Goal: Task Accomplishment & Management: Manage account settings

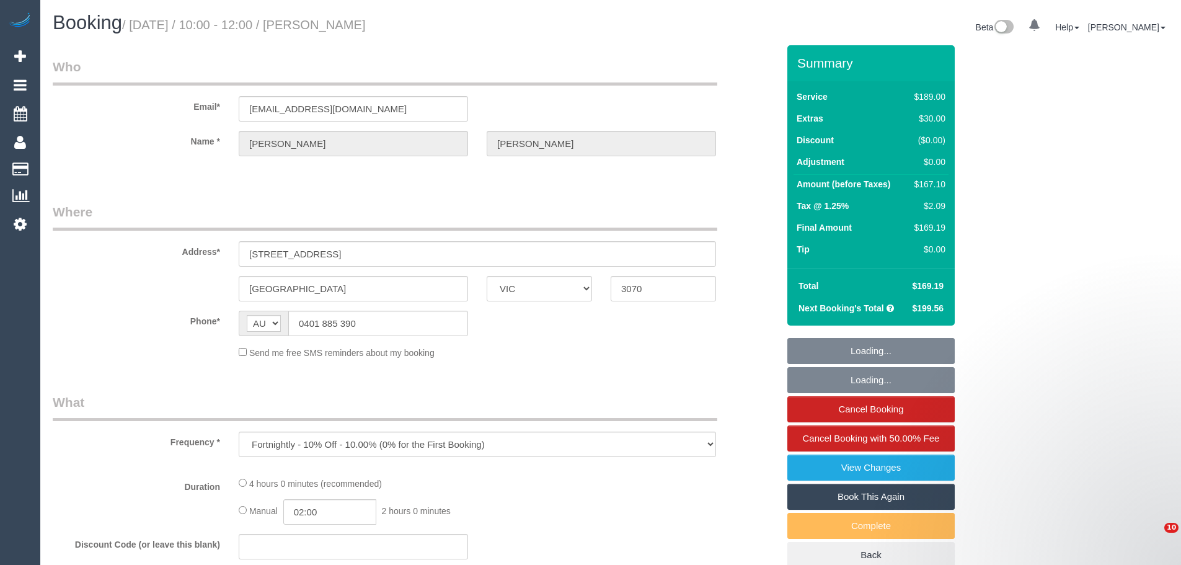
select select "VIC"
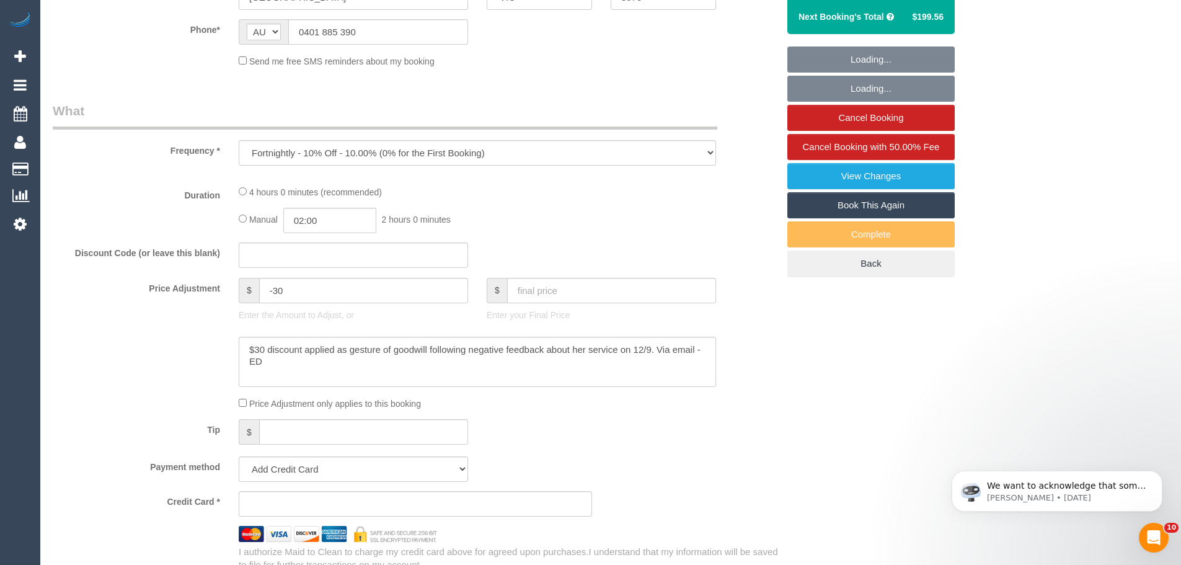
select select "string:stripe-pm_1LAUdz2GScqysDRVq1Zkc9jP"
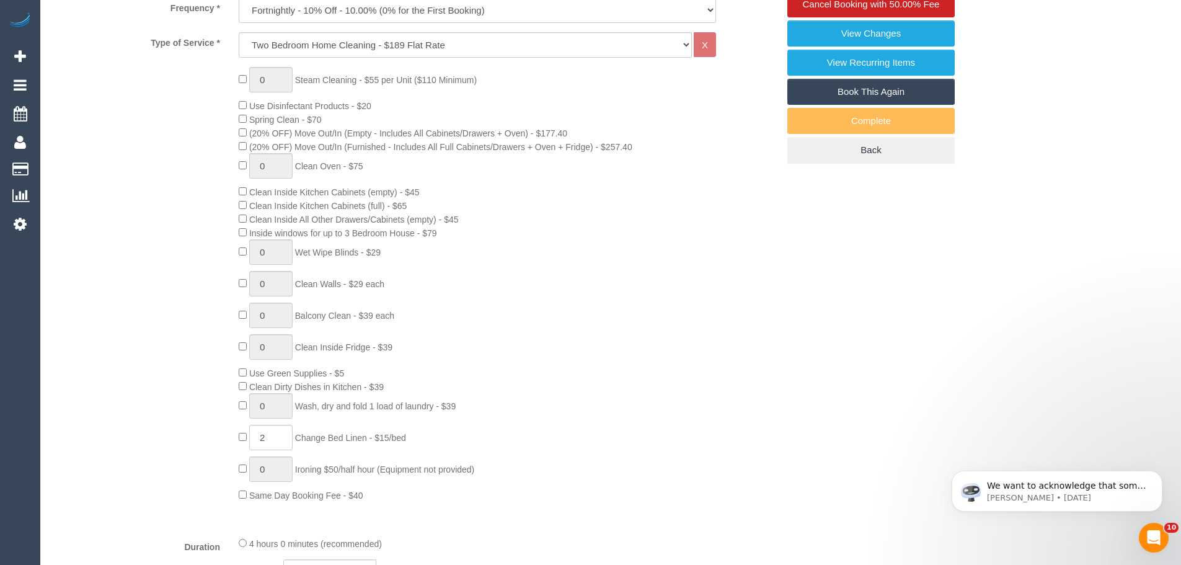
select select "number:27"
select select "number:15"
select select "number:19"
select select "number:22"
select select "number:34"
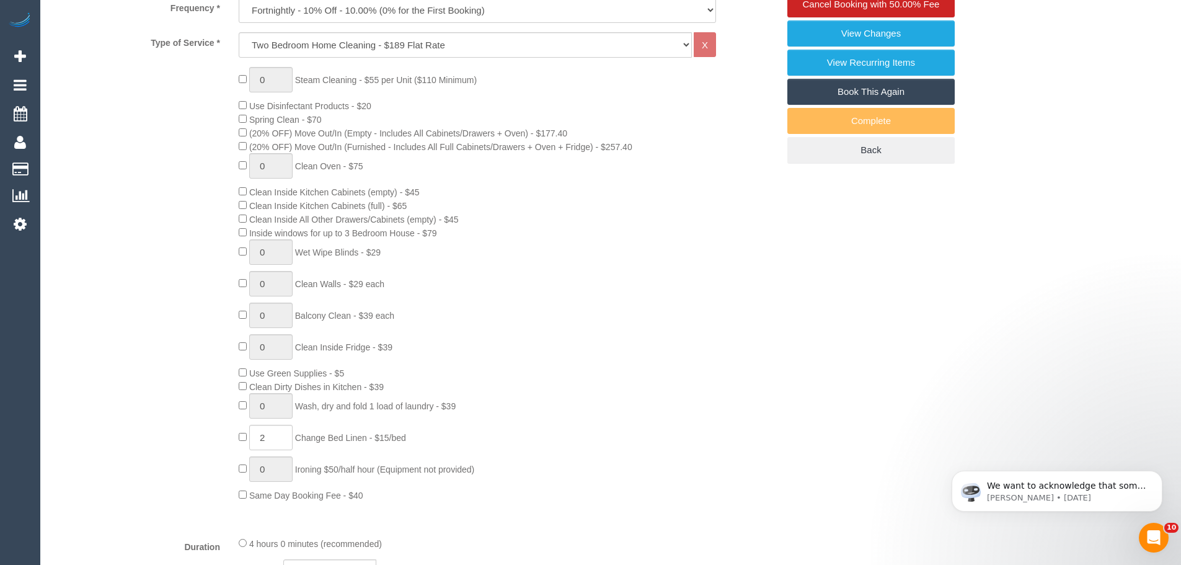
select select "number:13"
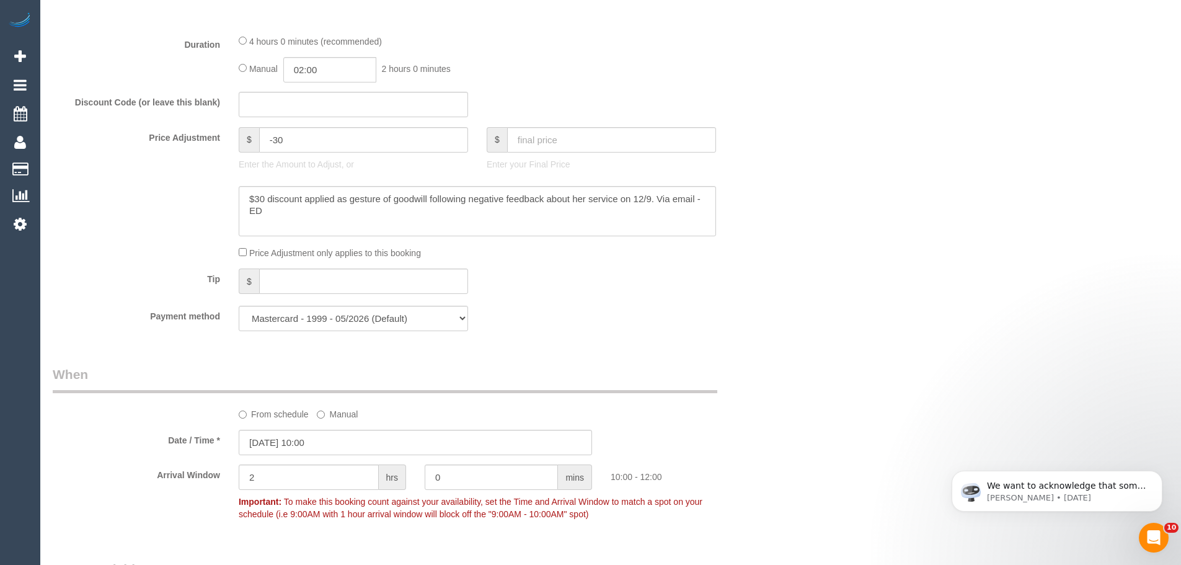
scroll to position [1113, 0]
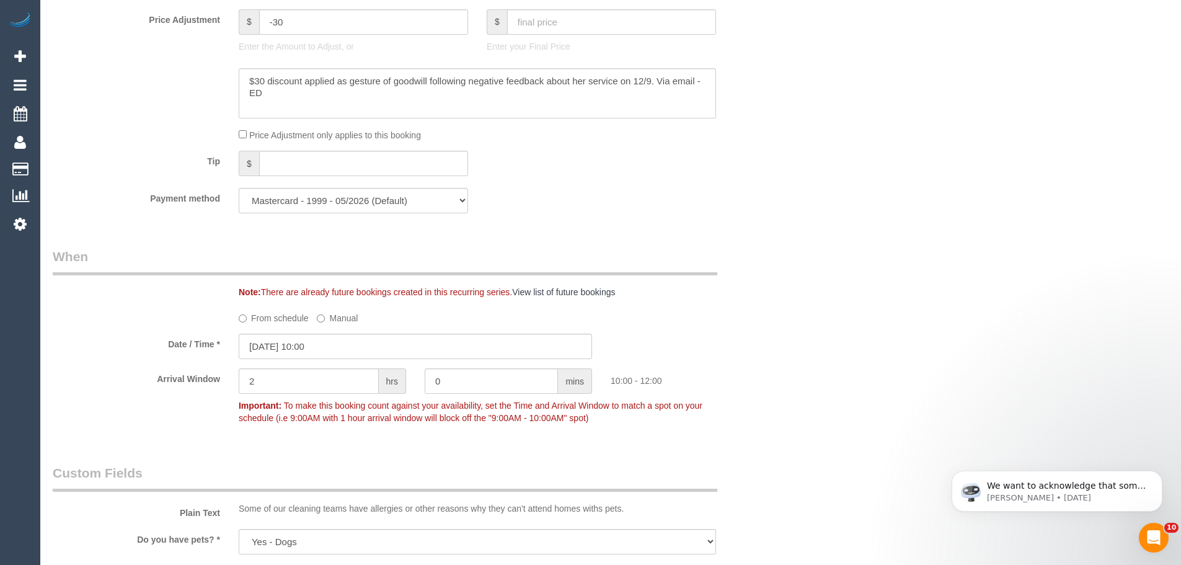
select select "object:1694"
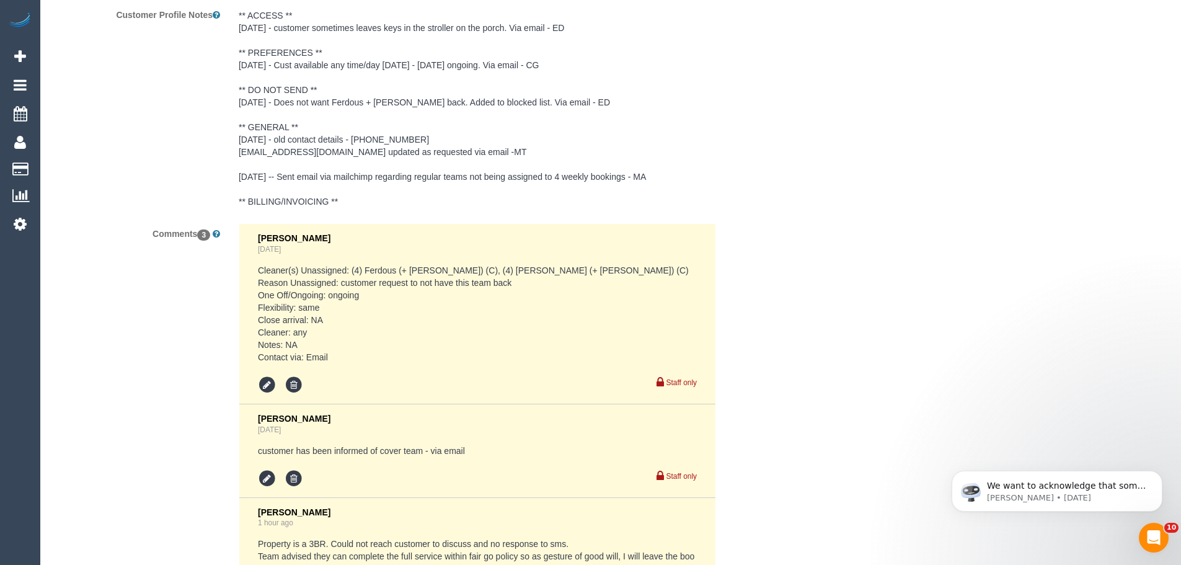
scroll to position [2352, 0]
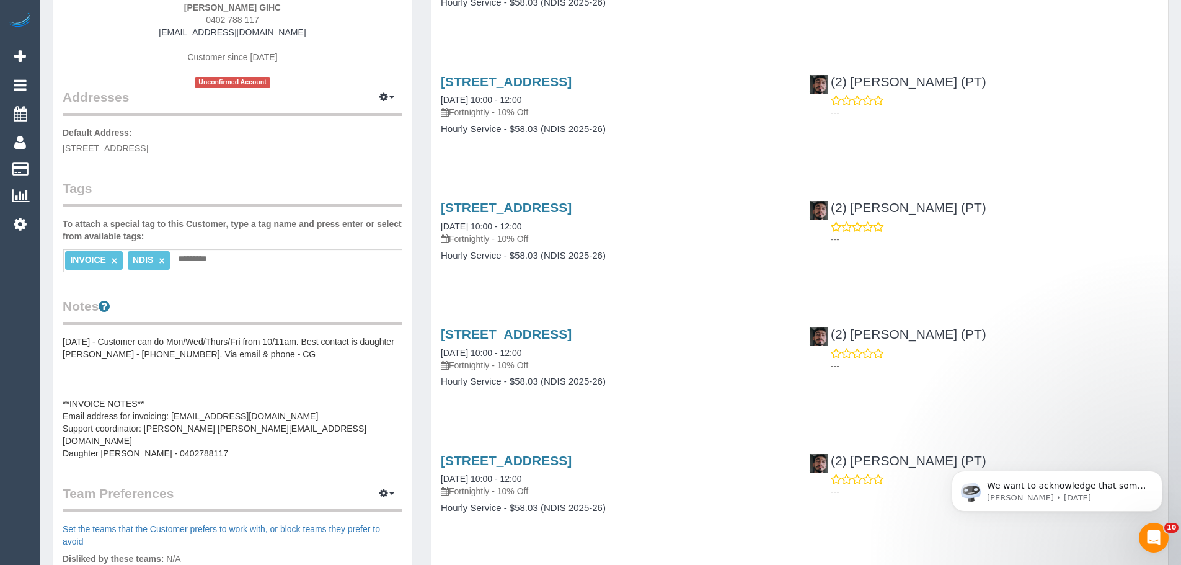
scroll to position [186, 0]
click at [108, 352] on pre "21/10/24 - Customer can do Mon/Wed/Thurs/Fri from 10/11am. Best contact is daug…" at bounding box center [233, 397] width 340 height 124
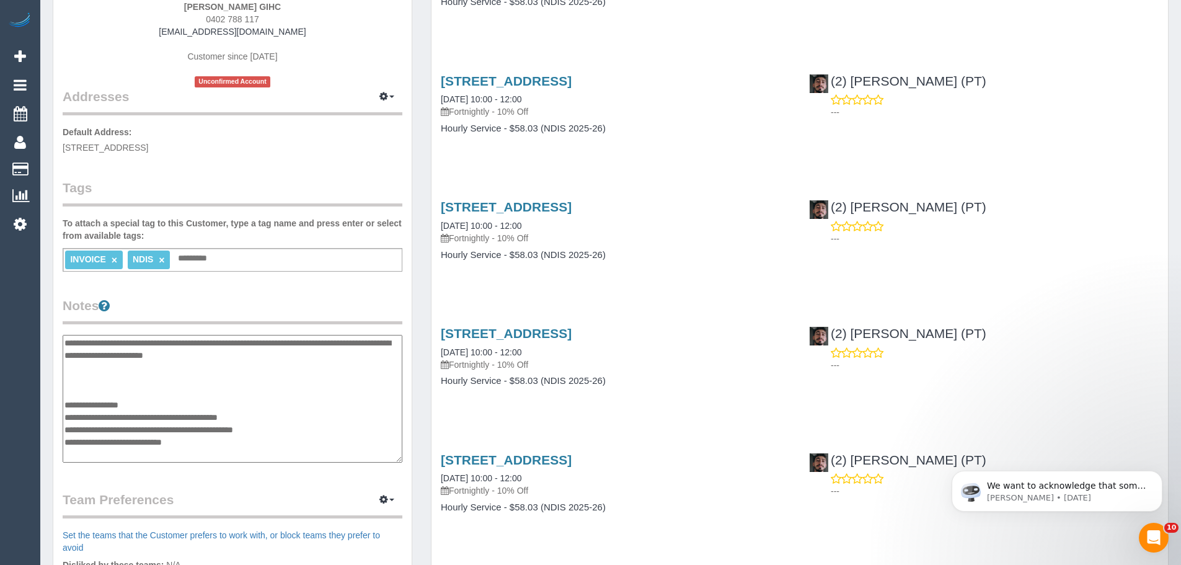
click at [64, 340] on textarea "**********" at bounding box center [233, 399] width 340 height 128
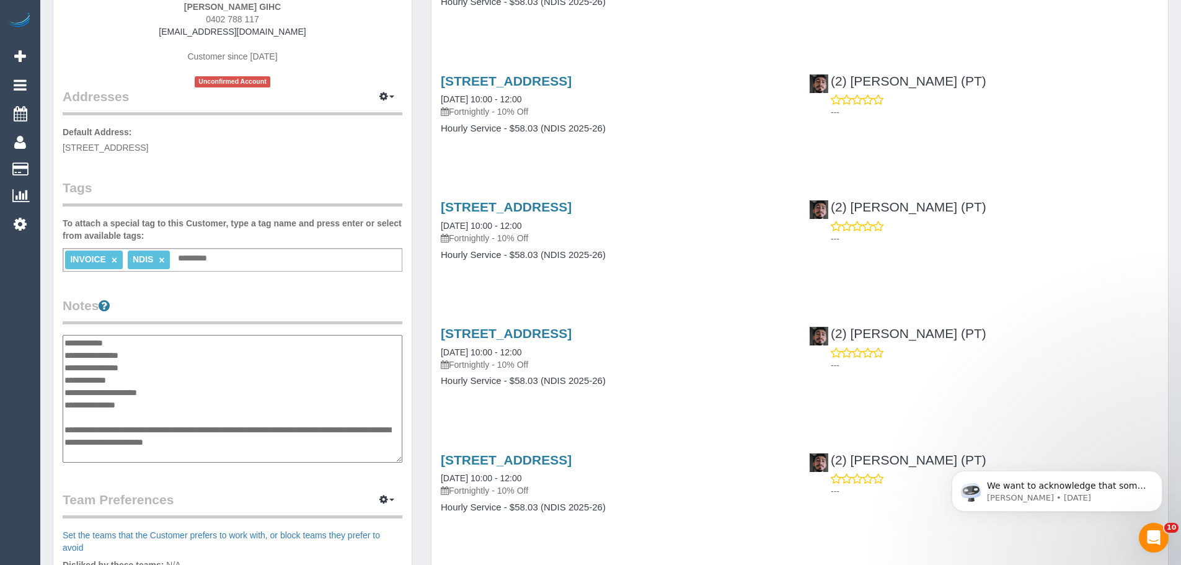
click at [157, 353] on textarea "**********" at bounding box center [233, 399] width 340 height 128
click at [148, 374] on textarea "**********" at bounding box center [233, 399] width 340 height 128
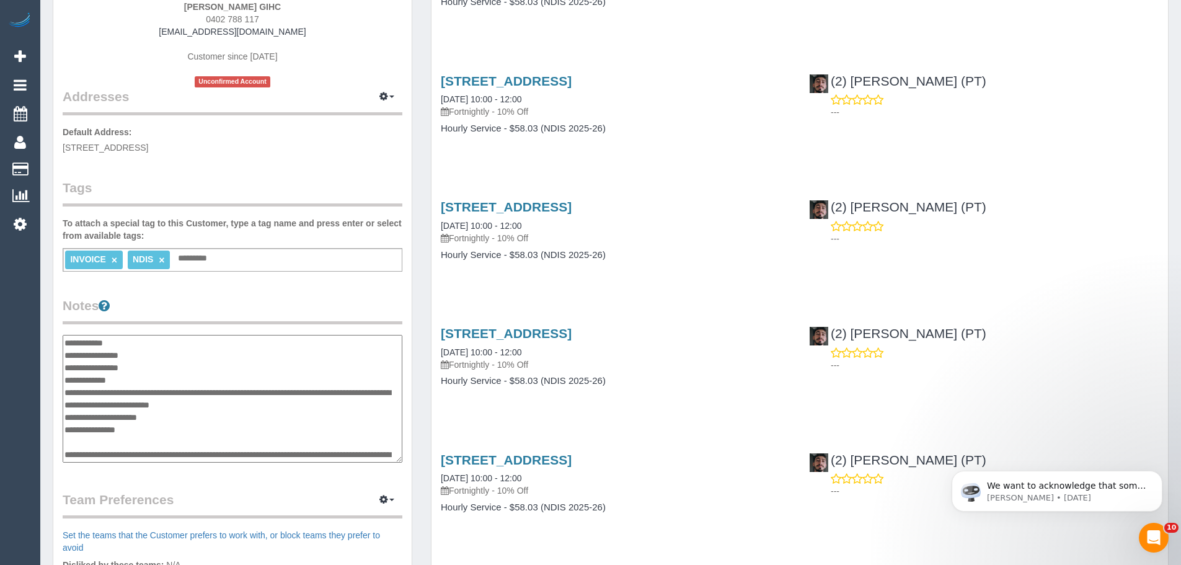
type textarea "**********"
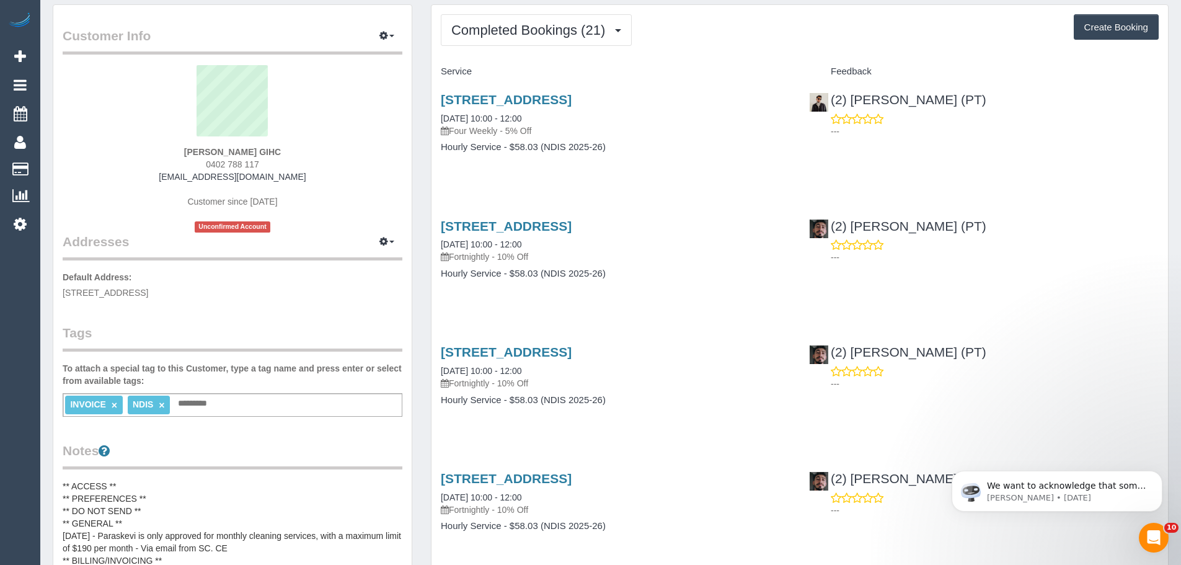
scroll to position [0, 0]
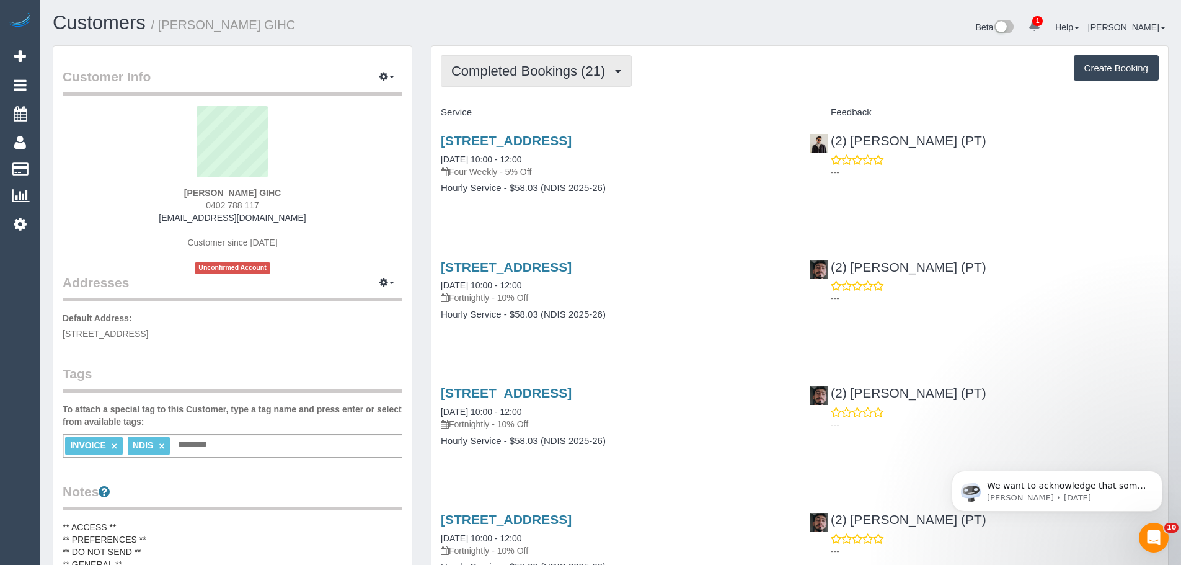
click at [517, 68] on span "Completed Bookings (21)" at bounding box center [531, 70] width 160 height 15
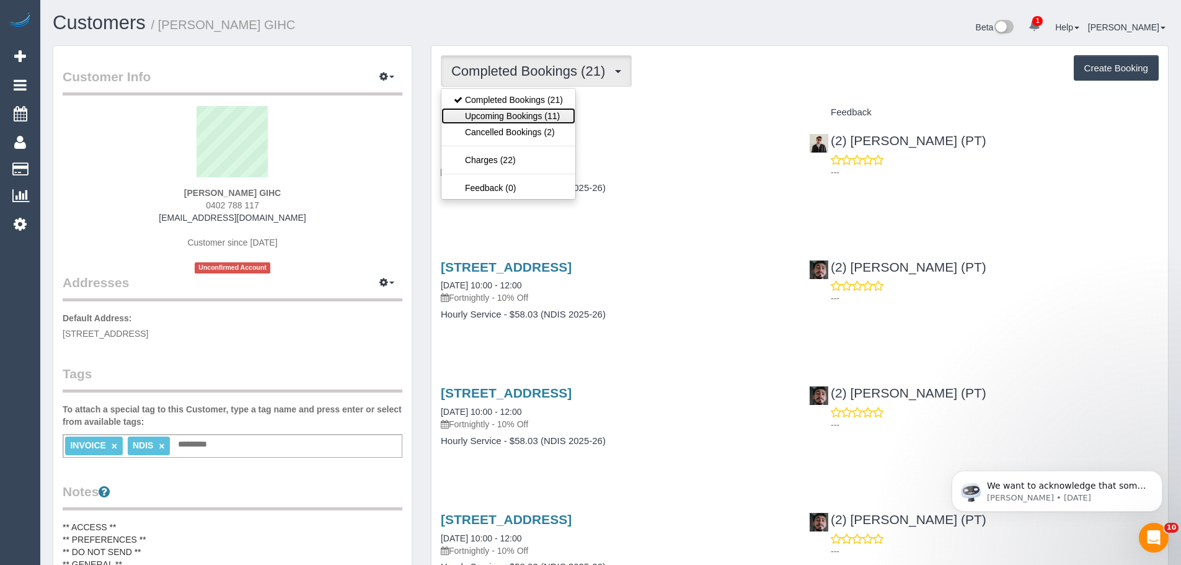
click at [512, 118] on link "Upcoming Bookings (11)" at bounding box center [508, 116] width 134 height 16
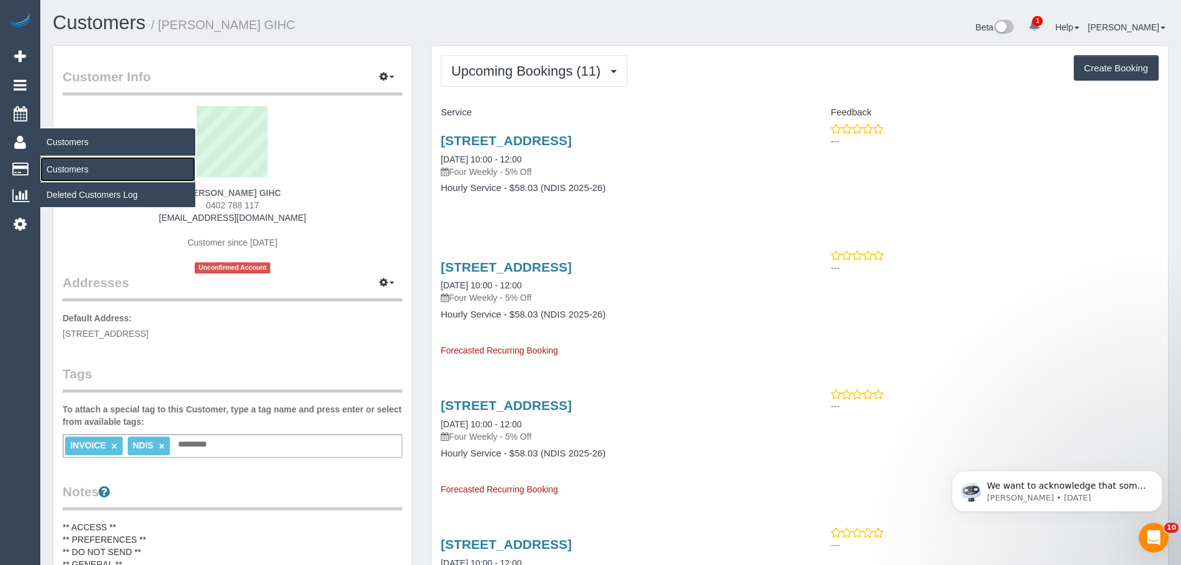
click at [71, 169] on link "Customers" at bounding box center [117, 169] width 155 height 25
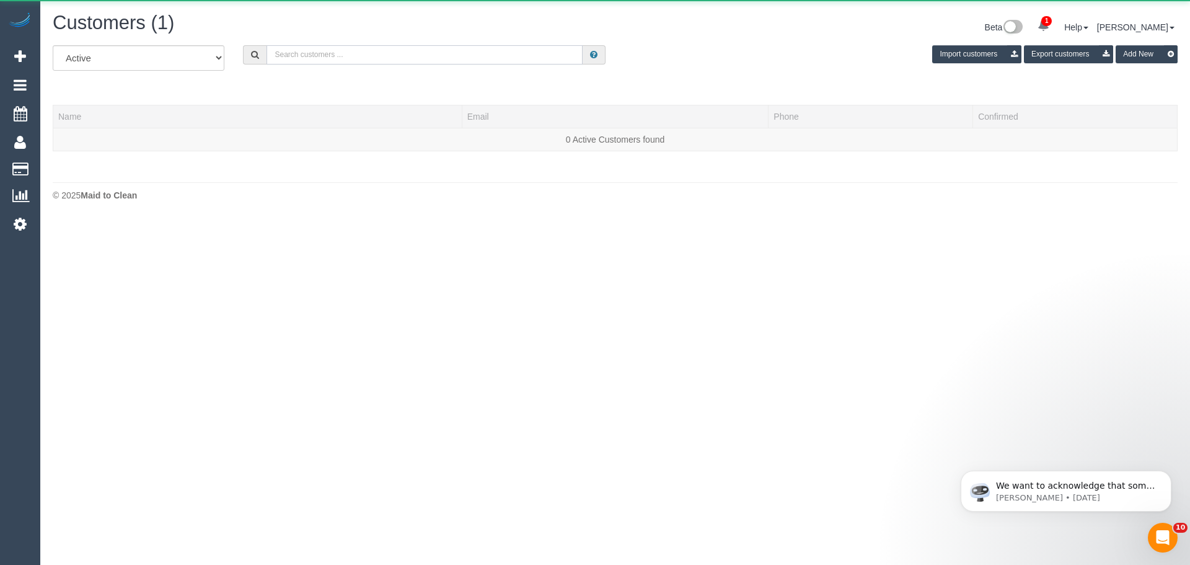
click at [410, 55] on input "text" at bounding box center [424, 54] width 316 height 19
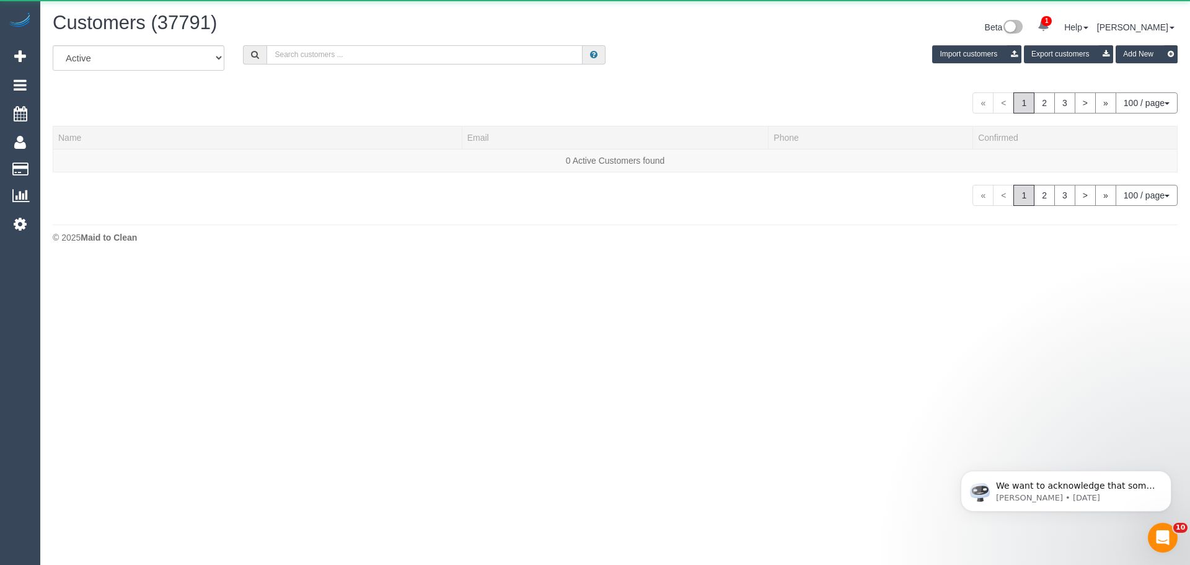
paste input "vicpreviousstaff@prensa.com.au"
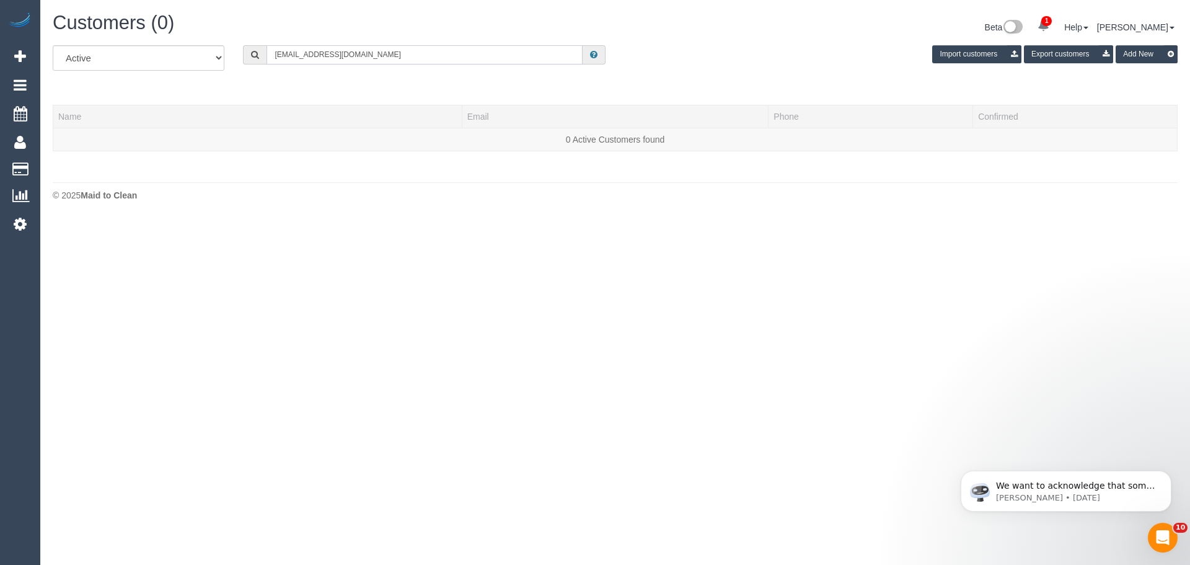
click at [515, 50] on input "vicpreviousstaff@prensa.com.au" at bounding box center [424, 54] width 316 height 19
paste input "reception"
click at [442, 58] on input "reception@prensa.com.au" at bounding box center [424, 54] width 316 height 19
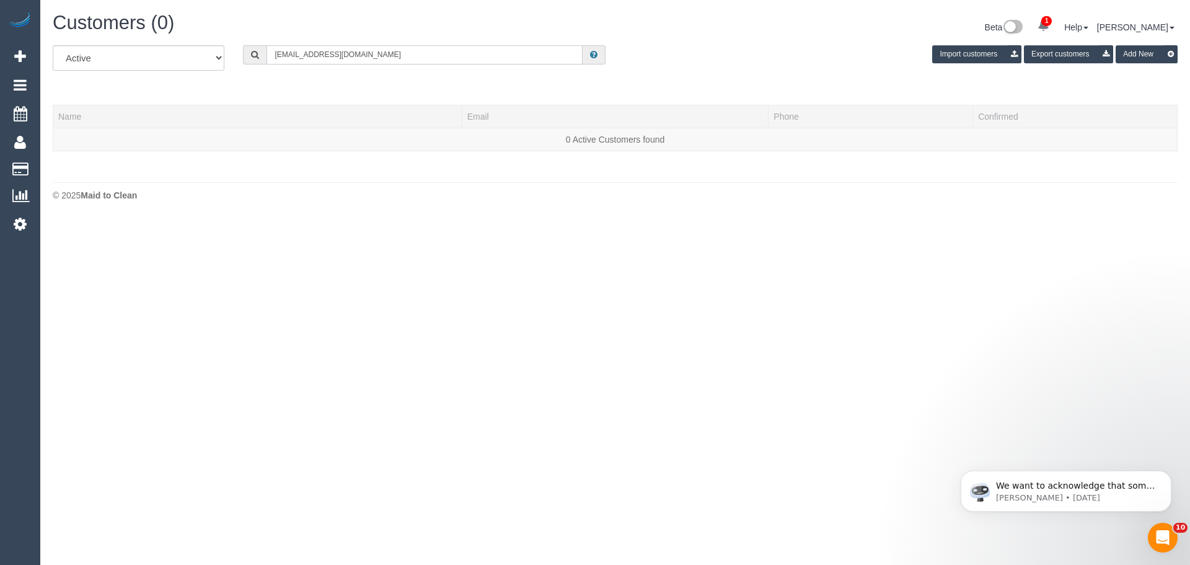
click at [475, 58] on input "reception@prensa.com.au" at bounding box center [424, 54] width 316 height 19
paste input "Prensa"
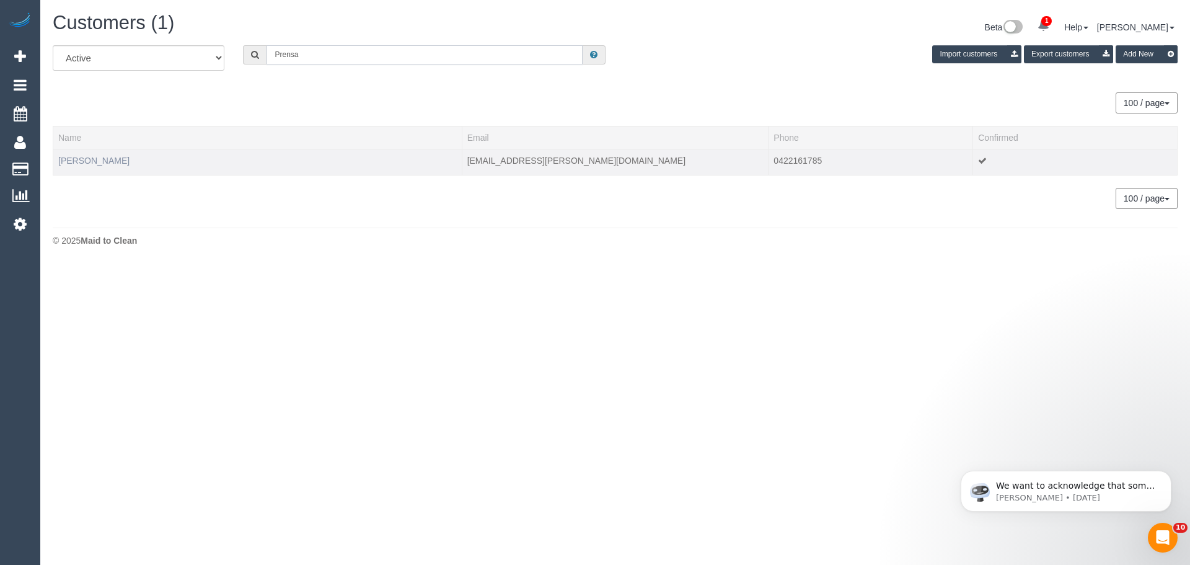
type input "Prensa"
click at [102, 159] on link "Ruchurne Smith" at bounding box center [93, 161] width 71 height 10
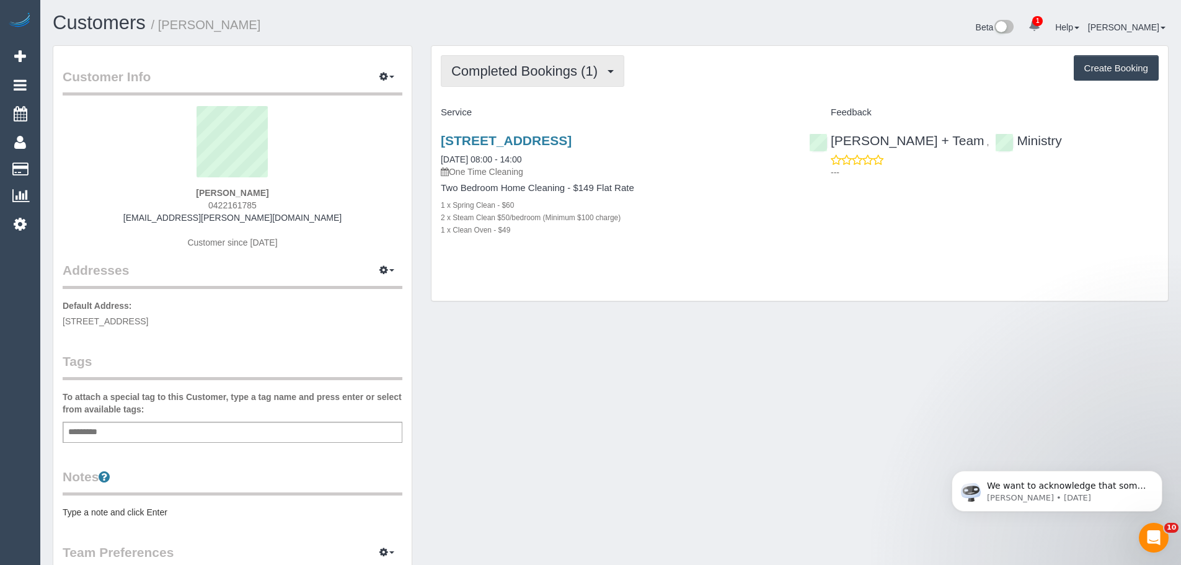
click at [561, 71] on span "Completed Bookings (1)" at bounding box center [527, 70] width 152 height 15
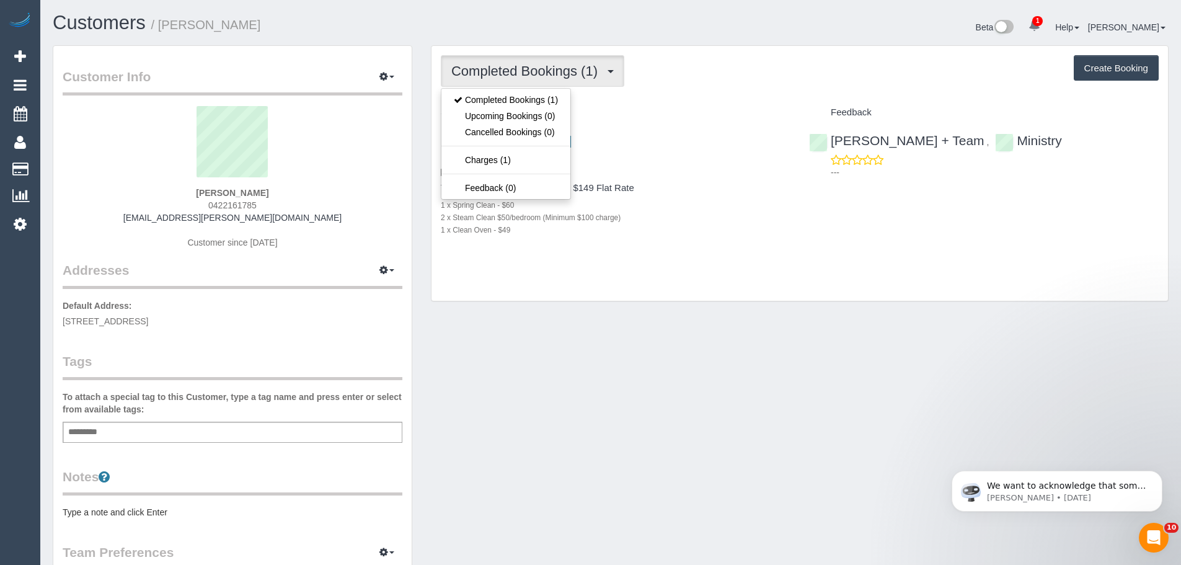
click at [687, 60] on div "Completed Bookings (1) Completed Bookings (1) Upcoming Bookings (0) Cancelled B…" at bounding box center [800, 71] width 718 height 32
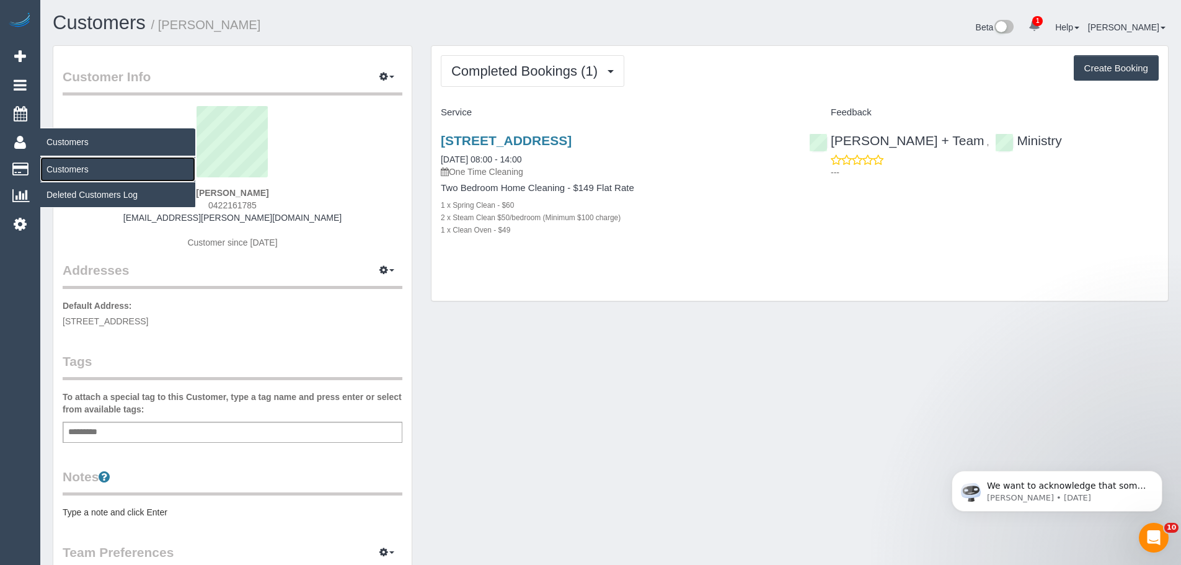
drag, startPoint x: 63, startPoint y: 169, endPoint x: 73, endPoint y: 164, distance: 10.8
click at [63, 169] on link "Customers" at bounding box center [117, 169] width 155 height 25
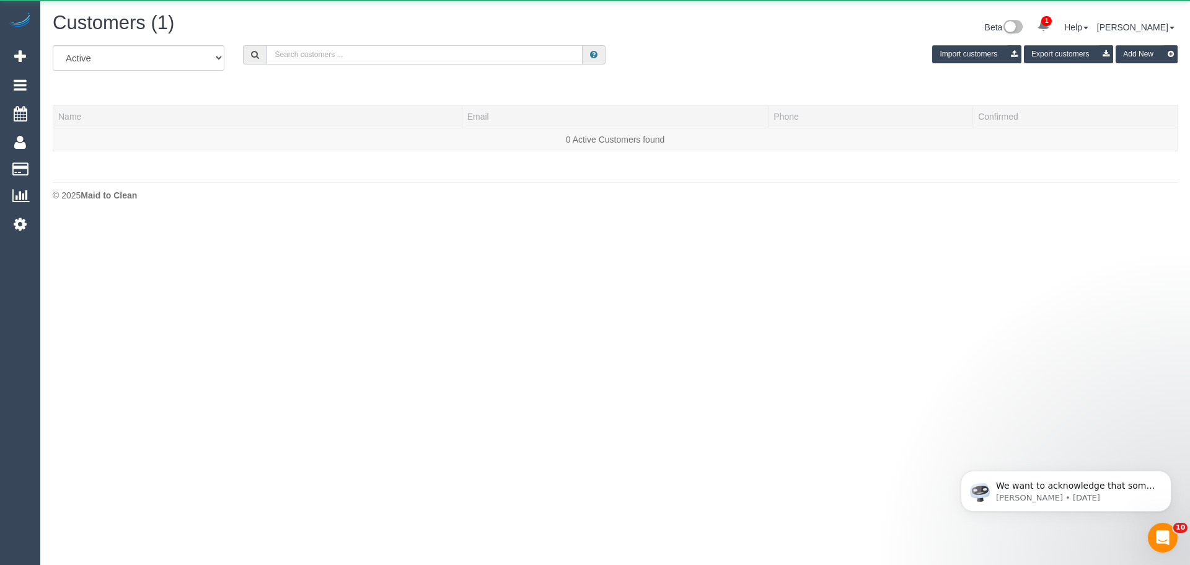
click at [293, 54] on input "text" at bounding box center [424, 54] width 316 height 19
paste input "9508 0100"
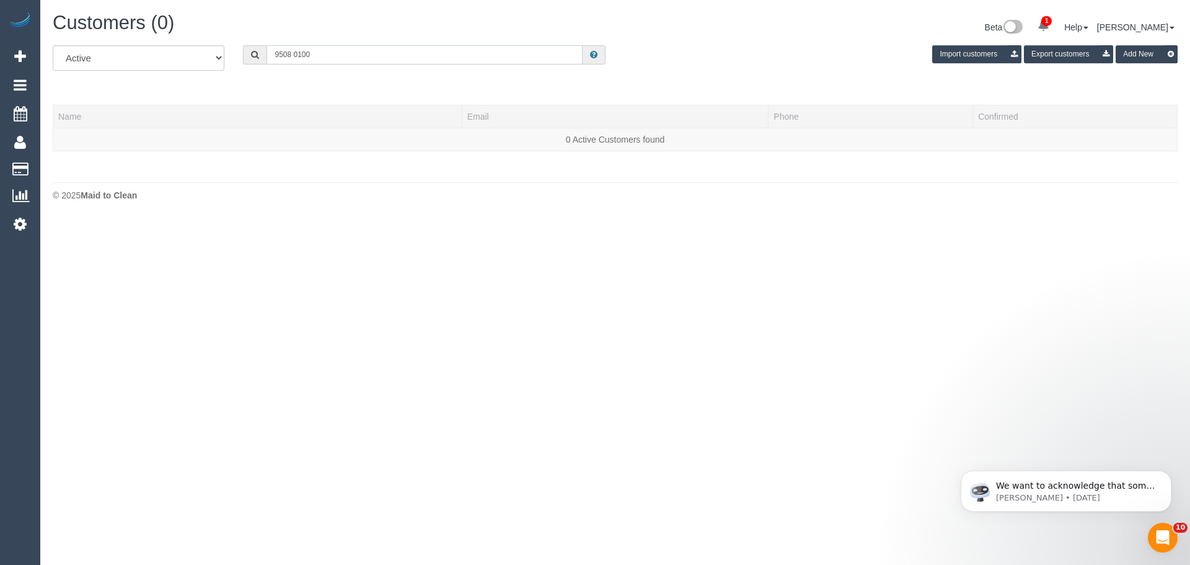
click at [271, 52] on input "9508 0100" at bounding box center [424, 54] width 316 height 19
click at [351, 48] on input "0395 080 100" at bounding box center [424, 54] width 316 height 19
click at [349, 53] on input "0395 080 100" at bounding box center [424, 54] width 316 height 19
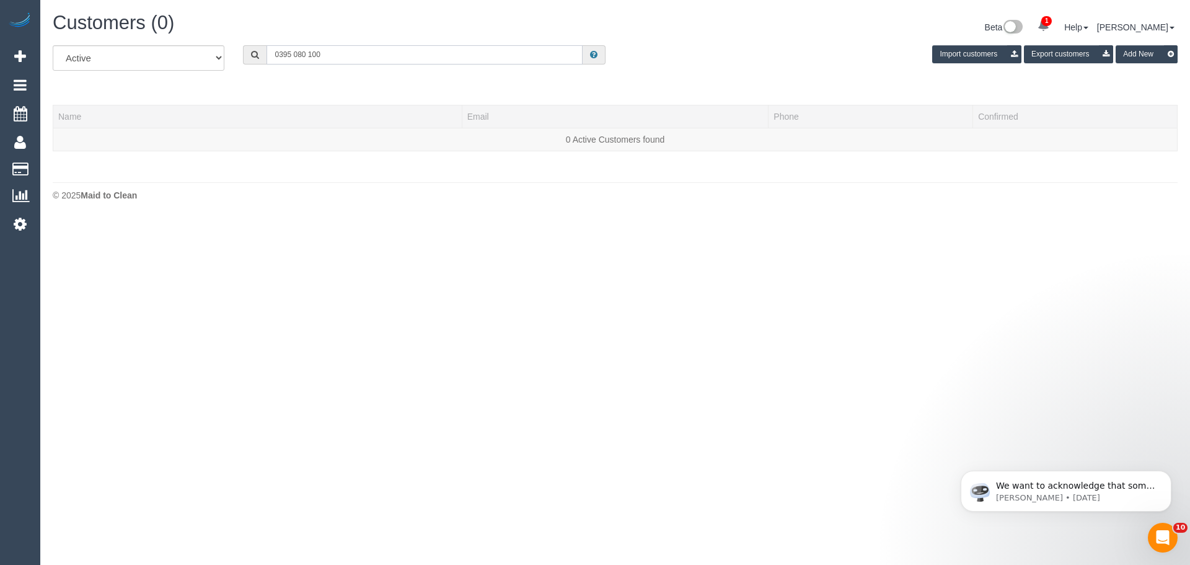
paste input "Marc Dwyer"
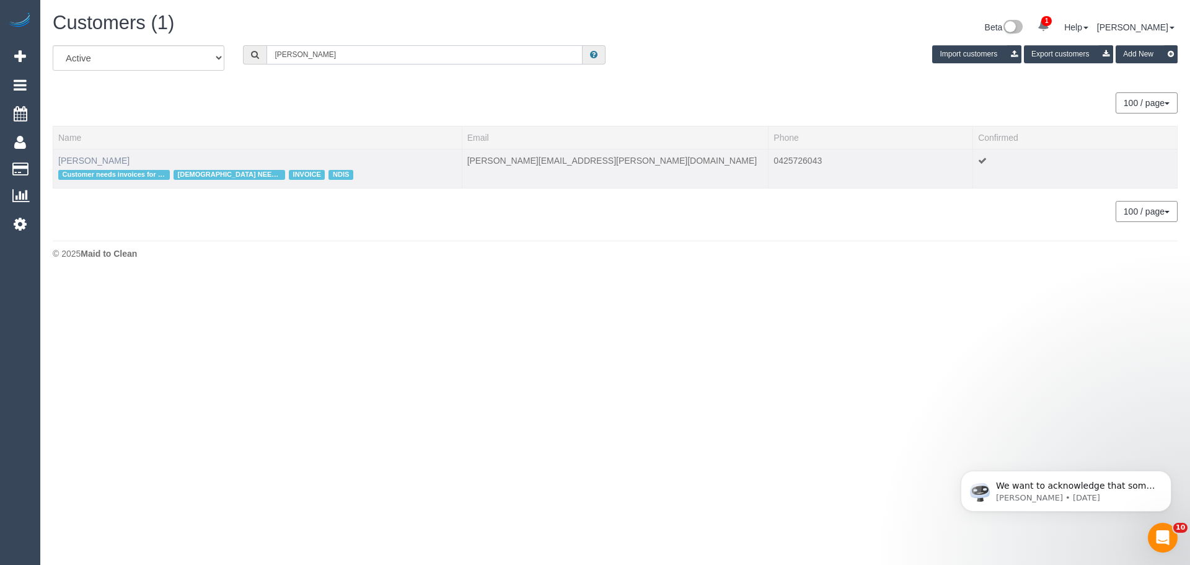
type input "Marc Dwyer"
click at [88, 161] on link "Marc Dwyer" at bounding box center [93, 161] width 71 height 10
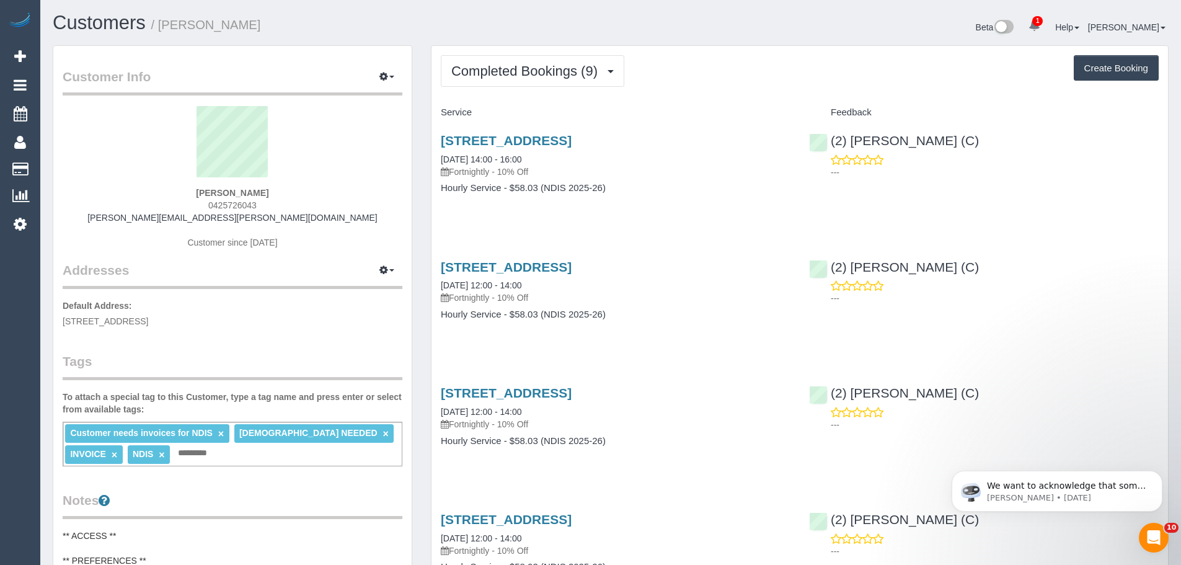
drag, startPoint x: 259, startPoint y: 204, endPoint x: 196, endPoint y: 204, distance: 63.2
click at [196, 204] on div "Marc Dwyer 0425726043 marc.dwyer@hotmail.com Customer since 2022" at bounding box center [233, 183] width 340 height 155
click at [333, 221] on div "Marc Dwyer 0425726043 marc.dwyer@hotmail.com Customer since 2022" at bounding box center [233, 183] width 340 height 155
drag, startPoint x: 333, startPoint y: 221, endPoint x: 191, endPoint y: 219, distance: 141.9
click at [191, 219] on div "Marc Dwyer 0425726043 marc.dwyer@hotmail.com Customer since 2022" at bounding box center [233, 183] width 340 height 155
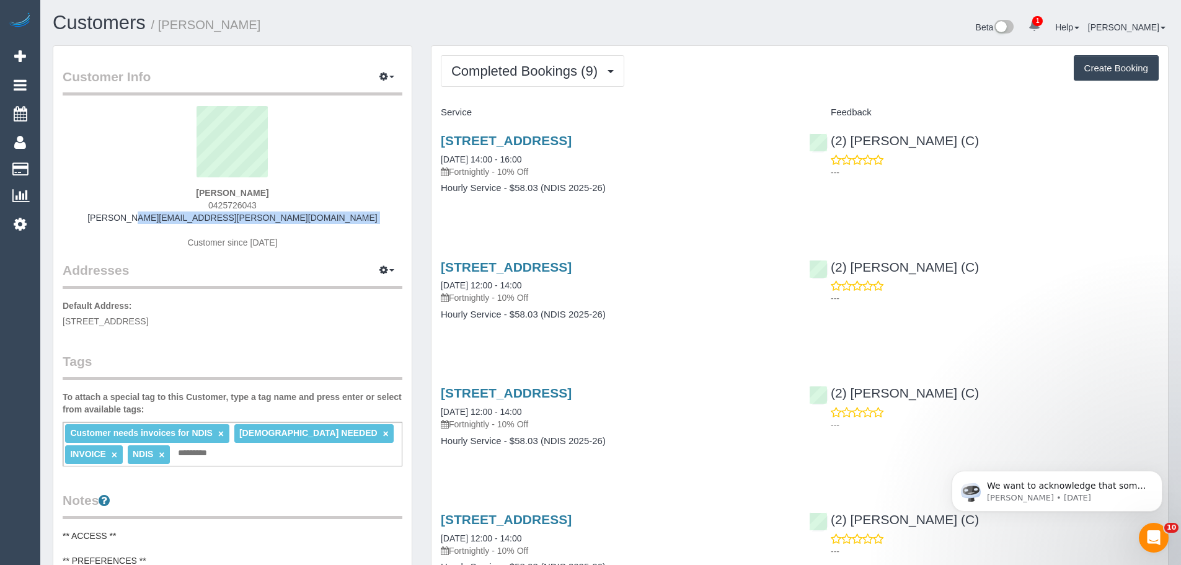
copy div "marc.dwyer@hotmail.com"
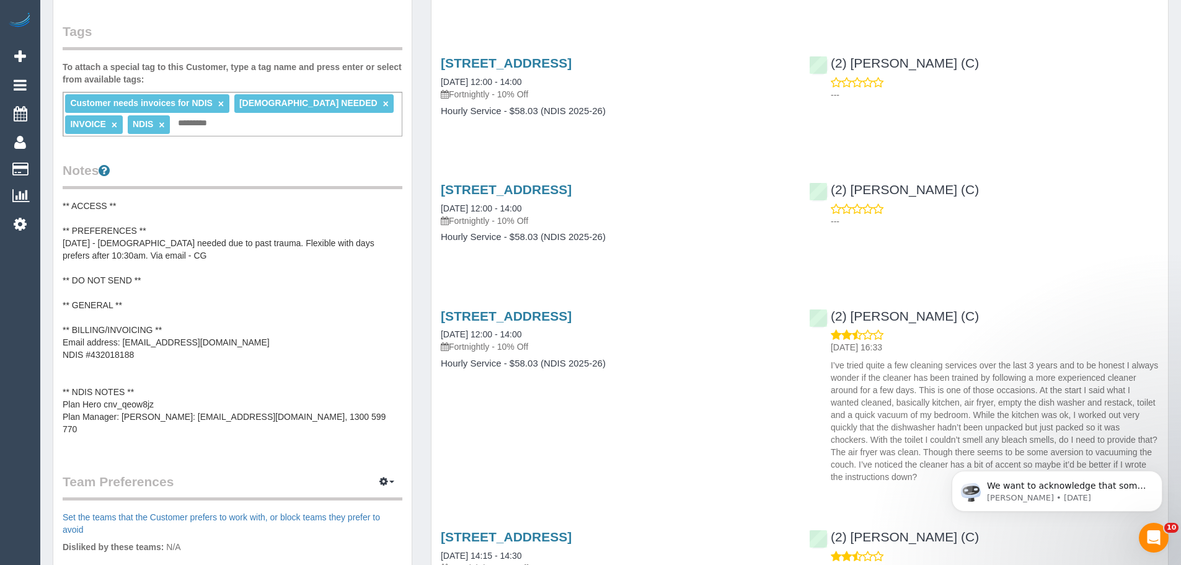
scroll to position [310, 0]
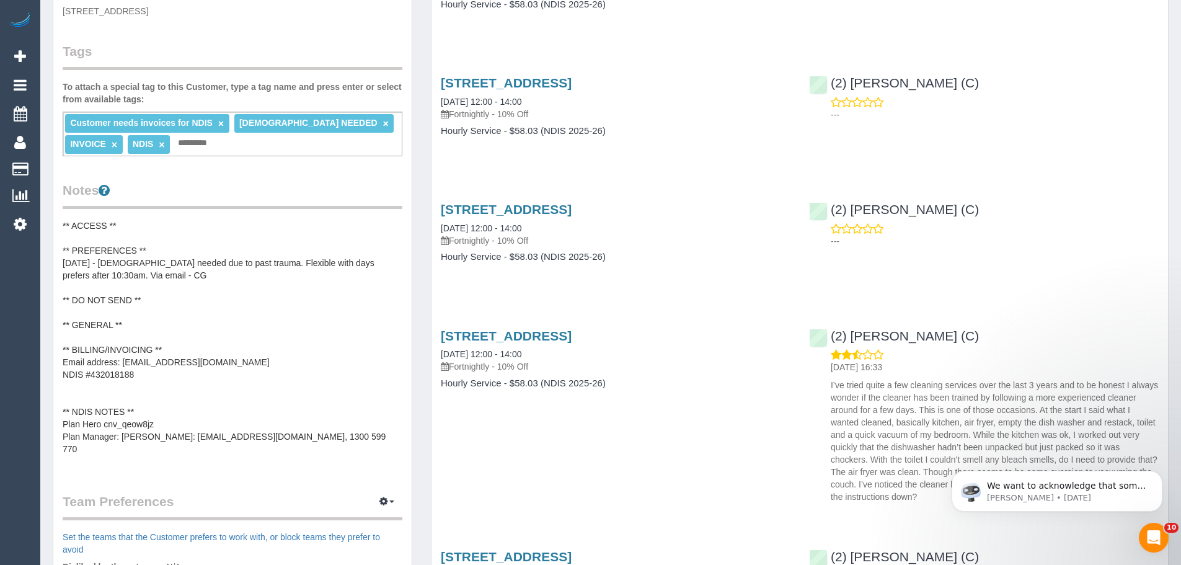
click at [103, 426] on pre "** ACCESS ** ** PREFERENCES ** 09/05/25 - Female needed due to past trauma. Fle…" at bounding box center [233, 343] width 340 height 248
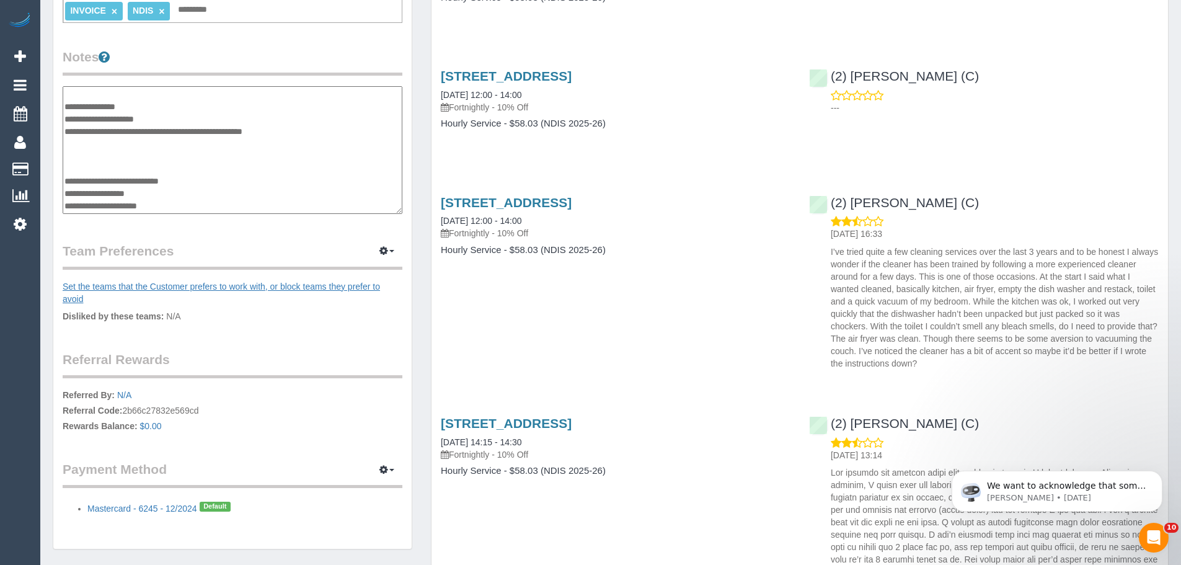
scroll to position [372, 0]
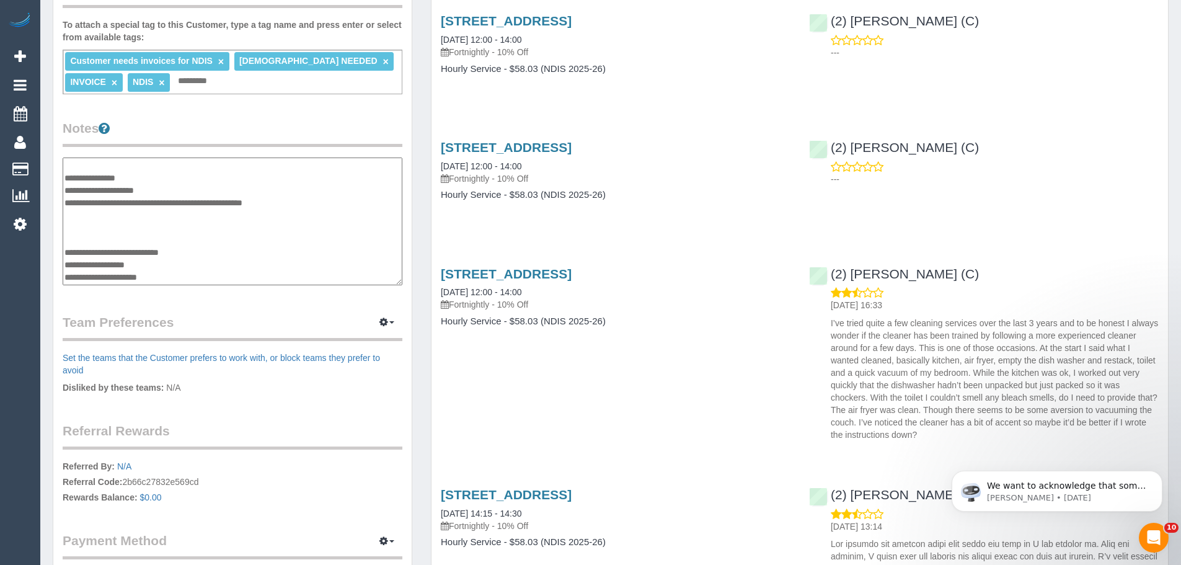
drag, startPoint x: 105, startPoint y: 190, endPoint x: 164, endPoint y: 191, distance: 58.9
click at [164, 191] on textarea "**********" at bounding box center [233, 221] width 340 height 128
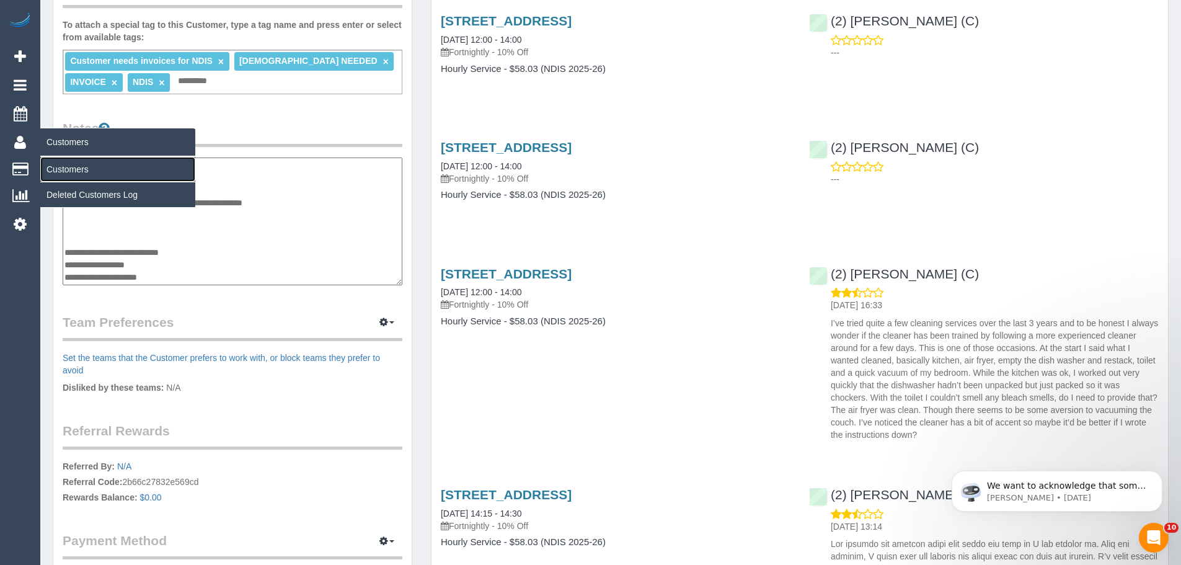
click at [64, 169] on link "Customers" at bounding box center [117, 169] width 155 height 25
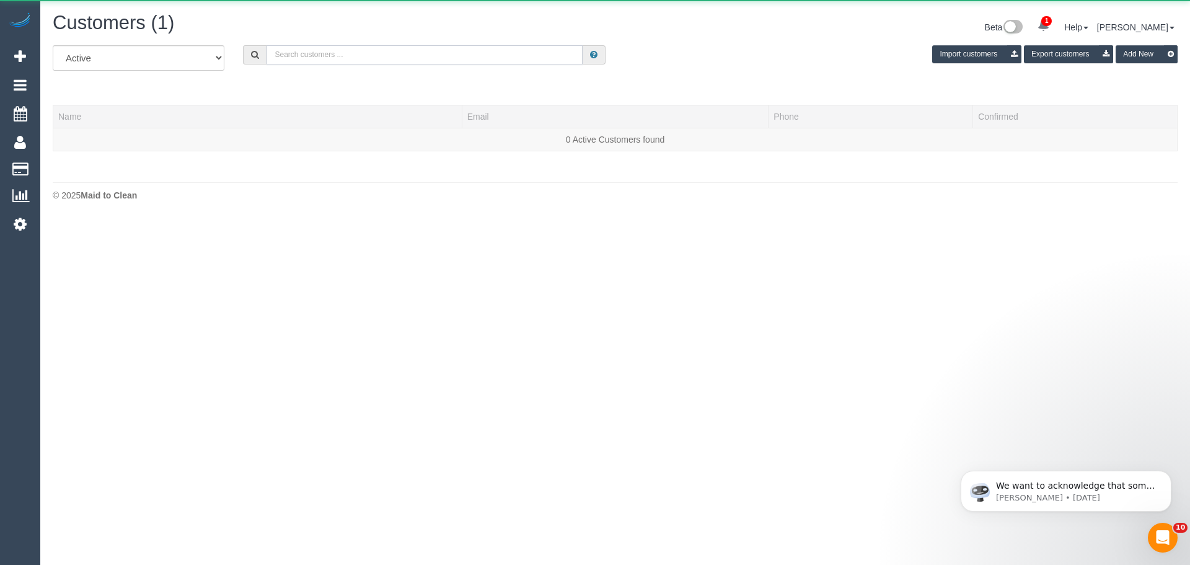
click at [323, 59] on input "text" at bounding box center [424, 54] width 316 height 19
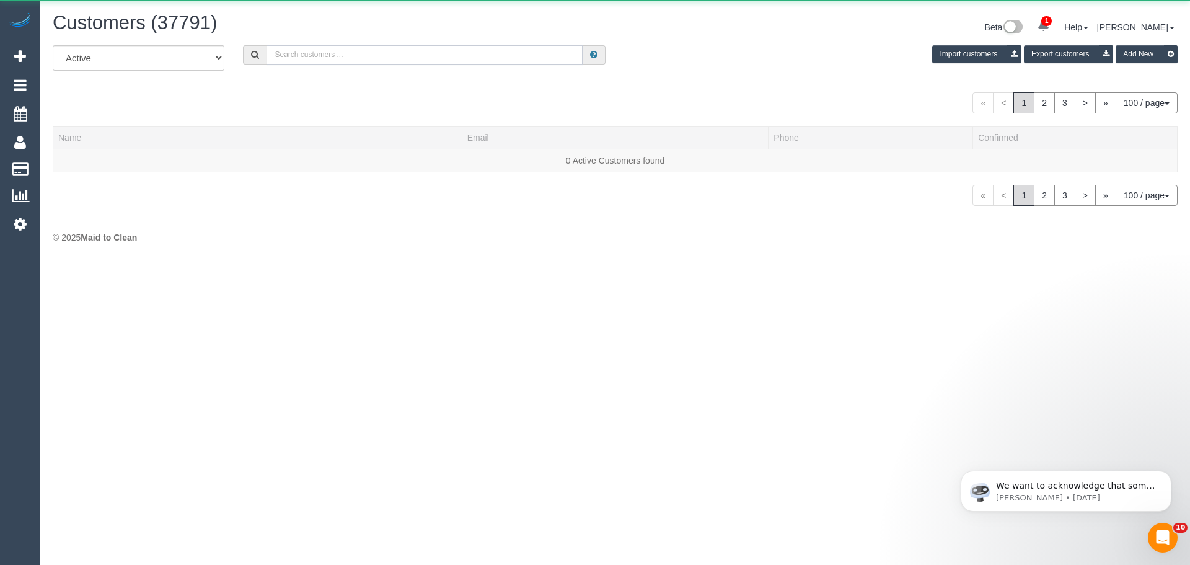
paste input "sheila_morton@hotmail.com"
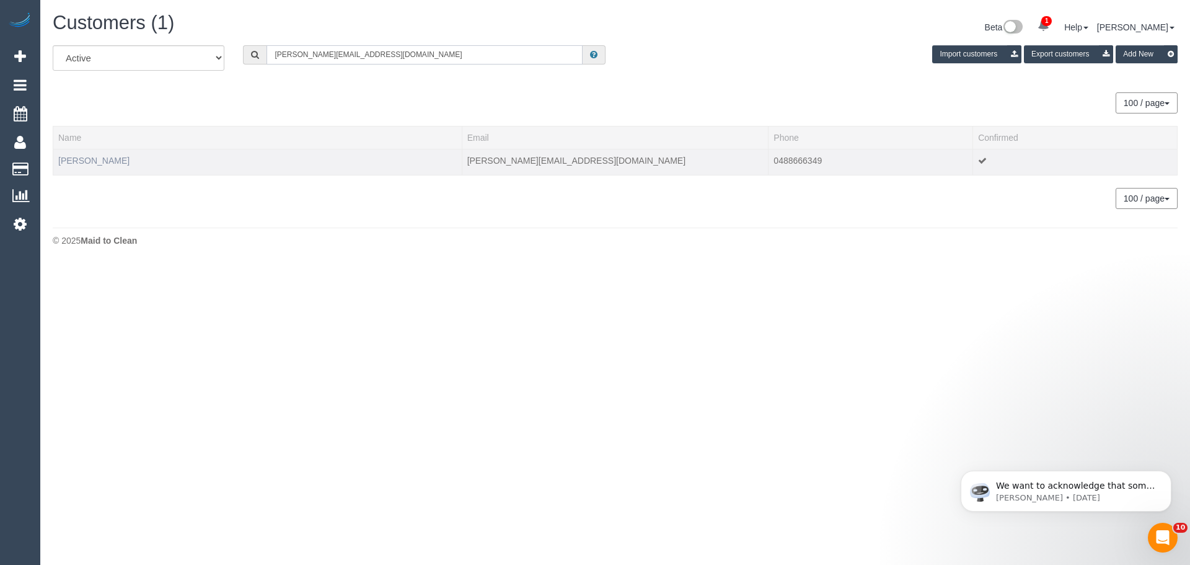
type input "sheila_morton@hotmail.com"
click at [106, 161] on link "Sheila Broadley" at bounding box center [93, 161] width 71 height 10
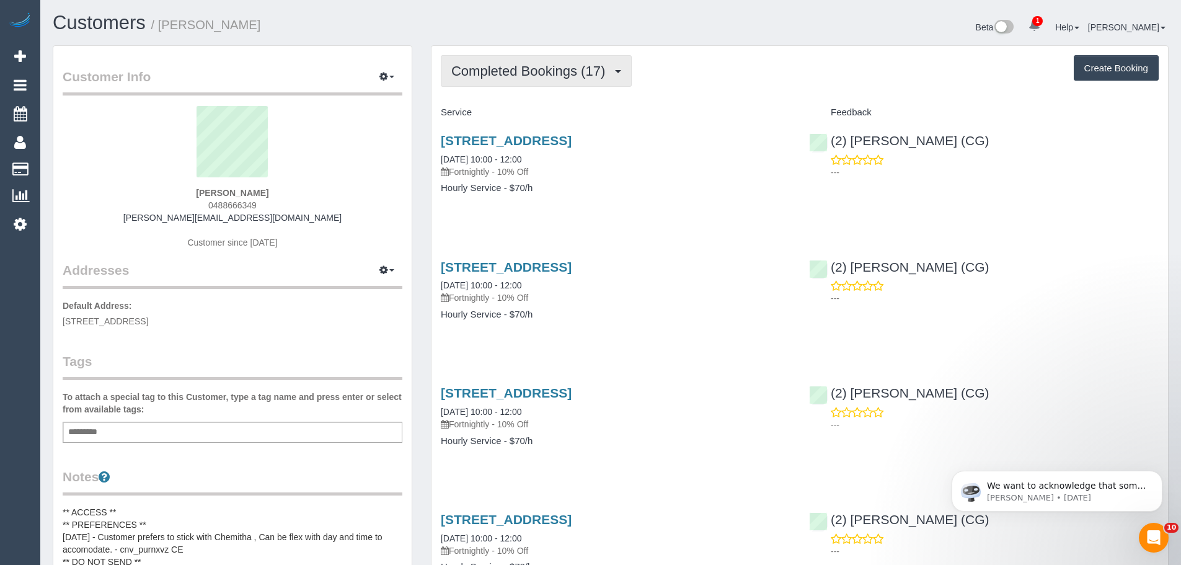
click at [504, 79] on button "Completed Bookings (17)" at bounding box center [536, 71] width 191 height 32
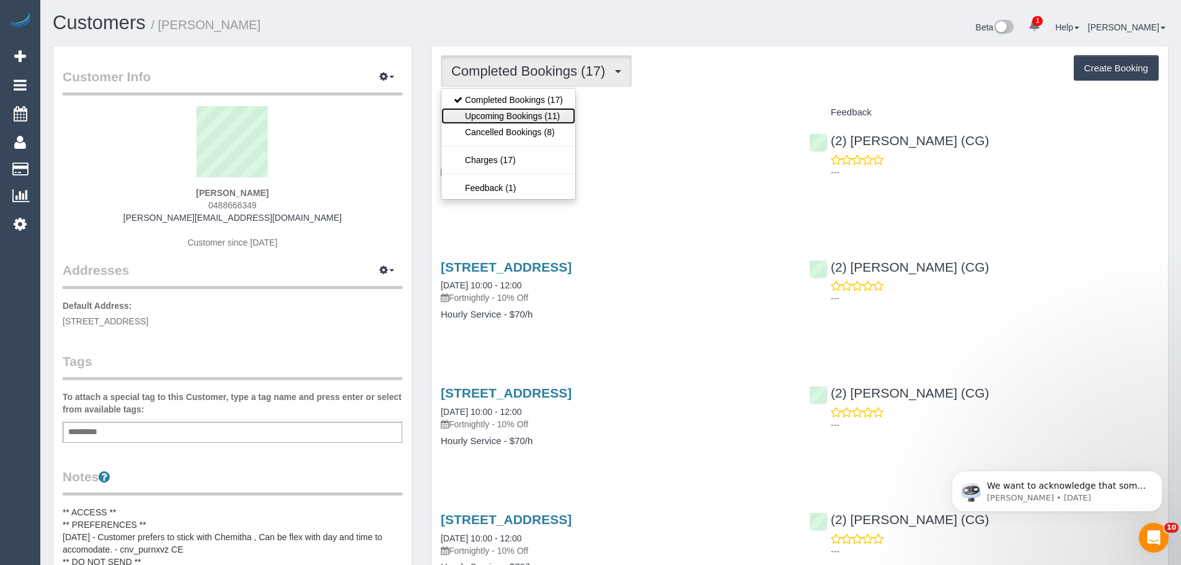
click at [503, 110] on link "Upcoming Bookings (11)" at bounding box center [508, 116] width 134 height 16
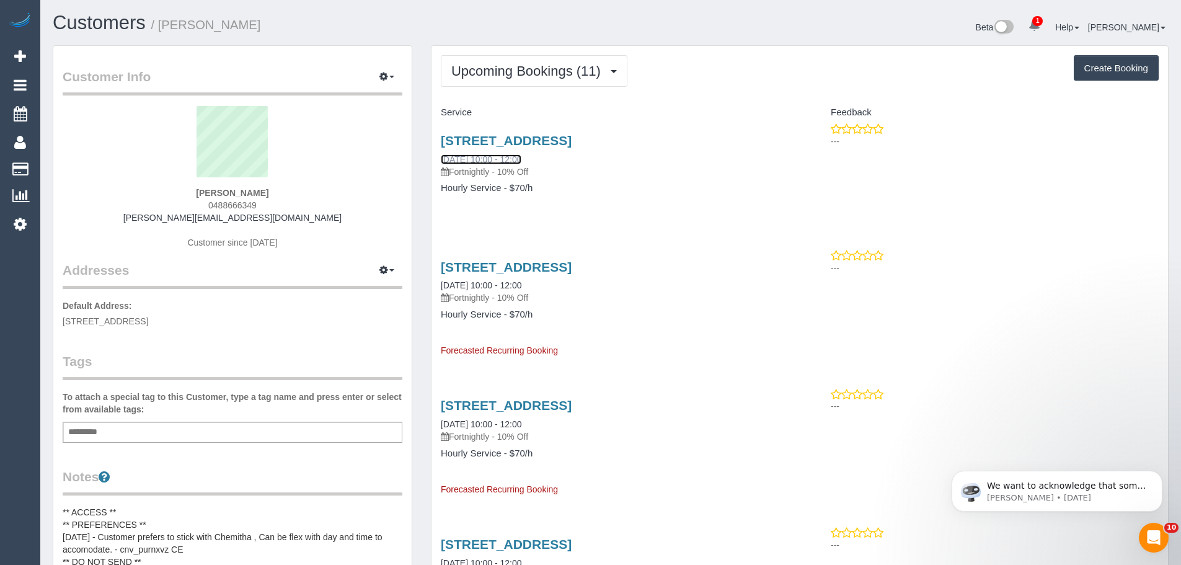
click at [512, 162] on link "10/10/2025 10:00 - 12:00" at bounding box center [481, 159] width 81 height 10
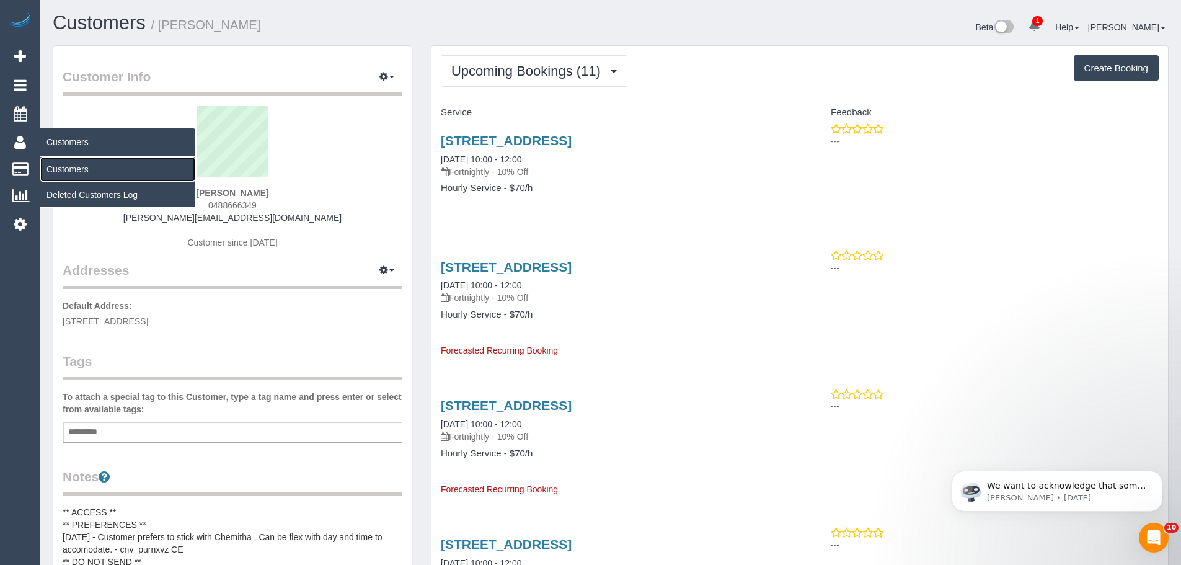
click at [80, 173] on link "Customers" at bounding box center [117, 169] width 155 height 25
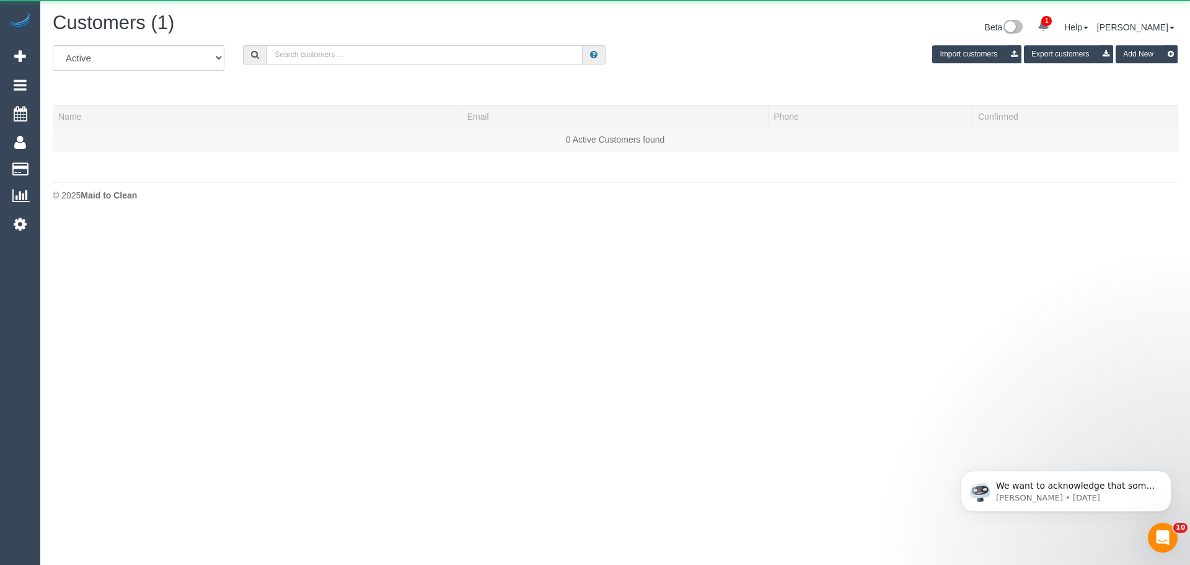
click at [318, 54] on input "text" at bounding box center [424, 54] width 316 height 19
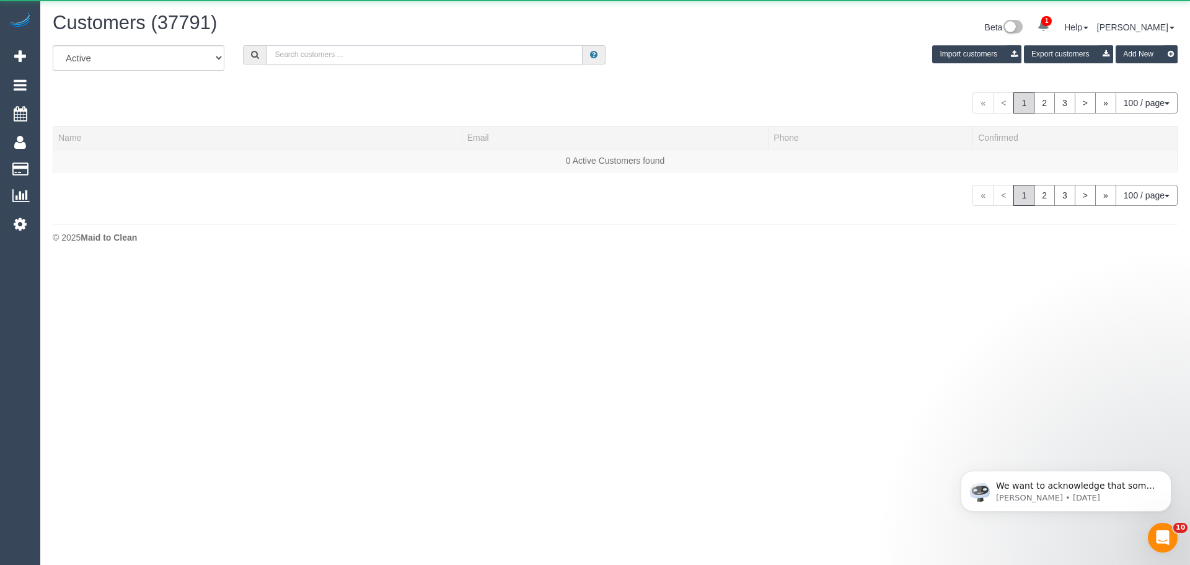
paste input "Alison Cranston"
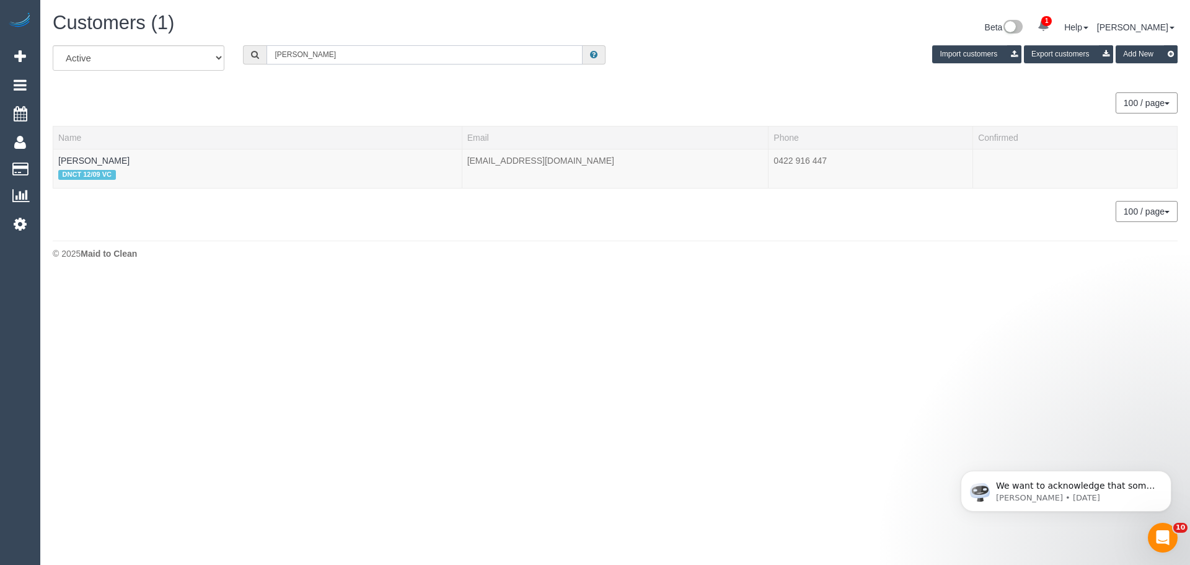
click at [354, 50] on input "Alison Cranston" at bounding box center [424, 54] width 316 height 19
paste input "[EMAIL_ADDRESS][DOMAIN_NAME]"
type input "[EMAIL_ADDRESS][DOMAIN_NAME]"
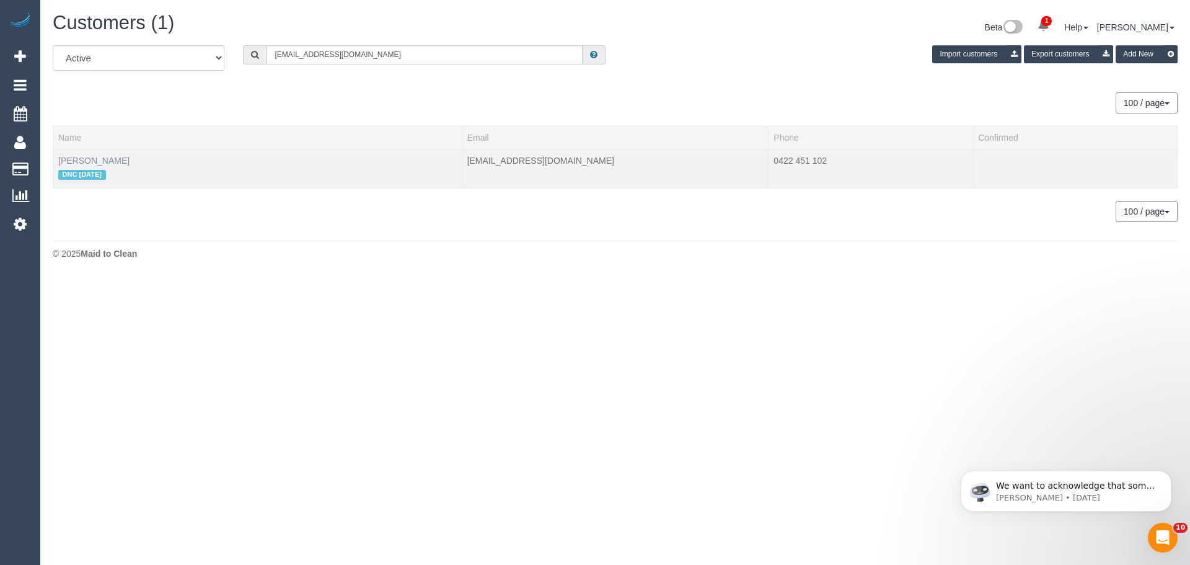
drag, startPoint x: 118, startPoint y: 157, endPoint x: 59, endPoint y: 157, distance: 59.5
click at [59, 157] on td "kaitlyn boye DNC 12/09/25" at bounding box center [257, 168] width 409 height 39
copy link "kaitlyn boye"
click at [93, 161] on link "kaitlyn boye" at bounding box center [93, 161] width 71 height 10
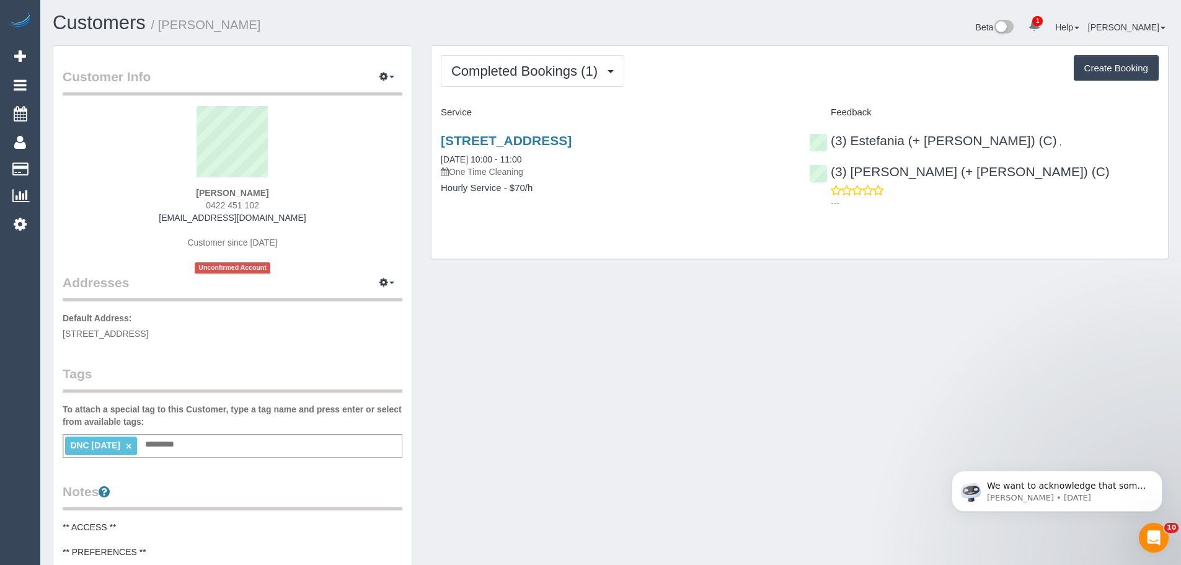
drag, startPoint x: 265, startPoint y: 190, endPoint x: 172, endPoint y: 184, distance: 93.7
click at [172, 184] on div "kaitlyn boye 0422 451 102 kaitlynrmb@gmail.com Customer since 2025 Unconfirmed …" at bounding box center [233, 189] width 340 height 167
copy div "kaitlyn boye"
drag, startPoint x: 438, startPoint y: 155, endPoint x: 574, endPoint y: 222, distance: 152.2
click at [574, 222] on div "Completed Bookings (1) Completed Bookings (1) Upcoming Bookings (0) Cancelled B…" at bounding box center [799, 152] width 736 height 213
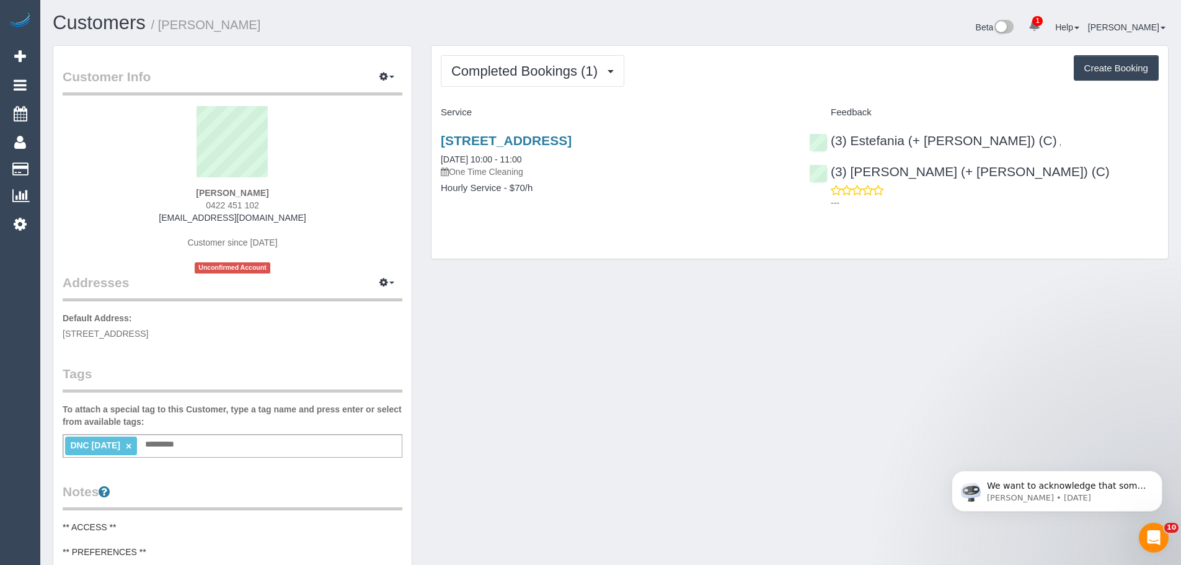
copy div "12/09/2025 10:00 - 11:00 One Time Cleaning Hourly Service - $70/h"
click at [148, 445] on input "text" at bounding box center [163, 444] width 42 height 16
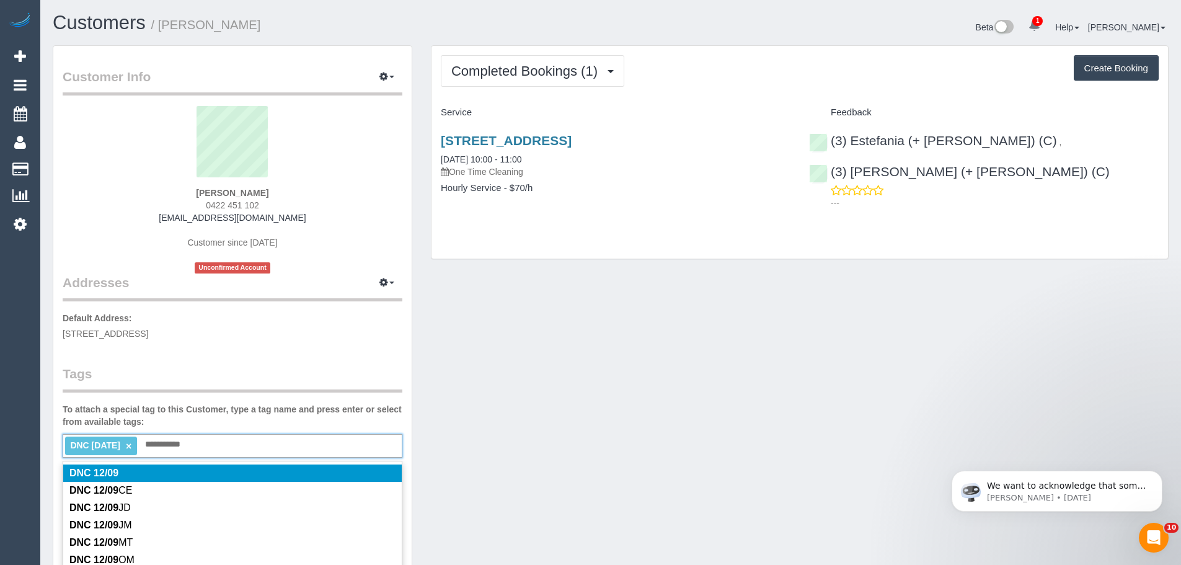
type input "**********"
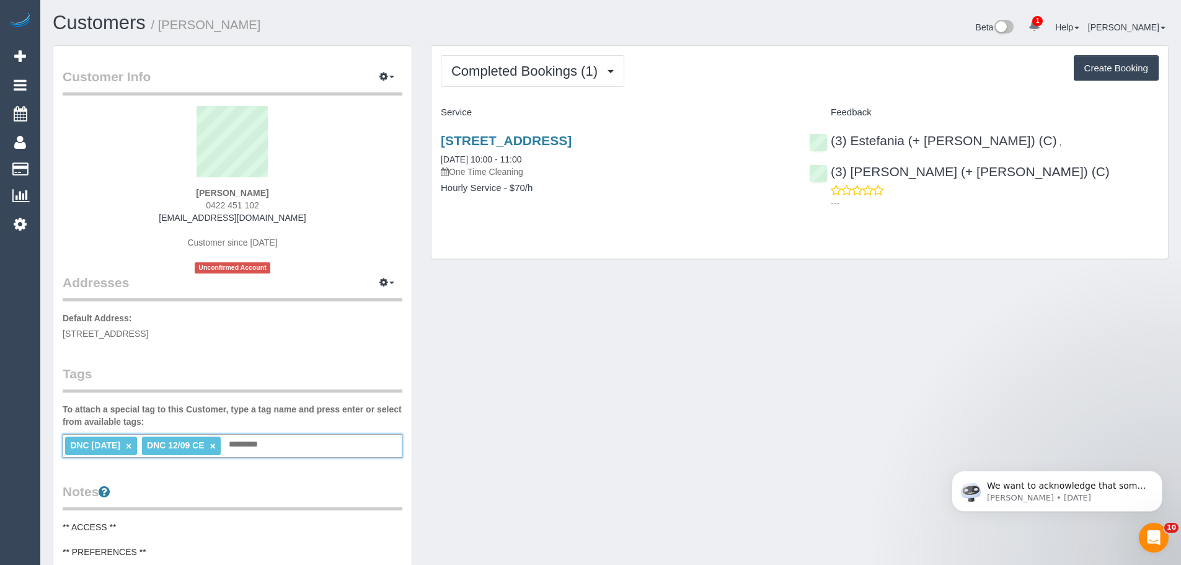
click at [131, 446] on link "×" at bounding box center [129, 446] width 6 height 11
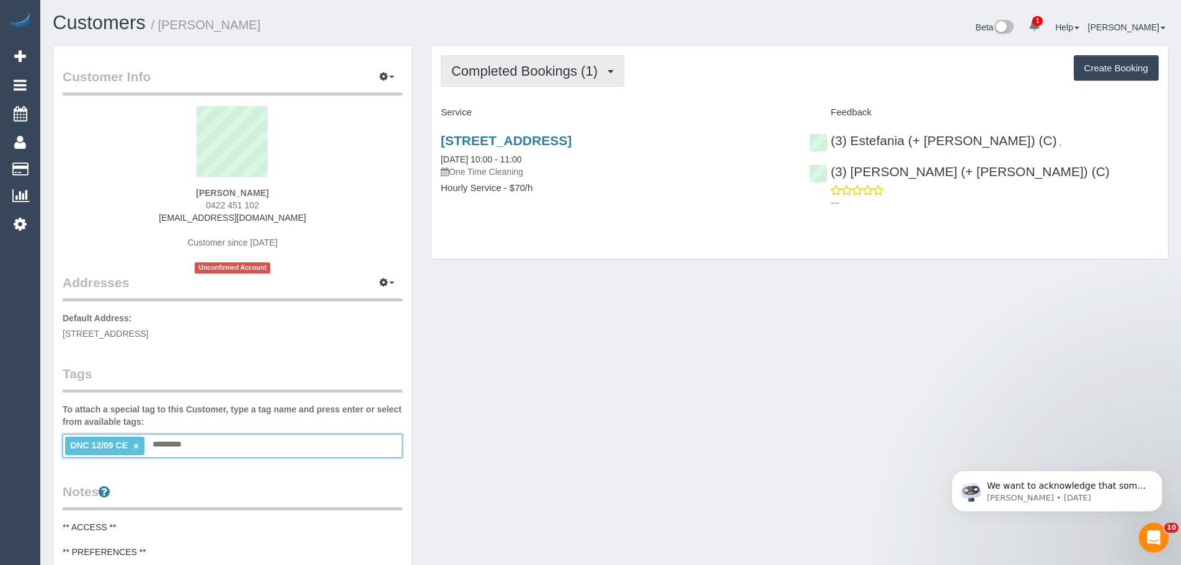
click at [538, 58] on button "Completed Bookings (1)" at bounding box center [532, 71] width 183 height 32
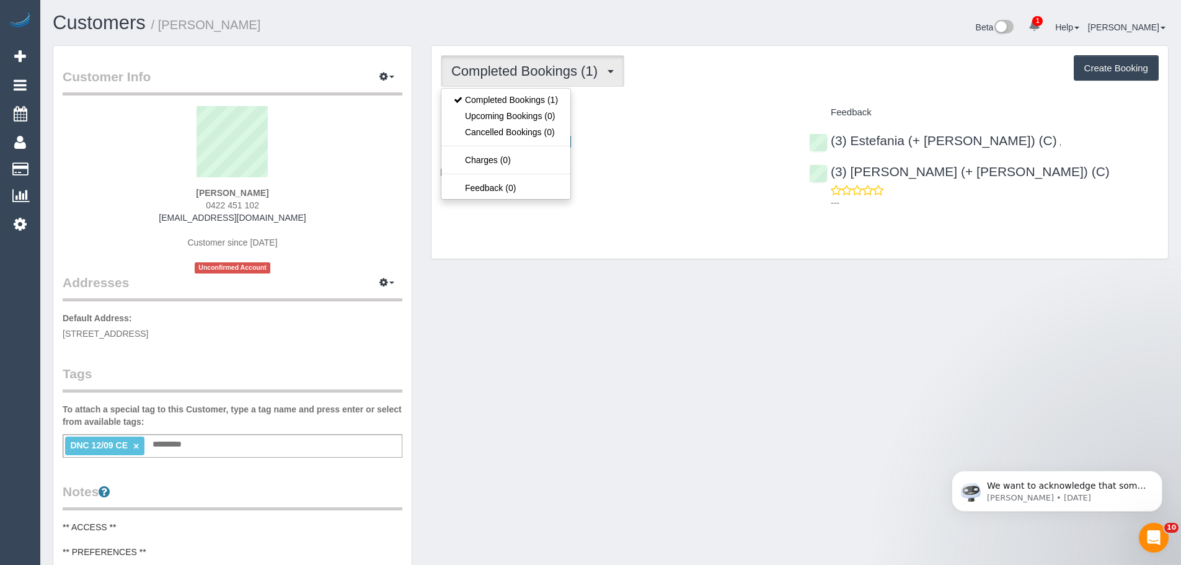
click at [538, 58] on button "Completed Bookings (1)" at bounding box center [532, 71] width 183 height 32
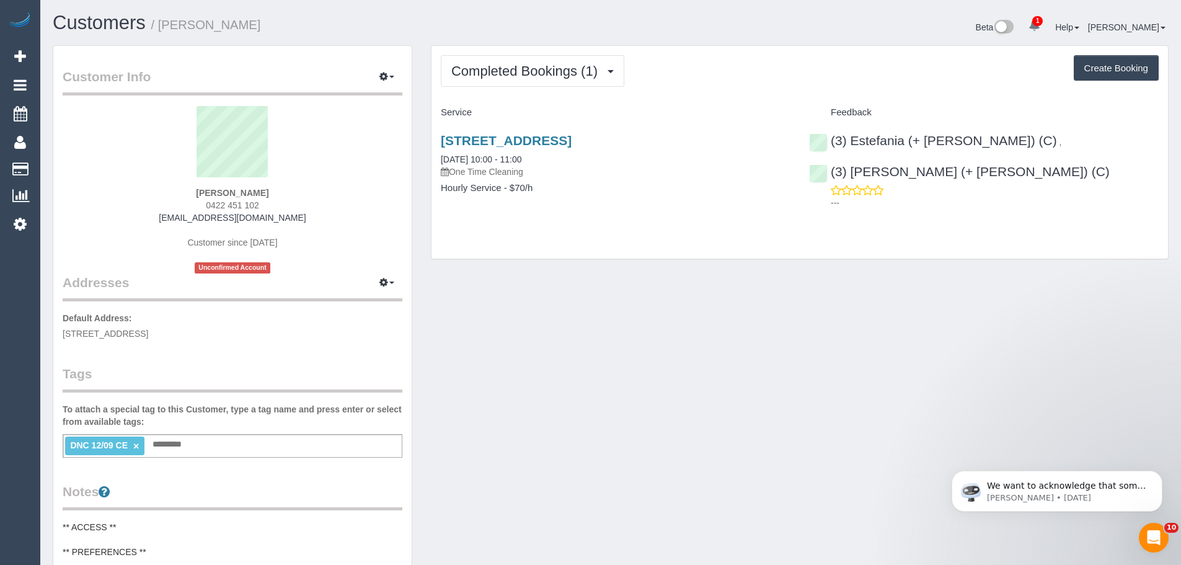
drag, startPoint x: 267, startPoint y: 191, endPoint x: 166, endPoint y: 188, distance: 101.1
click at [175, 188] on div "kaitlyn boye 0422 451 102 kaitlynrmb@gmail.com Customer since 2025 Unconfirmed …" at bounding box center [233, 189] width 340 height 167
copy strong "kaitlyn boye"
click at [817, 172] on div "(3) Estefania (+ Juliana) (C) , (3) Juliana (+ Estefania) (C) ---" at bounding box center [983, 169] width 368 height 92
copy link "(3) [PERSON_NAME] (+ [PERSON_NAME]) (C)"
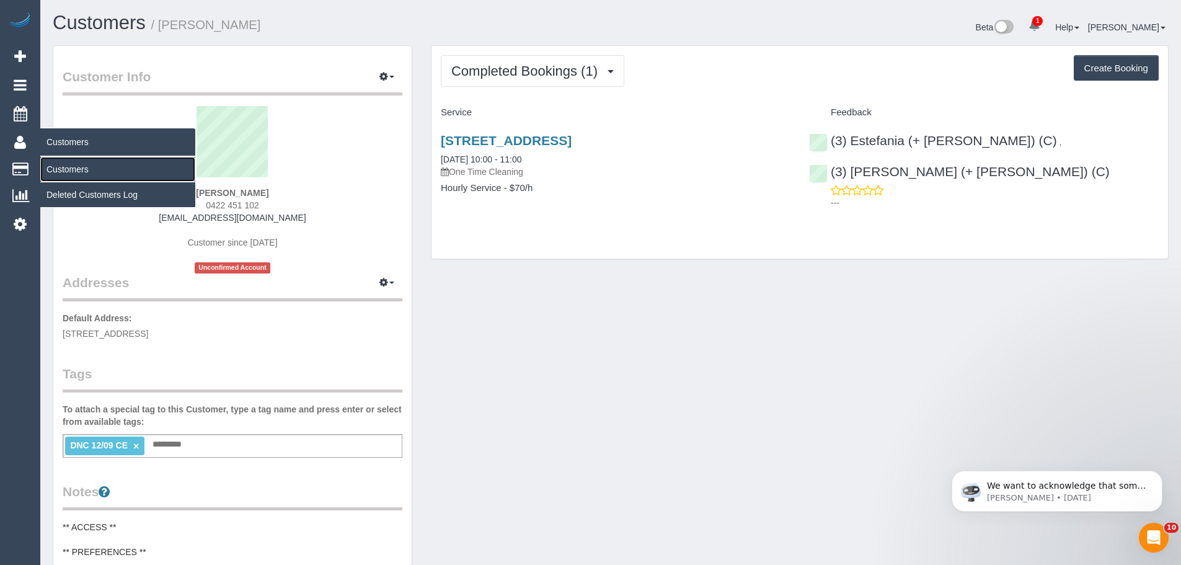
click at [63, 169] on link "Customers" at bounding box center [117, 169] width 155 height 25
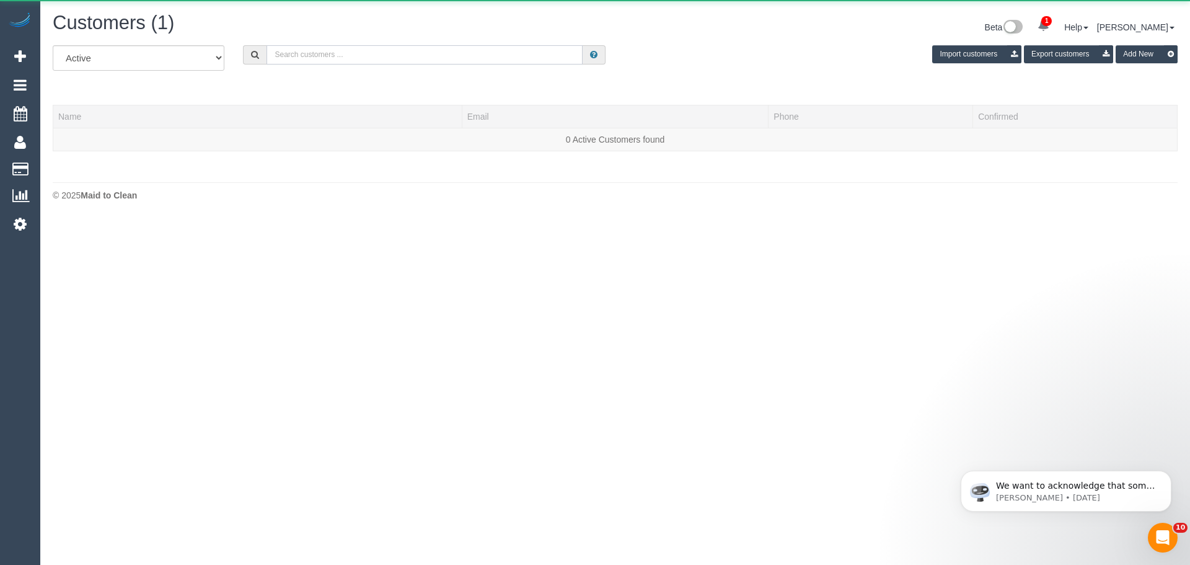
click at [315, 51] on input "text" at bounding box center [424, 54] width 316 height 19
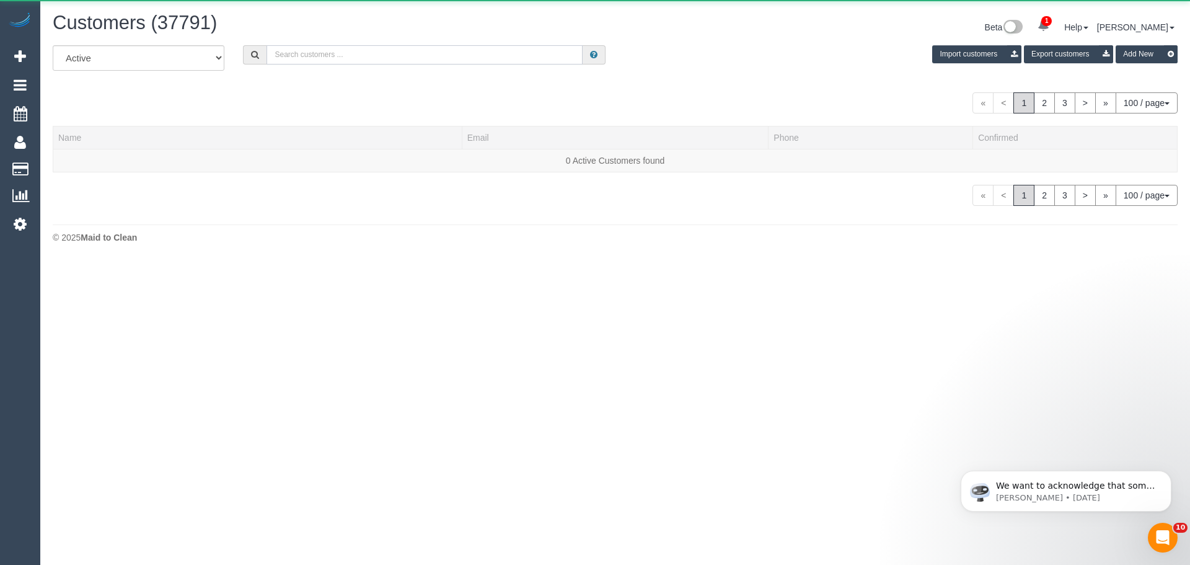
paste input "https://maidtoclean.launch27.com/admin/customers/118477/edit"
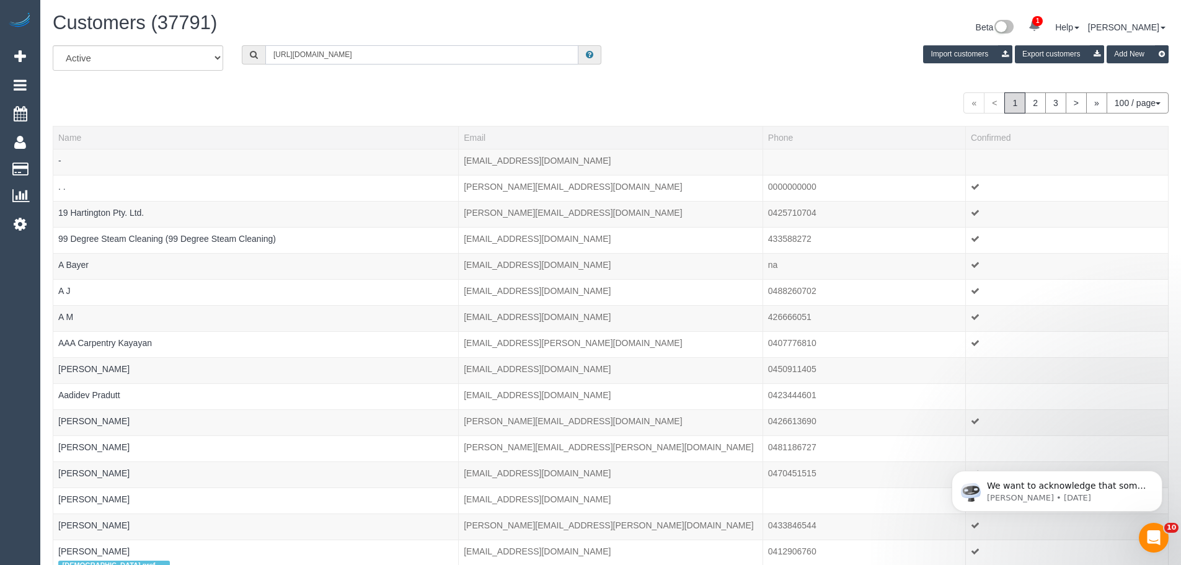
type input "https://maidtoclean.launch27.com/admin/customers/118477/edit"
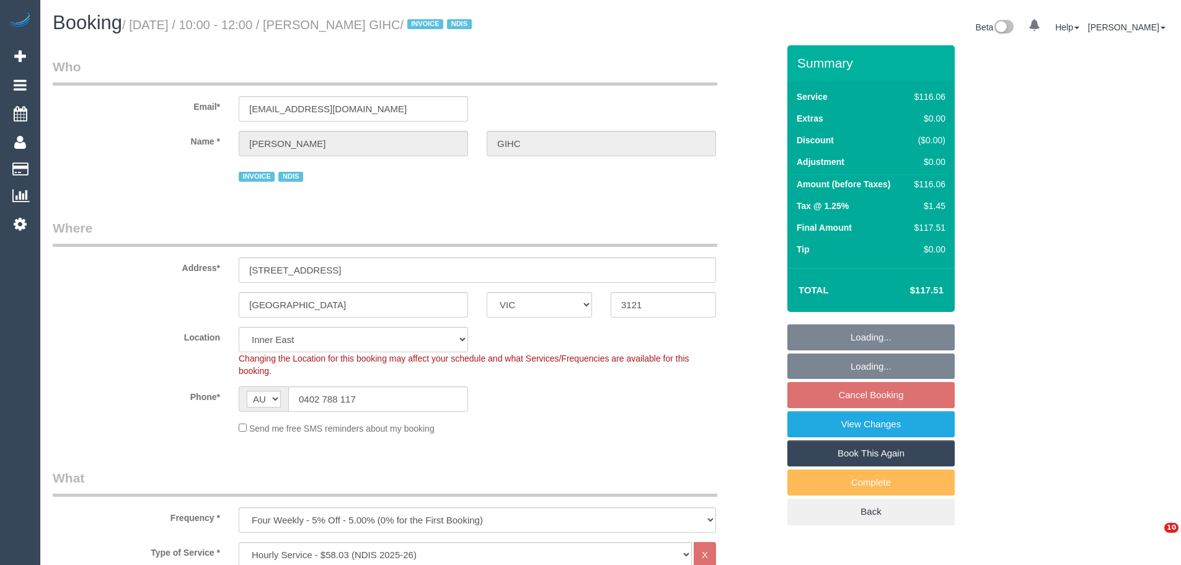
select select "VIC"
select select "number:28"
select select "number:14"
select select "number:19"
select select "number:36"
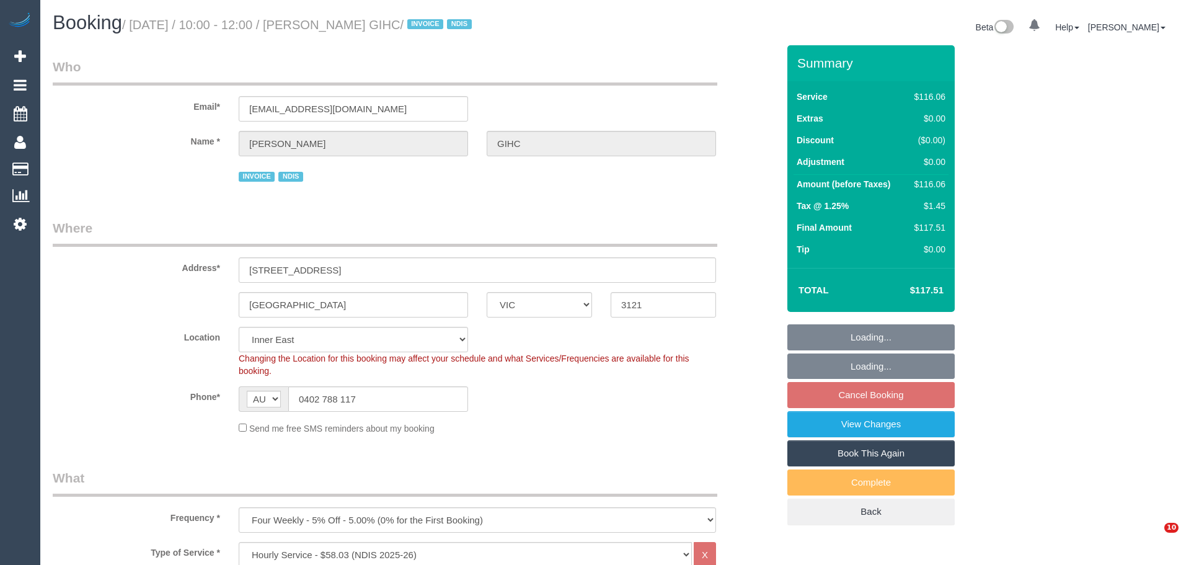
select select "number:34"
select select "spot3"
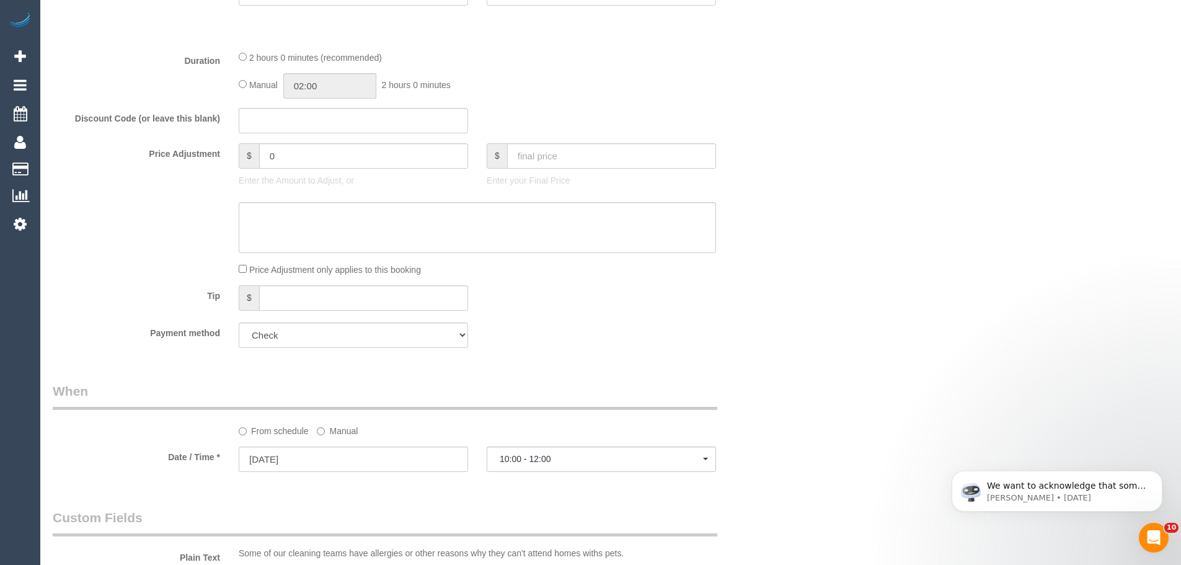
scroll to position [348, 0]
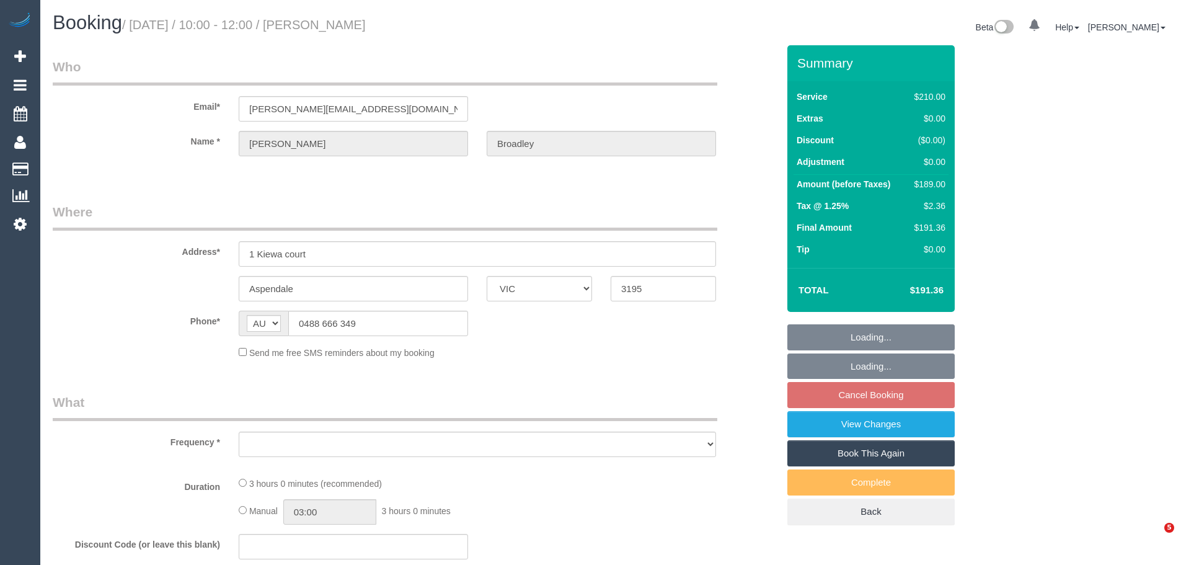
select select "VIC"
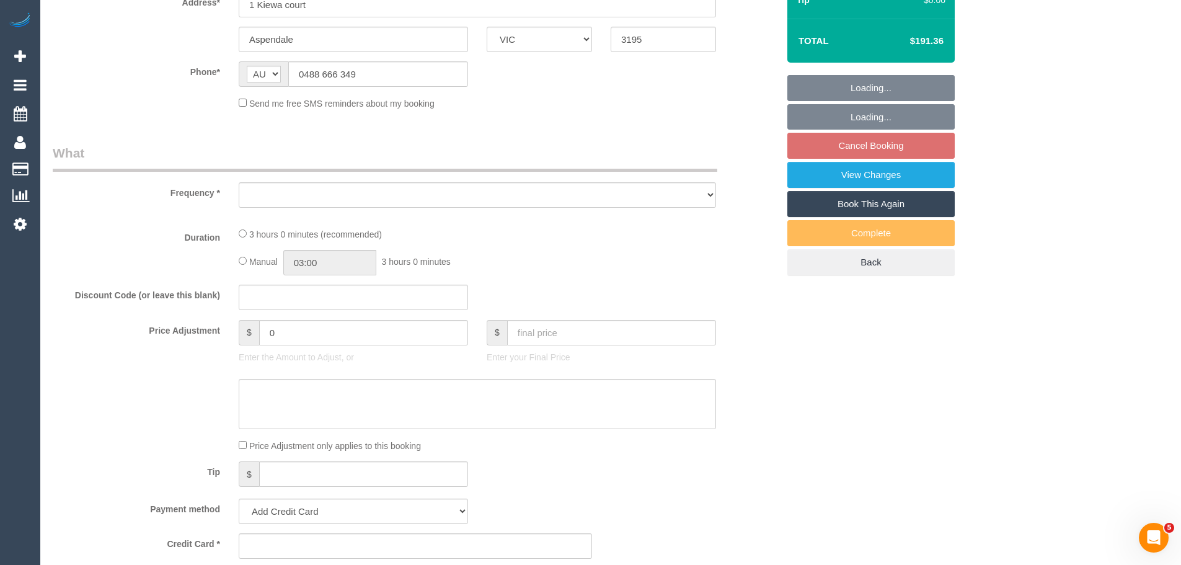
select select "object:522"
select select "string:stripe-pm_1QZ0oz2GScqysDRVtyTJ0NhQ"
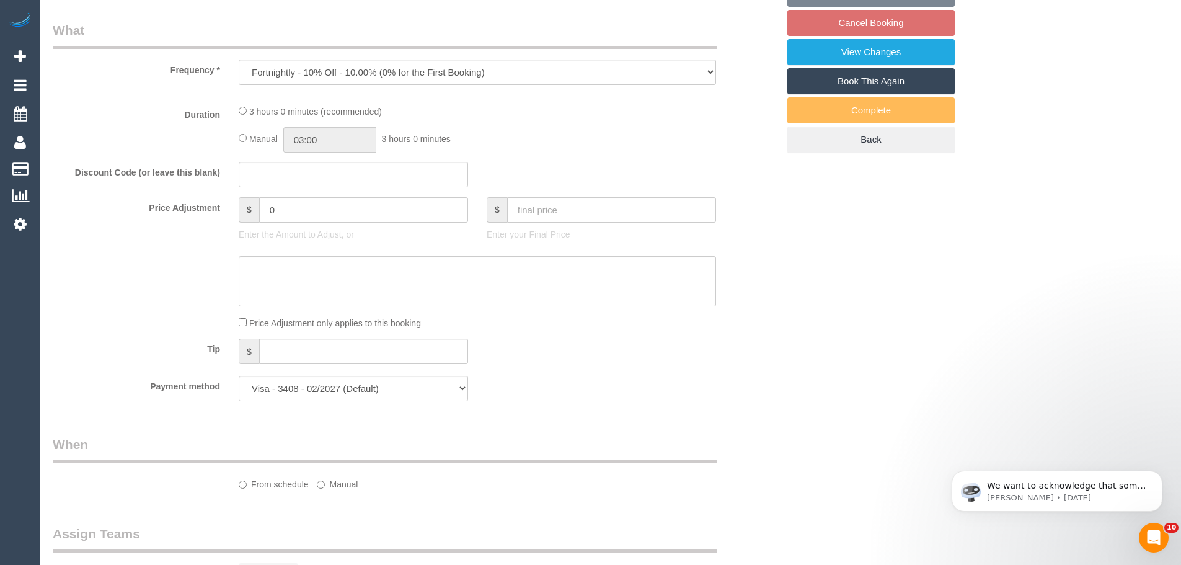
select select "180"
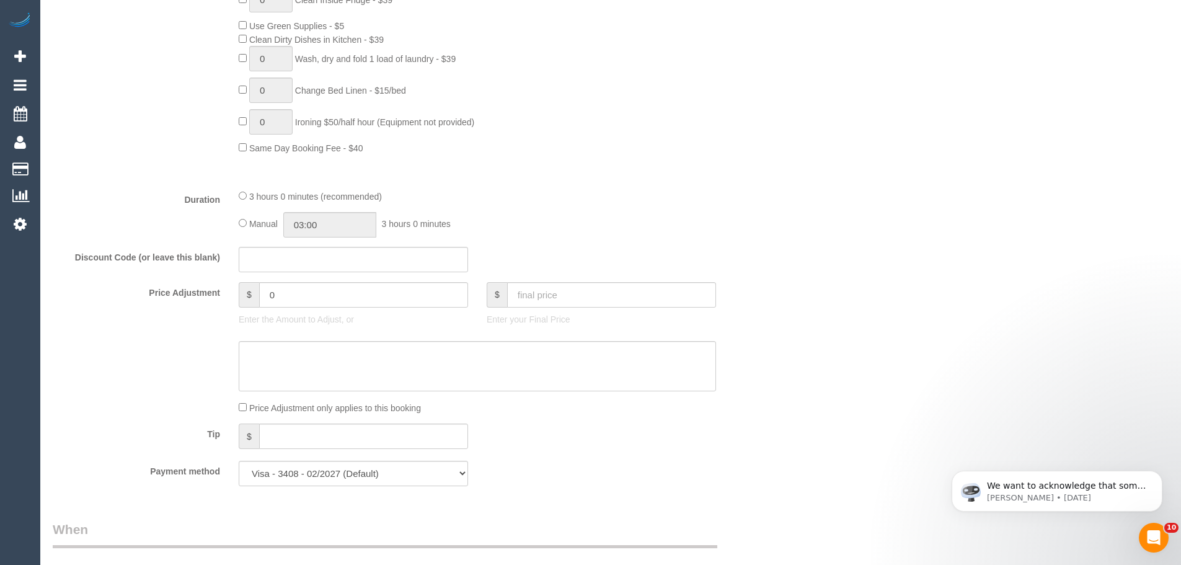
select select "object:1391"
select select "number:27"
select select "number:14"
select select "number:19"
select select "number:22"
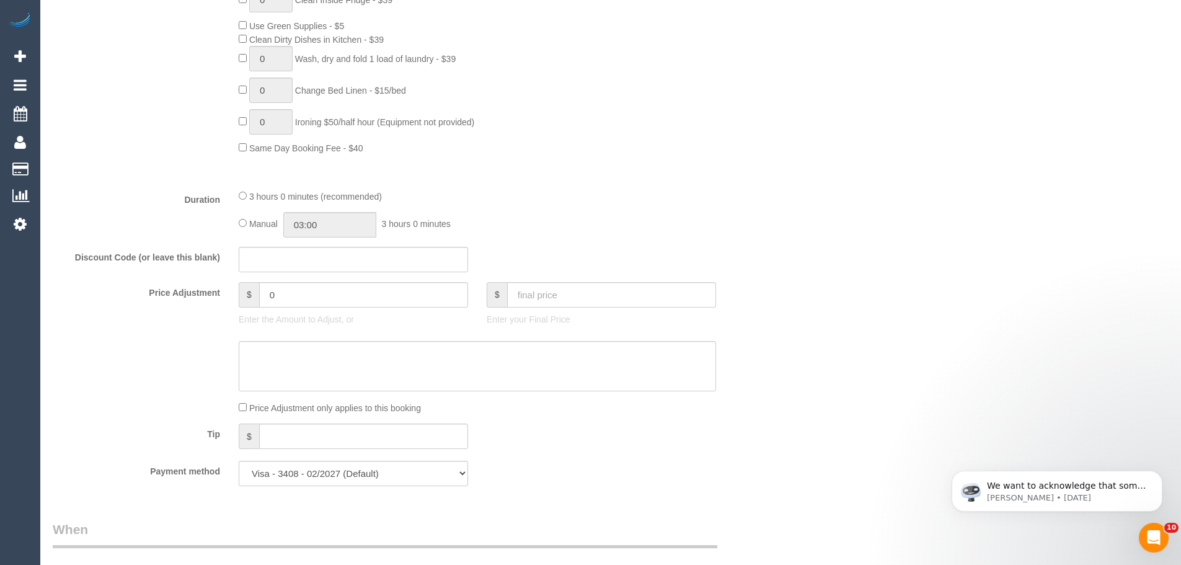
select select "number:34"
select select "number:26"
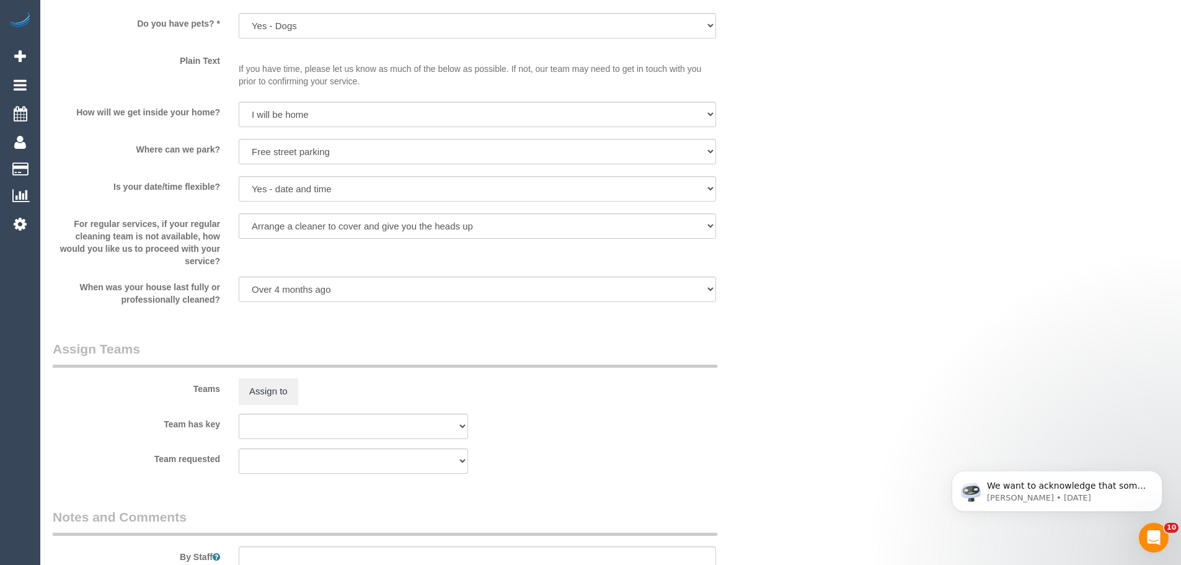
select select "spot3"
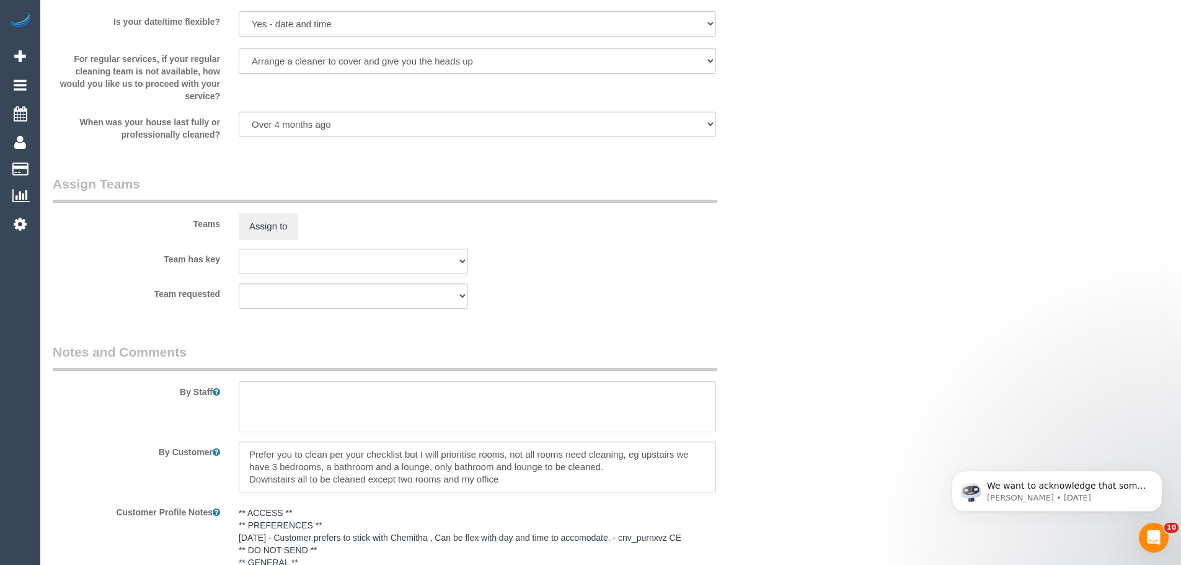
scroll to position [2080, 0]
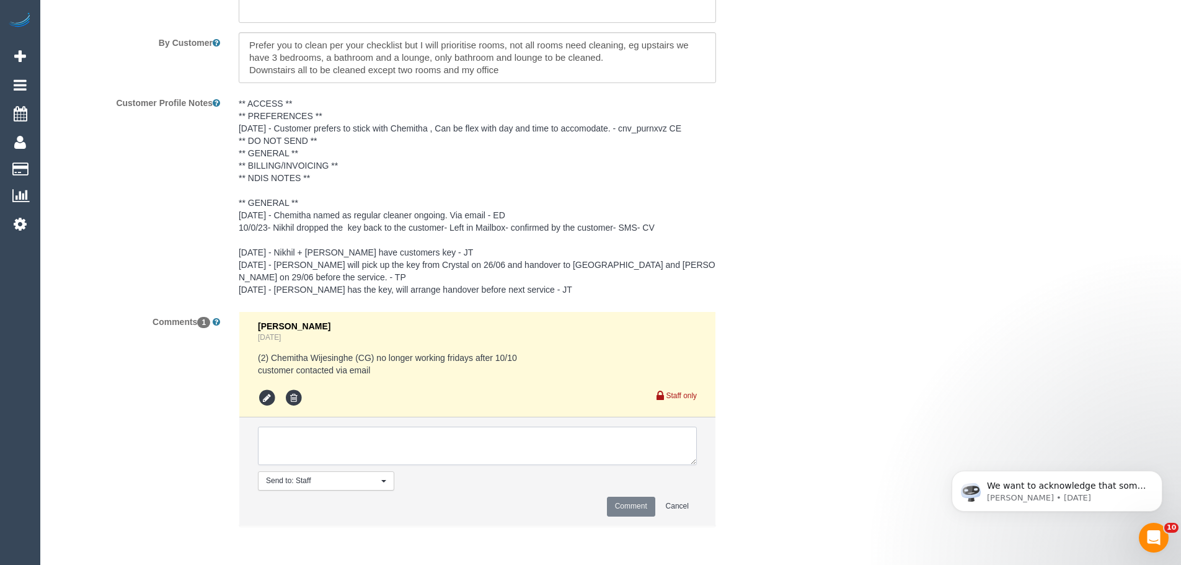
click at [319, 441] on textarea at bounding box center [477, 445] width 439 height 38
click at [653, 449] on textarea at bounding box center [477, 445] width 439 height 38
paste textarea "cnv_qhjphzj"
type textarea "Customer would like to stay with Chemitha, Can be flex weekdays any time - via …"
click at [632, 501] on button "Comment" at bounding box center [631, 505] width 48 height 19
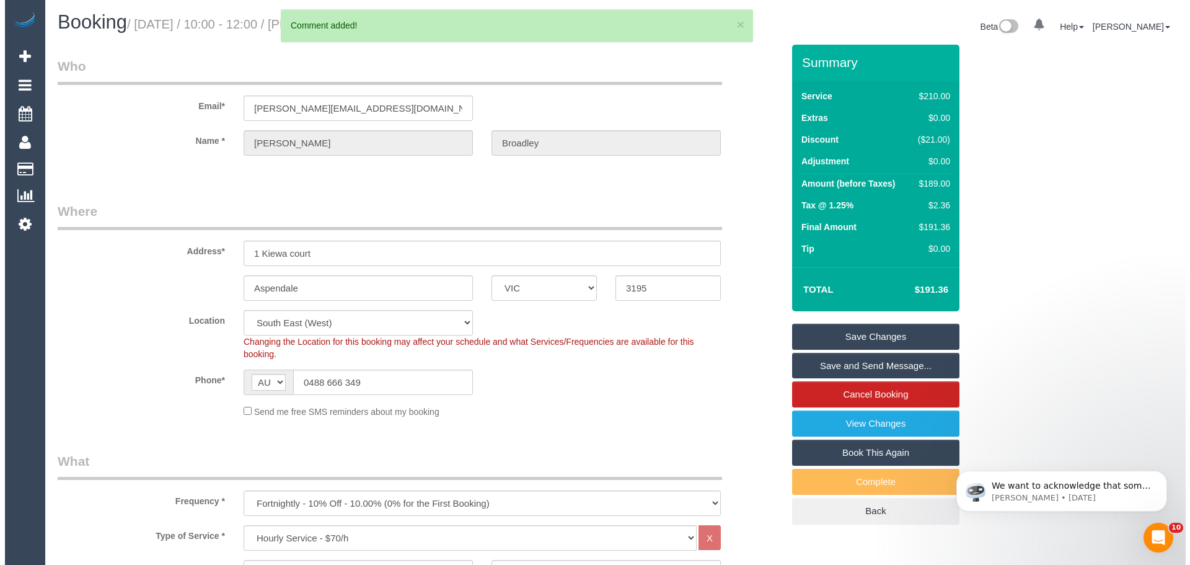
scroll to position [0, 0]
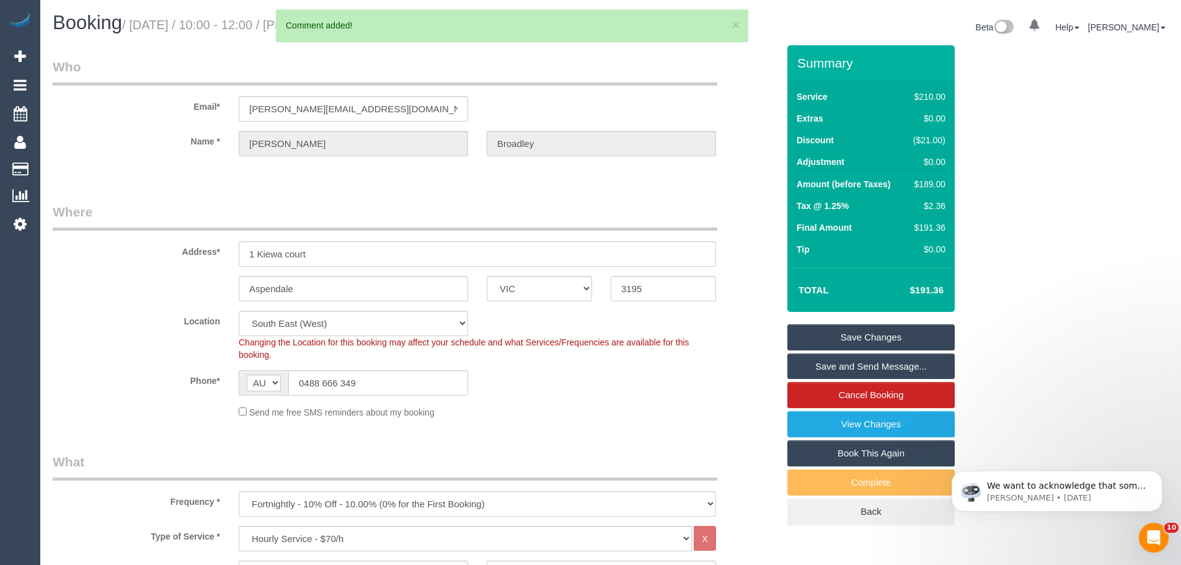
click at [843, 341] on link "Save Changes" at bounding box center [870, 337] width 167 height 26
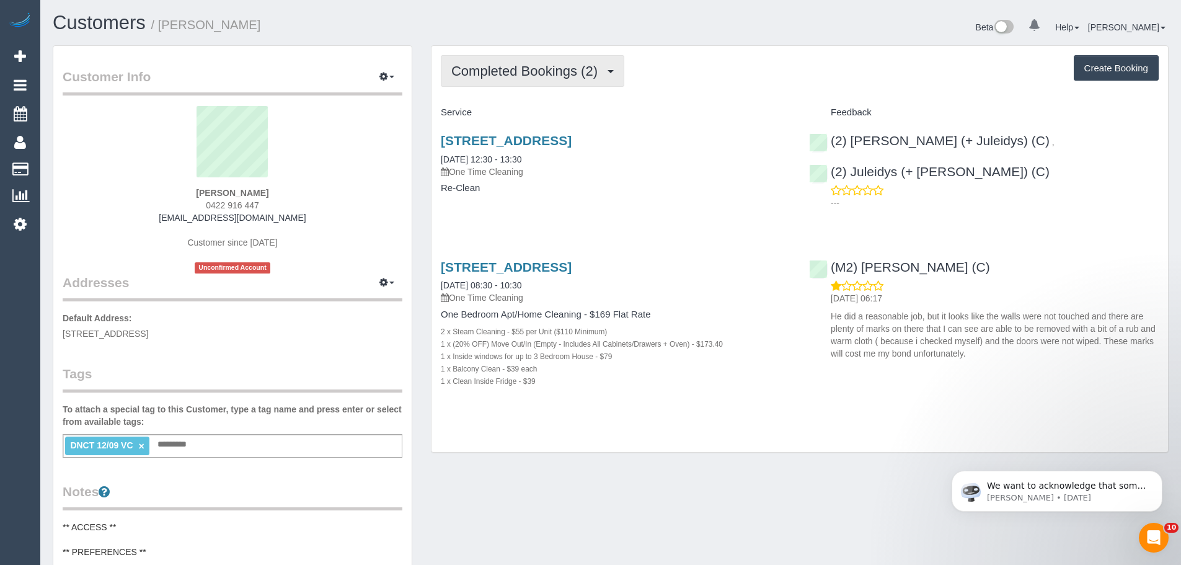
click at [540, 70] on span "Completed Bookings (2)" at bounding box center [527, 70] width 152 height 15
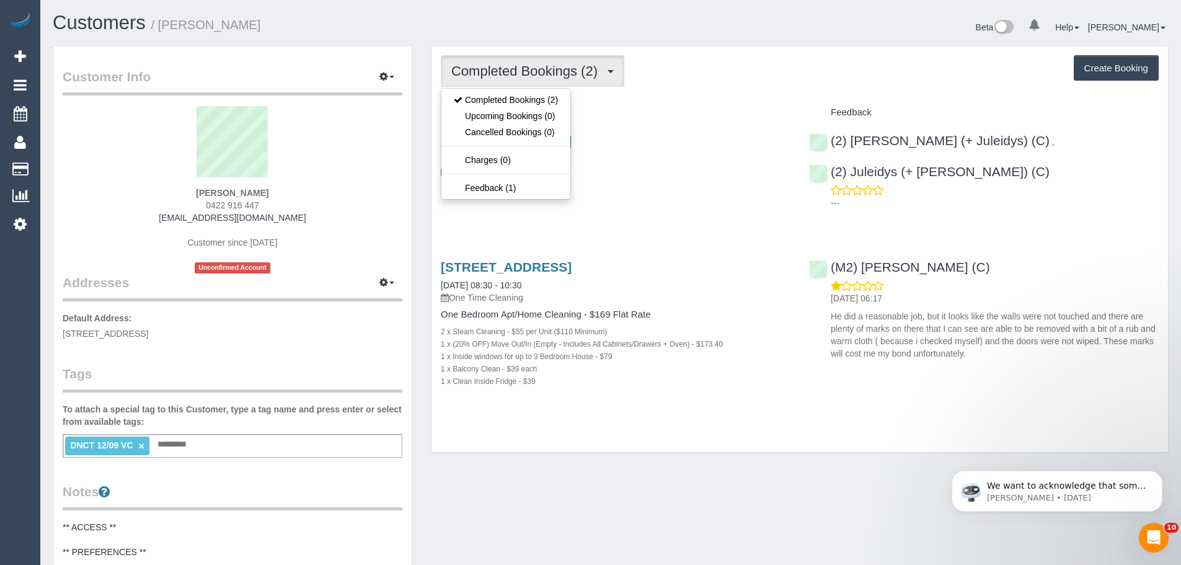
click at [739, 89] on div "Completed Bookings (2) Completed Bookings (2) Upcoming Bookings (0) Cancelled B…" at bounding box center [799, 249] width 736 height 406
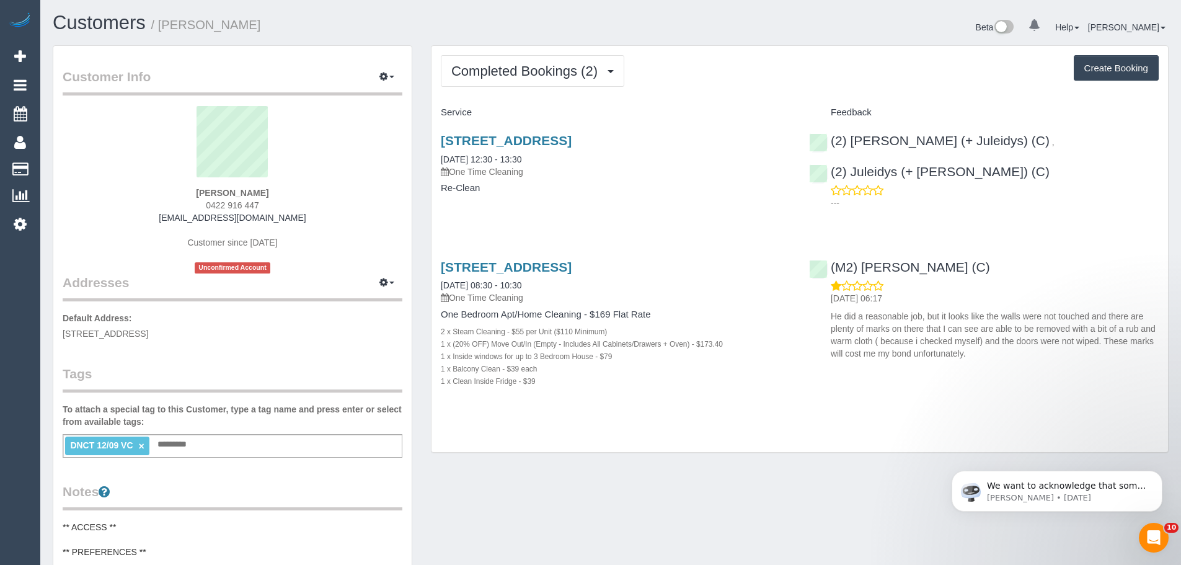
drag, startPoint x: 323, startPoint y: 219, endPoint x: 147, endPoint y: 218, distance: 176.6
click at [147, 218] on div "[PERSON_NAME] 0422 916 447 [EMAIL_ADDRESS][DOMAIN_NAME] Customer since [DATE] U…" at bounding box center [233, 189] width 340 height 167
copy link "[EMAIL_ADDRESS][DOMAIN_NAME]"
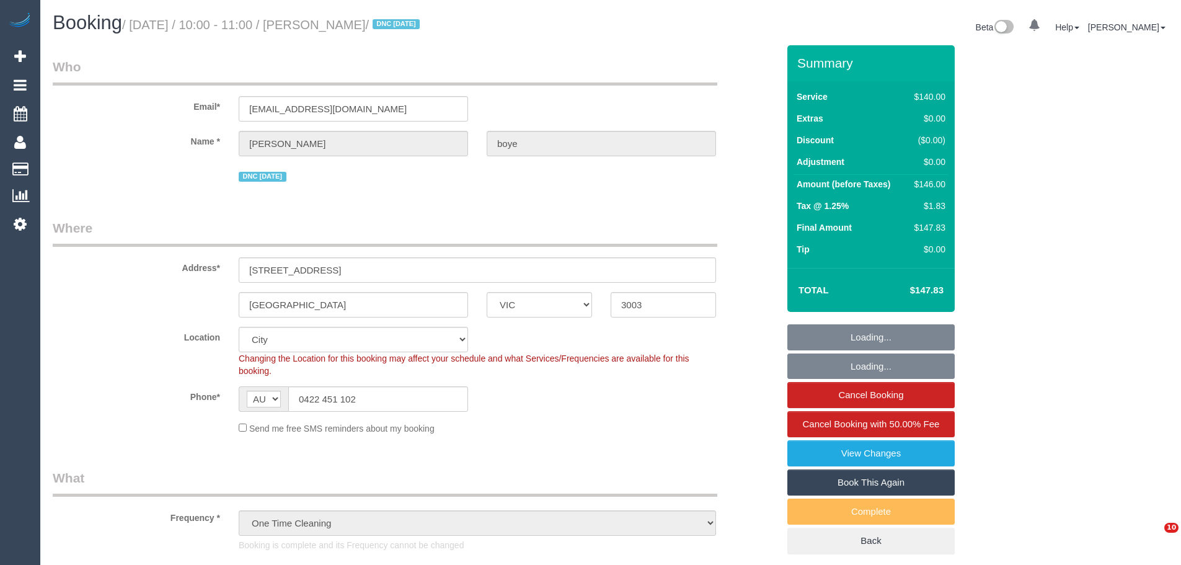
select select "VIC"
select select "number:28"
select select "number:14"
select select "number:19"
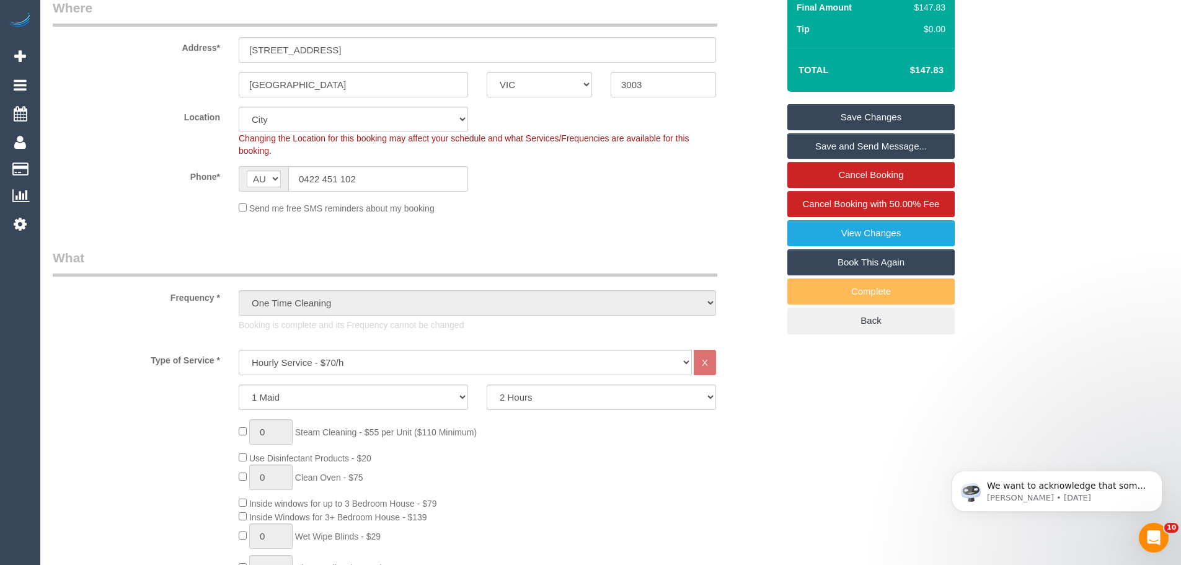
scroll to position [62, 0]
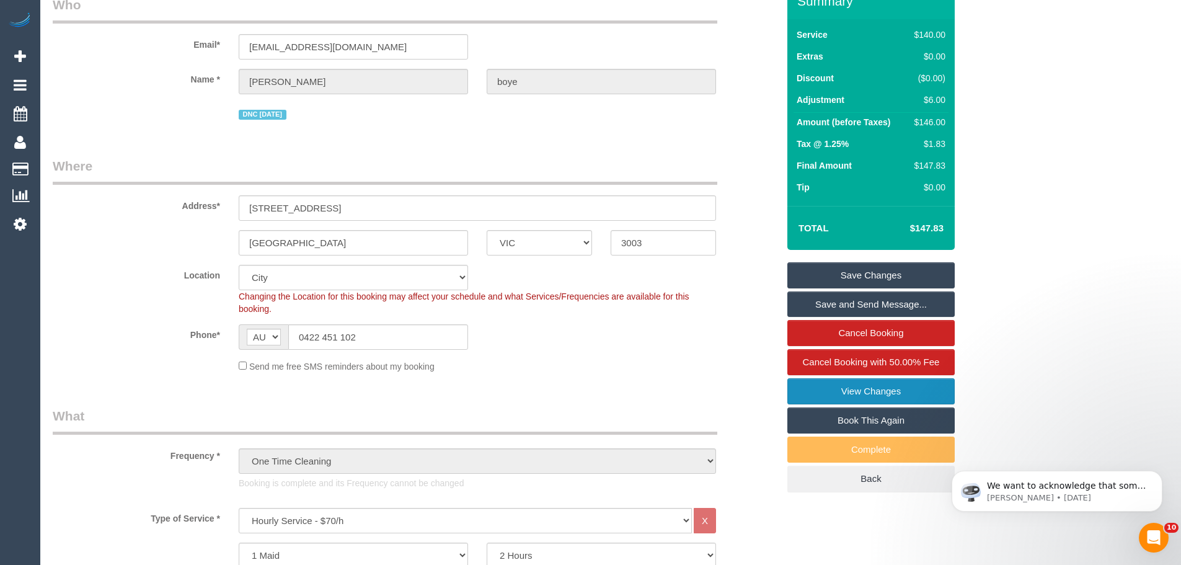
click at [809, 384] on link "View Changes" at bounding box center [870, 391] width 167 height 26
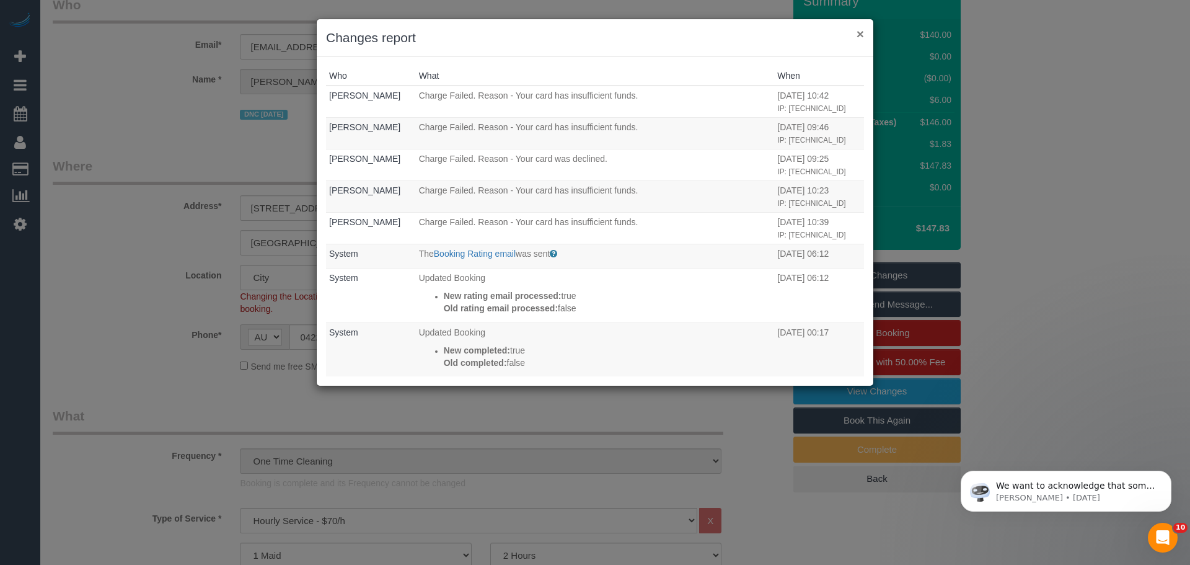
click at [858, 29] on button "×" at bounding box center [859, 33] width 7 height 13
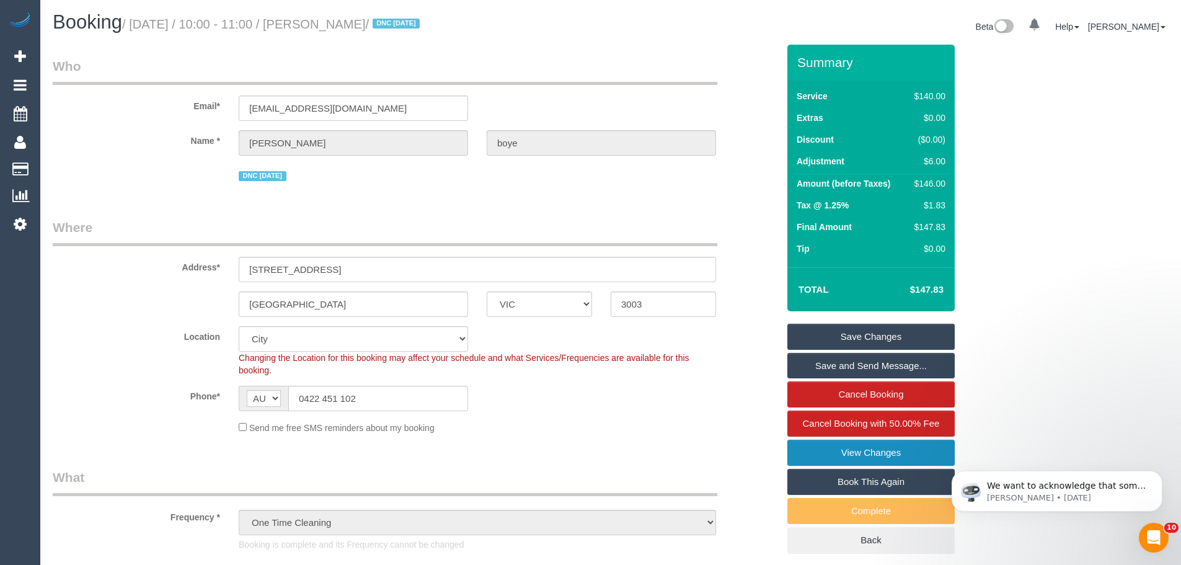
scroll to position [0, 0]
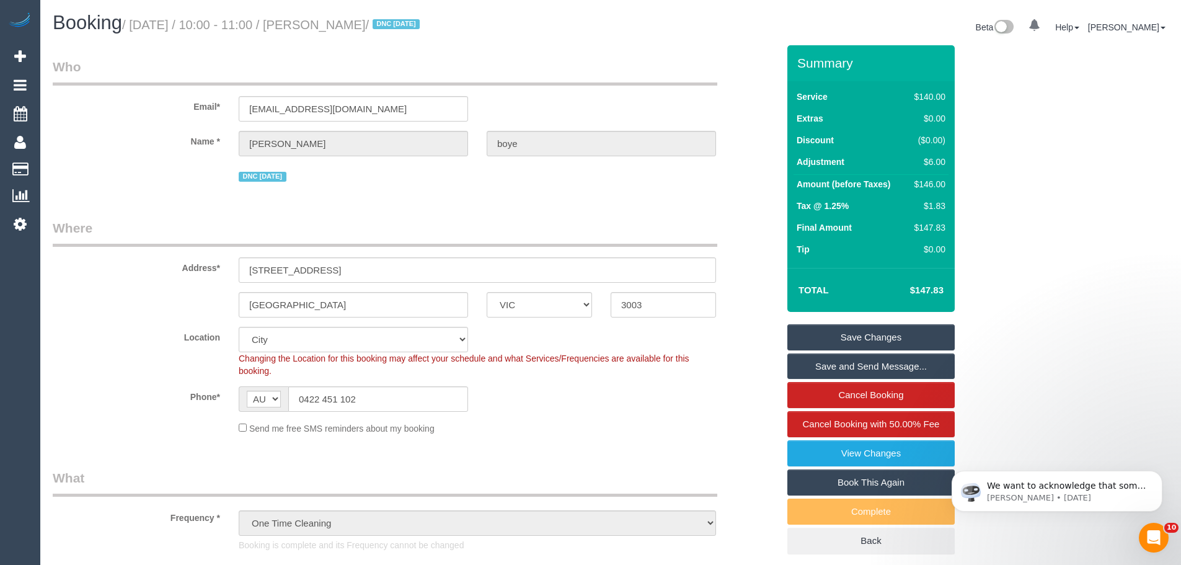
click at [932, 177] on td "$146.00" at bounding box center [927, 186] width 42 height 22
click at [933, 183] on div "$146.00" at bounding box center [927, 184] width 36 height 12
copy div "146.00"
click at [924, 182] on div "$146.00" at bounding box center [927, 184] width 36 height 12
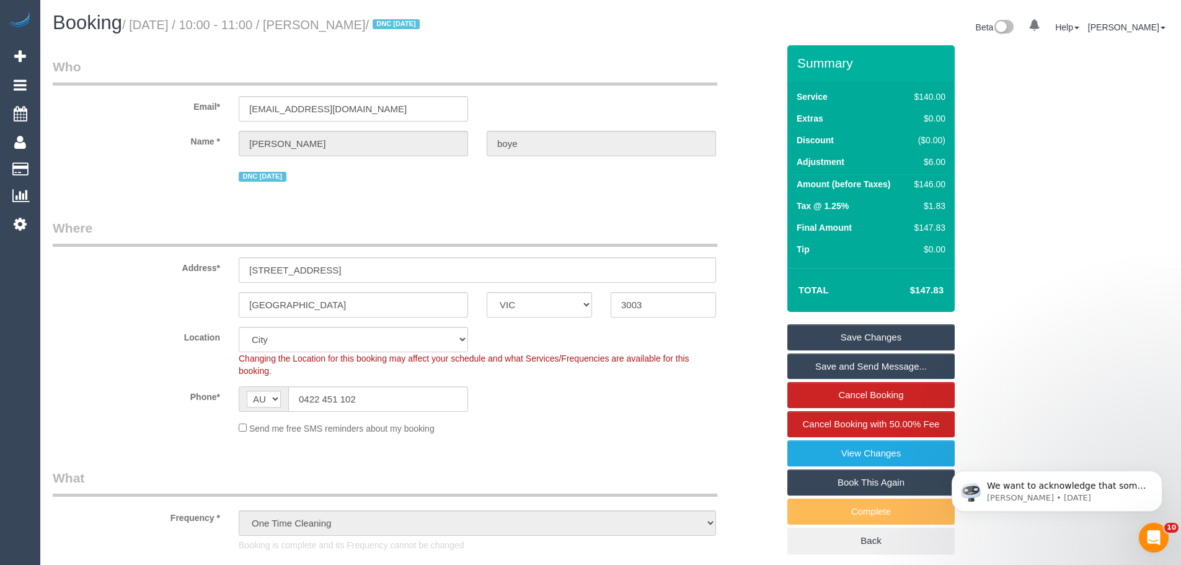
click at [924, 182] on div "$146.00" at bounding box center [927, 184] width 36 height 12
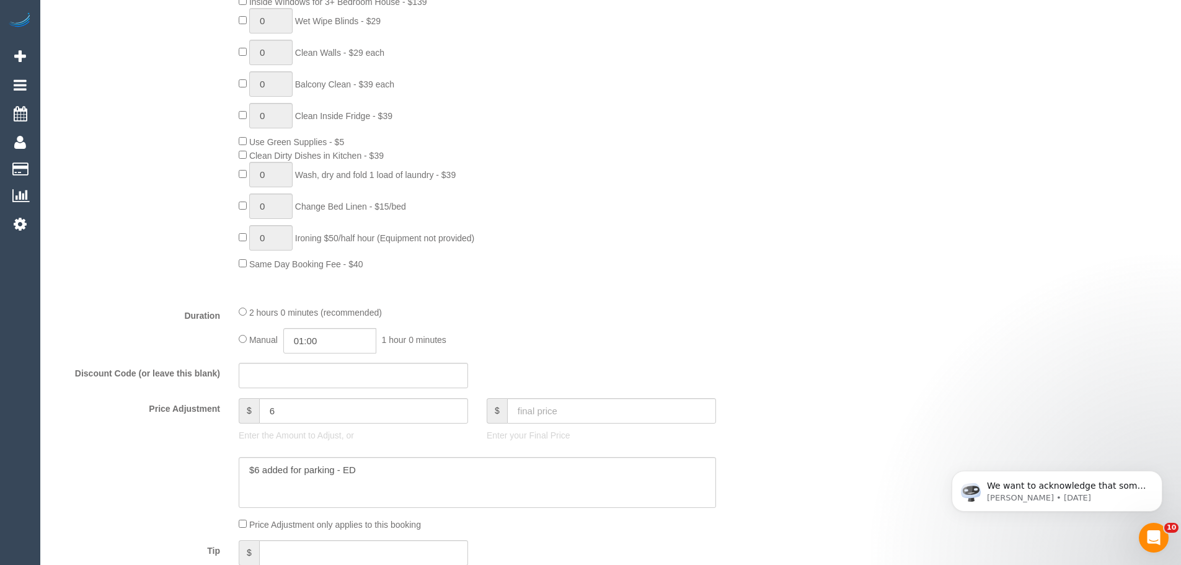
scroll to position [806, 0]
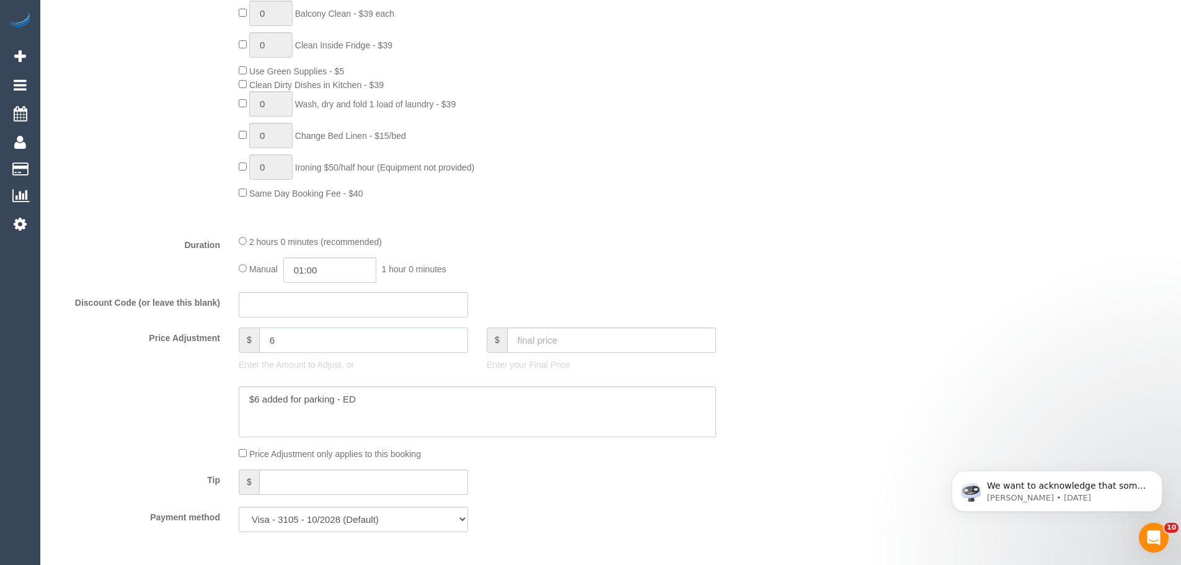
click at [348, 340] on input "6" at bounding box center [363, 339] width 209 height 25
click at [378, 418] on textarea at bounding box center [477, 411] width 477 height 51
drag, startPoint x: 281, startPoint y: 341, endPoint x: 260, endPoint y: 341, distance: 21.7
click at [260, 341] on input "6" at bounding box center [363, 339] width 209 height 25
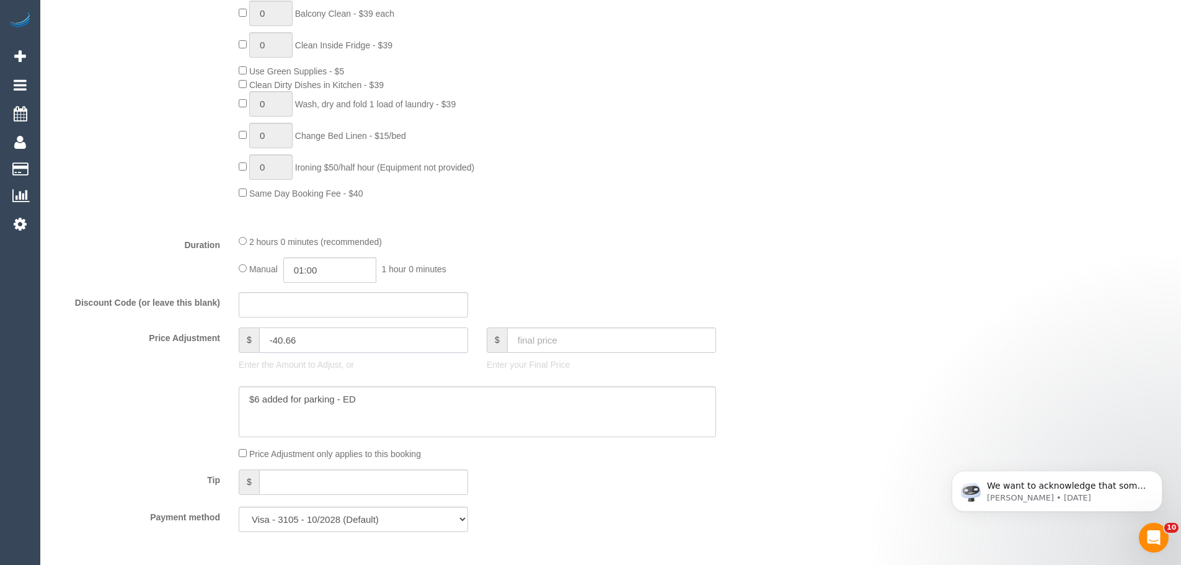
type input "-40.66"
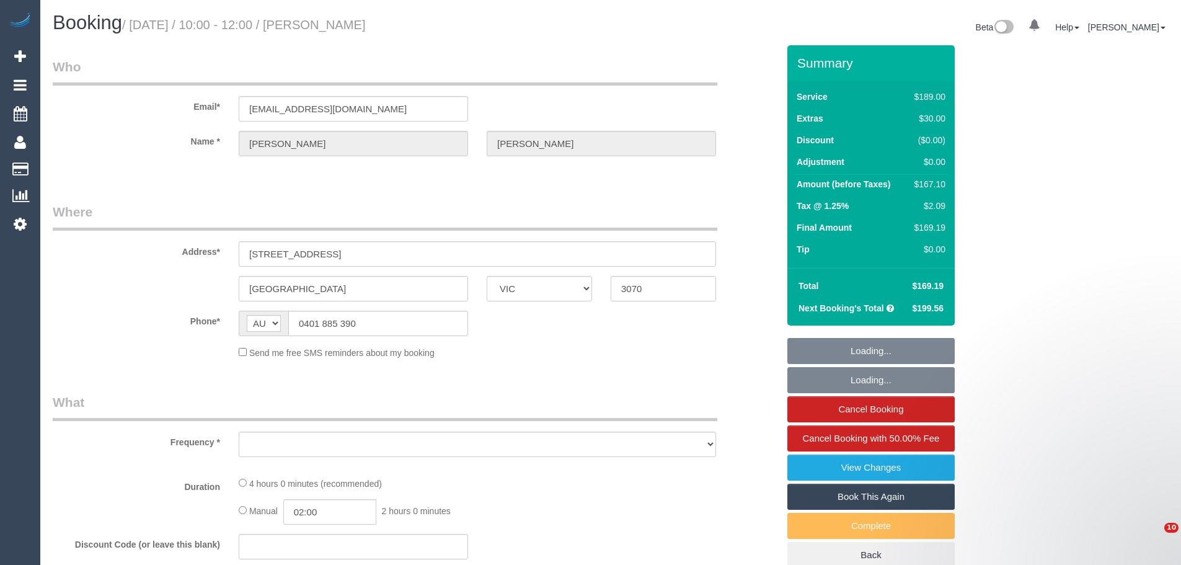
select select "VIC"
select select "object:596"
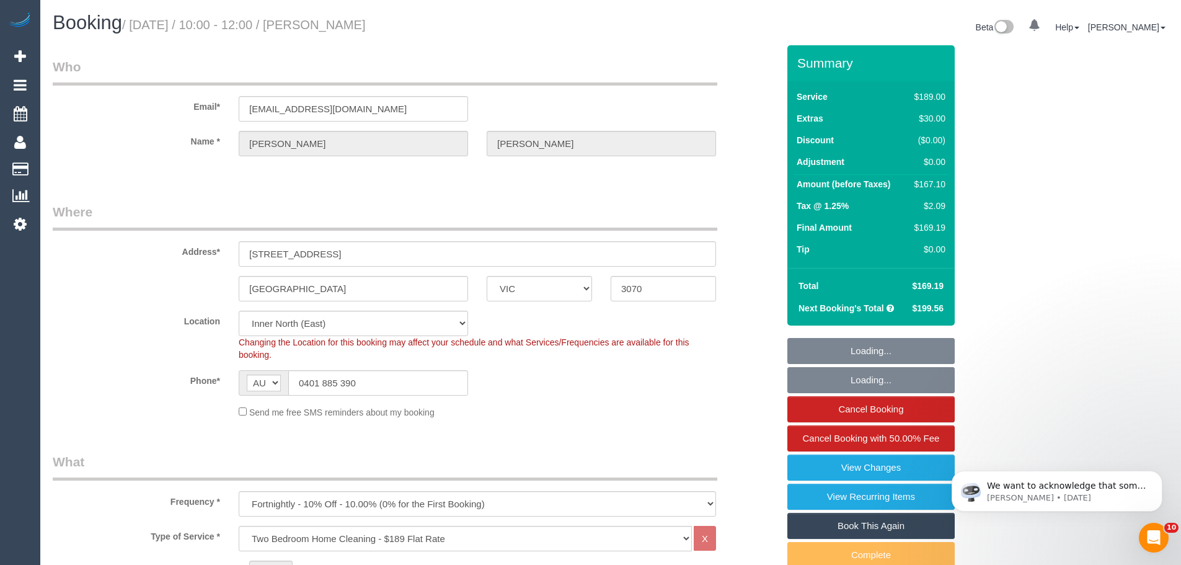
select select "string:stripe-pm_1LAUdz2GScqysDRVq1Zkc9jP"
select select "object:701"
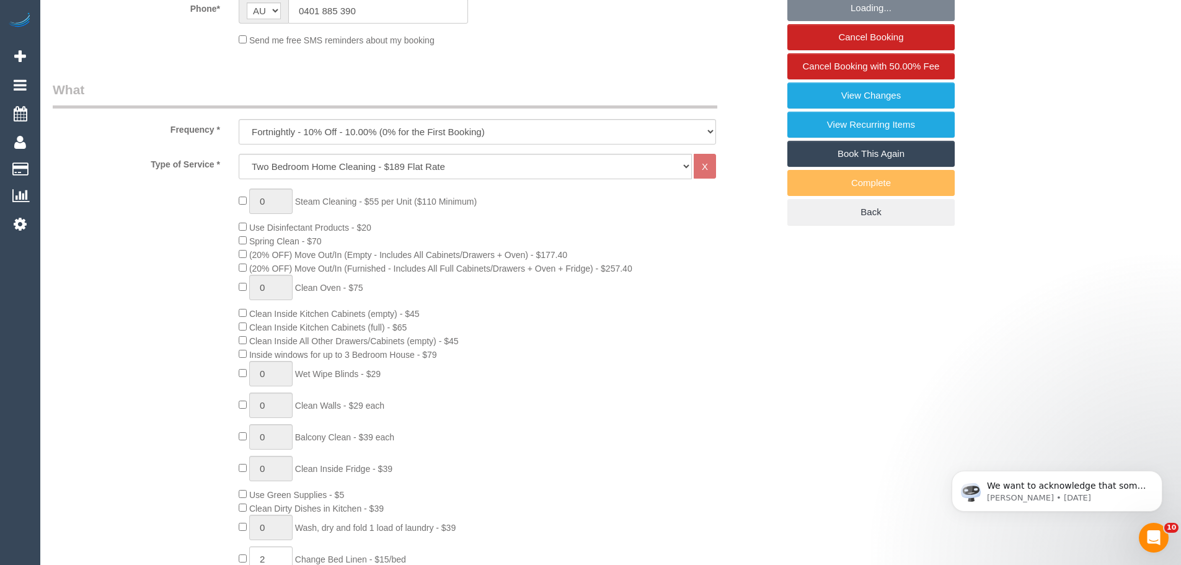
select select "number:27"
select select "number:15"
select select "number:19"
select select "number:22"
select select "number:34"
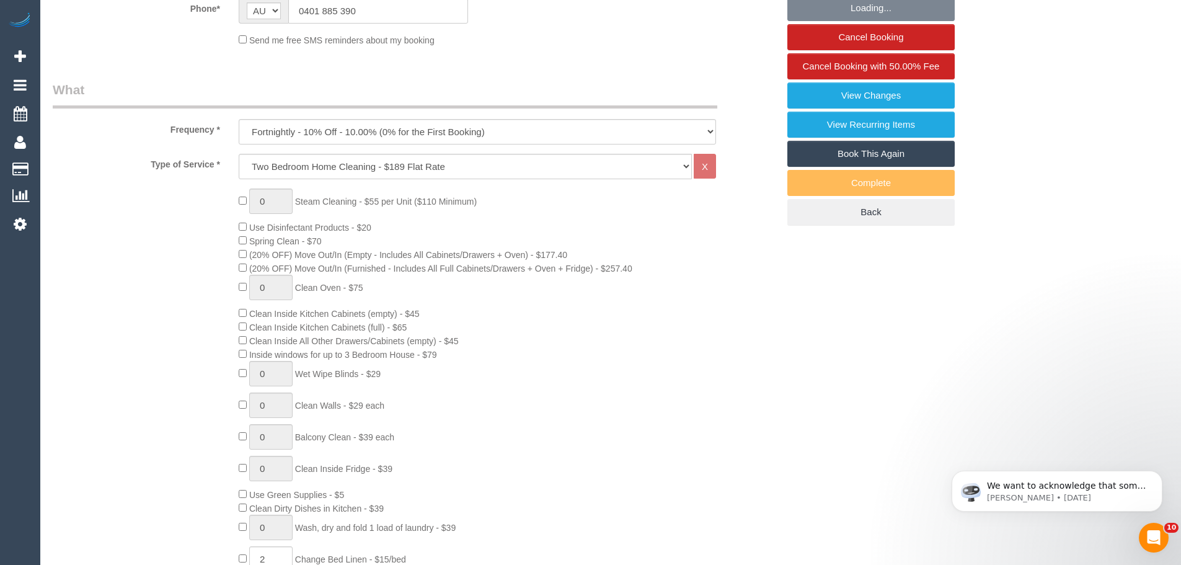
select select "number:13"
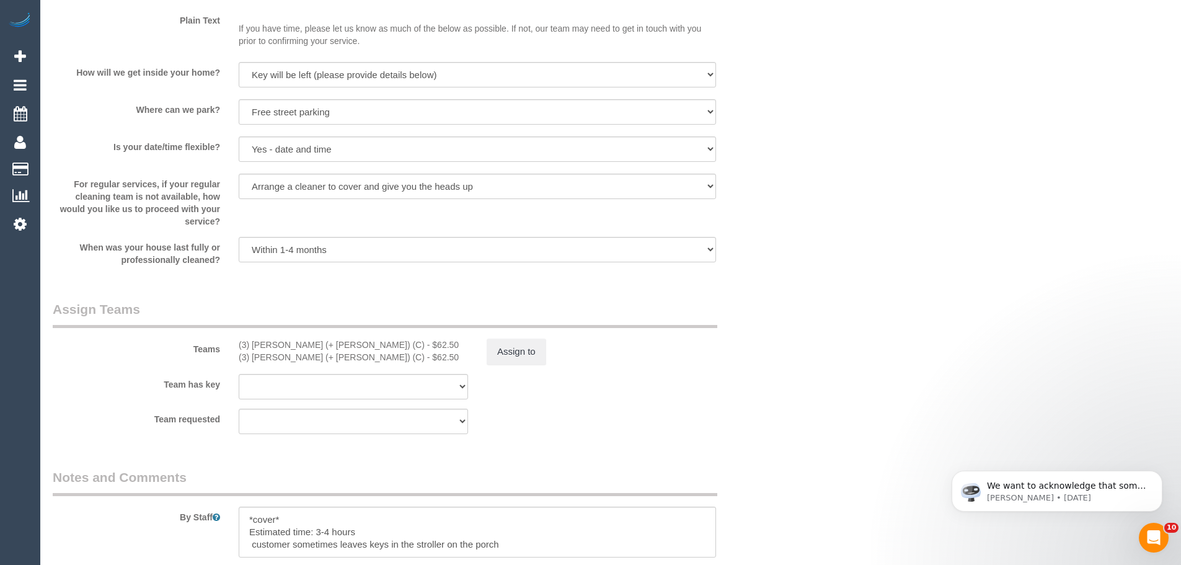
scroll to position [1735, 0]
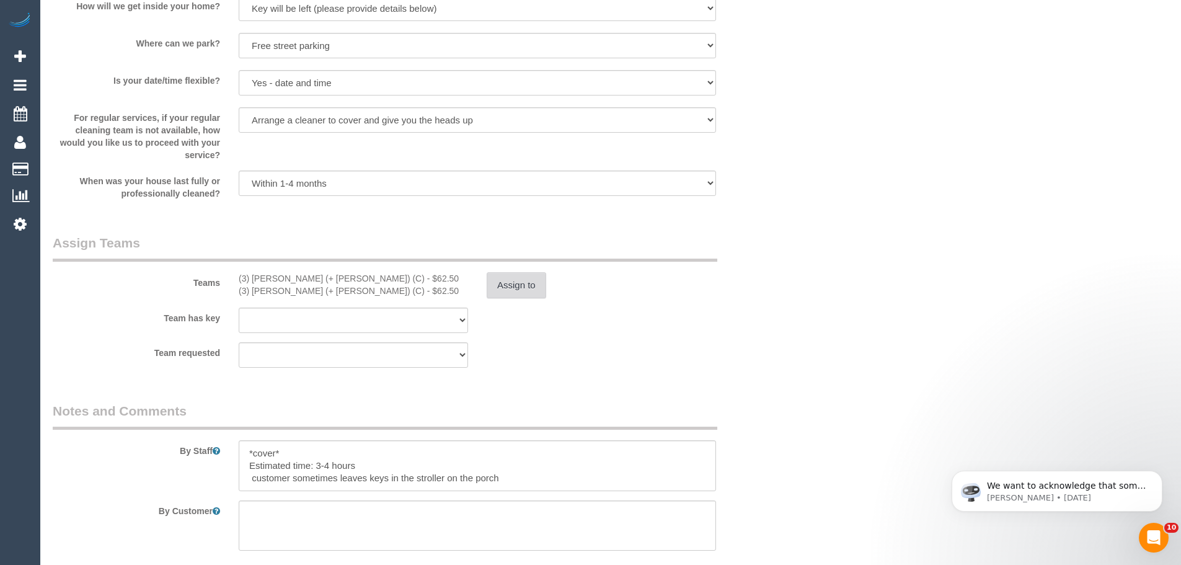
click at [514, 283] on button "Assign to" at bounding box center [515, 285] width 59 height 26
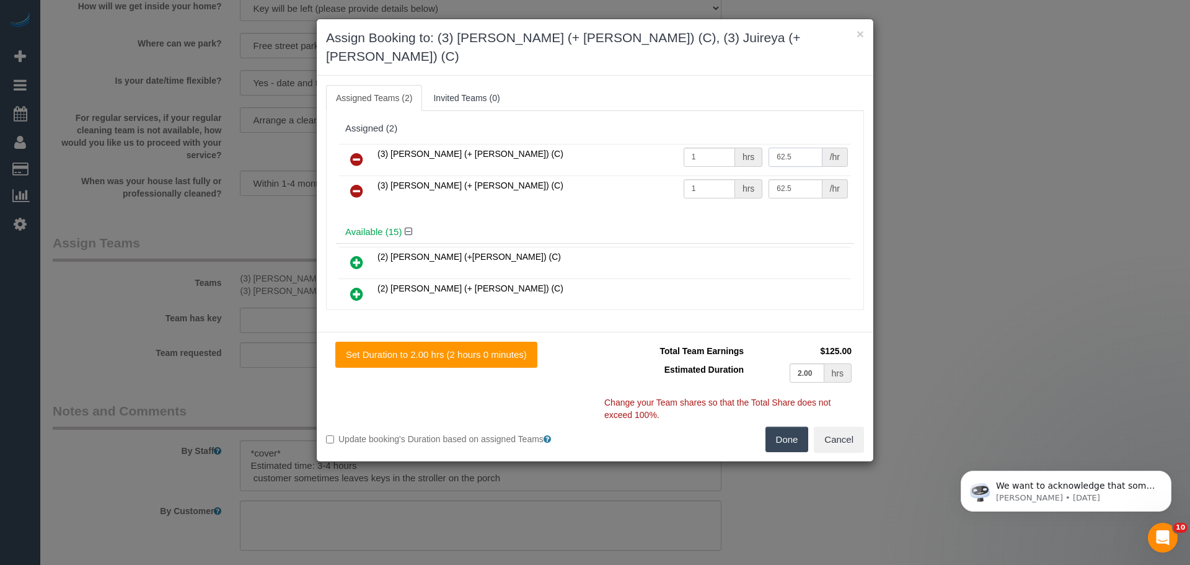
click at [791, 147] on input "62.5" at bounding box center [794, 156] width 53 height 19
type input "80"
click at [799, 179] on input "62.5" at bounding box center [794, 188] width 53 height 19
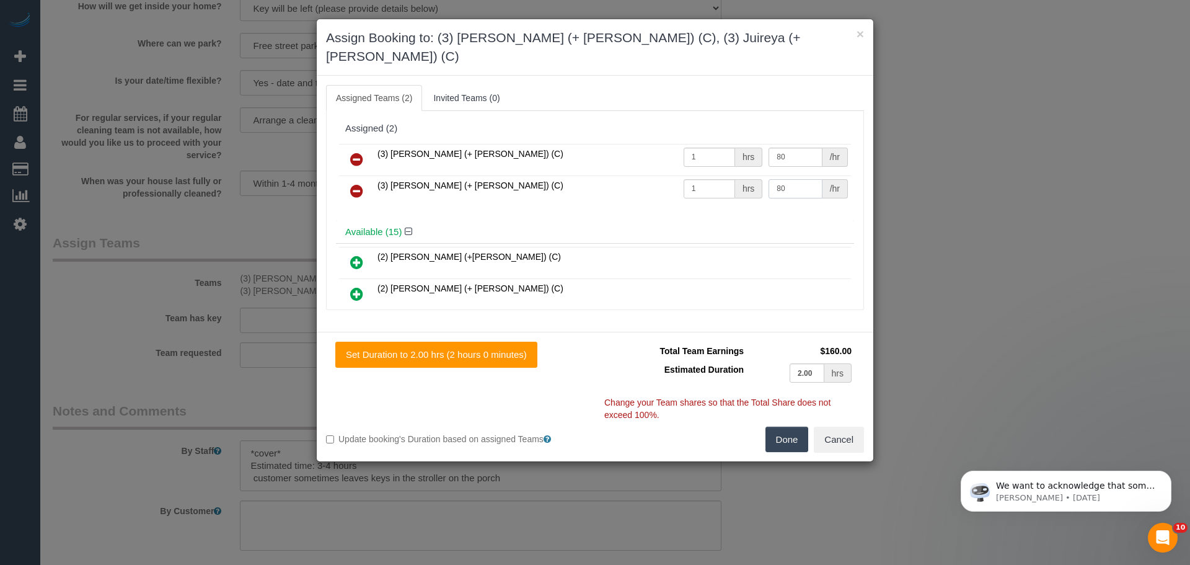
type input "80"
drag, startPoint x: 811, startPoint y: 279, endPoint x: 823, endPoint y: 470, distance: 190.7
drag, startPoint x: 823, startPoint y: 470, endPoint x: 778, endPoint y: 424, distance: 63.5
click at [778, 426] on button "Done" at bounding box center [786, 439] width 43 height 26
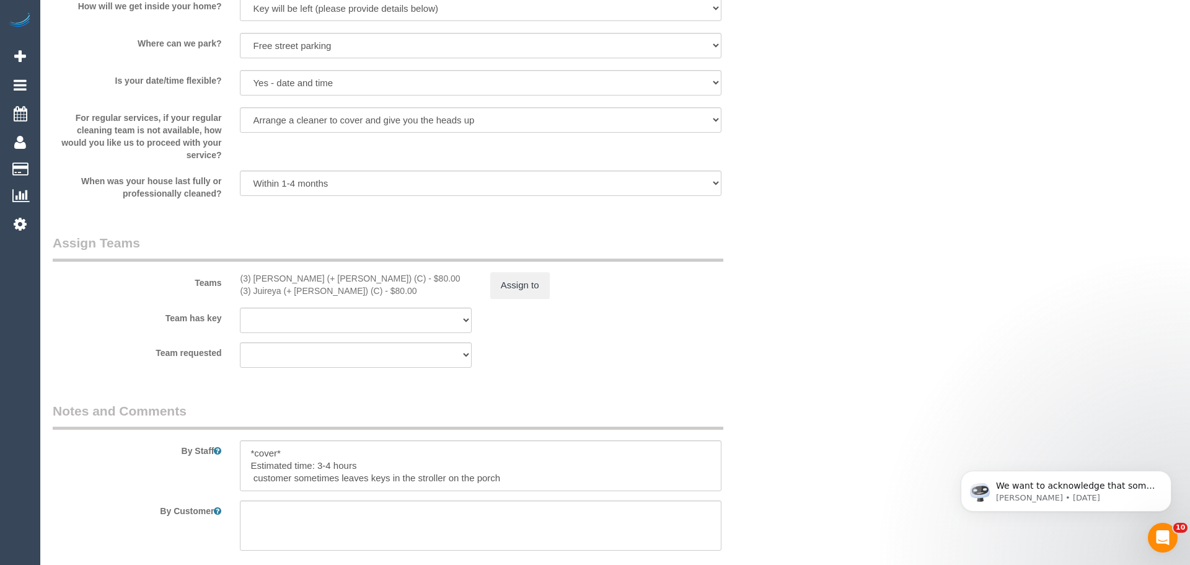
click at [778, 424] on div "× Assign Booking to: (3) Gazi (+ Juireya) (C), (3) Juireya (+ Gazi) (C) Assigne…" at bounding box center [595, 282] width 1190 height 565
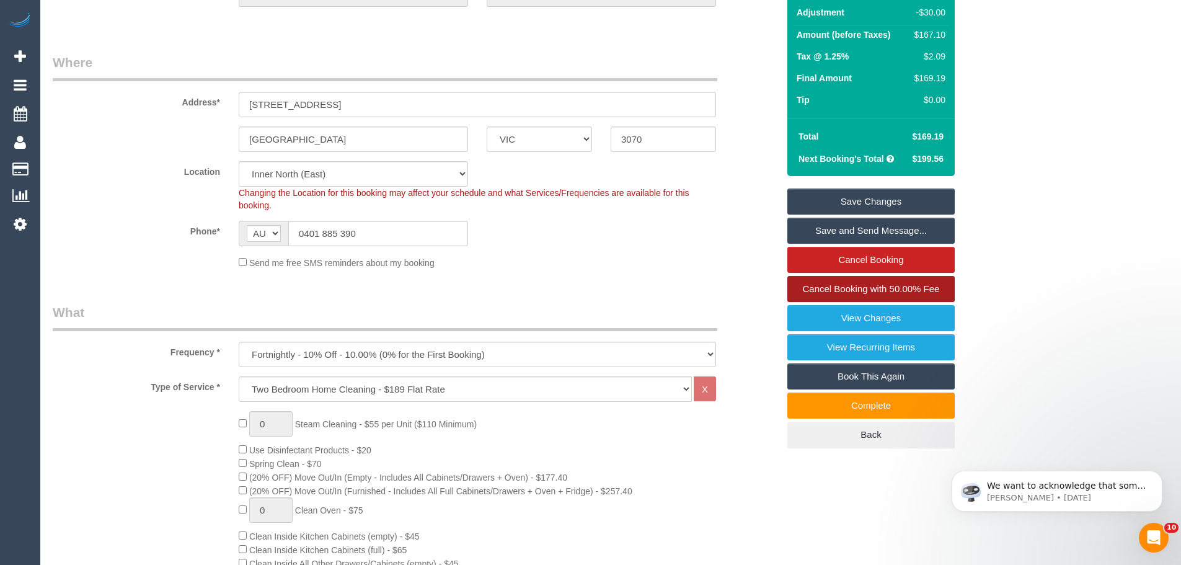
scroll to position [62, 0]
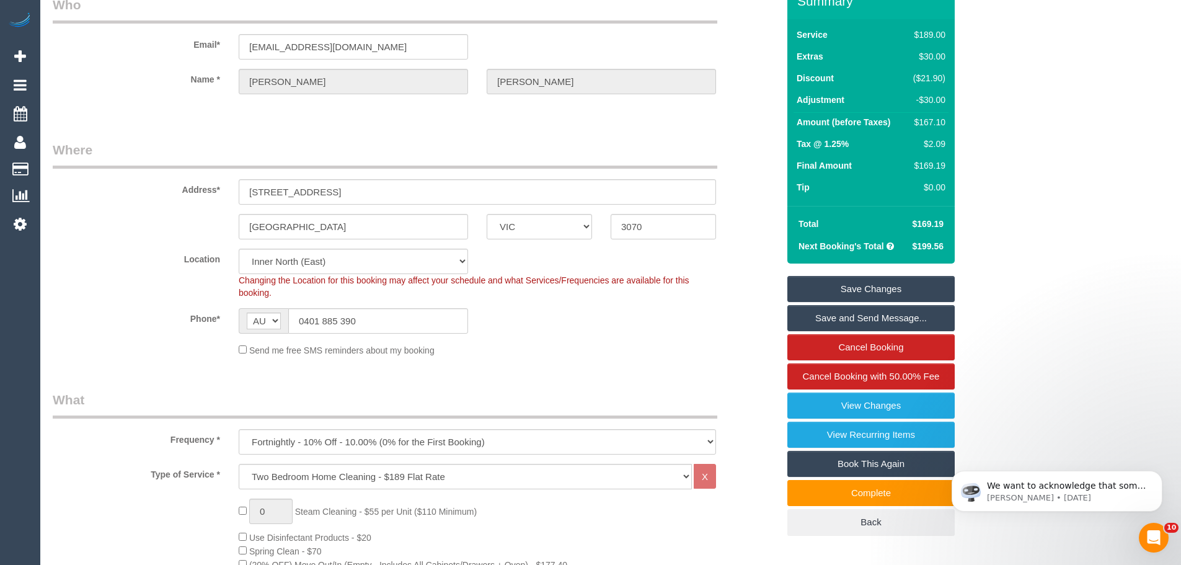
click at [882, 283] on link "Save Changes" at bounding box center [870, 289] width 167 height 26
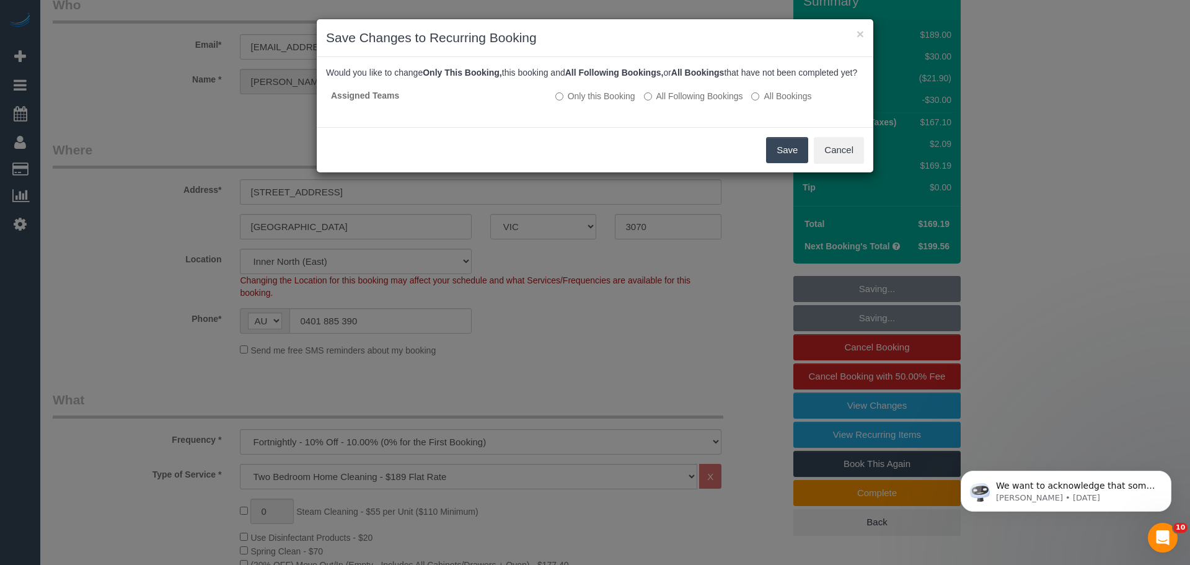
click at [776, 163] on button "Save" at bounding box center [787, 150] width 42 height 26
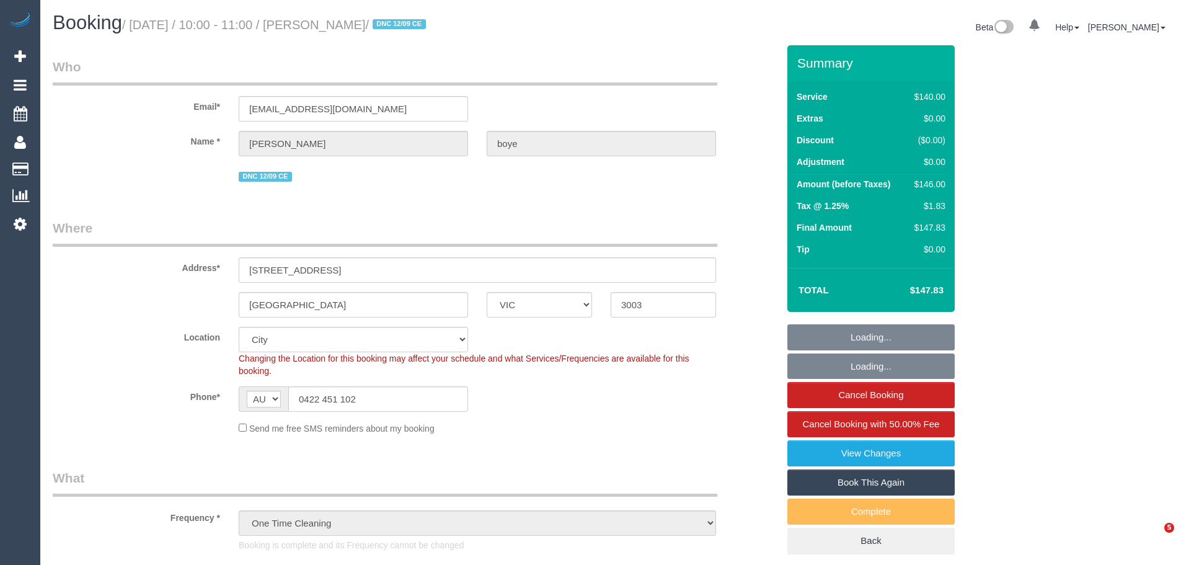
select select "VIC"
select select "number:28"
select select "number:14"
select select "number:19"
select select "object:1353"
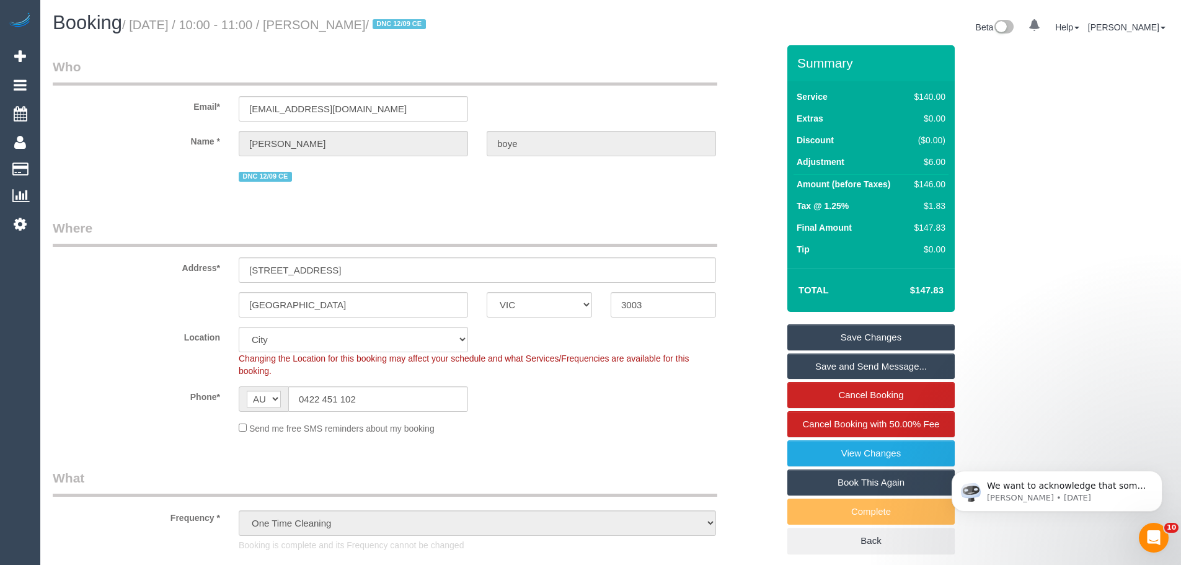
click at [934, 182] on div "$146.00" at bounding box center [927, 184] width 36 height 12
copy div "146.00"
click at [755, 291] on sui-booking-address "Address* 803/105 Batman street West Melbourne ACT NSW NT QLD SA TAS VIC WA 3003" at bounding box center [415, 268] width 725 height 99
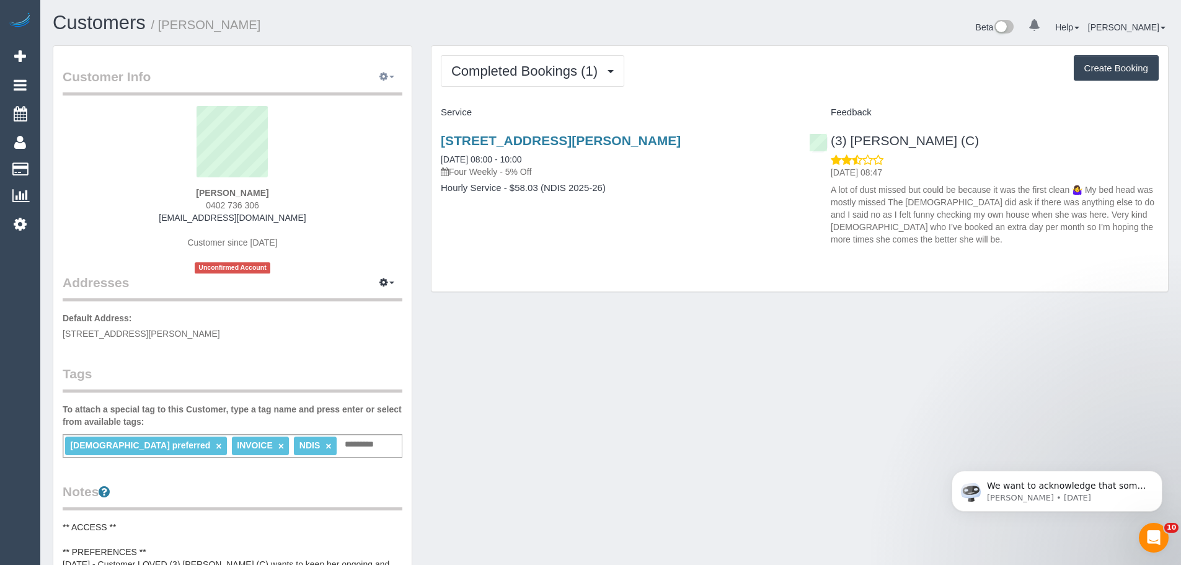
click at [381, 82] on button "button" at bounding box center [386, 77] width 31 height 19
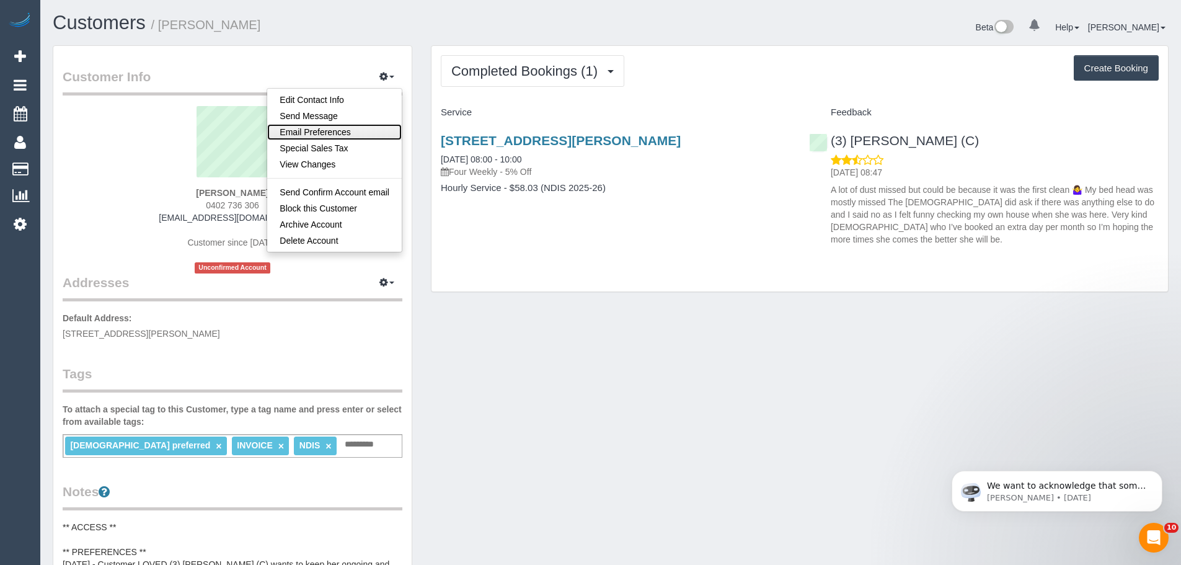
click at [341, 133] on link "Email Preferences" at bounding box center [334, 132] width 134 height 16
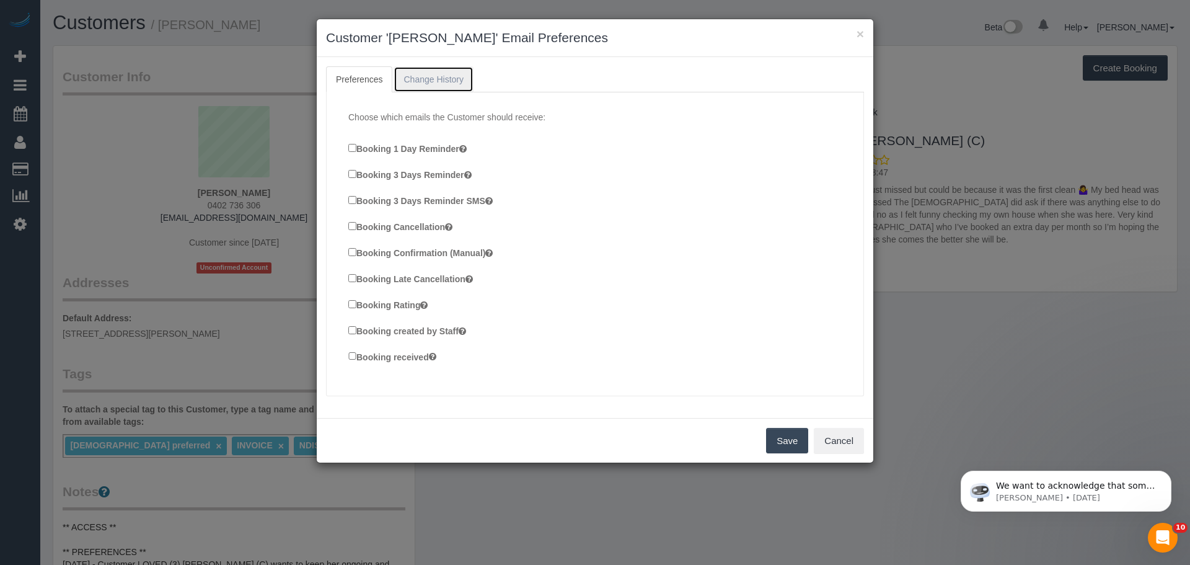
click at [421, 90] on link "Change History" at bounding box center [434, 79] width 80 height 26
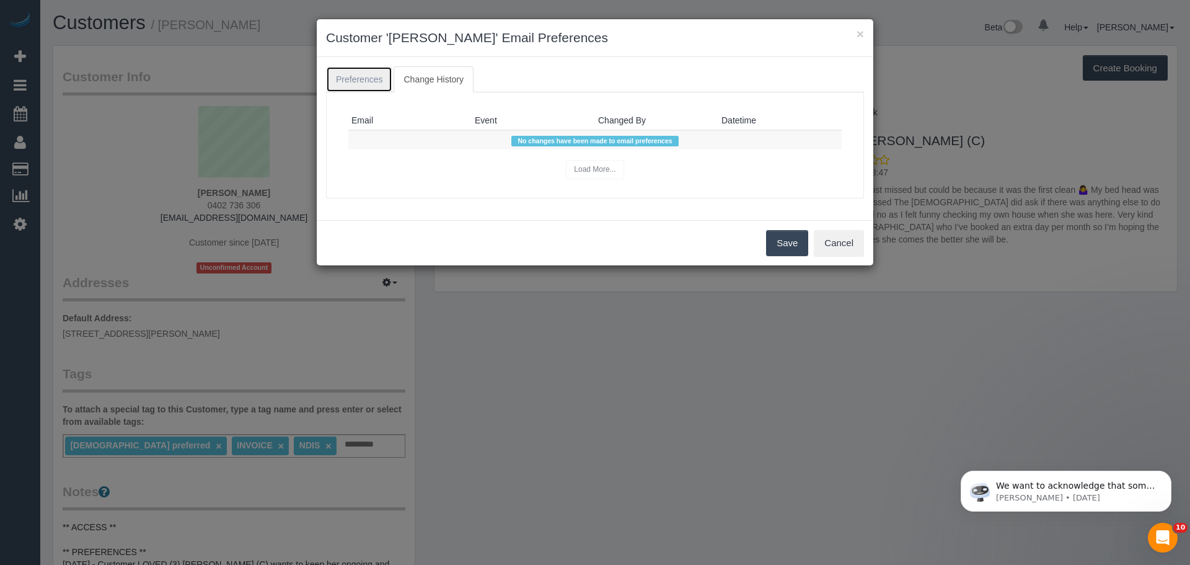
click at [376, 81] on link "Preferences" at bounding box center [359, 79] width 66 height 26
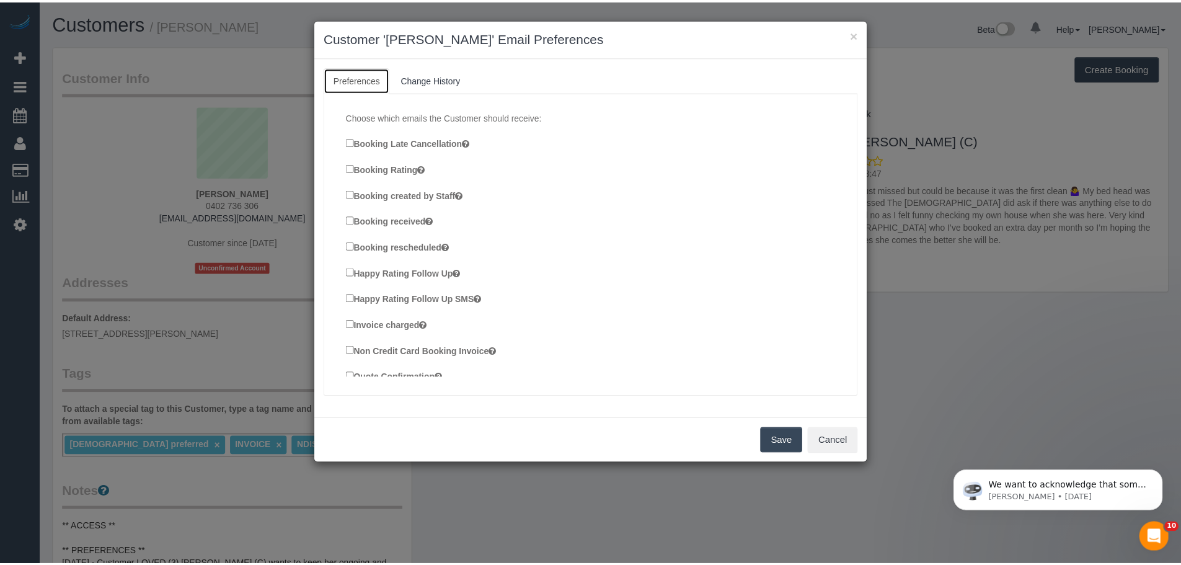
scroll to position [232, 0]
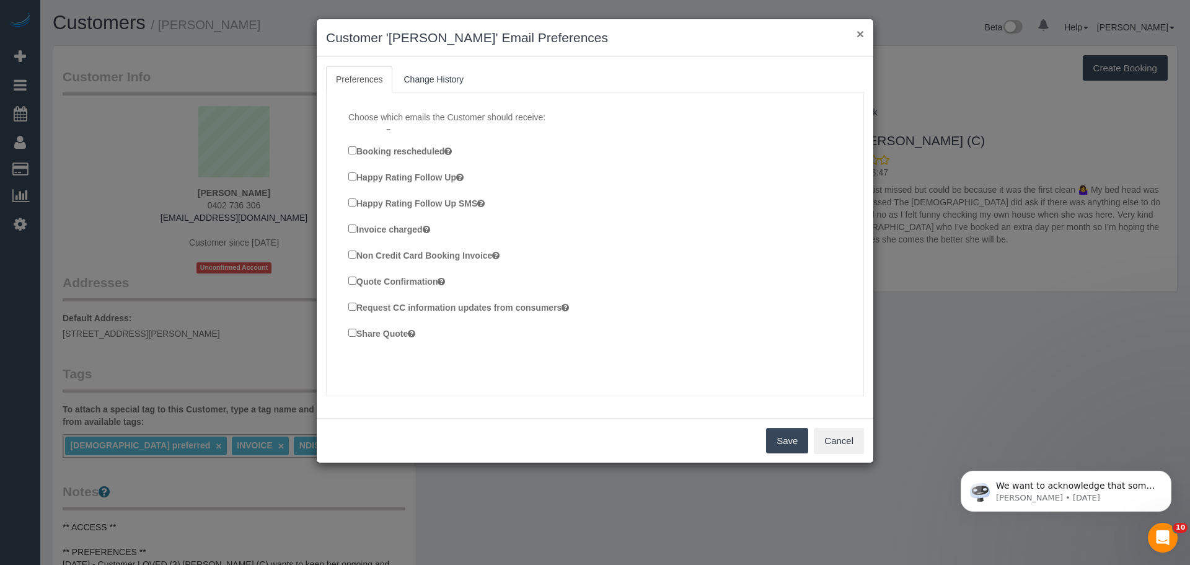
click at [860, 27] on button "×" at bounding box center [859, 33] width 7 height 13
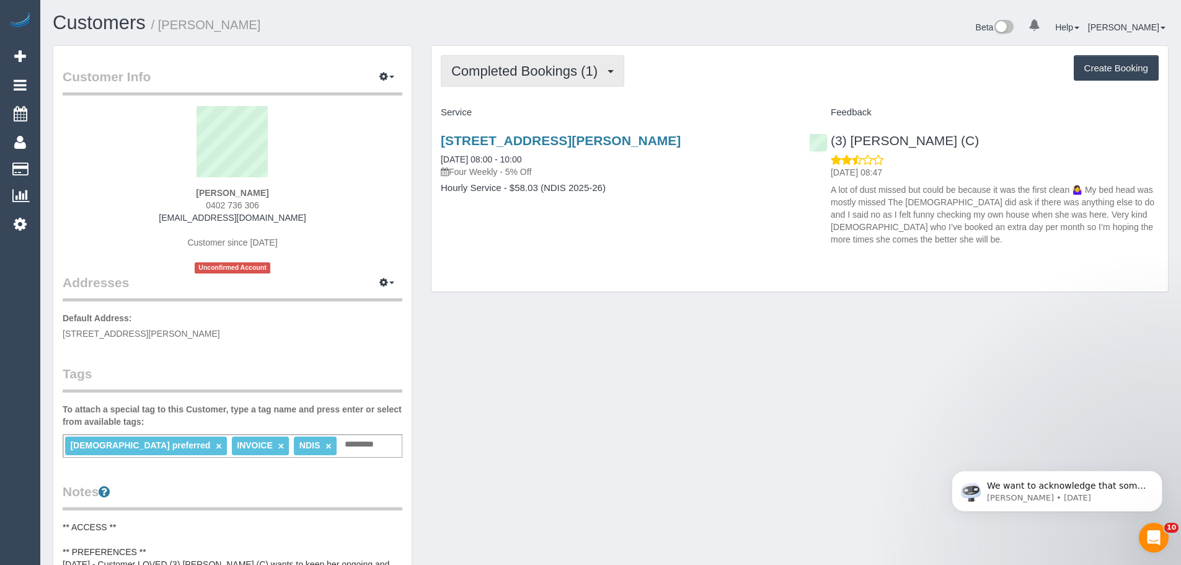
click at [534, 58] on button "Completed Bookings (1)" at bounding box center [532, 71] width 183 height 32
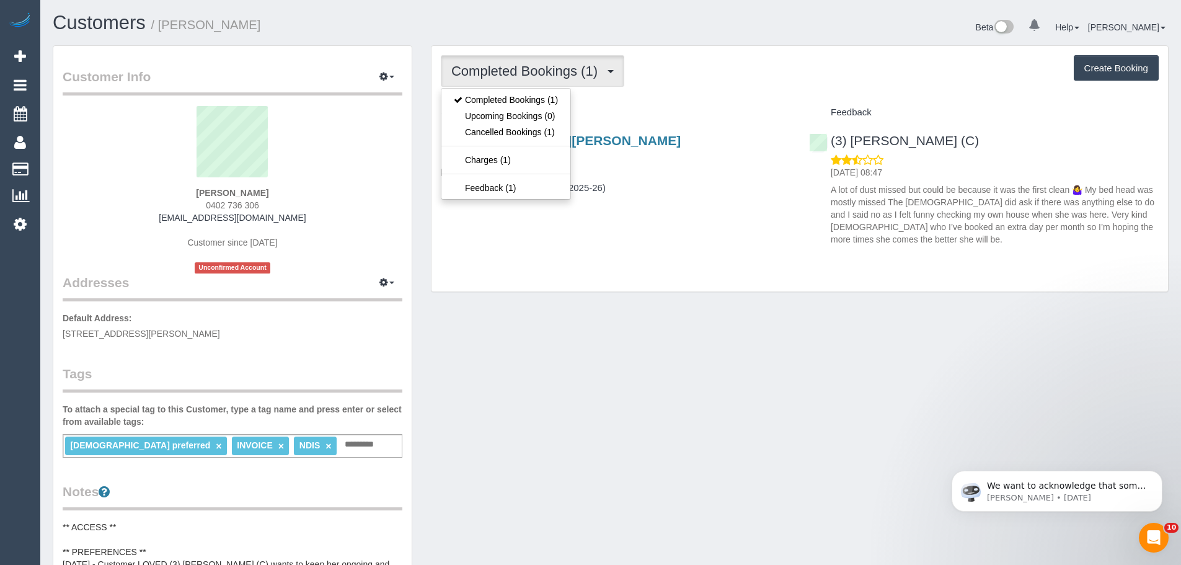
click at [676, 86] on div "Completed Bookings (1) Completed Bookings (1) Upcoming Bookings (0) Cancelled B…" at bounding box center [800, 71] width 718 height 32
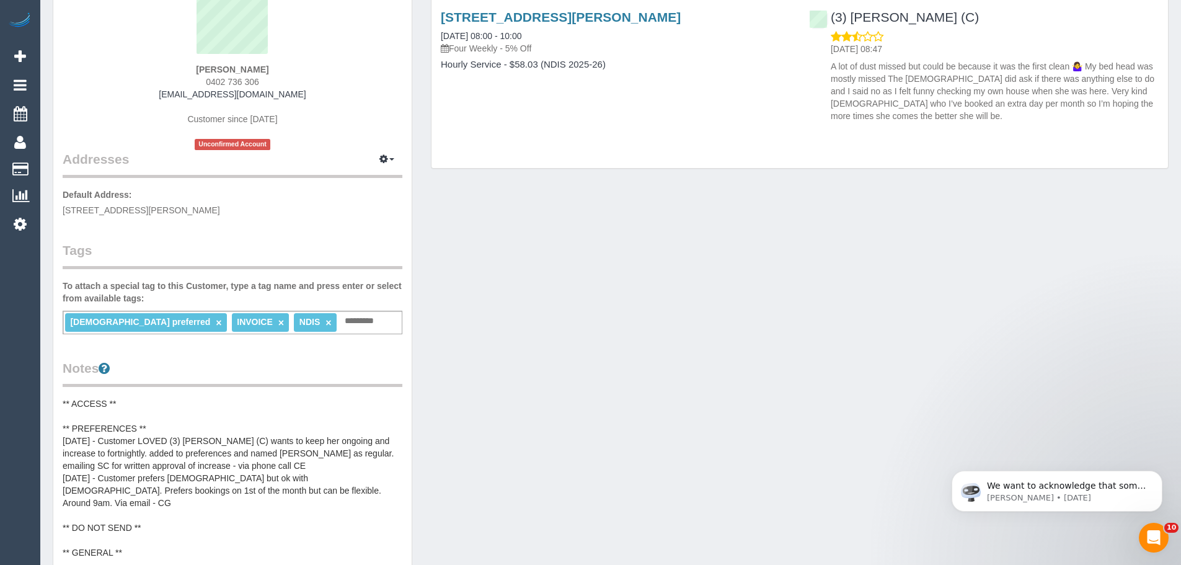
scroll to position [124, 0]
click at [341, 318] on input "text" at bounding box center [362, 320] width 42 height 16
type input "***"
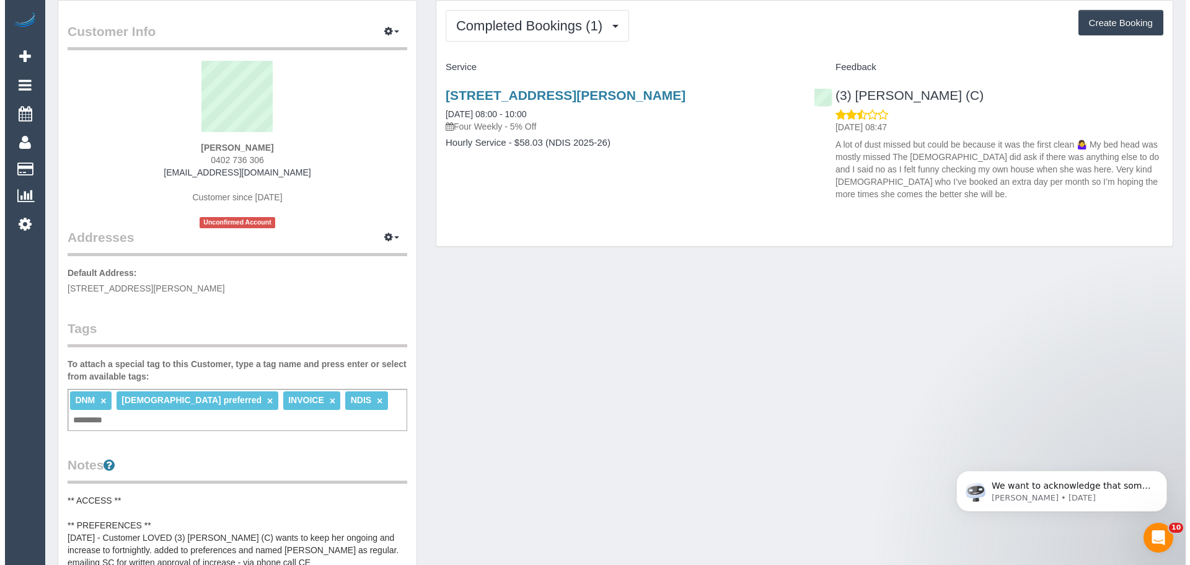
scroll to position [0, 0]
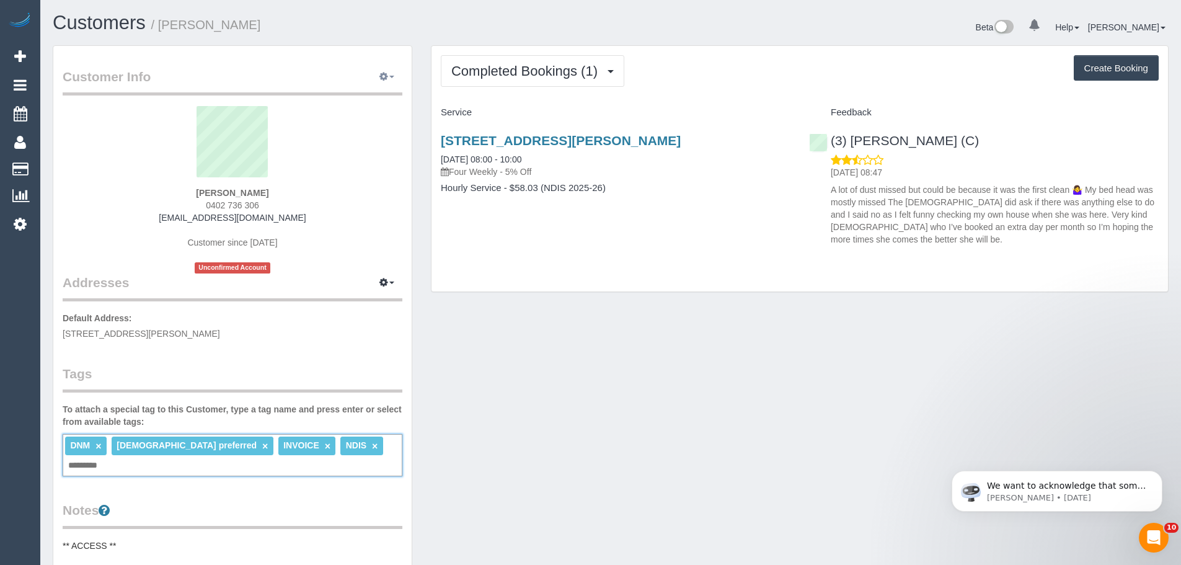
click at [379, 77] on icon "button" at bounding box center [383, 76] width 9 height 7
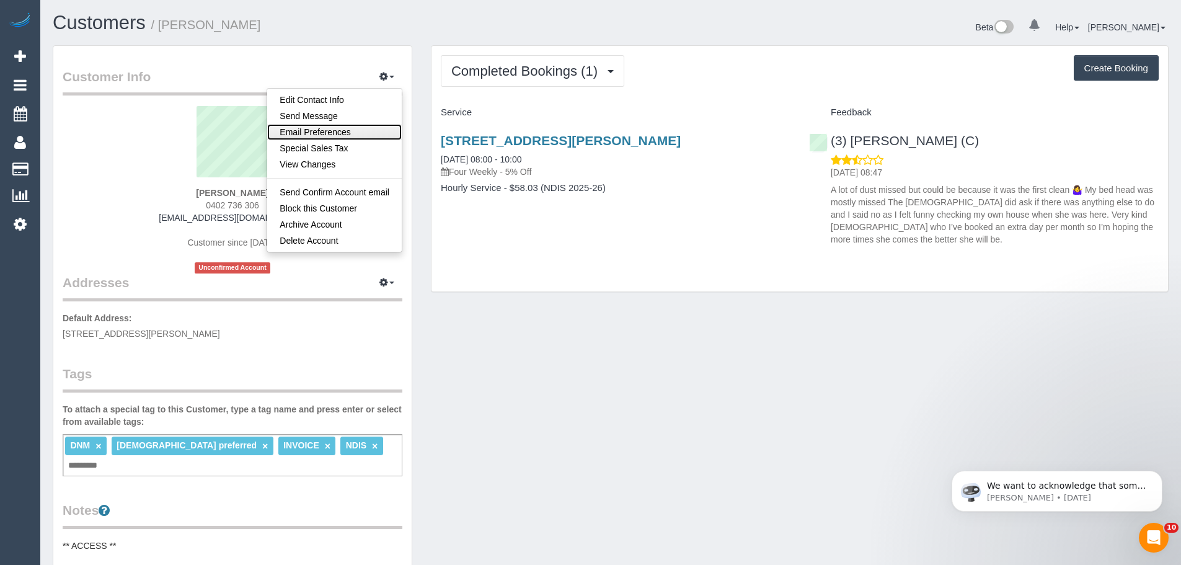
click at [339, 126] on link "Email Preferences" at bounding box center [334, 132] width 134 height 16
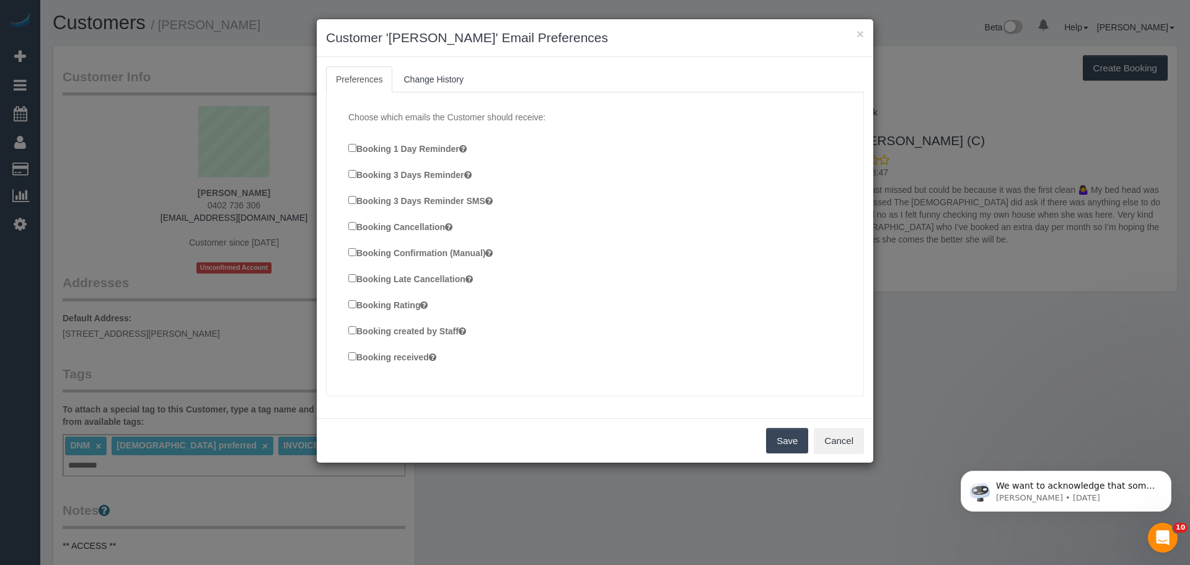
click at [781, 442] on button "Save" at bounding box center [787, 441] width 42 height 26
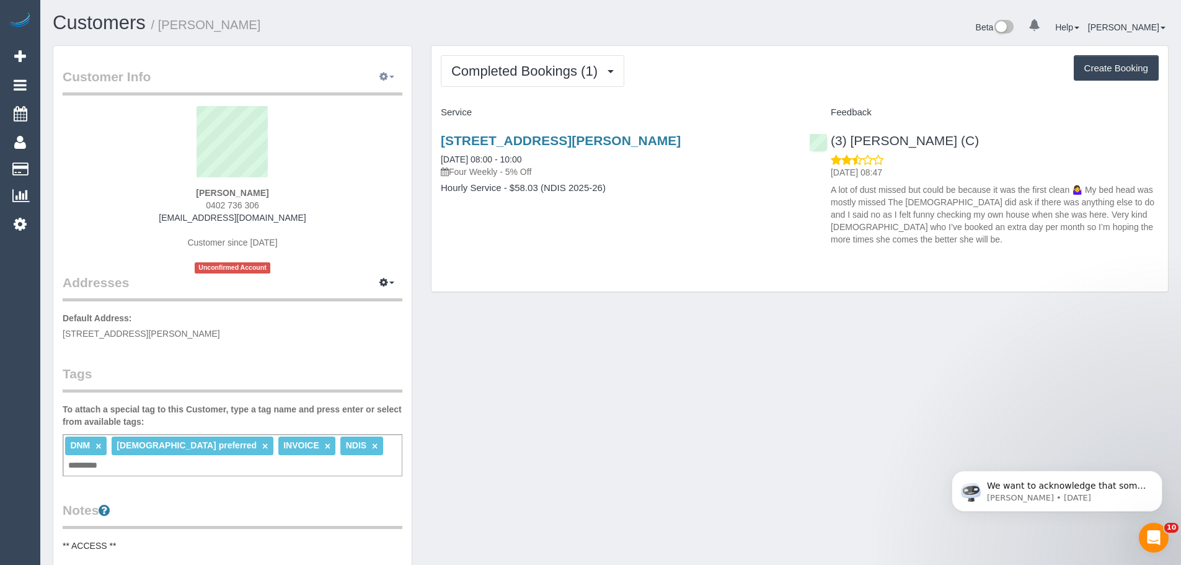
click at [390, 79] on button "button" at bounding box center [386, 77] width 31 height 19
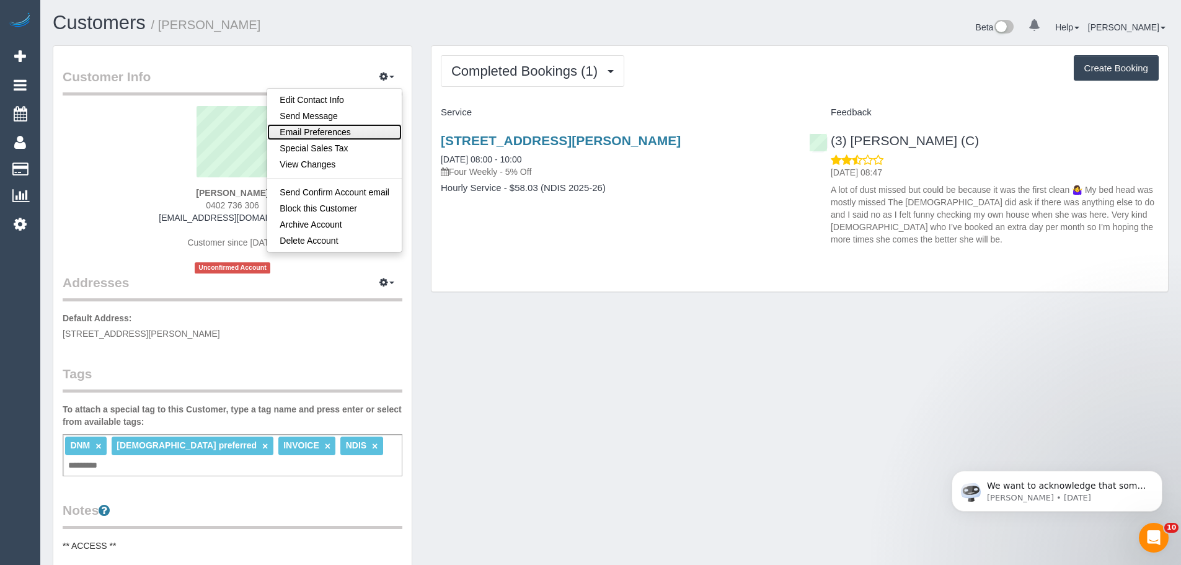
click at [319, 134] on link "Email Preferences" at bounding box center [334, 132] width 134 height 16
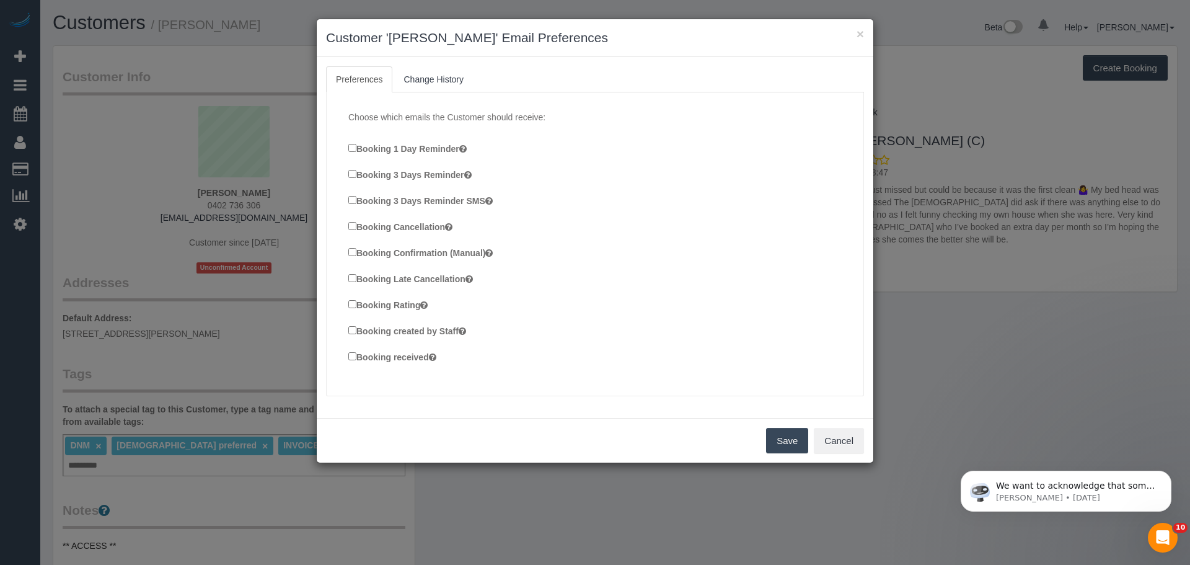
click at [353, 230] on label "Booking Cancellation" at bounding box center [400, 226] width 104 height 14
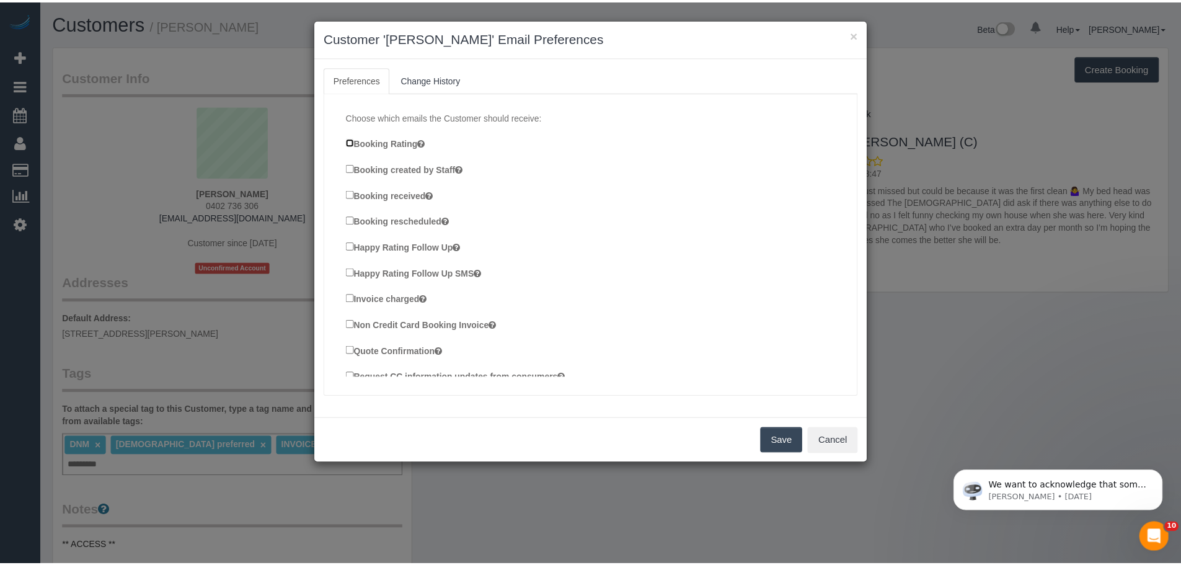
scroll to position [232, 0]
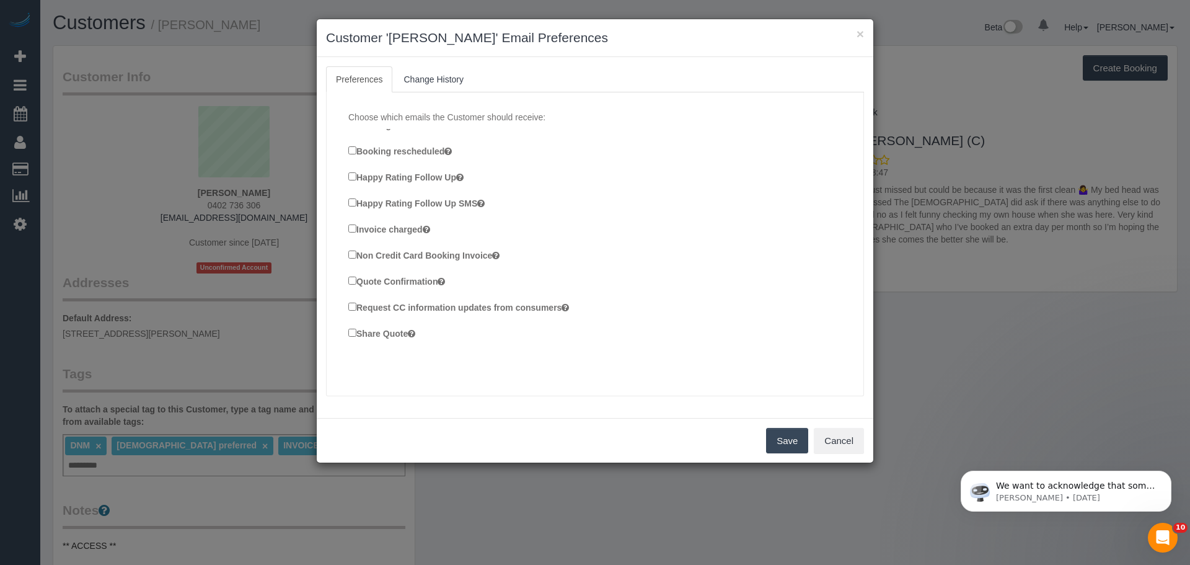
click at [772, 438] on button "Save" at bounding box center [787, 441] width 42 height 26
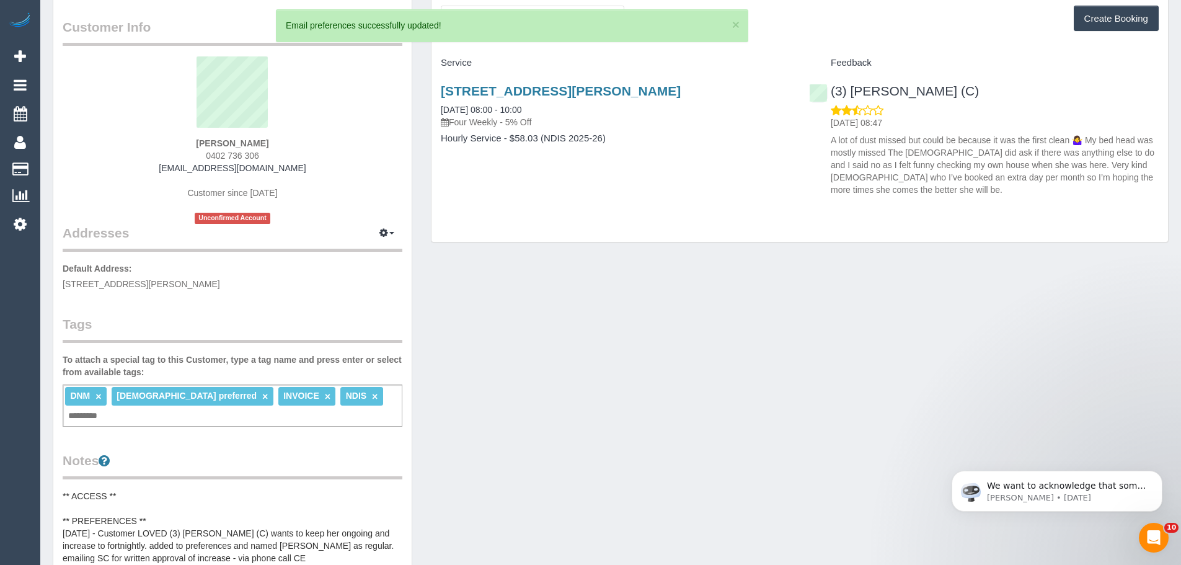
scroll to position [124, 0]
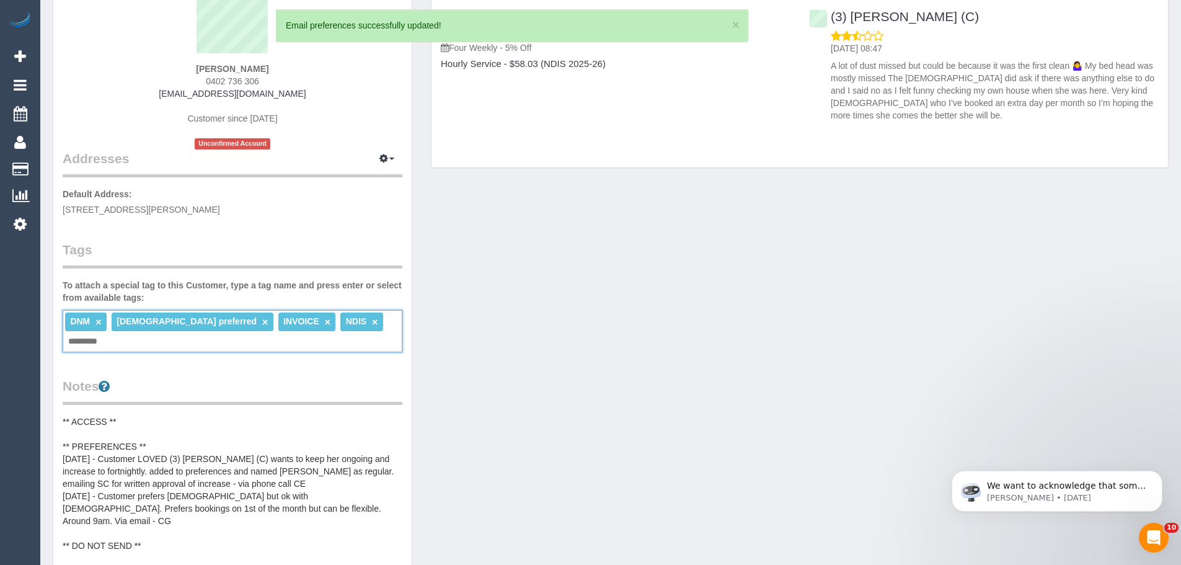
click at [107, 333] on input "text" at bounding box center [86, 341] width 42 height 16
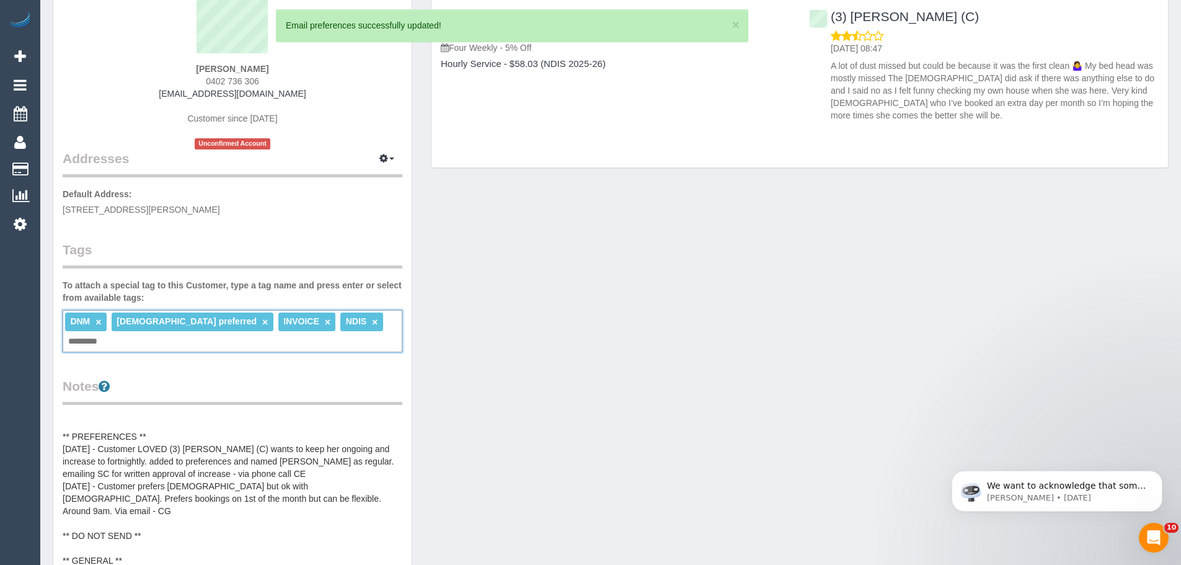
scroll to position [12, 0]
click at [154, 415] on pre "** ACCESS ** ** PREFERENCES ** 08/09/2025 - Customer LOVED (3) Kirin Miller (C)…" at bounding box center [233, 539] width 340 height 248
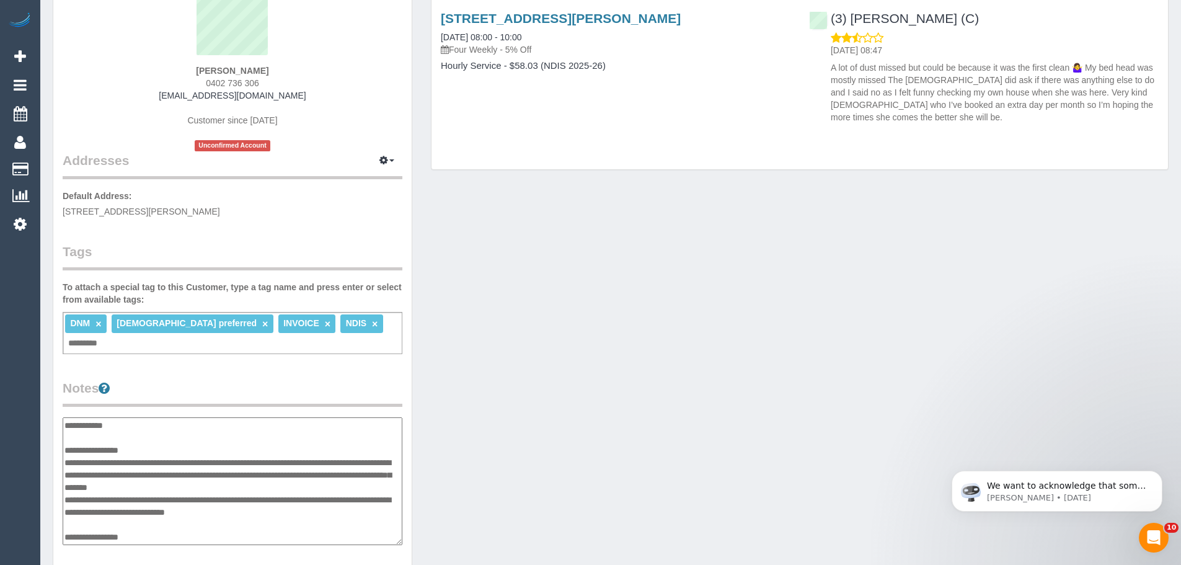
scroll to position [310, 0]
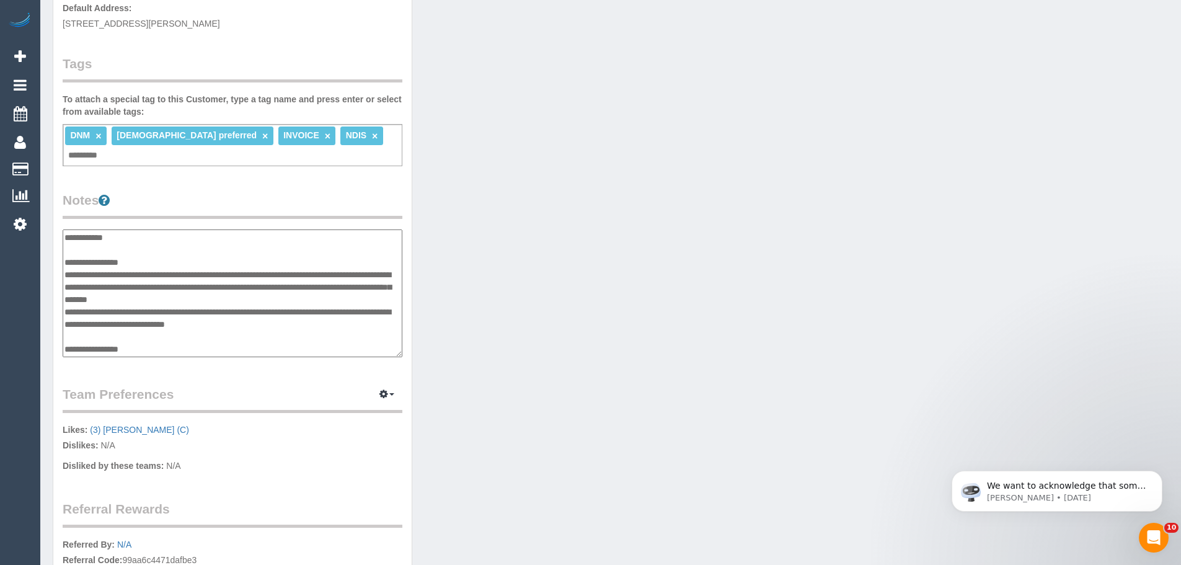
click at [167, 244] on textarea "**********" at bounding box center [233, 293] width 340 height 128
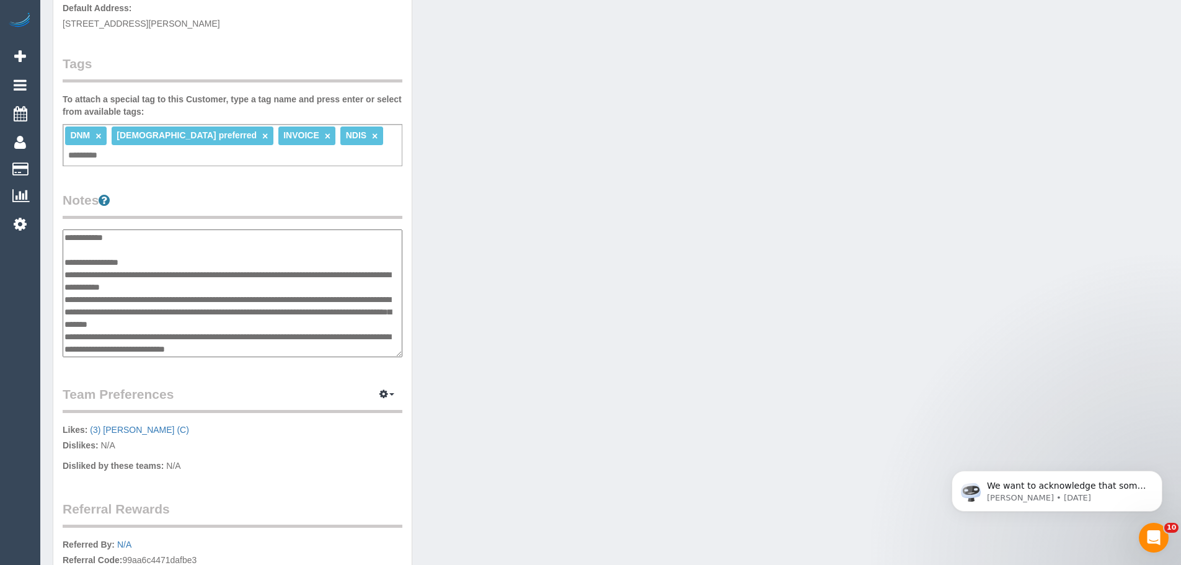
type textarea "**********"
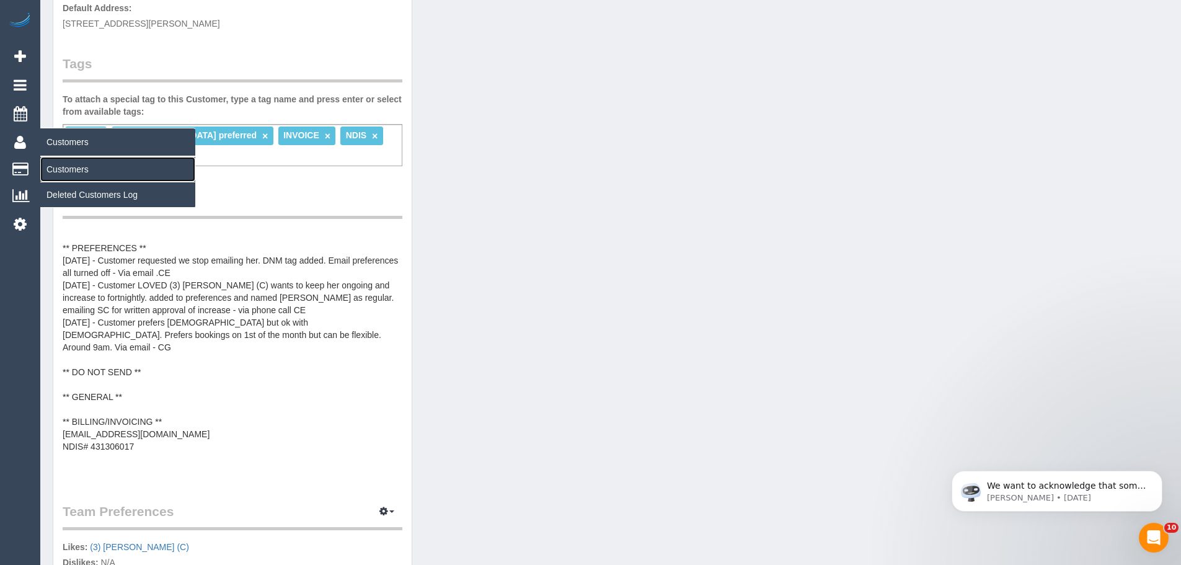
click at [73, 173] on link "Customers" at bounding box center [117, 169] width 155 height 25
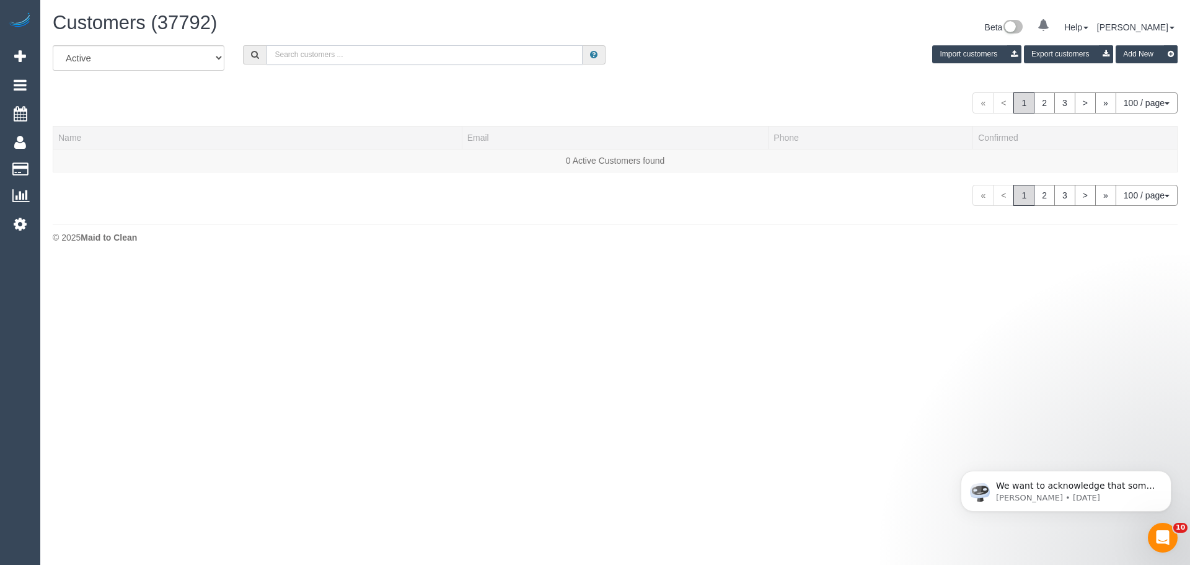
click at [369, 55] on input "text" at bounding box center [424, 54] width 316 height 19
paste input "[PERSON_NAME][EMAIL_ADDRESS][DOMAIN_NAME]"
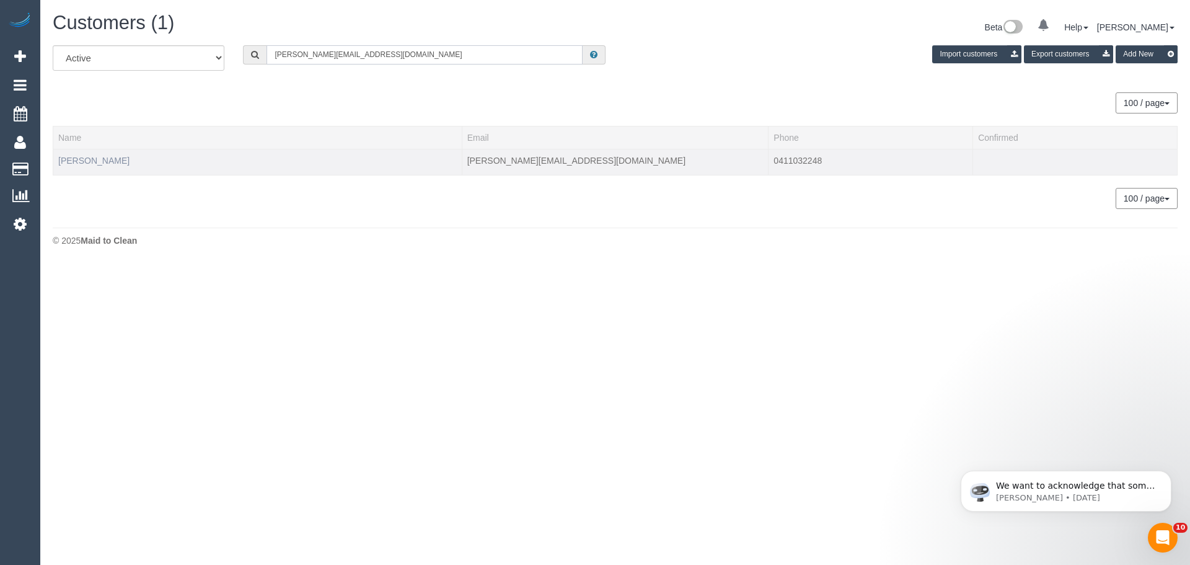
type input "[PERSON_NAME][EMAIL_ADDRESS][DOMAIN_NAME]"
click at [99, 159] on link "Alison Russell" at bounding box center [93, 161] width 71 height 10
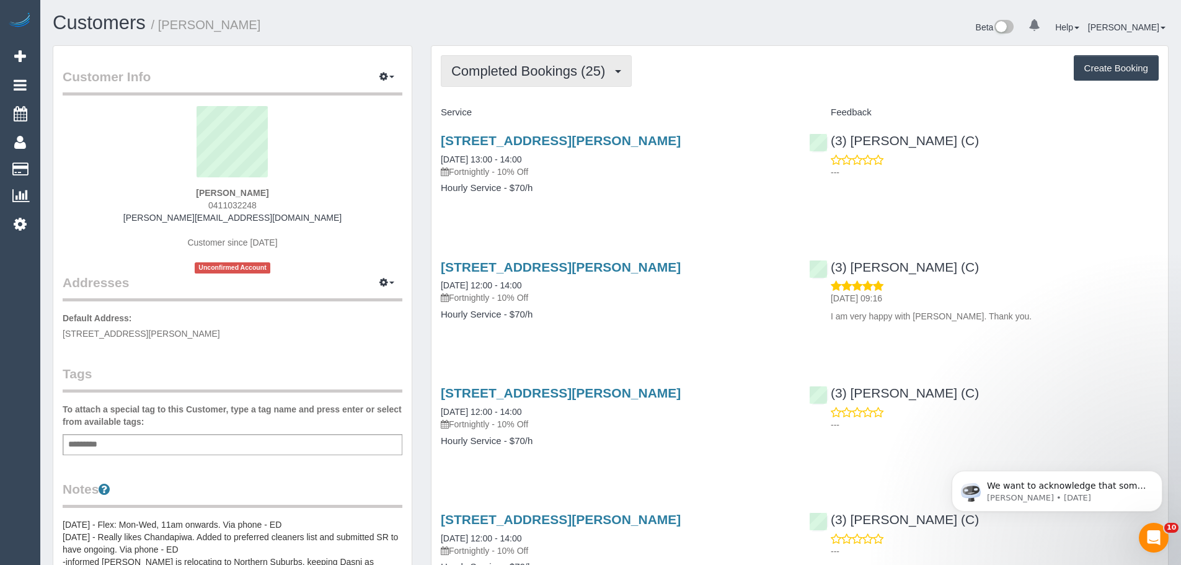
click at [544, 65] on span "Completed Bookings (25)" at bounding box center [531, 70] width 160 height 15
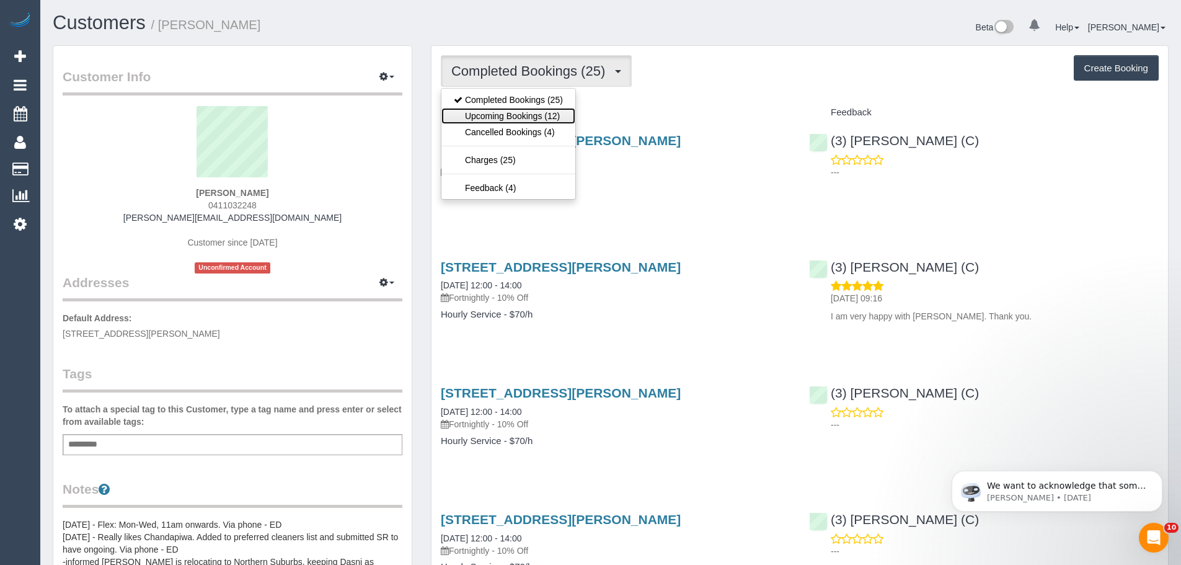
click at [517, 119] on link "Upcoming Bookings (12)" at bounding box center [508, 116] width 134 height 16
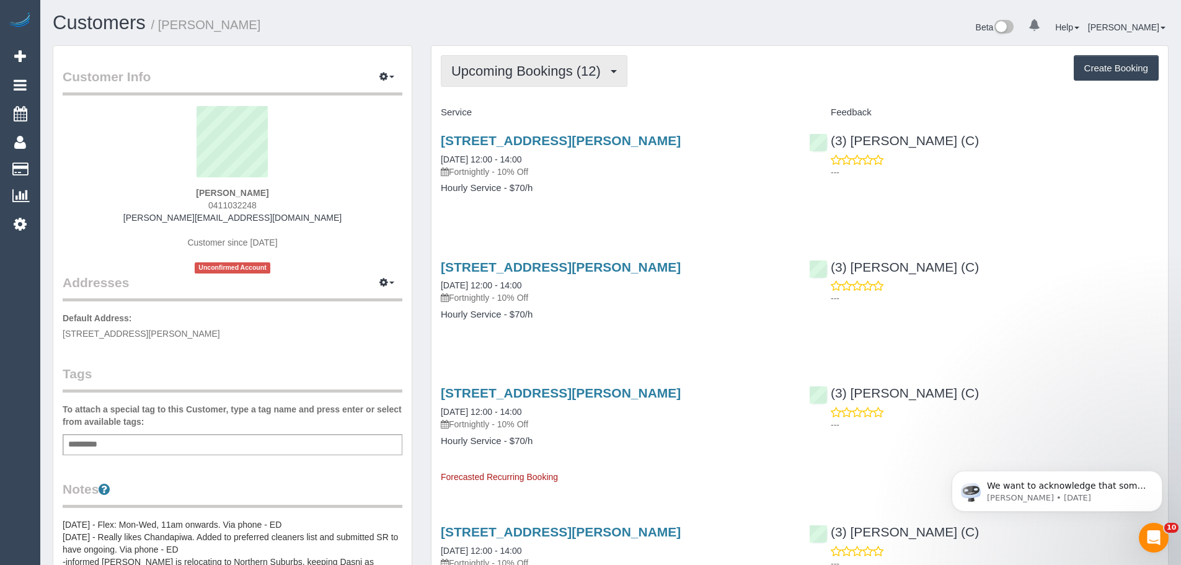
click at [504, 77] on span "Upcoming Bookings (12)" at bounding box center [529, 70] width 156 height 15
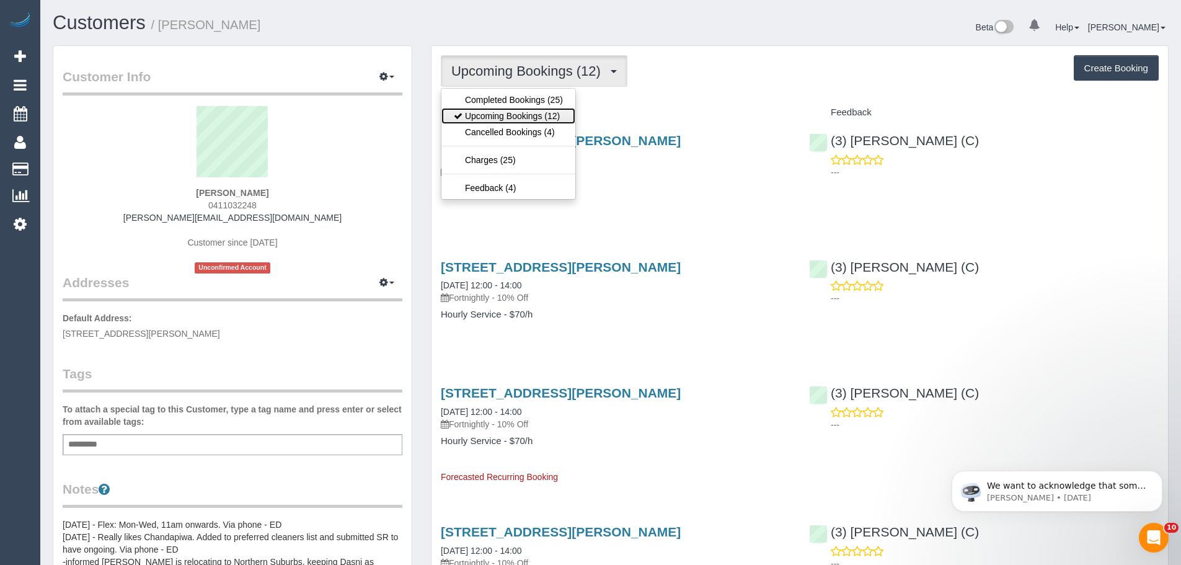
click at [506, 113] on link "Upcoming Bookings (12)" at bounding box center [508, 116] width 134 height 16
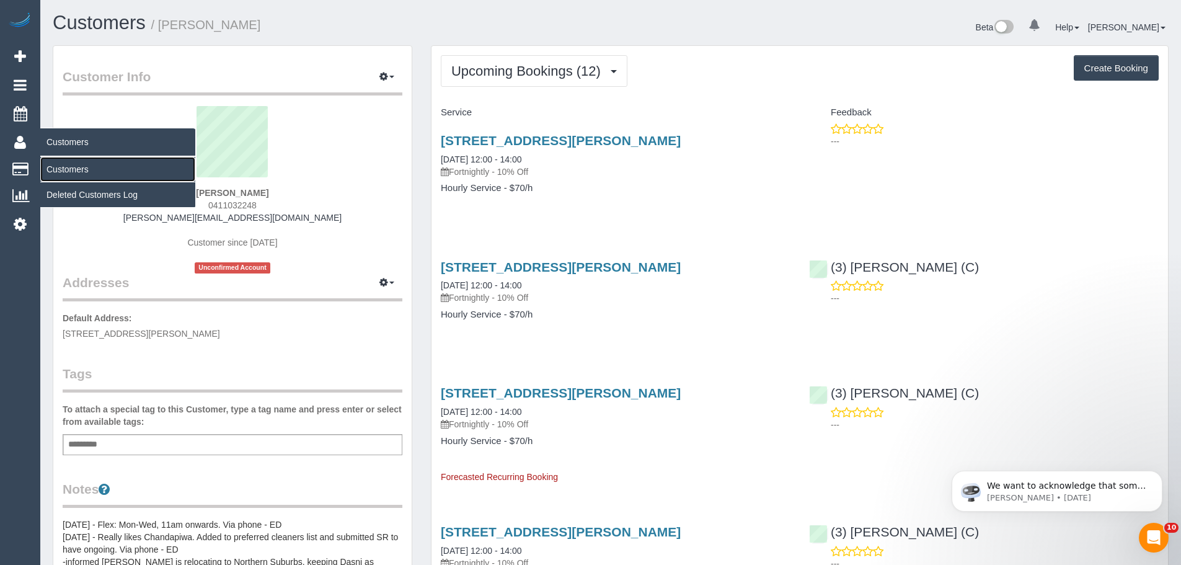
click at [74, 177] on link "Customers" at bounding box center [117, 169] width 155 height 25
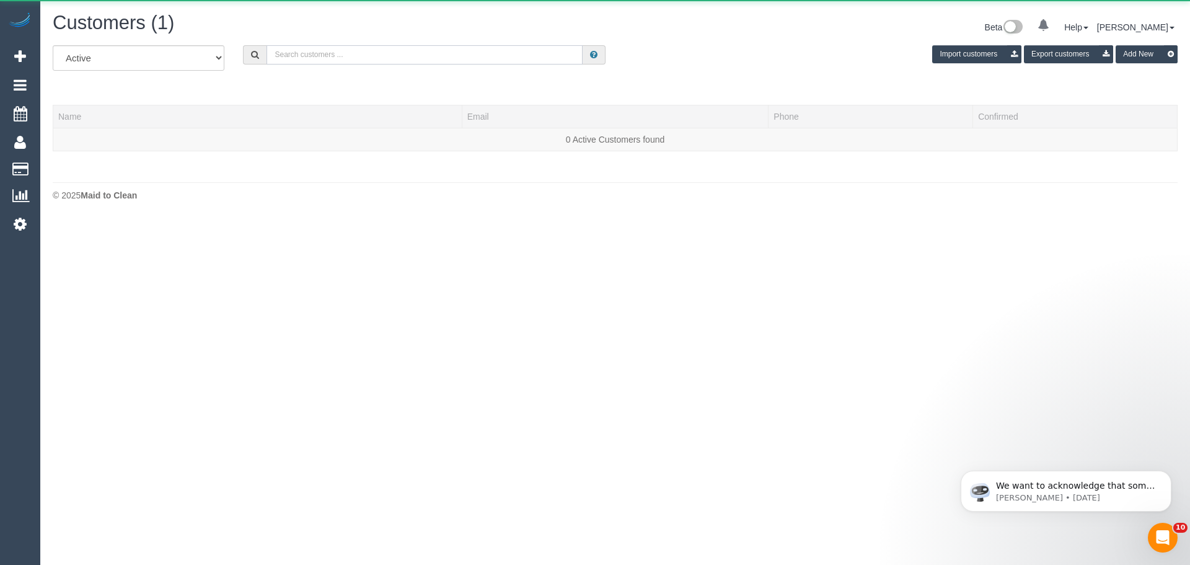
click at [335, 50] on input "text" at bounding box center [424, 54] width 316 height 19
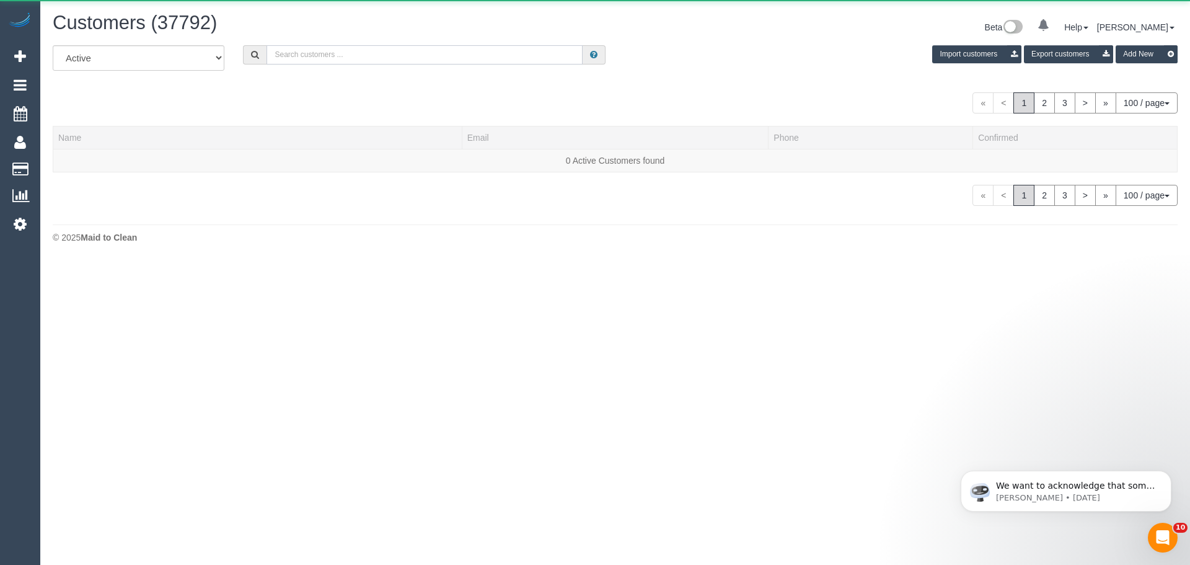
paste input "[EMAIL_ADDRESS][DOMAIN_NAME]"
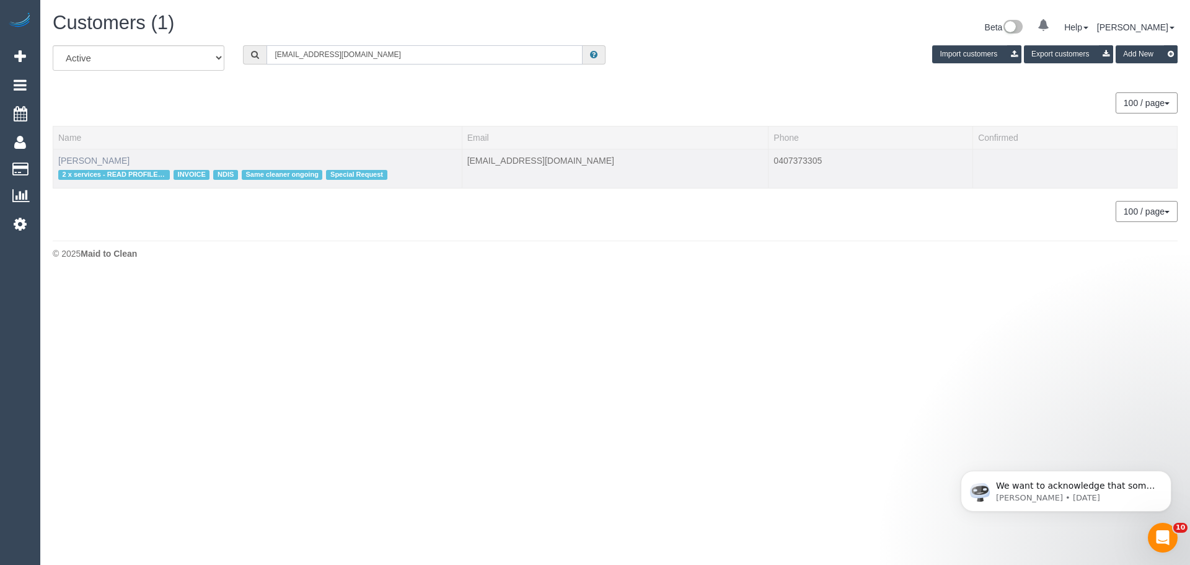
type input "[EMAIL_ADDRESS][DOMAIN_NAME]"
click at [99, 162] on link "Giovanna Lagamba MCWA" at bounding box center [93, 161] width 71 height 10
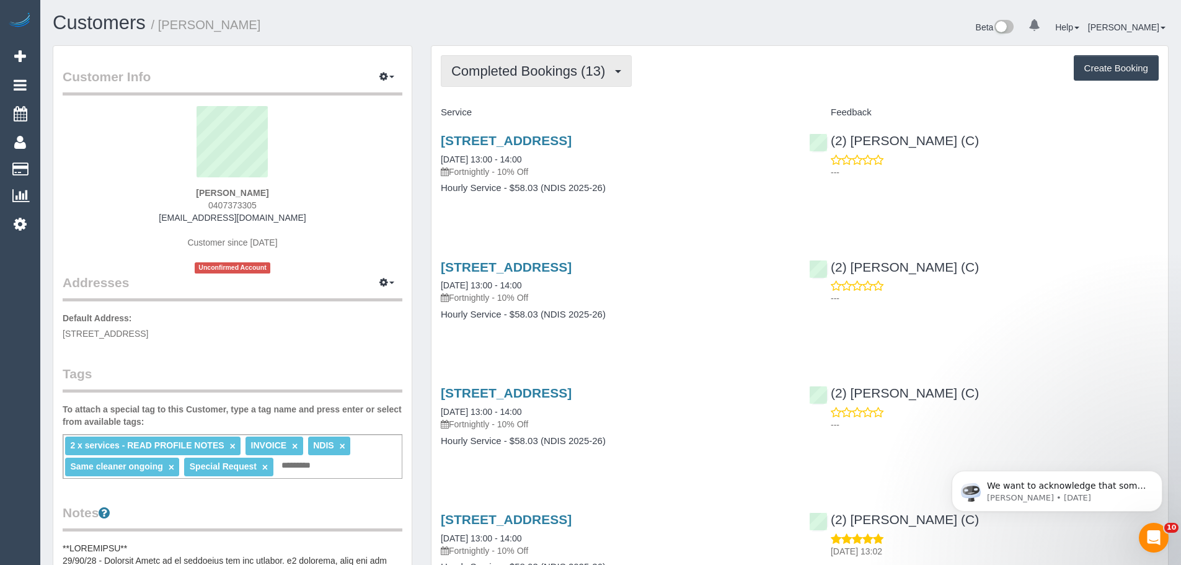
drag, startPoint x: 486, startPoint y: 69, endPoint x: 488, endPoint y: 83, distance: 14.5
click at [486, 69] on span "Completed Bookings (13)" at bounding box center [531, 70] width 160 height 15
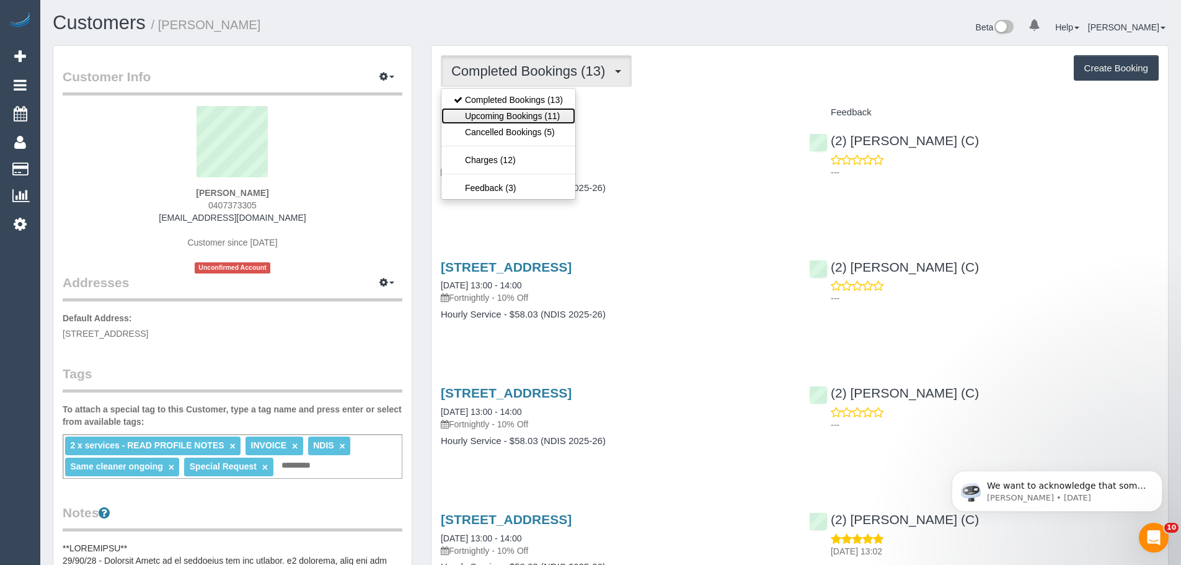
click at [492, 115] on link "Upcoming Bookings (11)" at bounding box center [508, 116] width 134 height 16
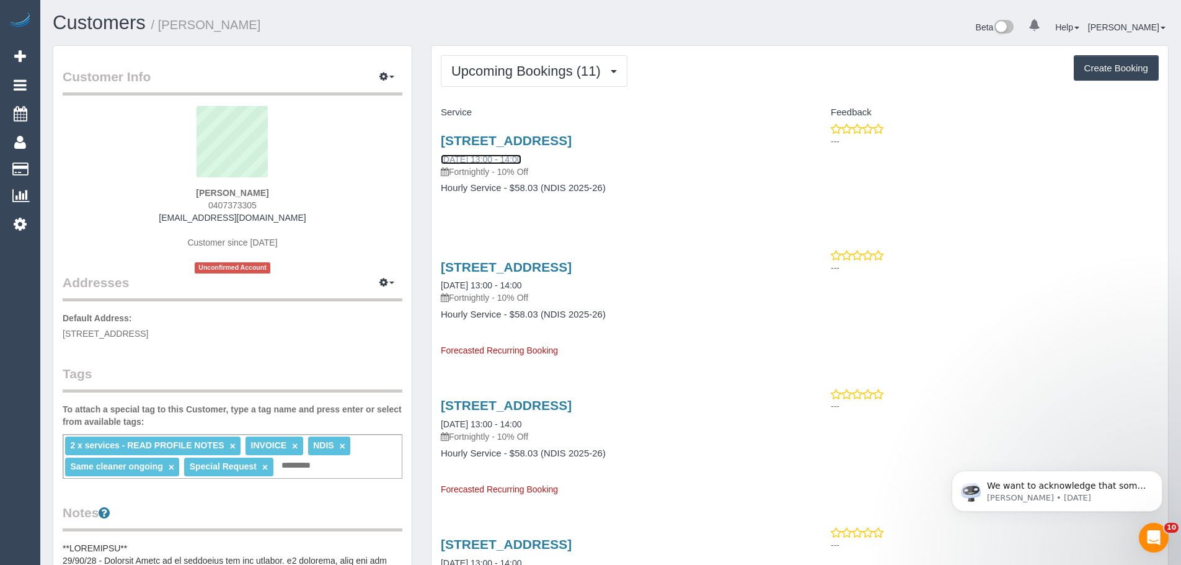
click at [495, 159] on link "09/10/2025 13:00 - 14:00" at bounding box center [481, 159] width 81 height 10
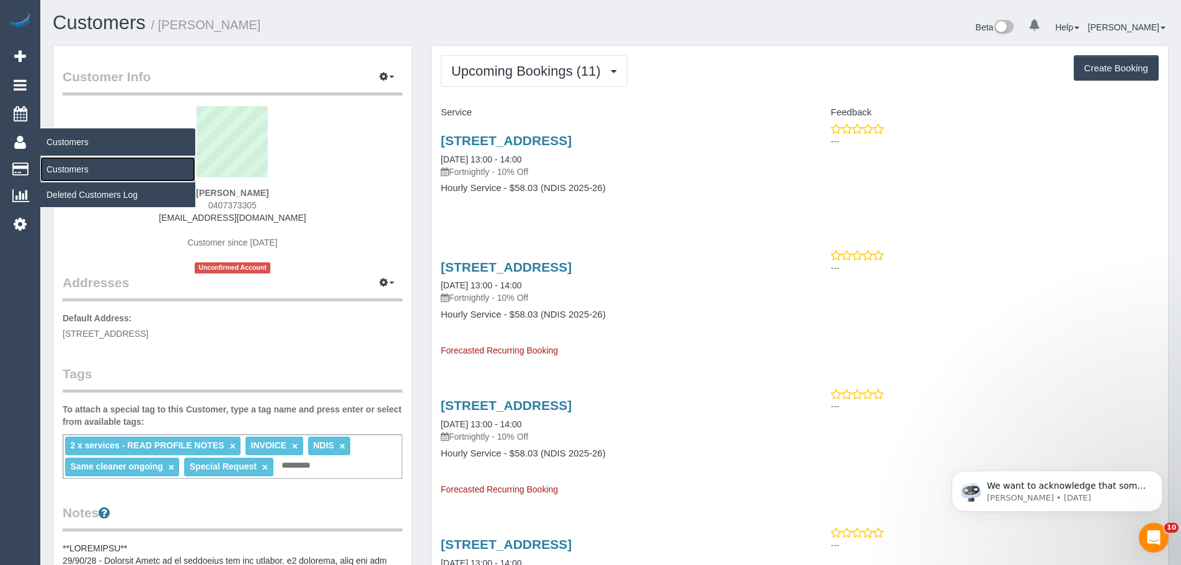
click at [63, 166] on link "Customers" at bounding box center [117, 169] width 155 height 25
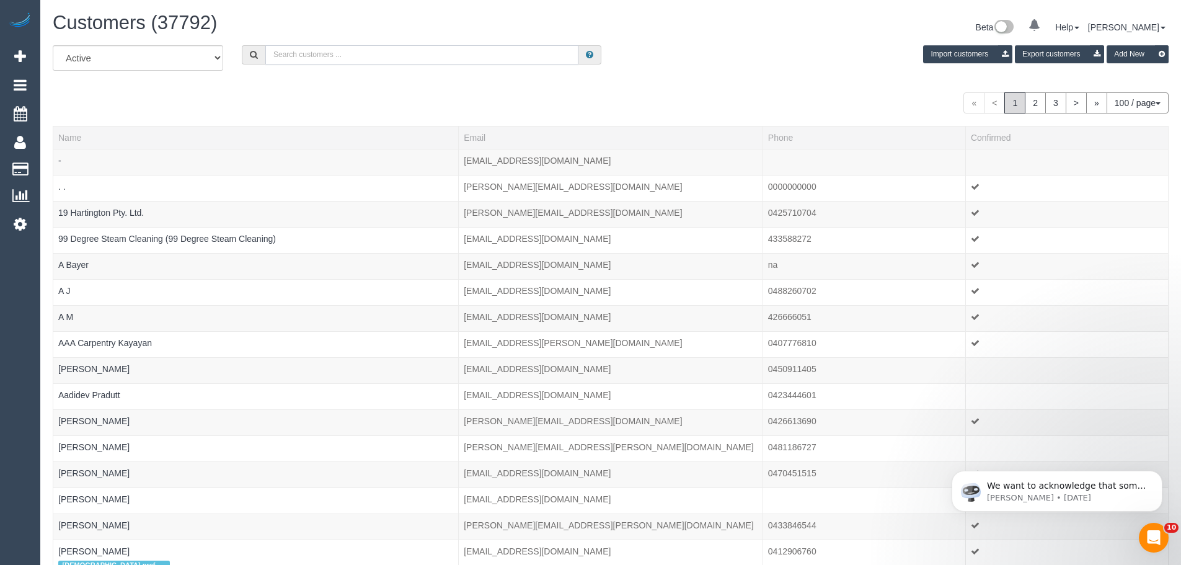
click at [344, 51] on input "text" at bounding box center [421, 54] width 313 height 19
paste input "[EMAIL_ADDRESS][DOMAIN_NAME]"
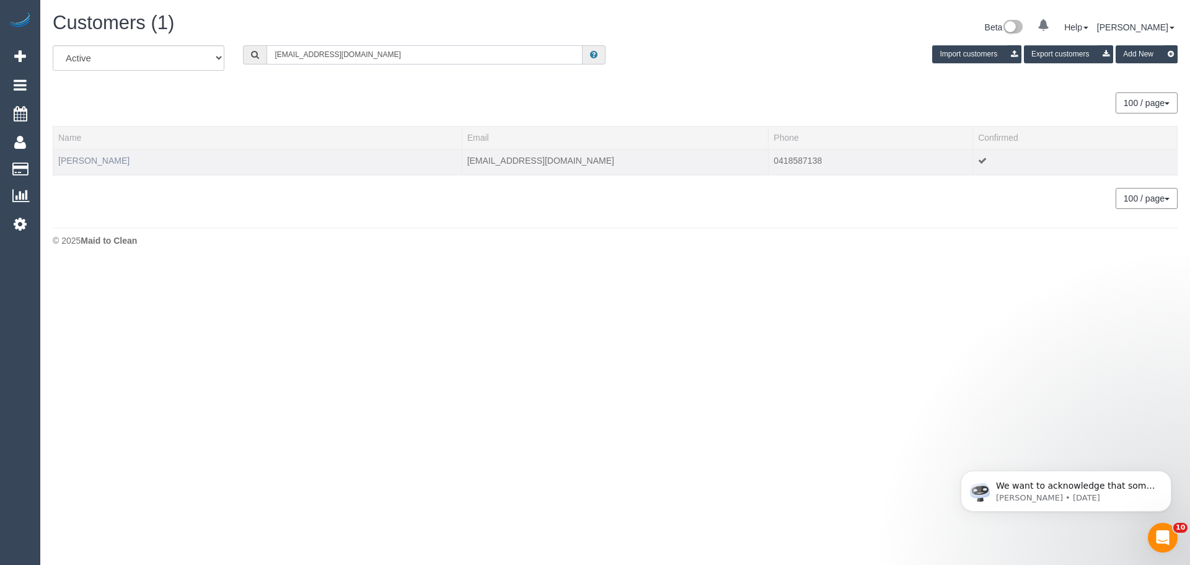
type input "[EMAIL_ADDRESS][DOMAIN_NAME]"
click at [89, 157] on link "Nicola Martin" at bounding box center [93, 161] width 71 height 10
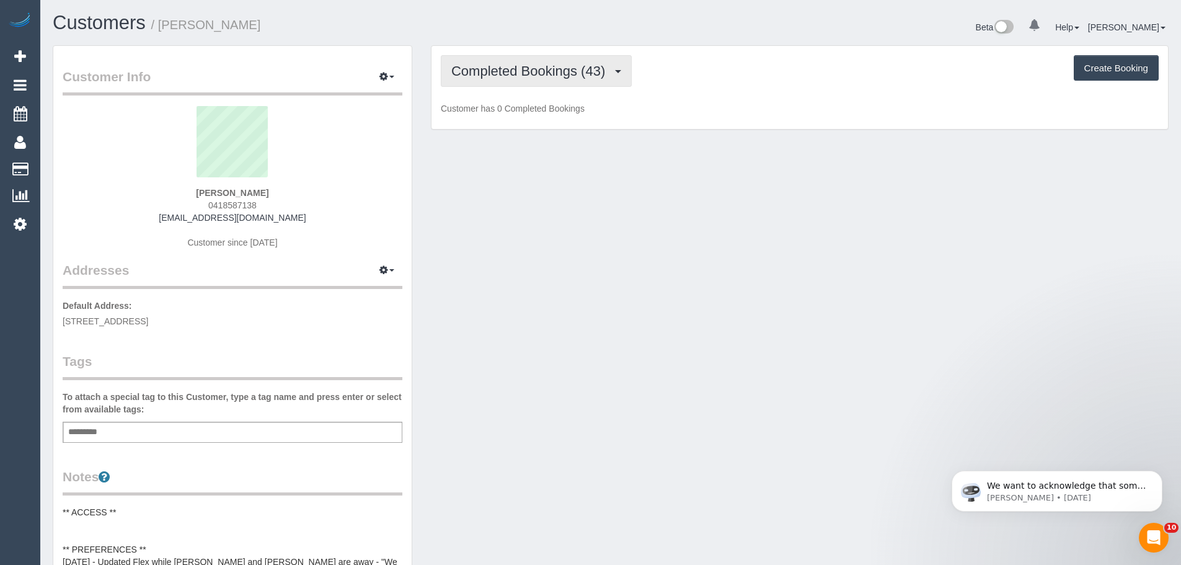
click at [560, 72] on span "Completed Bookings (43)" at bounding box center [531, 70] width 160 height 15
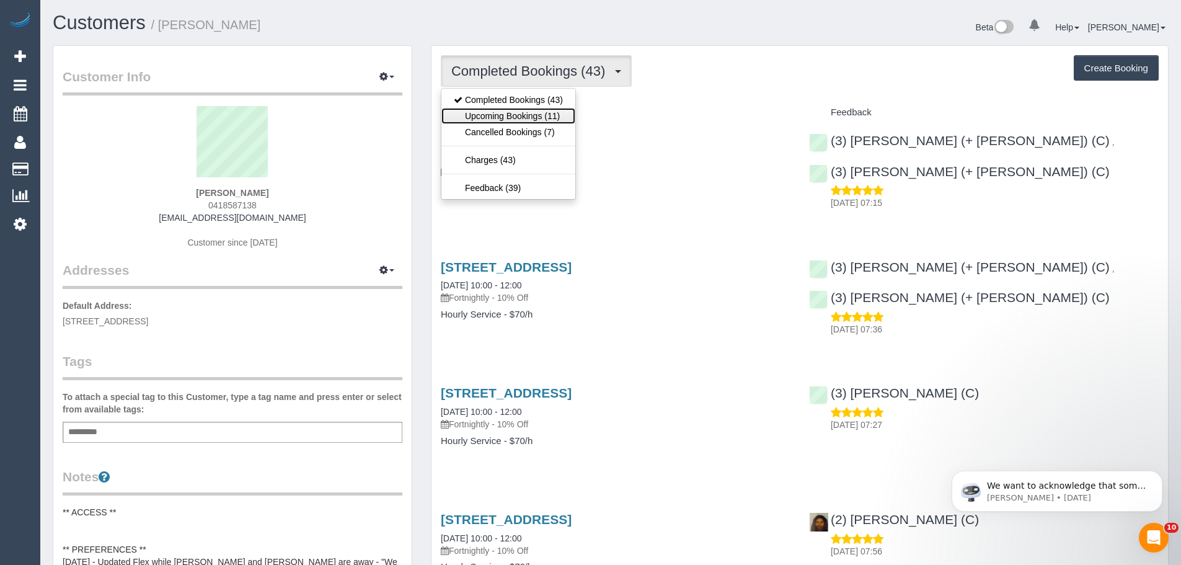
click at [539, 116] on link "Upcoming Bookings (11)" at bounding box center [508, 116] width 134 height 16
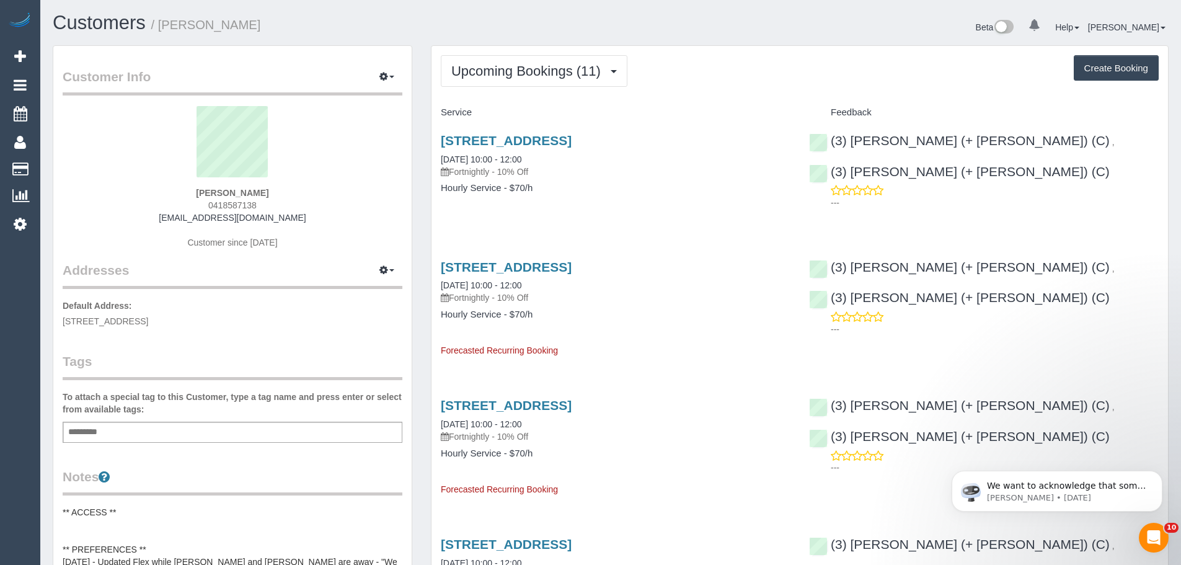
click at [506, 157] on link "01/10/2025 10:00 - 12:00" at bounding box center [481, 159] width 81 height 10
click at [513, 69] on span "Upcoming Bookings (11)" at bounding box center [529, 70] width 156 height 15
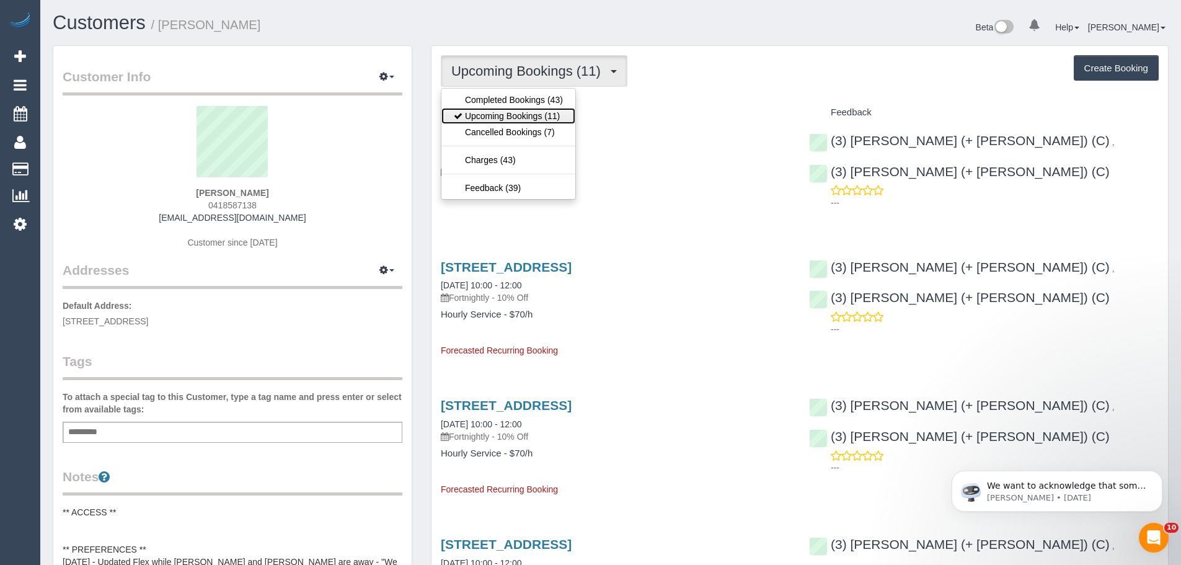
click at [519, 112] on link "Upcoming Bookings (11)" at bounding box center [508, 116] width 134 height 16
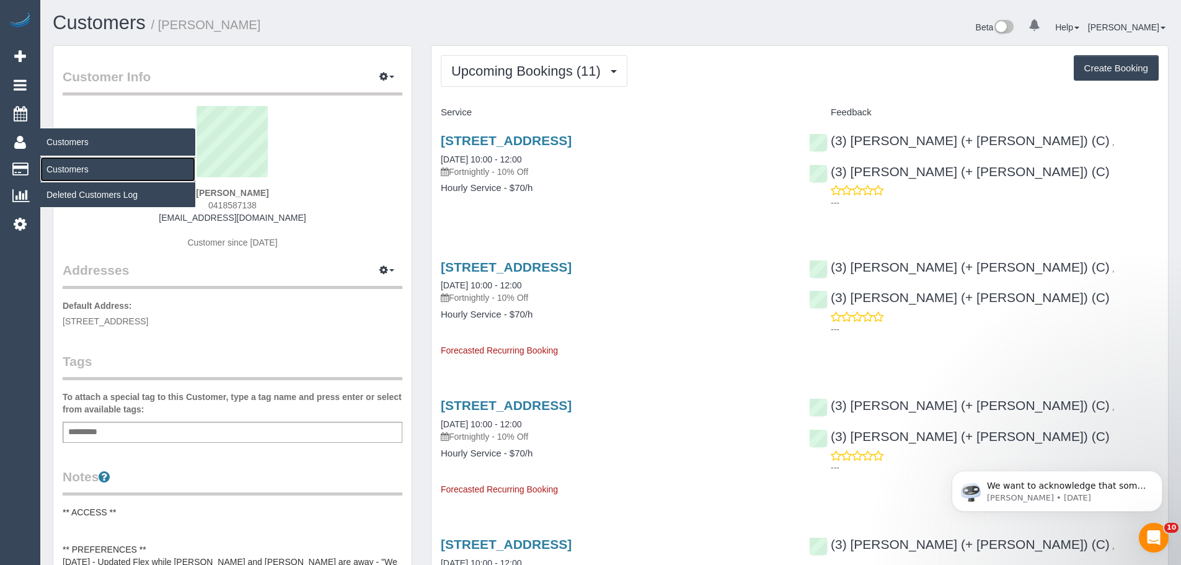
click at [69, 169] on link "Customers" at bounding box center [117, 169] width 155 height 25
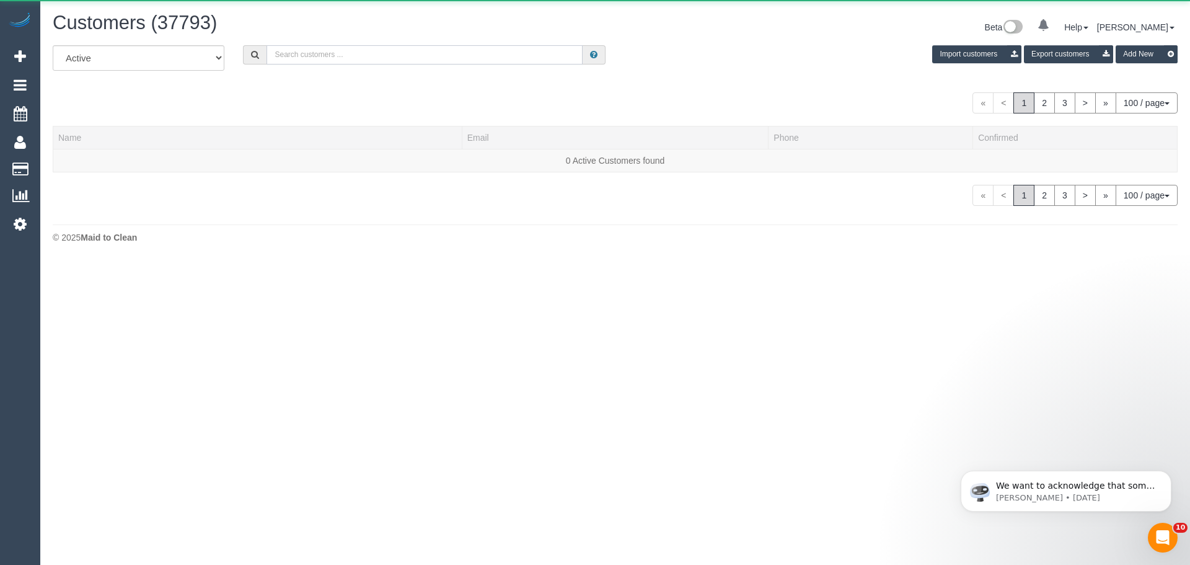
click at [357, 50] on input "text" at bounding box center [424, 54] width 316 height 19
paste input "melissahumann@iinet.net.au"
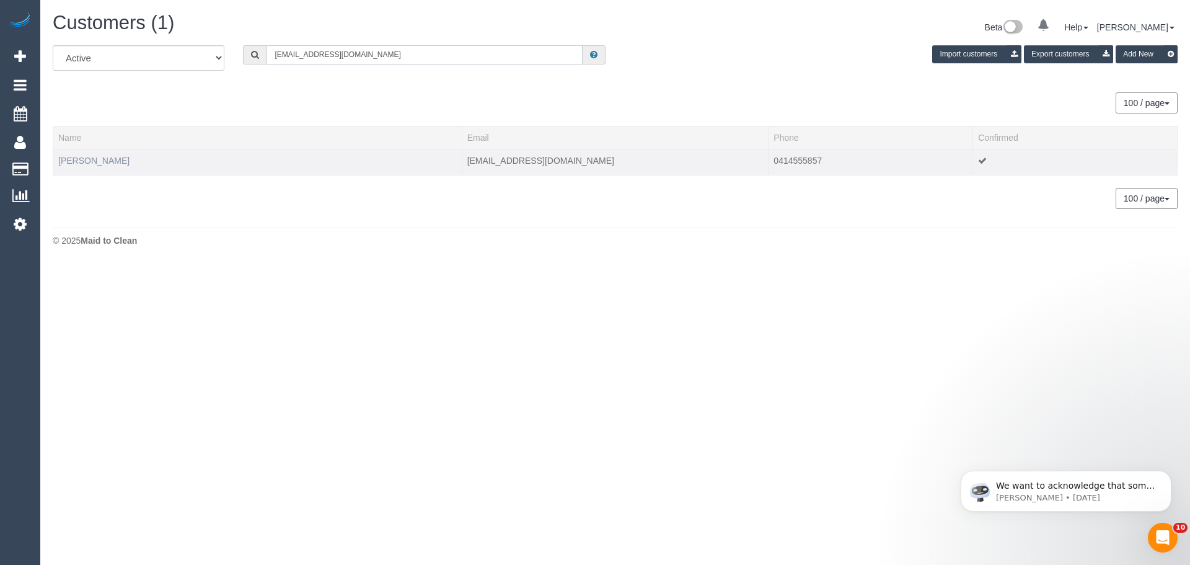
type input "melissahumann@iinet.net.au"
drag, startPoint x: 148, startPoint y: 165, endPoint x: 58, endPoint y: 160, distance: 90.6
click at [58, 160] on td "Melissa Humann" at bounding box center [257, 162] width 409 height 26
copy link "Melissa Humann"
drag, startPoint x: 113, startPoint y: 158, endPoint x: 104, endPoint y: 161, distance: 9.0
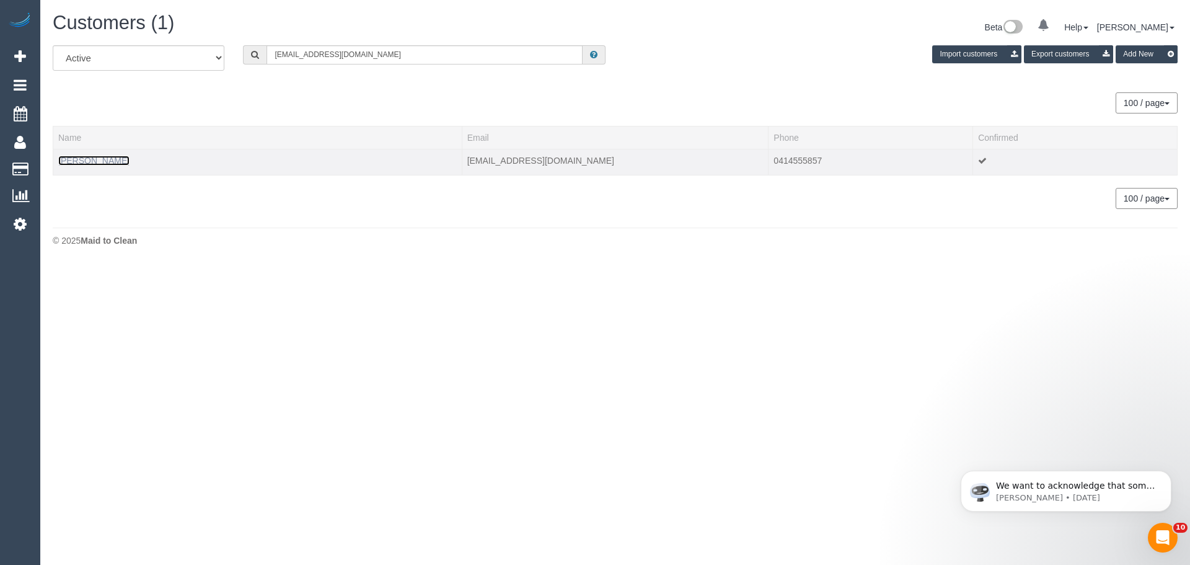
click at [113, 158] on link "Melissa Humann" at bounding box center [93, 161] width 71 height 10
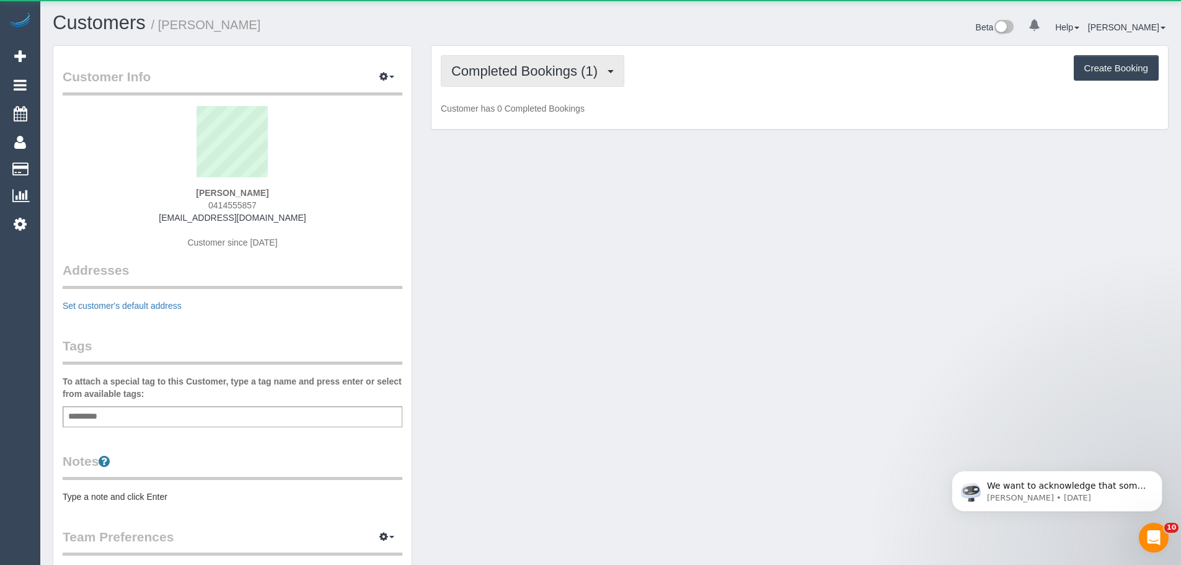
click at [511, 72] on span "Completed Bookings (1)" at bounding box center [527, 70] width 152 height 15
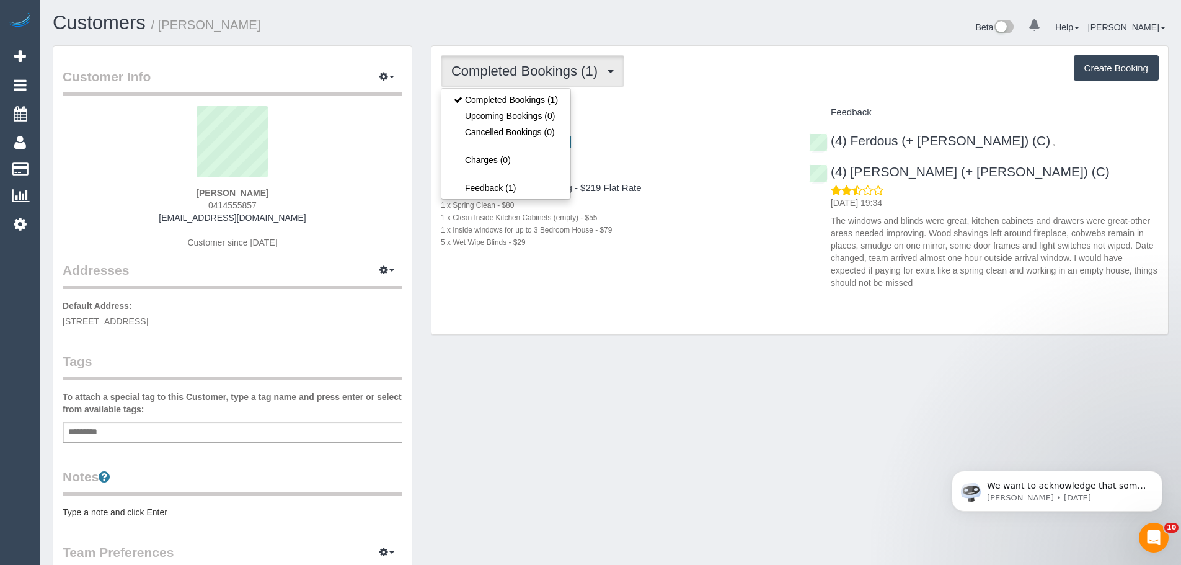
click at [654, 50] on div "Completed Bookings (1) Completed Bookings (1) Upcoming Bookings (0) Cancelled B…" at bounding box center [799, 190] width 736 height 289
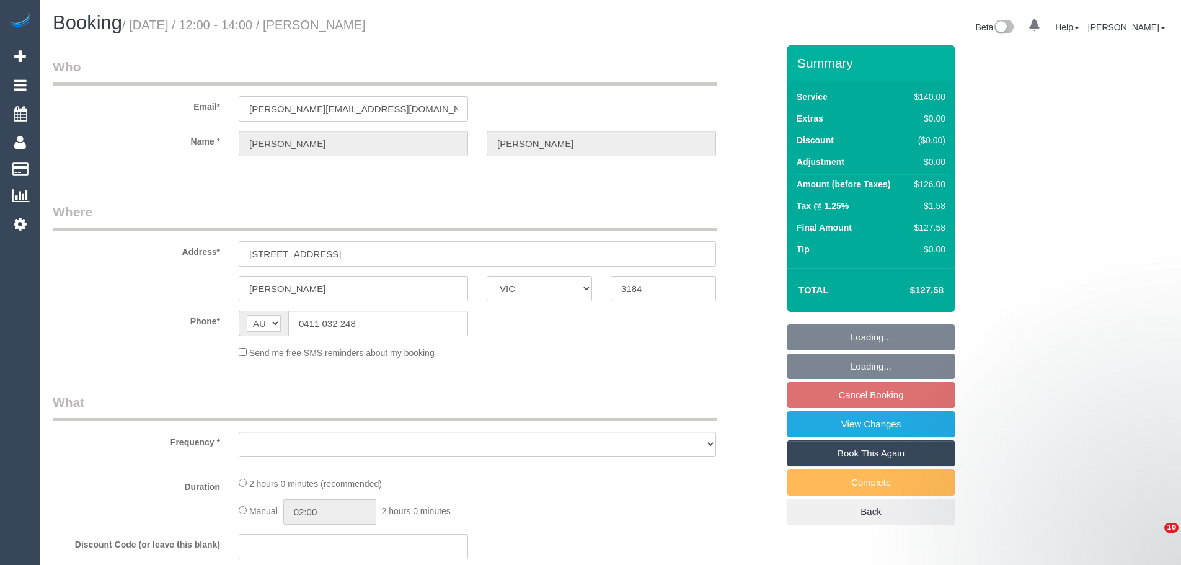
select select "VIC"
select select "object:528"
select select "string:stripe-pm_1PkfAL2GScqysDRVzj7AGl1Q"
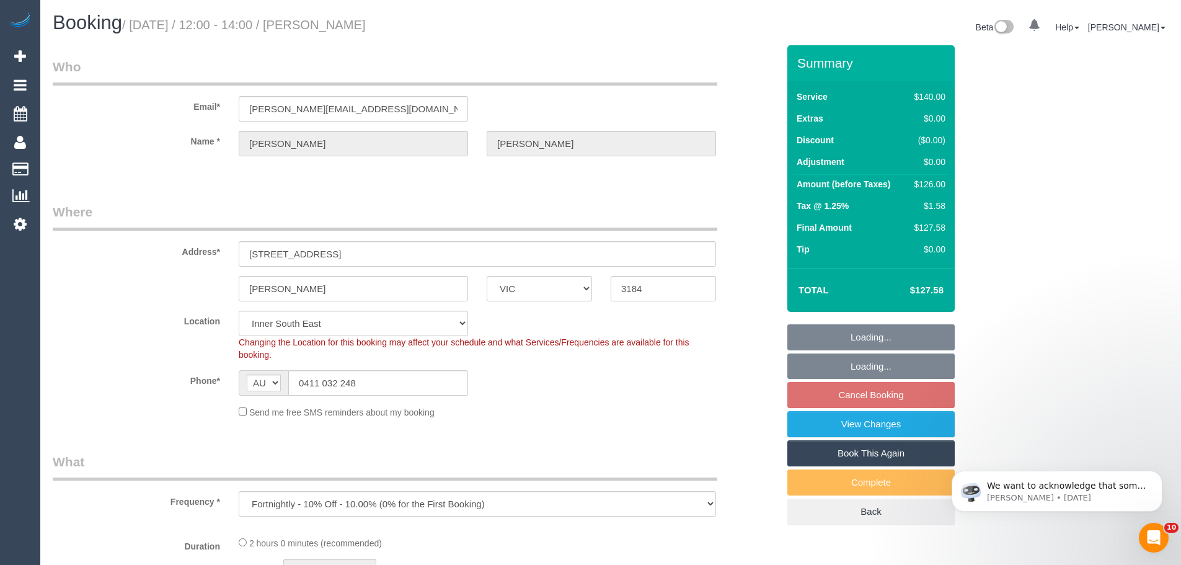
select select "object:574"
select select "number:28"
select select "number:14"
select select "number:19"
select select "number:22"
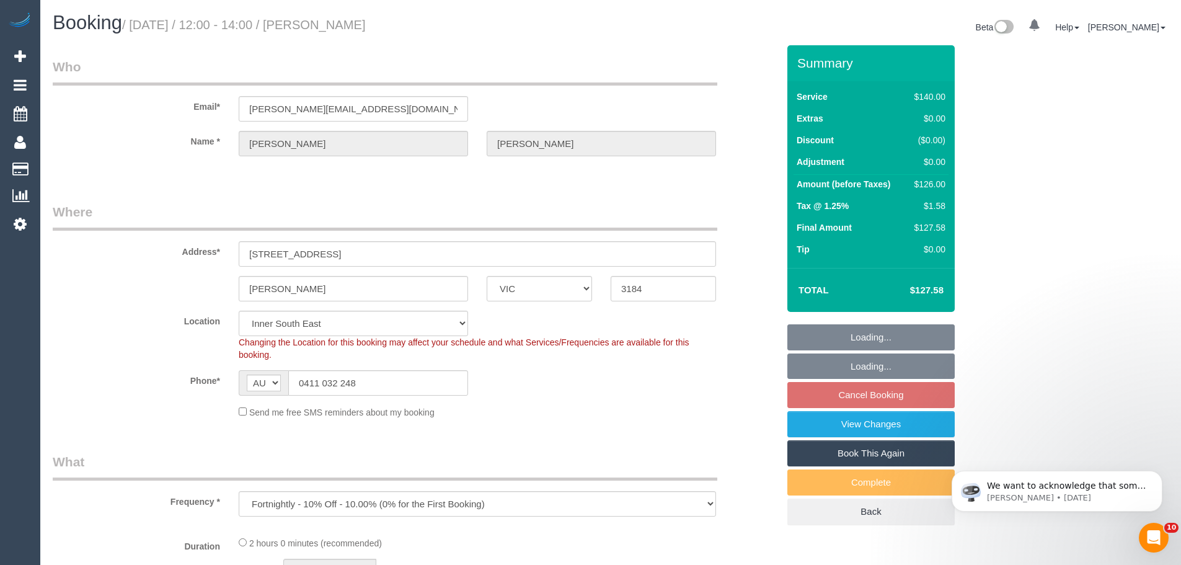
select select "number:35"
select select "number:11"
select select "spot4"
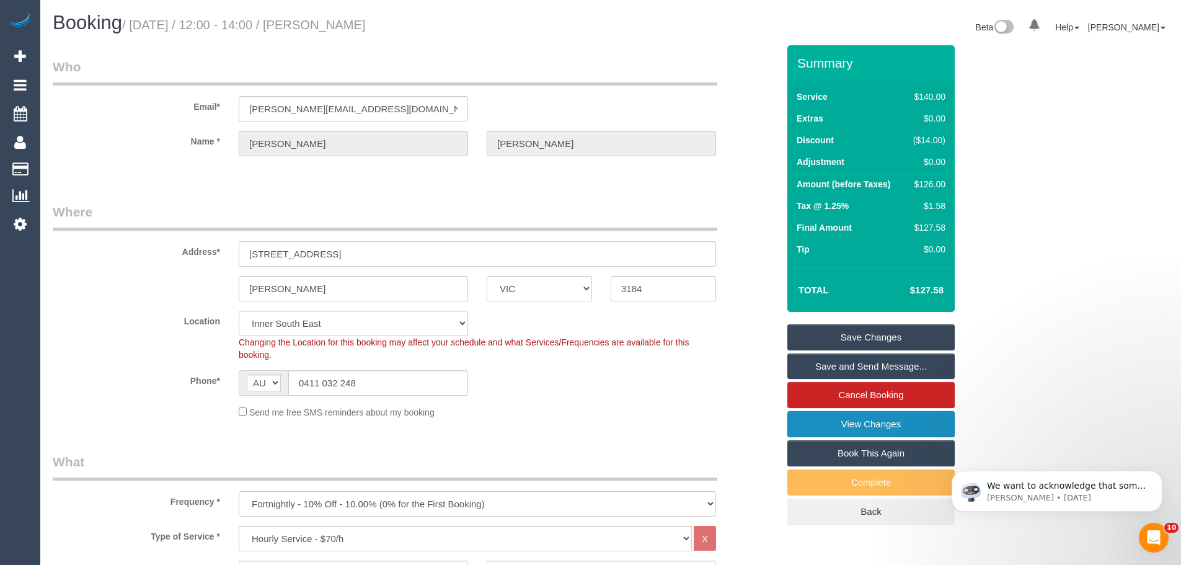
click at [830, 421] on link "View Changes" at bounding box center [870, 424] width 167 height 26
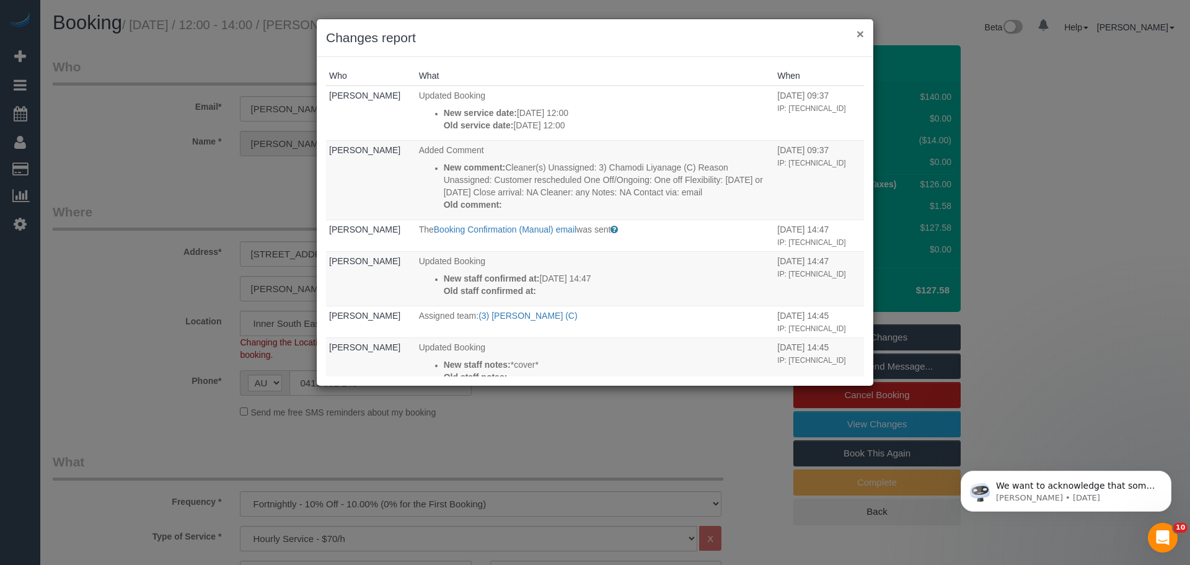
click at [860, 38] on button "×" at bounding box center [859, 33] width 7 height 13
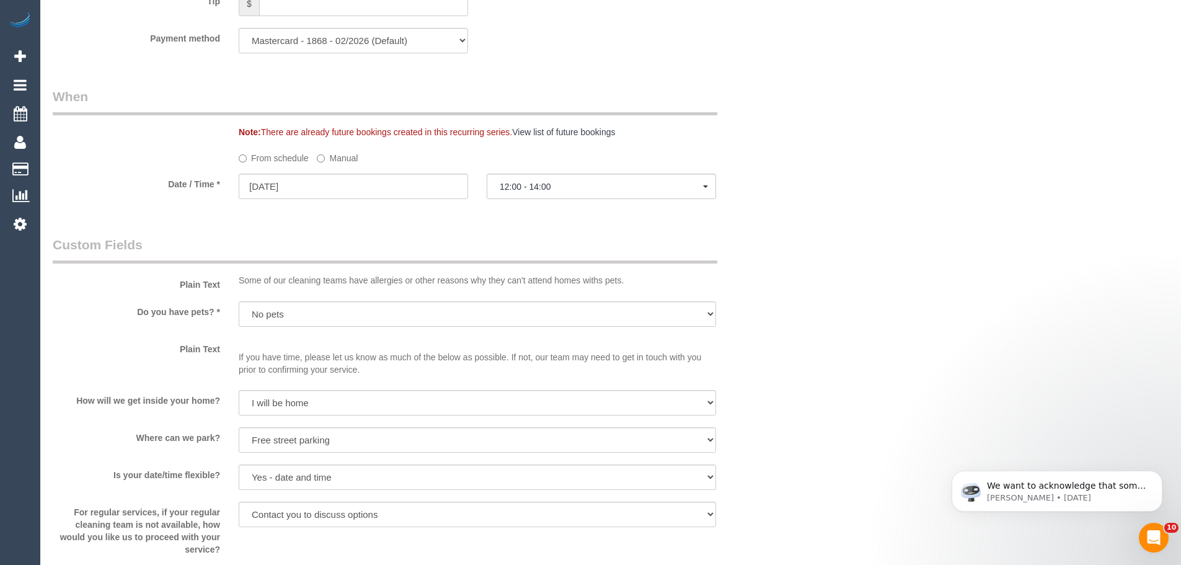
scroll to position [1673, 0]
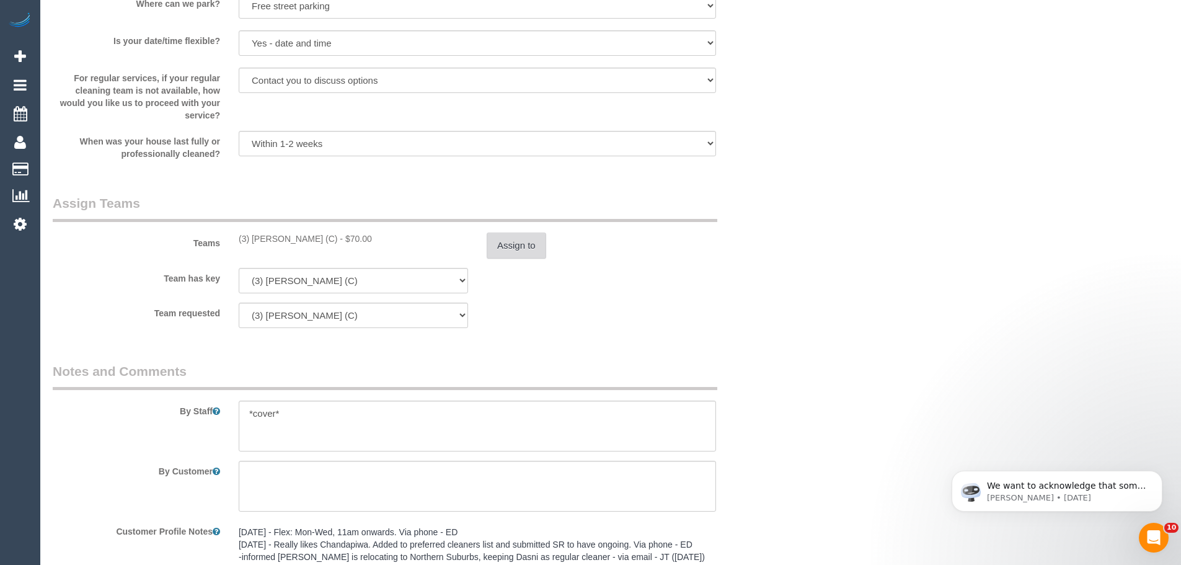
click at [507, 249] on button "Assign to" at bounding box center [515, 245] width 59 height 26
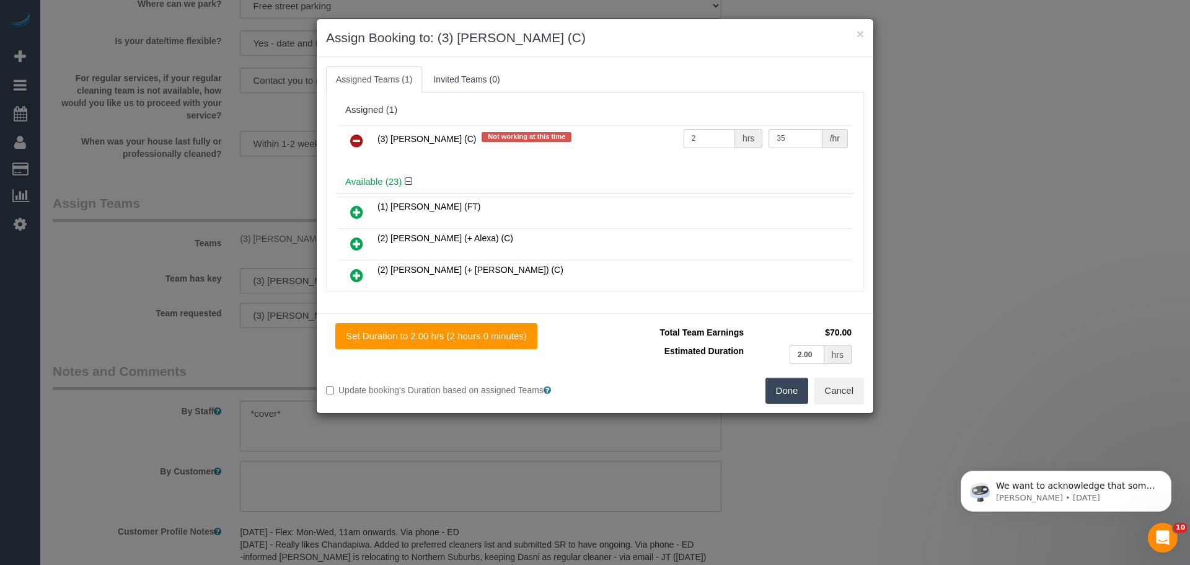
click at [356, 135] on icon at bounding box center [356, 140] width 13 height 15
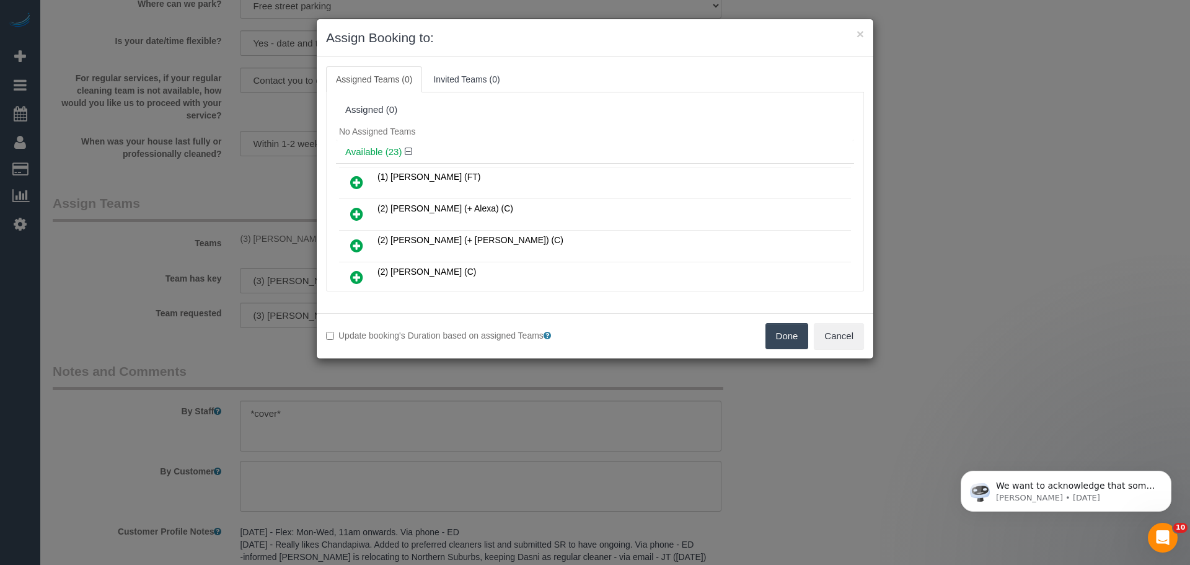
click at [772, 333] on button "Done" at bounding box center [786, 336] width 43 height 26
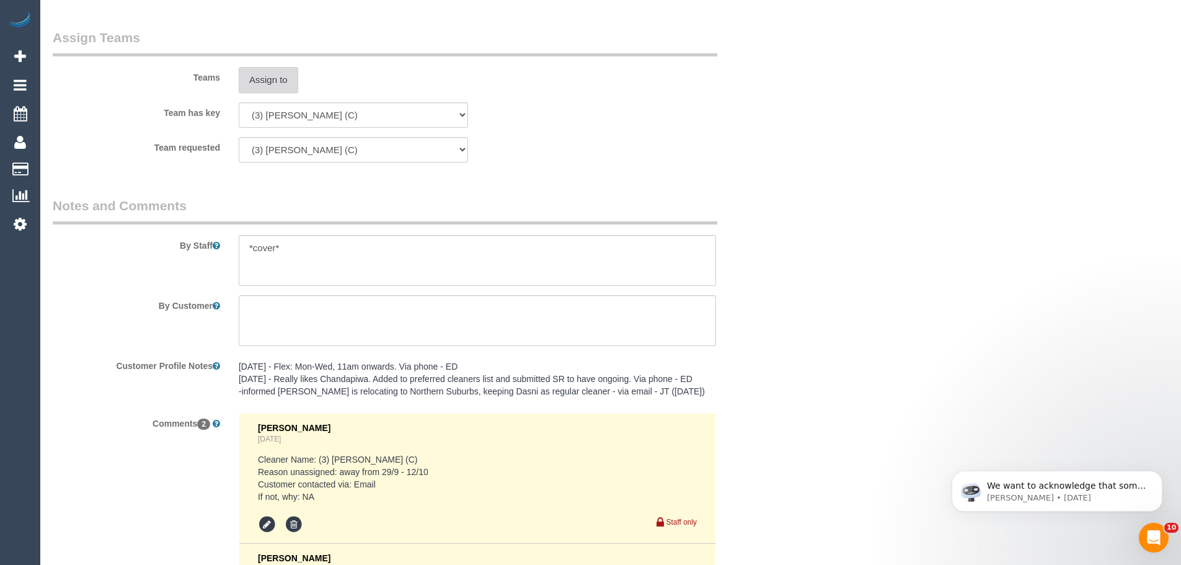
scroll to position [2045, 0]
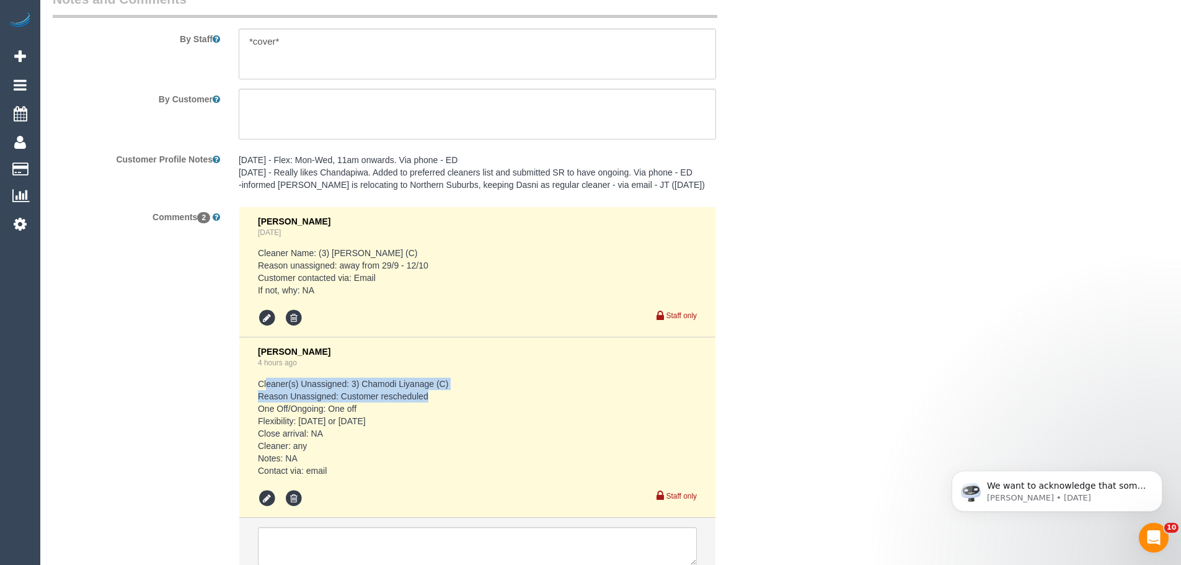
drag, startPoint x: 267, startPoint y: 382, endPoint x: 461, endPoint y: 401, distance: 194.9
click at [461, 401] on pre "Cleaner(s) Unassigned: 3) Chamodi Liyanage (C) Reason Unassigned: Customer resc…" at bounding box center [477, 426] width 439 height 99
click at [367, 409] on pre "Cleaner(s) Unassigned: 3) Chamodi Liyanage (C) Reason Unassigned: Customer resc…" at bounding box center [477, 426] width 439 height 99
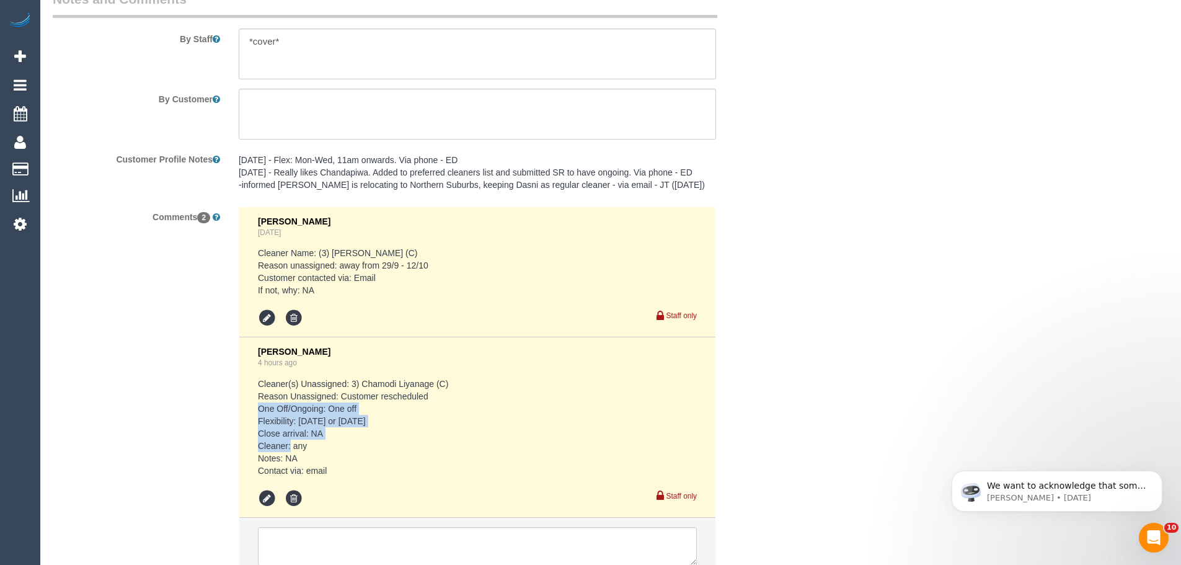
drag, startPoint x: 255, startPoint y: 411, endPoint x: 435, endPoint y: 434, distance: 181.7
click at [435, 434] on li "[PERSON_NAME] 4 hours ago Cleaner(s) Unassigned: 3) Chamodi Liyanage (C) Reason…" at bounding box center [477, 427] width 476 height 180
click at [381, 433] on pre "Cleaner(s) Unassigned: 3) Chamodi Liyanage (C) Reason Unassigned: Customer resc…" at bounding box center [477, 426] width 439 height 99
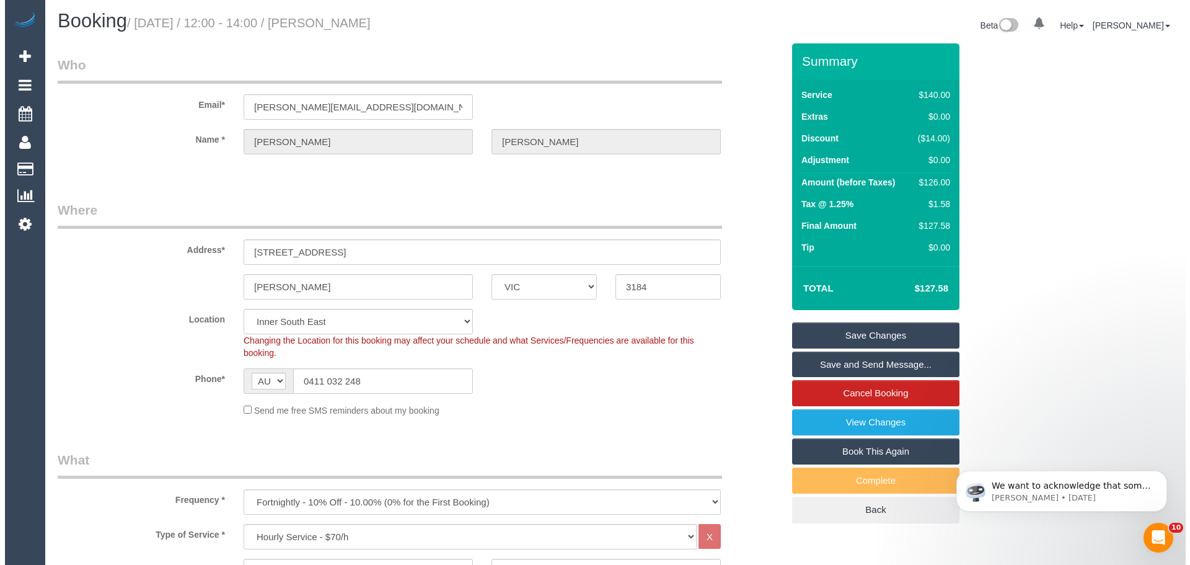
scroll to position [0, 0]
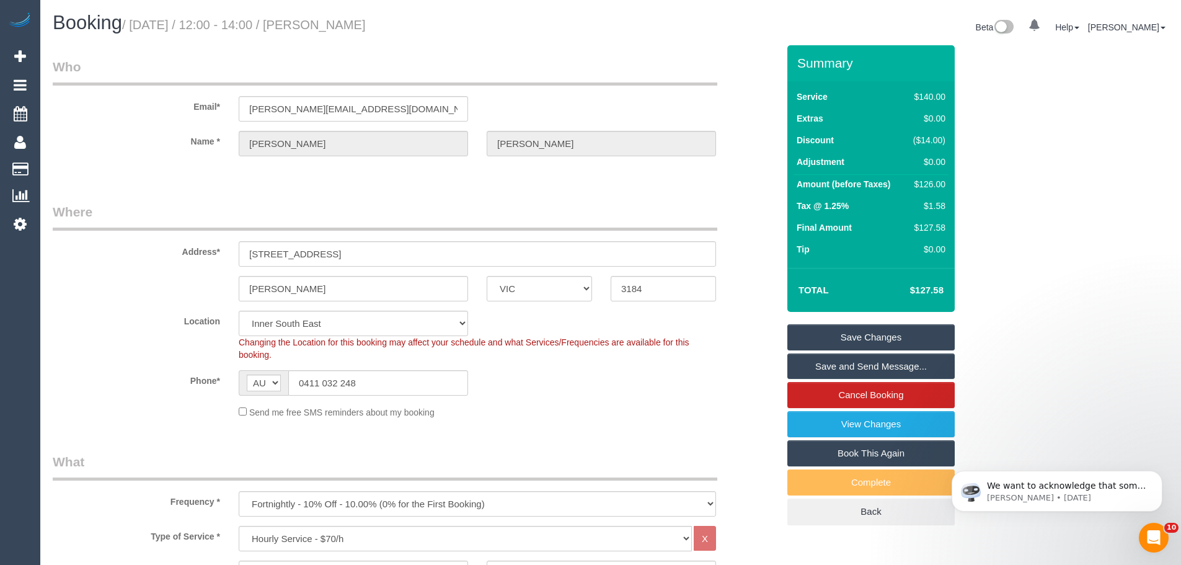
click at [876, 335] on link "Save Changes" at bounding box center [870, 337] width 167 height 26
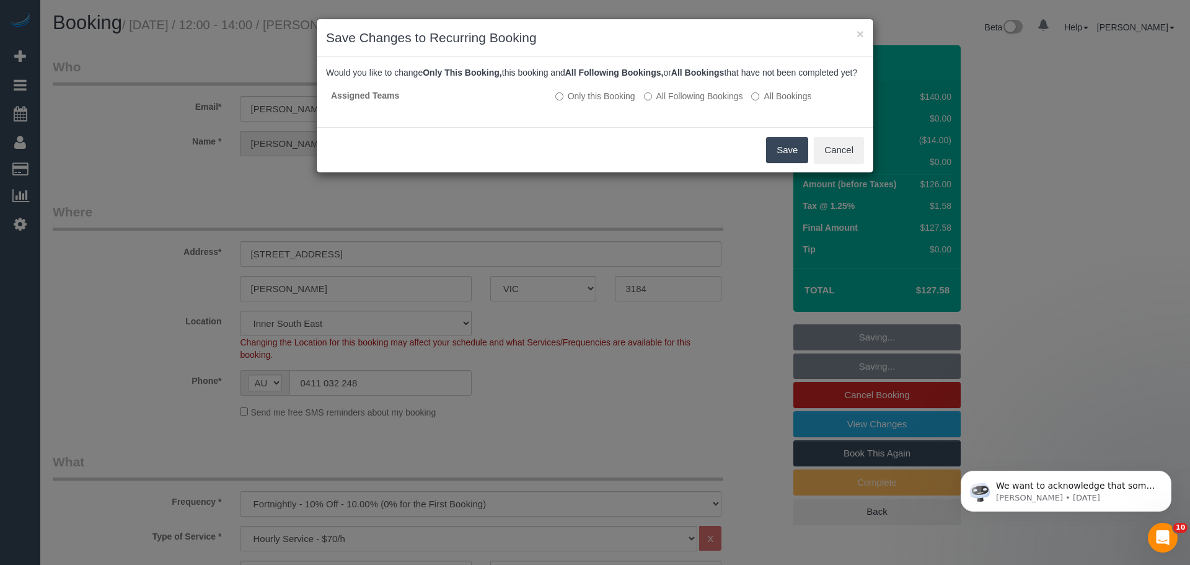
click at [780, 163] on button "Save" at bounding box center [787, 150] width 42 height 26
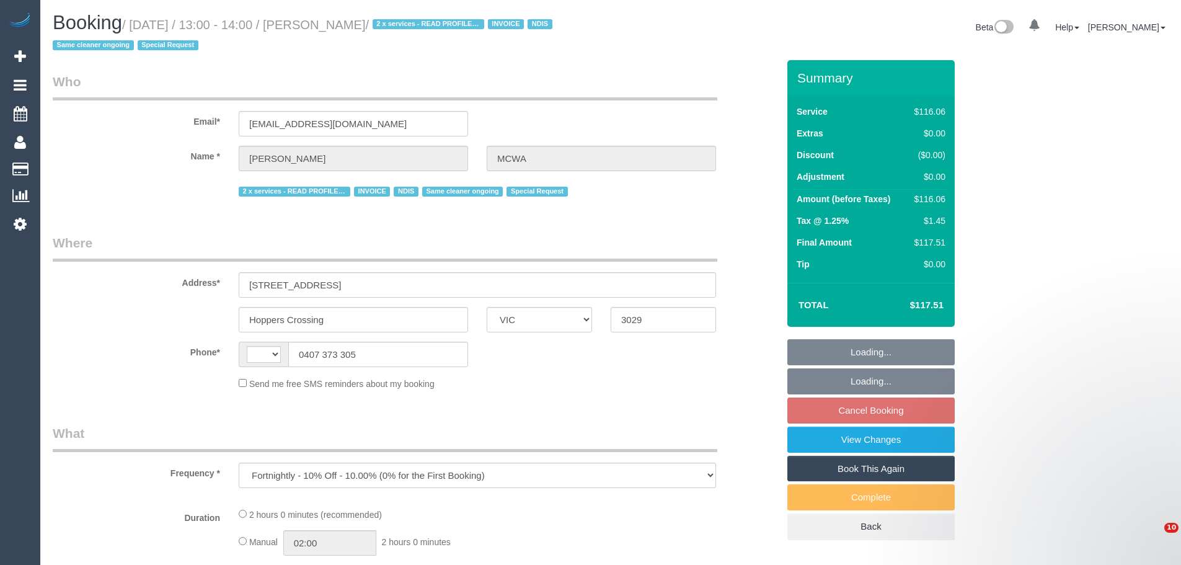
select select "VIC"
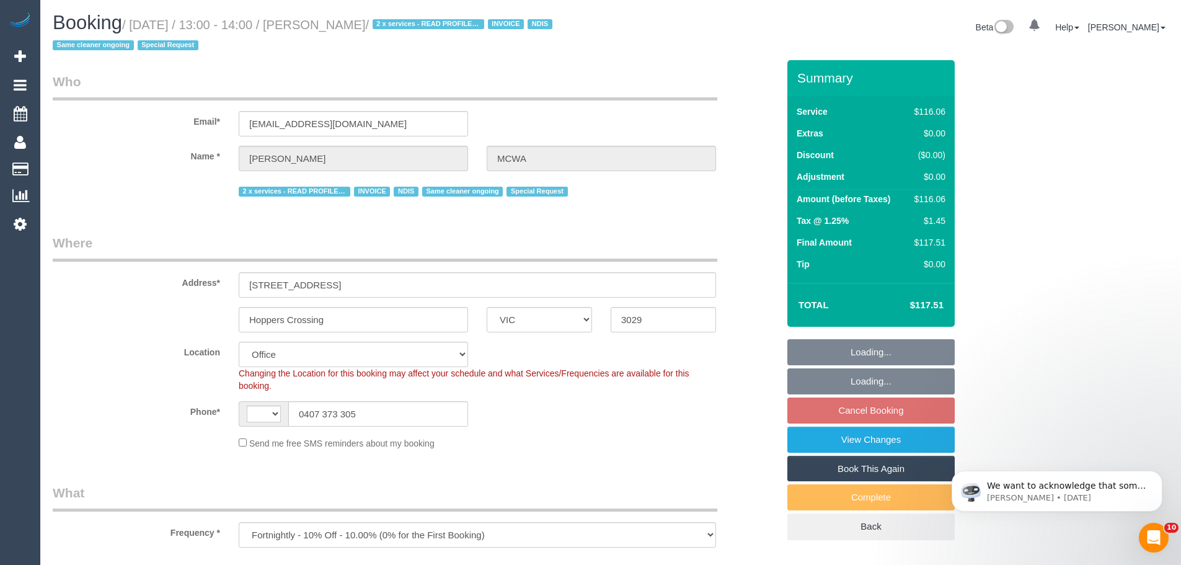
select select "string:AU"
select select "object:621"
select select "number:28"
select select "number:14"
select select "number:19"
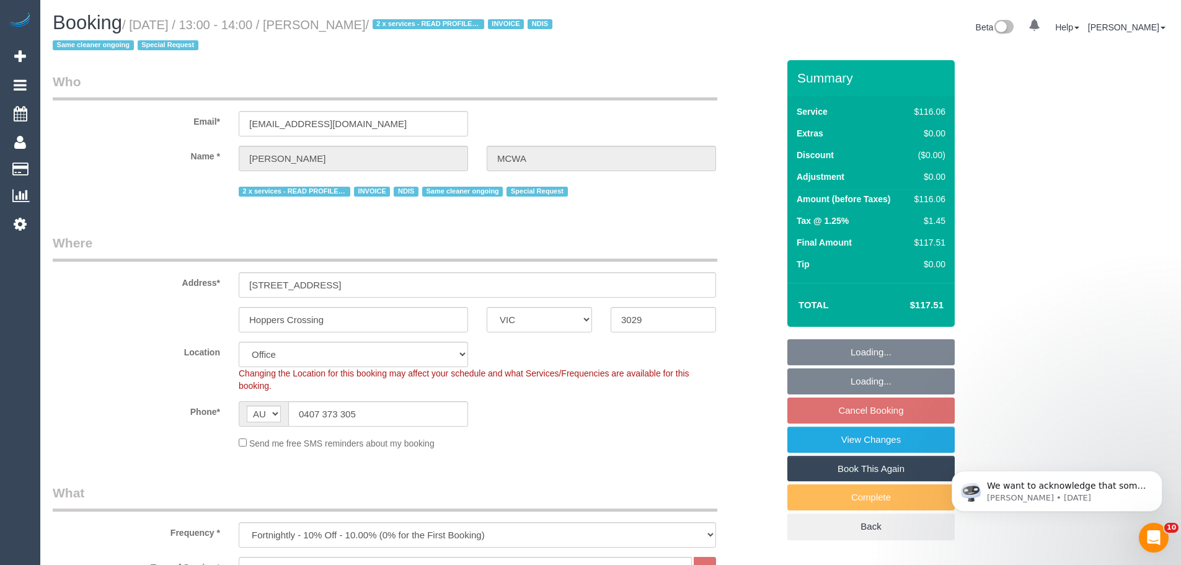
select select "number:36"
select select "number:35"
select select "number:12"
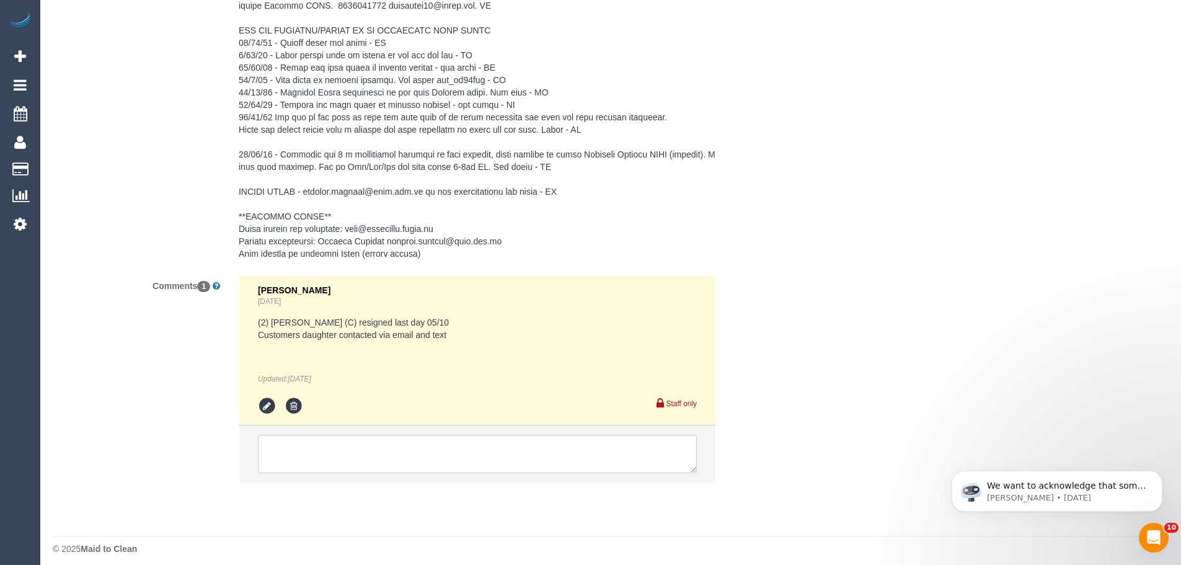
scroll to position [1944, 0]
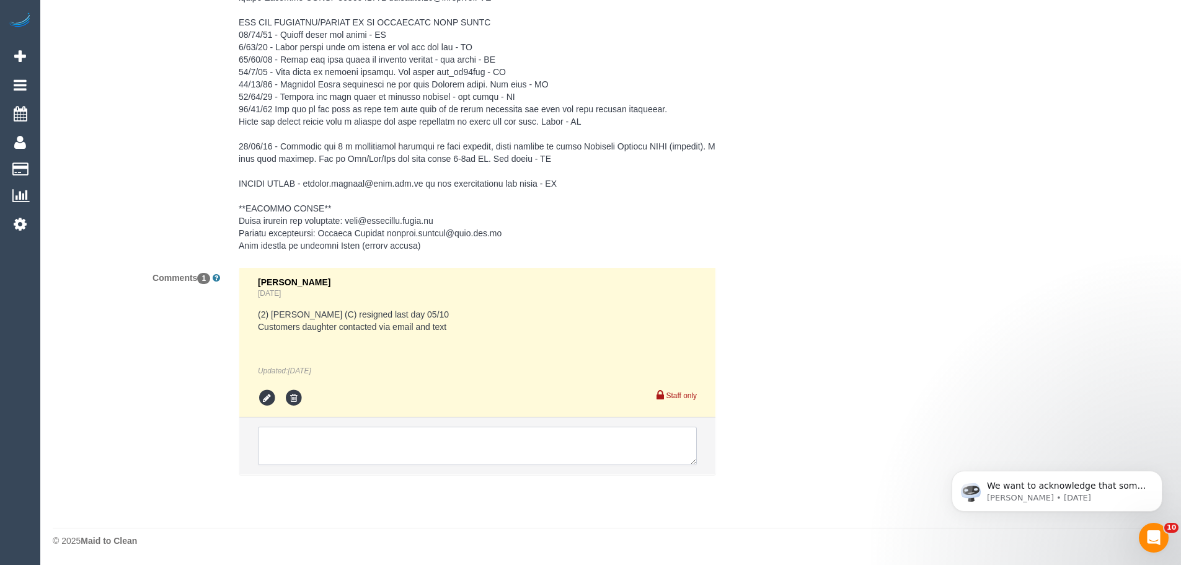
click at [342, 426] on textarea at bounding box center [477, 445] width 439 height 38
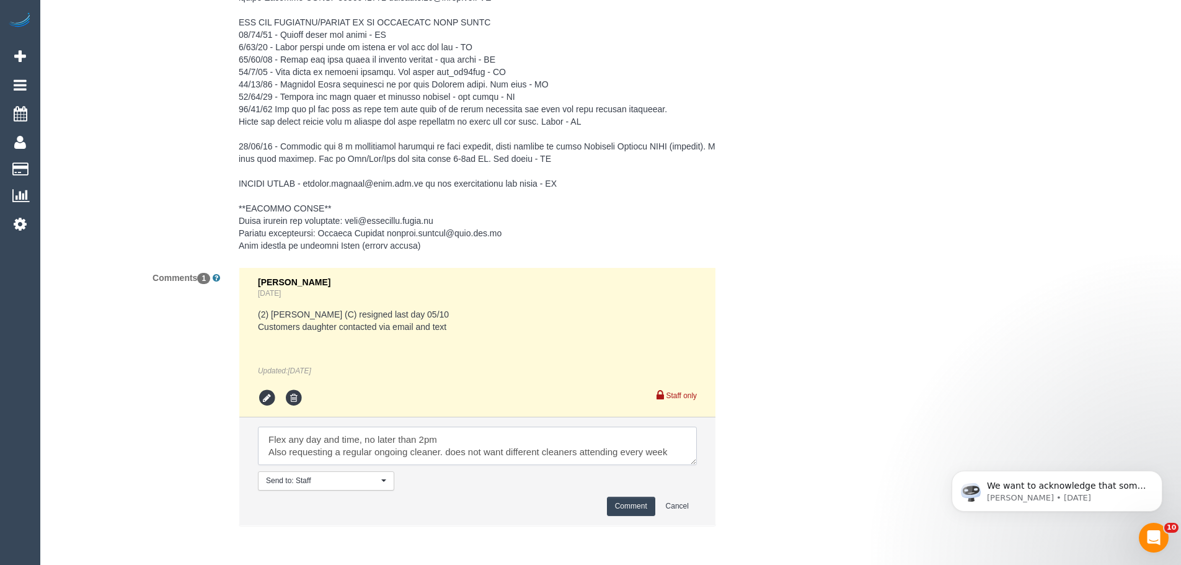
click at [446, 451] on textarea at bounding box center [477, 445] width 439 height 38
click at [510, 459] on textarea at bounding box center [477, 445] width 439 height 38
click at [480, 434] on textarea at bounding box center [477, 445] width 439 height 38
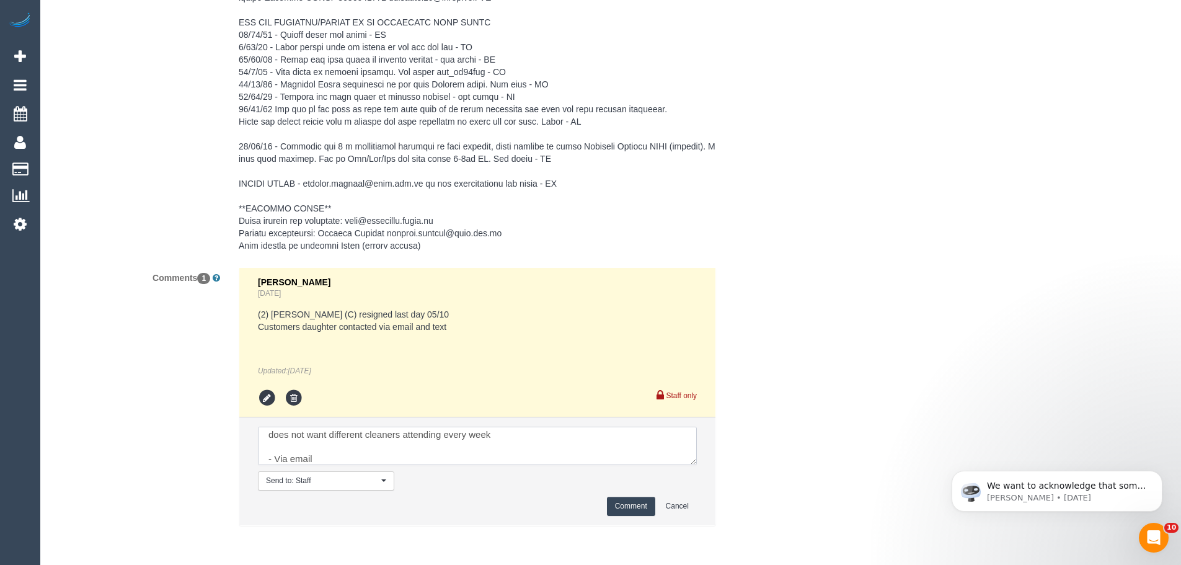
click at [480, 434] on textarea at bounding box center [477, 445] width 439 height 38
type textarea "Flex any day and time, no later than 2pm Also requesting a regular ongoing clea…"
click at [617, 506] on button "Comment" at bounding box center [631, 505] width 48 height 19
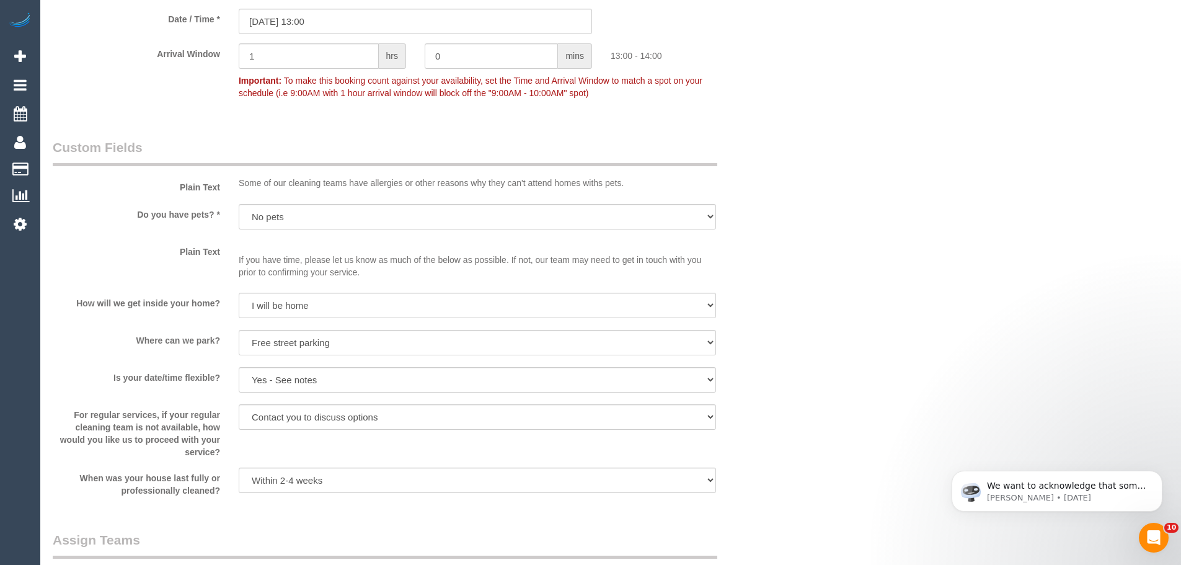
scroll to position [829, 0]
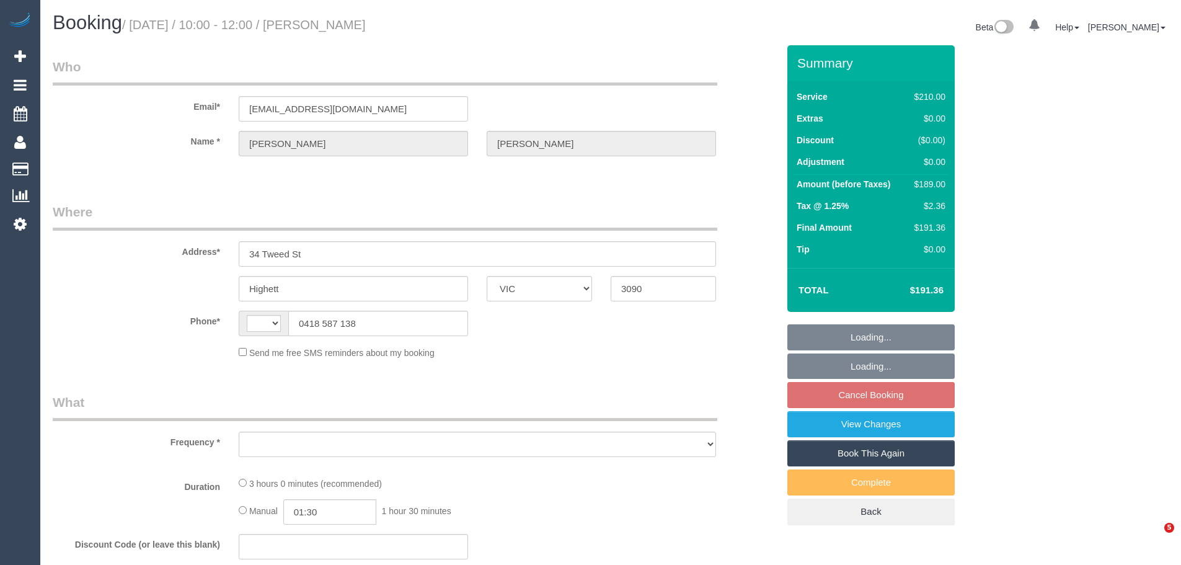
select select "VIC"
select select "string:AU"
select select "object:532"
select select "string:stripe-pm_1Rp7h62GScqysDRVXAkemV4C"
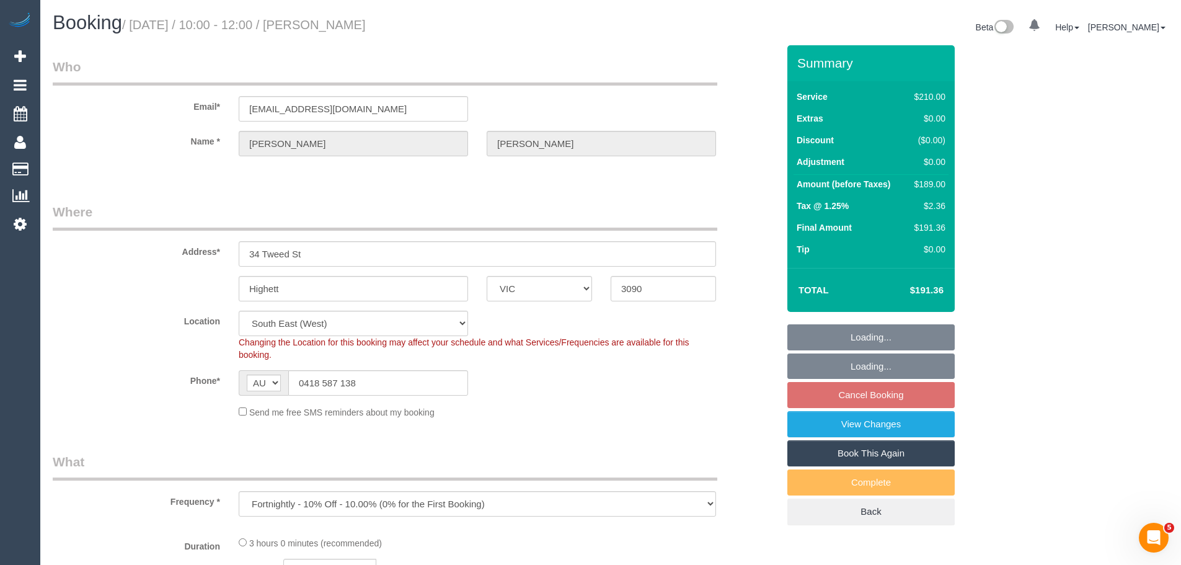
select select "object:703"
select select "180"
select select "spot3"
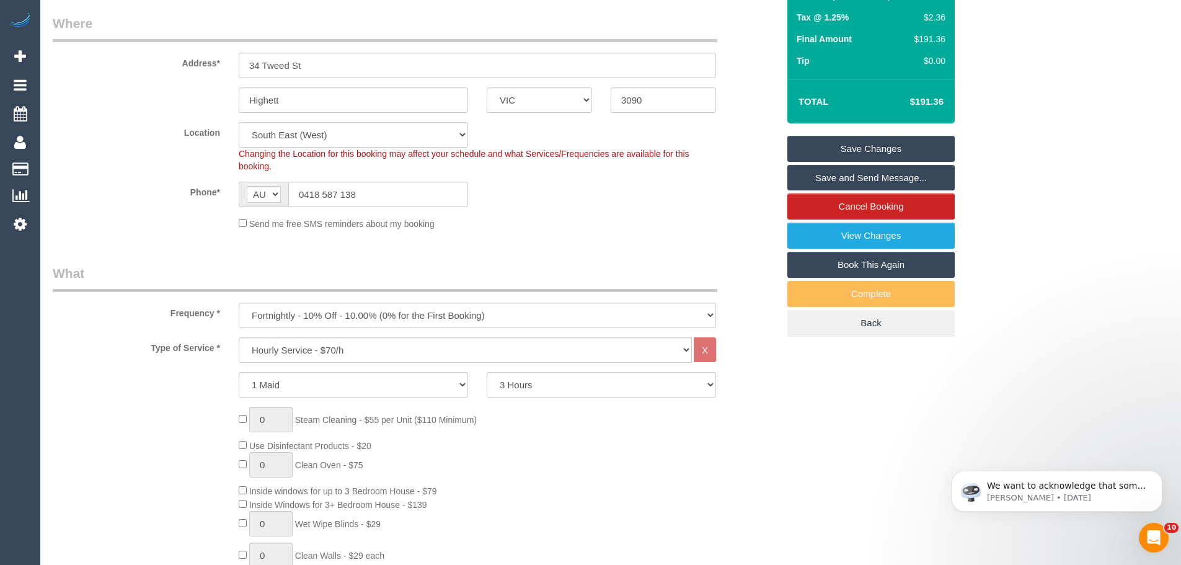
scroll to position [62, 0]
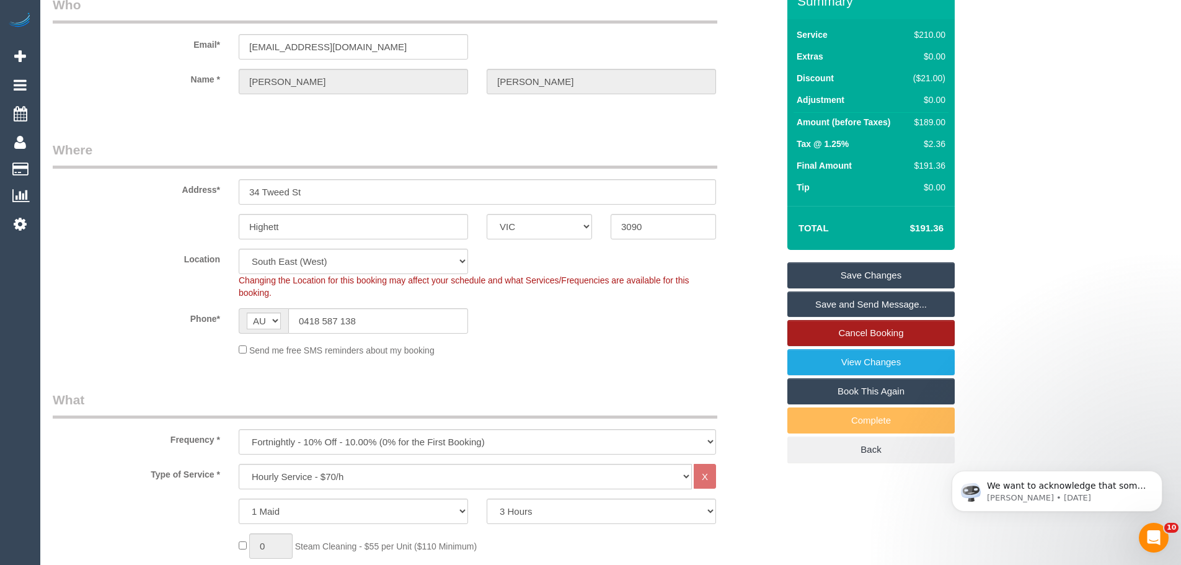
click at [918, 324] on link "Cancel Booking" at bounding box center [870, 333] width 167 height 26
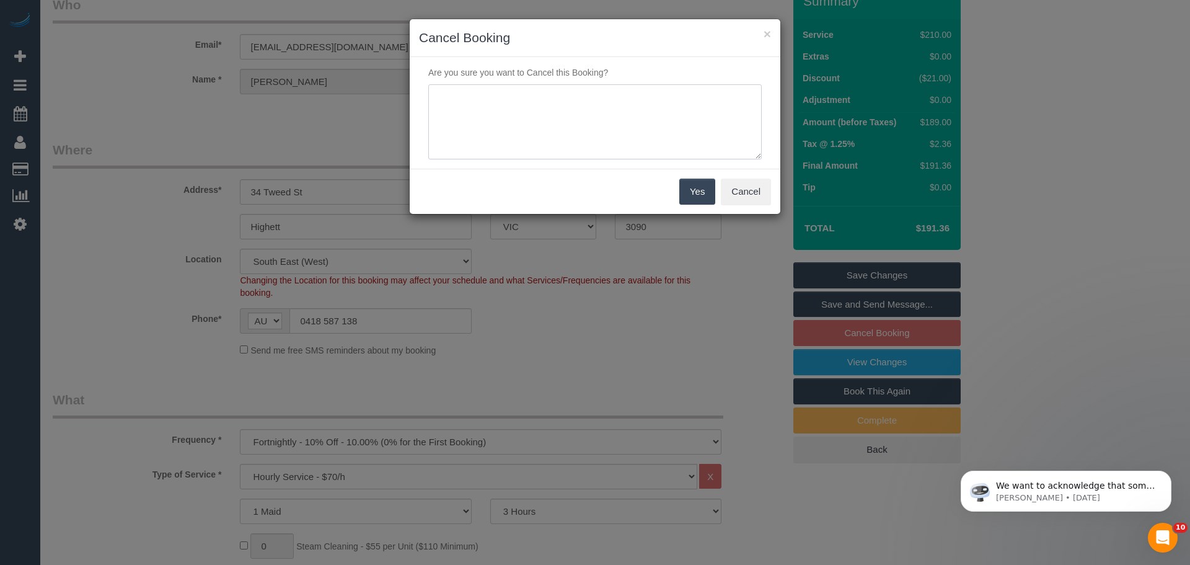
click at [563, 102] on textarea at bounding box center [594, 122] width 333 height 76
type textarea "V"
type textarea "Customer will be away - via email - CE"
click at [692, 182] on button "Yes" at bounding box center [697, 191] width 36 height 26
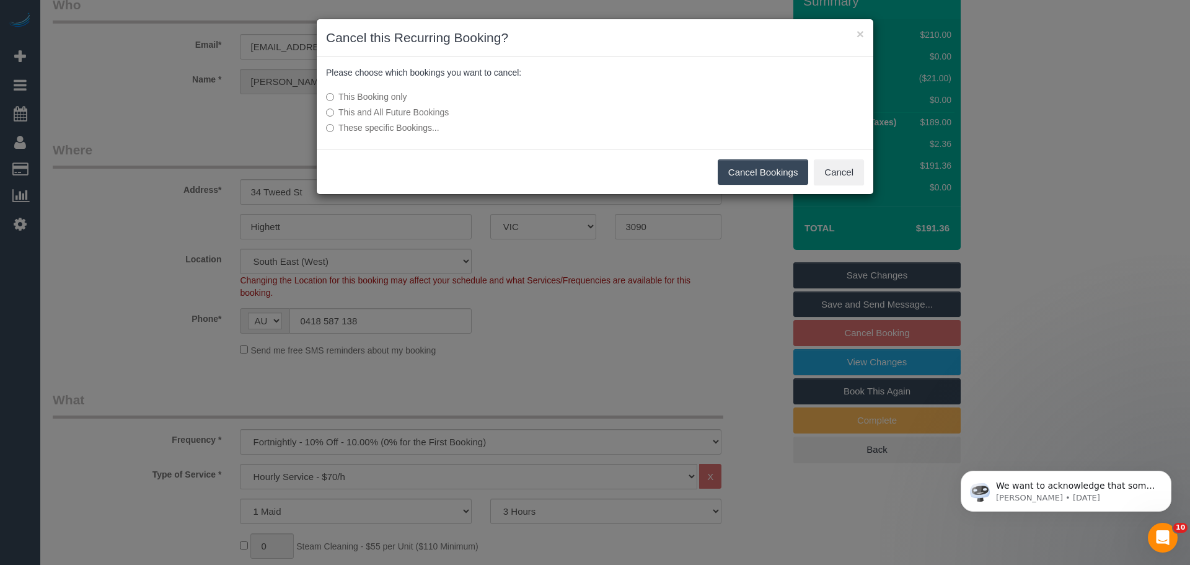
click at [755, 166] on button "Cancel Bookings" at bounding box center [763, 172] width 91 height 26
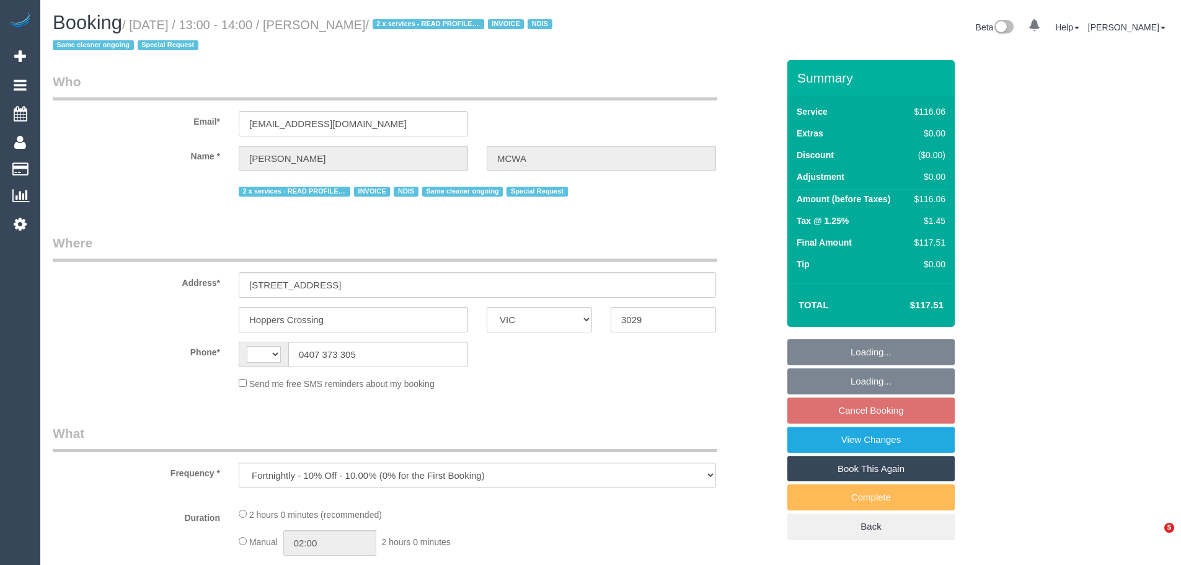
select select "VIC"
select select "string:AU"
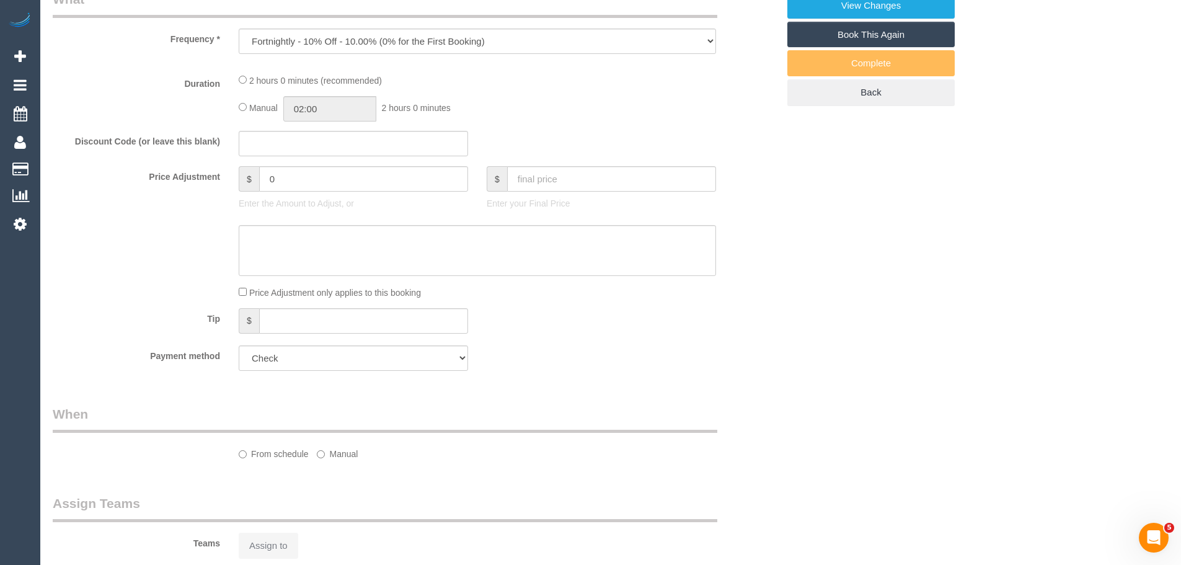
select select "number:28"
select select "number:14"
select select "number:19"
select select "number:36"
select select "number:35"
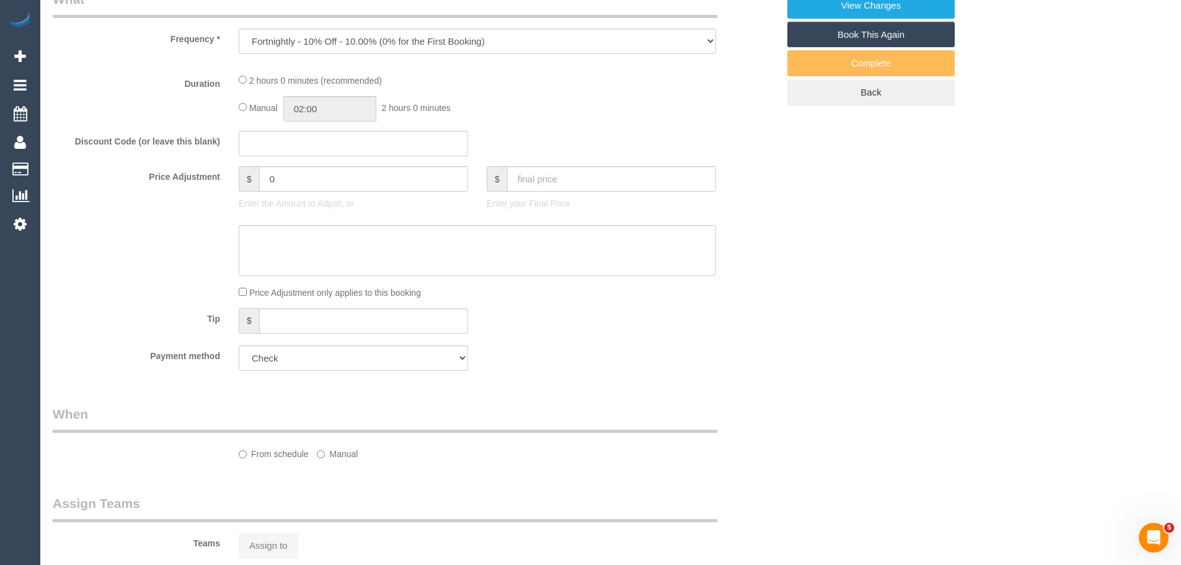
select select "number:12"
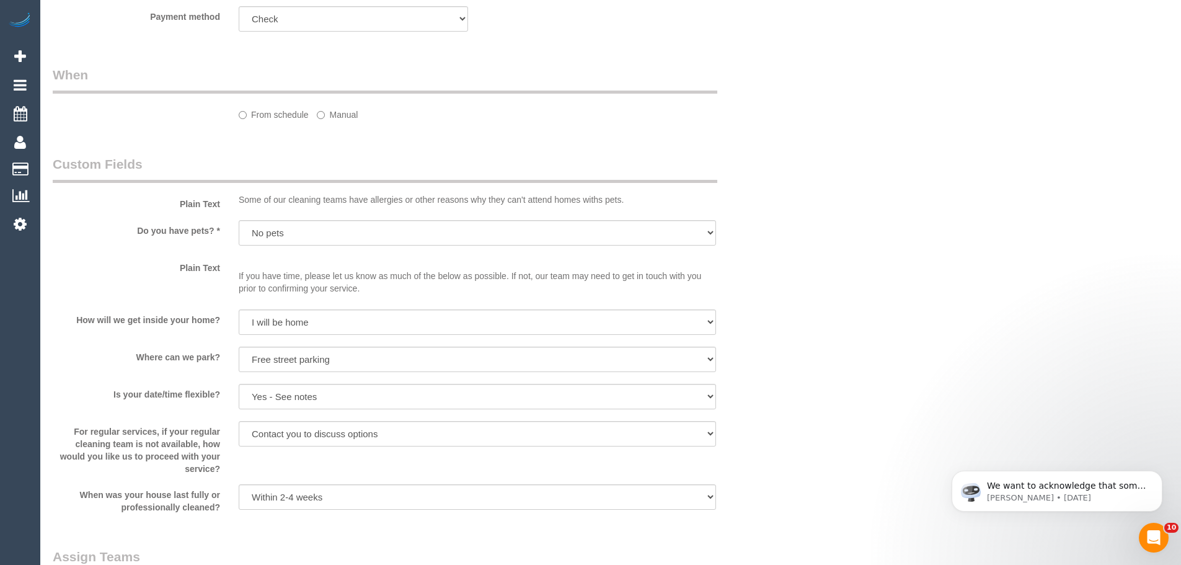
select select "object:785"
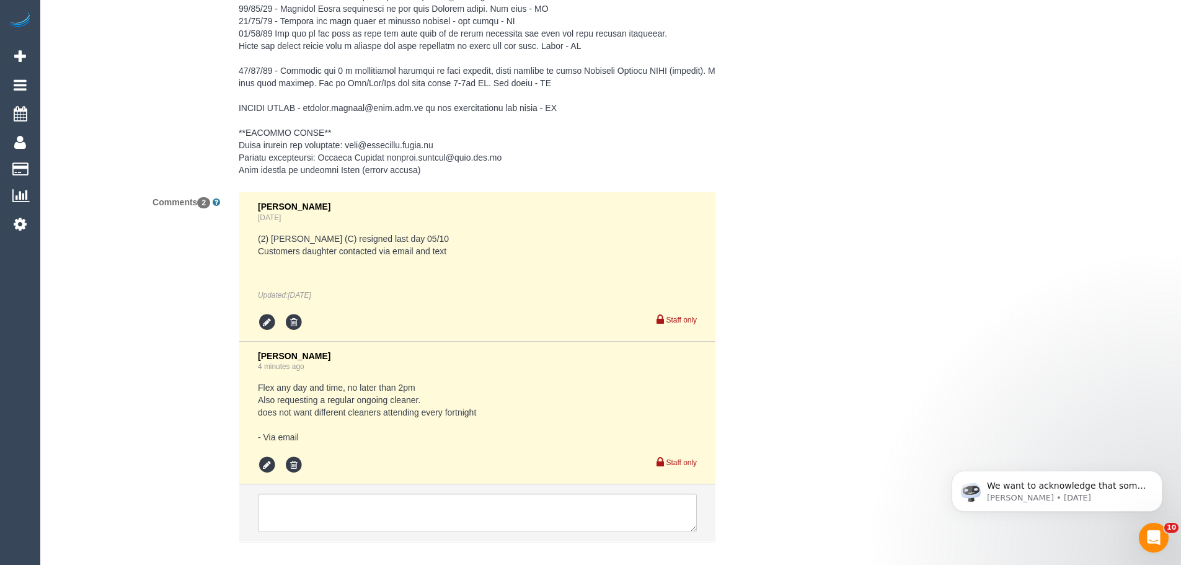
scroll to position [2087, 0]
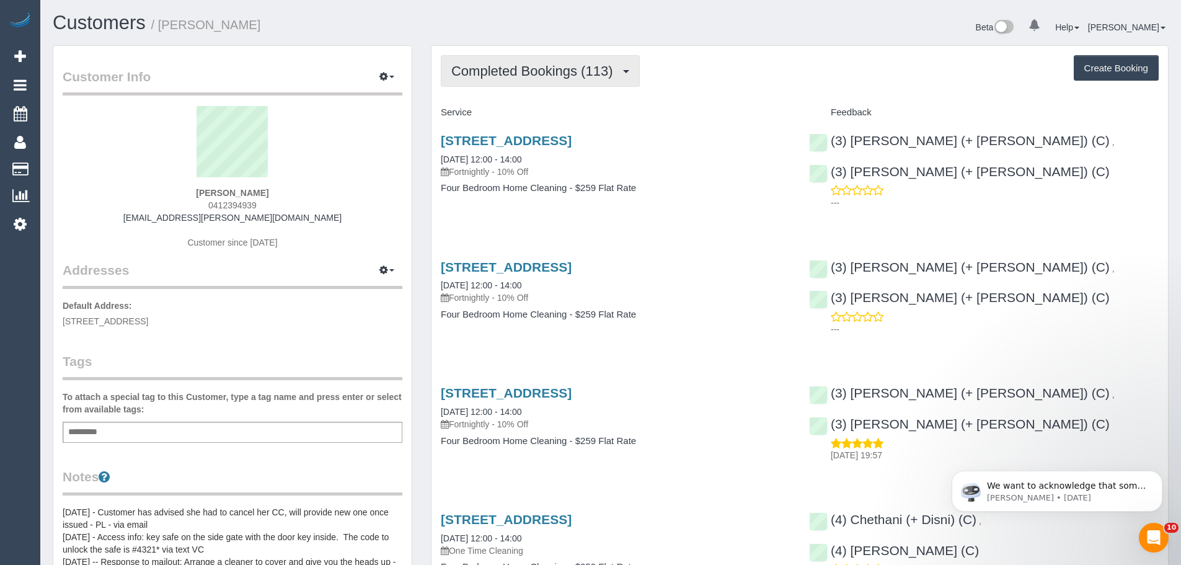
click at [493, 73] on span "Completed Bookings (113)" at bounding box center [534, 70] width 167 height 15
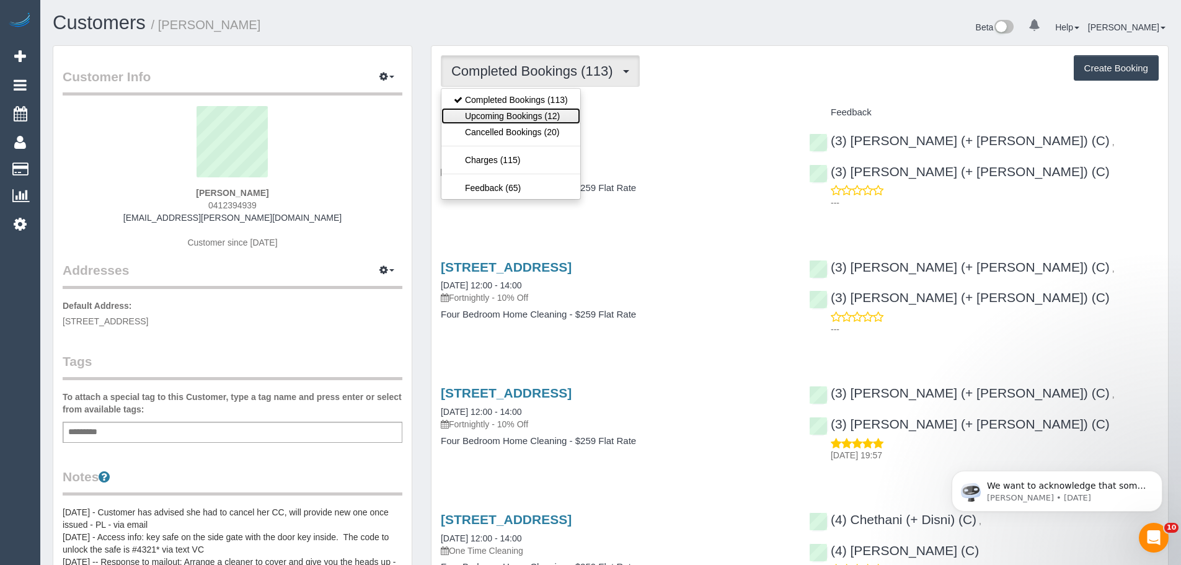
click at [493, 115] on link "Upcoming Bookings (12)" at bounding box center [510, 116] width 139 height 16
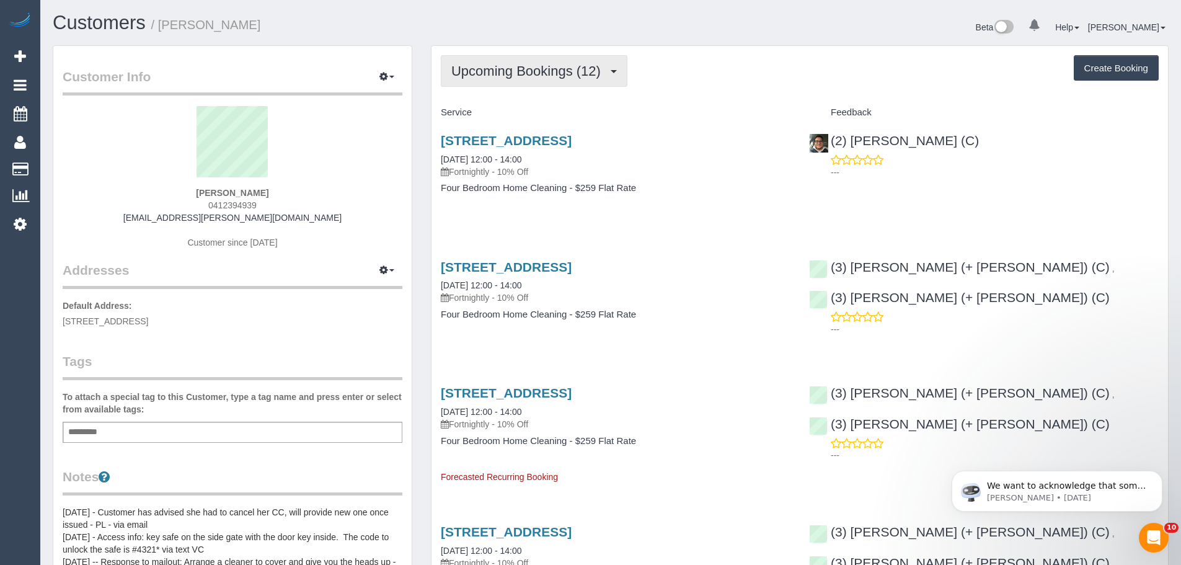
click at [545, 79] on button "Upcoming Bookings (12)" at bounding box center [534, 71] width 187 height 32
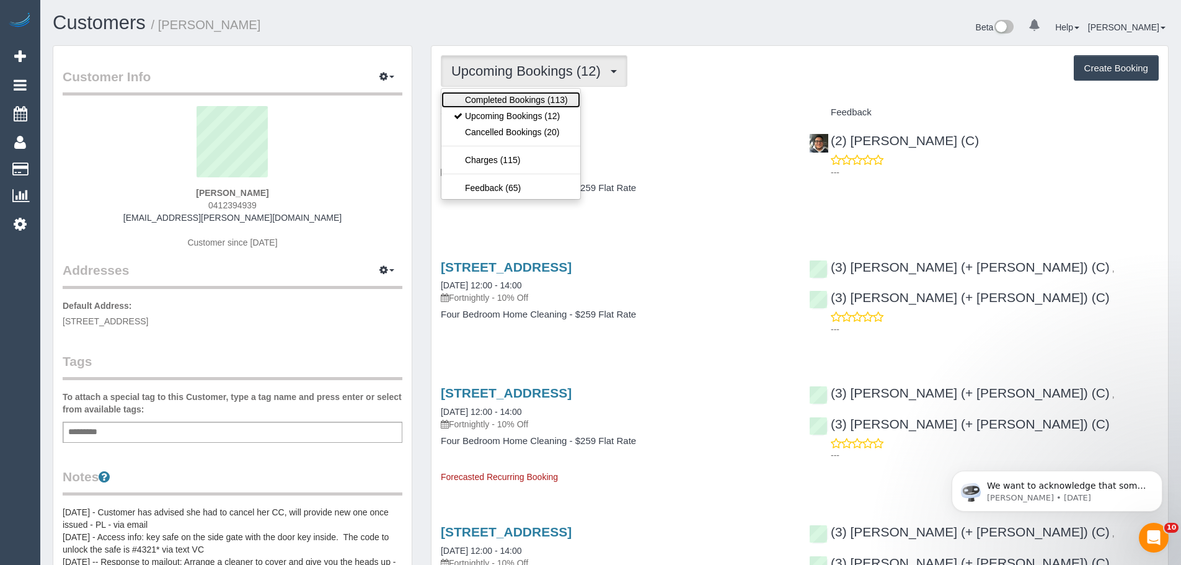
click at [551, 102] on link "Completed Bookings (113)" at bounding box center [510, 100] width 139 height 16
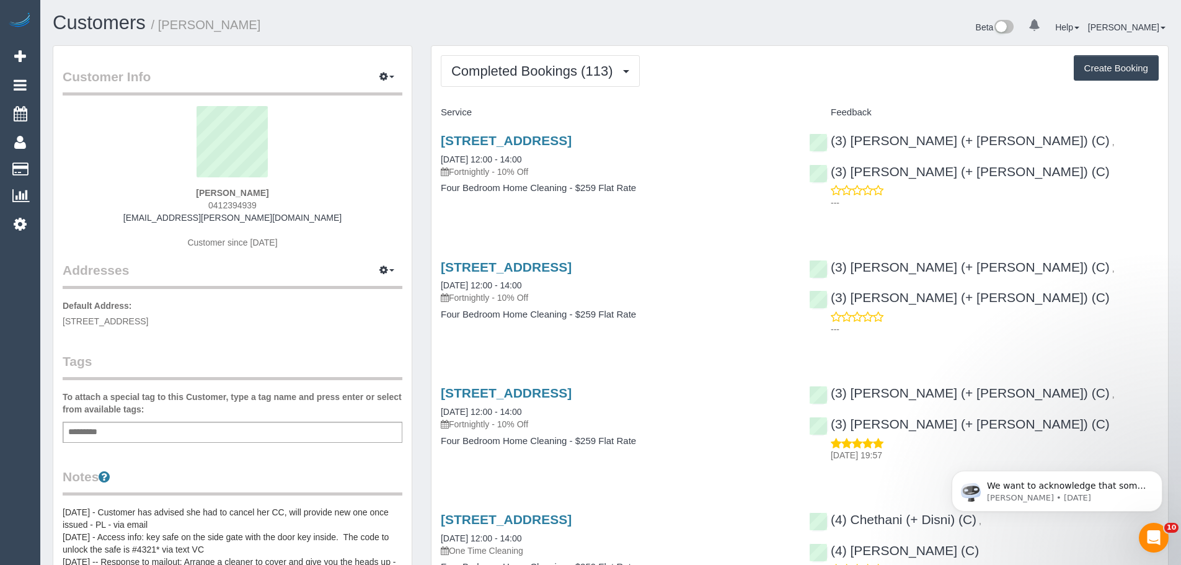
click at [578, 80] on button "Completed Bookings (113)" at bounding box center [540, 71] width 199 height 32
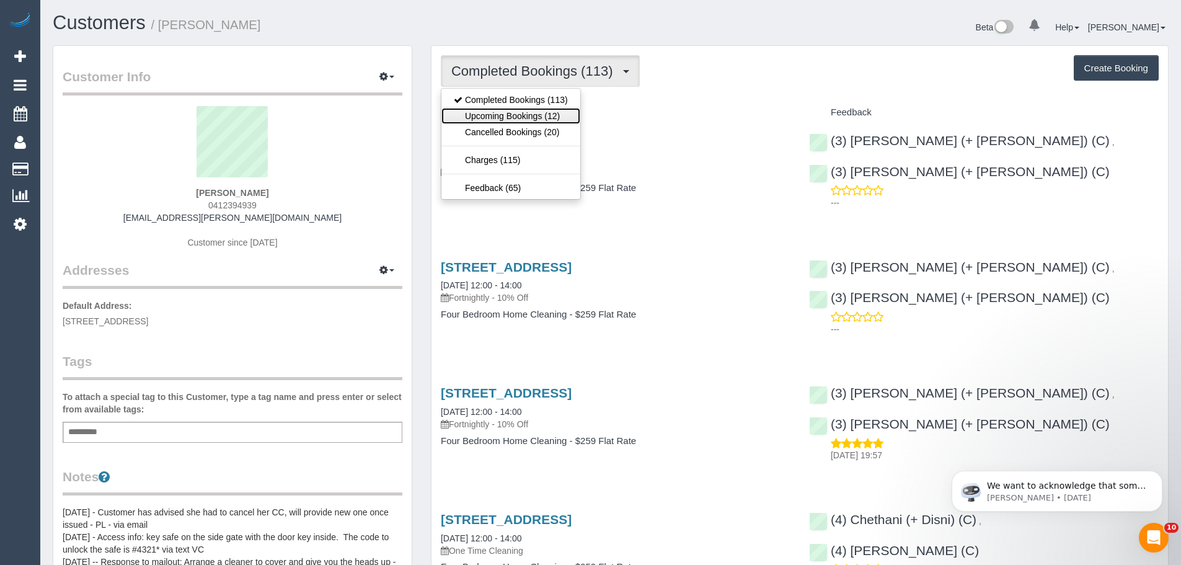
click at [553, 117] on link "Upcoming Bookings (12)" at bounding box center [510, 116] width 139 height 16
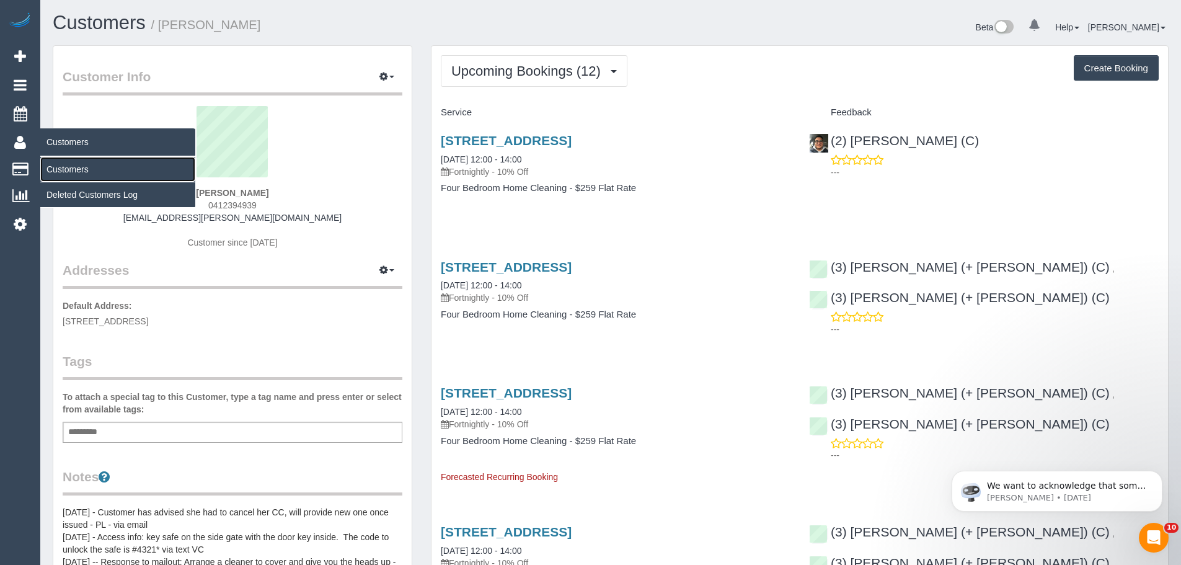
drag, startPoint x: 70, startPoint y: 167, endPoint x: 89, endPoint y: 163, distance: 19.6
click at [70, 167] on link "Customers" at bounding box center [117, 169] width 155 height 25
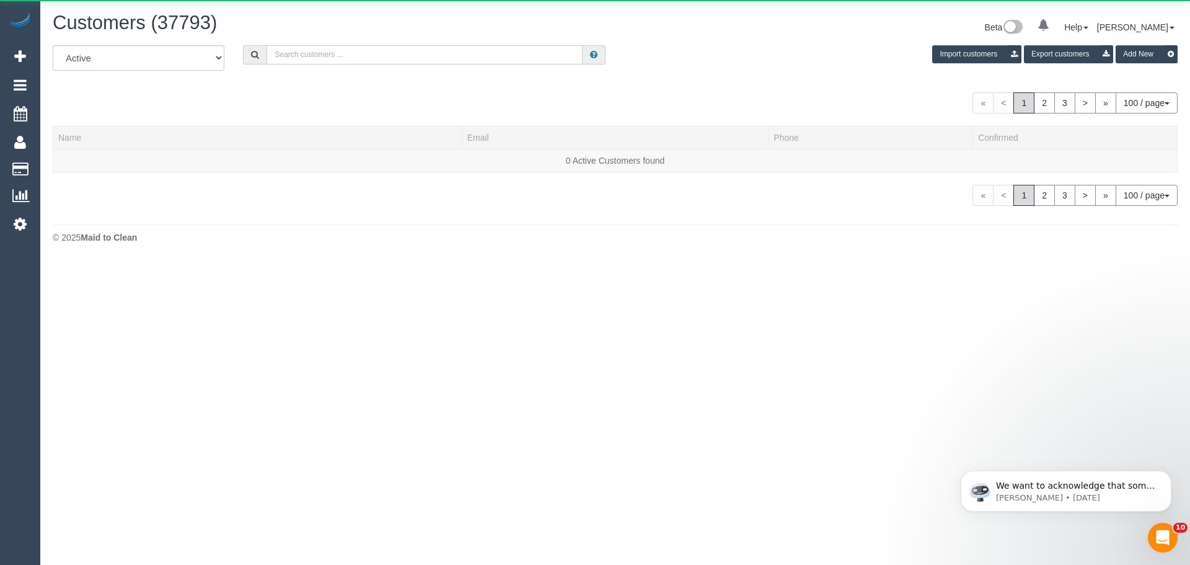
click at [397, 56] on input "text" at bounding box center [424, 54] width 316 height 19
paste input "Constantin Puican"
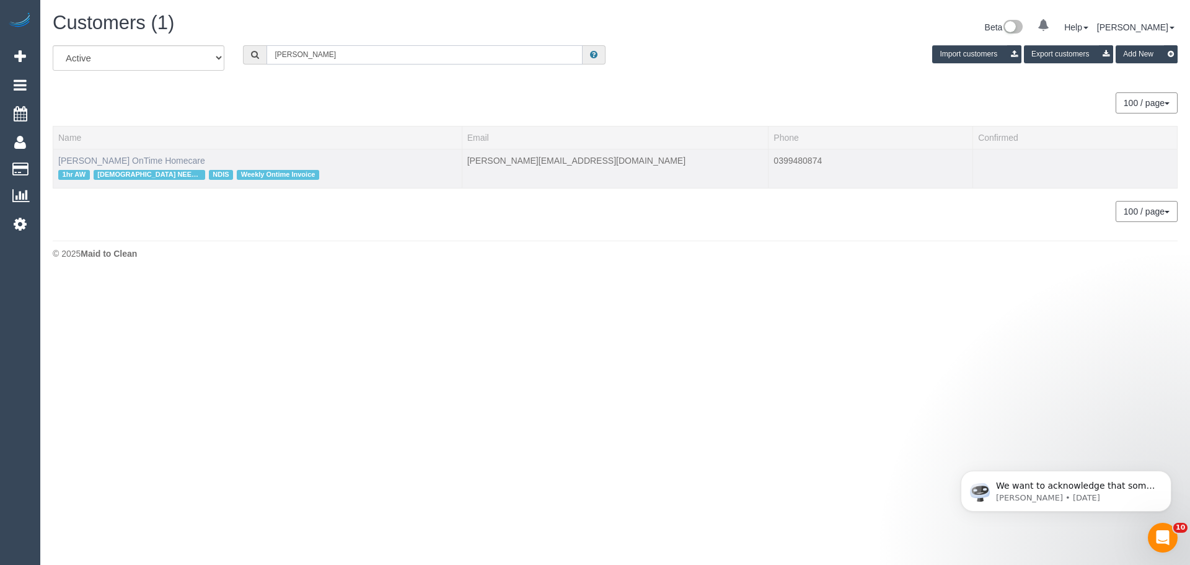
type input "Constantin Puican"
click at [102, 162] on link "Constantin Puican OnTime Homecare" at bounding box center [131, 161] width 147 height 10
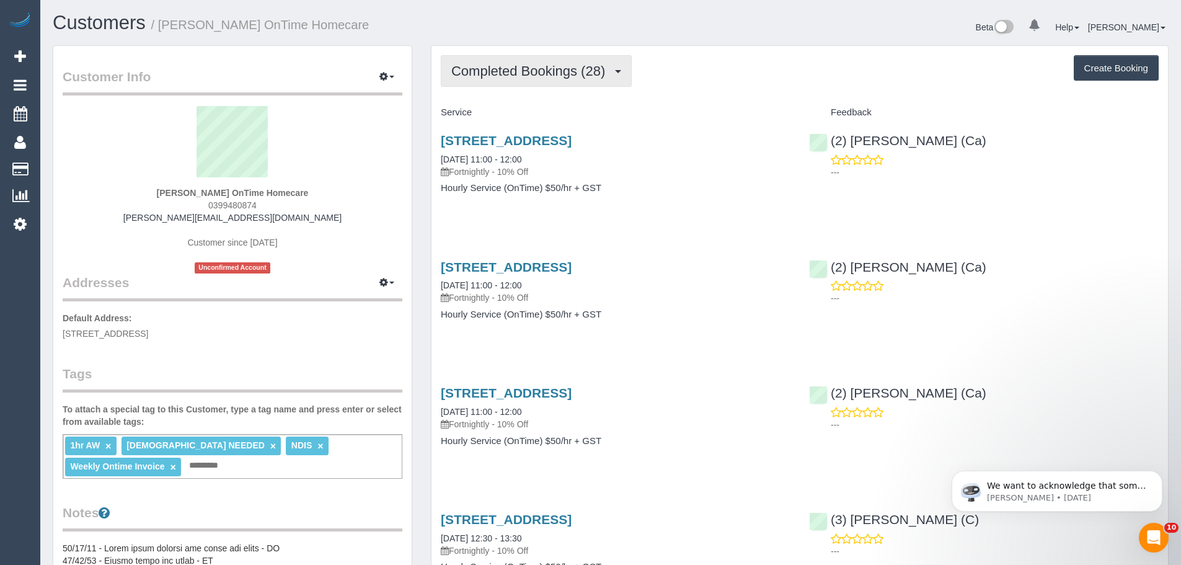
drag, startPoint x: 563, startPoint y: 83, endPoint x: 560, endPoint y: 94, distance: 10.8
click at [563, 83] on button "Completed Bookings (28)" at bounding box center [536, 71] width 191 height 32
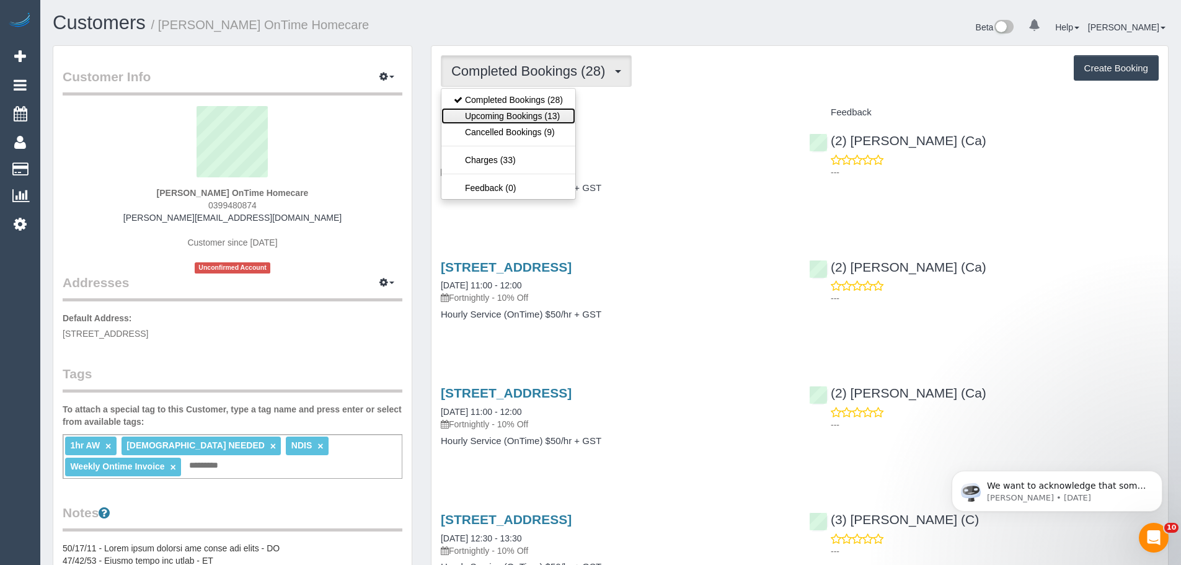
click at [556, 108] on link "Upcoming Bookings (13)" at bounding box center [508, 116] width 134 height 16
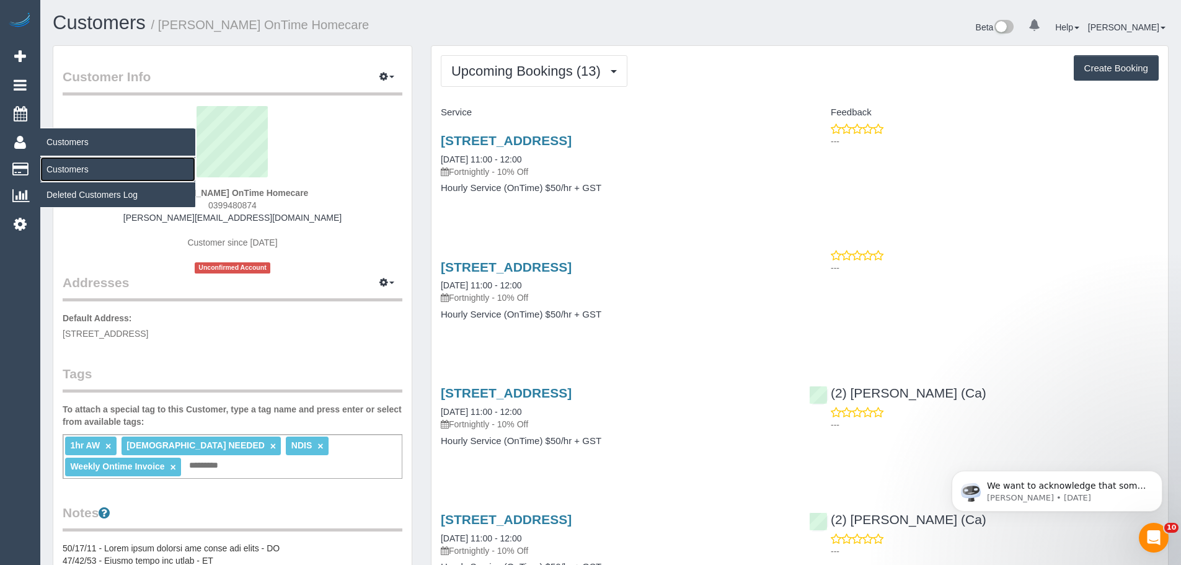
click at [59, 170] on link "Customers" at bounding box center [117, 169] width 155 height 25
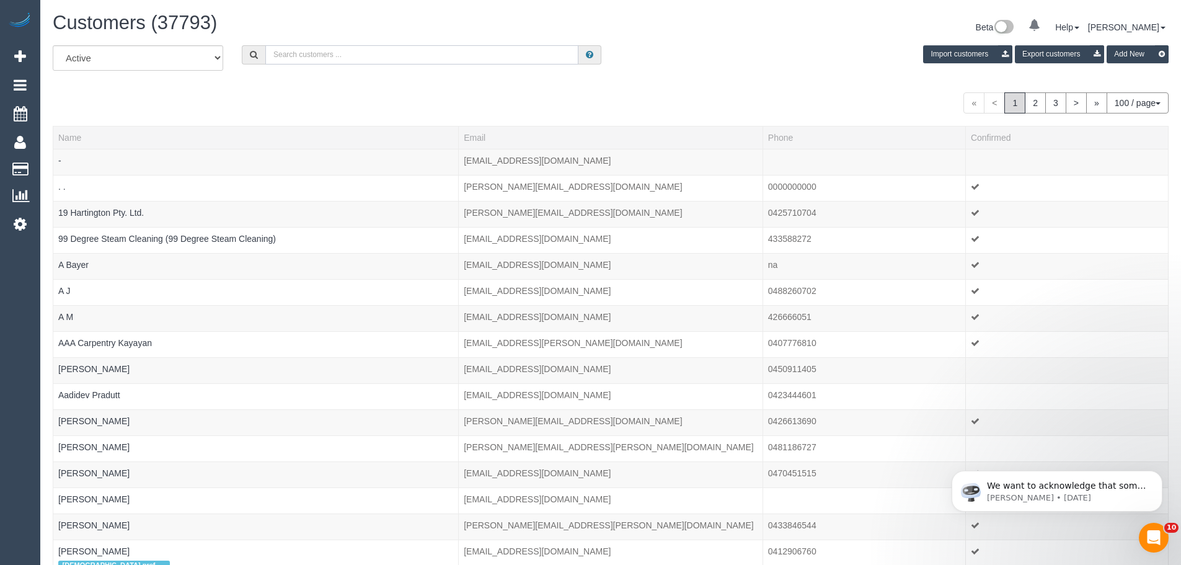
click at [512, 58] on input "text" at bounding box center [421, 54] width 313 height 19
paste input "Joseph Fava"
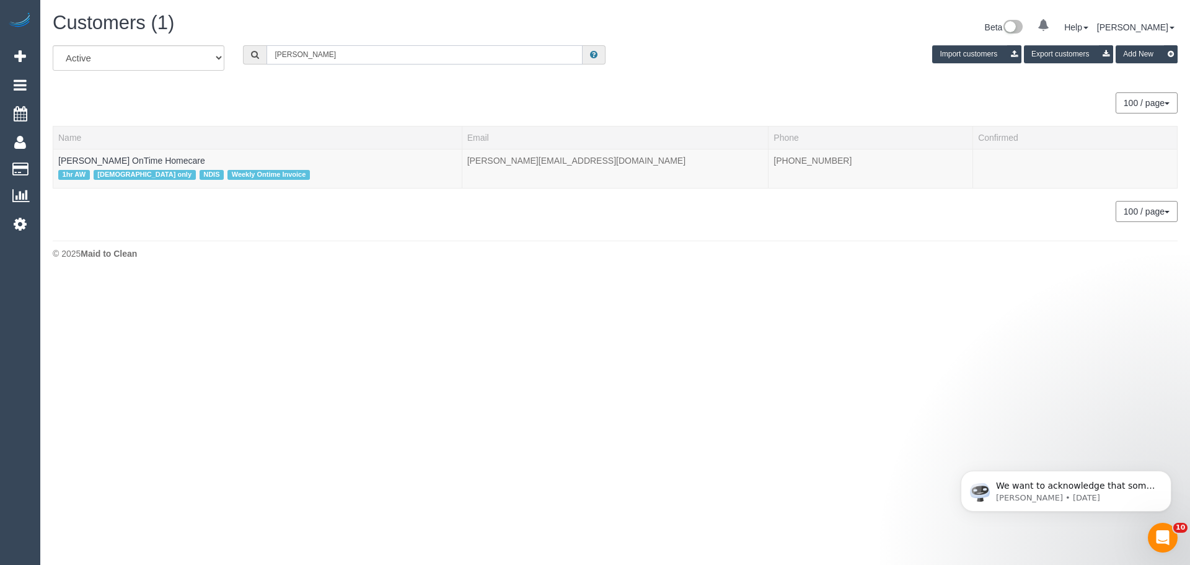
type input "Joseph Fava"
click at [167, 159] on link "Joseph Fava OnTime Homecare" at bounding box center [131, 161] width 147 height 10
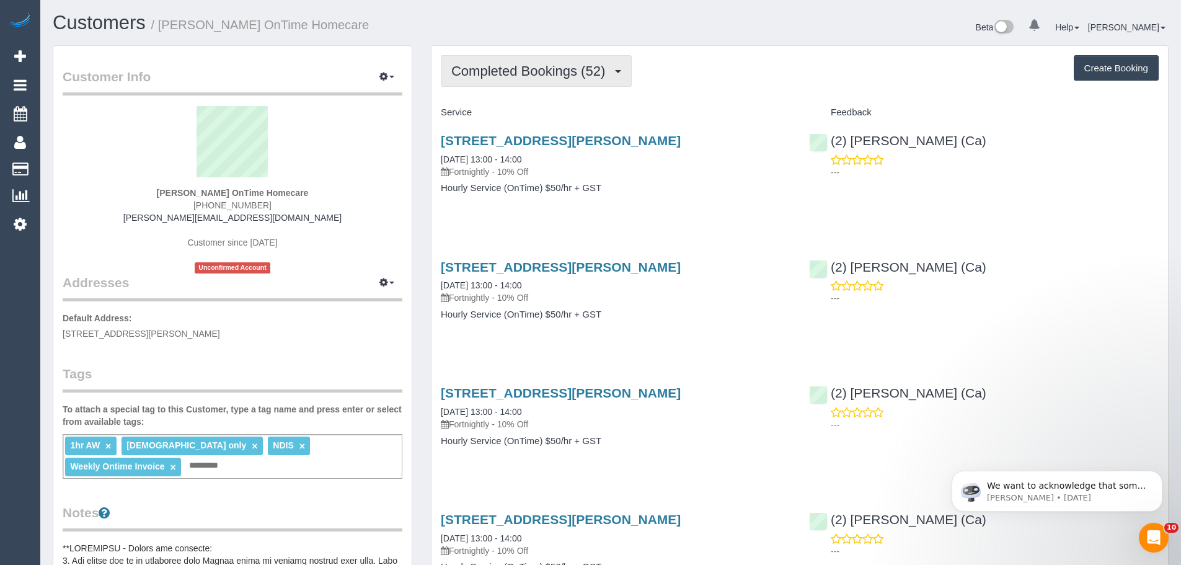
click at [524, 63] on span "Completed Bookings (52)" at bounding box center [531, 70] width 160 height 15
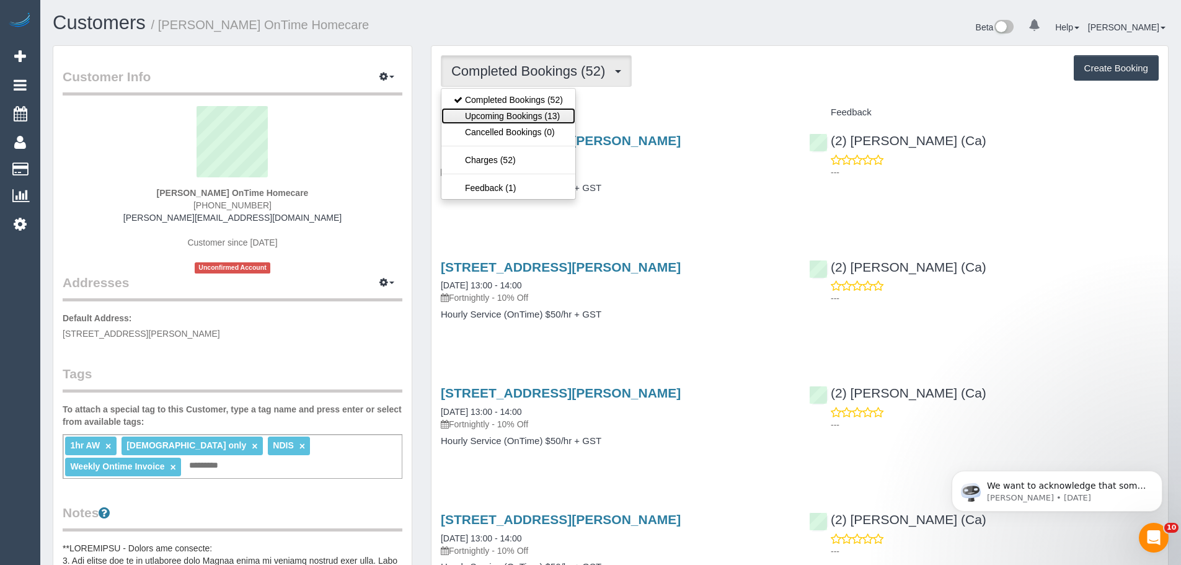
click at [532, 112] on link "Upcoming Bookings (13)" at bounding box center [508, 116] width 134 height 16
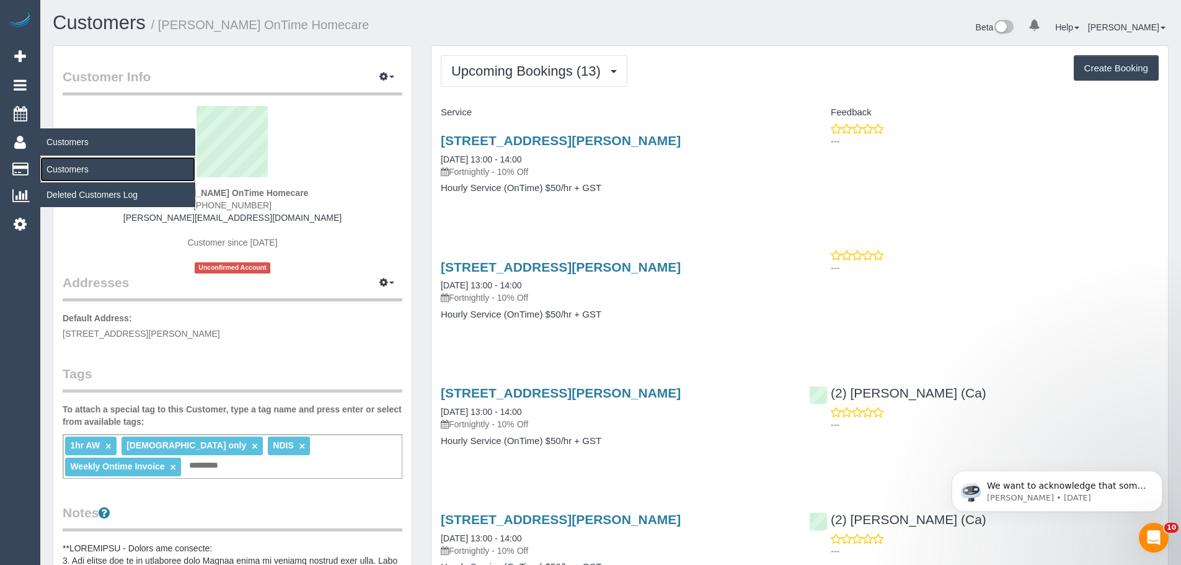
click at [70, 172] on link "Customers" at bounding box center [117, 169] width 155 height 25
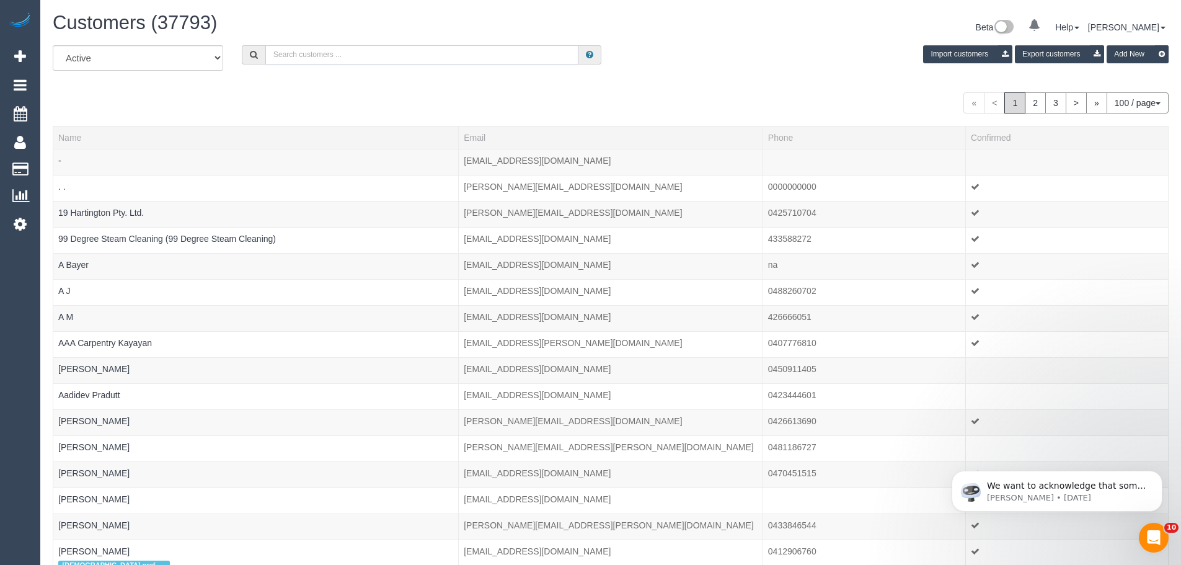
click at [354, 48] on input "text" at bounding box center [421, 54] width 313 height 19
paste input "[PERSON_NAME]"
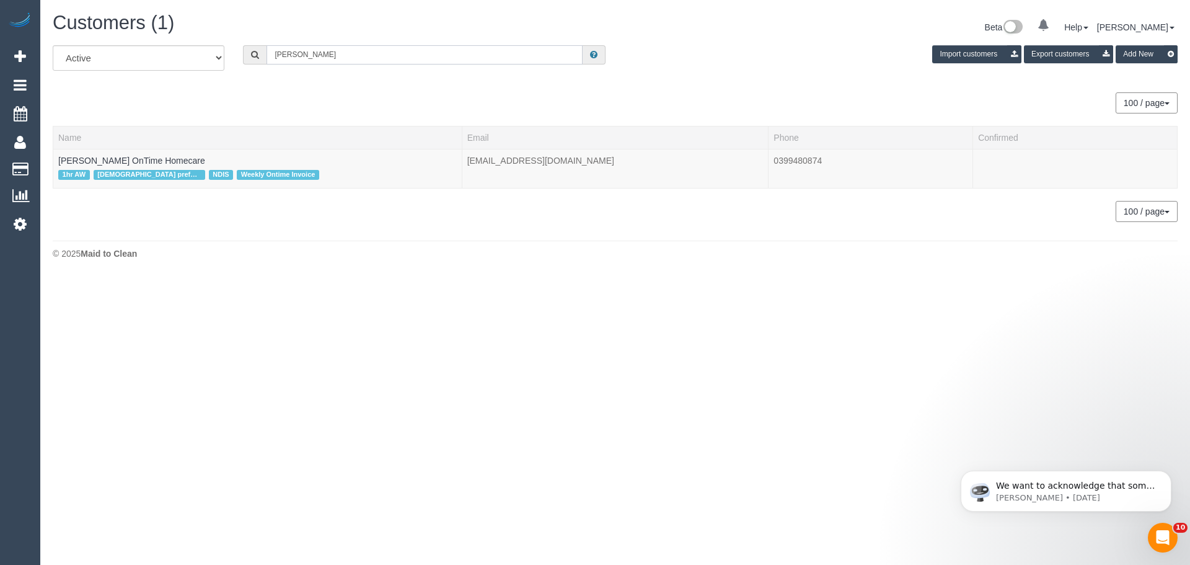
click at [349, 51] on input "[PERSON_NAME]" at bounding box center [424, 54] width 316 height 19
paste input "Bernadette Allen"
click at [495, 62] on input "Bernadette Allen" at bounding box center [424, 54] width 316 height 19
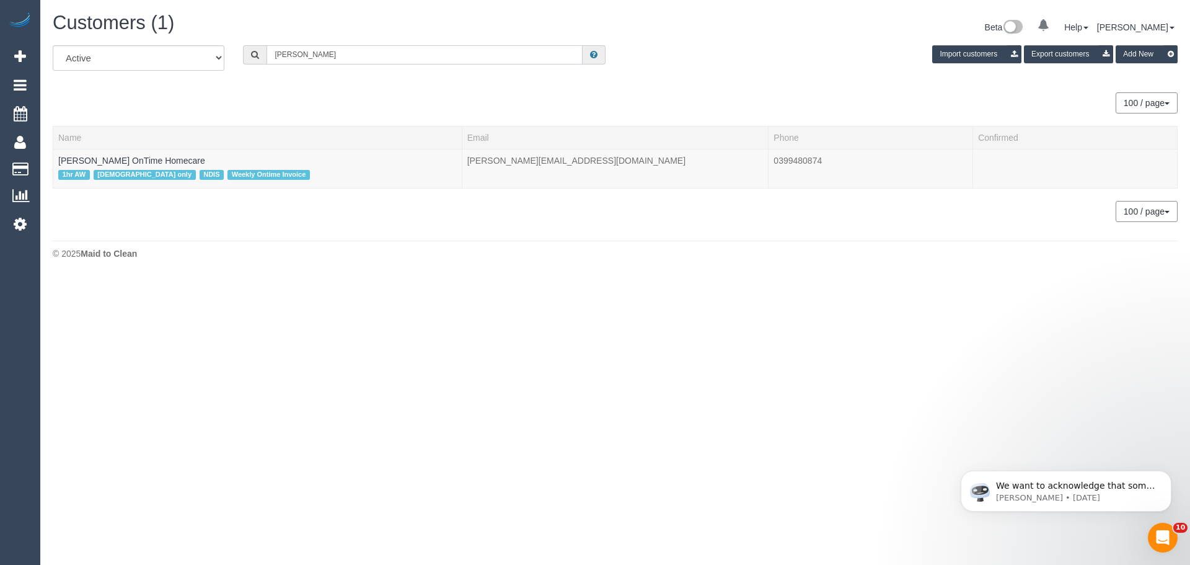
click at [495, 62] on input "Bernadette Allen" at bounding box center [424, 54] width 316 height 19
paste input "Lutfiye Taulla"
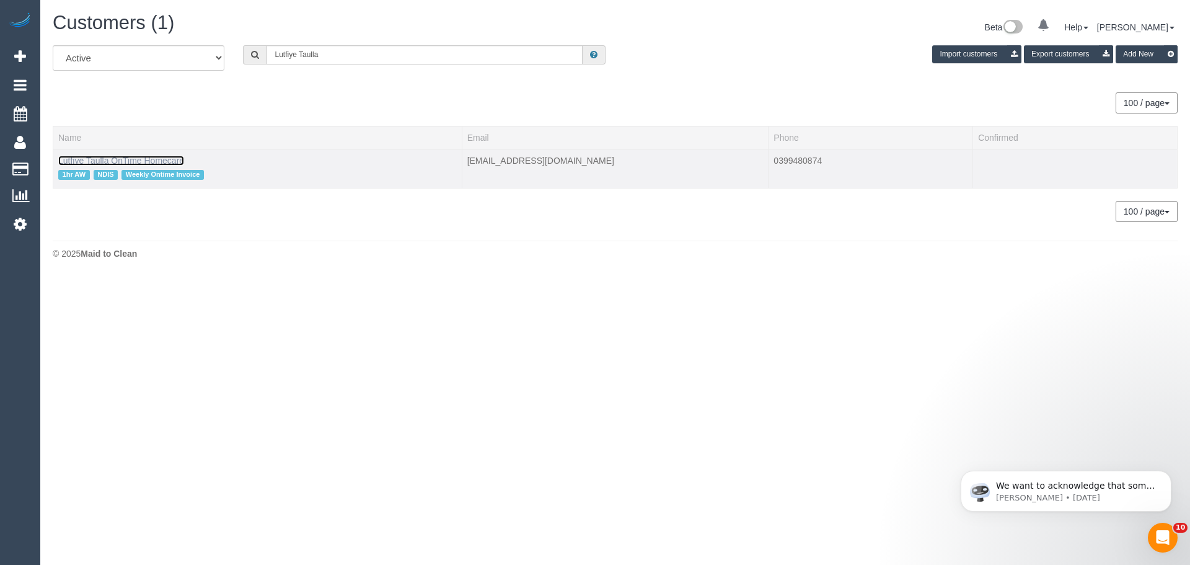
drag, startPoint x: 138, startPoint y: 160, endPoint x: 156, endPoint y: 149, distance: 20.8
click at [528, 55] on input "Lutfiye Taulla" at bounding box center [424, 54] width 316 height 19
paste input "ilian Dragojevic"
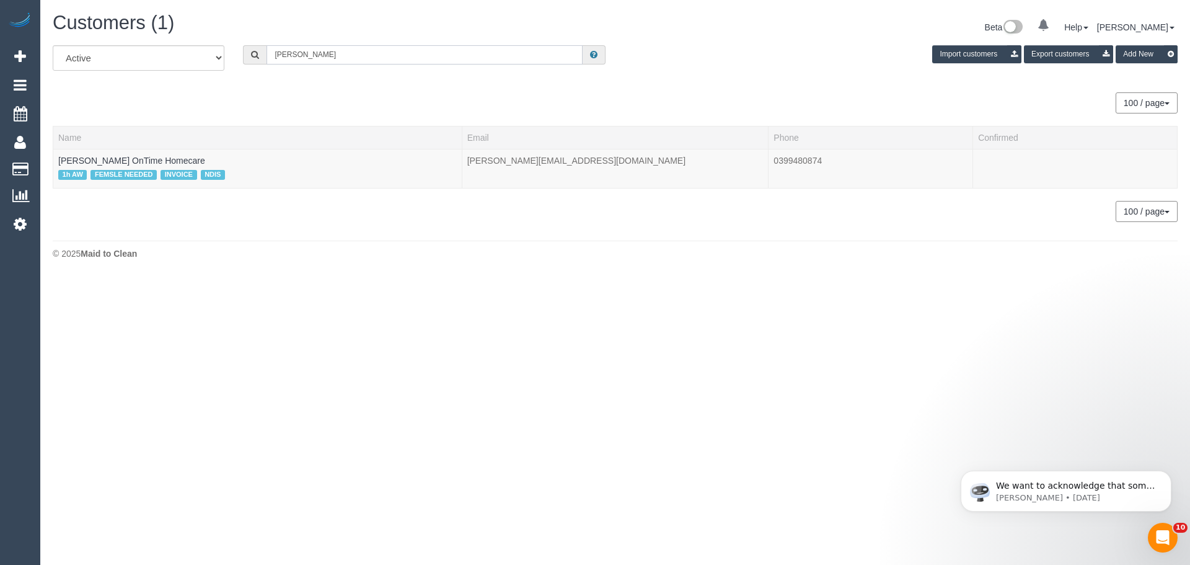
click at [501, 55] on input "Lilian Dragojevic" at bounding box center [424, 54] width 316 height 19
paste input "Marija Zorica"
drag, startPoint x: 143, startPoint y: 160, endPoint x: 151, endPoint y: 154, distance: 9.7
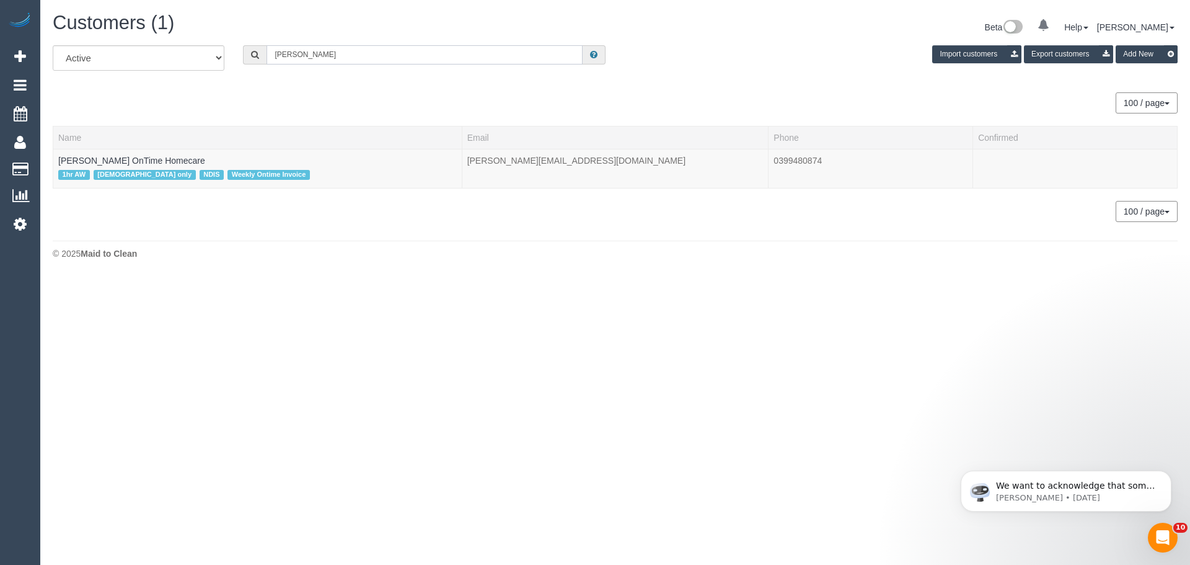
click at [498, 57] on input "Marija Zorica" at bounding box center [424, 54] width 316 height 19
paste input "Harry Pereira"
click at [327, 52] on input "Harry Pereira" at bounding box center [424, 54] width 316 height 19
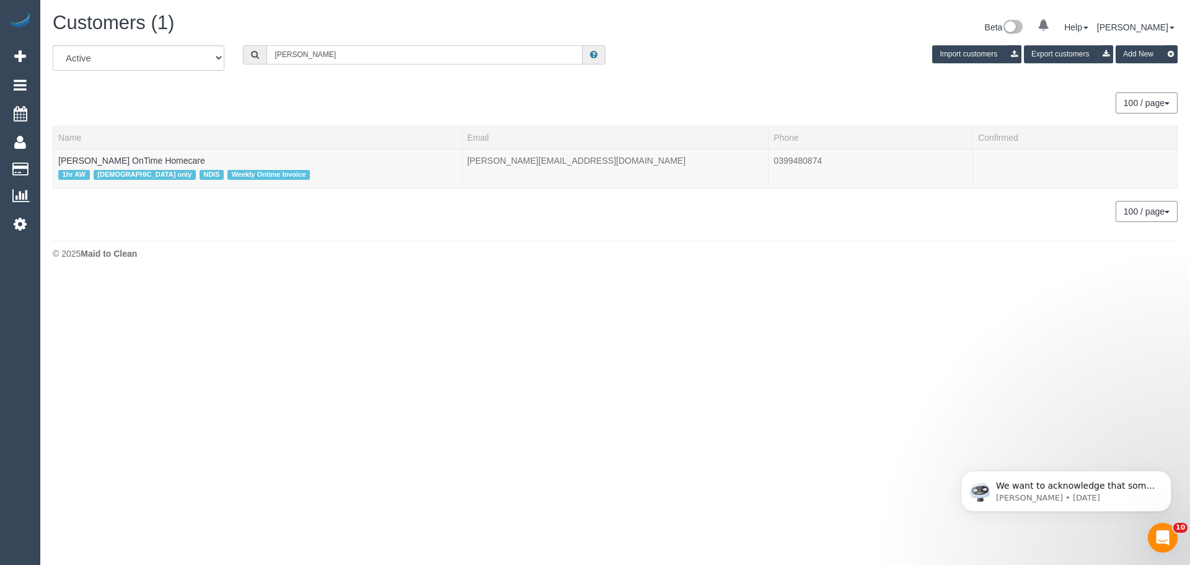
click at [327, 52] on input "Harry Pereira" at bounding box center [424, 54] width 316 height 19
paste input "Vicky Farrugia"
type input "Vicky Farrugia"
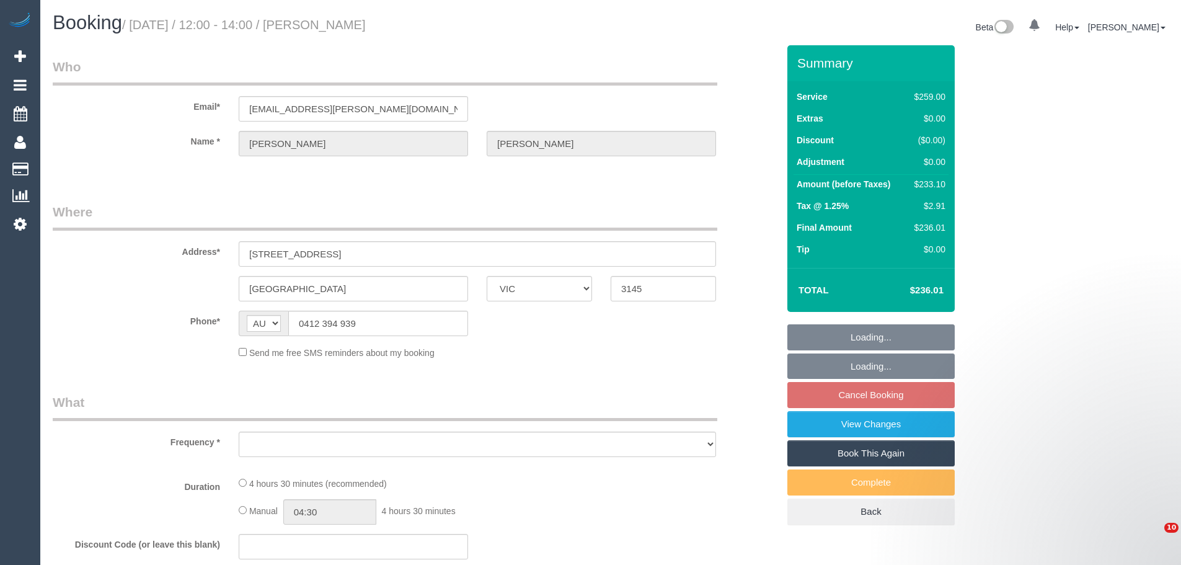
select select "VIC"
select select "number:28"
select select "number:14"
select select "number:19"
select select "number:22"
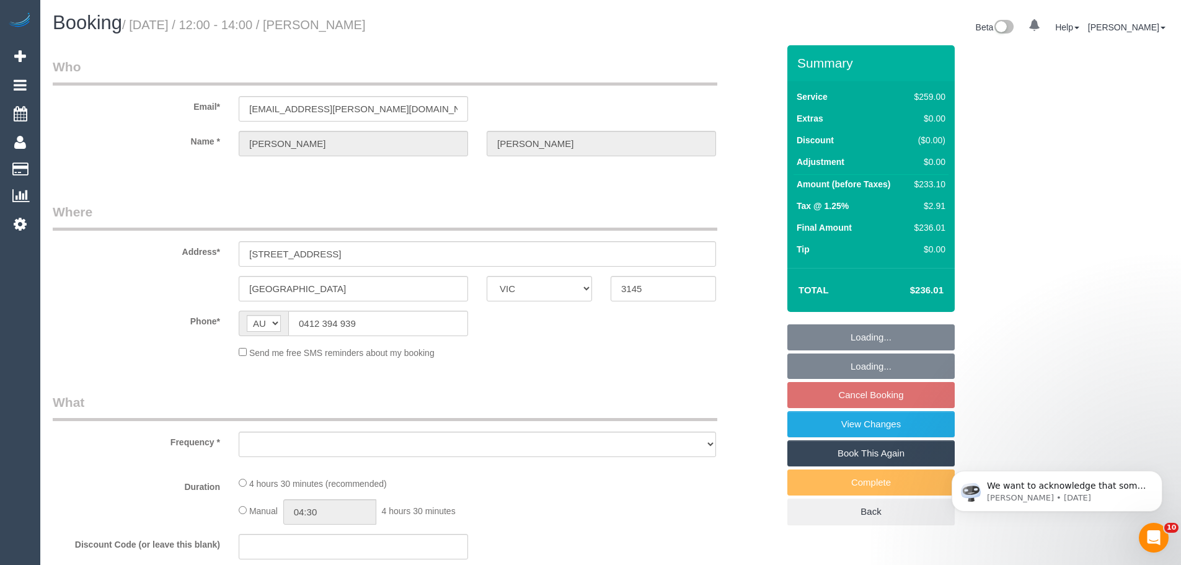
select select "number:34"
select select "number:11"
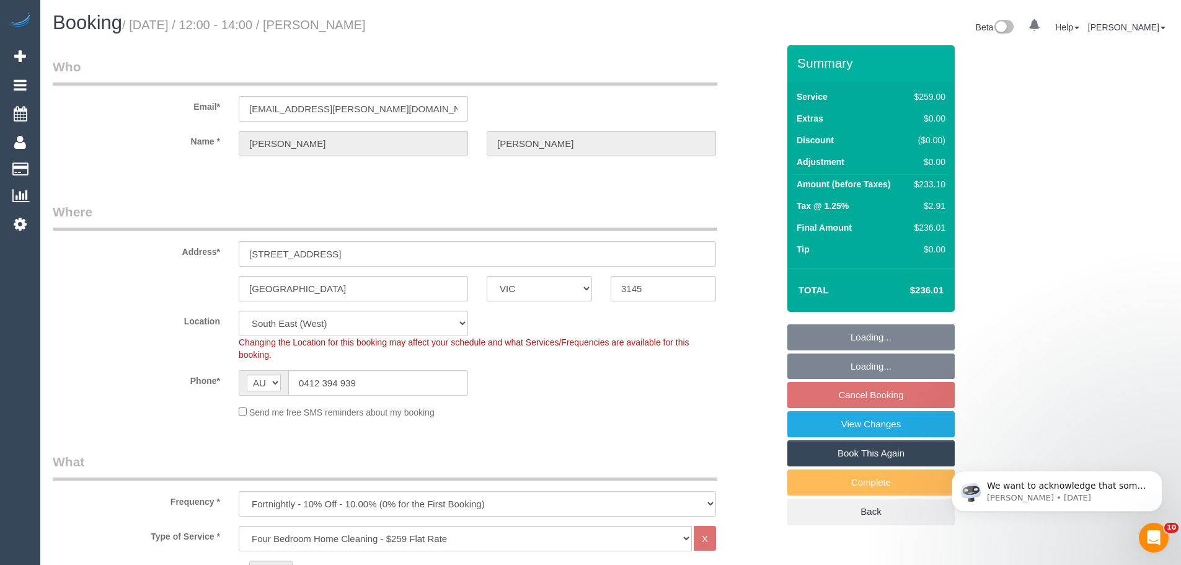
select select "object:793"
select select "string:stripe-pm_1OLwZL2GScqysDRVLBTljC3f"
select select "object:798"
select select "spot4"
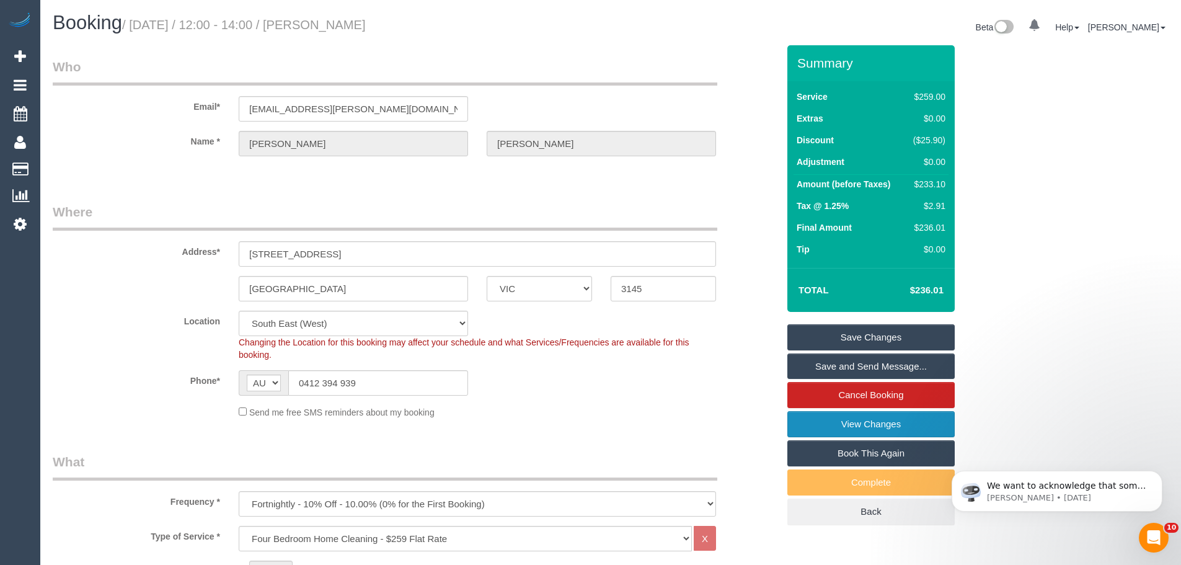
click at [873, 421] on link "View Changes" at bounding box center [870, 424] width 167 height 26
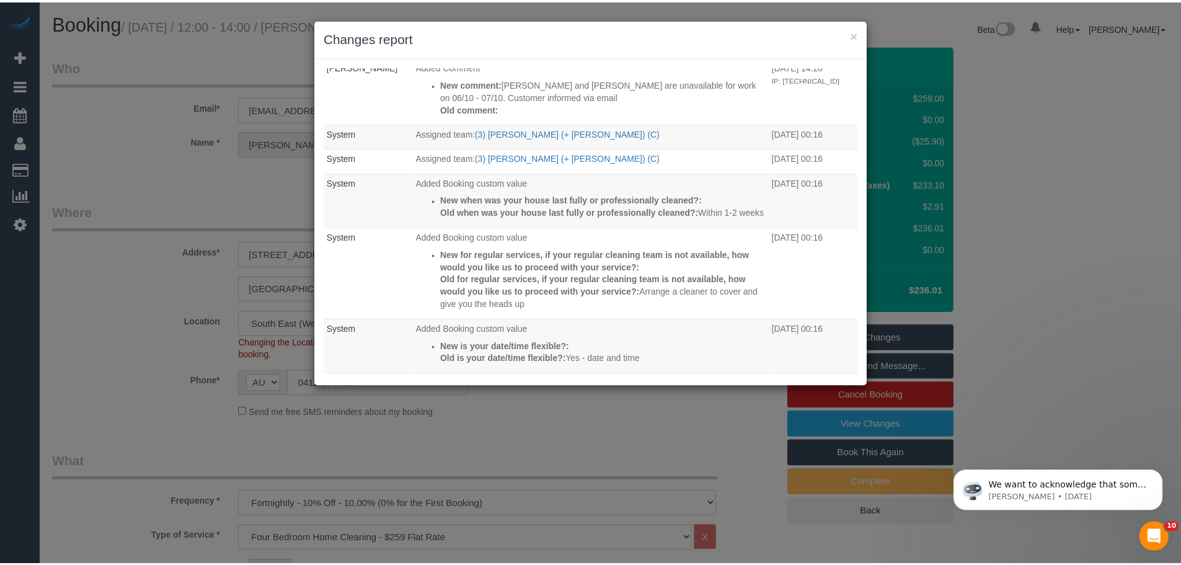
scroll to position [310, 0]
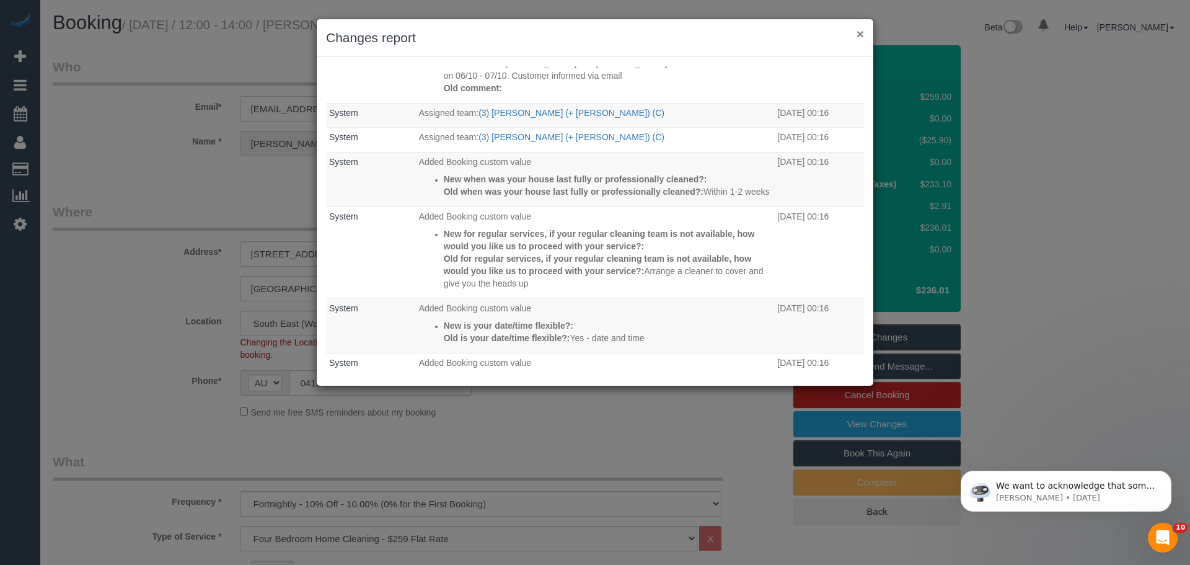
click at [861, 33] on button "×" at bounding box center [859, 33] width 7 height 13
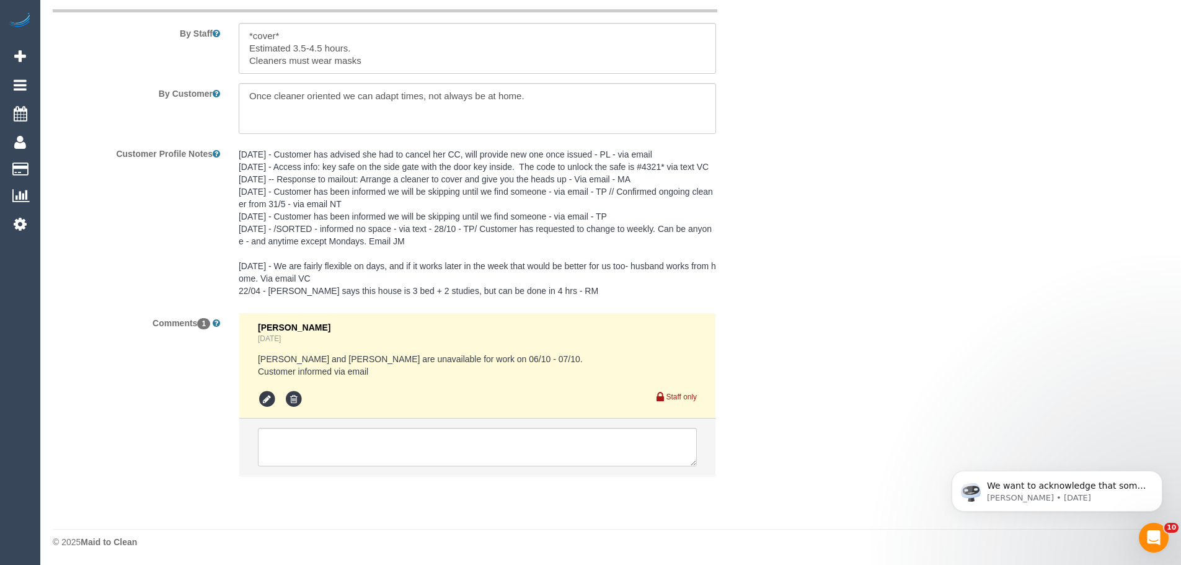
scroll to position [2085, 0]
drag, startPoint x: 269, startPoint y: 361, endPoint x: 530, endPoint y: 369, distance: 261.7
click at [529, 369] on pre "[PERSON_NAME] and [PERSON_NAME] are unavailable for work on 06/10 - 07/10. Cust…" at bounding box center [477, 363] width 439 height 25
click at [531, 369] on pre "[PERSON_NAME] and [PERSON_NAME] are unavailable for work on 06/10 - 07/10. Cust…" at bounding box center [477, 363] width 439 height 25
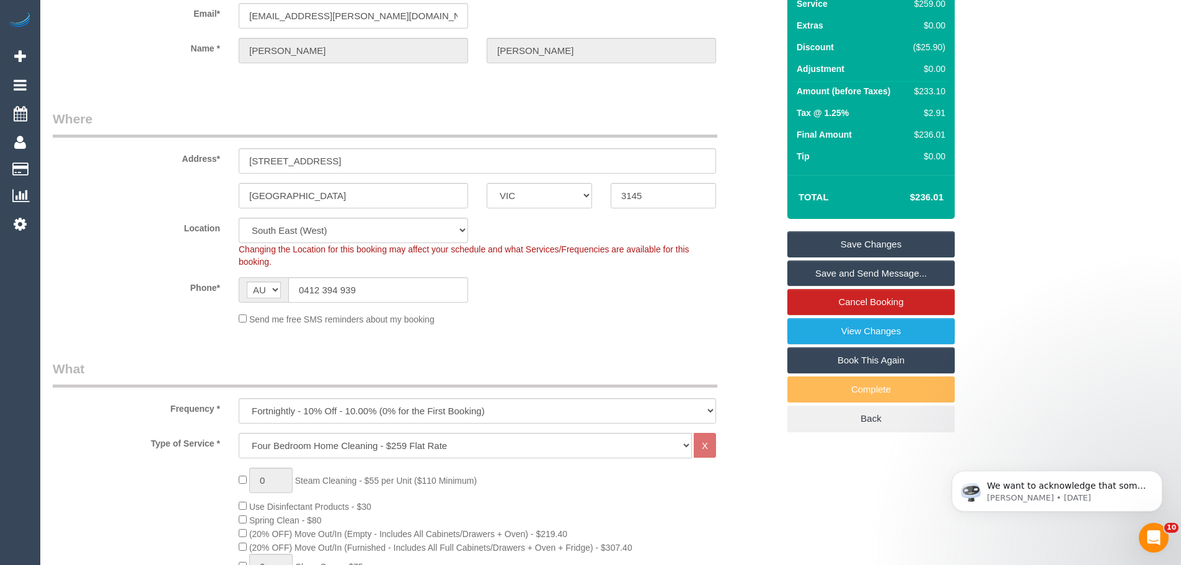
scroll to position [0, 0]
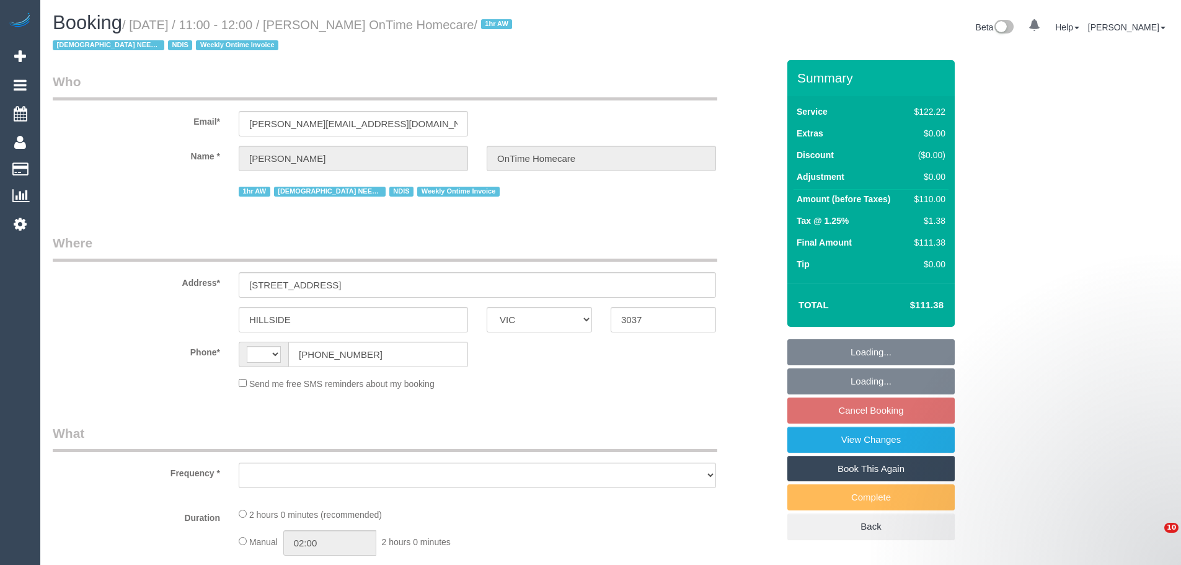
select select "VIC"
select select "string:AU"
select select "object:694"
select select "number:28"
select select "number:14"
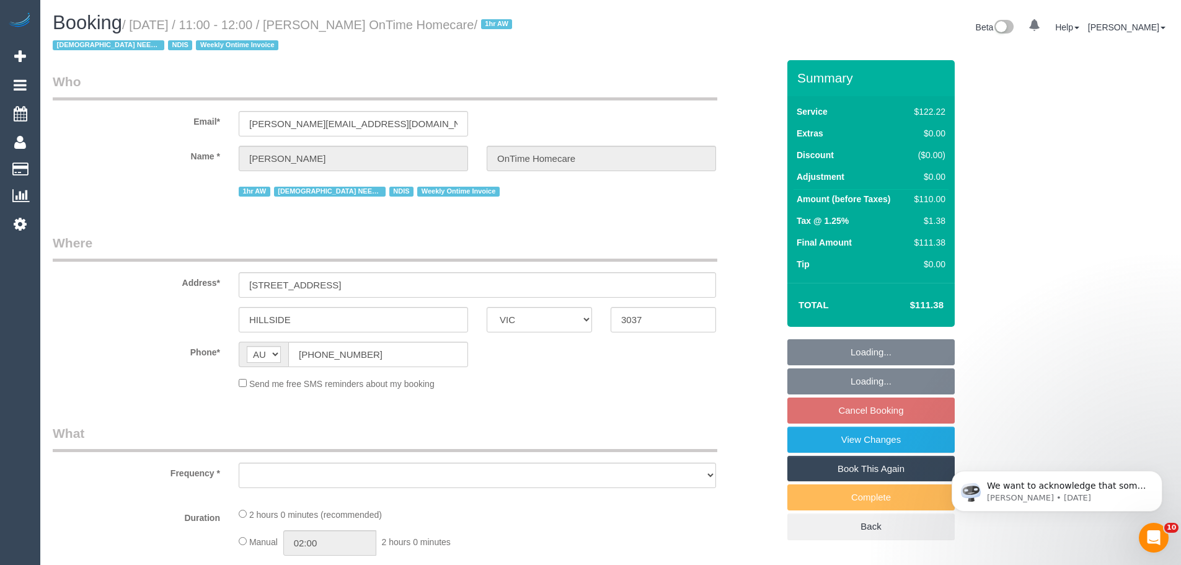
select select "number:19"
select select "number:36"
select select "number:35"
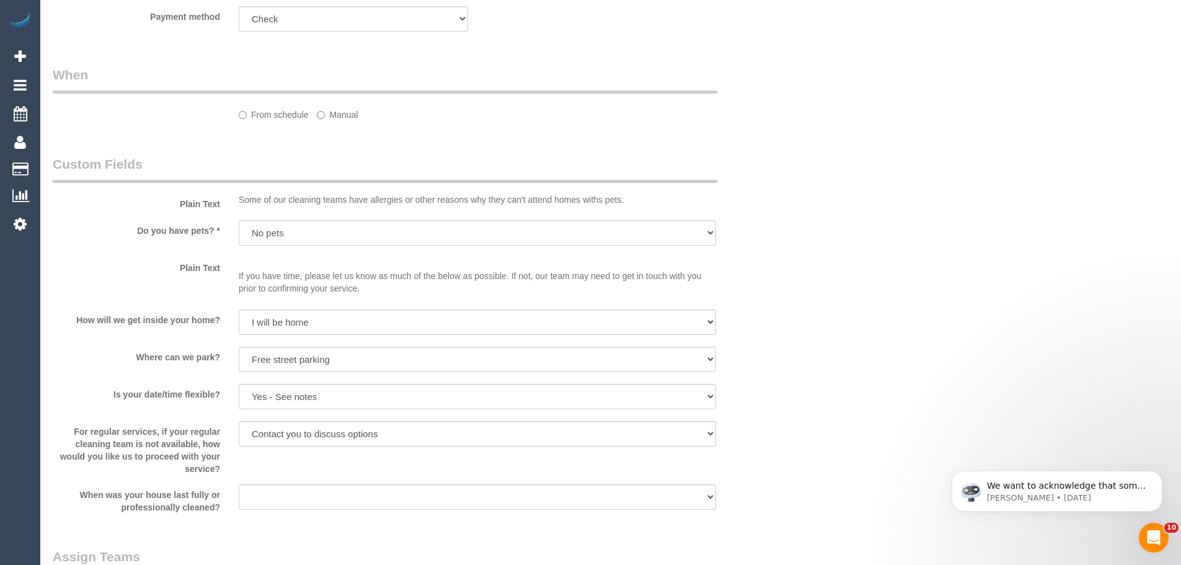
select select "object:1316"
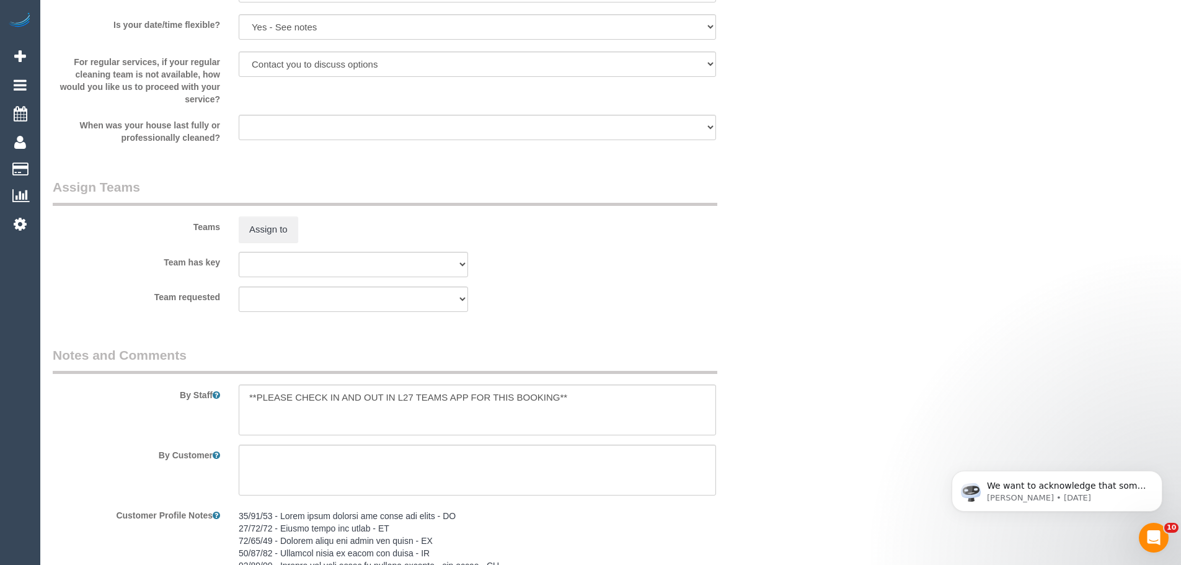
scroll to position [1972, 0]
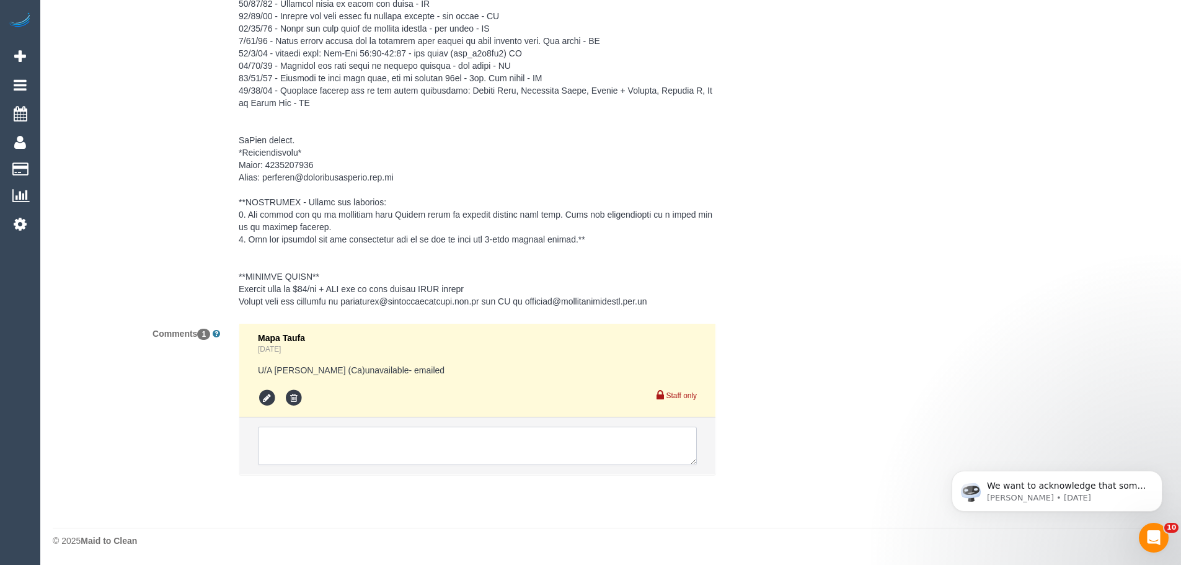
click at [345, 438] on textarea at bounding box center [477, 445] width 439 height 38
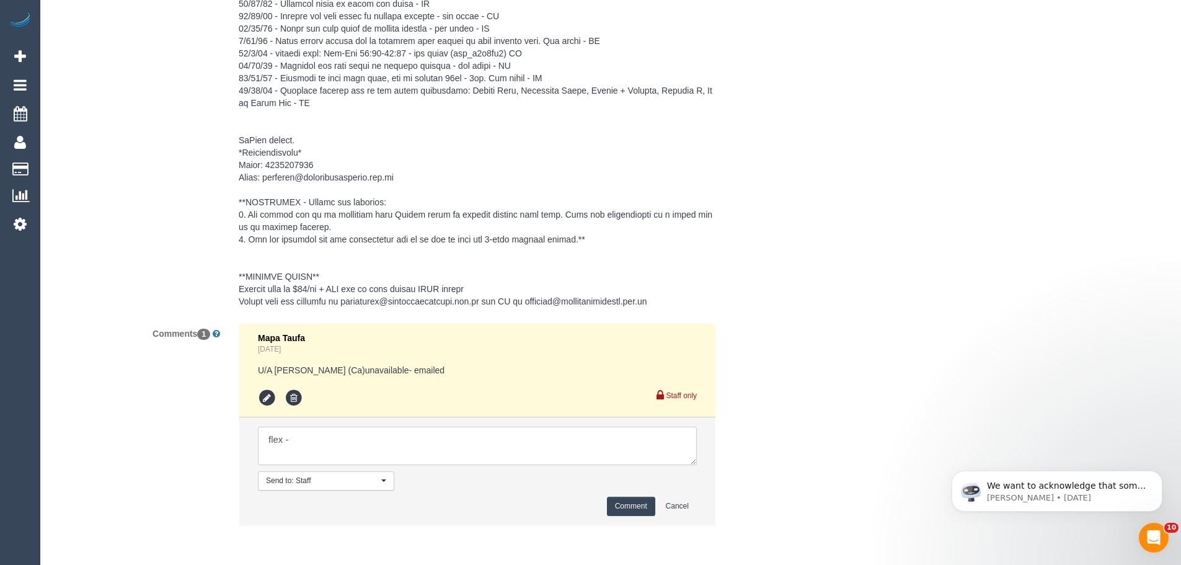
paste textarea "full availability although prefers Tuesdays"
drag, startPoint x: 362, startPoint y: 451, endPoint x: 128, endPoint y: 358, distance: 252.2
click at [128, 358] on div "Comments 1 Mapa Taufa [DATE] U/A [PERSON_NAME] (Ca)unavailable- emailed Staff o…" at bounding box center [415, 430] width 744 height 215
type textarea "flex - full availability although prefers Tuesdays - Via email from SC"
click at [626, 508] on button "Comment" at bounding box center [631, 505] width 48 height 19
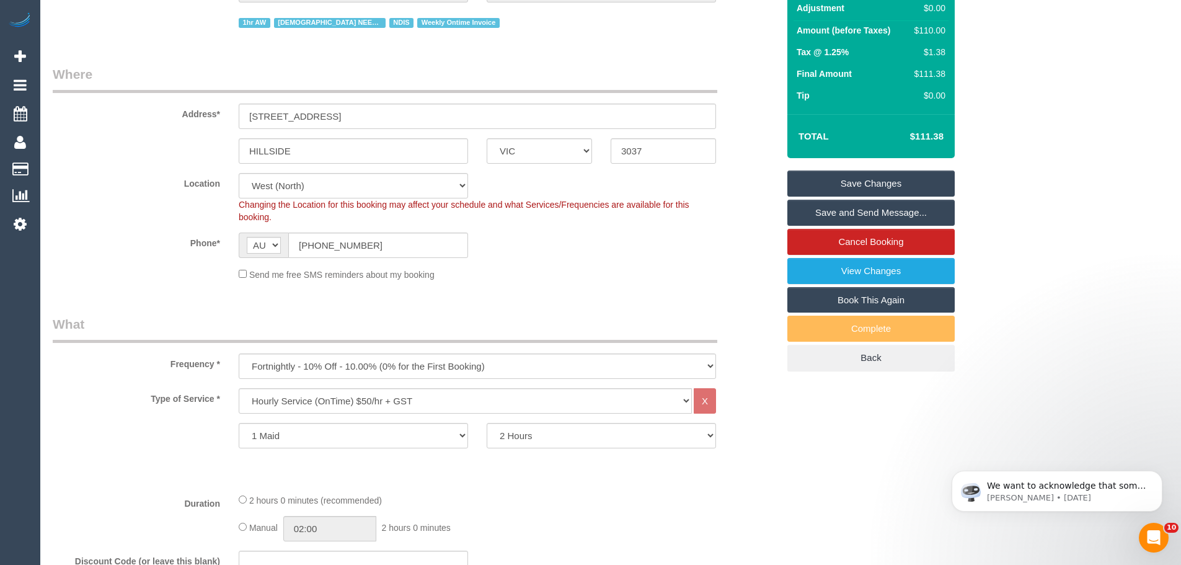
scroll to position [51, 0]
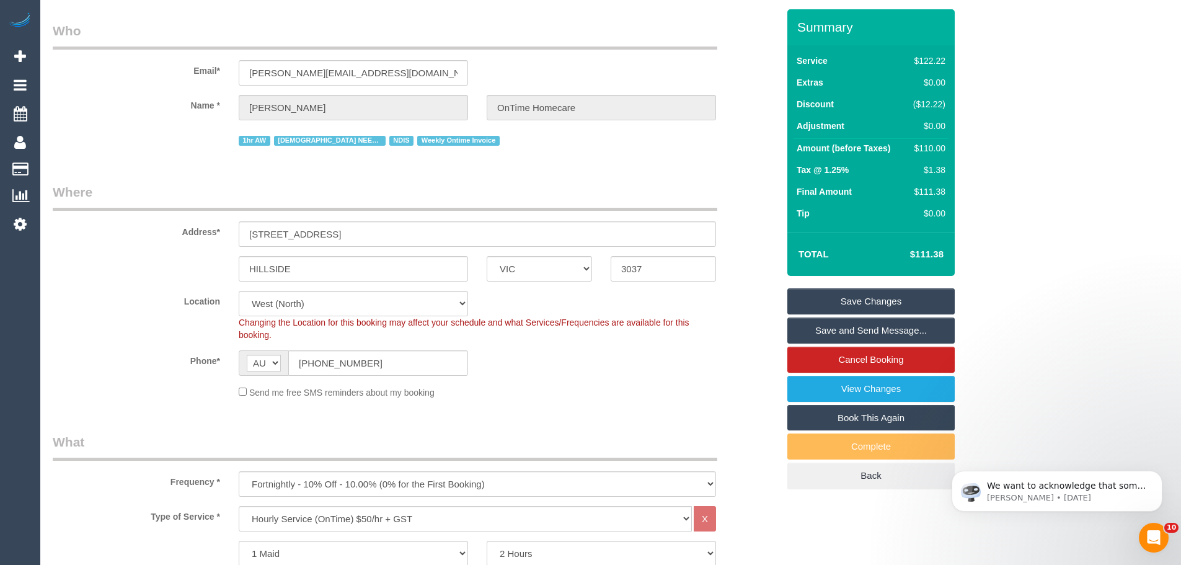
click at [881, 299] on link "Save Changes" at bounding box center [870, 301] width 167 height 26
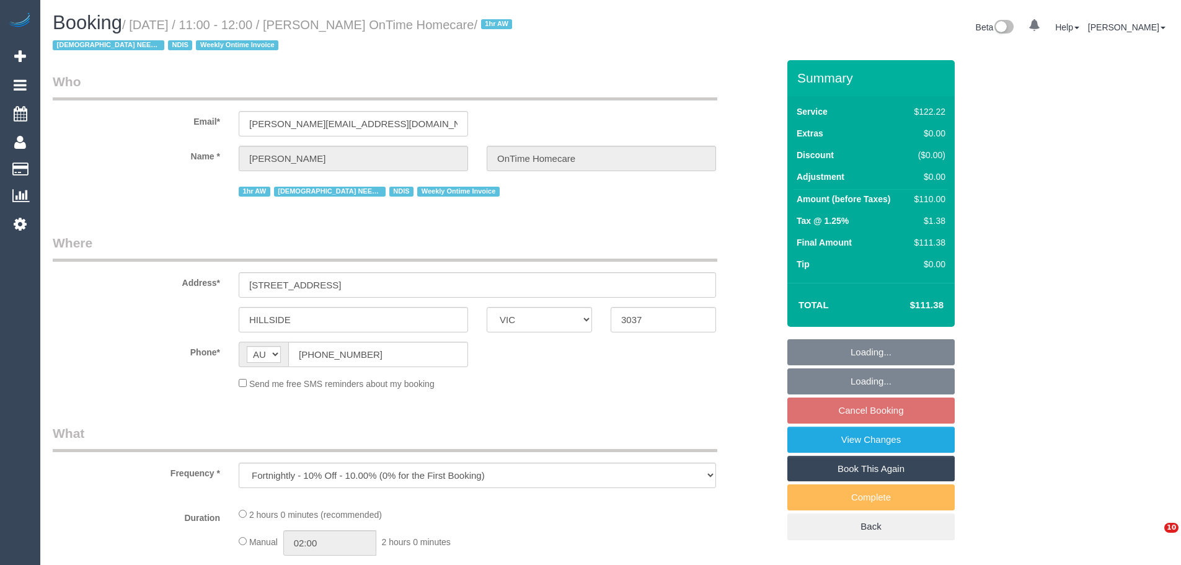
select select "VIC"
select select "object:555"
select select "number:28"
select select "number:14"
select select "number:19"
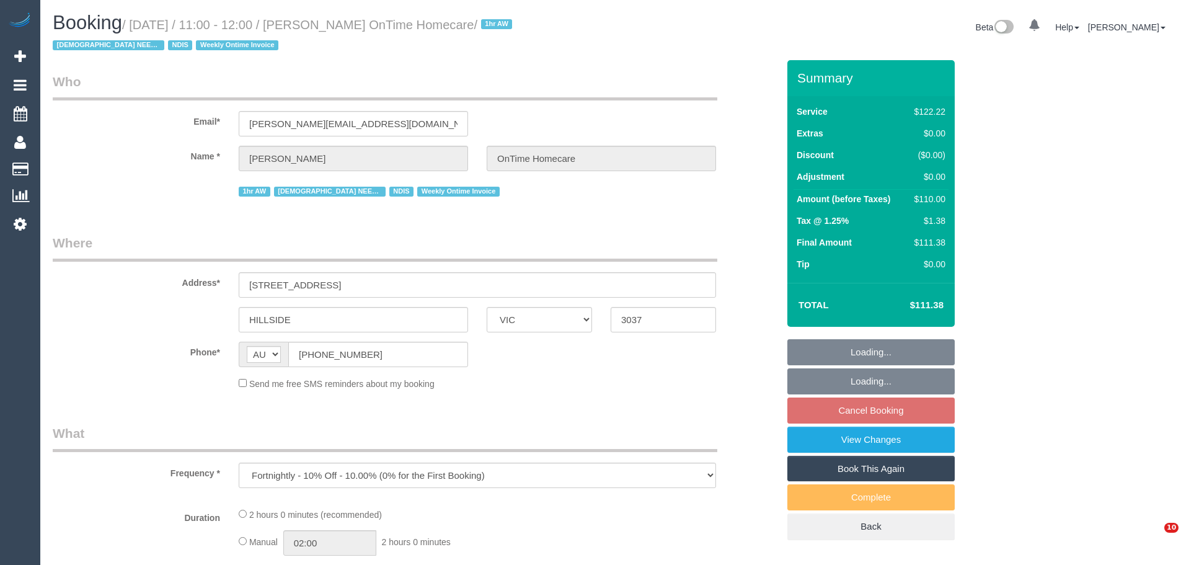
select select "number:36"
select select "number:35"
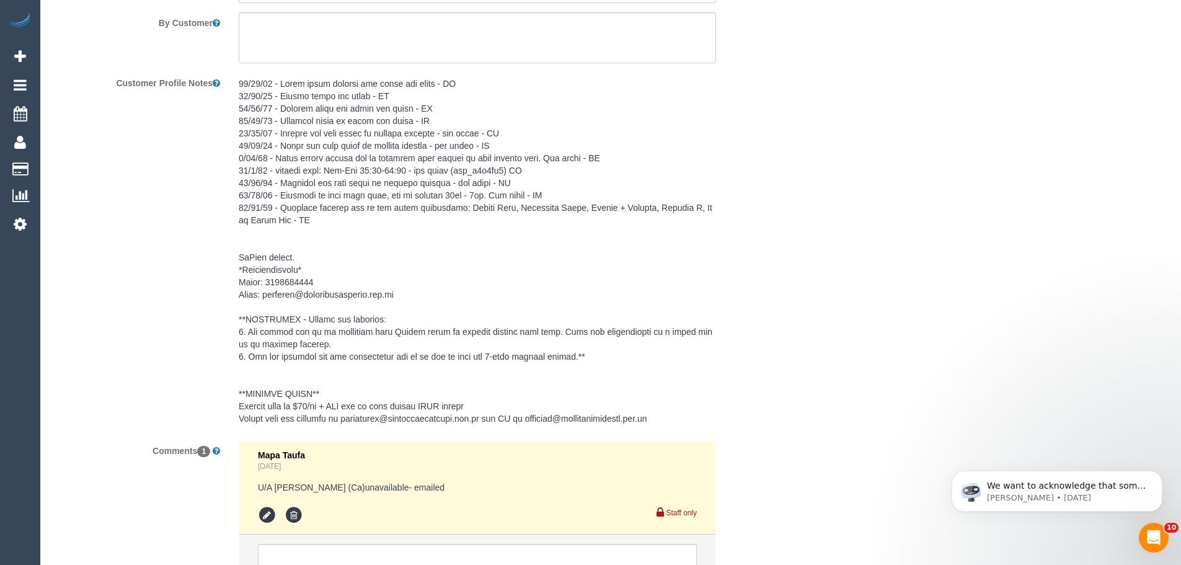
scroll to position [1972, 0]
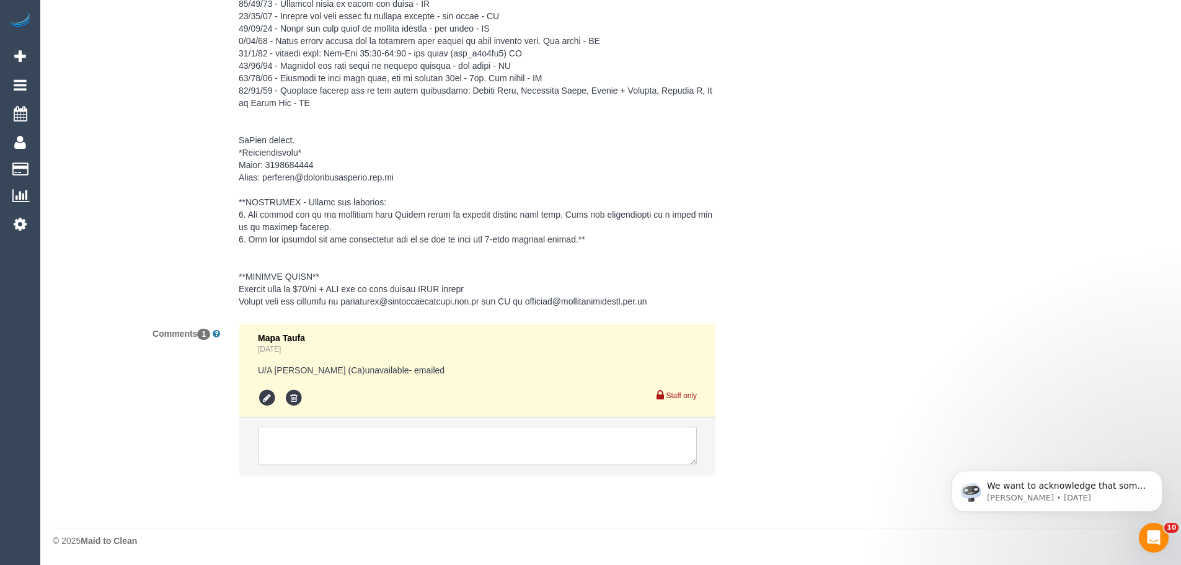
click at [423, 447] on textarea at bounding box center [477, 445] width 439 height 38
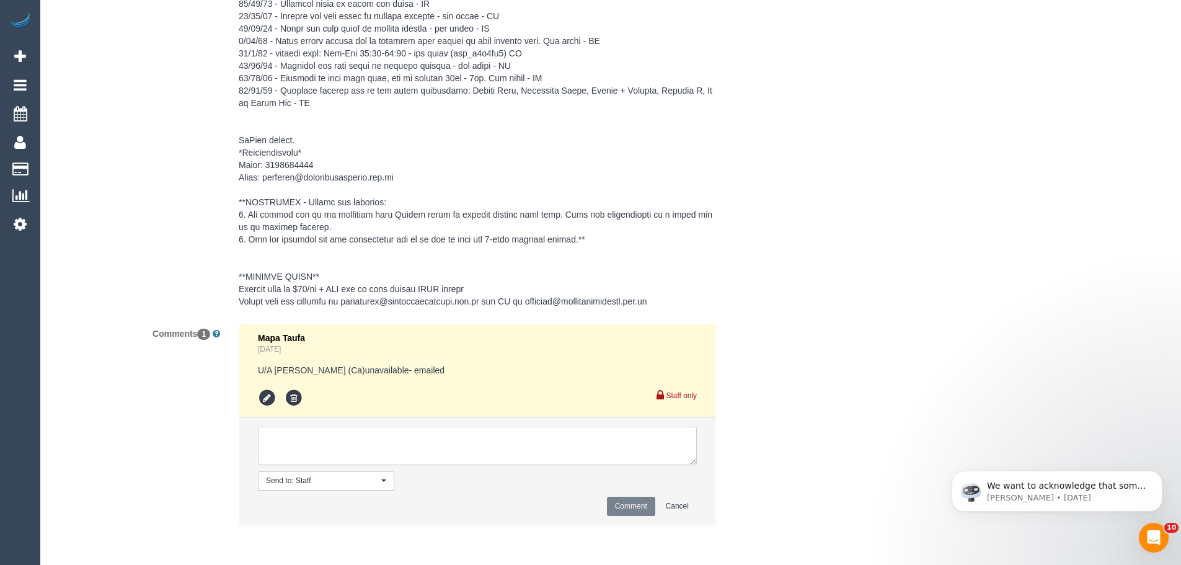
paste textarea "flex - full availability although prefers Tuesdays - Via email from SC"
type textarea "flex - full availability although prefers Tuesdays - Via email from SC"
click at [630, 511] on button "Comment" at bounding box center [631, 505] width 48 height 19
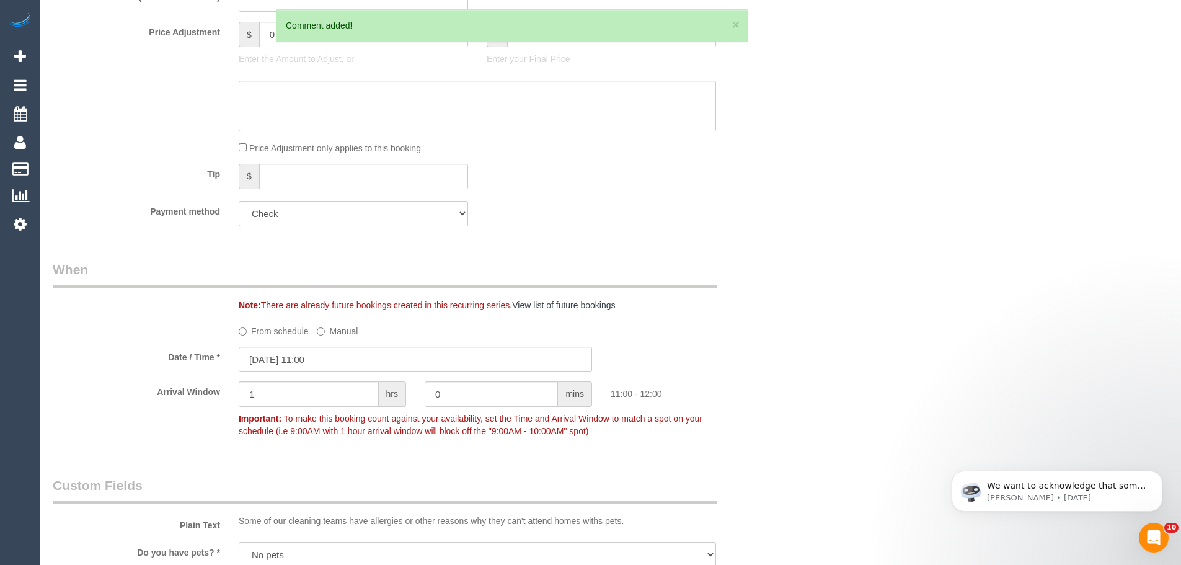
scroll to position [299, 0]
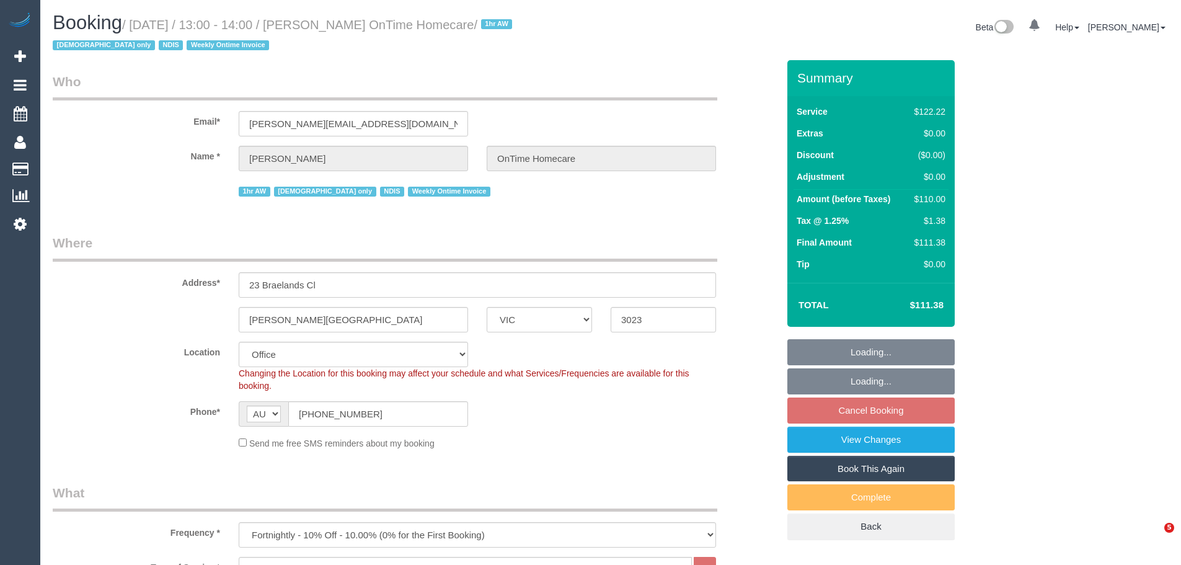
select select "VIC"
select select "number:28"
select select "number:14"
select select "number:19"
select select "number:22"
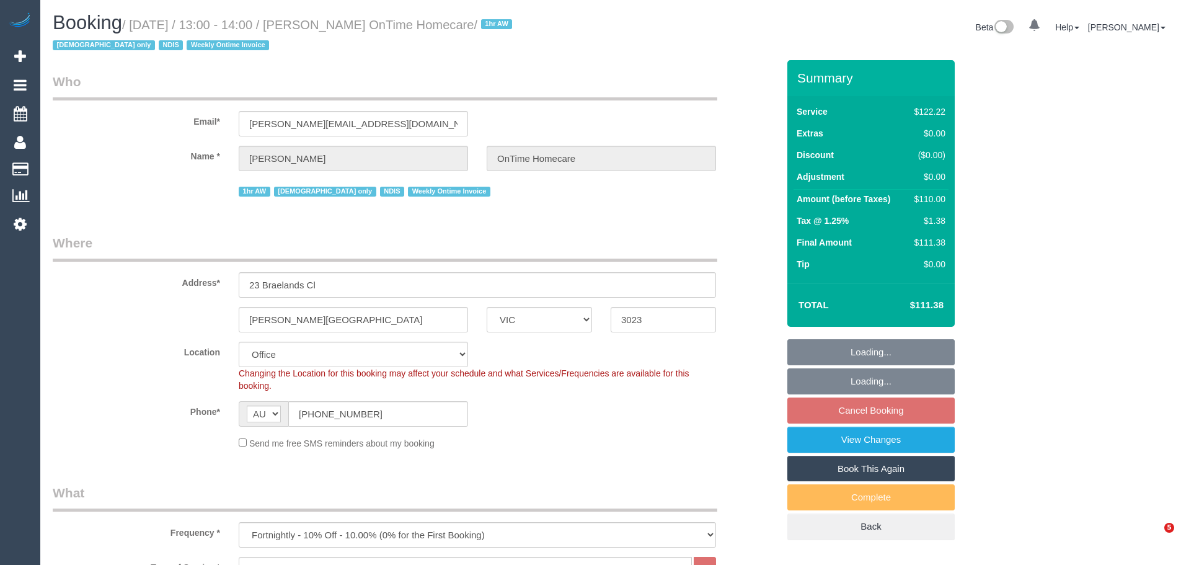
select select "number:35"
select select "number:12"
select select "object:760"
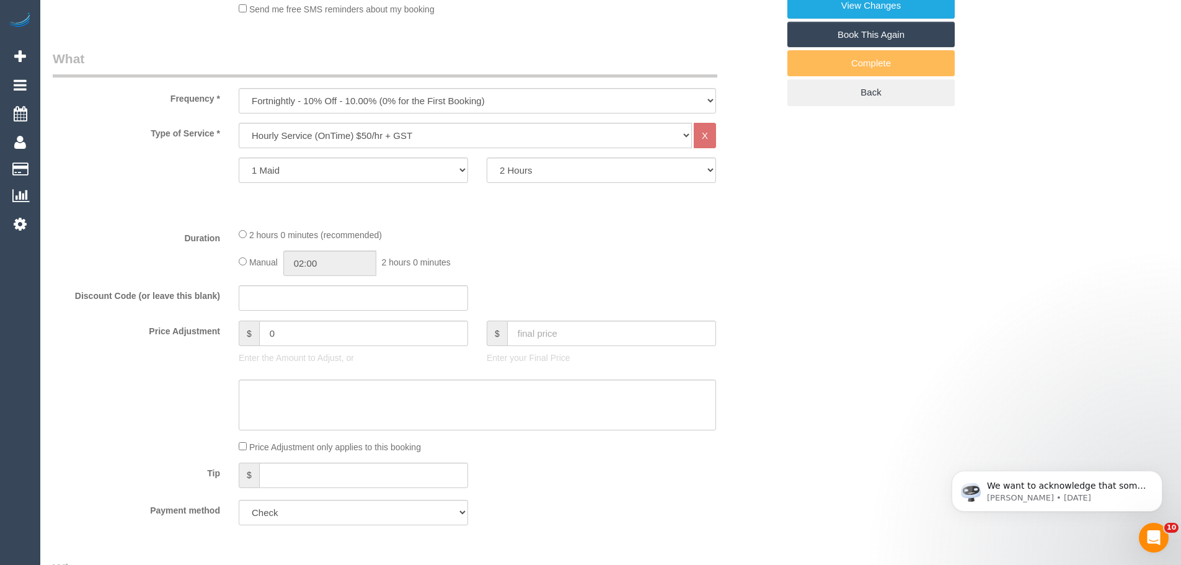
scroll to position [2071, 0]
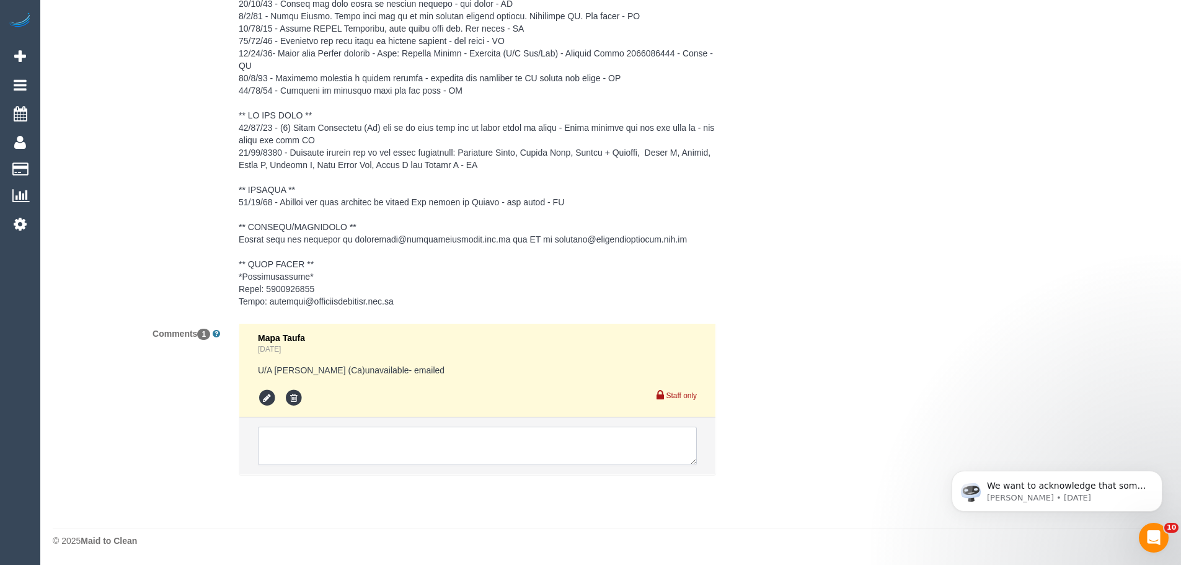
click at [509, 444] on textarea at bounding box center [477, 445] width 439 height 38
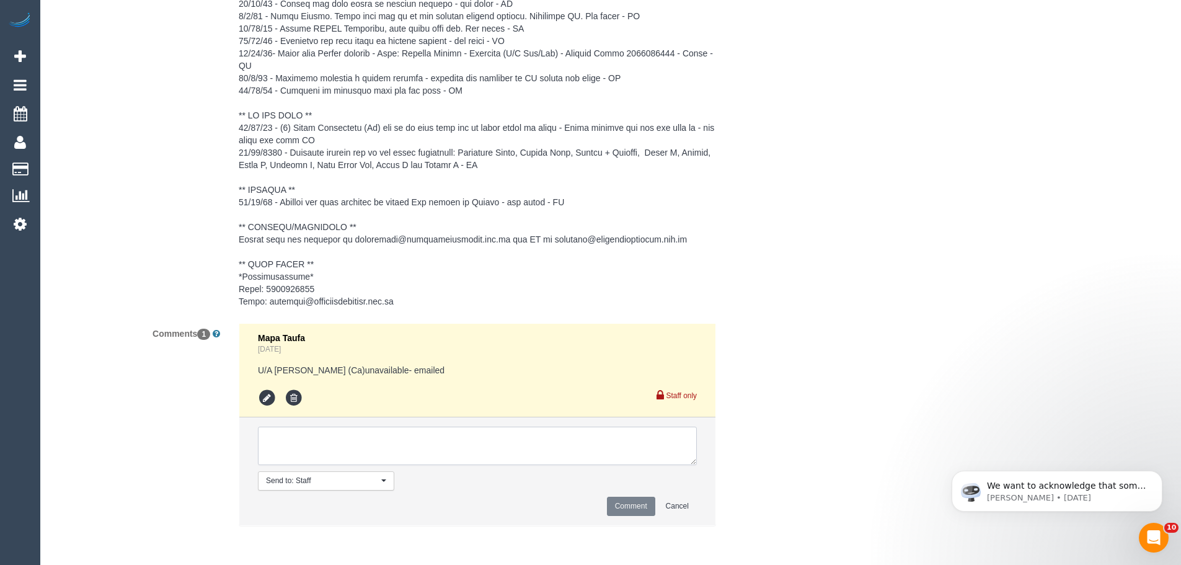
paste textarea "flex - full availability - Via email from SC"
type textarea "flex - full availability - Via email from SC"
click at [633, 506] on button "Comment" at bounding box center [631, 505] width 48 height 19
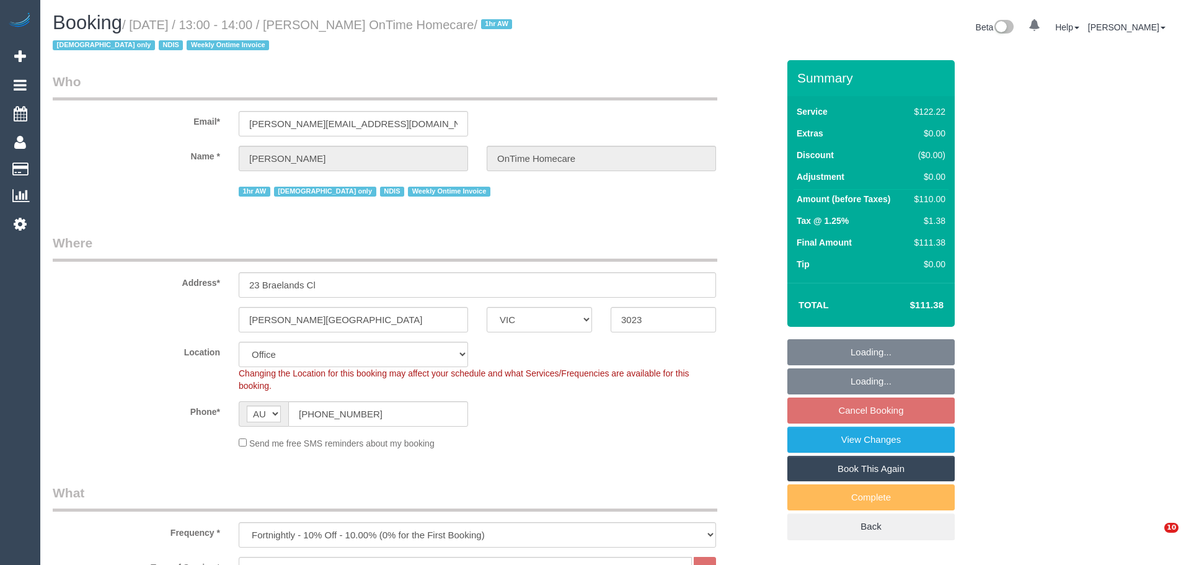
select select "VIC"
select select "number:28"
select select "number:14"
select select "number:19"
select select "number:22"
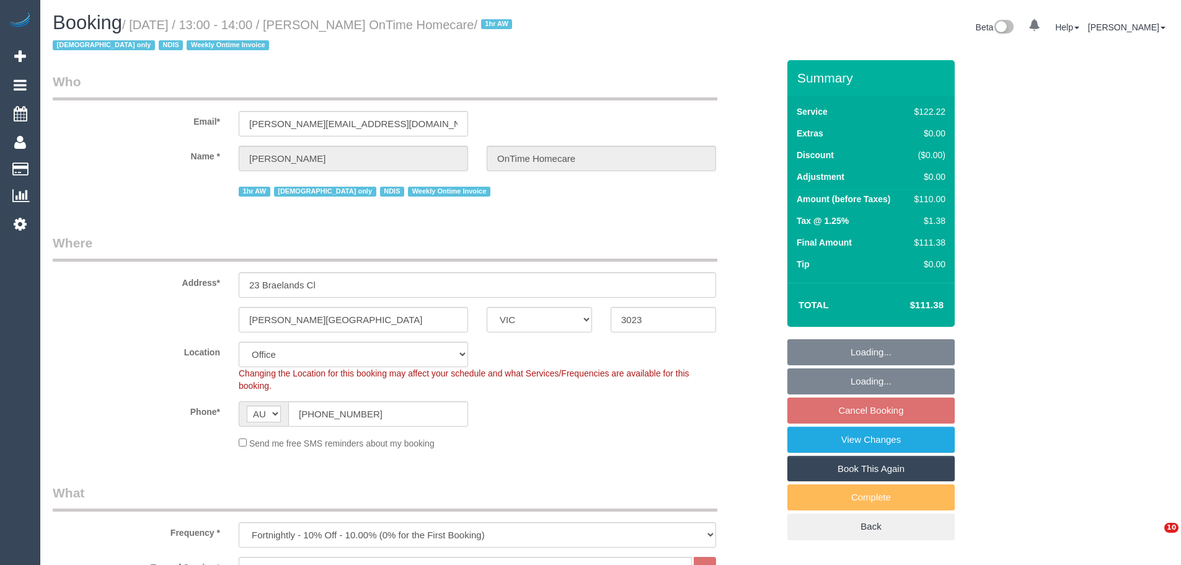
select select "number:35"
select select "number:12"
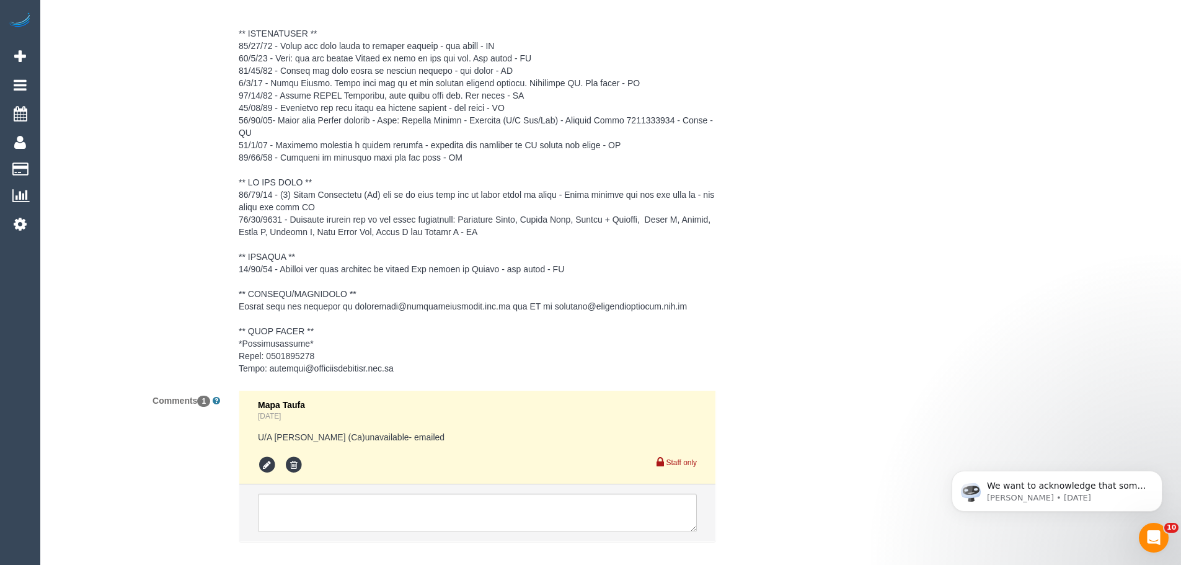
scroll to position [2071, 0]
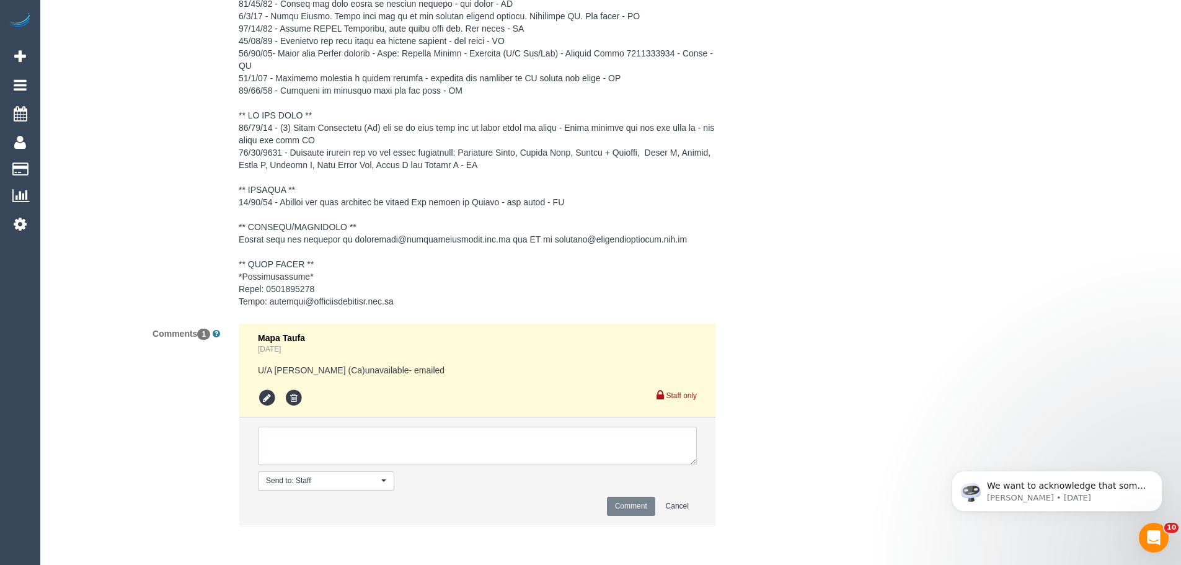
click at [504, 455] on textarea at bounding box center [477, 445] width 439 height 38
paste textarea "flex - full availability - Via email from SC"
type textarea "flex - full availability - Via email from SC"
click at [638, 506] on button "Comment" at bounding box center [631, 505] width 48 height 19
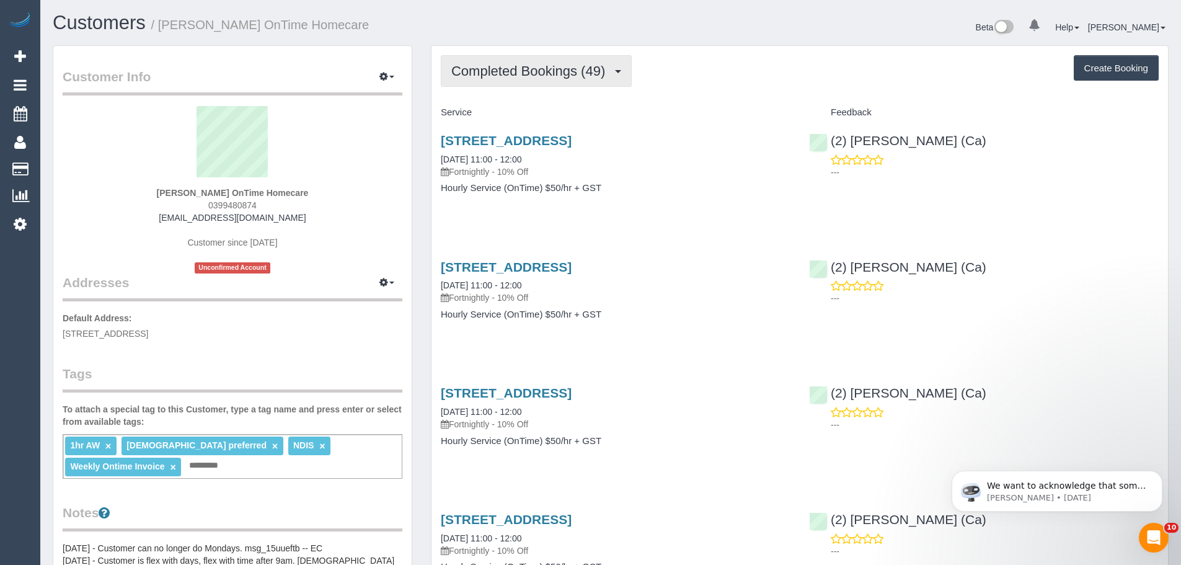
click at [555, 76] on span "Completed Bookings (49)" at bounding box center [531, 70] width 160 height 15
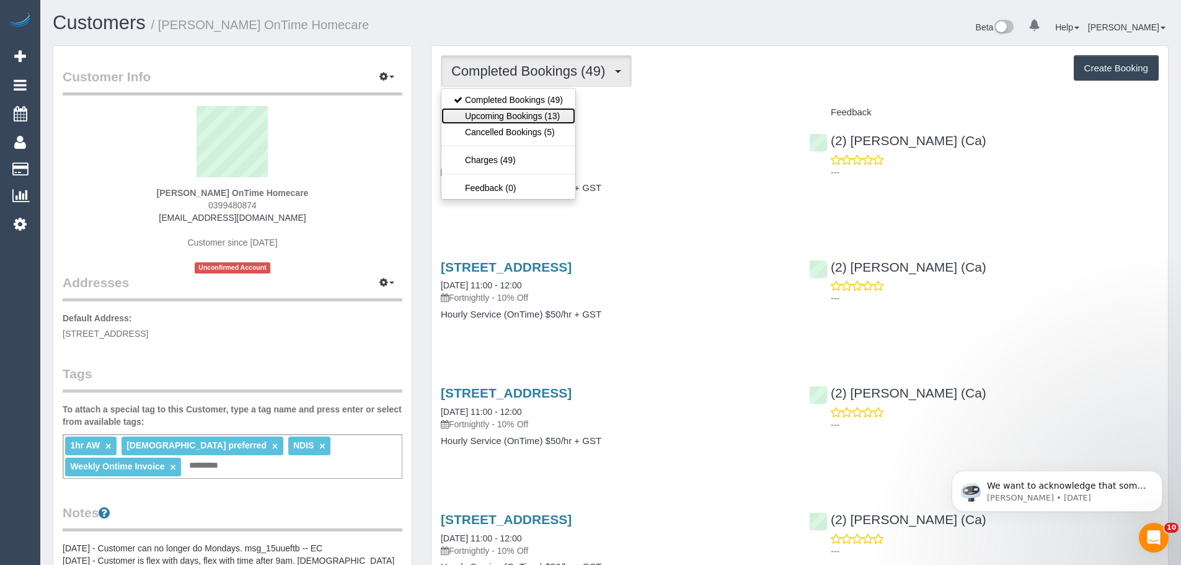
click at [548, 116] on link "Upcoming Bookings (13)" at bounding box center [508, 116] width 134 height 16
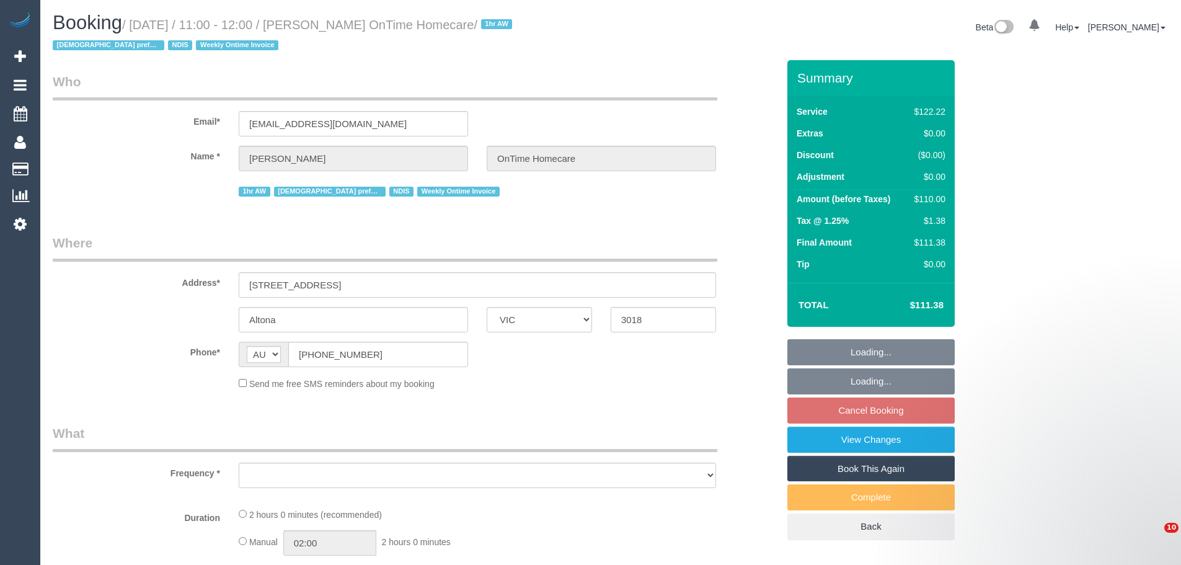
select select "VIC"
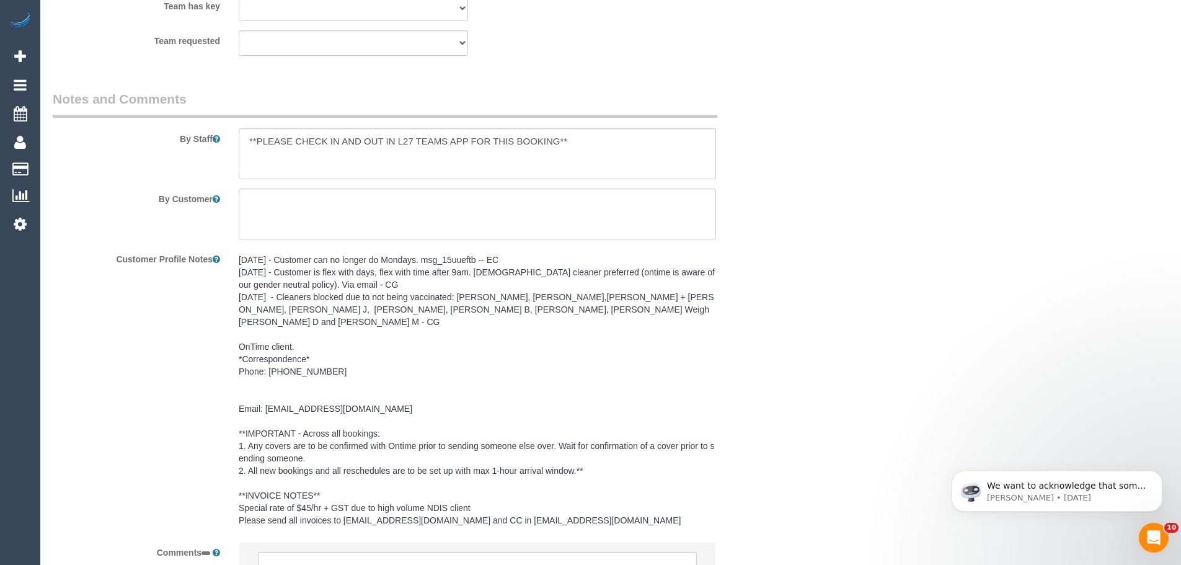
select select "object:529"
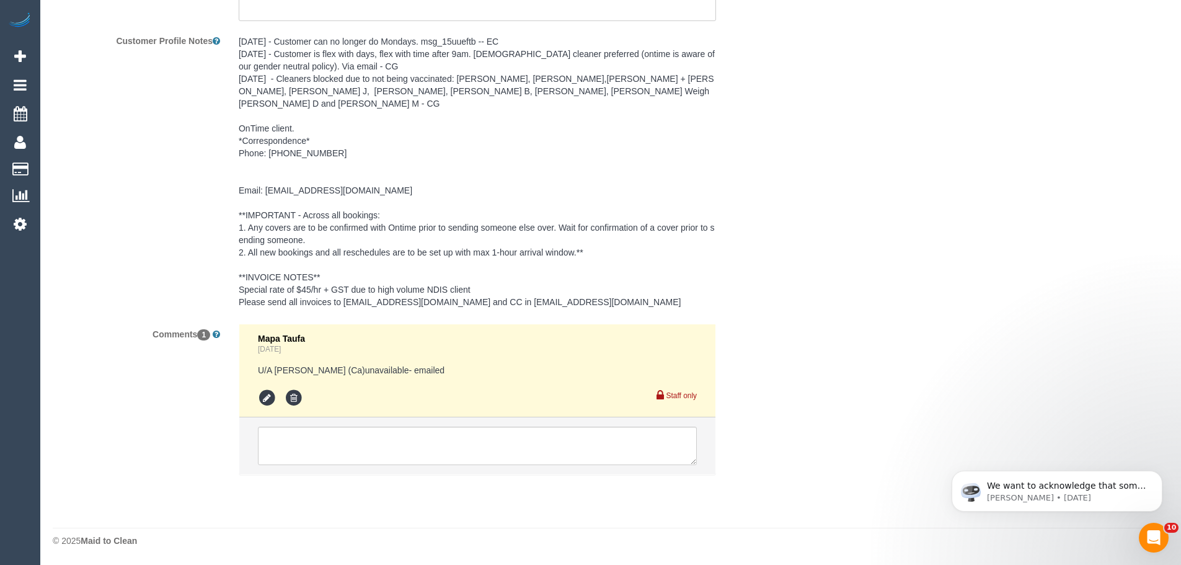
select select "number:28"
select select "number:14"
select select "number:19"
select select "number:22"
select select "number:35"
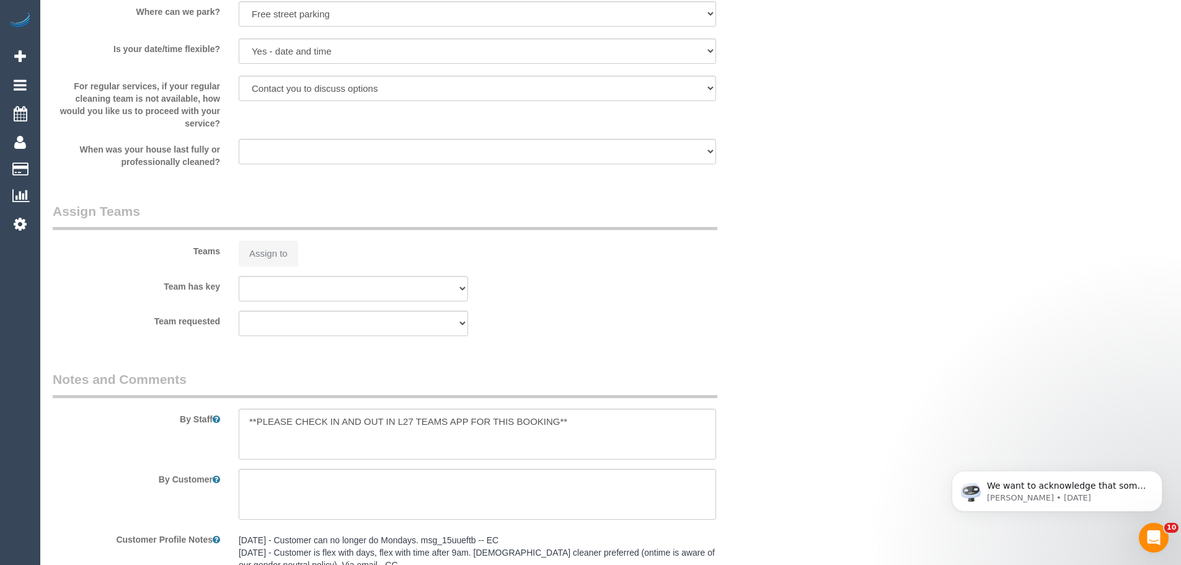
select select "object:764"
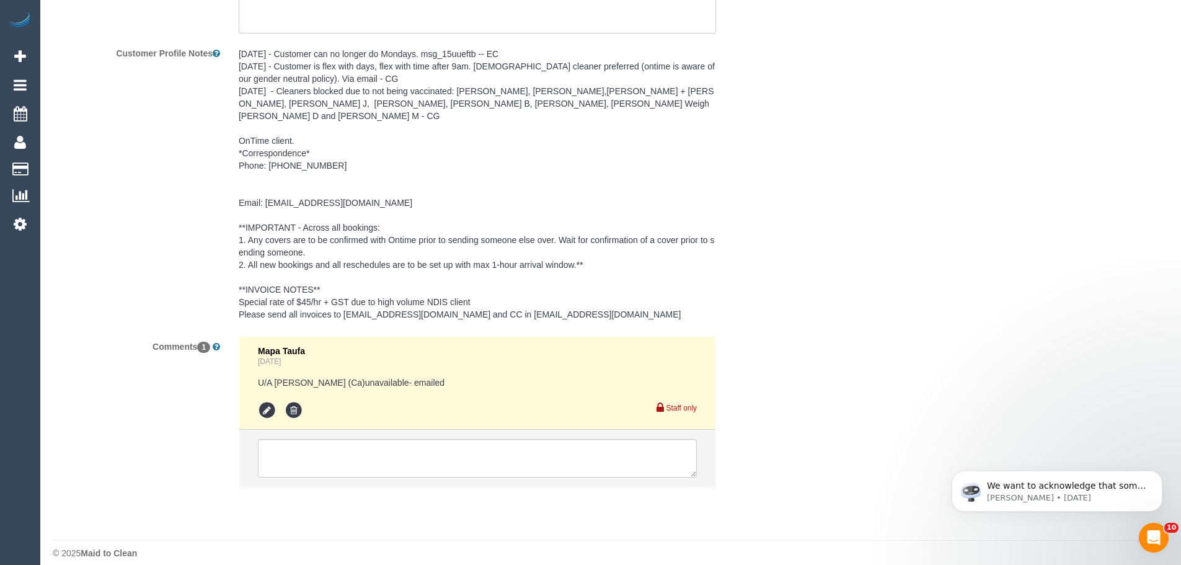
click at [451, 477] on div "Mapa Taufa [DATE] U/A [PERSON_NAME] (Ca)unavailable- emailed Staff only" at bounding box center [477, 418] width 496 height 164
click at [454, 447] on textarea at bounding box center [477, 458] width 439 height 38
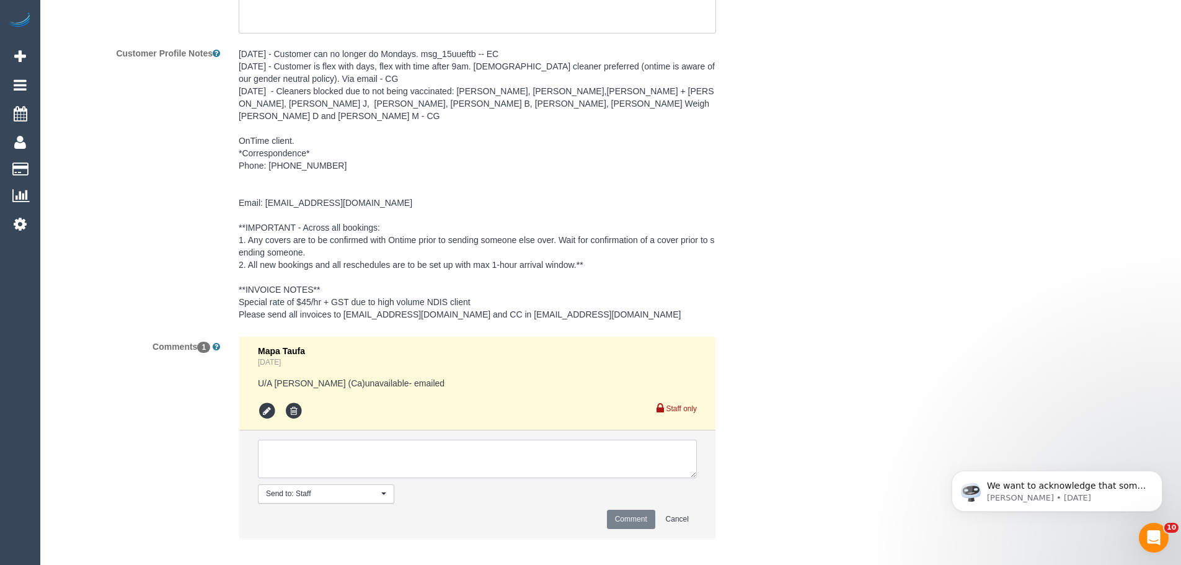
paste textarea "flex - full availability - Via email from SC"
type textarea "flex - full availability - Via email from SC"
click at [630, 509] on button "Comment" at bounding box center [631, 518] width 48 height 19
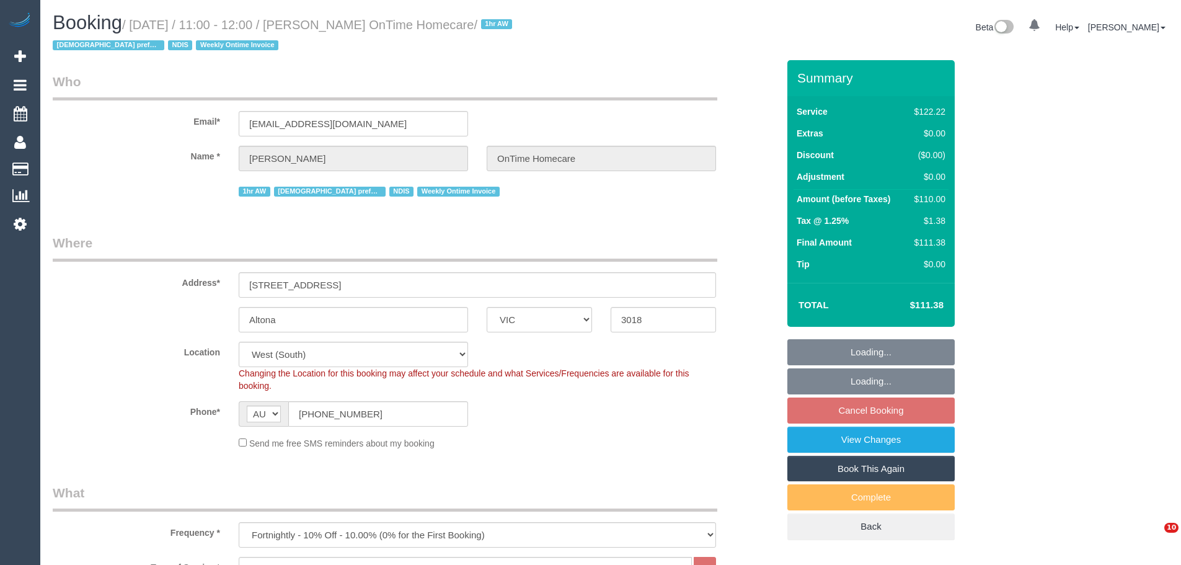
select select "VIC"
select select "number:28"
select select "number:14"
select select "number:19"
select select "number:22"
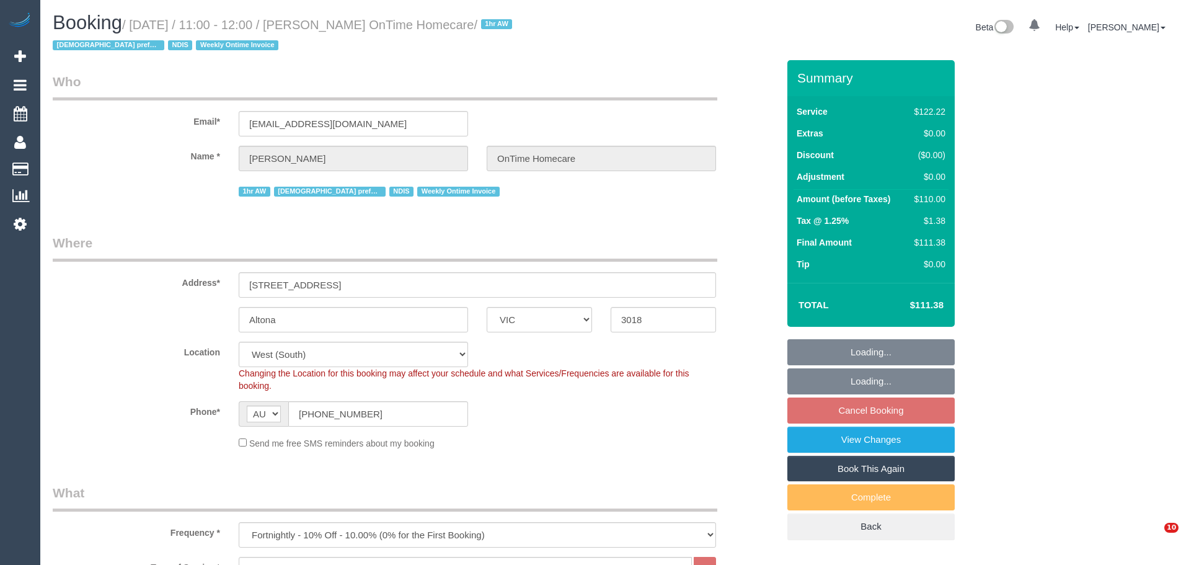
select select "number:35"
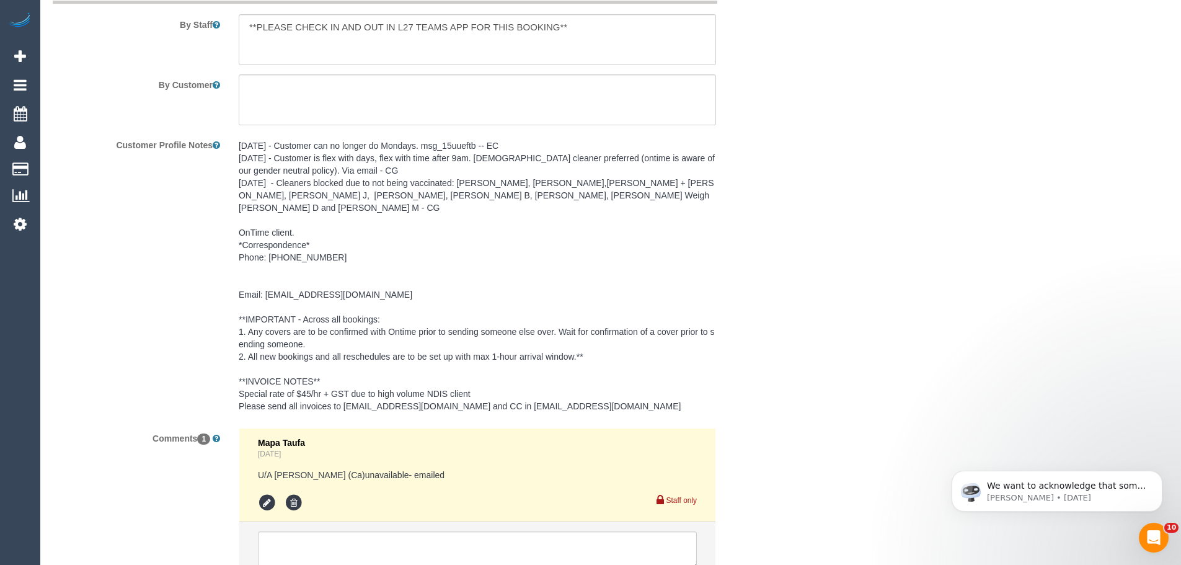
scroll to position [1885, 0]
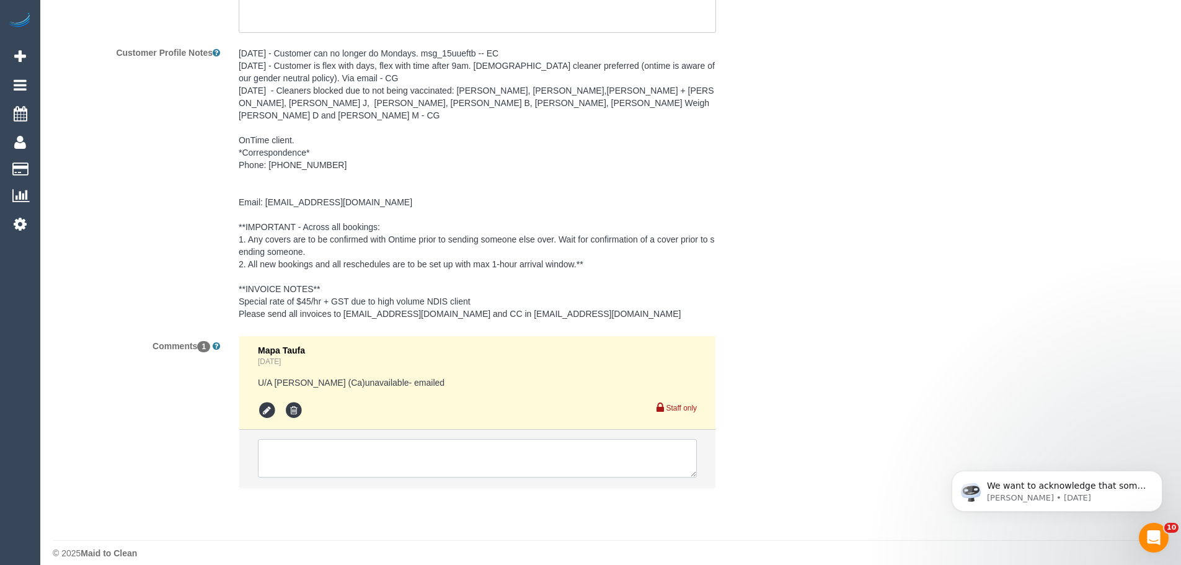
click at [531, 440] on textarea at bounding box center [477, 458] width 439 height 38
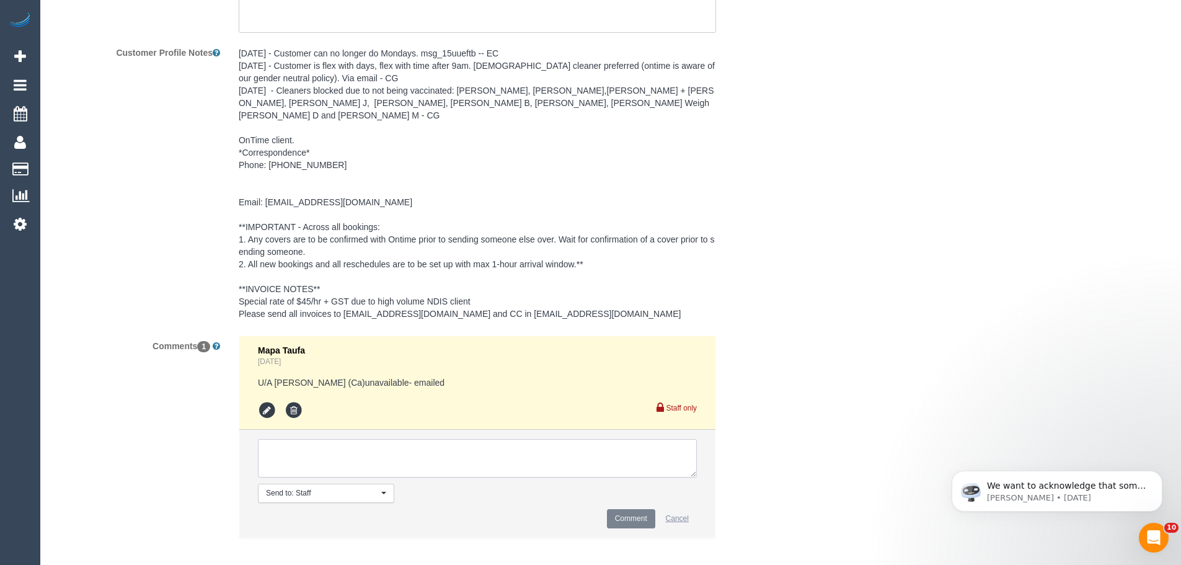
paste textarea "flex - full availability - Via email from SC"
type textarea "flex - full availability - Via email from SC"
click at [635, 509] on button "Comment" at bounding box center [631, 518] width 48 height 19
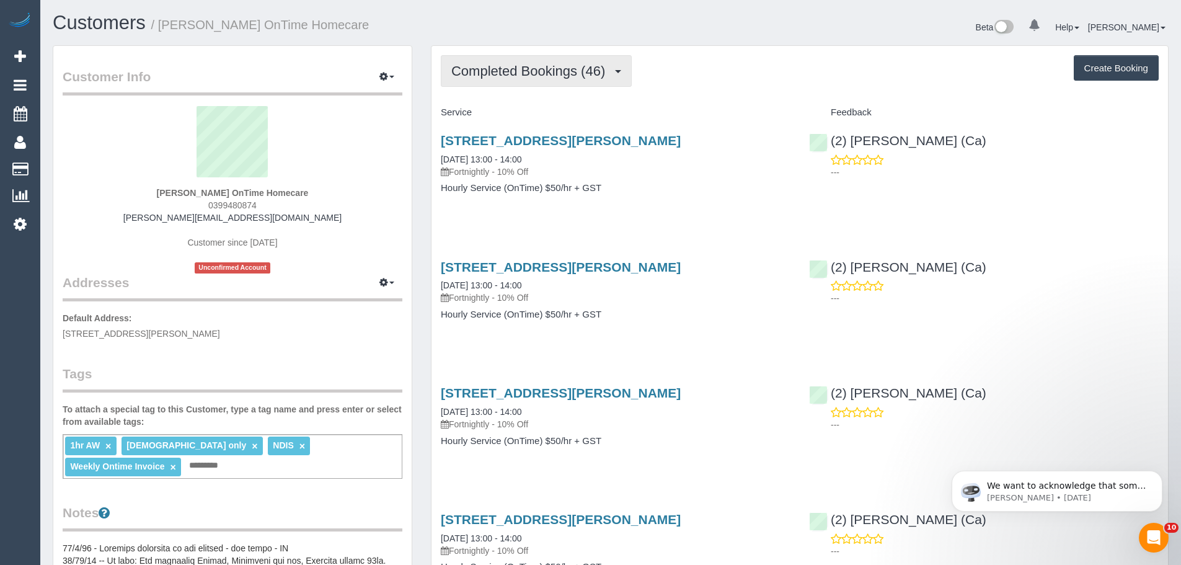
click at [478, 66] on span "Completed Bookings (46)" at bounding box center [531, 70] width 160 height 15
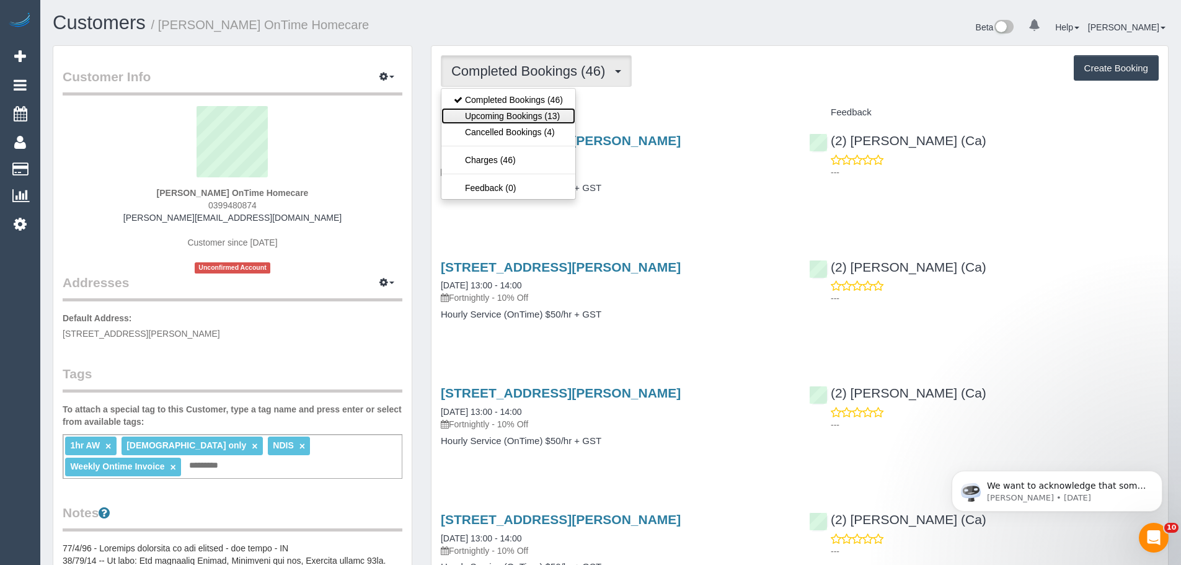
click at [491, 112] on link "Upcoming Bookings (13)" at bounding box center [508, 116] width 134 height 16
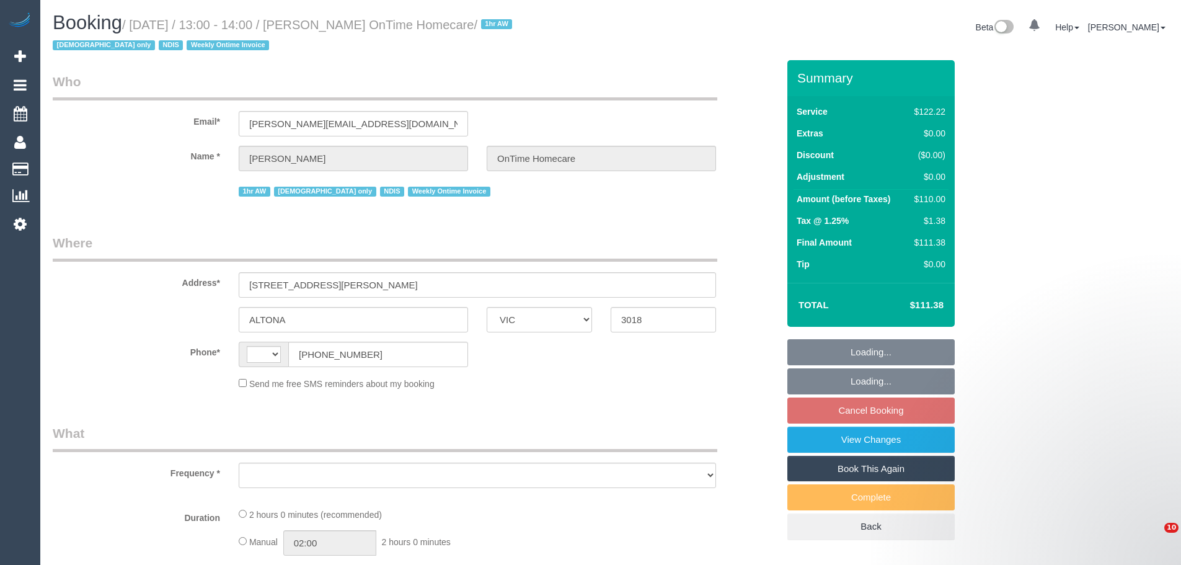
select select "VIC"
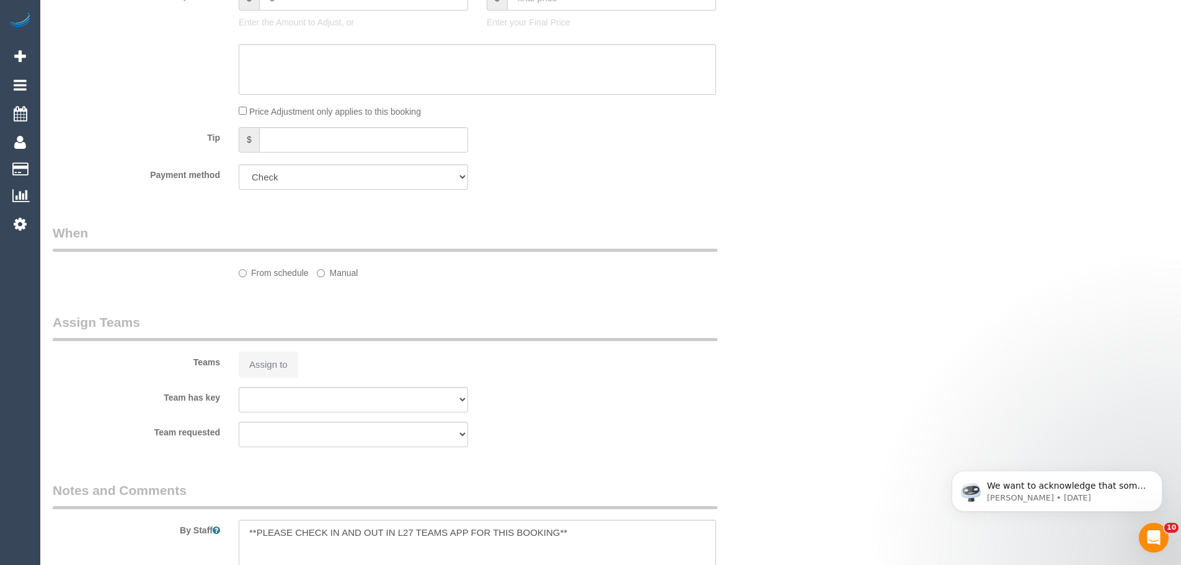
scroll to position [679, 0]
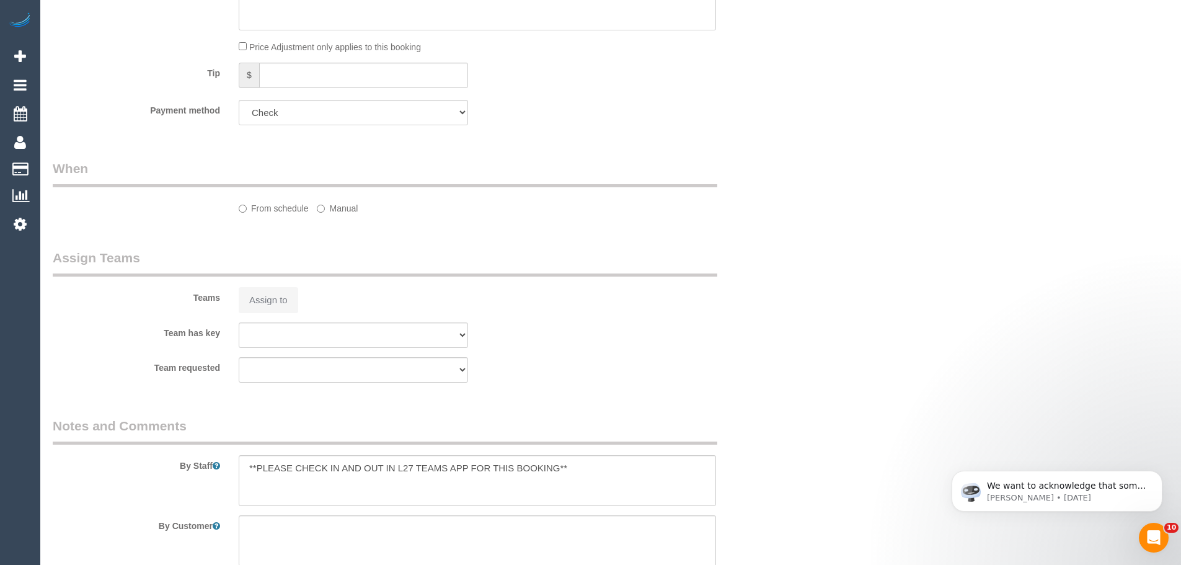
select select "string:AU"
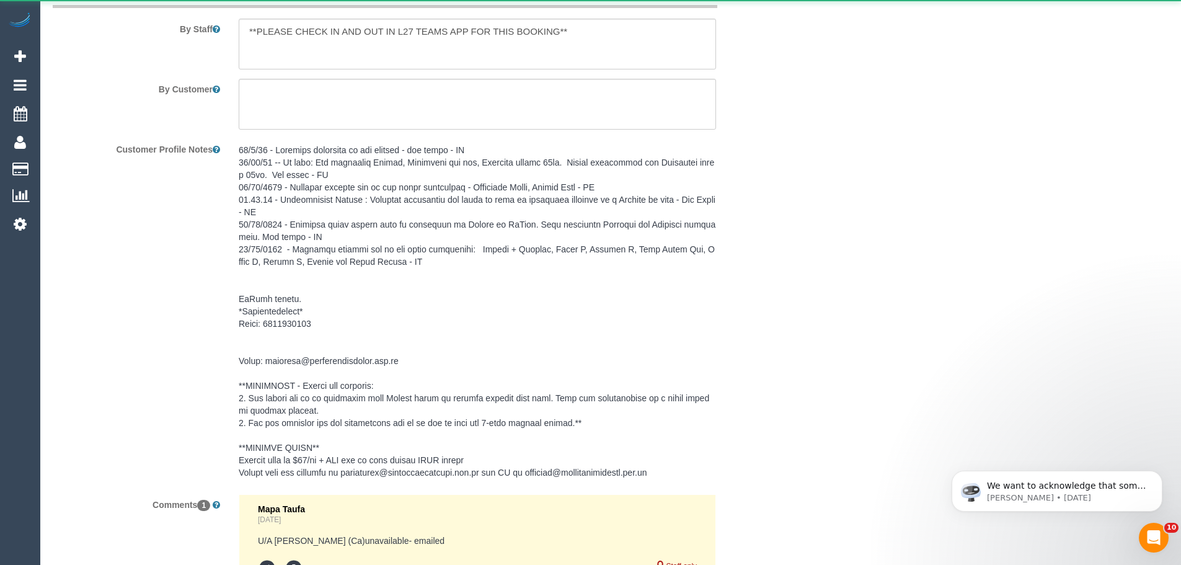
select select "object:701"
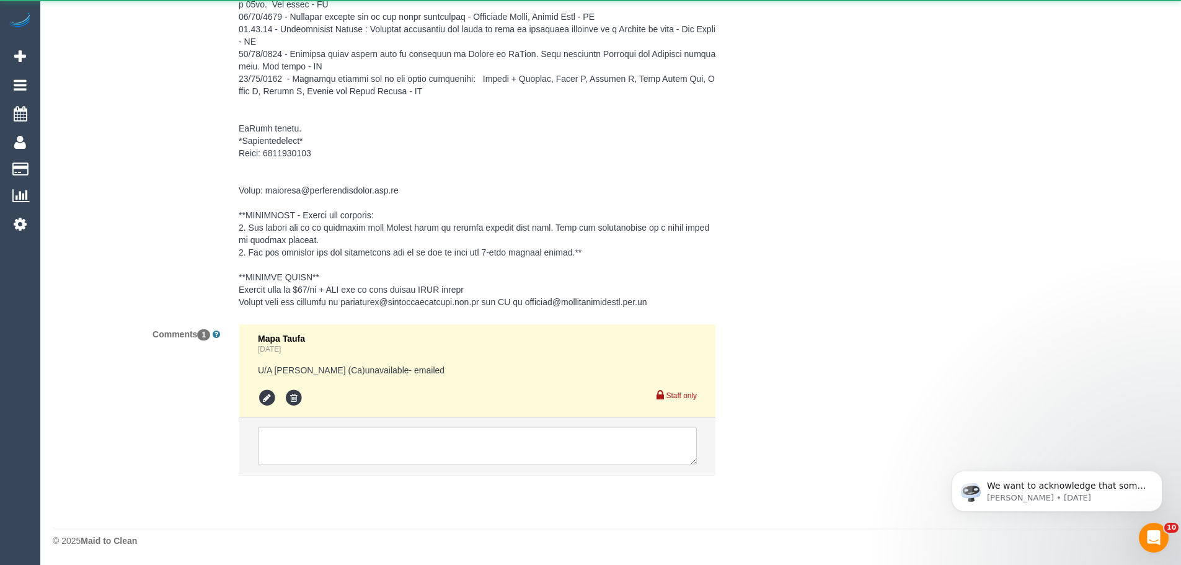
select select "number:28"
select select "number:14"
select select "number:19"
select select "number:36"
select select "number:35"
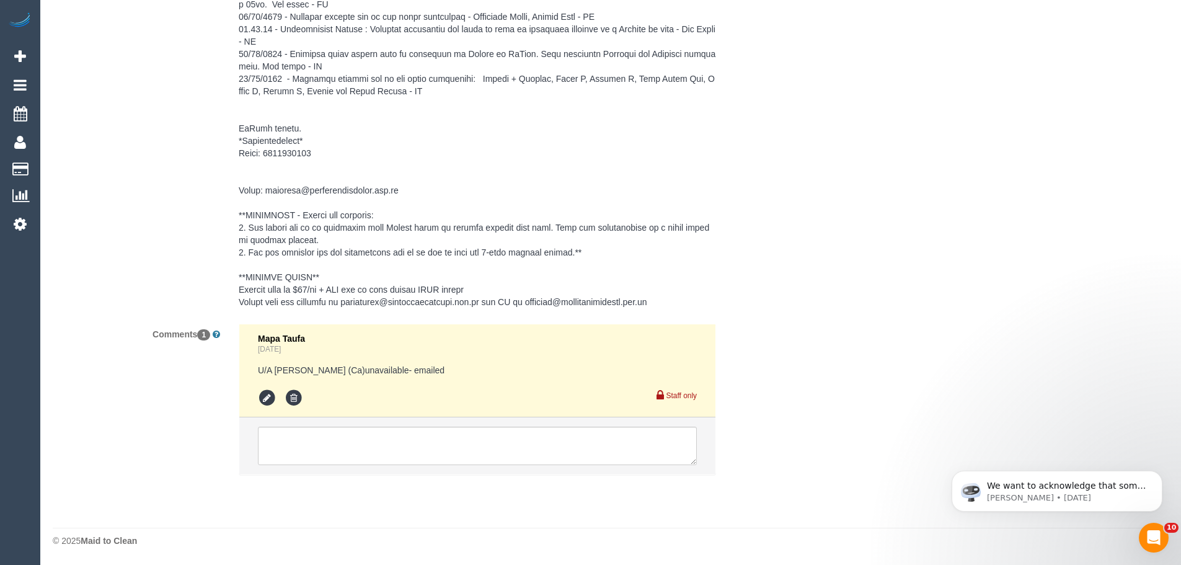
scroll to position [1959, 0]
click at [439, 433] on textarea at bounding box center [477, 446] width 439 height 38
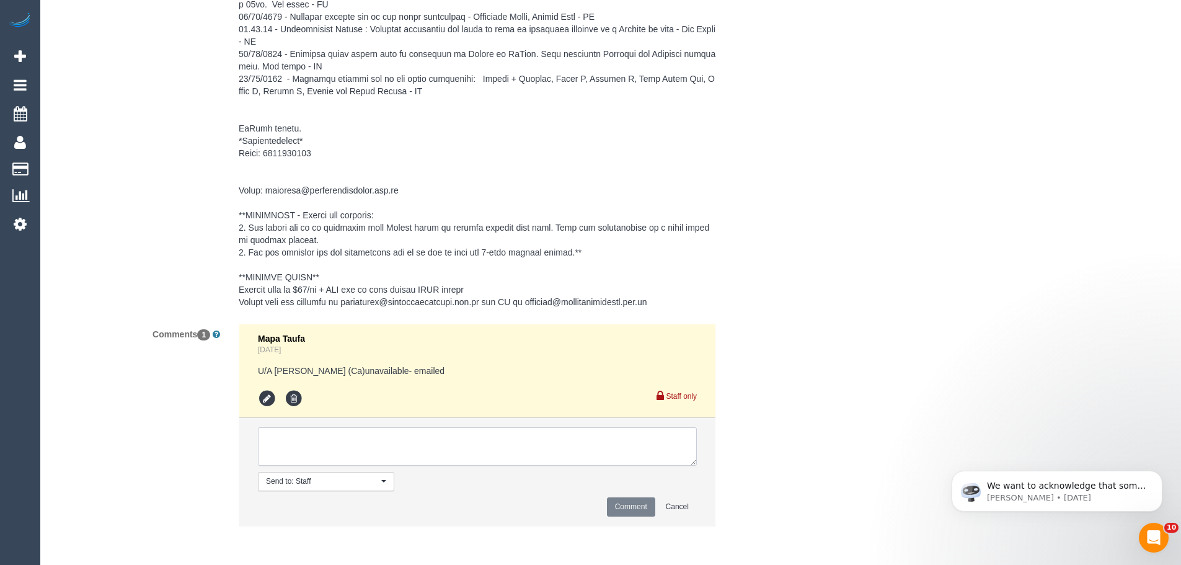
paste textarea "flex - prefers Thursdays - Via email from SC"
type textarea "flex - prefers Thursdays - Via email from SC"
click at [630, 501] on button "Comment" at bounding box center [631, 506] width 48 height 19
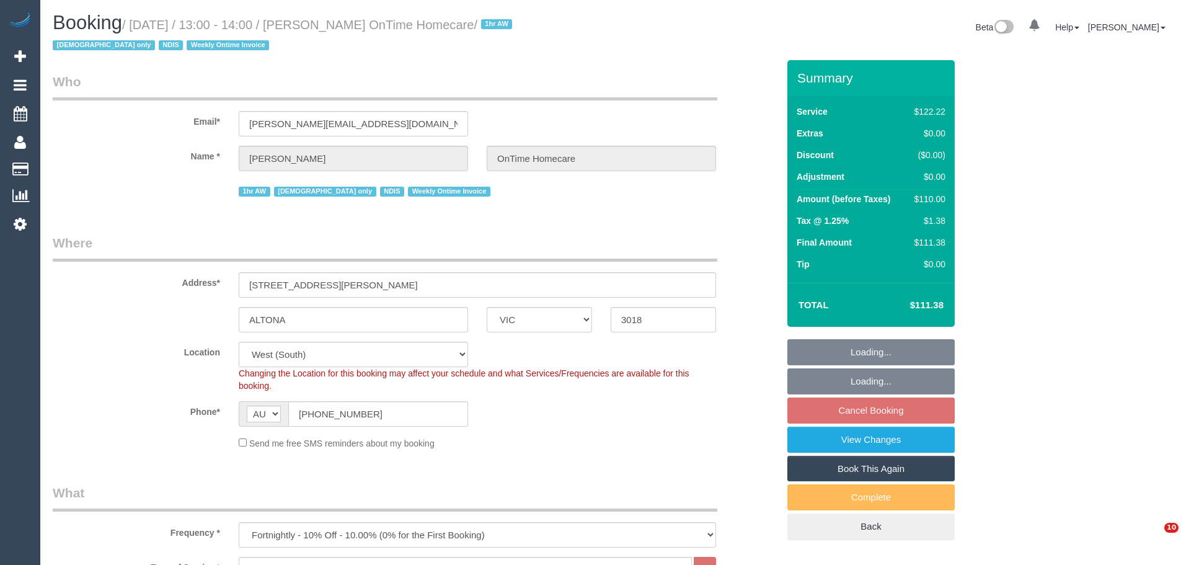
select select "VIC"
select select "object:614"
select select "number:28"
select select "number:14"
select select "number:19"
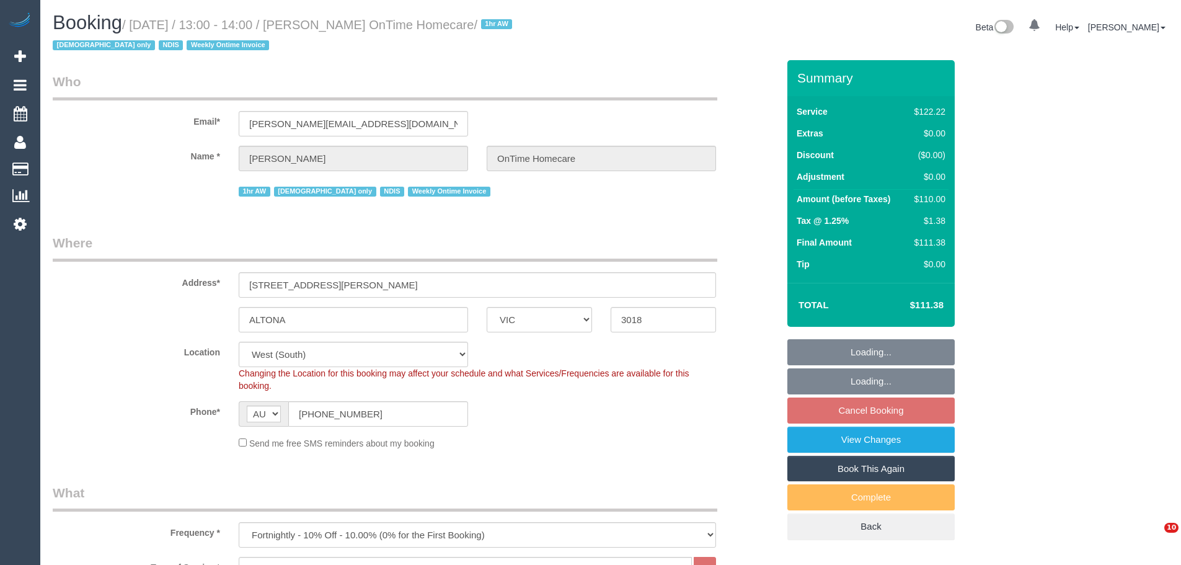
select select "number:36"
select select "number:35"
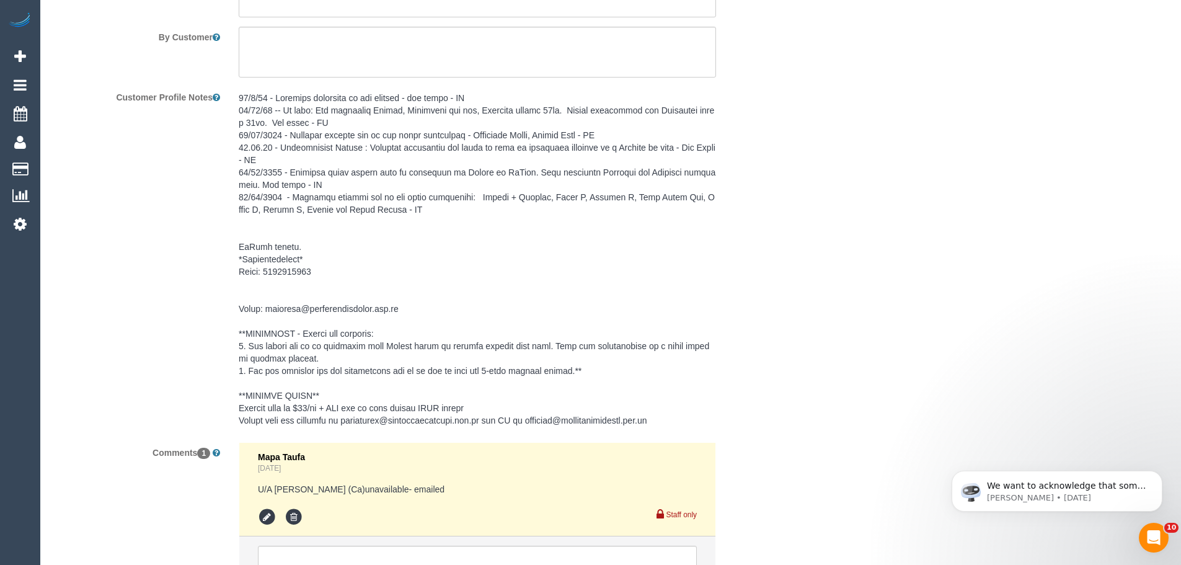
scroll to position [1960, 0]
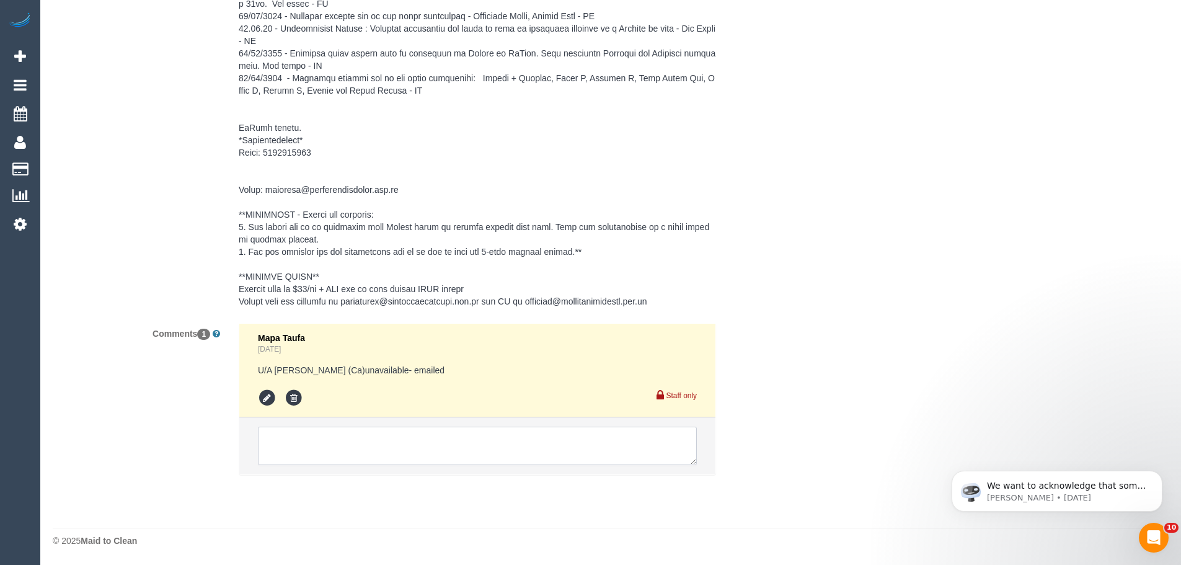
click at [465, 442] on textarea at bounding box center [477, 445] width 439 height 38
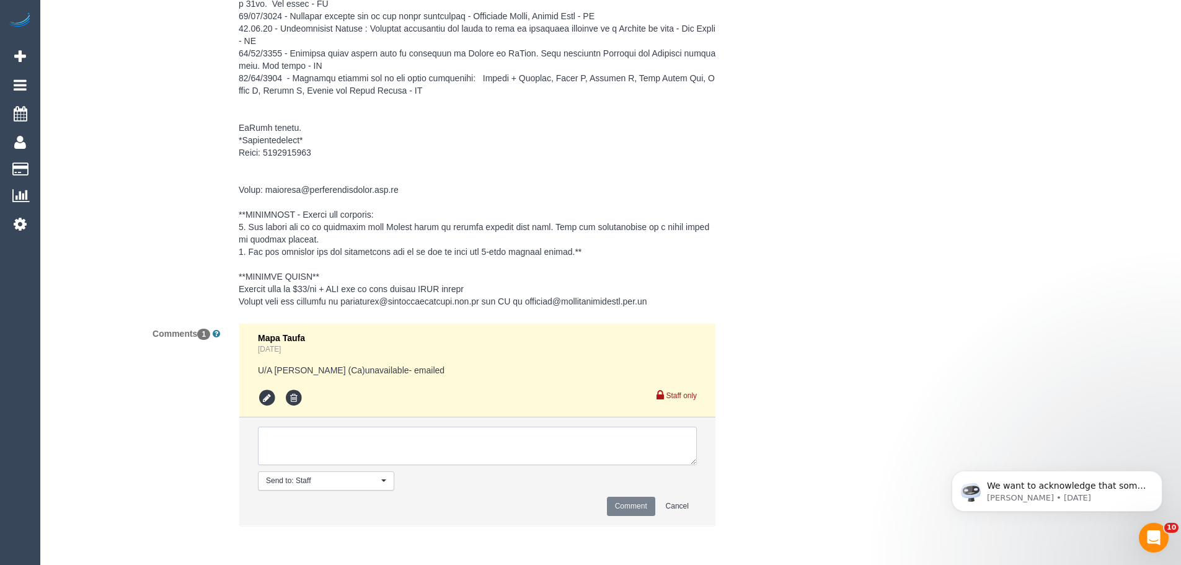
paste textarea "flex - prefers Thursdays - Via email from SC"
type textarea "flex - prefers Thursdays - Via email from SC"
click at [638, 507] on button "Comment" at bounding box center [631, 505] width 48 height 19
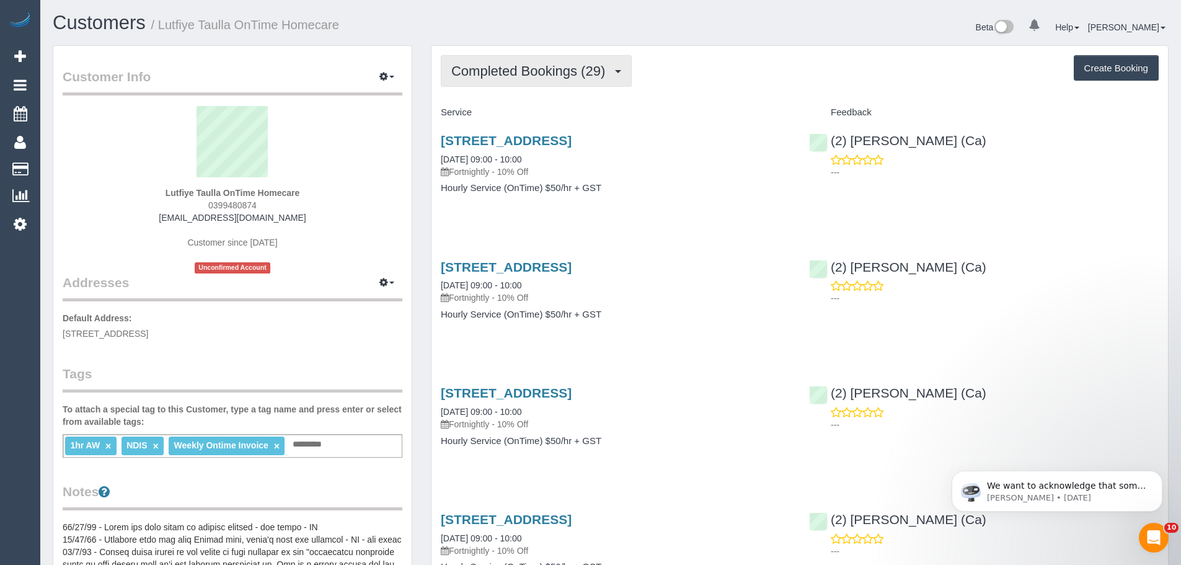
click at [529, 77] on span "Completed Bookings (29)" at bounding box center [531, 70] width 160 height 15
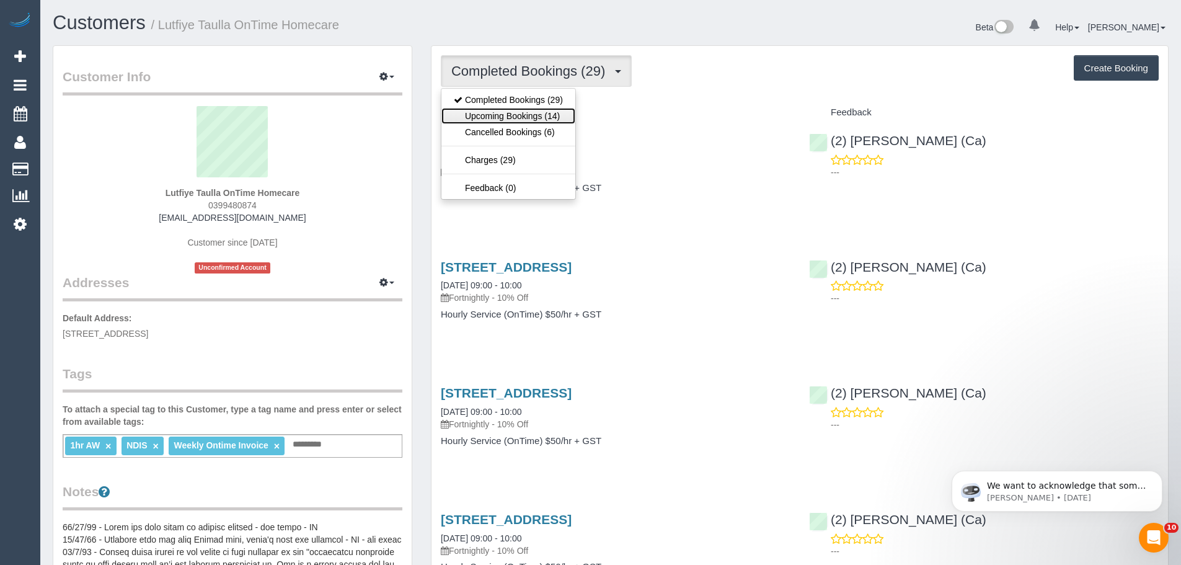
click at [529, 119] on link "Upcoming Bookings (14)" at bounding box center [508, 116] width 134 height 16
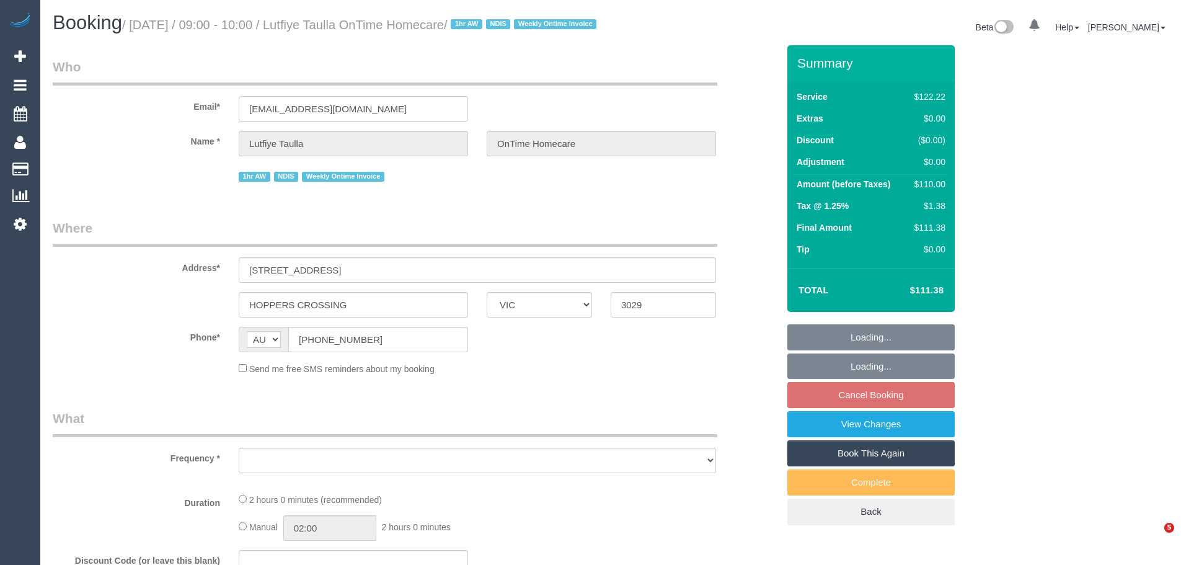
select select "VIC"
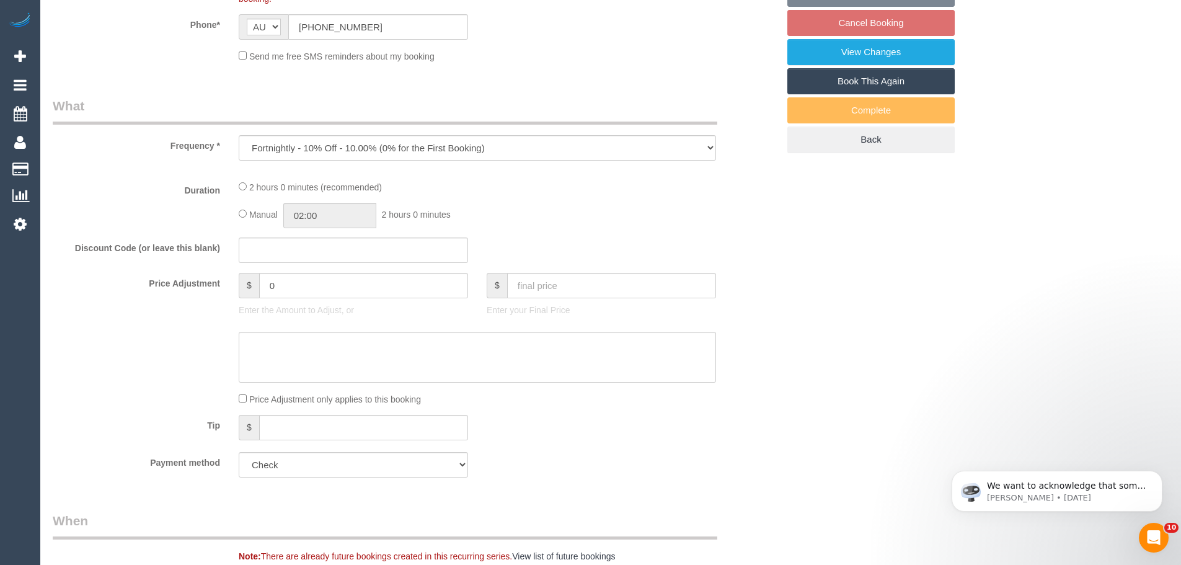
select select "object:760"
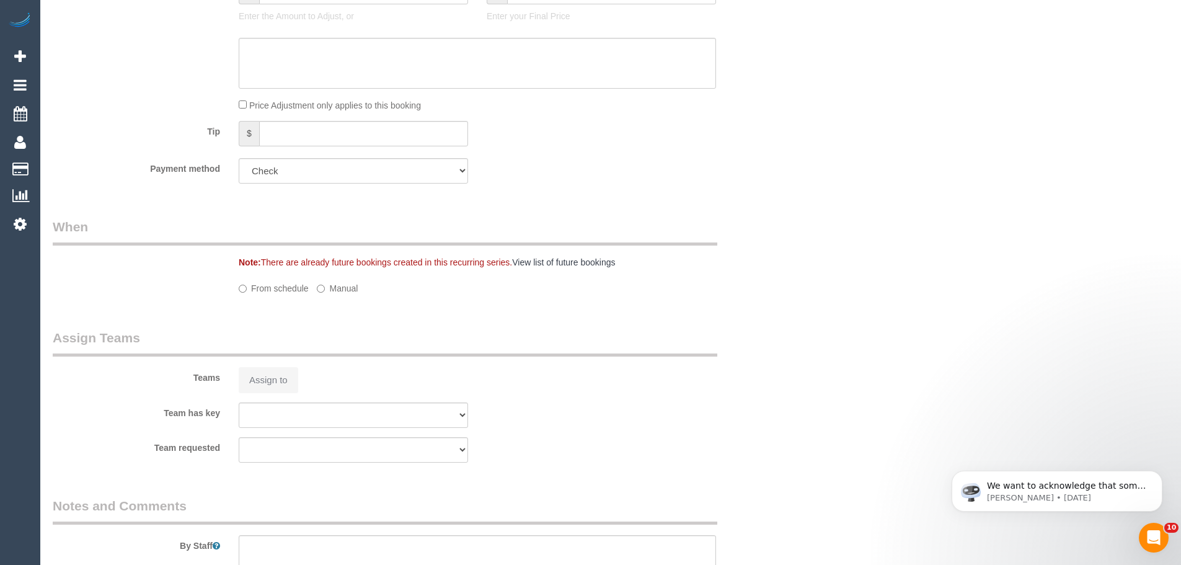
select select "number:28"
select select "number:14"
select select "number:19"
select select "number:25"
select select "number:35"
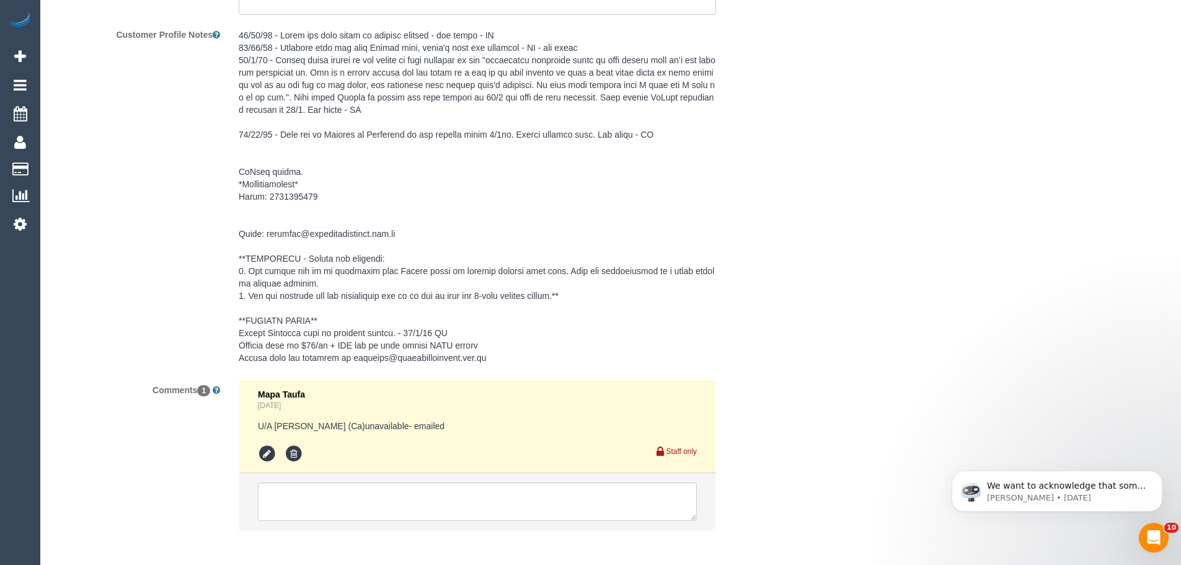
scroll to position [1960, 0]
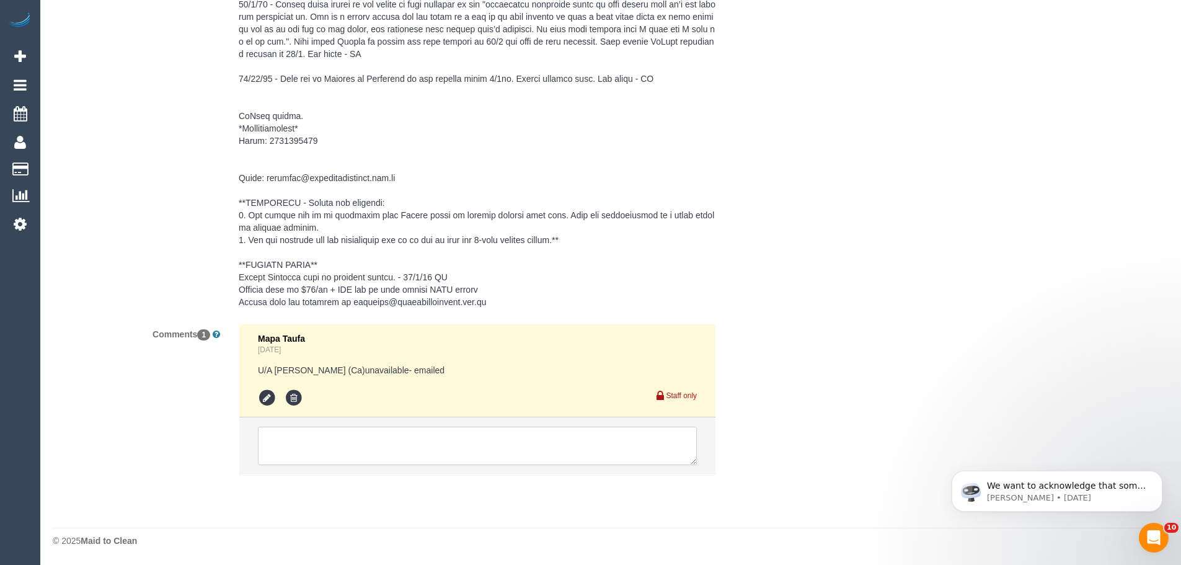
click at [432, 440] on textarea at bounding box center [477, 445] width 439 height 38
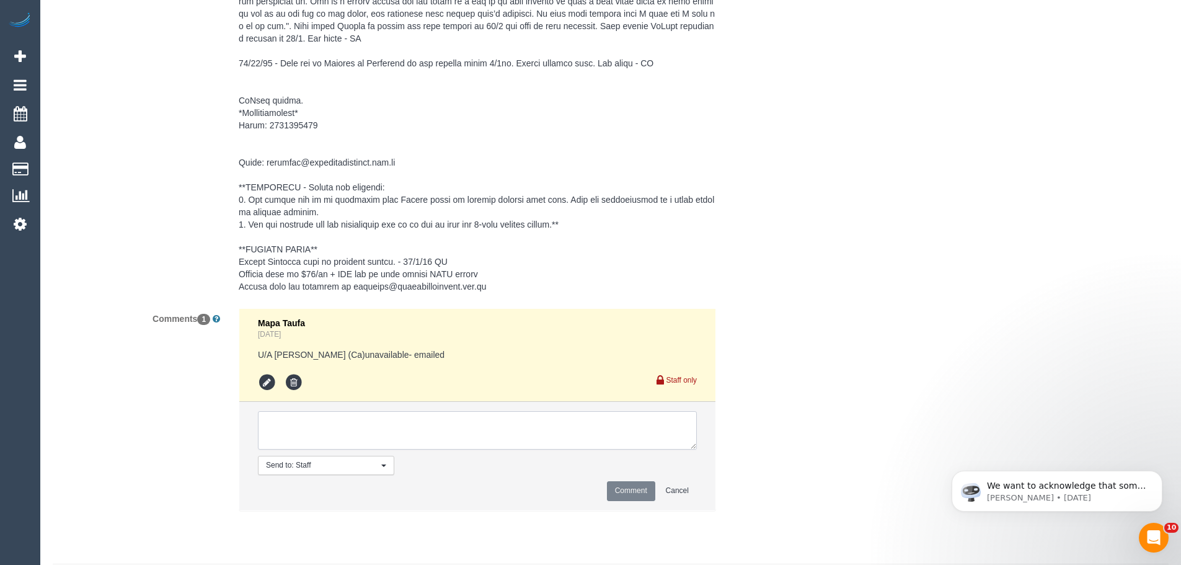
paste textarea "flex - available Mondays and prefers morning - Via email from SC"
type textarea "flex - available Mondays and prefers morning - Via email from SC"
click at [623, 500] on button "Comment" at bounding box center [631, 490] width 48 height 19
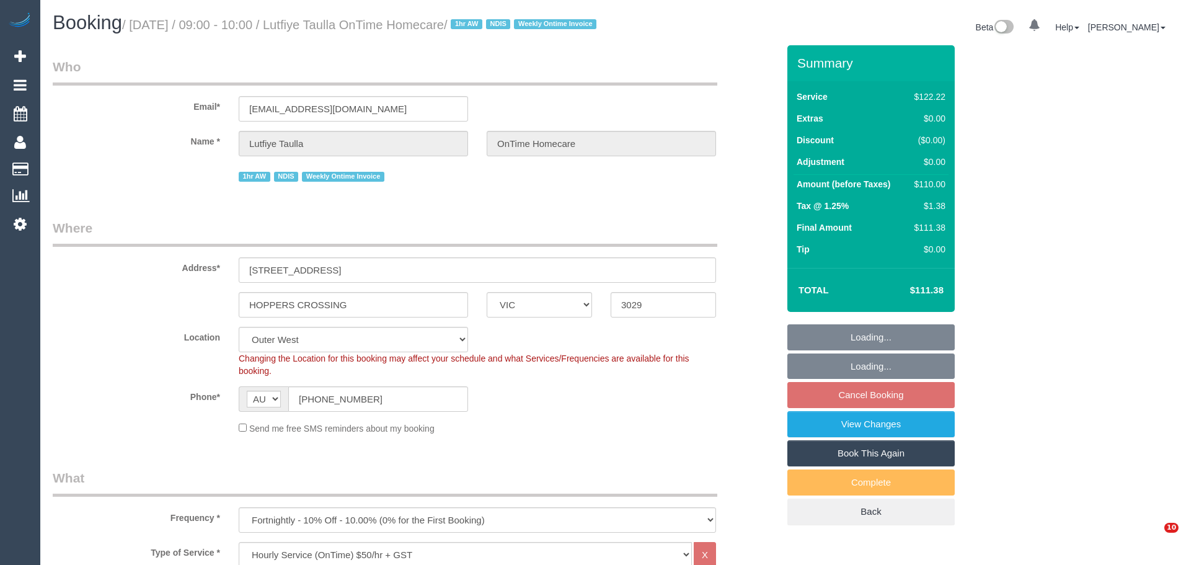
select select "VIC"
select select "number:28"
select select "number:14"
select select "number:19"
select select "number:25"
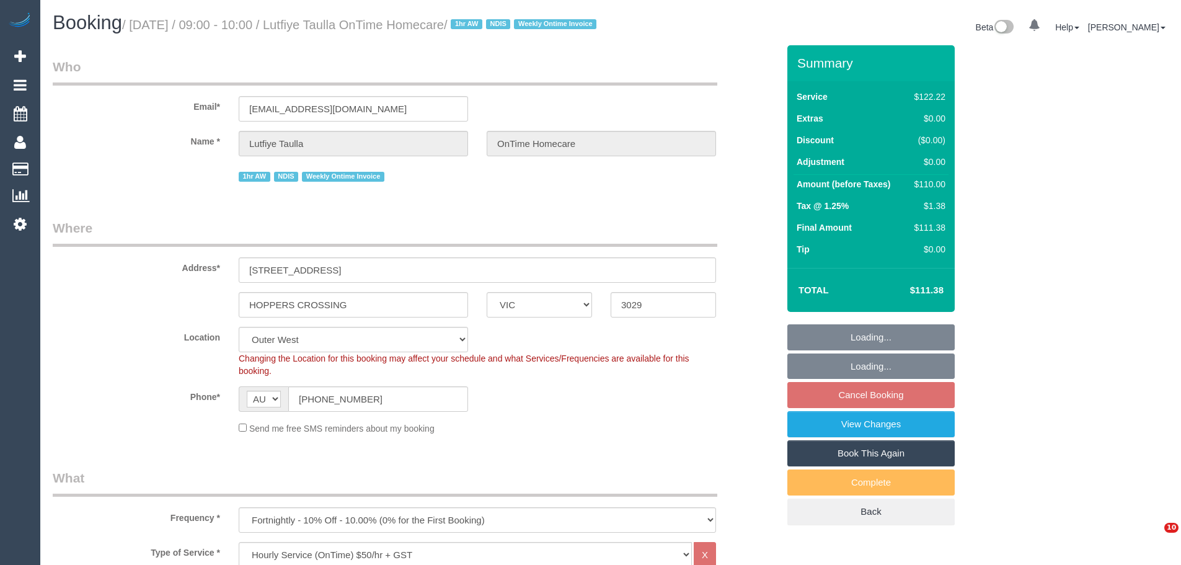
select select "number:35"
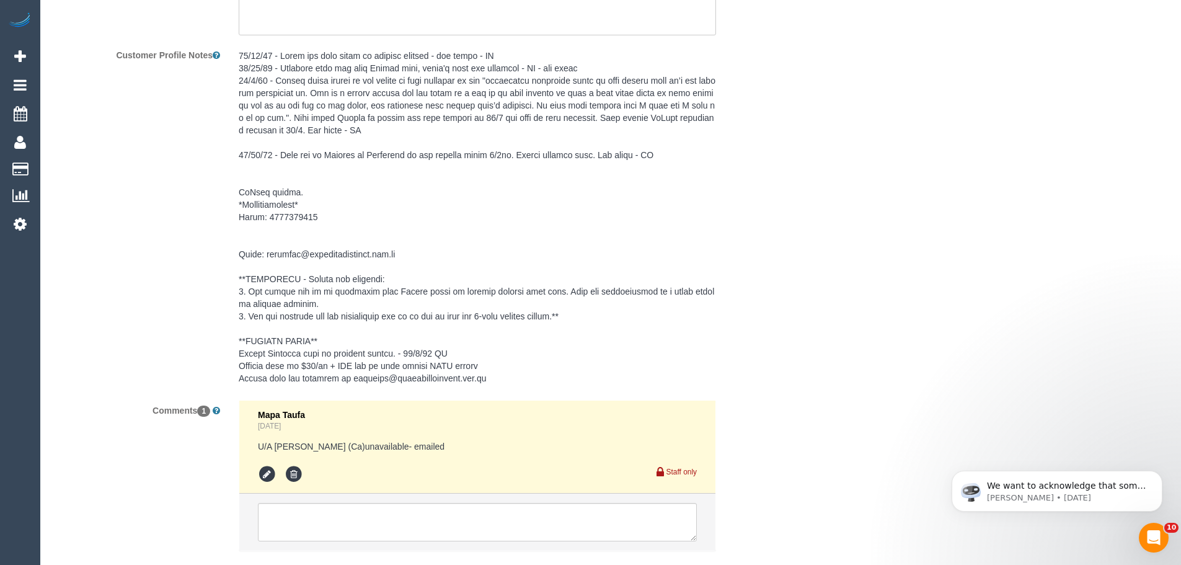
scroll to position [1960, 0]
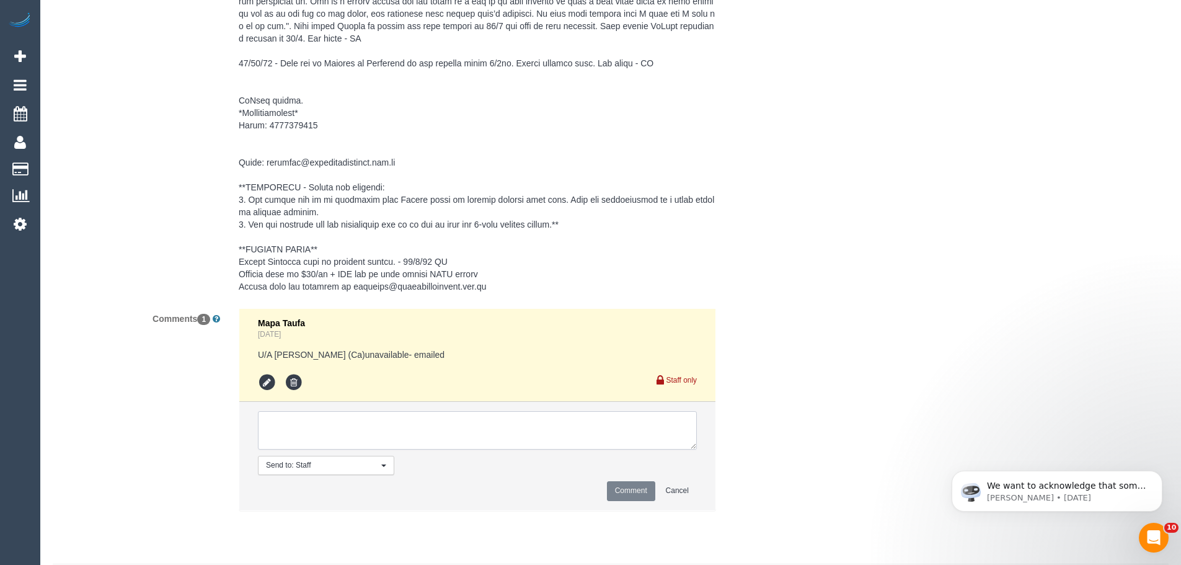
click at [454, 427] on textarea at bounding box center [477, 430] width 439 height 38
paste textarea "flex - available Mondays and prefers morning - Via email from SC"
type textarea "flex - available Mondays and prefers morning - Via email from SC"
click at [640, 500] on button "Comment" at bounding box center [631, 490] width 48 height 19
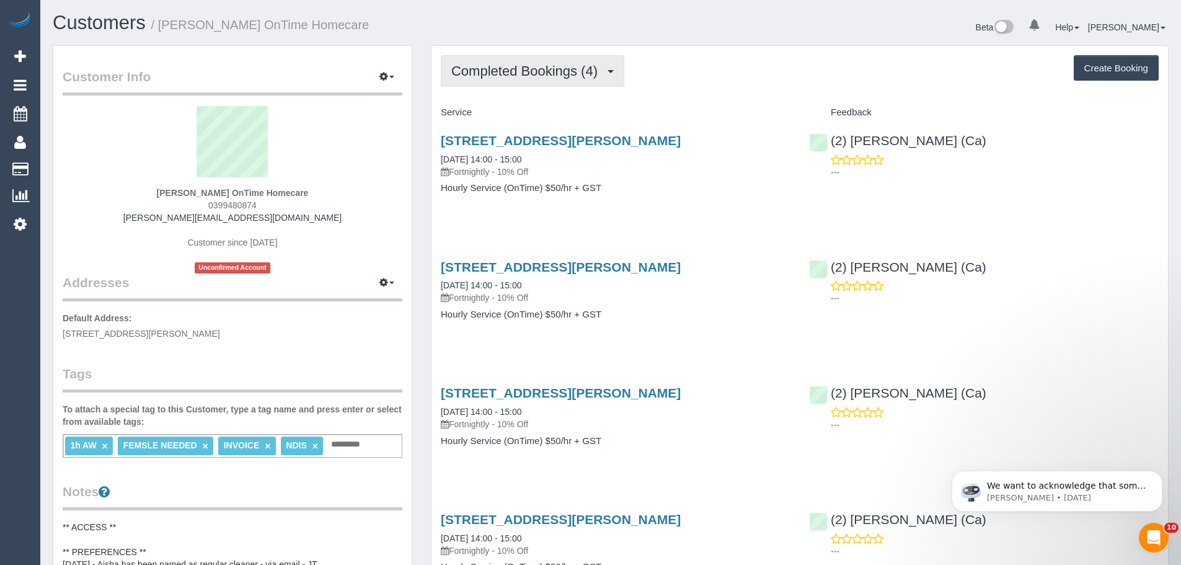
click at [524, 73] on span "Completed Bookings (4)" at bounding box center [527, 70] width 152 height 15
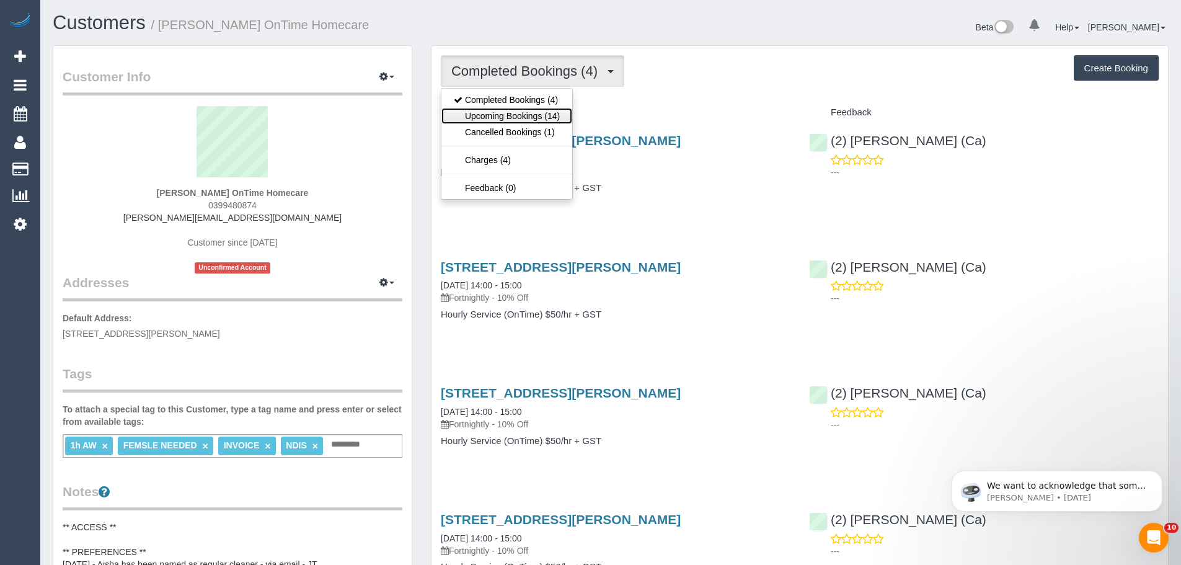
click at [526, 115] on link "Upcoming Bookings (14)" at bounding box center [506, 116] width 131 height 16
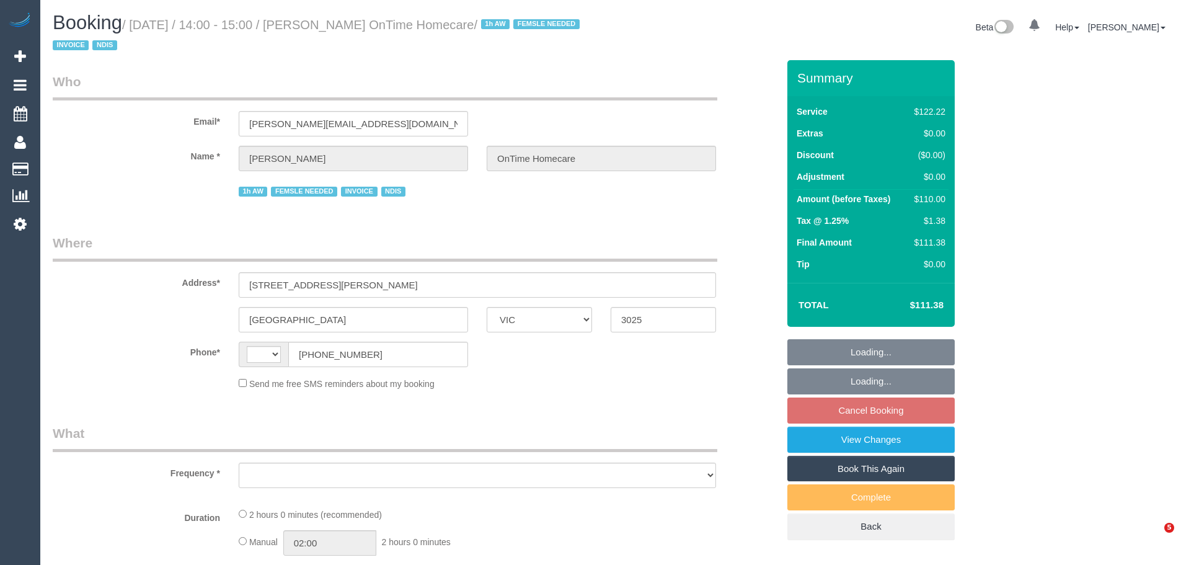
select select "VIC"
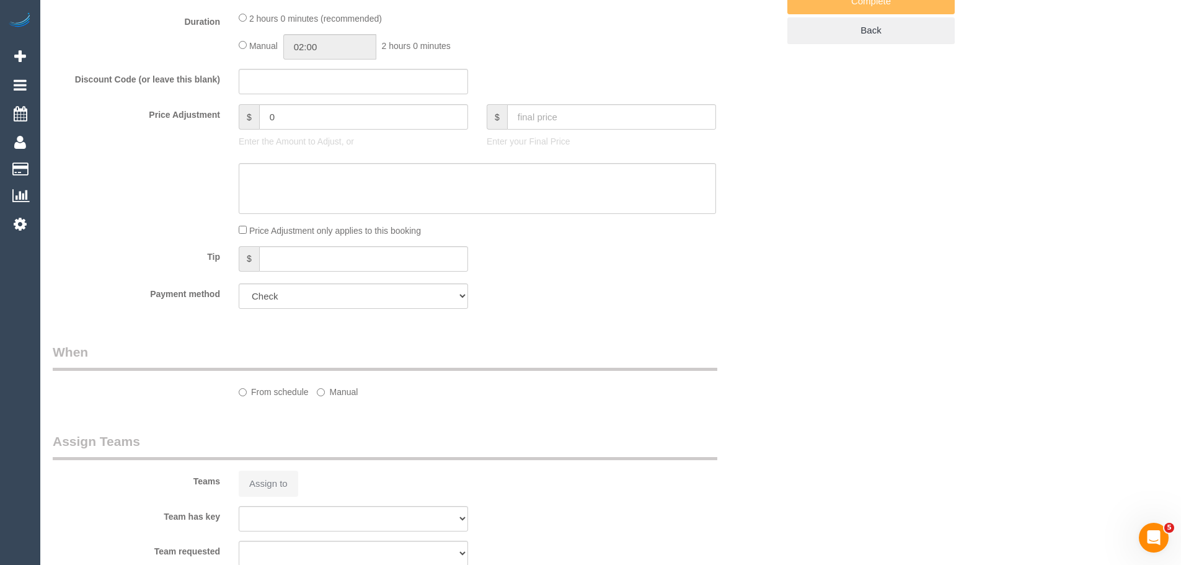
select select "string:AU"
select select "number:29"
select select "number:14"
select select "number:19"
select select "number:36"
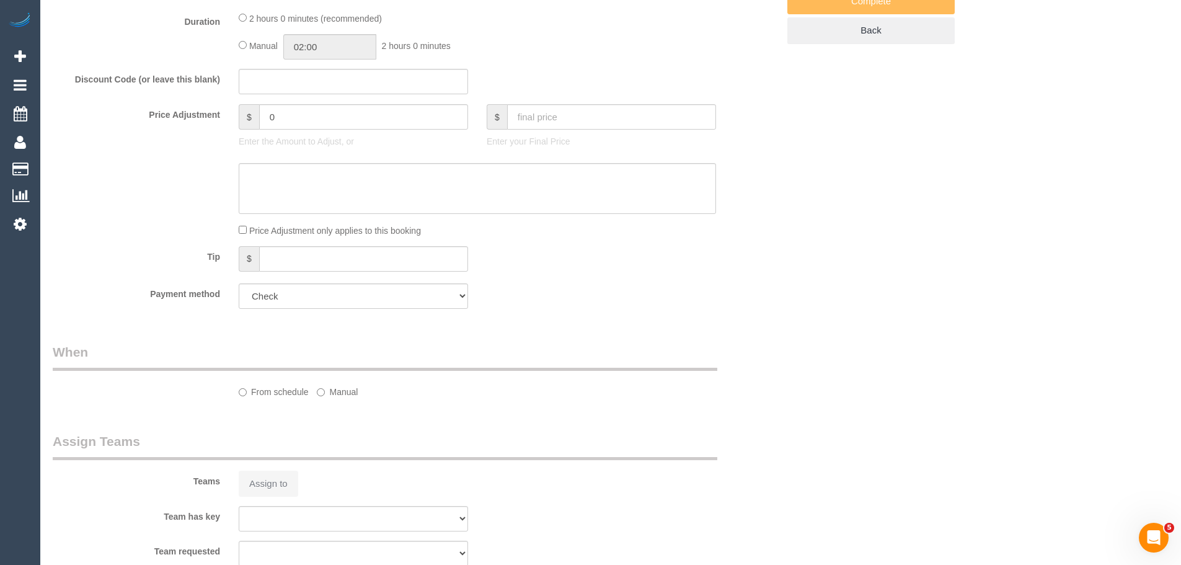
select select "number:35"
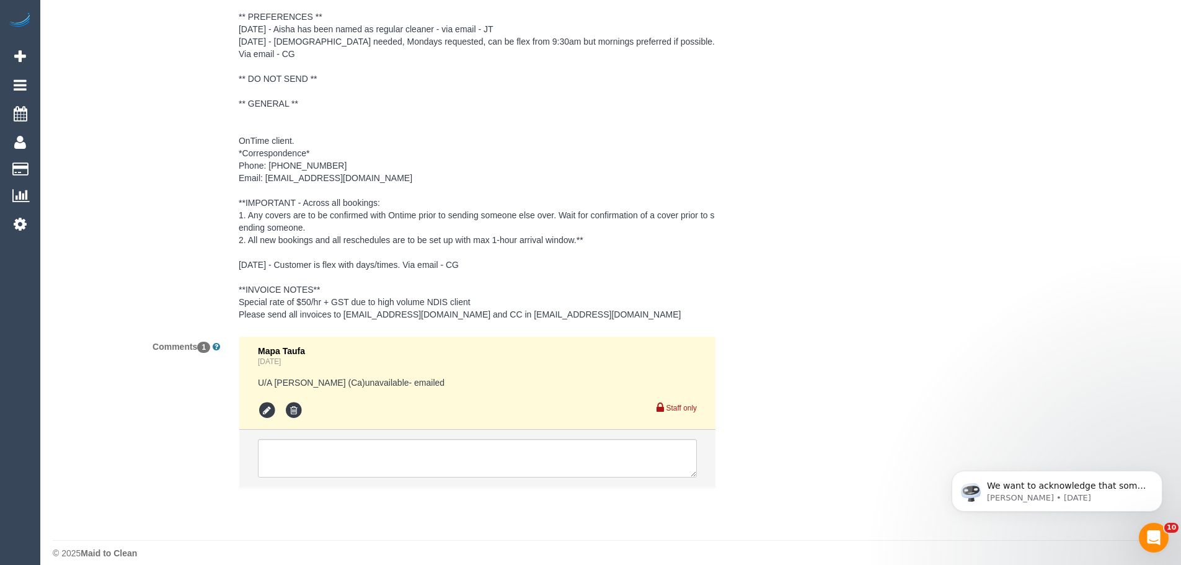
select select "object:1235"
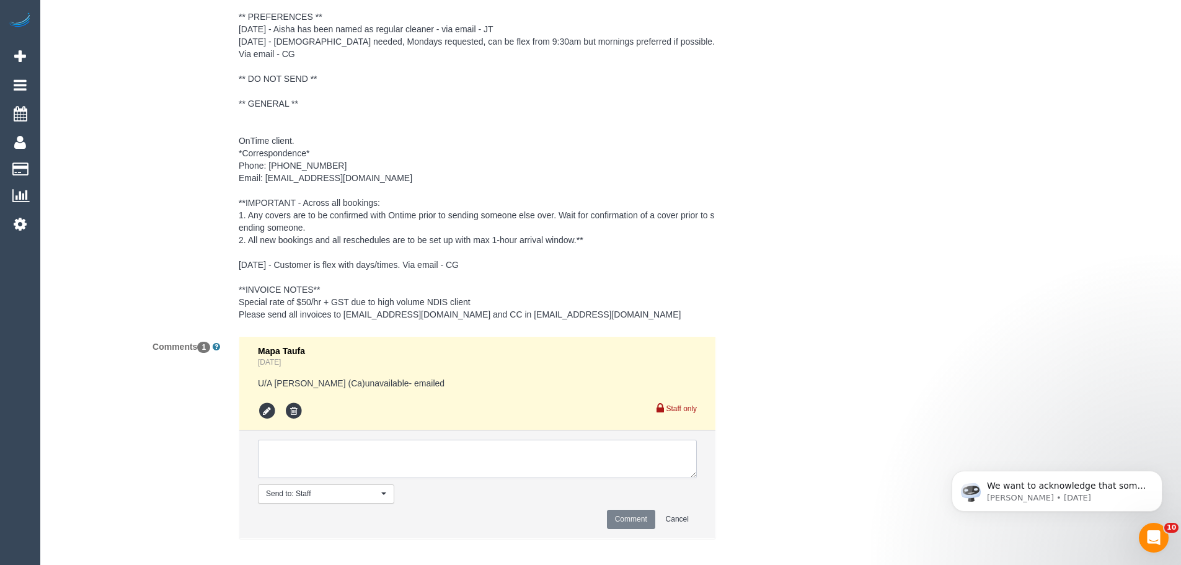
click at [359, 441] on textarea at bounding box center [477, 458] width 439 height 38
paste textarea "flex - available Fridays - Via email from SC"
type textarea "flex - available Fridays - Via email from SC"
click at [630, 509] on button "Comment" at bounding box center [631, 518] width 48 height 19
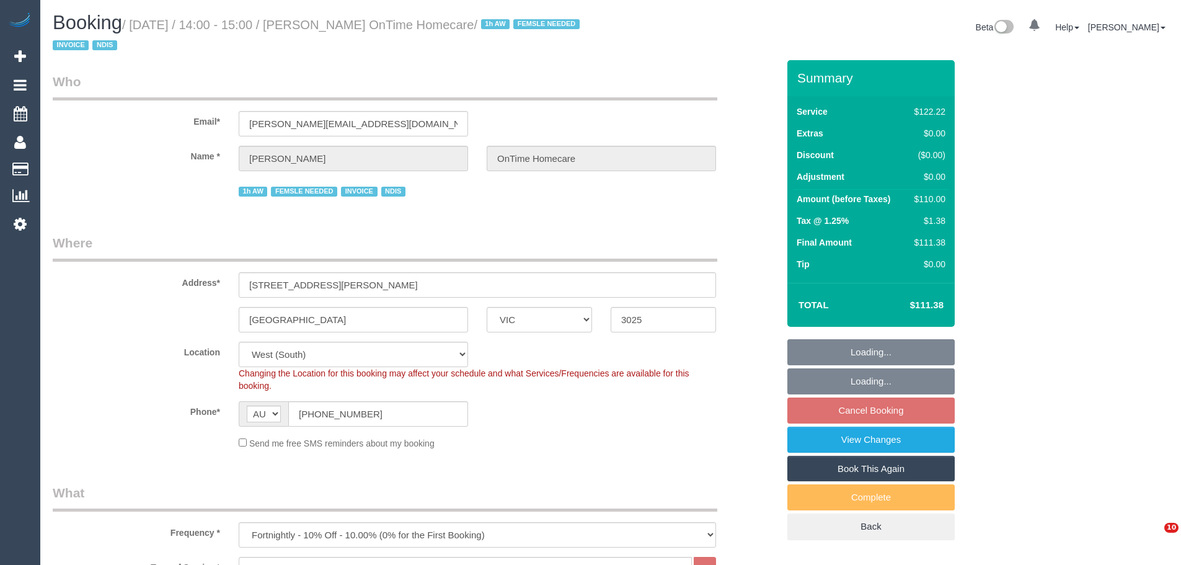
select select "VIC"
select select "number:29"
select select "number:14"
select select "number:19"
select select "number:36"
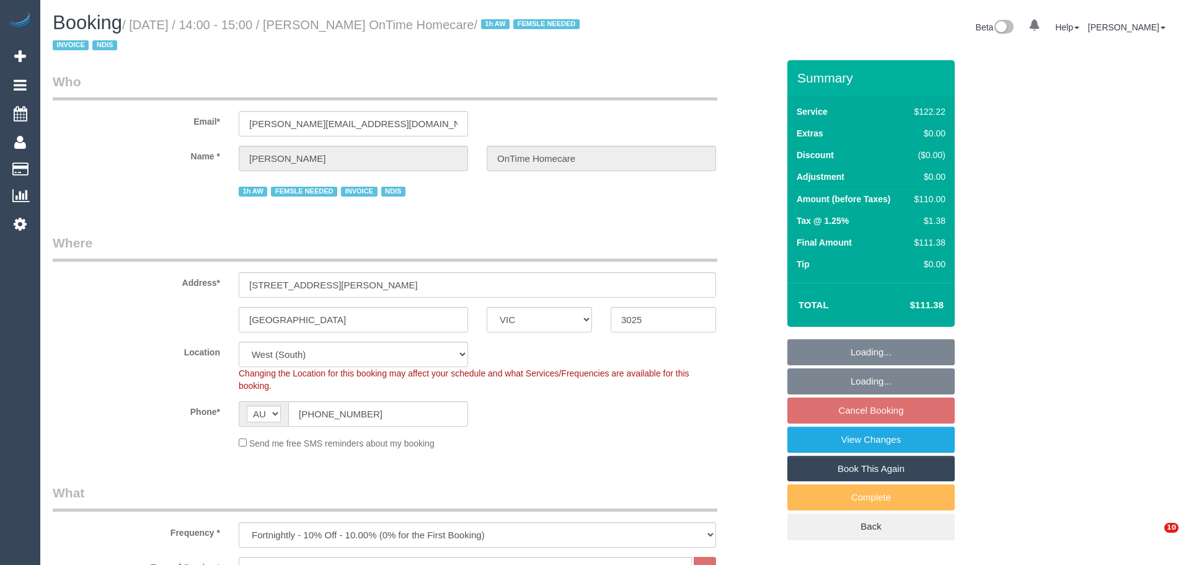
select select "number:35"
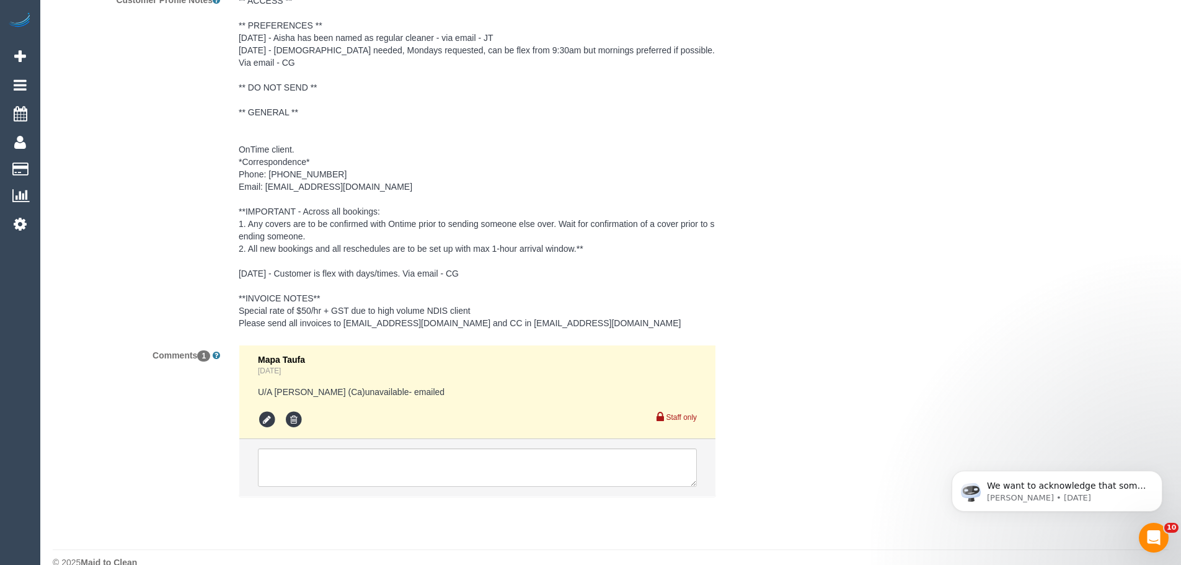
scroll to position [1947, 0]
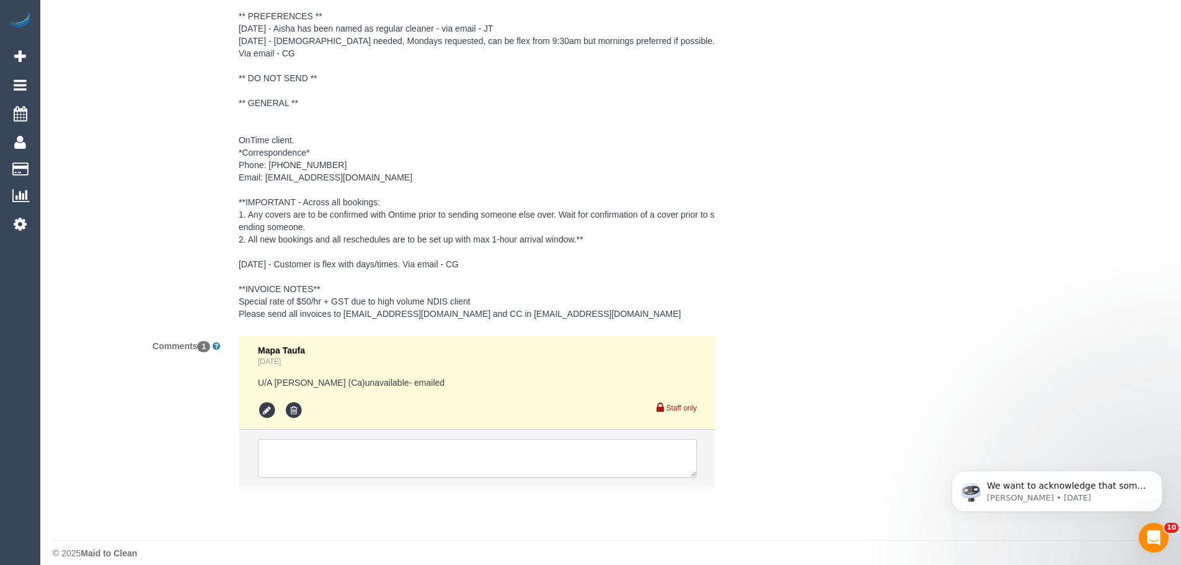
click at [545, 457] on textarea at bounding box center [477, 458] width 439 height 38
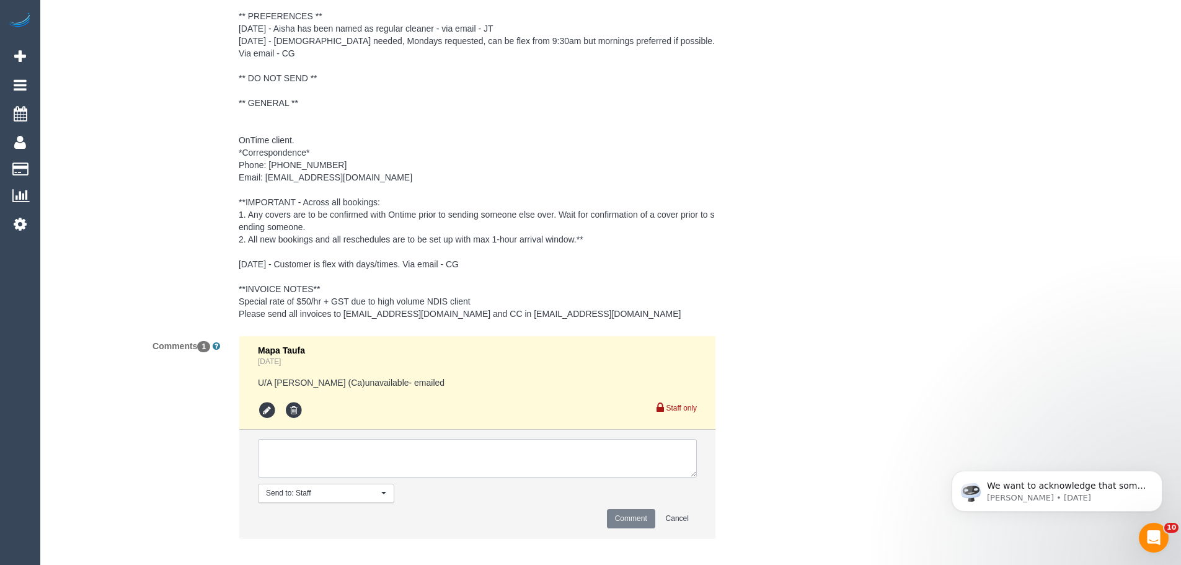
paste textarea "flex - available Fridays - Via email from SC"
type textarea "flex - available Fridays - Via email from SC"
click at [626, 509] on button "Comment" at bounding box center [631, 518] width 48 height 19
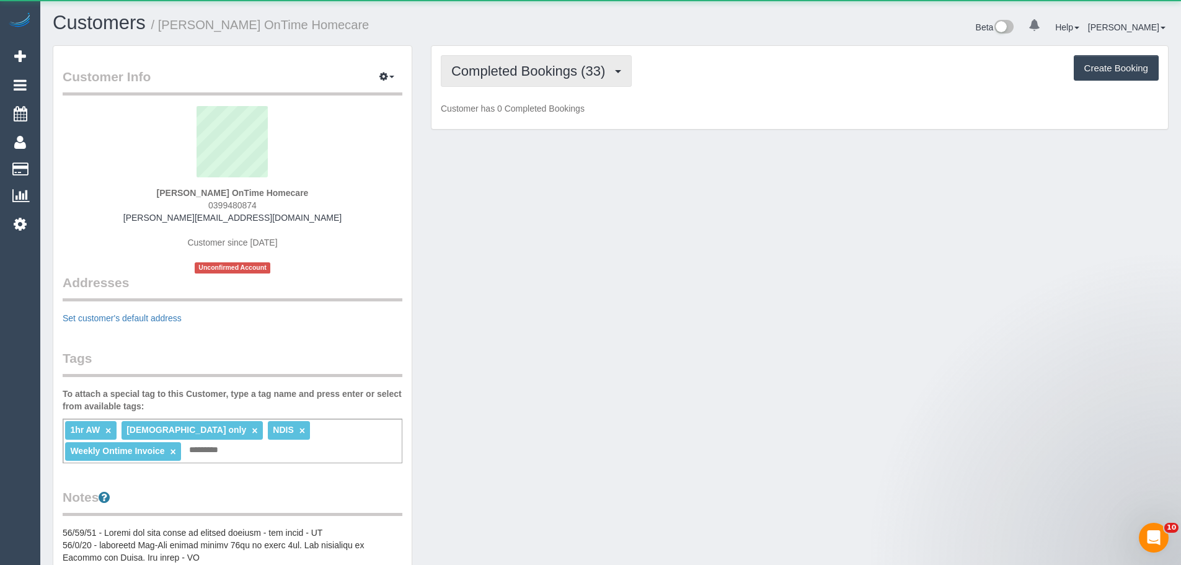
click at [495, 65] on span "Completed Bookings (33)" at bounding box center [531, 70] width 160 height 15
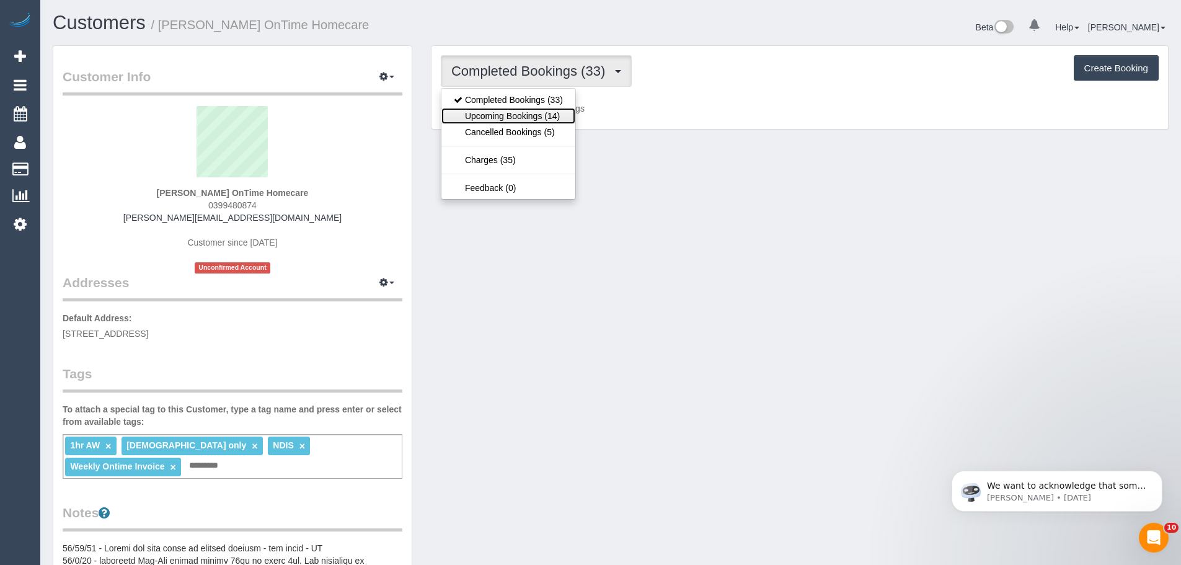
click at [496, 112] on link "Upcoming Bookings (14)" at bounding box center [508, 116] width 134 height 16
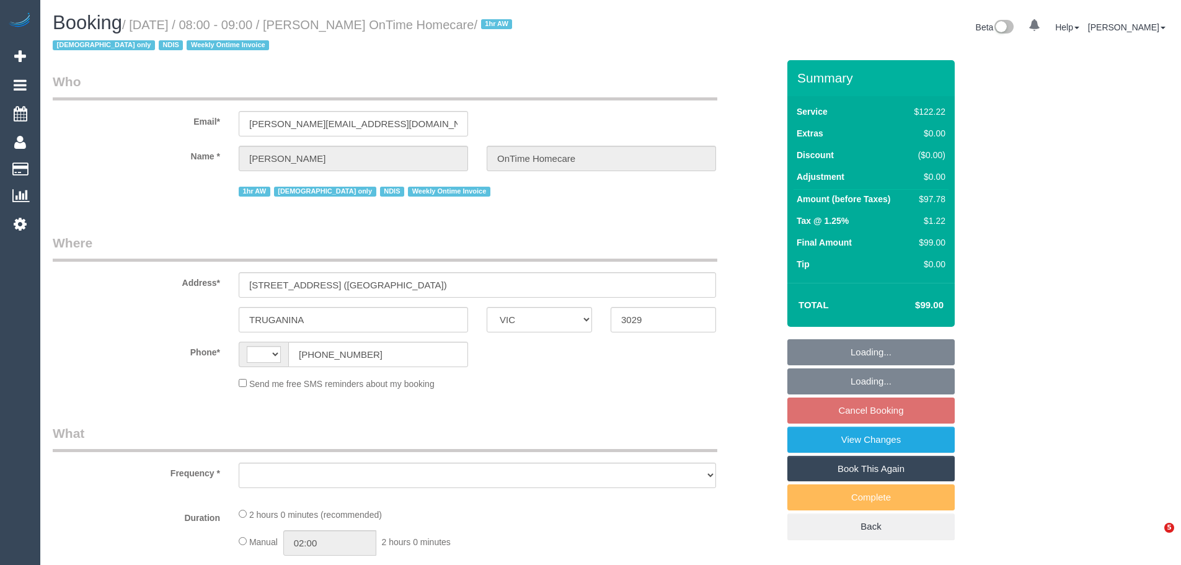
select select "VIC"
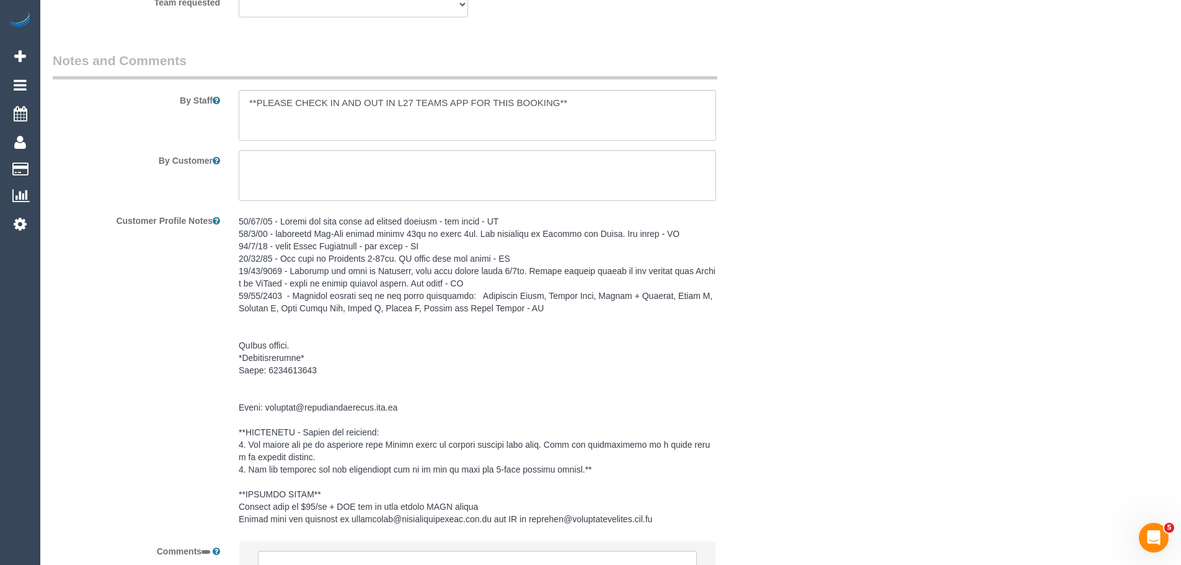
select select "string:AU"
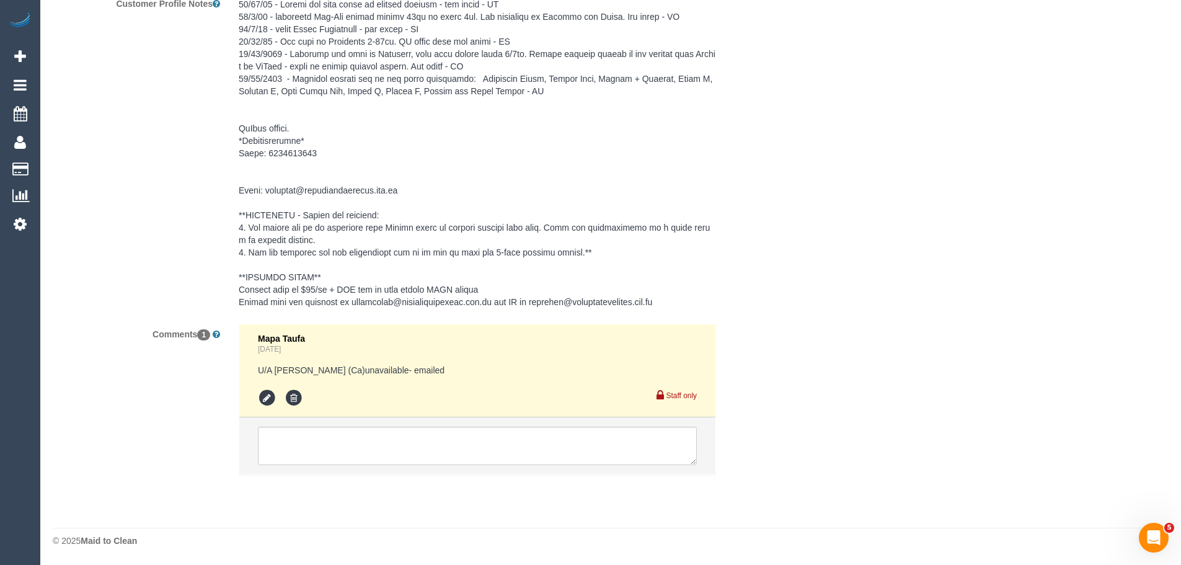
select select "number:28"
select select "number:14"
select select "number:18"
select select "number:25"
select select "number:35"
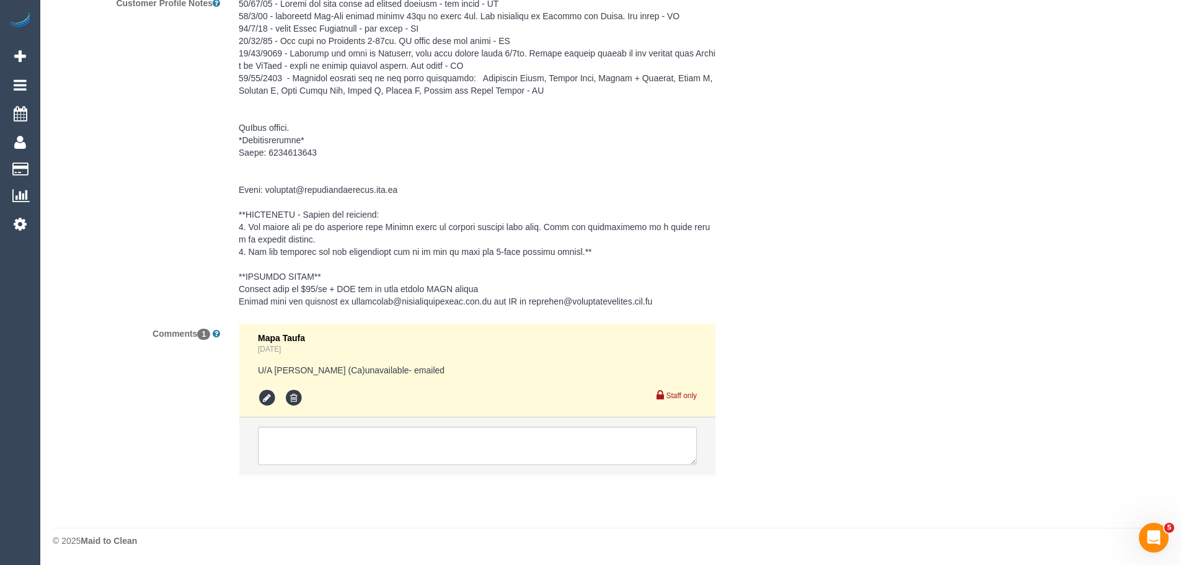
select select "object:777"
click at [563, 464] on textarea at bounding box center [477, 445] width 439 height 38
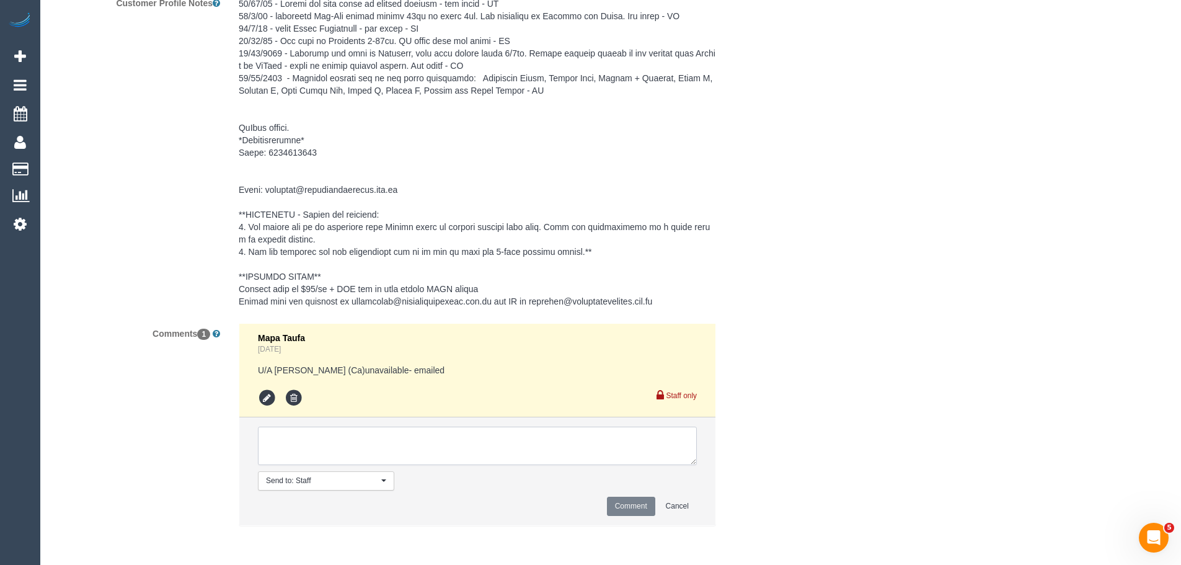
paste textarea "flex - available Wednesdays - Via email from SC"
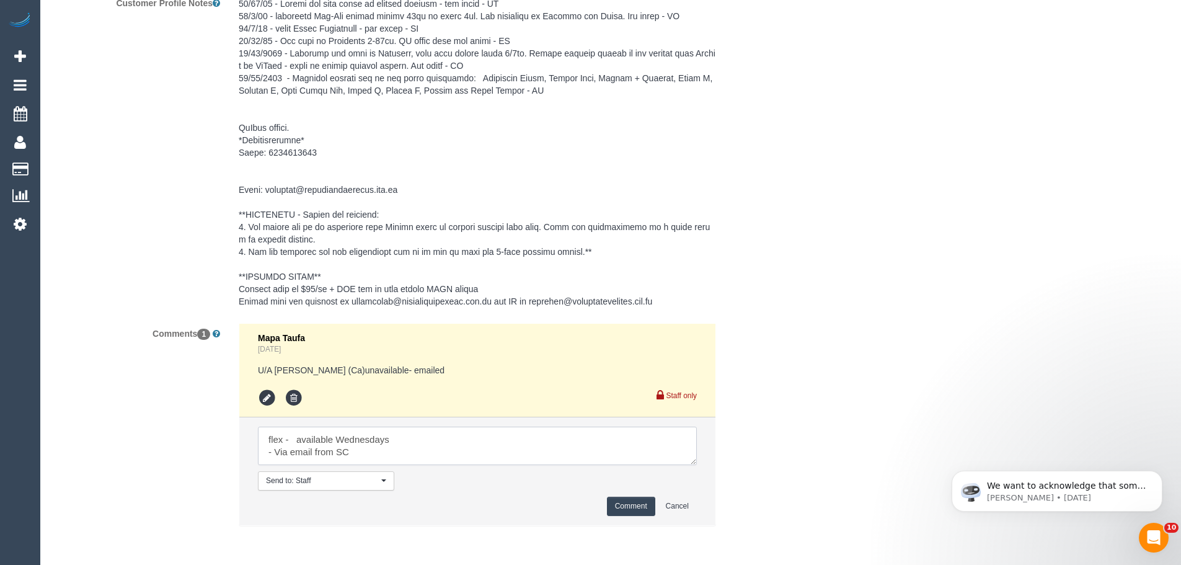
scroll to position [0, 0]
type textarea "flex - available Wednesdays - Via email from SC"
click at [638, 508] on button "Comment" at bounding box center [631, 505] width 48 height 19
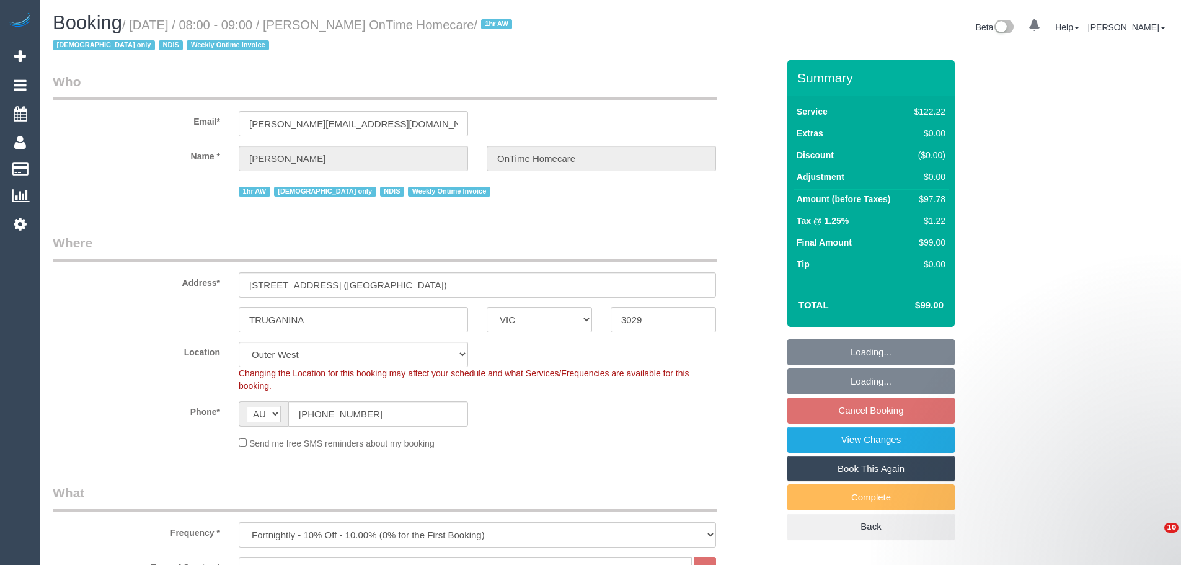
select select "VIC"
select select "number:28"
select select "number:14"
select select "number:18"
select select "number:25"
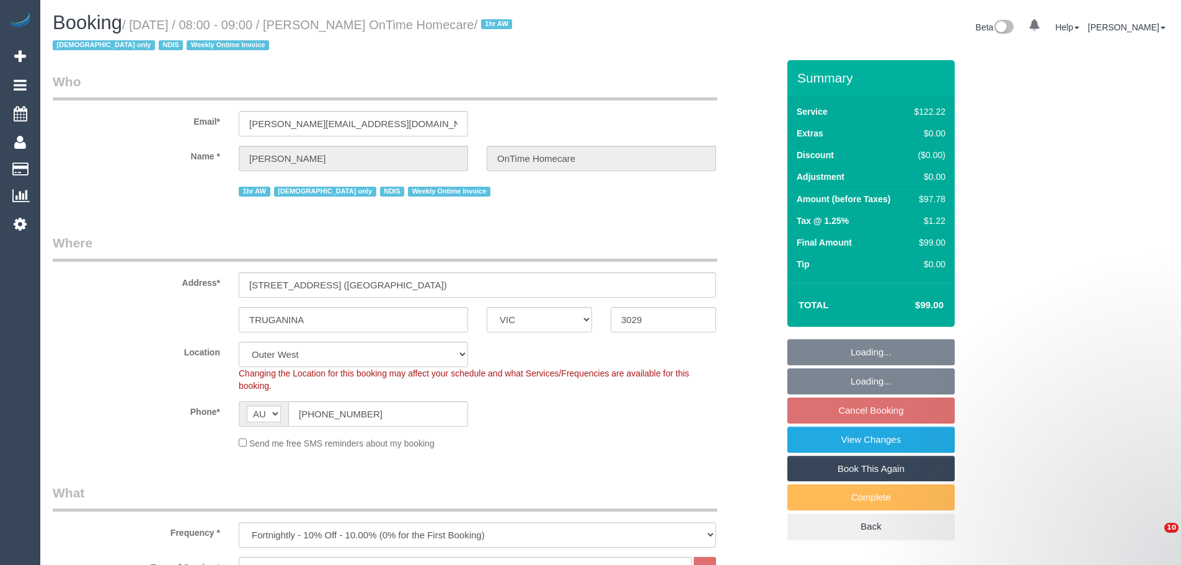
select select "number:35"
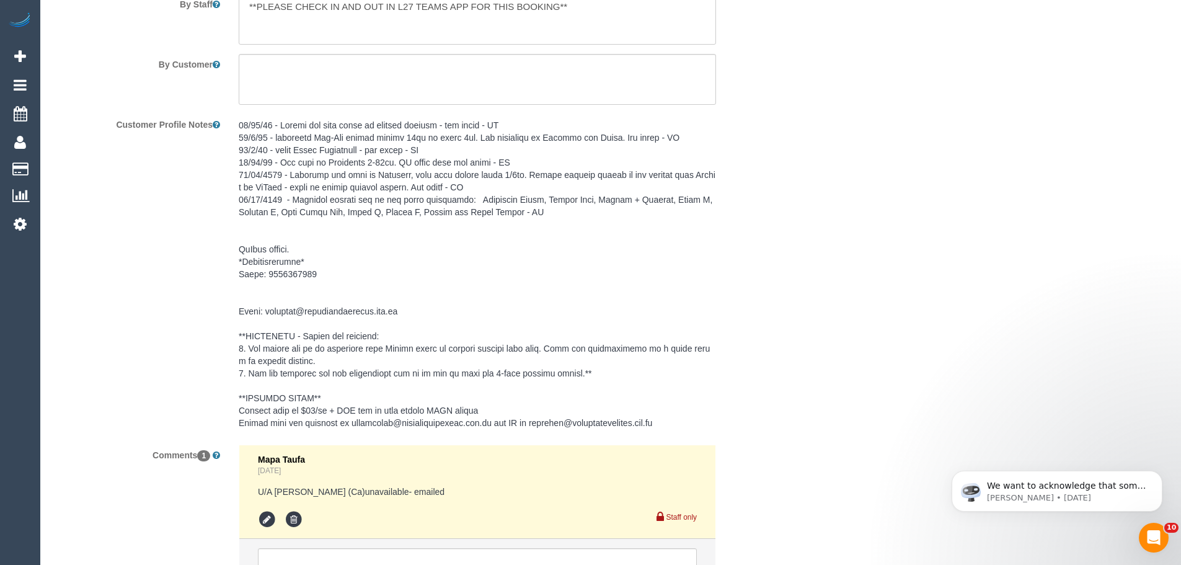
scroll to position [1935, 0]
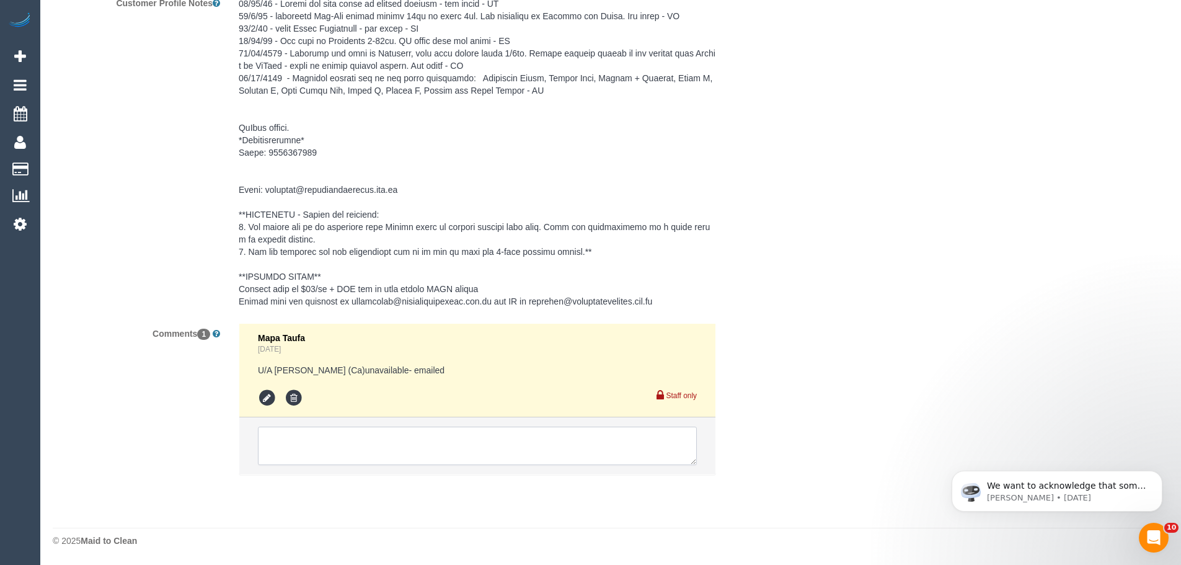
click at [512, 434] on textarea at bounding box center [477, 445] width 439 height 38
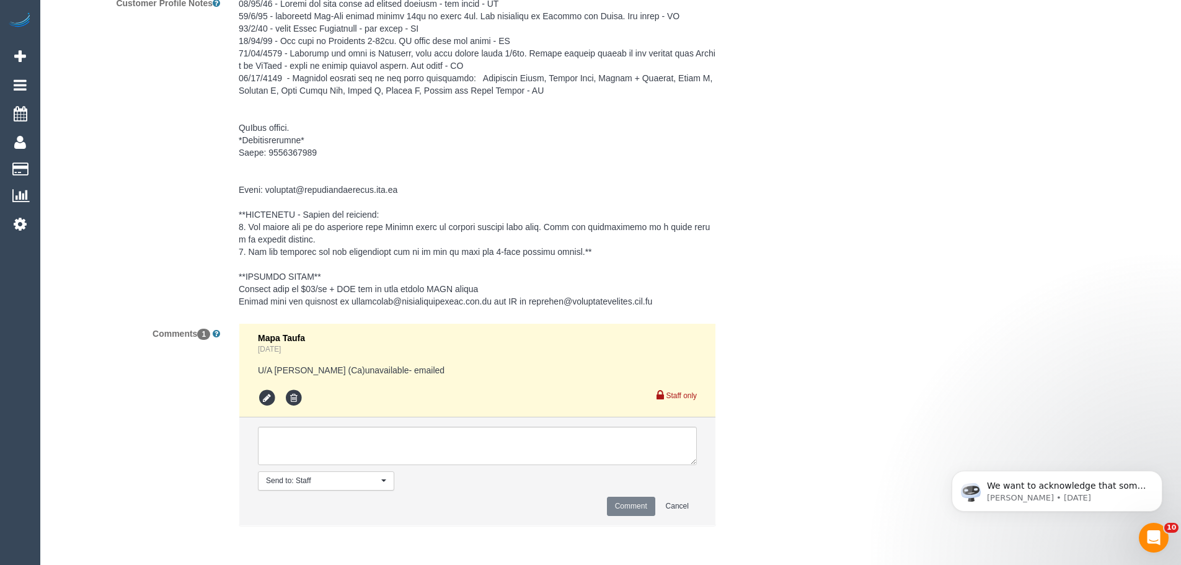
click at [624, 503] on div "Comment Cancel" at bounding box center [477, 505] width 439 height 19
click at [598, 449] on textarea at bounding box center [477, 445] width 439 height 38
paste textarea "flex - available Wednesdays - Via email from SC"
type textarea "flex - available Wednesdays - Via email from SC"
click at [637, 502] on button "Comment" at bounding box center [631, 505] width 48 height 19
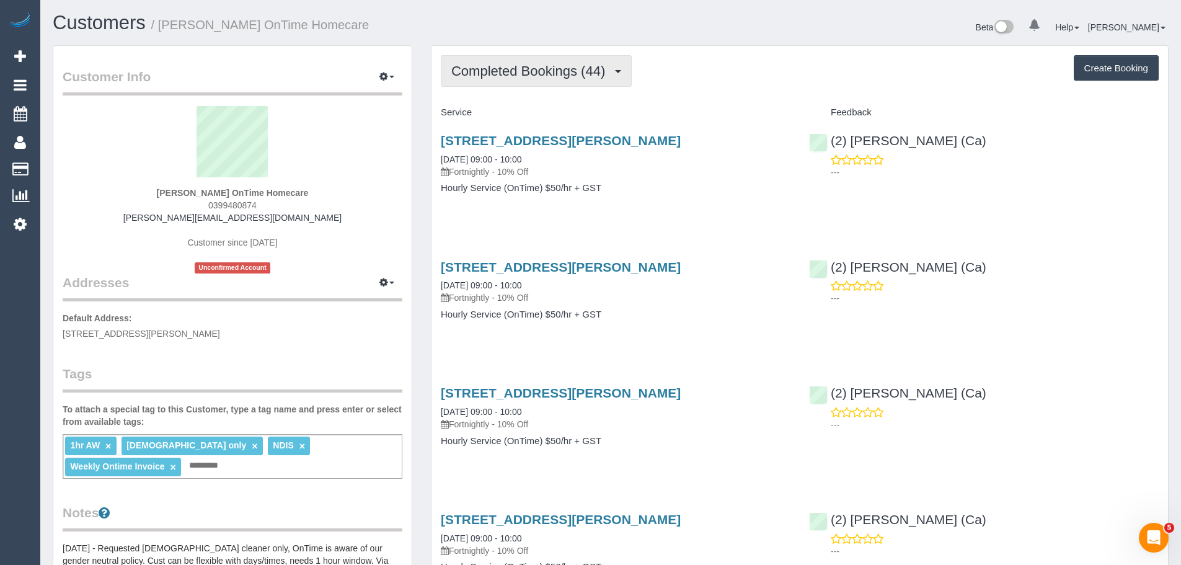
click at [524, 68] on span "Completed Bookings (44)" at bounding box center [531, 70] width 160 height 15
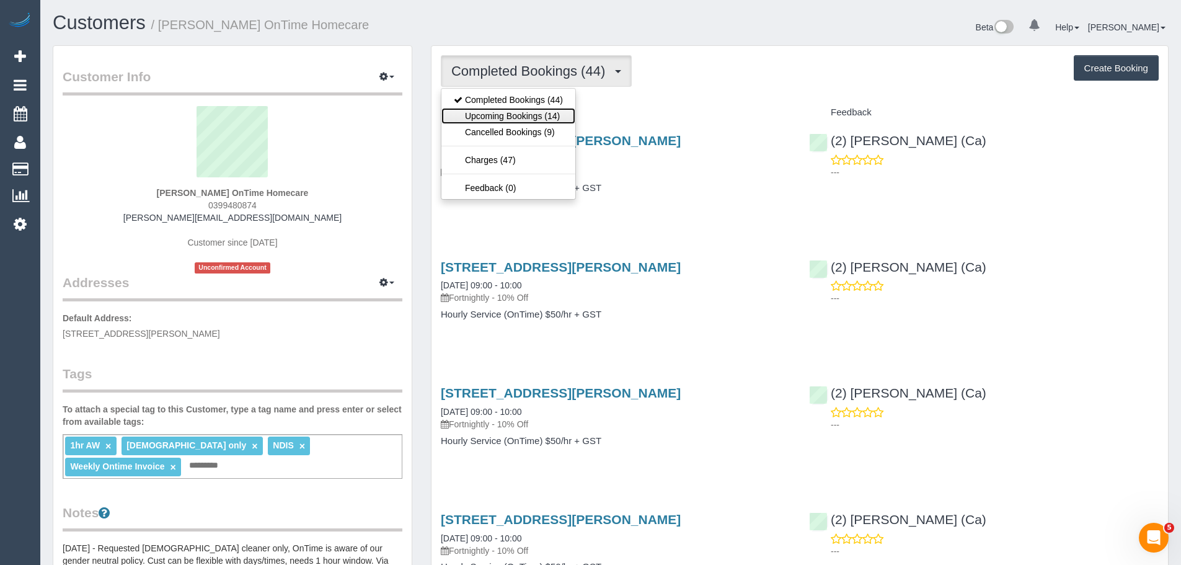
click at [526, 115] on link "Upcoming Bookings (14)" at bounding box center [508, 116] width 134 height 16
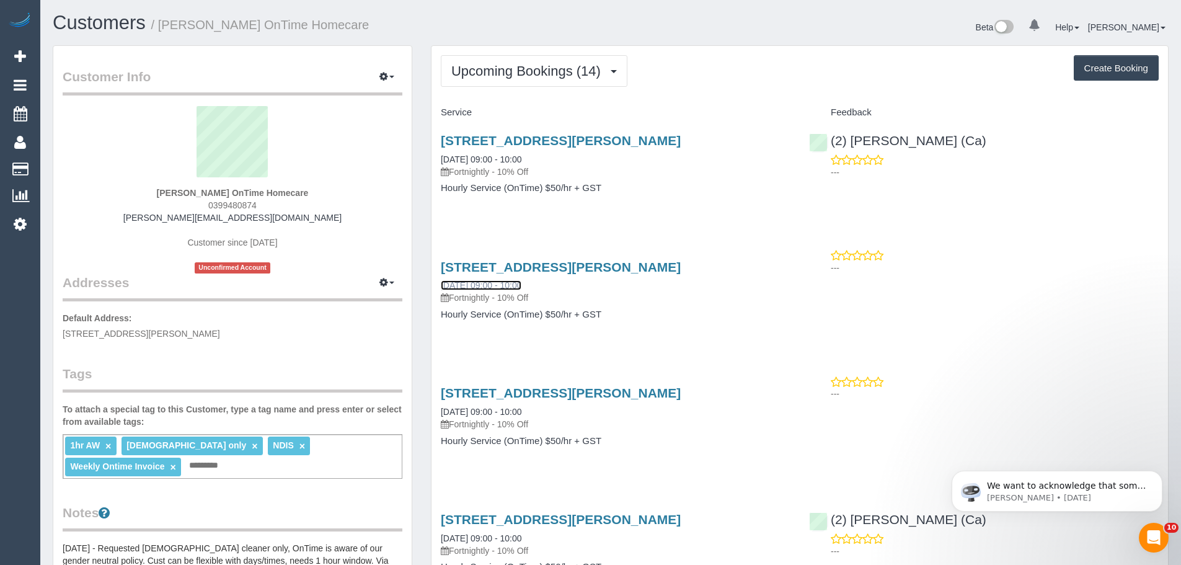
click at [503, 285] on link "16/10/2025 09:00 - 10:00" at bounding box center [481, 285] width 81 height 10
click at [547, 67] on span "Upcoming Bookings (14)" at bounding box center [529, 70] width 156 height 15
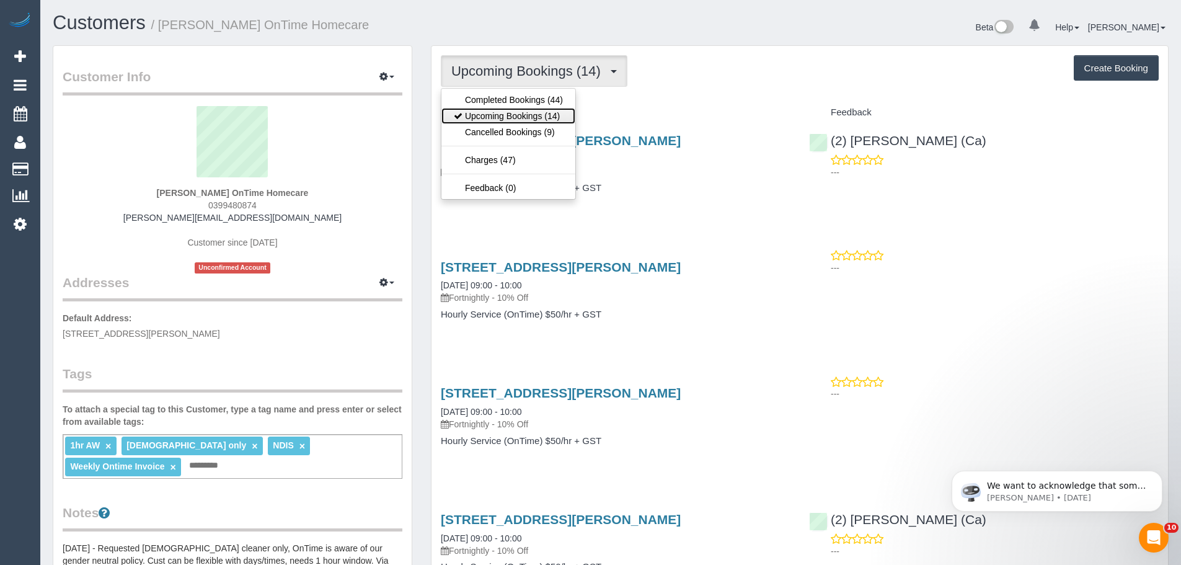
click at [532, 117] on link "Upcoming Bookings (14)" at bounding box center [508, 116] width 134 height 16
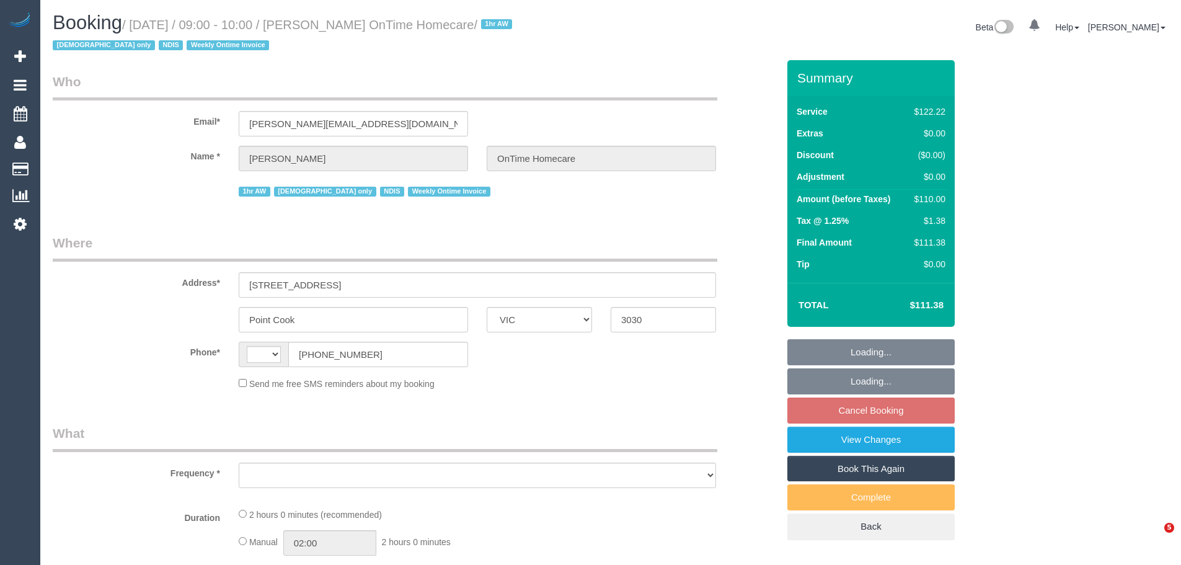
select select "VIC"
select select "object:280"
select select "number:28"
select select "number:14"
select select "number:19"
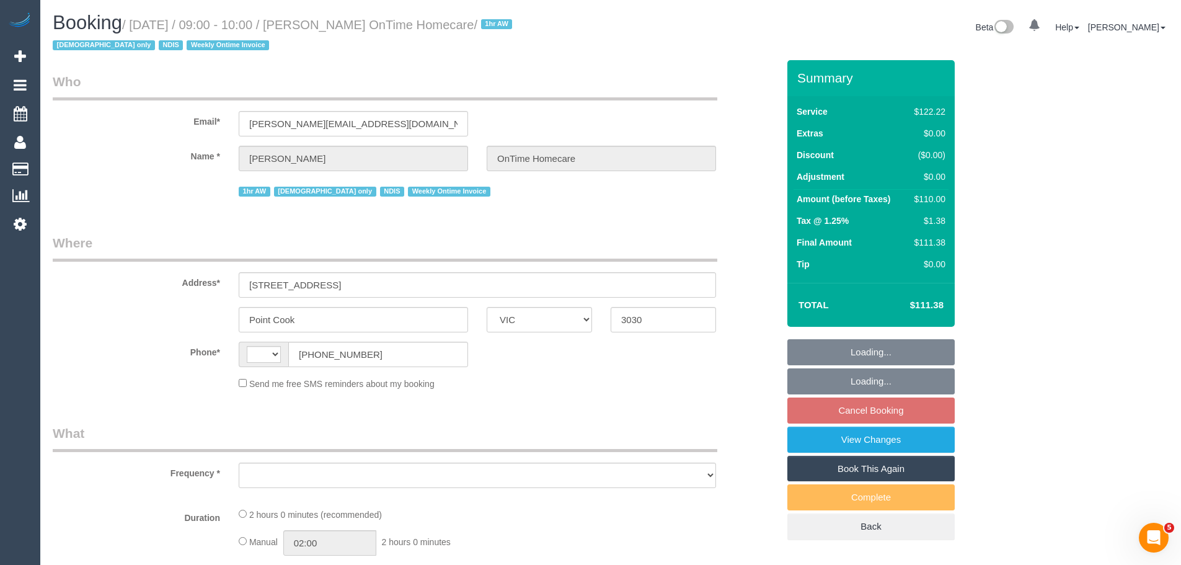
select select "number:22"
select select "number:35"
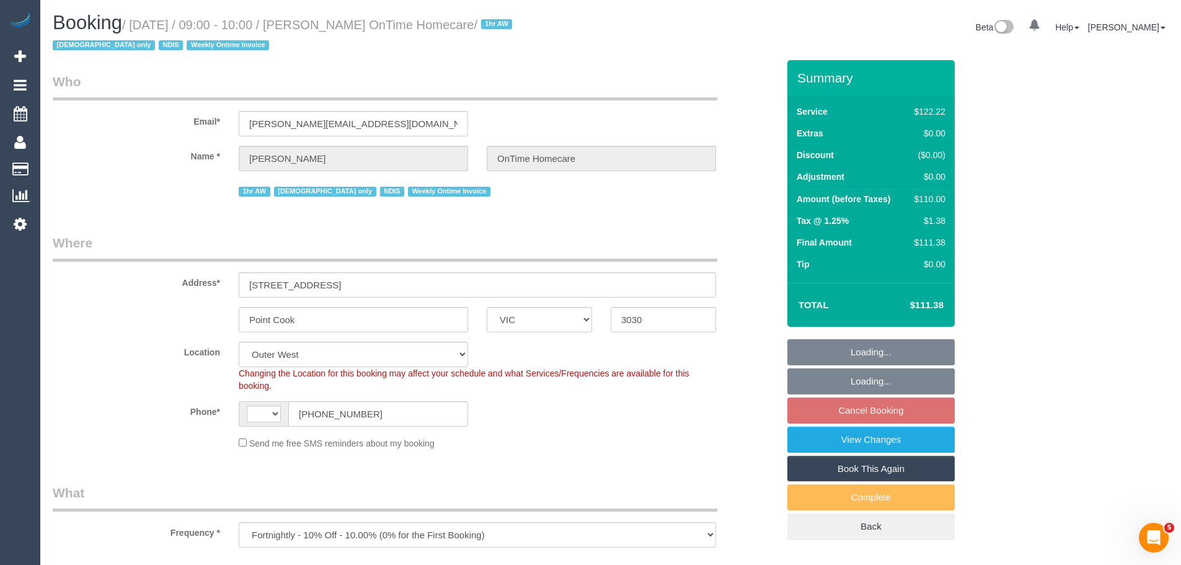
select select "object:701"
select select "string:AU"
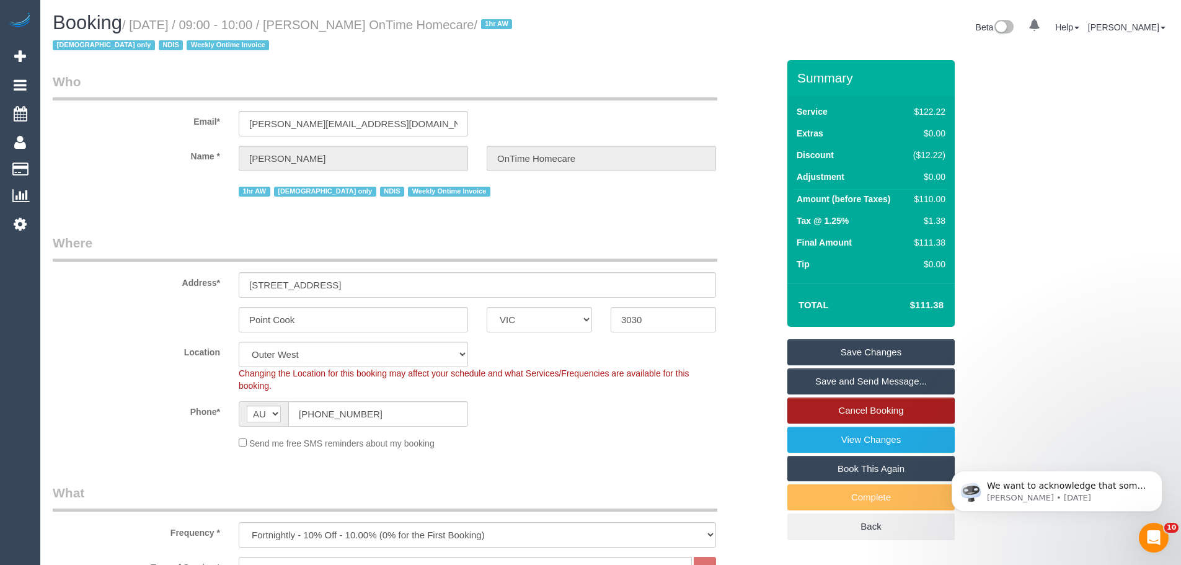
click at [876, 411] on link "Cancel Booking" at bounding box center [870, 410] width 167 height 26
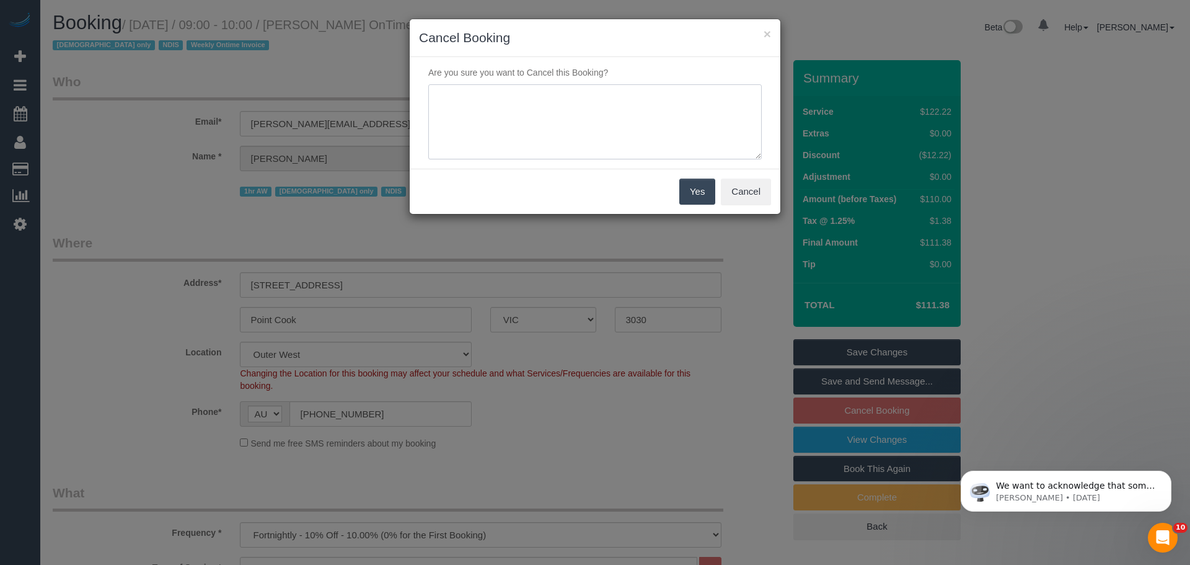
click at [565, 108] on textarea at bounding box center [594, 122] width 333 height 76
paste textarea "does not want another cleaner during these dates"
drag, startPoint x: 566, startPoint y: 97, endPoint x: 688, endPoint y: 98, distance: 121.5
click at [688, 98] on textarea at bounding box center [594, 122] width 333 height 76
drag, startPoint x: 652, startPoint y: 113, endPoint x: 116, endPoint y: 13, distance: 545.3
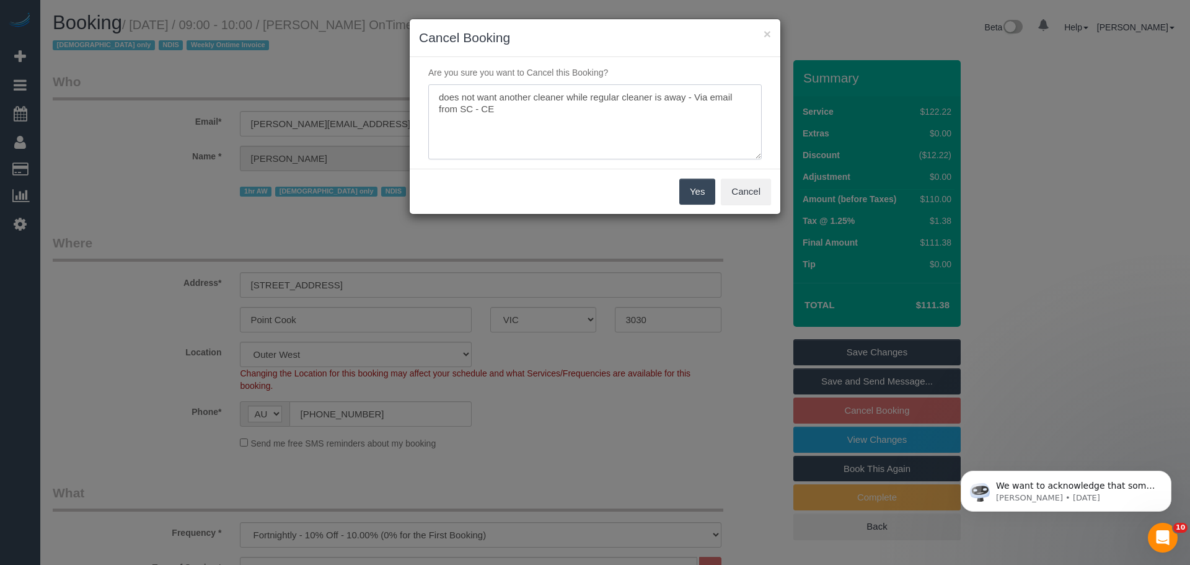
click at [116, 15] on div "× Cancel Booking Are you sure you want to Cancel this Booking? Yes Cancel" at bounding box center [595, 282] width 1190 height 565
type textarea "does not want another cleaner while regular cleaner is away - Via email from SC…"
click at [686, 195] on button "Yes" at bounding box center [697, 191] width 36 height 26
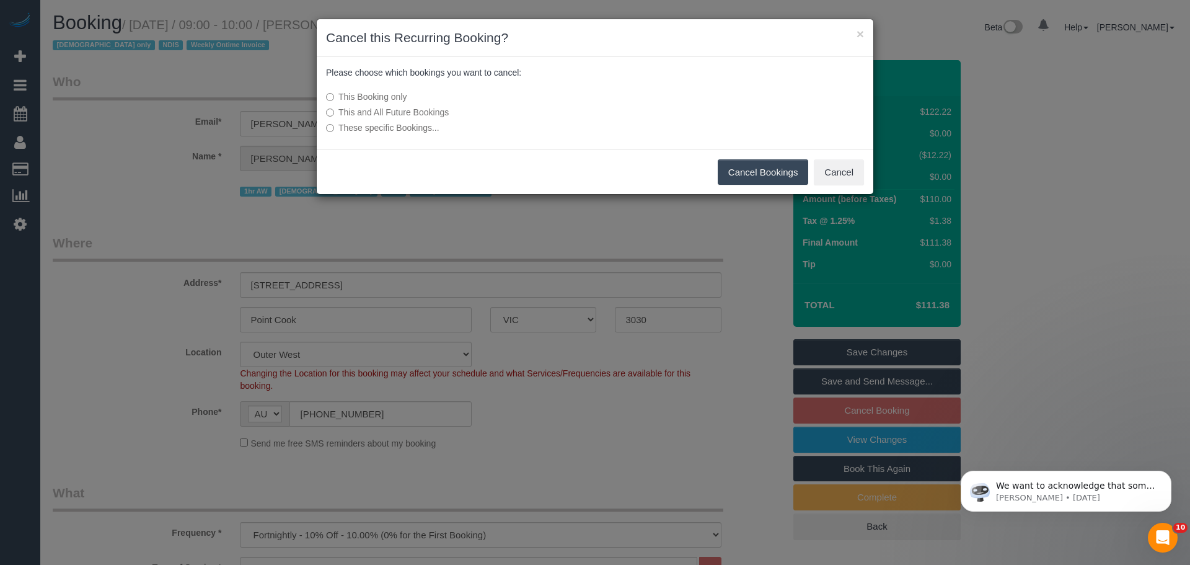
click at [744, 169] on button "Cancel Bookings" at bounding box center [763, 172] width 91 height 26
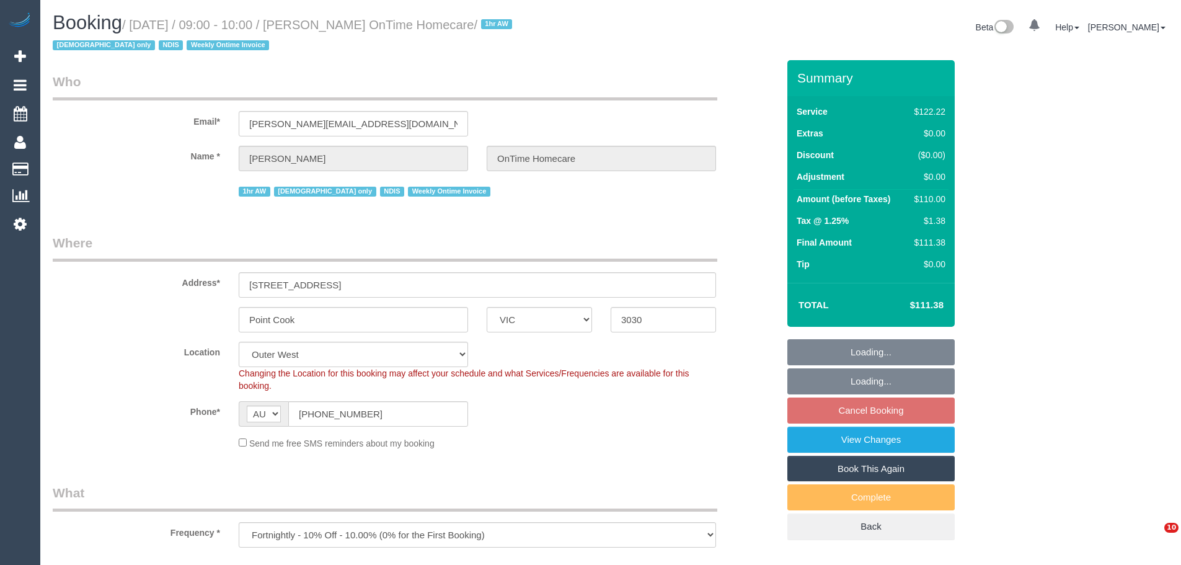
select select "VIC"
select select "number:28"
select select "number:14"
select select "number:19"
select select "number:22"
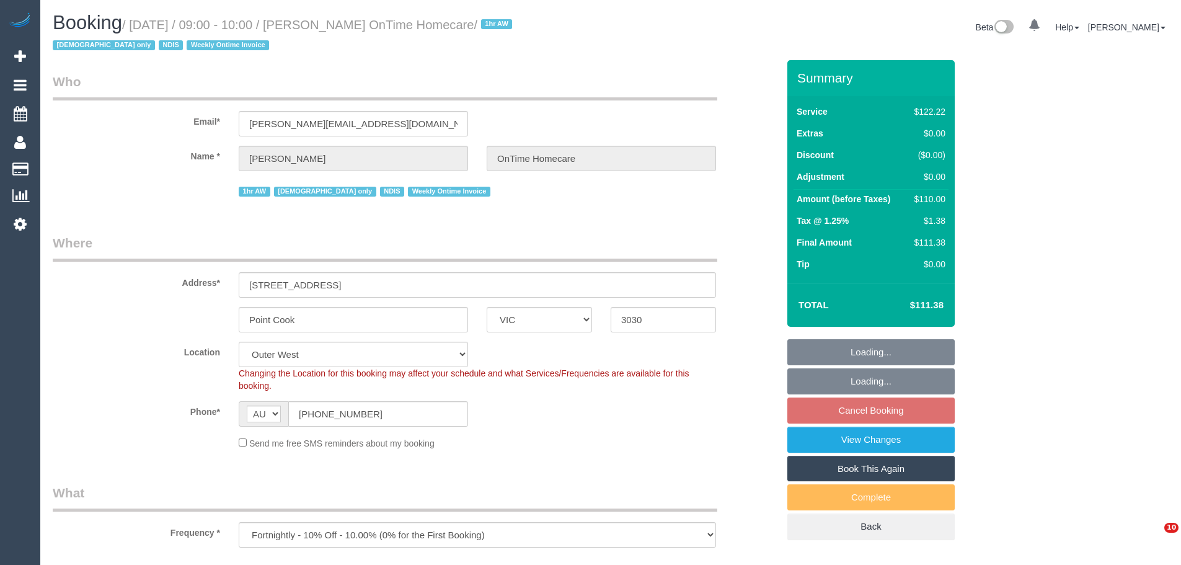
select select "number:35"
select select "object:718"
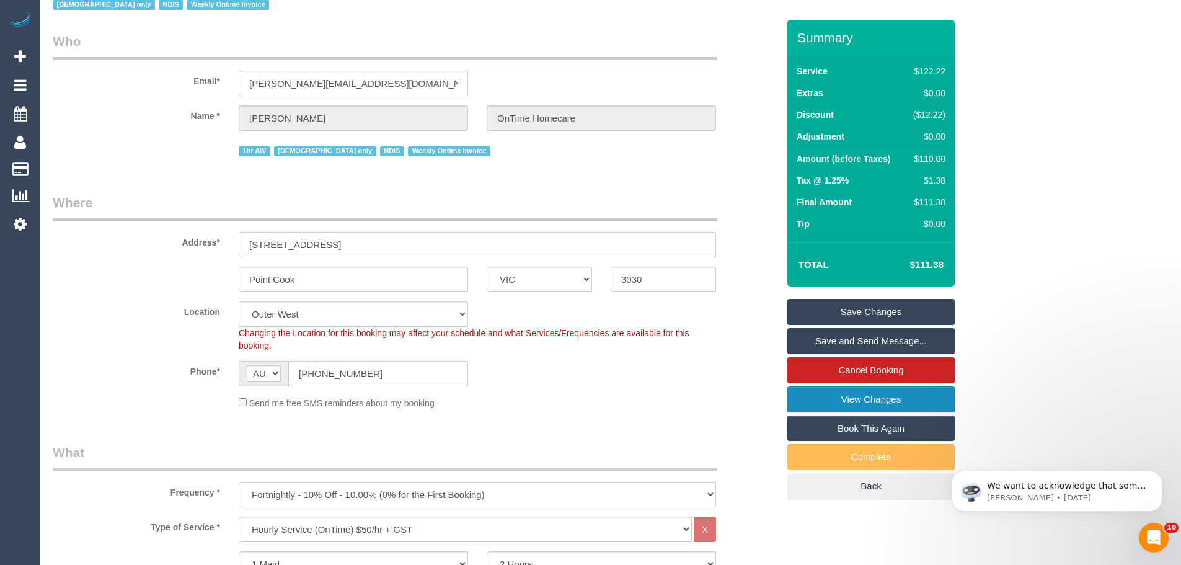
scroll to position [62, 0]
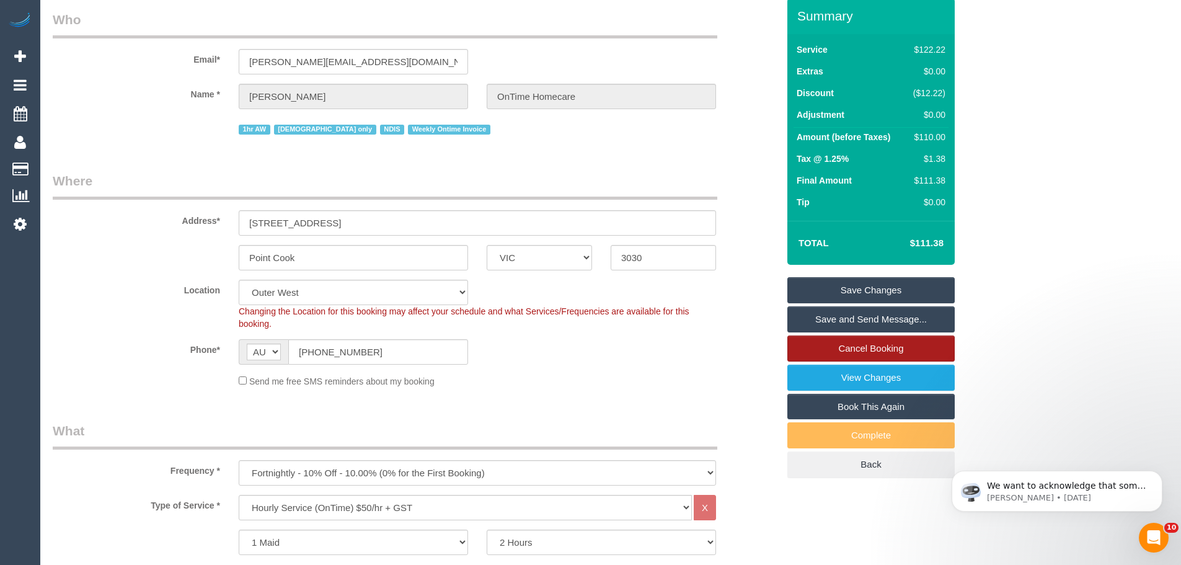
click at [863, 345] on link "Cancel Booking" at bounding box center [870, 348] width 167 height 26
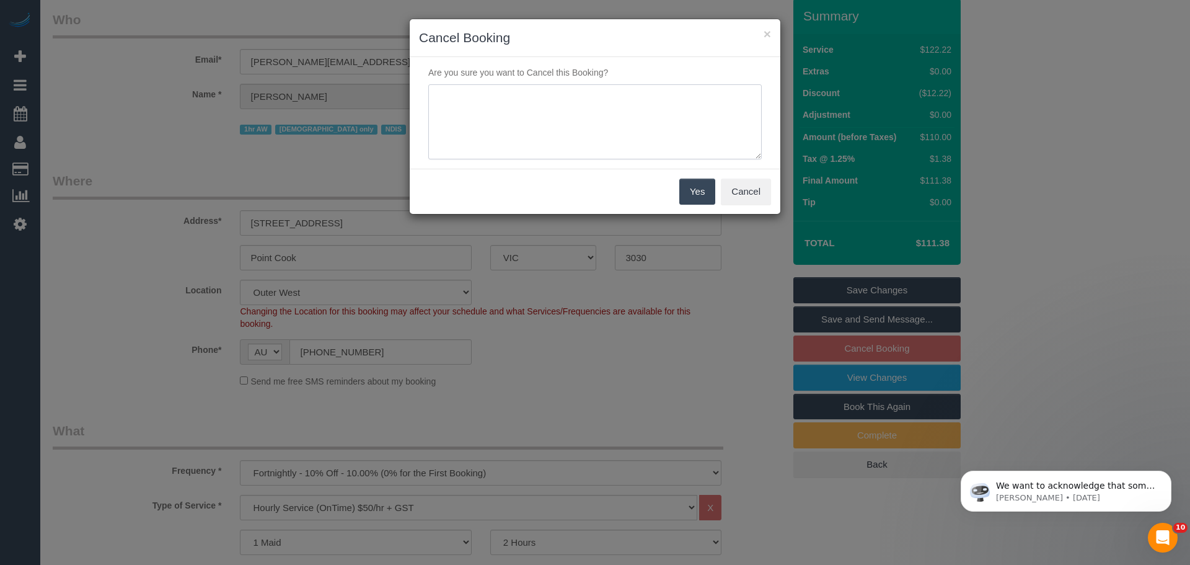
click at [574, 91] on textarea at bounding box center [594, 122] width 333 height 76
paste textarea "does not want another cleaner while regular cleaner is away - Via email from SC…"
type textarea "does not want another cleaner while regular cleaner is away - Via email from SC…"
click at [694, 191] on button "Yes" at bounding box center [697, 191] width 36 height 26
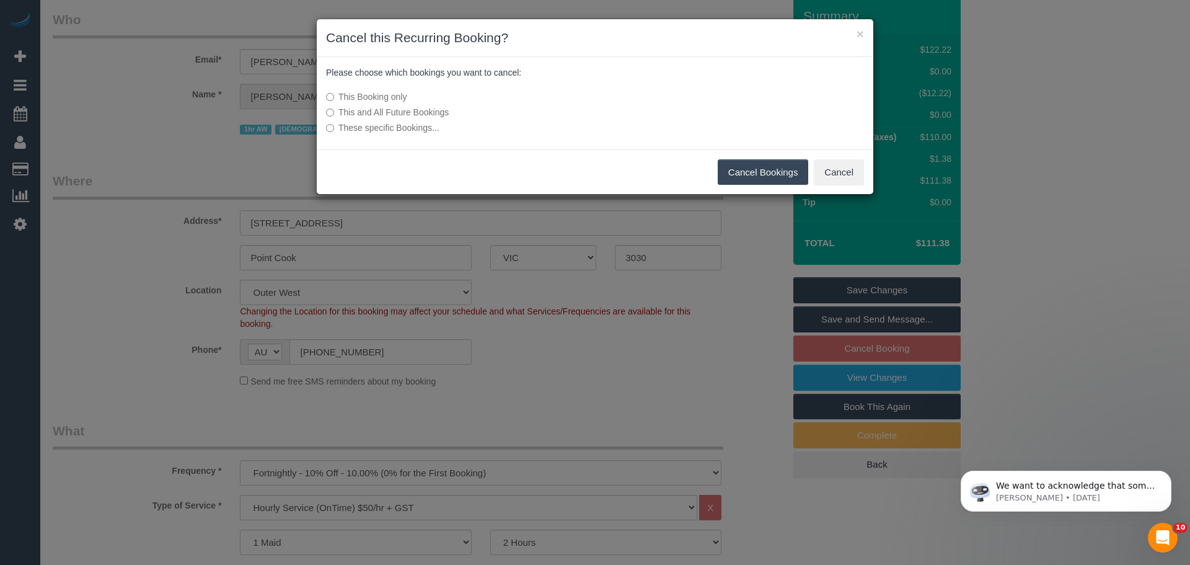
click at [735, 180] on button "Cancel Bookings" at bounding box center [763, 172] width 91 height 26
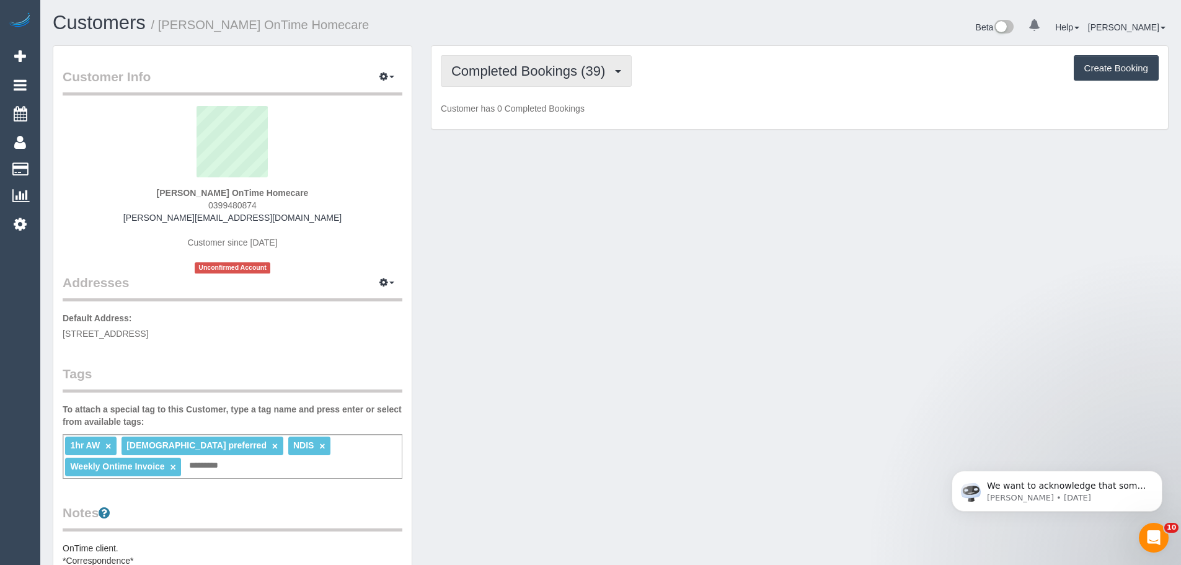
click at [550, 76] on span "Completed Bookings (39)" at bounding box center [531, 70] width 160 height 15
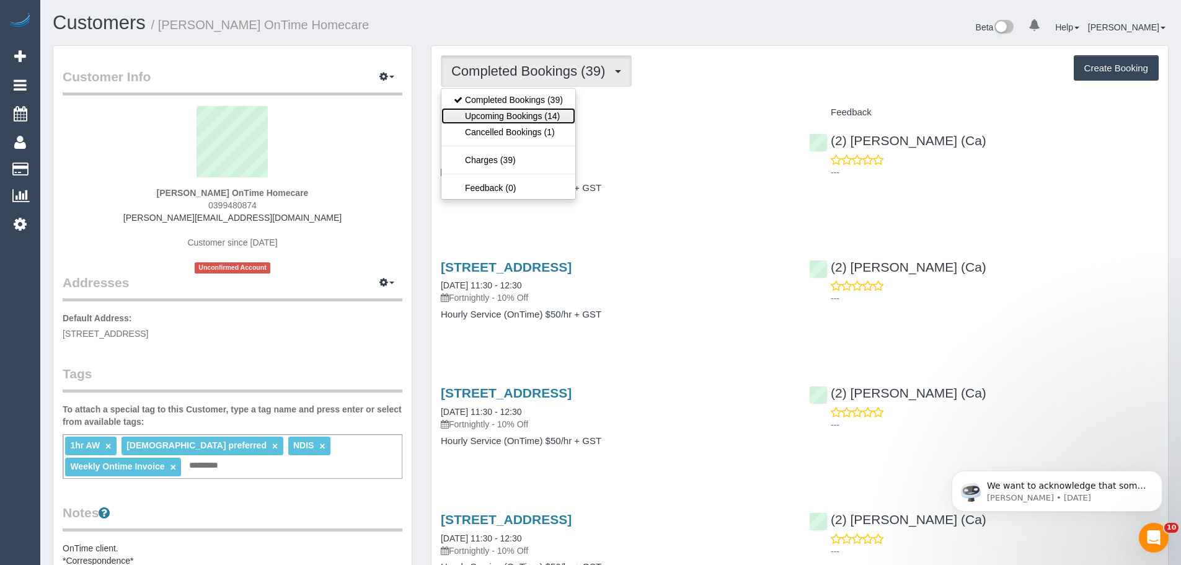
click at [557, 116] on link "Upcoming Bookings (14)" at bounding box center [508, 116] width 134 height 16
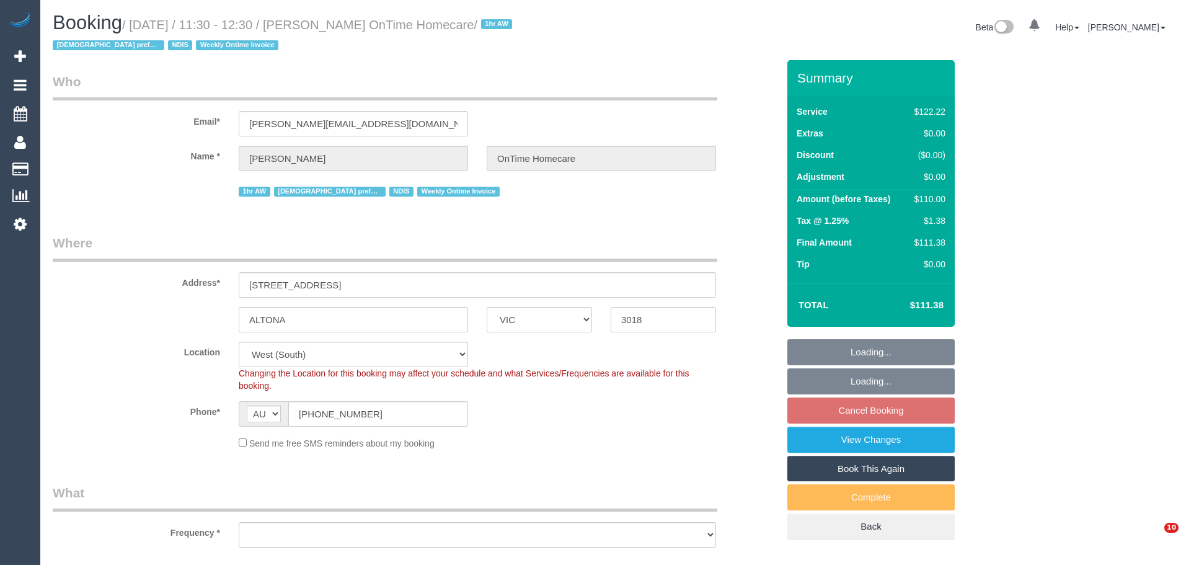
select select "VIC"
select select "number:28"
select select "number:14"
select select "number:19"
select select "number:22"
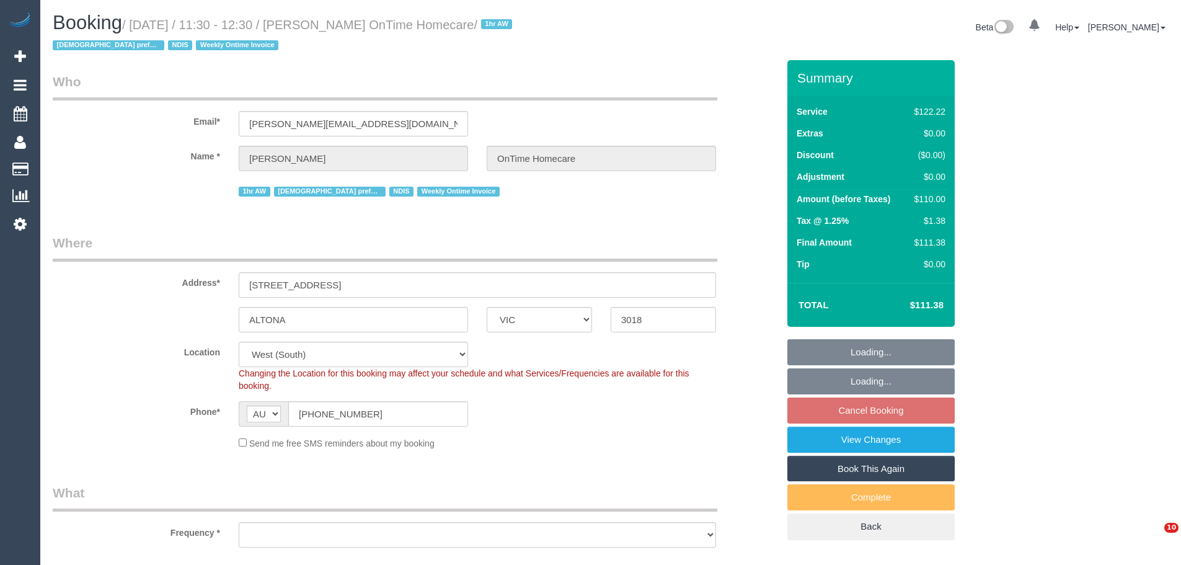
select select "number:35"
select select "object:1248"
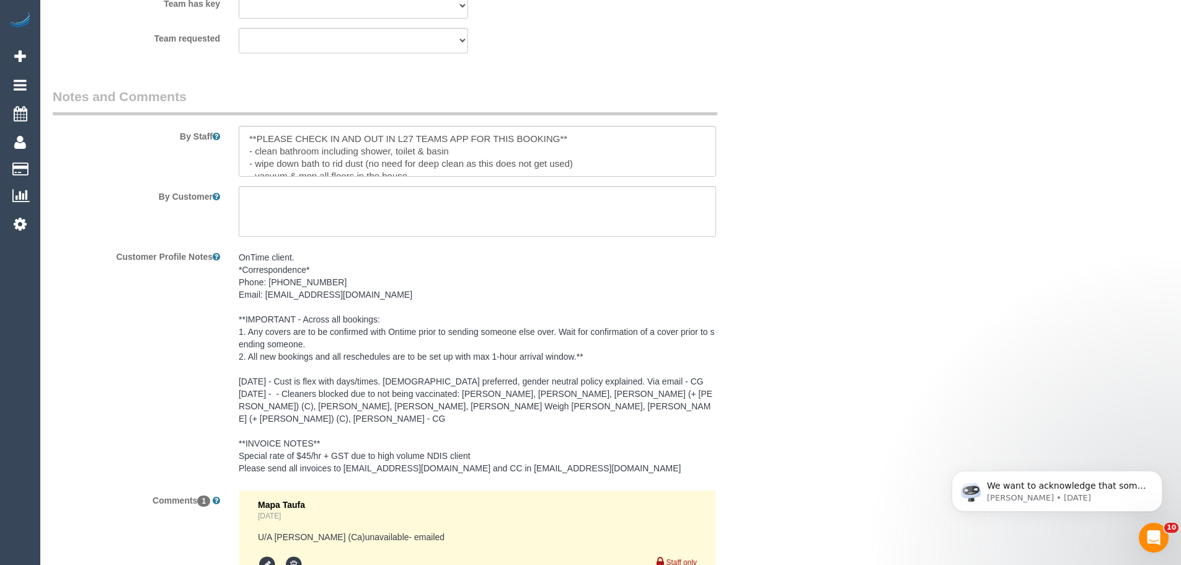
scroll to position [1836, 0]
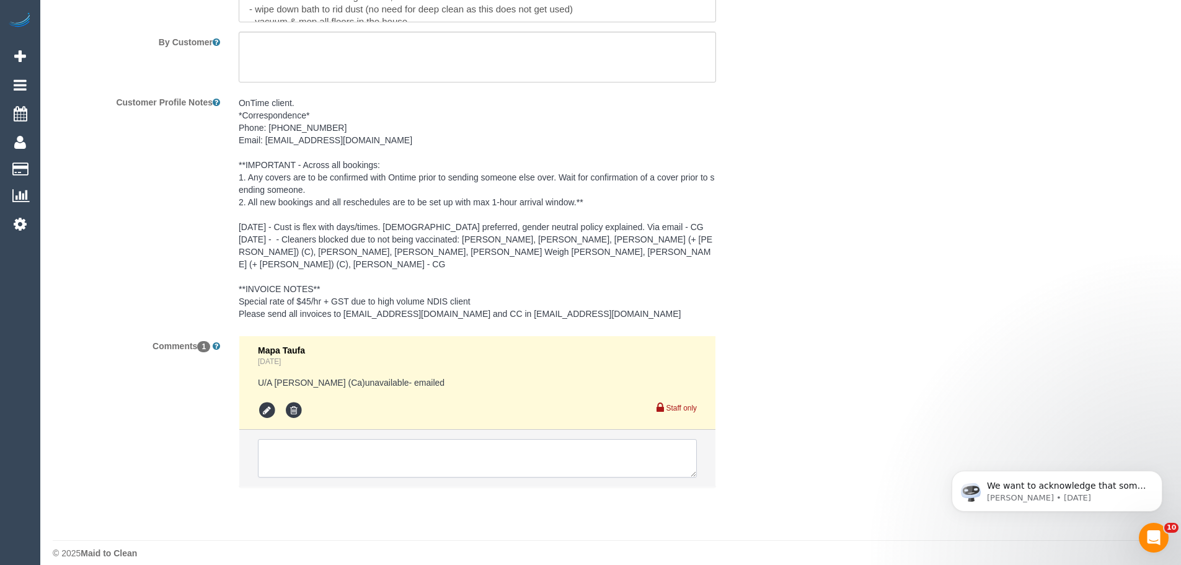
click at [447, 454] on textarea at bounding box center [477, 458] width 439 height 38
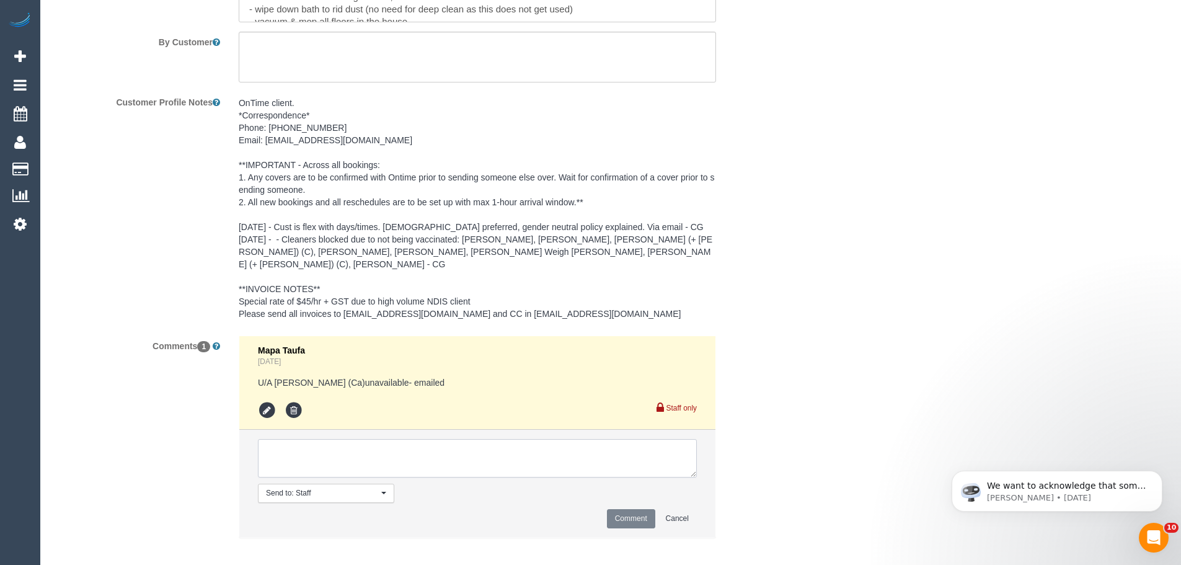
paste textarea "flex - available Tuesdays and Wednesdays no earlier than 11:00 and no [DEMOGRAP…"
type textarea "flex - available Tuesdays and Wednesdays no earlier than 11:00 and no [DEMOGRAP…"
click at [618, 509] on button "Comment" at bounding box center [631, 518] width 48 height 19
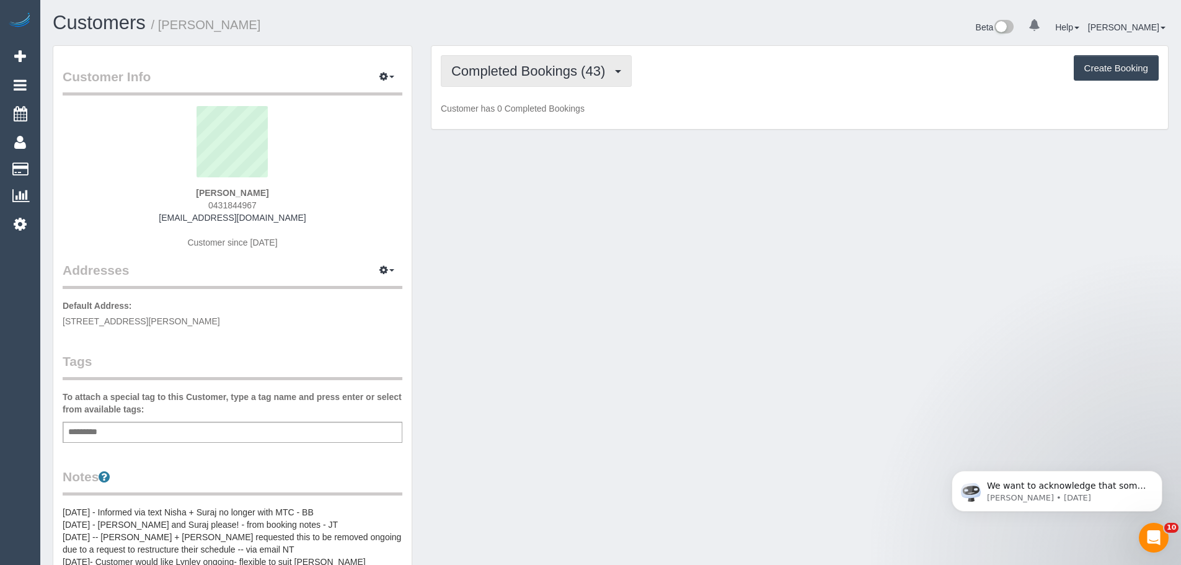
click at [504, 68] on span "Completed Bookings (43)" at bounding box center [531, 70] width 160 height 15
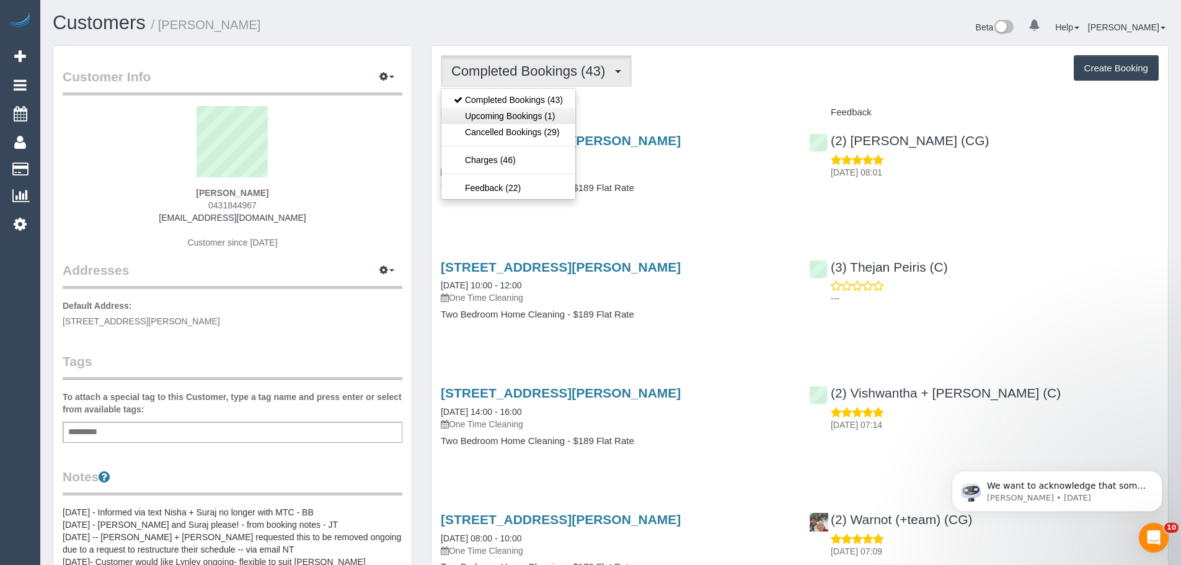
scroll to position [58593, 60790]
click at [502, 108] on link "Upcoming Bookings (1)" at bounding box center [508, 116] width 134 height 16
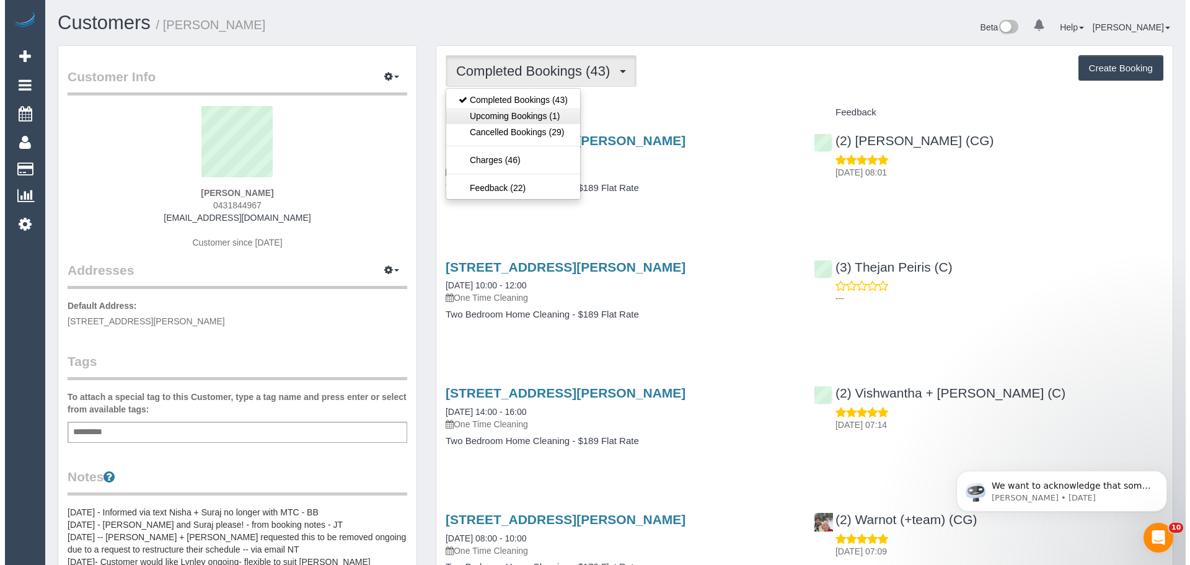
scroll to position [60984, 60790]
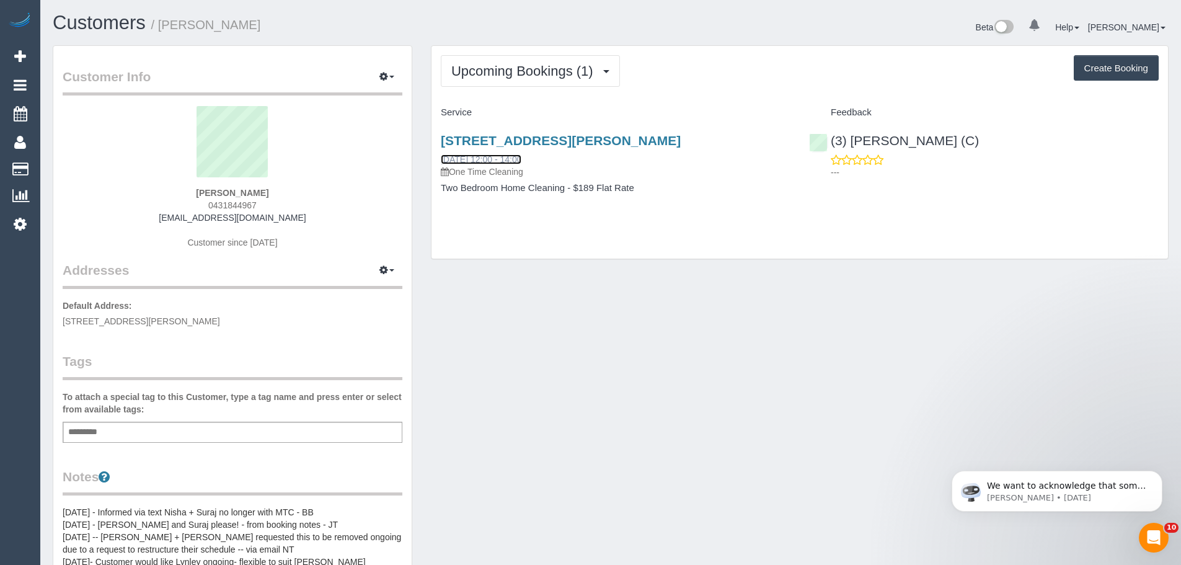
click at [475, 158] on link "[DATE] 12:00 - 14:00" at bounding box center [481, 159] width 81 height 10
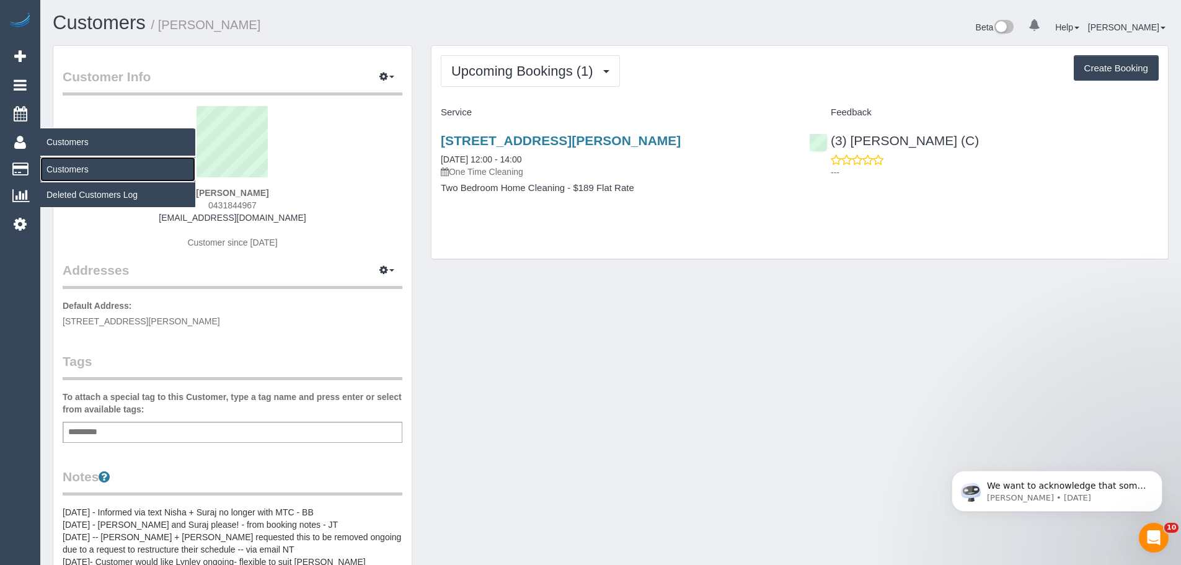
click at [65, 168] on link "Customers" at bounding box center [117, 169] width 155 height 25
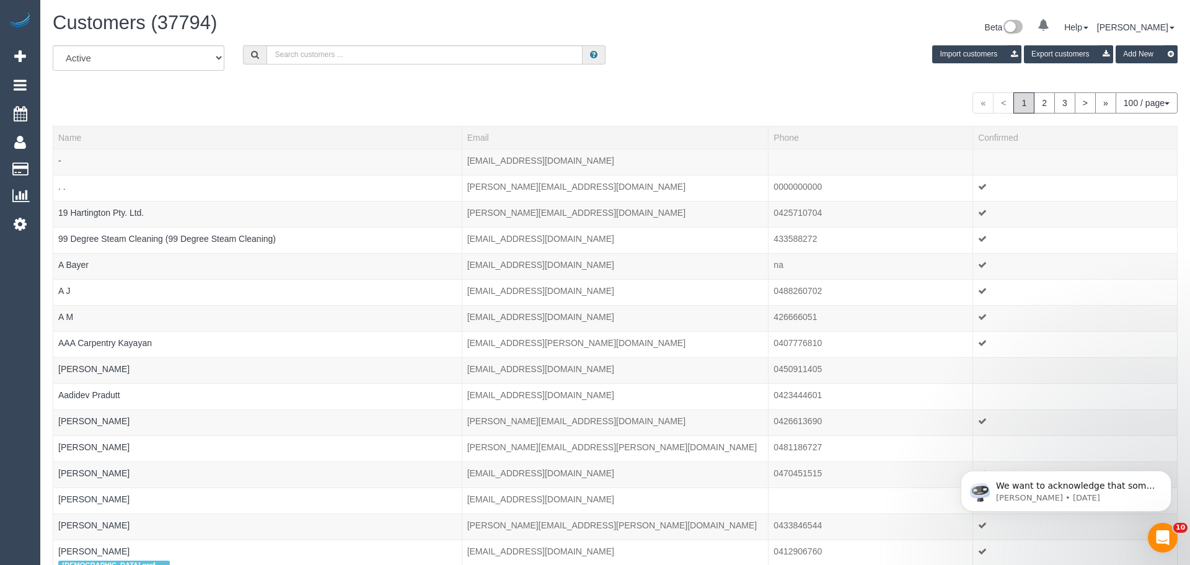
scroll to position [3014, 1181]
click at [363, 61] on input "text" at bounding box center [421, 54] width 313 height 19
paste input "laineyharatsis@gmail.com"
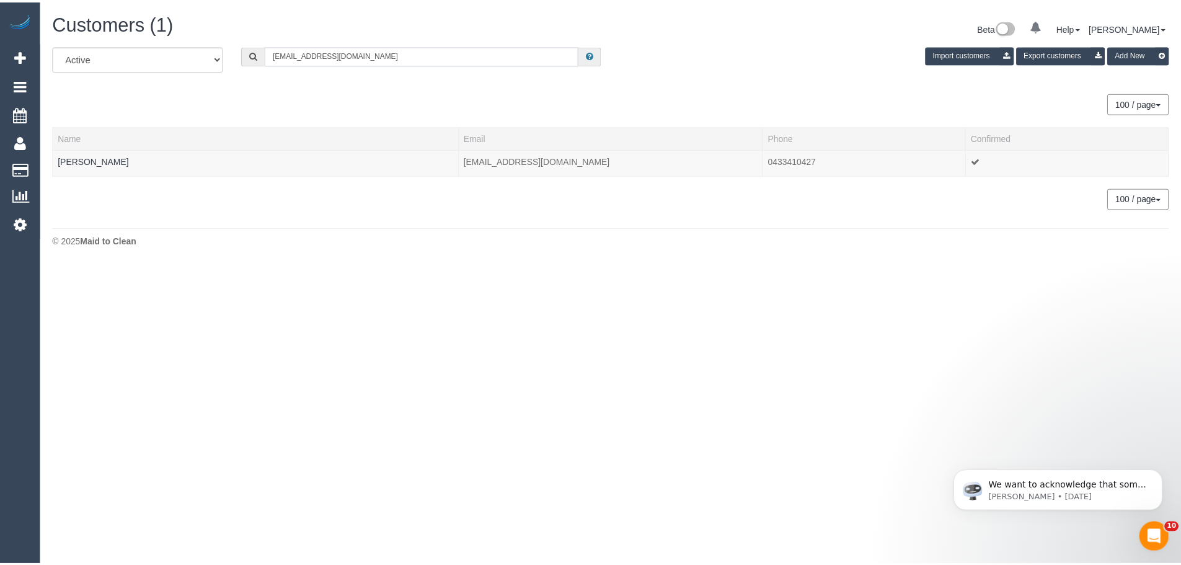
scroll to position [61706, 60781]
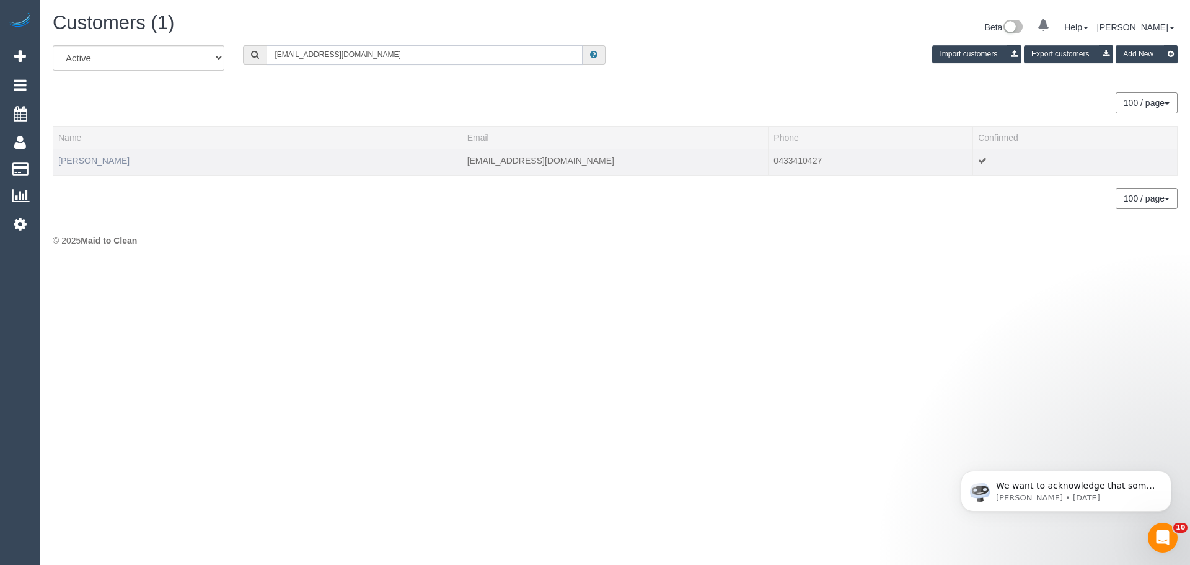
type input "laineyharatsis@gmail.com"
click at [81, 160] on link "Lainey Haratsis" at bounding box center [93, 161] width 71 height 10
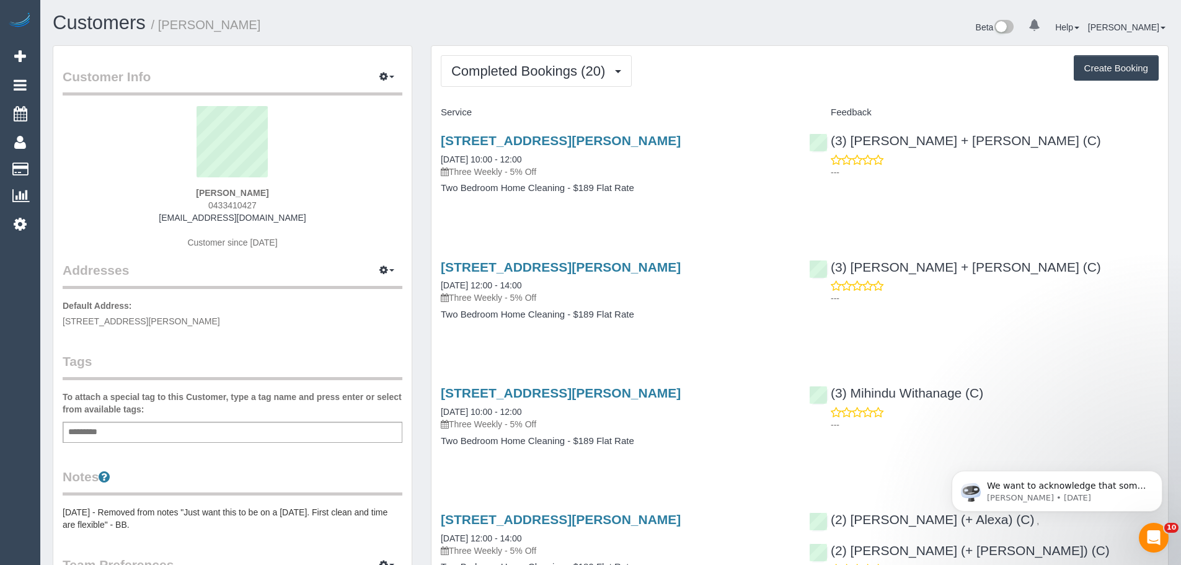
scroll to position [2765, 1181]
click at [517, 66] on span "Completed Bookings (20)" at bounding box center [531, 70] width 160 height 15
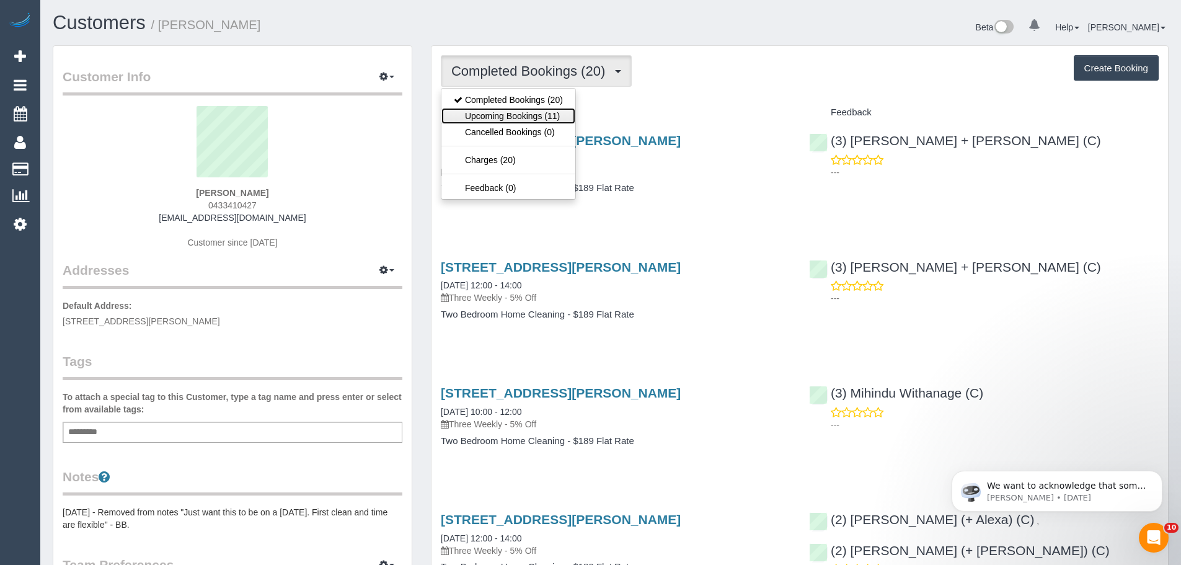
click at [521, 121] on link "Upcoming Bookings (11)" at bounding box center [508, 116] width 134 height 16
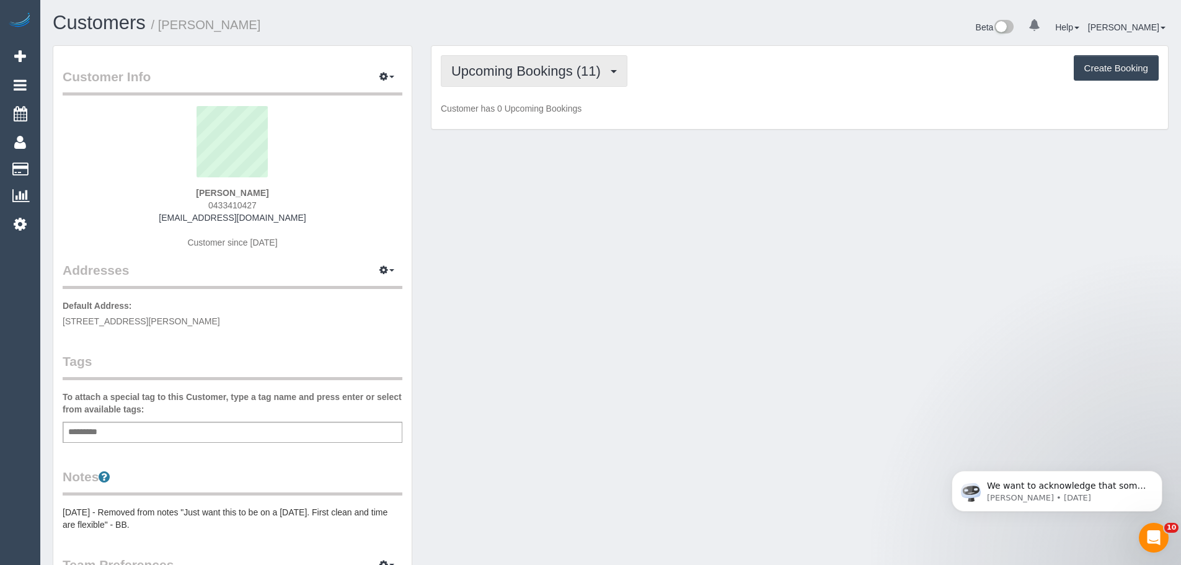
click at [497, 76] on span "Upcoming Bookings (11)" at bounding box center [529, 70] width 156 height 15
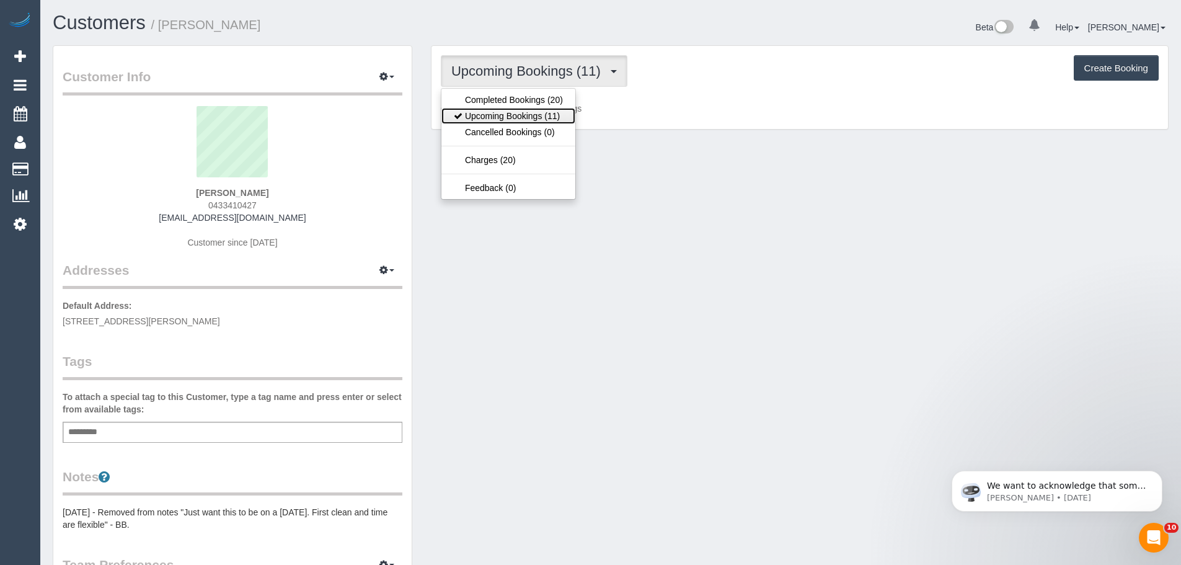
click at [534, 117] on link "Upcoming Bookings (11)" at bounding box center [508, 116] width 134 height 16
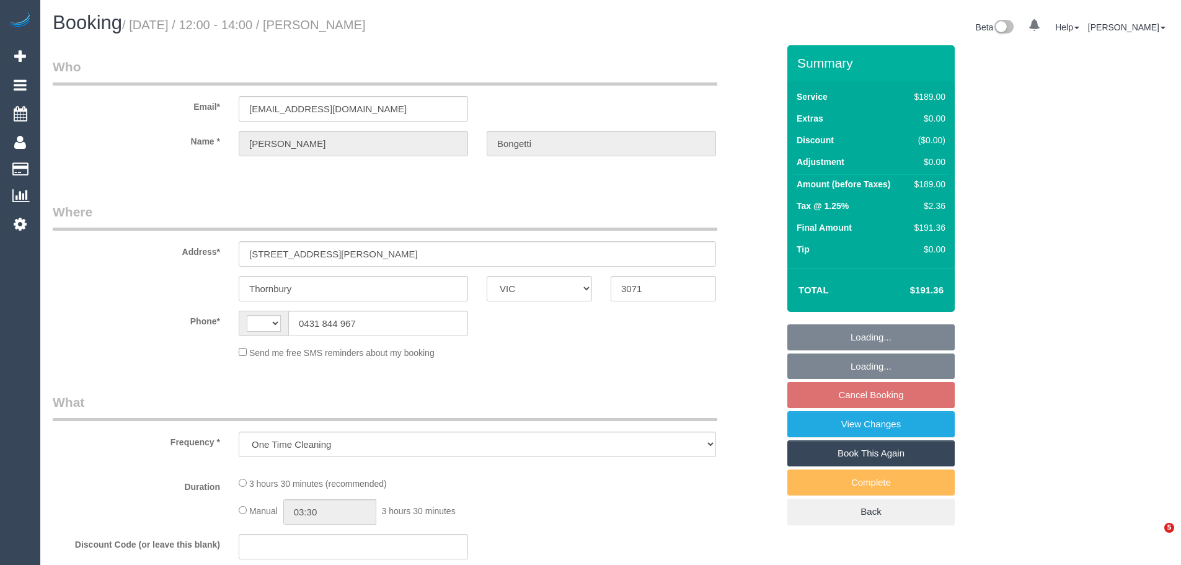
select select "VIC"
select select "string:stripe-pm_1Od0or2GScqysDRVOeiT6e3O"
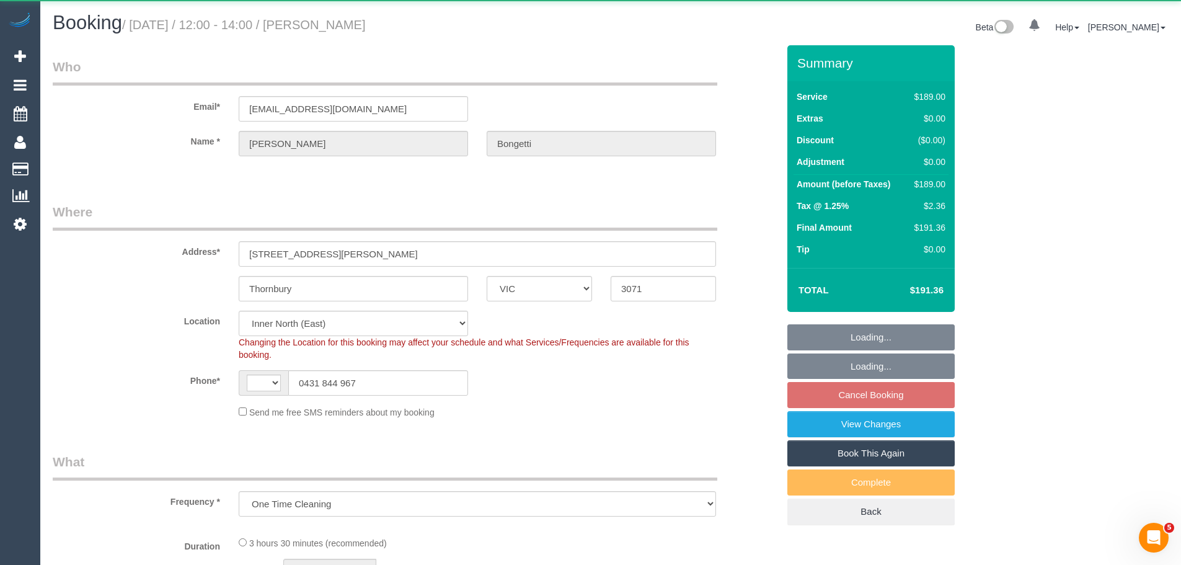
select select "string:AU"
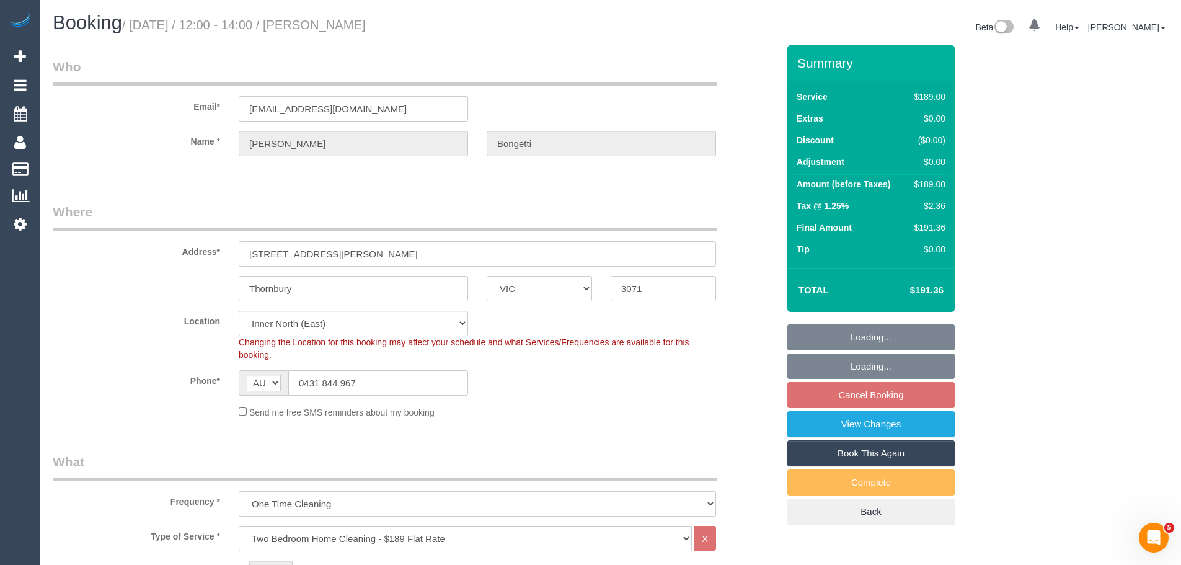
select select "object:654"
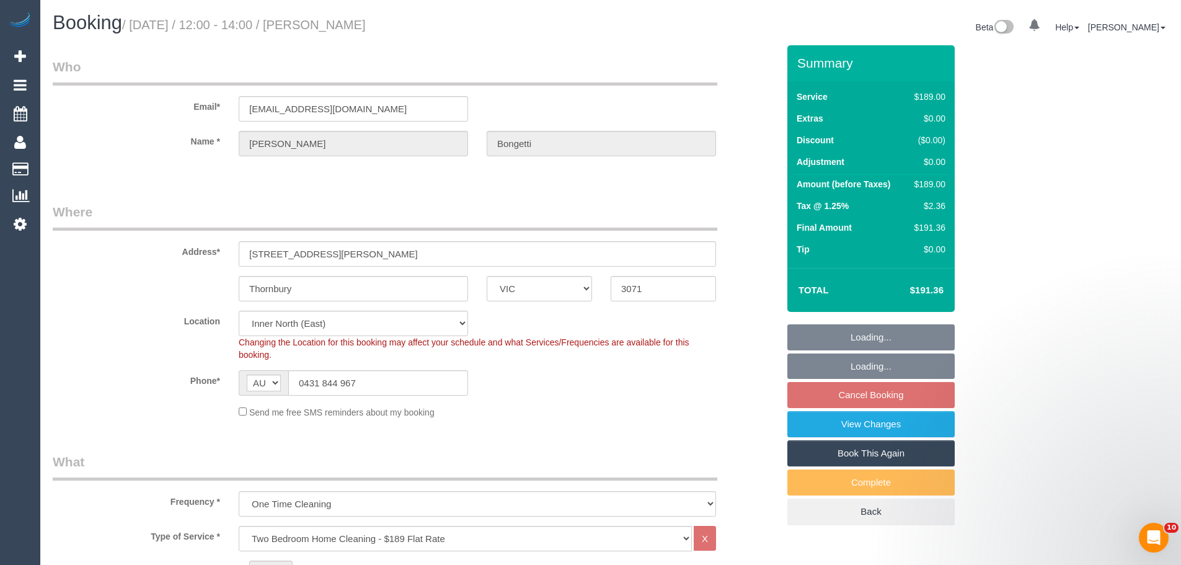
select select "number:29"
select select "number:14"
select select "number:19"
select select "number:25"
select select "number:13"
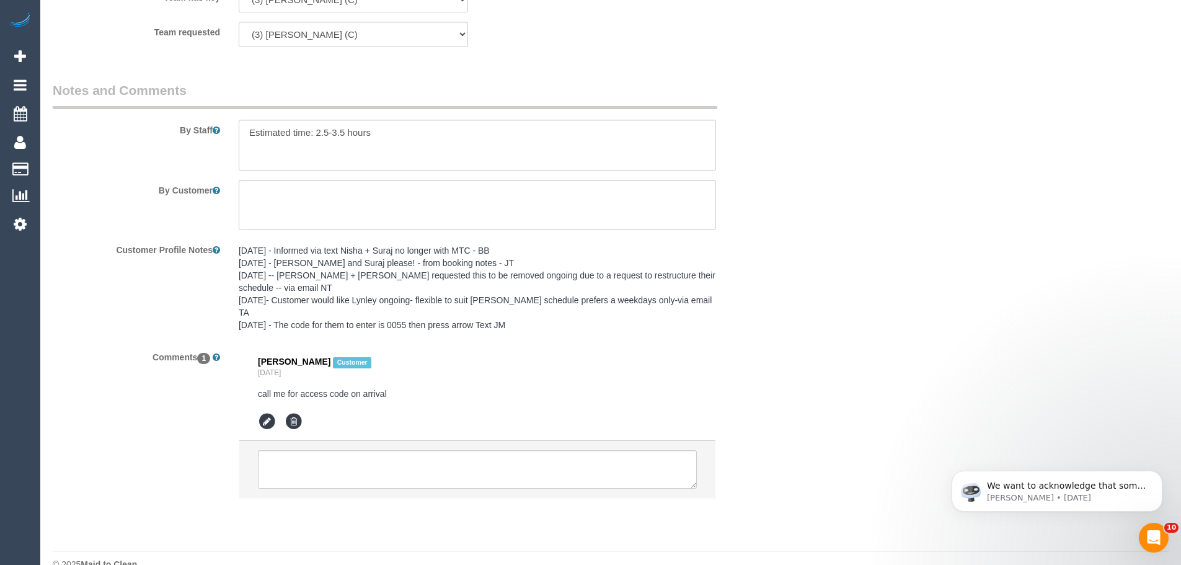
scroll to position [1797, 0]
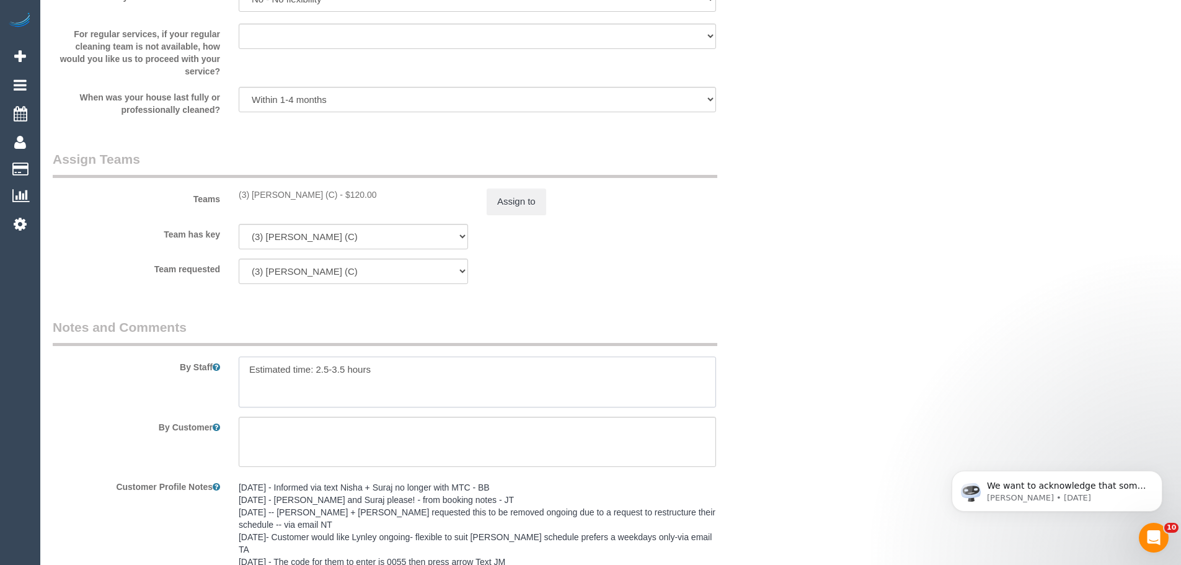
click at [332, 393] on textarea at bounding box center [477, 381] width 477 height 51
click at [416, 367] on textarea at bounding box center [477, 381] width 477 height 51
paste textarea "0431 844 967"
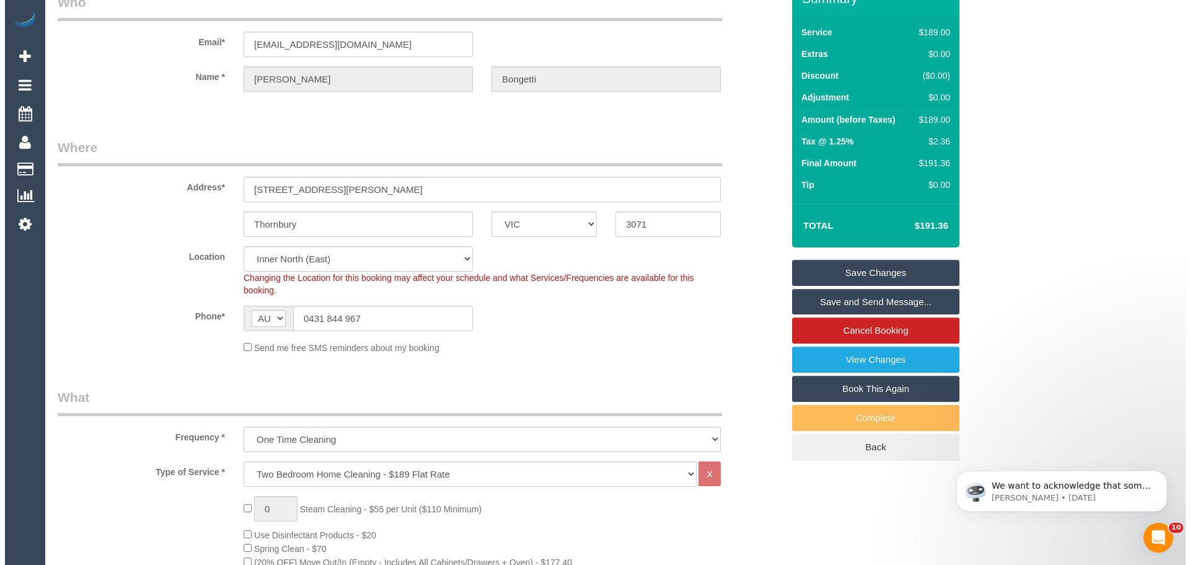
scroll to position [0, 0]
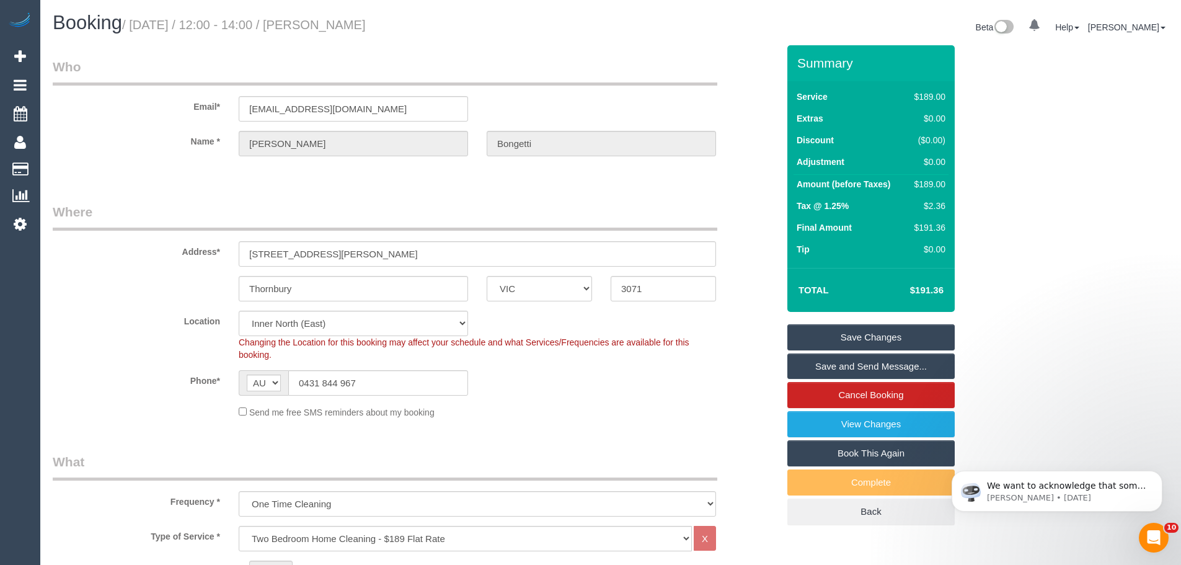
type textarea "Estimated time: 2.5-3.5 hours Please call Elisa on 0431 844 967 for access code…"
click at [855, 333] on link "Save Changes" at bounding box center [870, 337] width 167 height 26
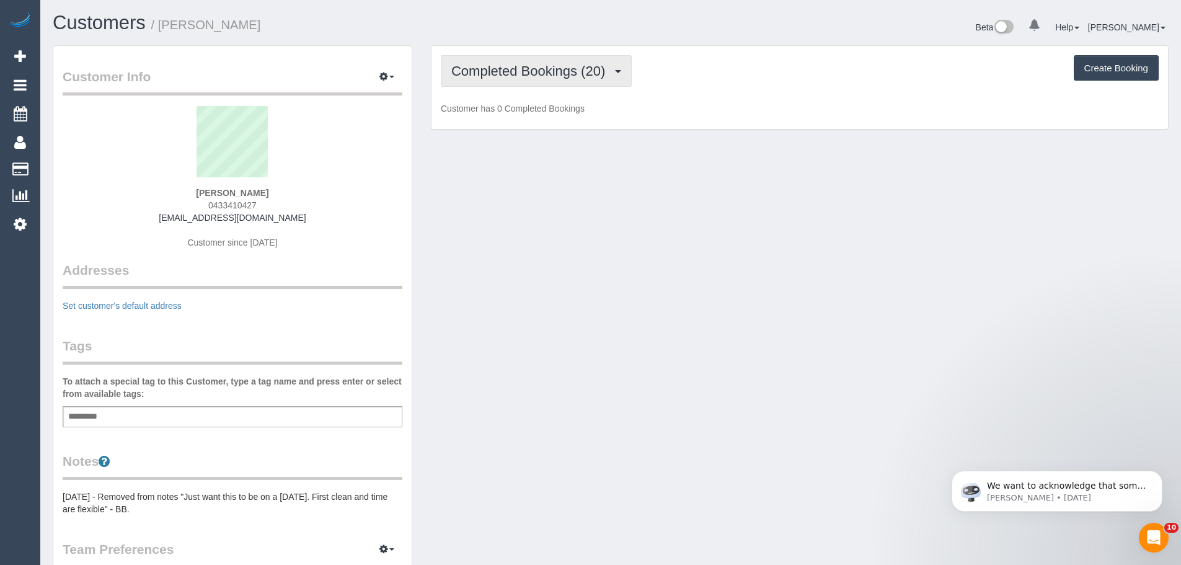
click at [504, 80] on button "Completed Bookings (20)" at bounding box center [536, 71] width 191 height 32
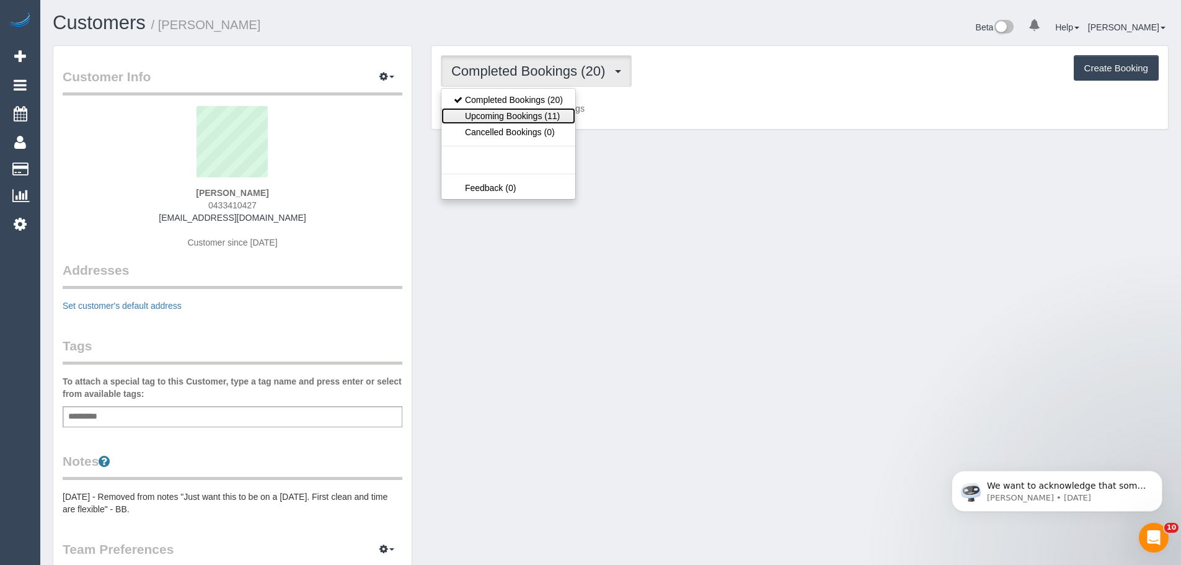
click at [514, 119] on link "Upcoming Bookings (11)" at bounding box center [508, 116] width 134 height 16
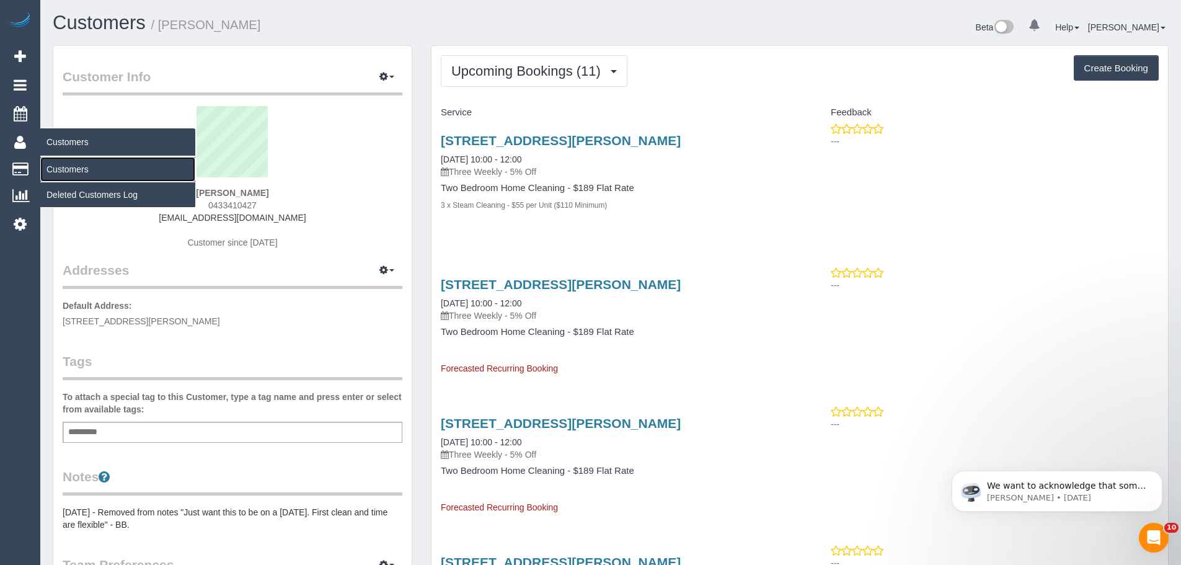
drag, startPoint x: 82, startPoint y: 172, endPoint x: 91, endPoint y: 164, distance: 11.8
click at [82, 172] on link "Customers" at bounding box center [117, 169] width 155 height 25
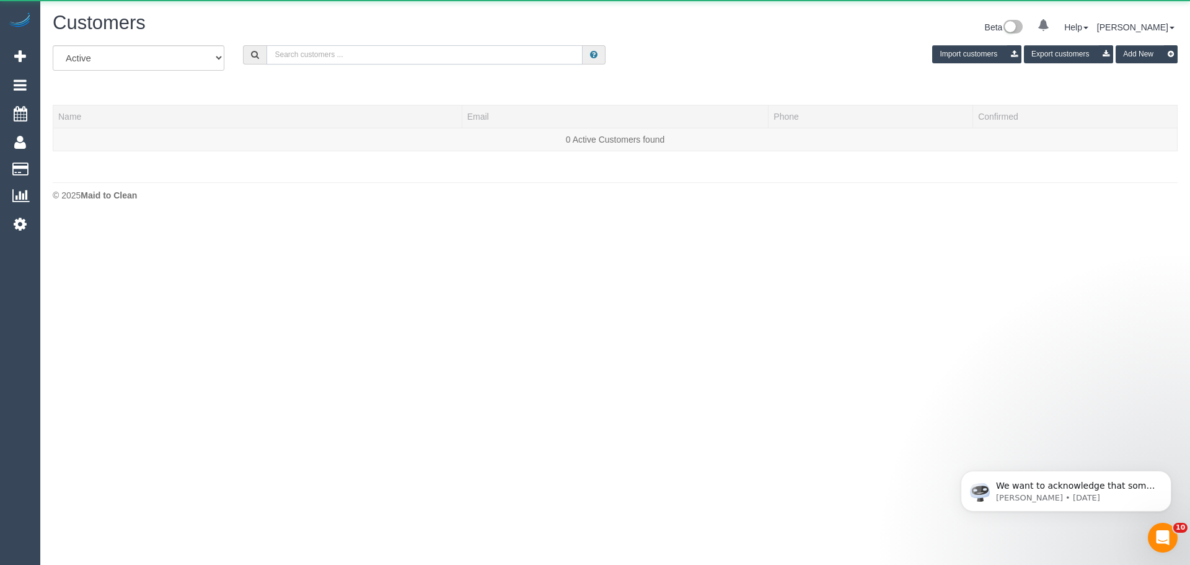
click at [404, 58] on input "text" at bounding box center [424, 54] width 316 height 19
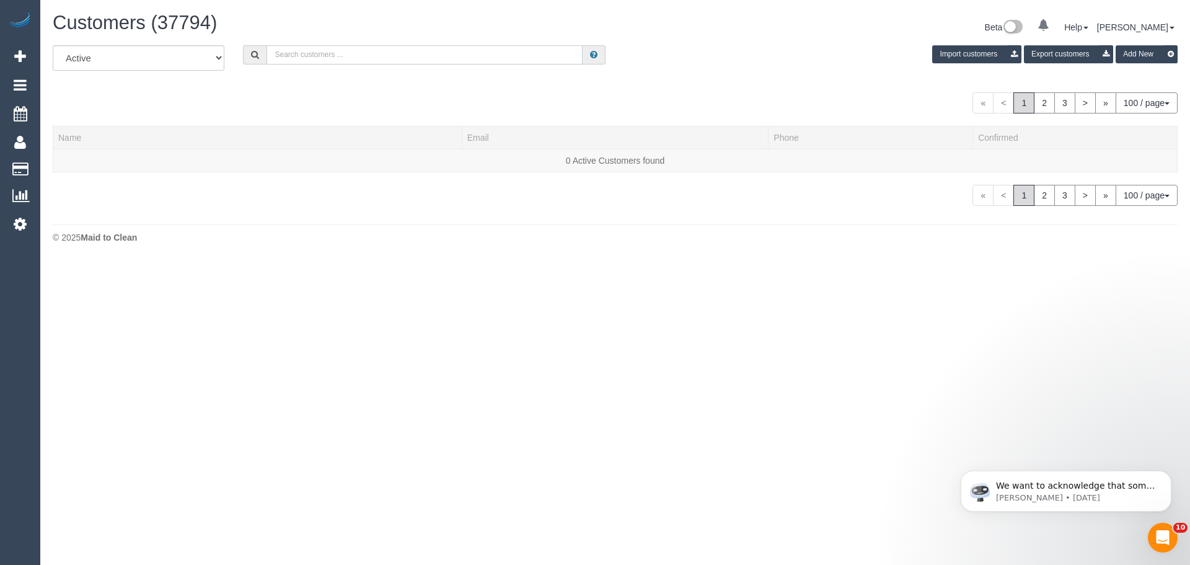
paste input "[EMAIL_ADDRESS][DOMAIN_NAME]"
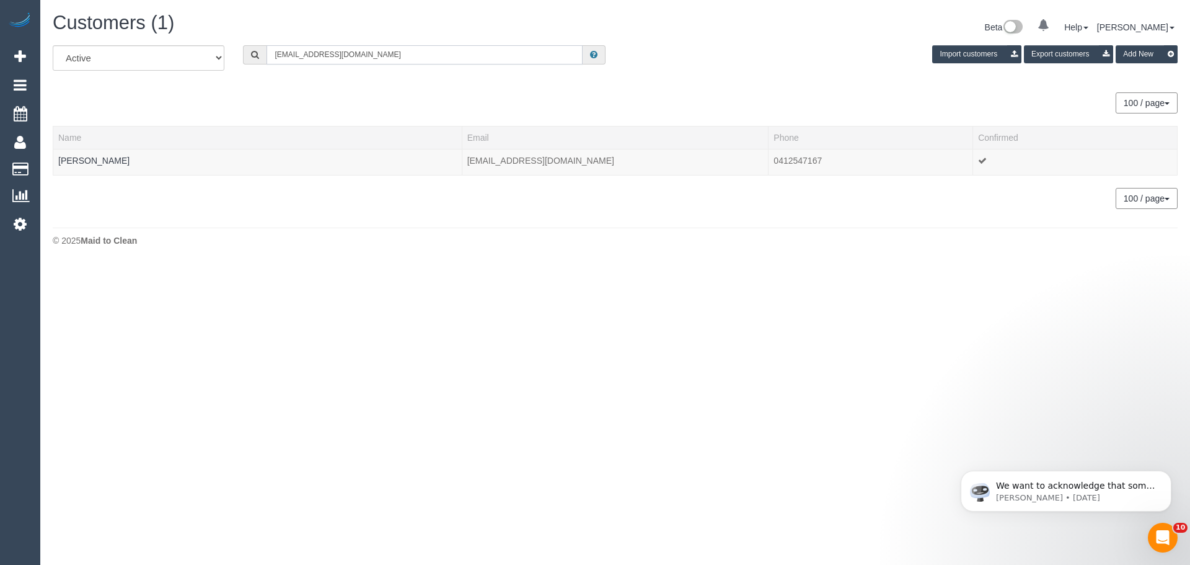
click at [340, 62] on input "[EMAIL_ADDRESS][DOMAIN_NAME]" at bounding box center [424, 54] width 316 height 19
paste input "[EMAIL_ADDRESS]"
click at [389, 55] on input "[EMAIL_ADDRESS][DOMAIN_NAME]" at bounding box center [424, 54] width 316 height 19
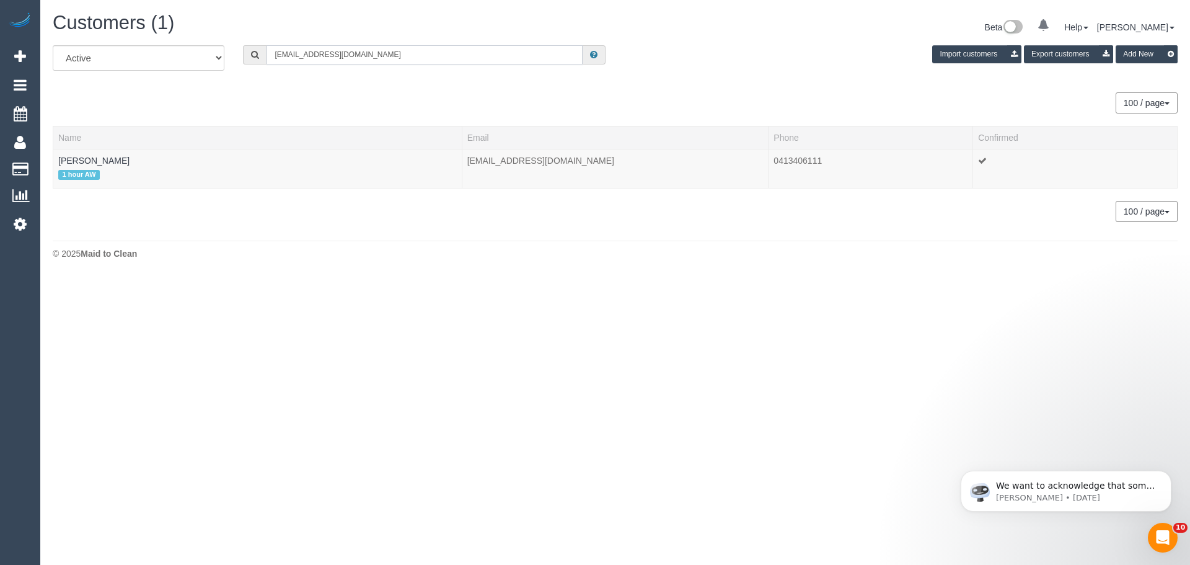
click at [389, 55] on input "hasnook@icloud.com" at bounding box center [424, 54] width 316 height 19
paste input "dl3198@gmail"
drag, startPoint x: 118, startPoint y: 161, endPoint x: 48, endPoint y: 157, distance: 70.1
click at [48, 157] on div "All Active Archived dl3198@gmail.com Import customers Export customers Add New …" at bounding box center [614, 139] width 1143 height 189
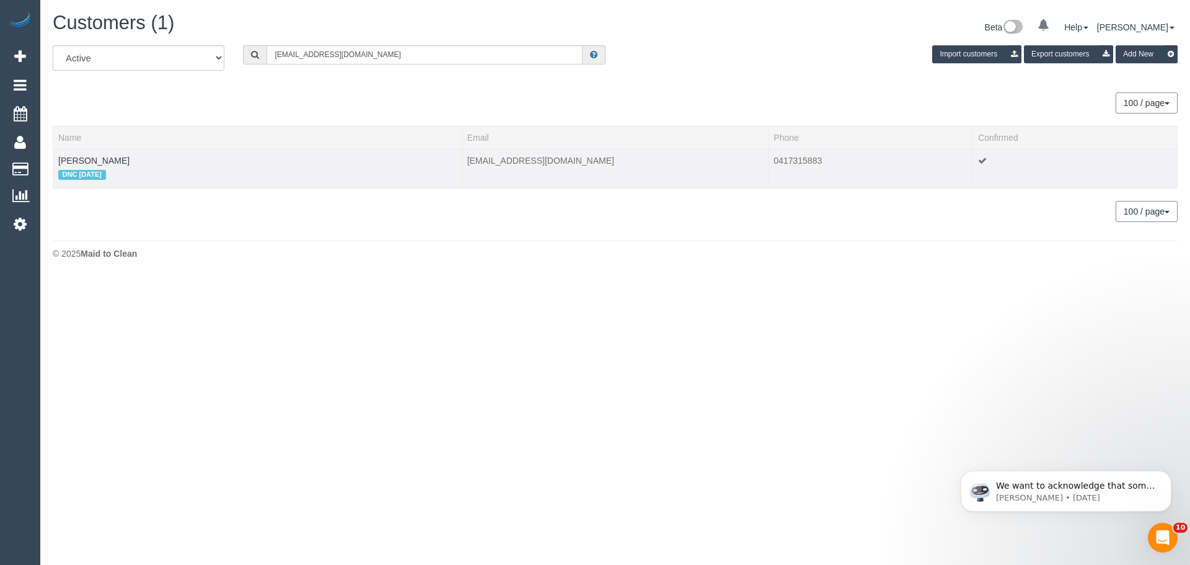
click at [113, 160] on td "DAVID LEA DNC 25/09/25" at bounding box center [257, 168] width 409 height 39
click at [108, 160] on td "DAVID LEA DNC 25/09/25" at bounding box center [257, 168] width 409 height 39
drag, startPoint x: 113, startPoint y: 160, endPoint x: 57, endPoint y: 161, distance: 55.8
click at [57, 161] on td "DAVID LEA DNC 25/09/25" at bounding box center [257, 168] width 409 height 39
copy link "DAVID LEA"
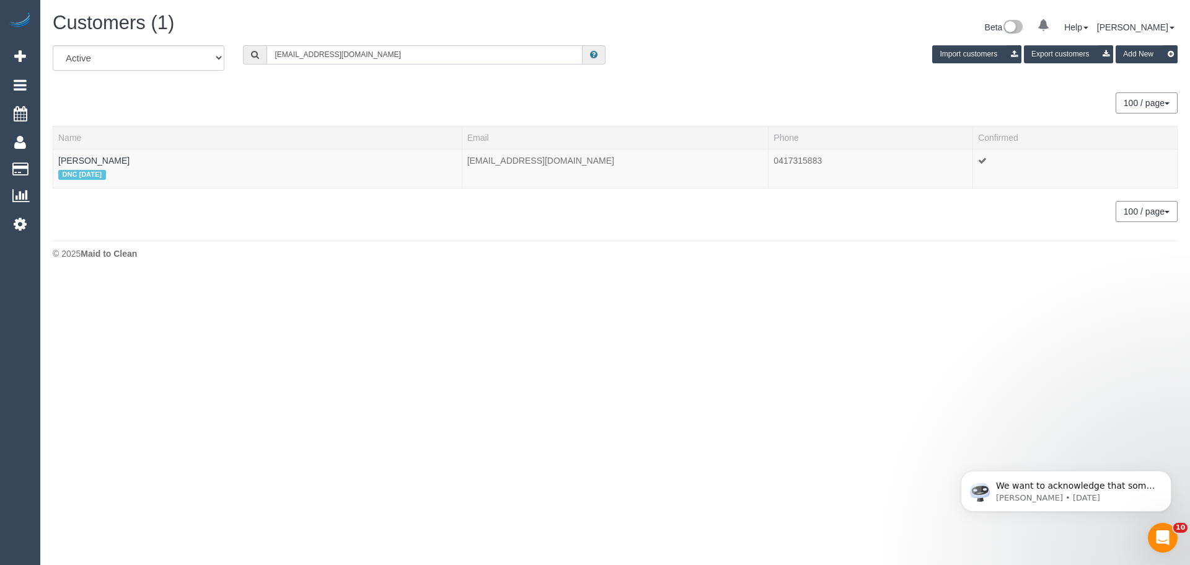
click at [337, 58] on input "dl3198@gmail.com" at bounding box center [424, 54] width 316 height 19
click at [340, 58] on input "dl3198@gmail.com" at bounding box center [424, 54] width 316 height 19
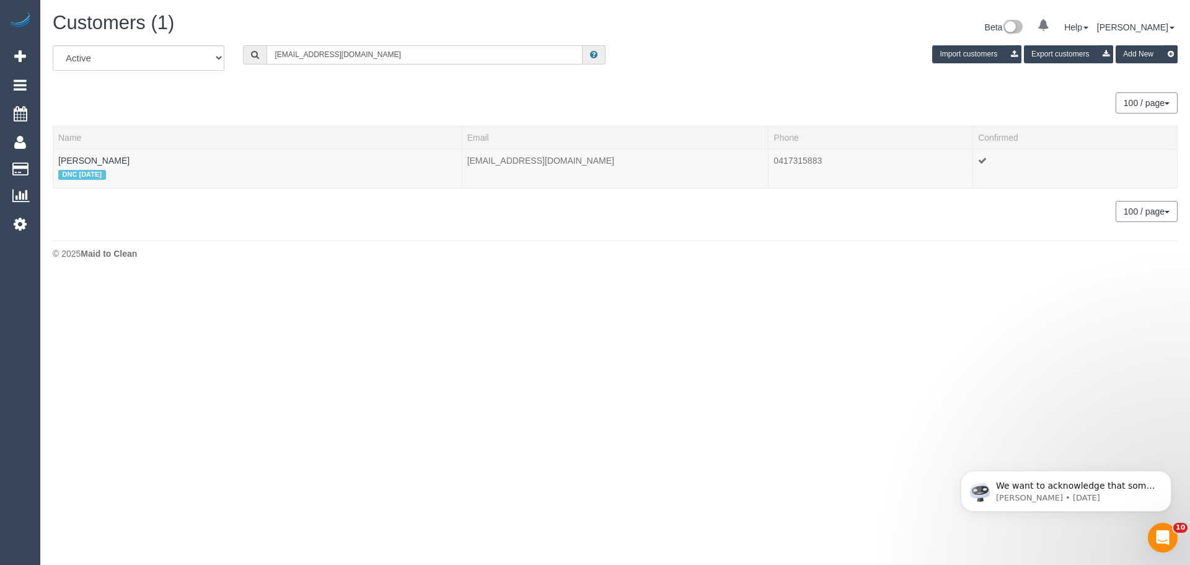
click at [340, 58] on input "dl3198@gmail.com" at bounding box center [424, 54] width 316 height 19
paste input "aneeta.nathan"
click at [371, 40] on div "Customers (1) Beta 0 Your Notifications You have 0 alerts Help Help Docs Take a…" at bounding box center [614, 28] width 1143 height 33
click at [383, 51] on input "aneeta.nathan@gmail.com" at bounding box center [424, 54] width 316 height 19
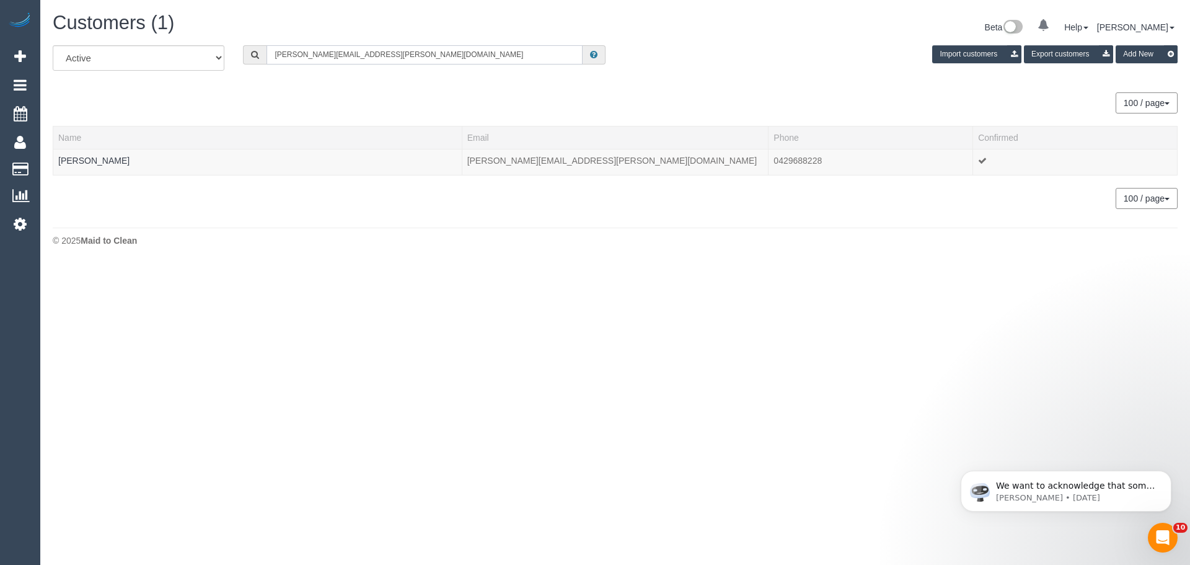
click at [383, 51] on input "aneeta.nathan@gmail.com" at bounding box center [424, 54] width 316 height 19
paste input "jonathan.williams77@yahoo.com.au"
type input "jonathan.williams77@yahoo.com.au"
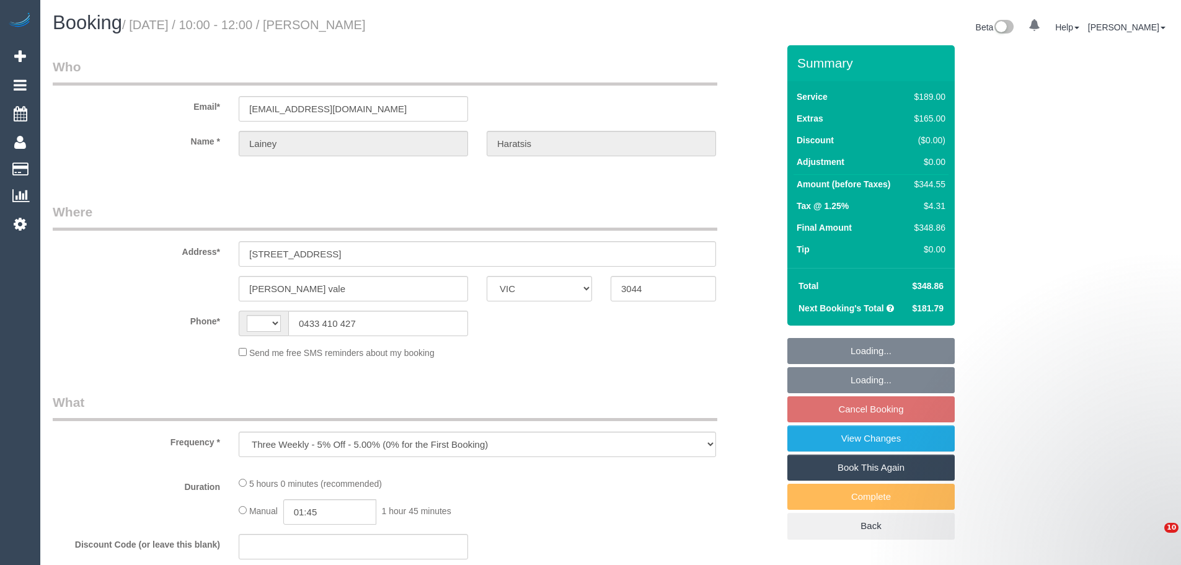
select select "VIC"
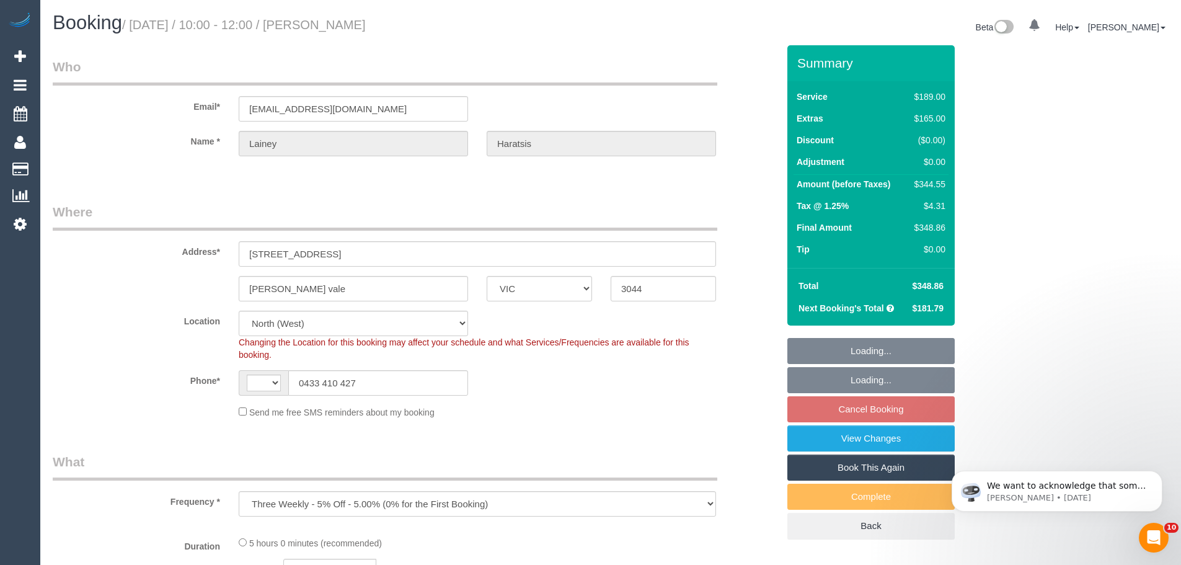
select select "object:679"
select select "string:AU"
select select "number:27"
select select "number:15"
select select "number:18"
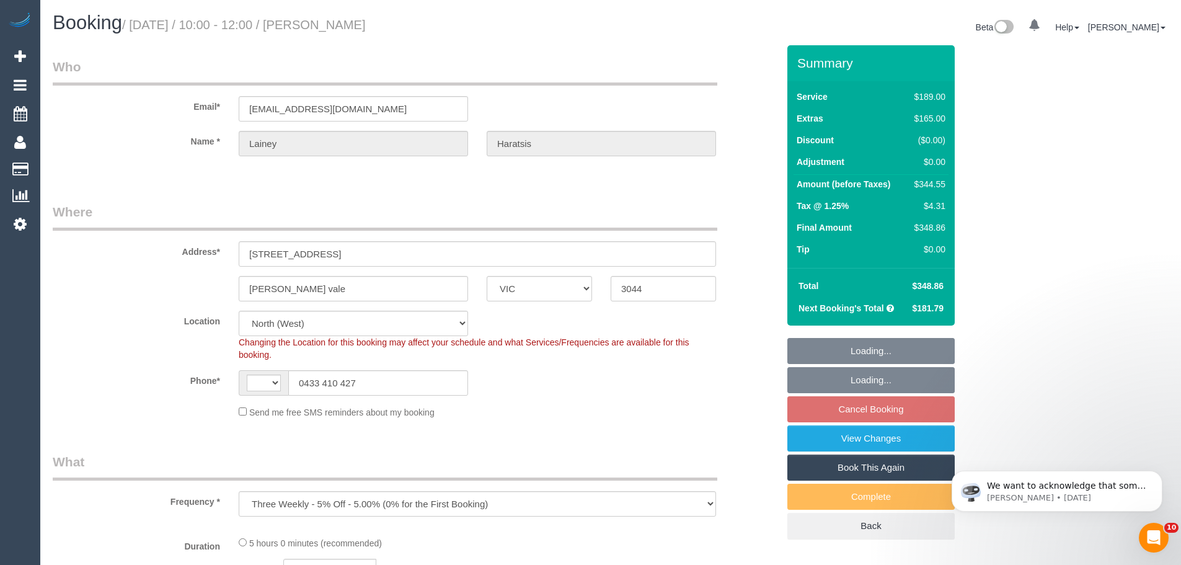
select select "number:25"
select select "number:35"
select select "number:11"
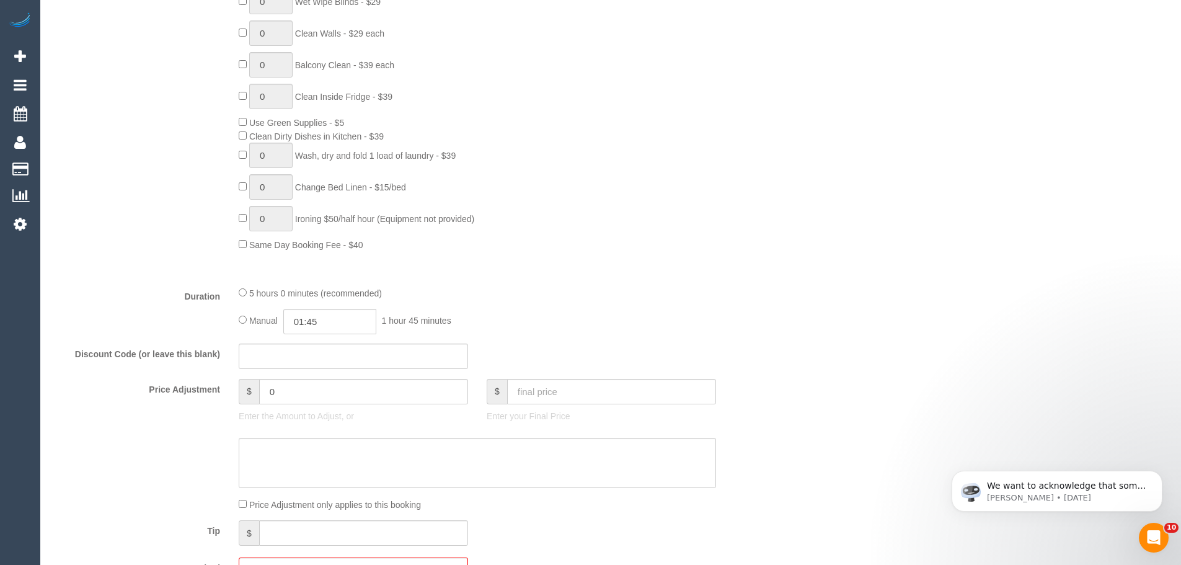
select select "spot3"
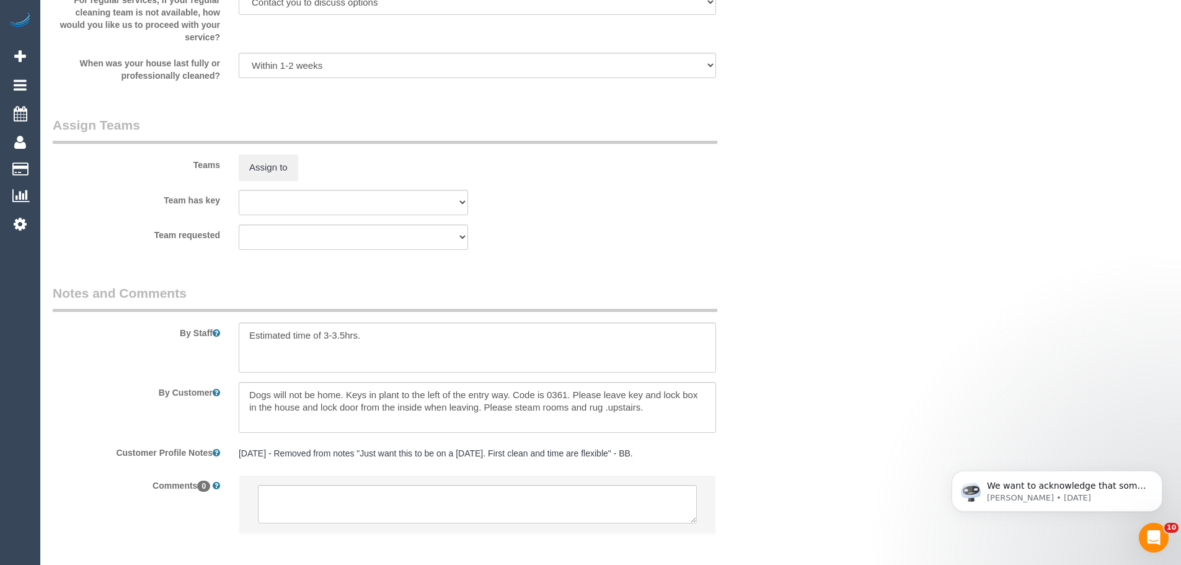
scroll to position [1917, 0]
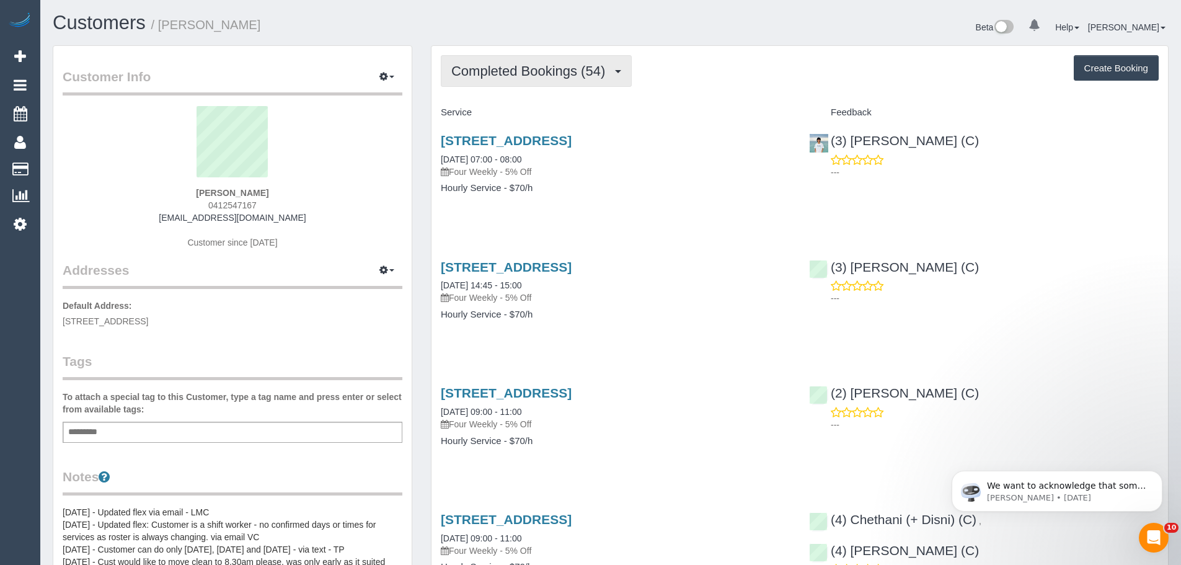
click at [483, 81] on button "Completed Bookings (54)" at bounding box center [536, 71] width 191 height 32
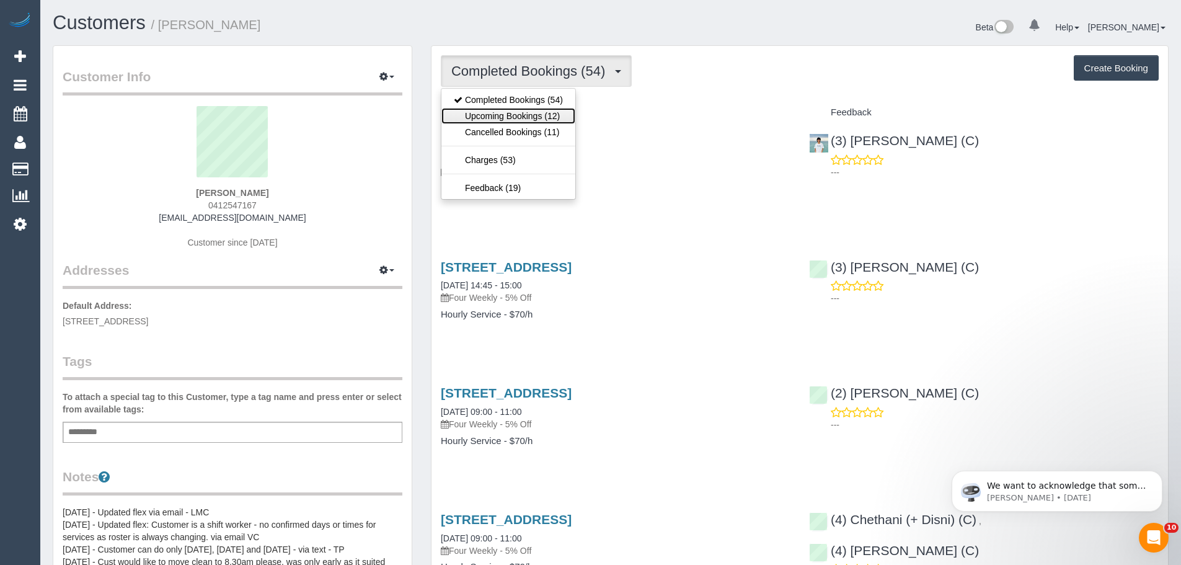
click at [492, 112] on link "Upcoming Bookings (12)" at bounding box center [508, 116] width 134 height 16
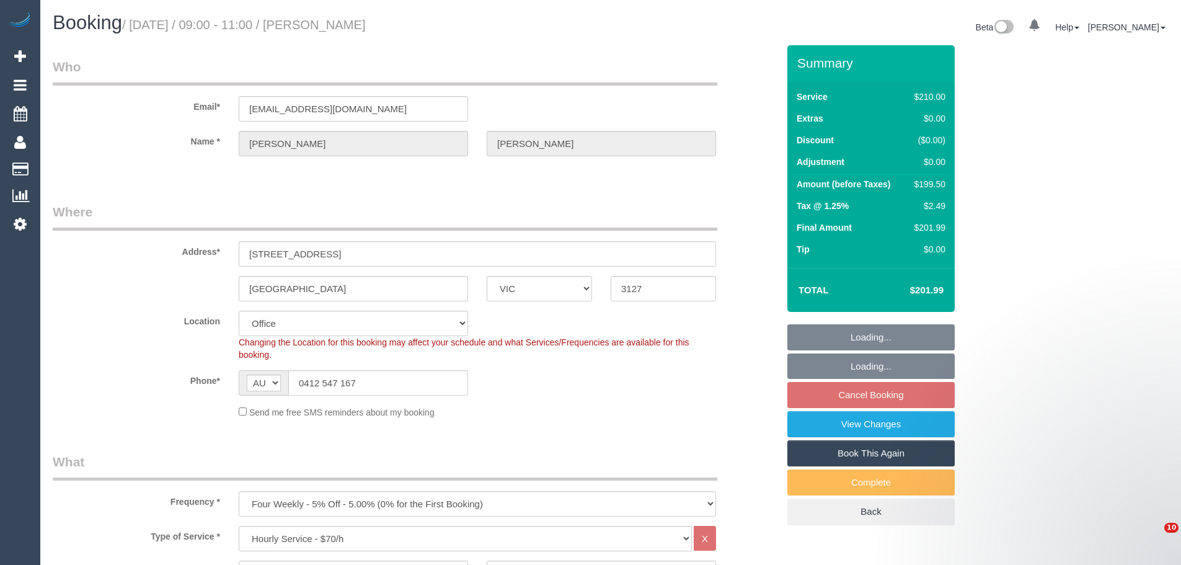
select select "VIC"
select select "180"
select select "number:28"
select select "number:14"
select select "number:19"
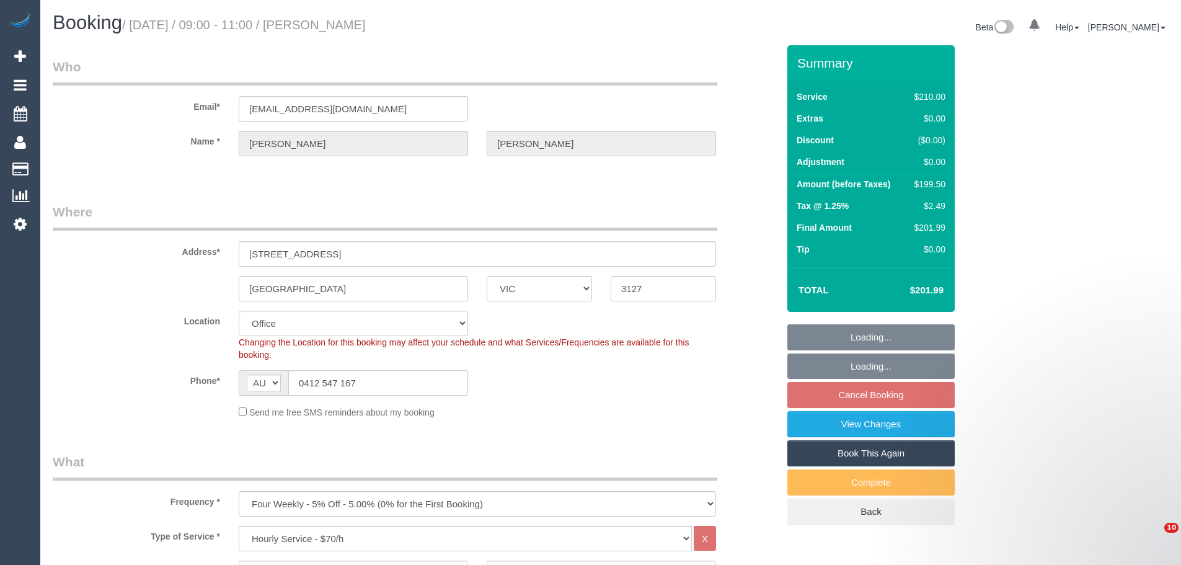
select select "number:24"
select select "number:12"
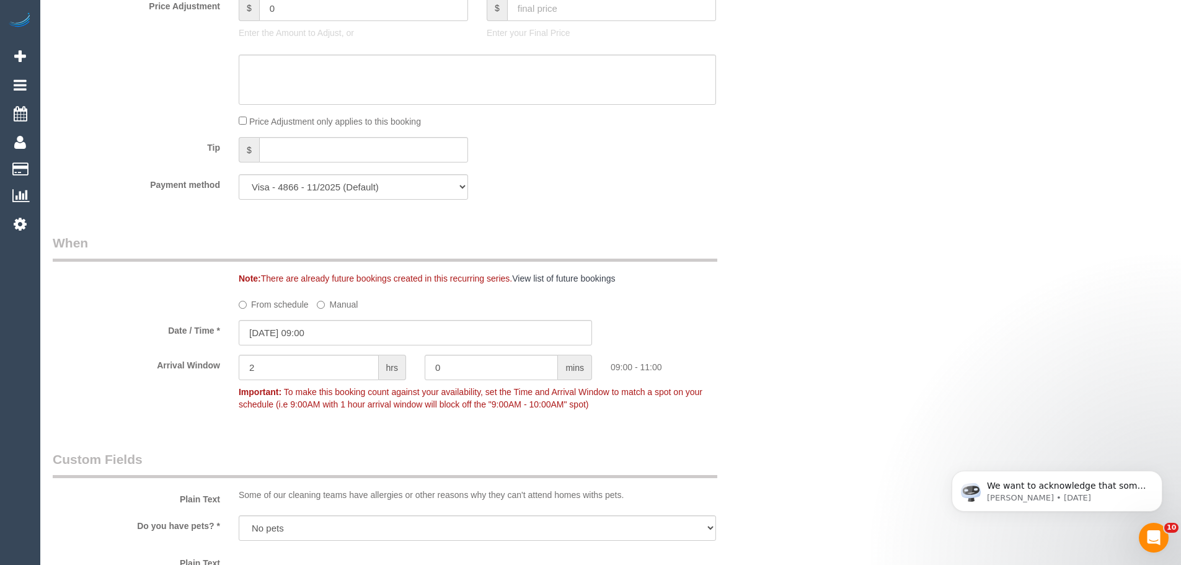
scroll to position [1301, 0]
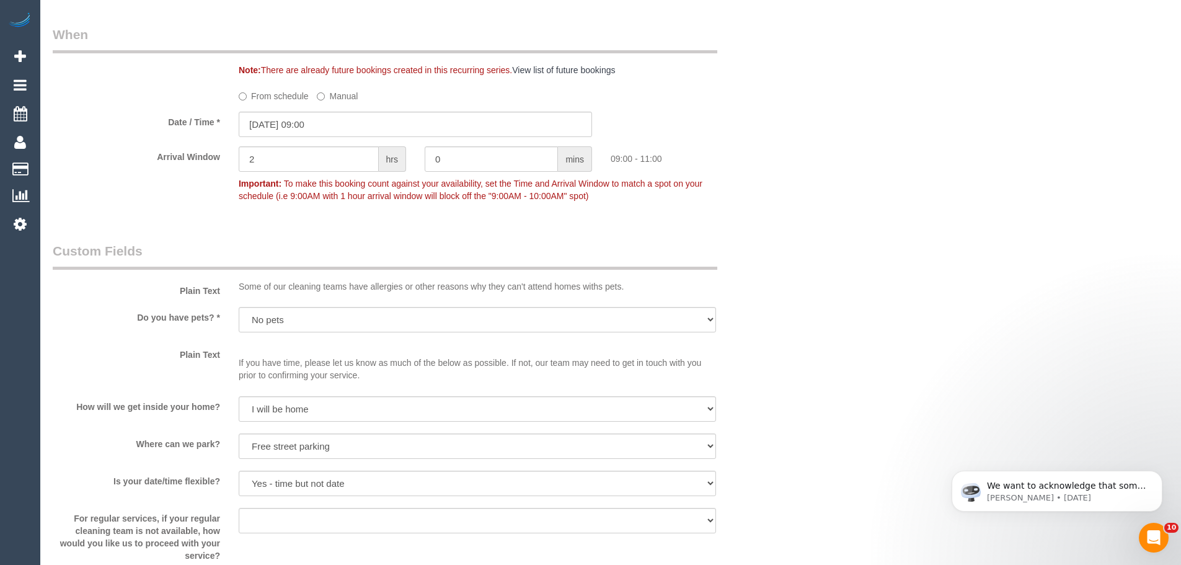
click at [261, 97] on label "From schedule" at bounding box center [274, 94] width 70 height 17
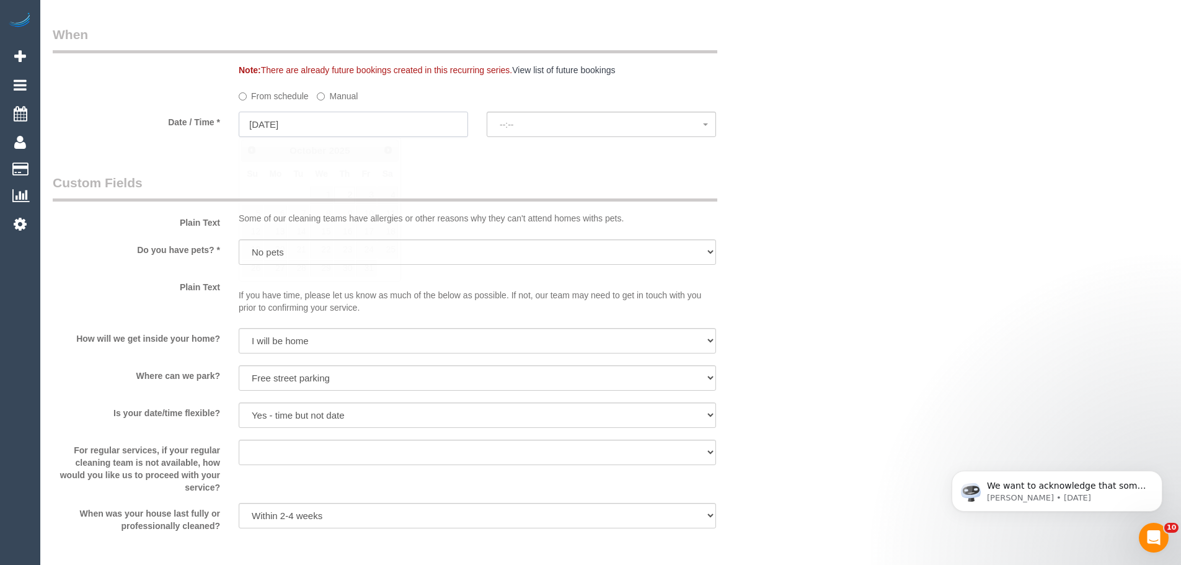
click at [278, 125] on input "[DATE]" at bounding box center [353, 124] width 229 height 25
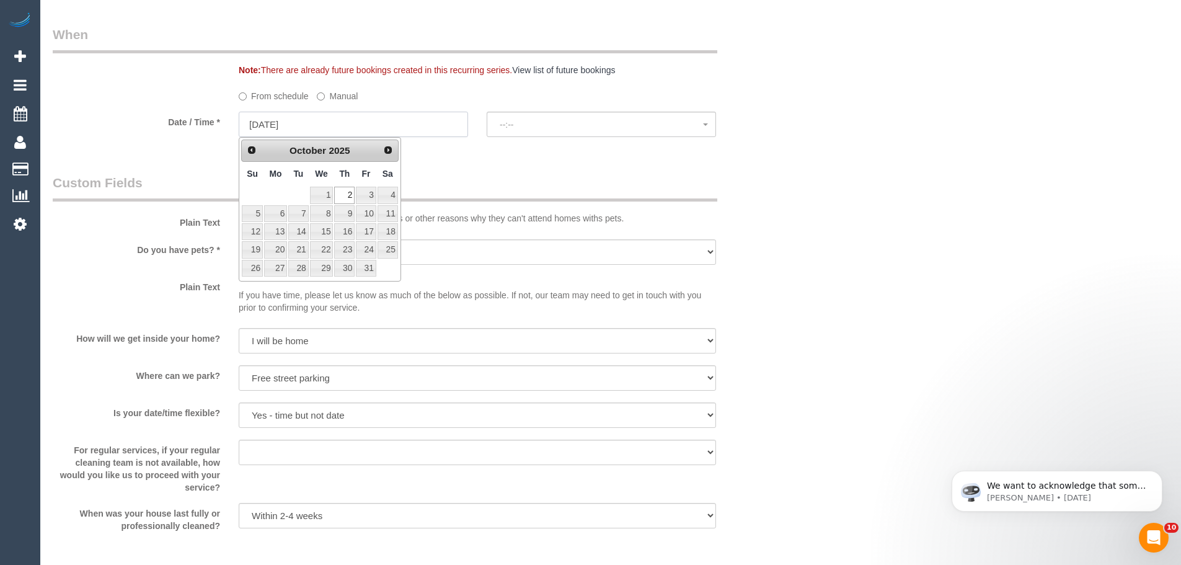
select select "spot6"
click at [348, 216] on link "9" at bounding box center [344, 213] width 20 height 17
type input "09/10/2025"
click at [582, 123] on span "No spots available" at bounding box center [600, 125] width 203 height 10
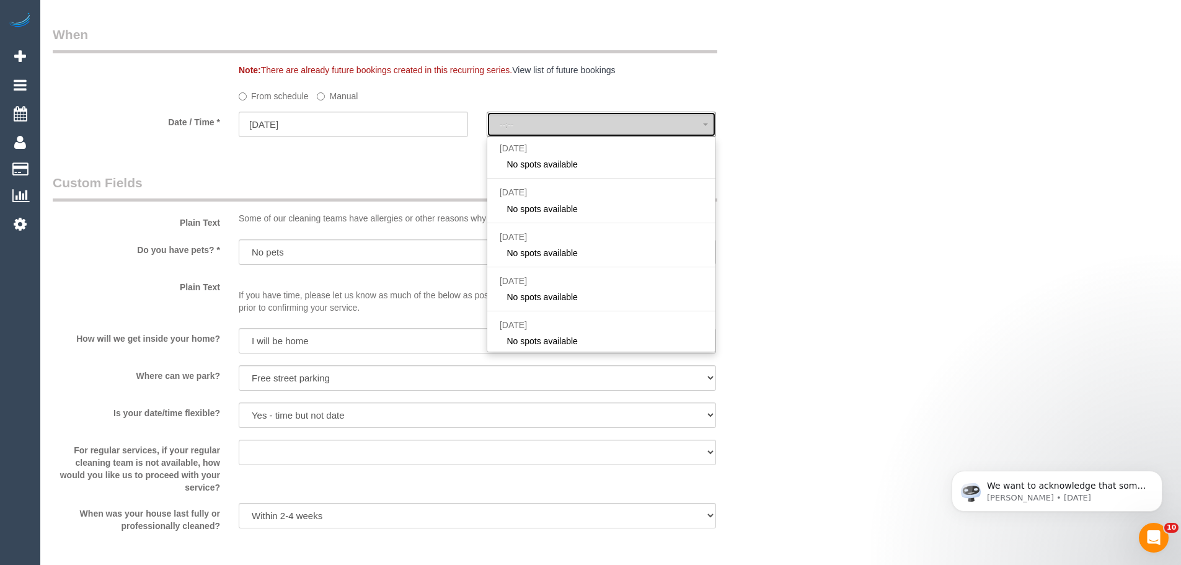
select select "spot11"
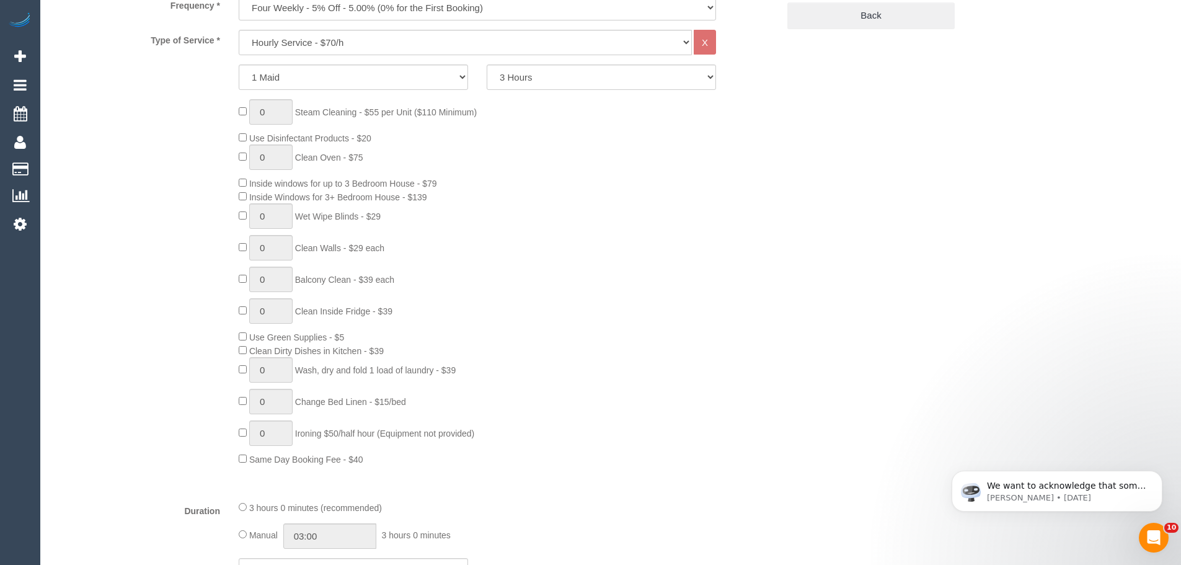
scroll to position [124, 0]
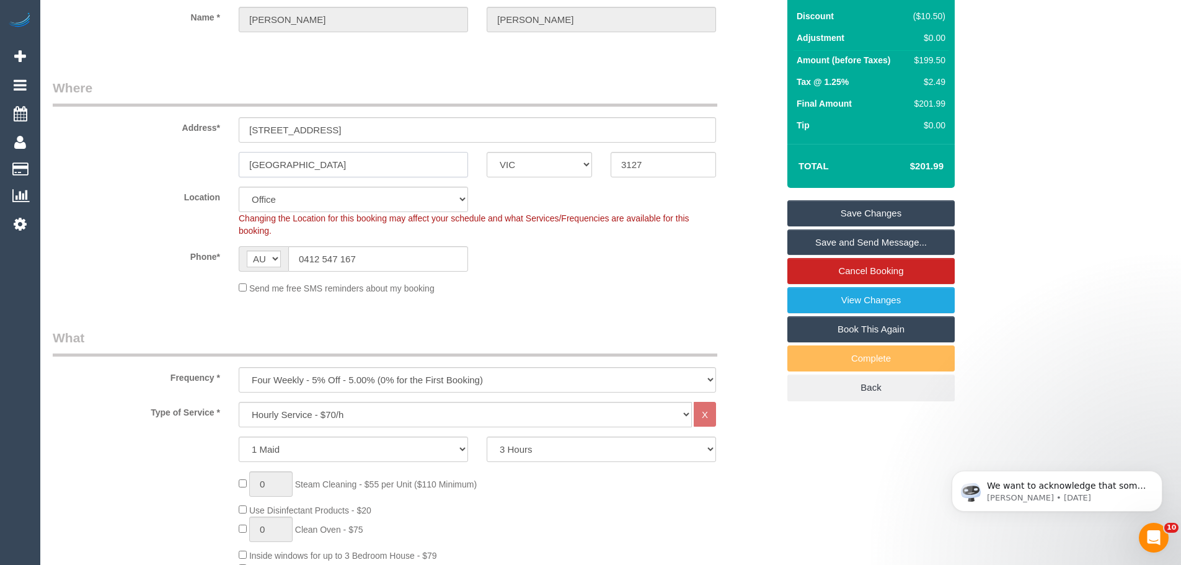
drag, startPoint x: 328, startPoint y: 165, endPoint x: 200, endPoint y: 163, distance: 127.7
click at [201, 164] on div "Surrey Hills ACT NSW NT QLD SA TAS VIC WA 3127" at bounding box center [415, 164] width 744 height 25
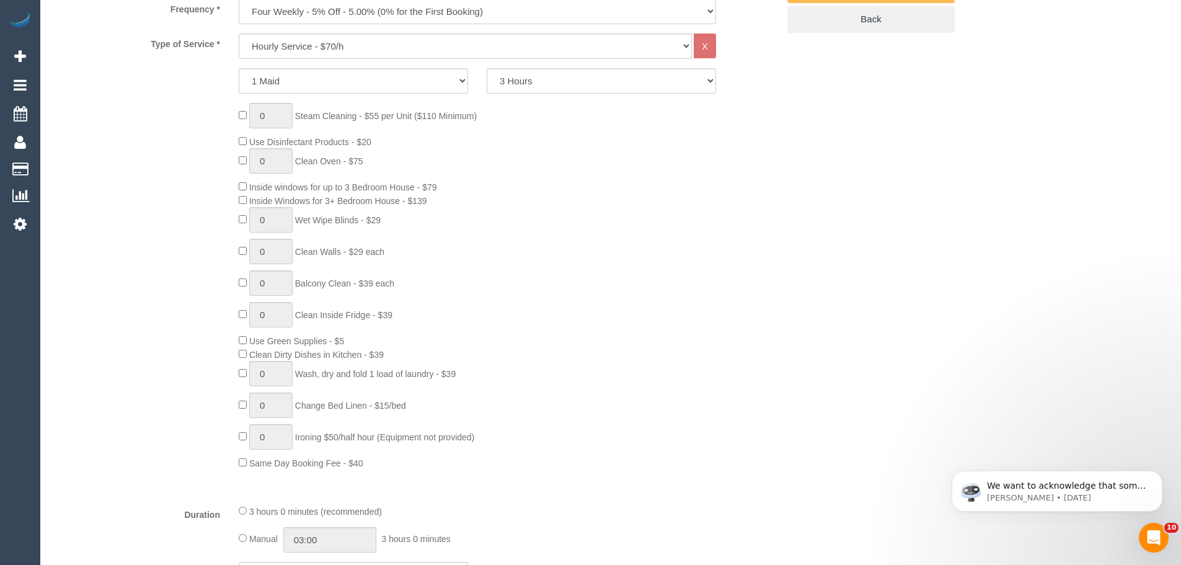
scroll to position [248, 0]
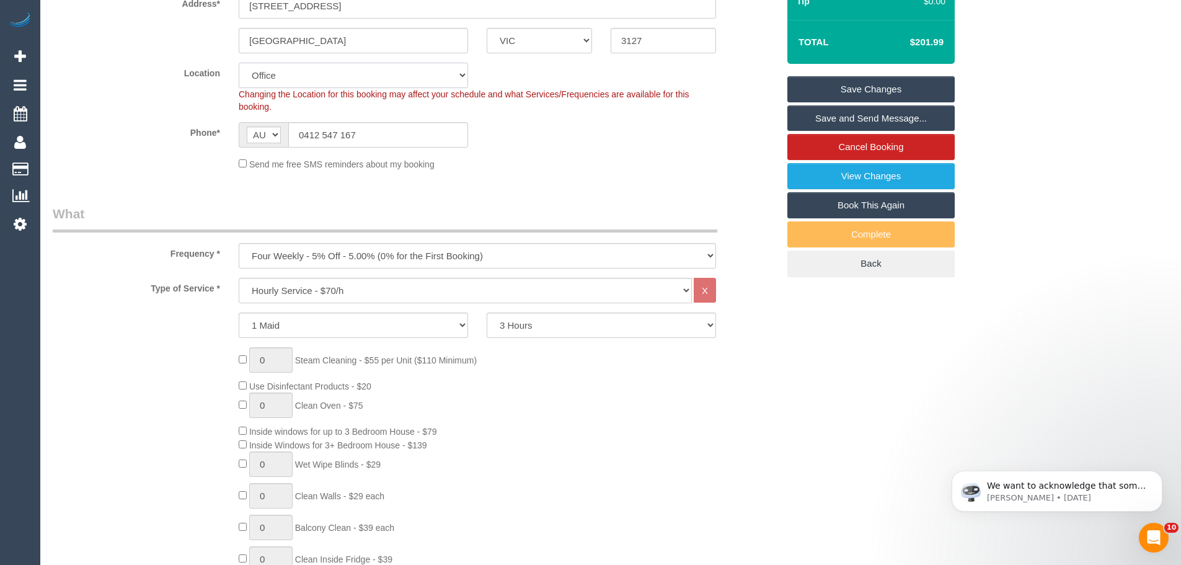
click at [284, 79] on select "Office City East (North) East (South) Inner East Inner North (East) Inner North…" at bounding box center [353, 75] width 229 height 25
select select "58"
click at [239, 63] on select "Office City East (North) East (South) Inner East Inner North (East) Inner North…" at bounding box center [353, 75] width 229 height 25
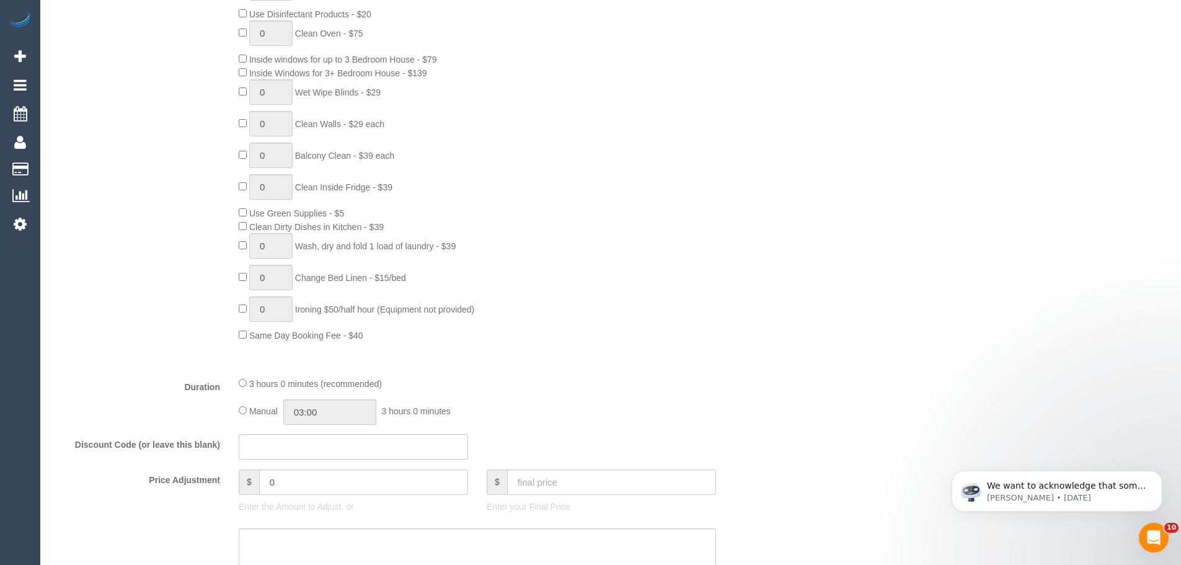
select select "object:6193"
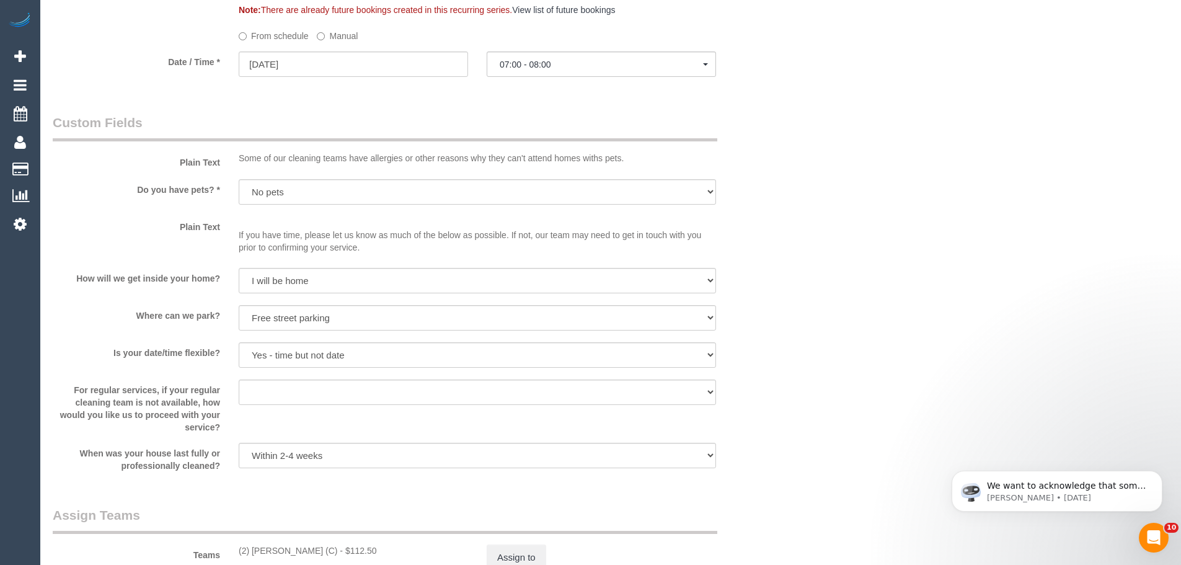
scroll to position [1363, 0]
click at [584, 56] on button "07:00 - 08:00" at bounding box center [600, 62] width 229 height 25
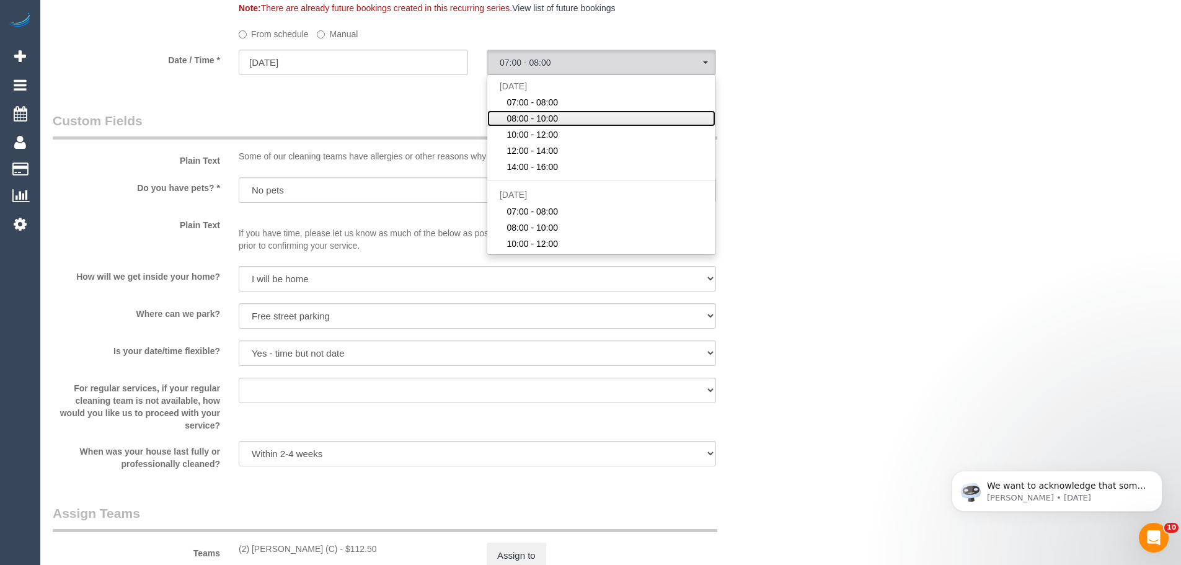
click at [558, 122] on link "08:00 - 10:00" at bounding box center [601, 118] width 228 height 16
select select "spot17"
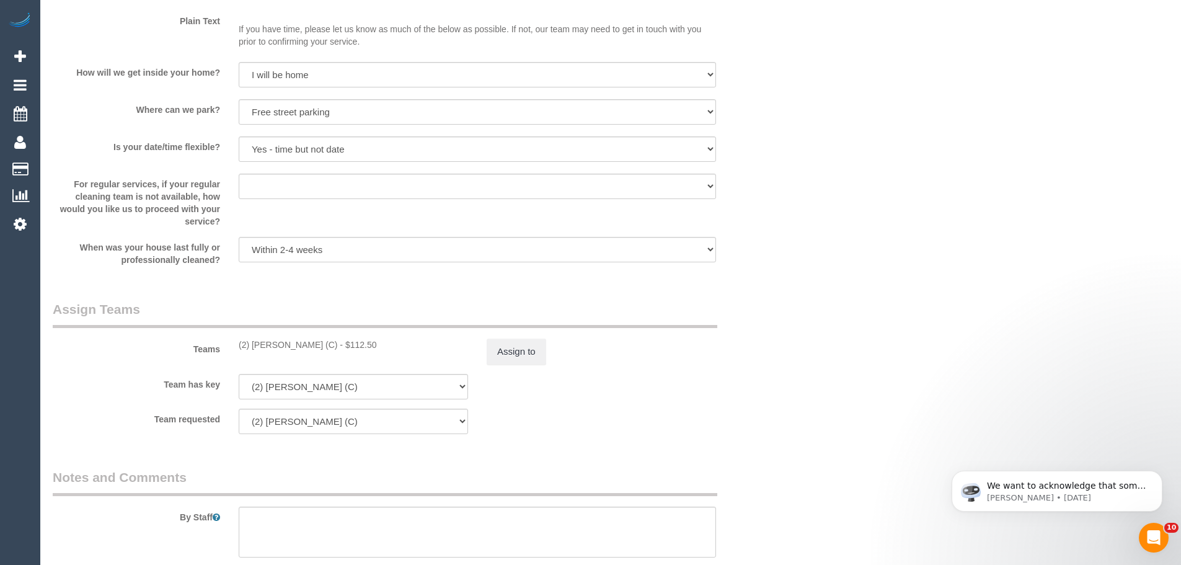
scroll to position [1735, 0]
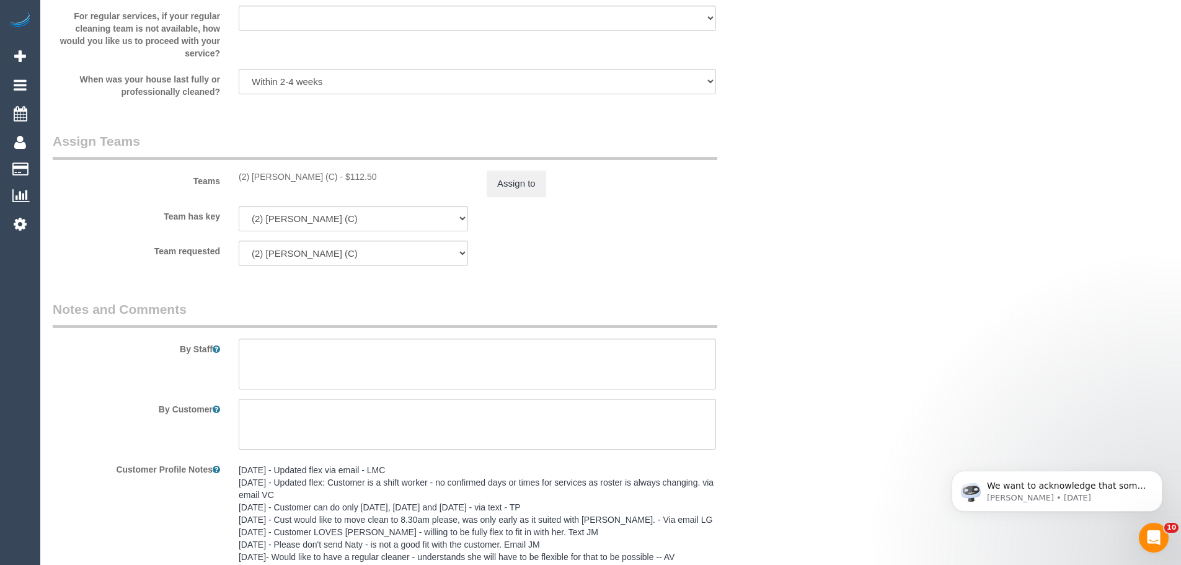
click at [229, 174] on div "(2) Shameen Opanayake (C) - $112.50" at bounding box center [353, 176] width 248 height 12
click at [507, 180] on button "Assign to" at bounding box center [515, 183] width 59 height 26
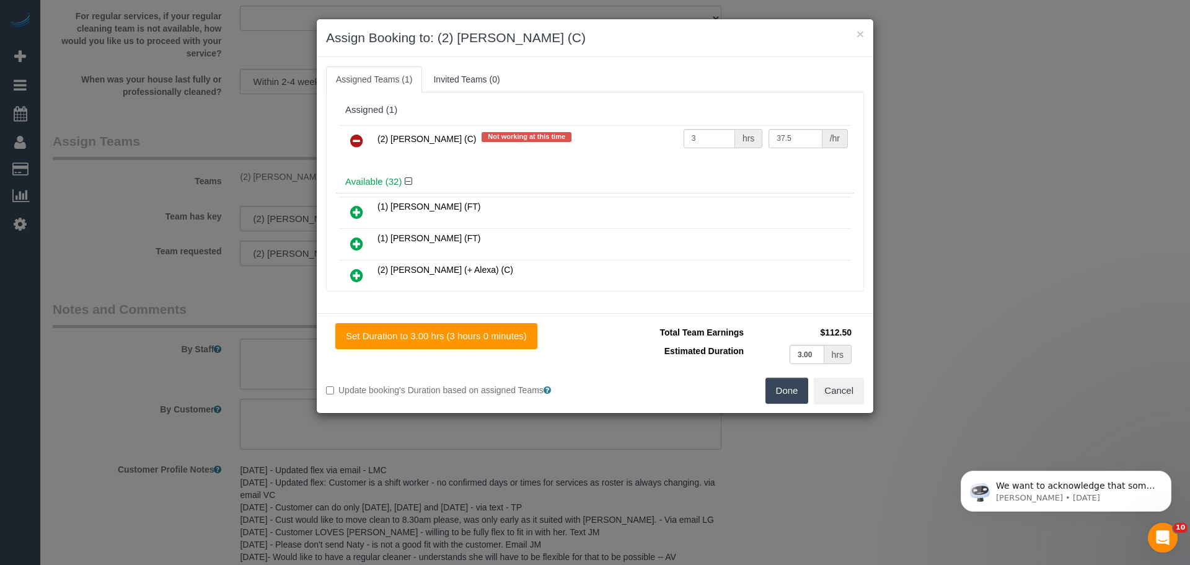
drag, startPoint x: 356, startPoint y: 139, endPoint x: 411, endPoint y: 144, distance: 54.7
click at [358, 139] on icon at bounding box center [356, 140] width 13 height 15
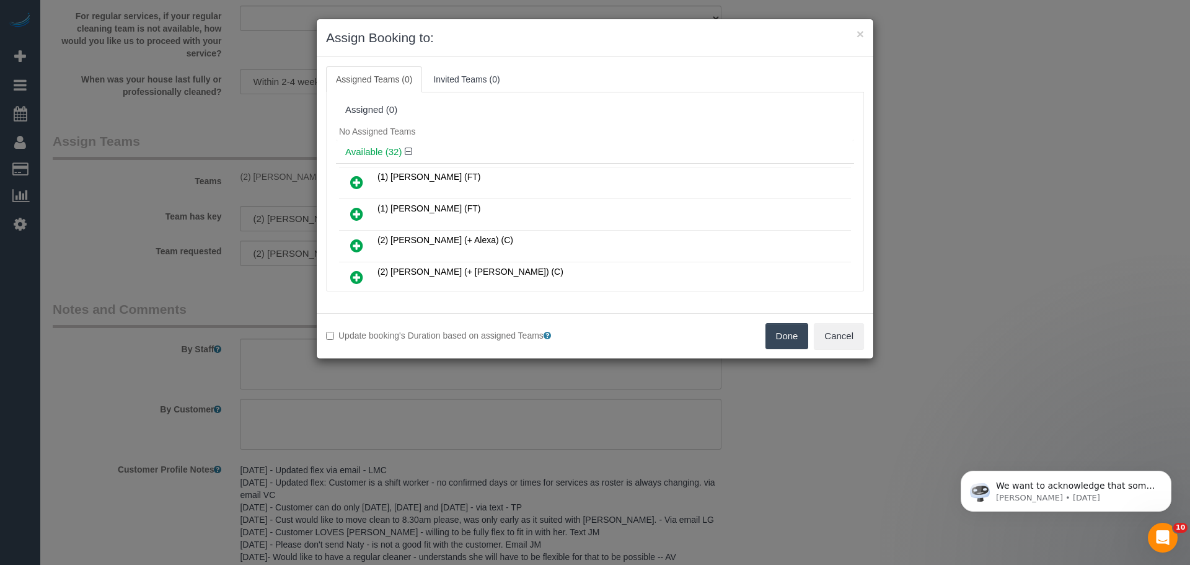
click at [778, 331] on button "Done" at bounding box center [786, 336] width 43 height 26
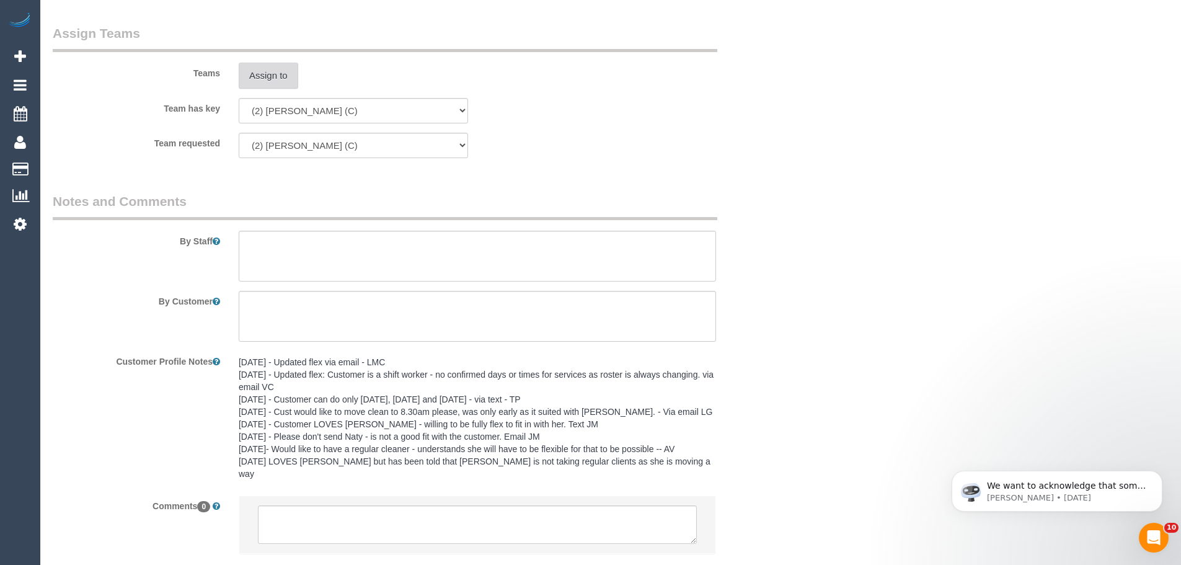
scroll to position [1909, 0]
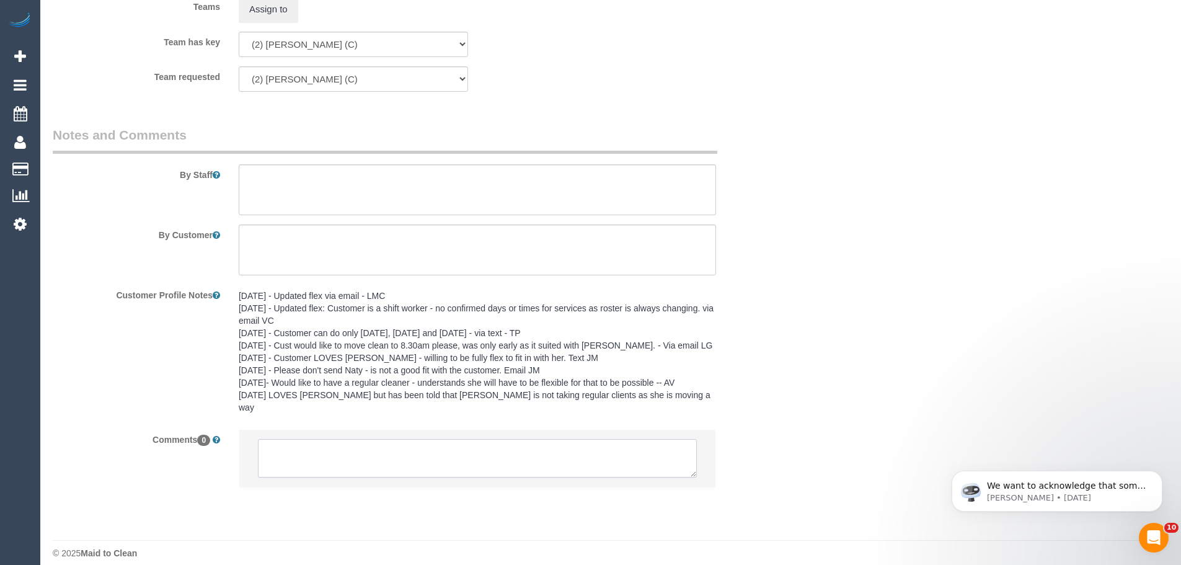
click at [441, 457] on textarea at bounding box center [477, 458] width 439 height 38
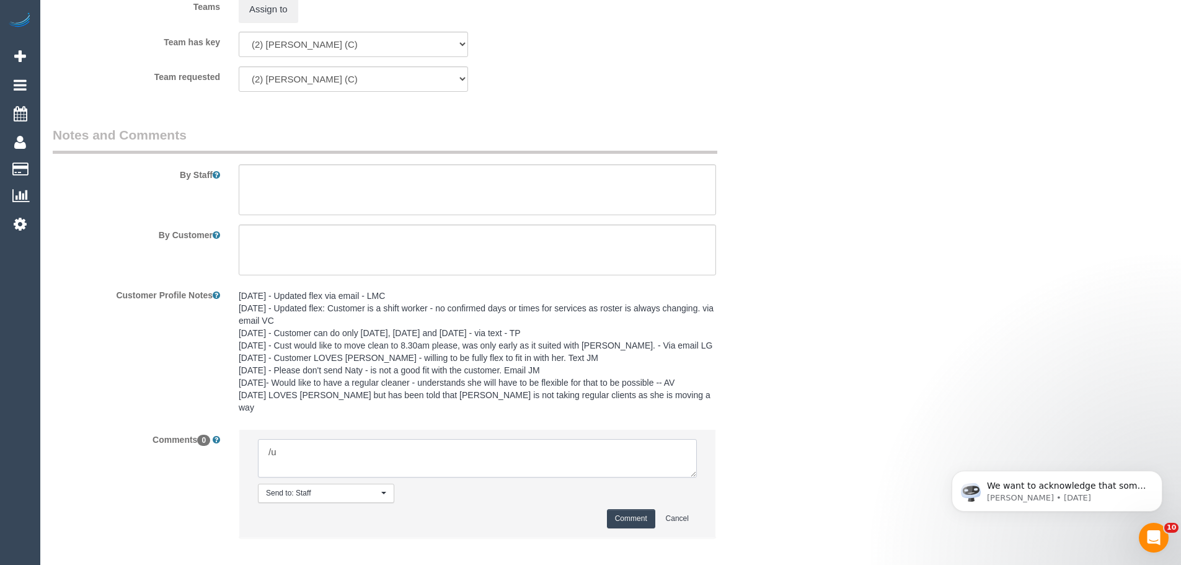
type textarea "/"
paste textarea "Cleaner(s) Unassigned: Reason Unassigned: One Off/Ongoing: Flexibility: Close a…"
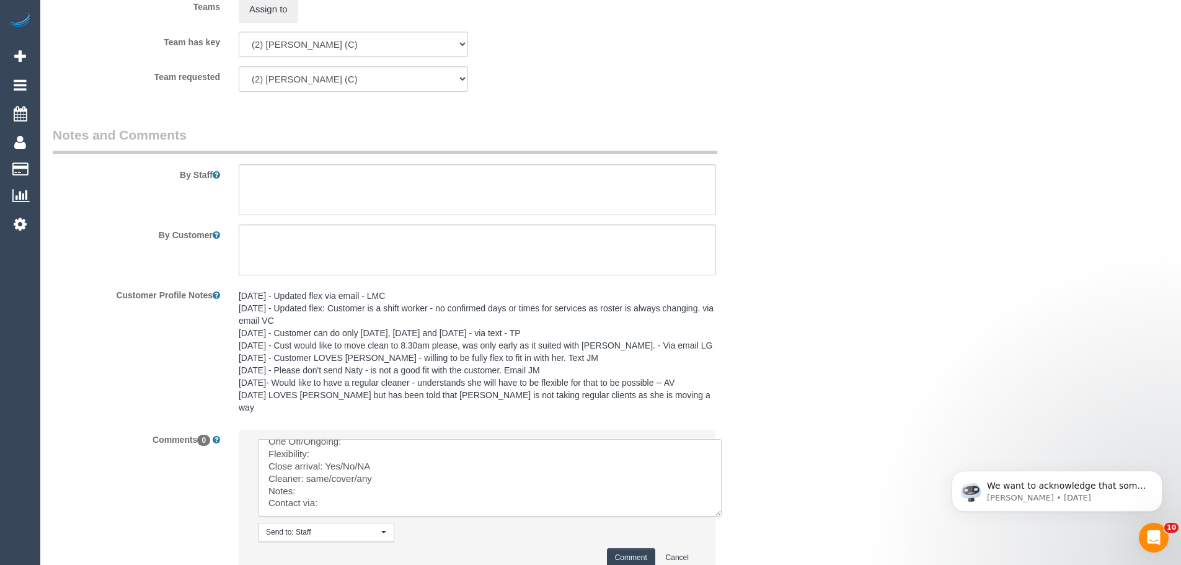
scroll to position [0, 0]
drag, startPoint x: 693, startPoint y: 461, endPoint x: 747, endPoint y: 556, distance: 109.6
click at [721, 516] on textarea at bounding box center [490, 477] width 464 height 77
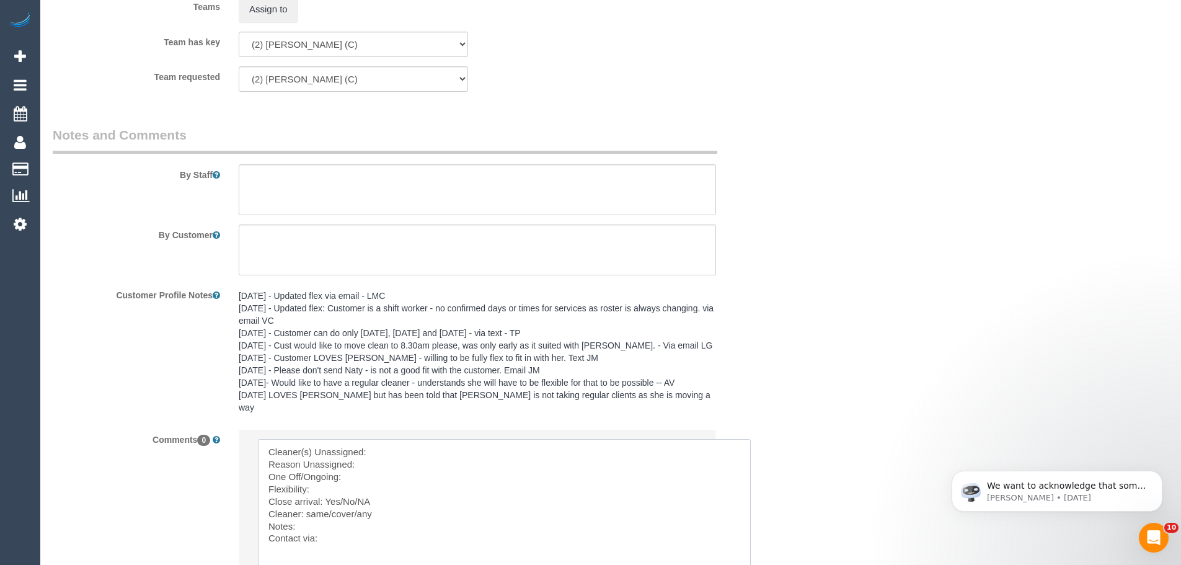
click at [452, 439] on textarea at bounding box center [504, 506] width 493 height 134
paste textarea "(2) [PERSON_NAME] (C)"
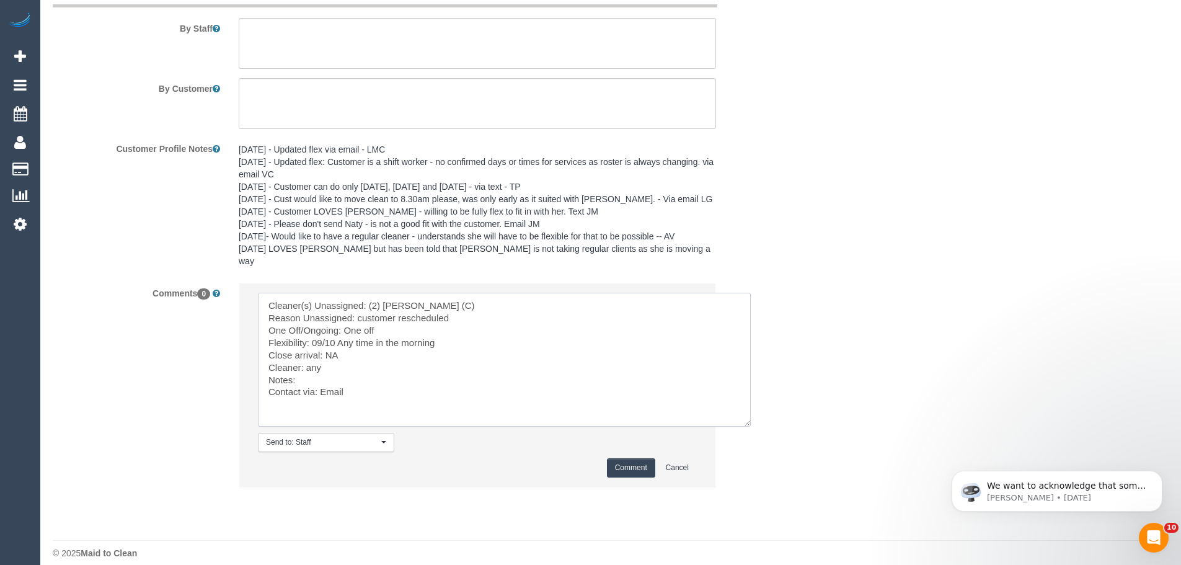
type textarea "Cleaner(s) Unassigned: (2) Shameen Opanayake (C) Reason Unassigned: customer re…"
click at [637, 458] on button "Comment" at bounding box center [631, 467] width 48 height 19
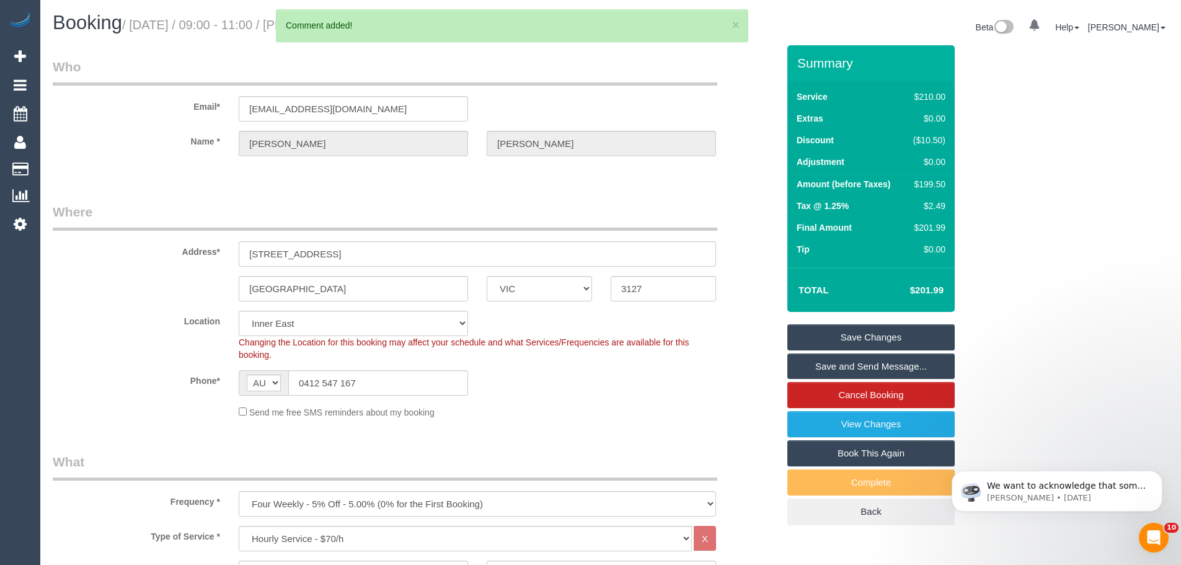
click at [833, 340] on link "Save Changes" at bounding box center [870, 337] width 167 height 26
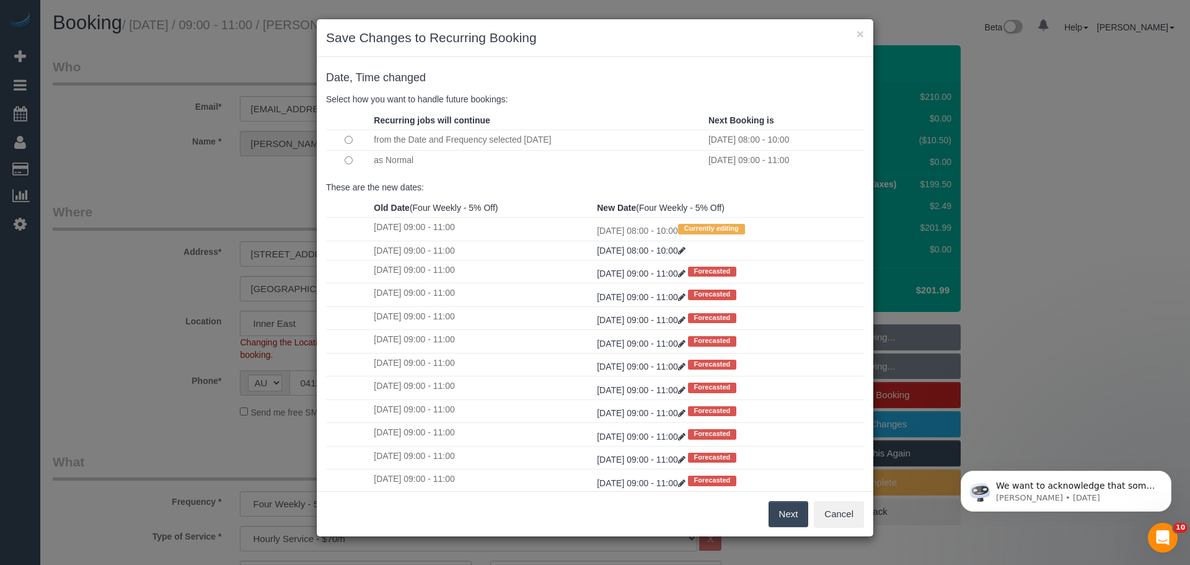
click at [345, 164] on td at bounding box center [348, 160] width 45 height 20
click at [798, 514] on button "Next" at bounding box center [788, 514] width 40 height 26
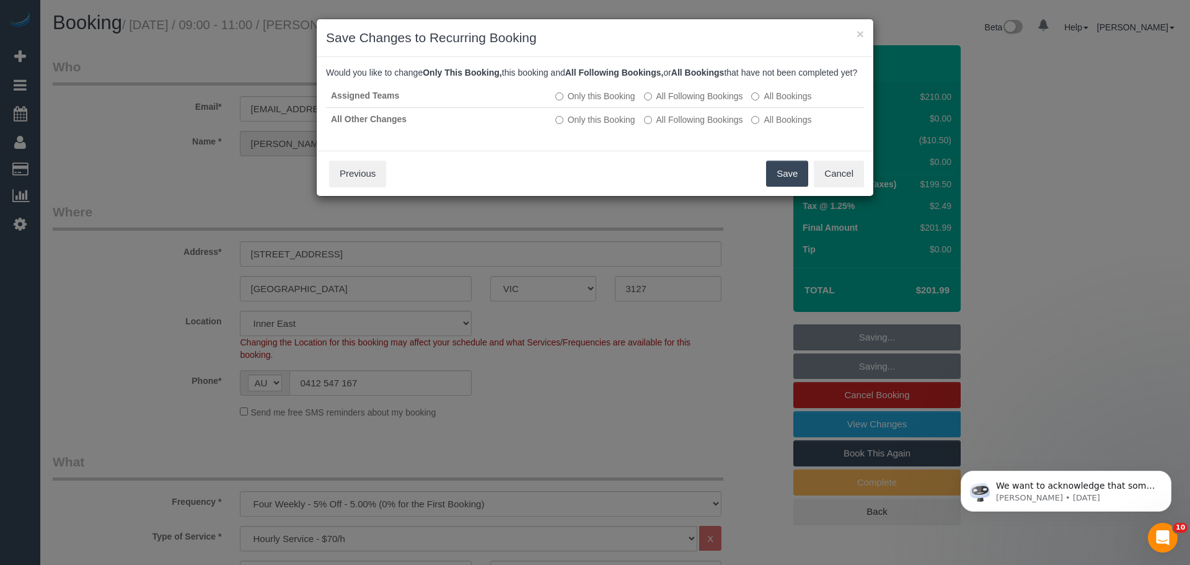
click at [780, 187] on button "Save" at bounding box center [787, 174] width 42 height 26
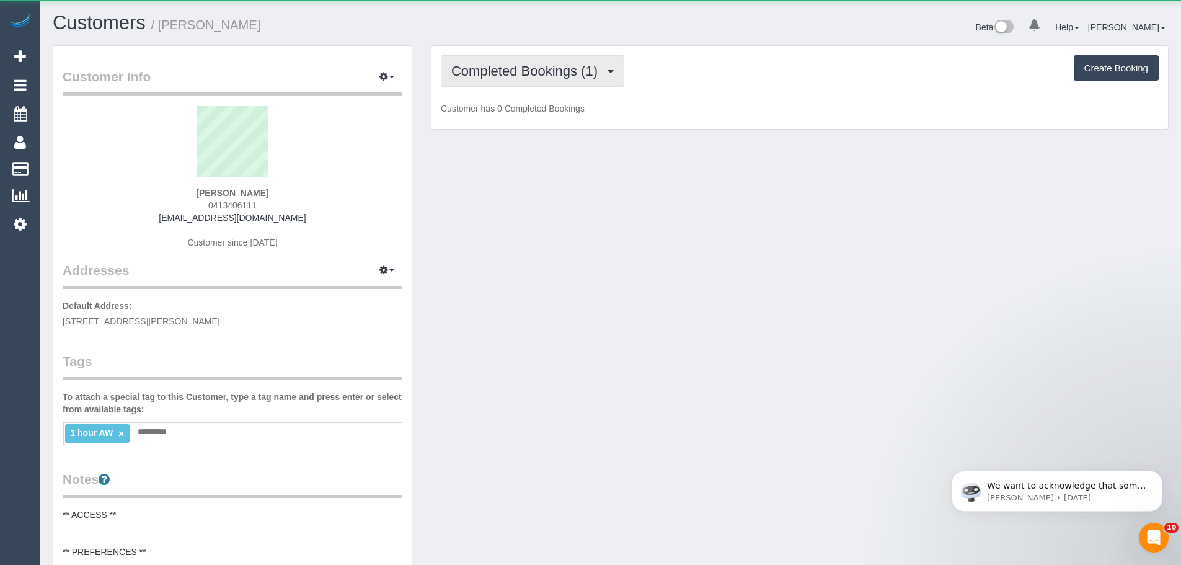
click at [576, 75] on span "Completed Bookings (1)" at bounding box center [527, 70] width 152 height 15
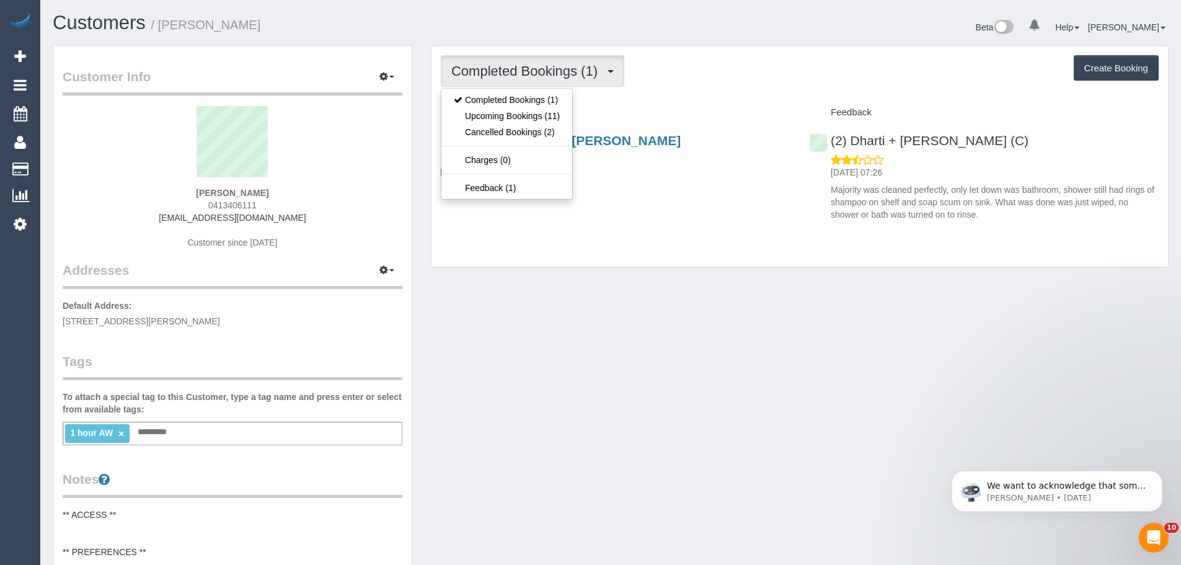
click at [647, 216] on div "[STREET_ADDRESS][PERSON_NAME] [DATE] 10:00 - 10:30 Fortnightly - 10% Off Hourly…" at bounding box center [615, 170] width 368 height 95
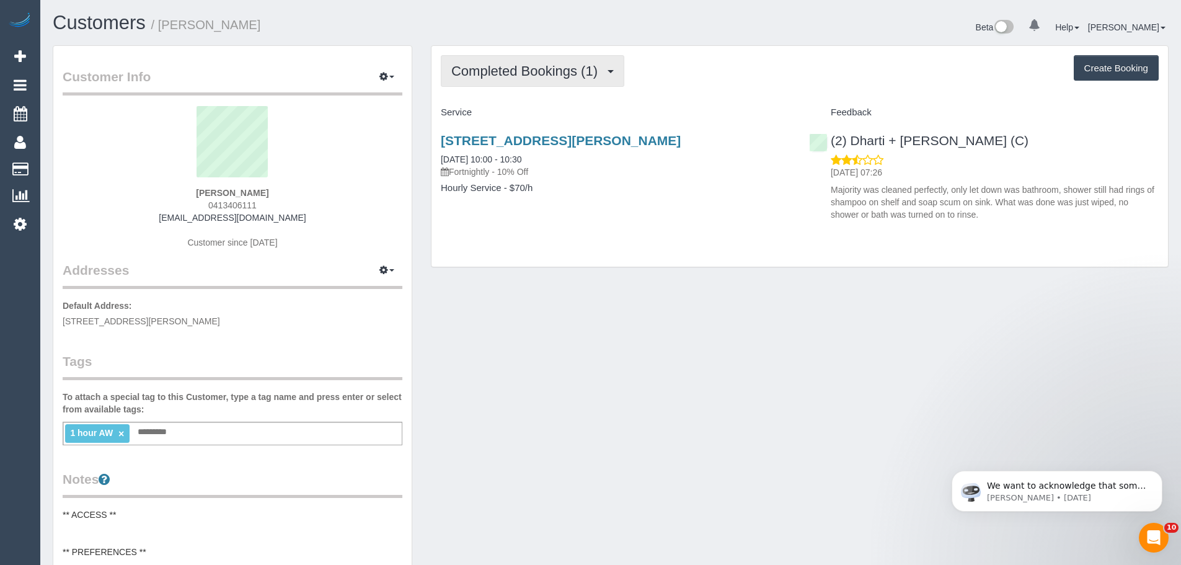
click at [539, 76] on span "Completed Bookings (1)" at bounding box center [527, 70] width 152 height 15
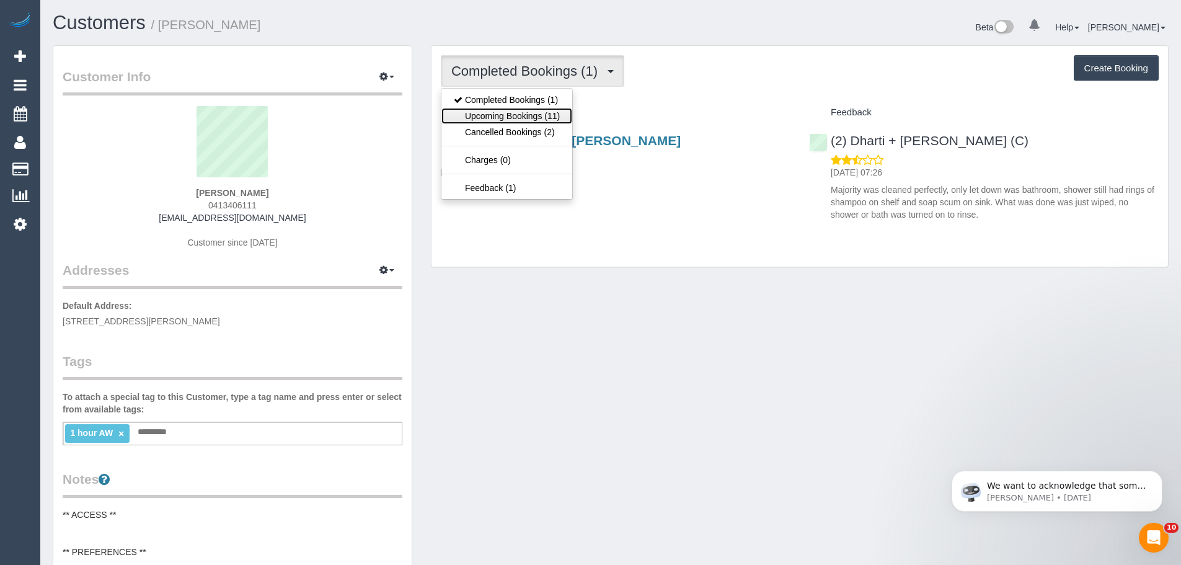
click at [539, 111] on link "Upcoming Bookings (11)" at bounding box center [506, 116] width 131 height 16
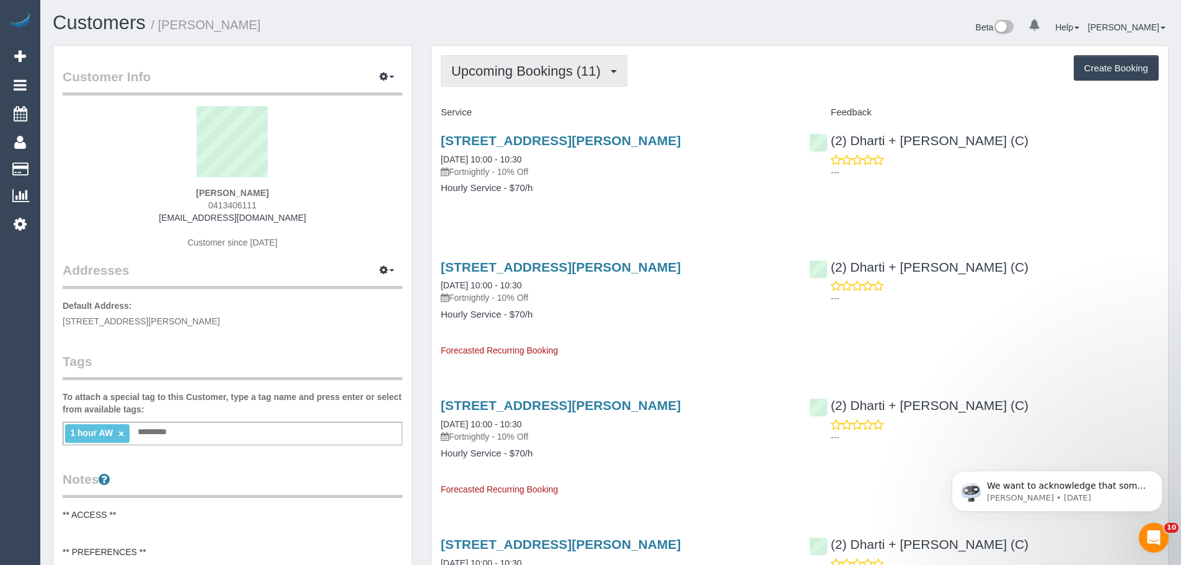
click at [539, 74] on span "Upcoming Bookings (11)" at bounding box center [529, 70] width 156 height 15
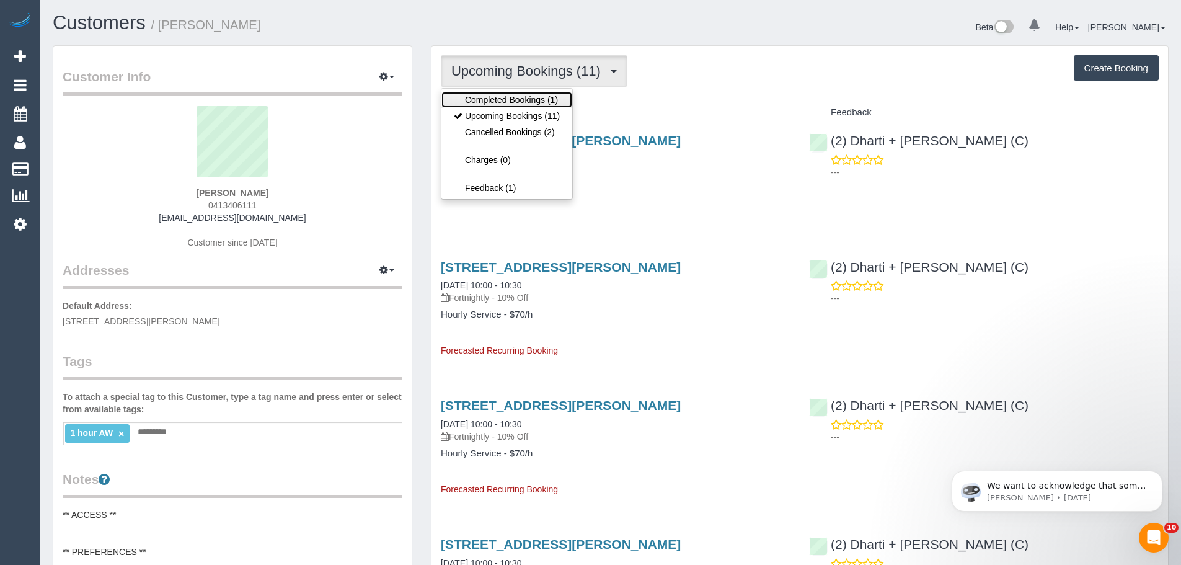
click at [543, 106] on link "Completed Bookings (1)" at bounding box center [506, 100] width 131 height 16
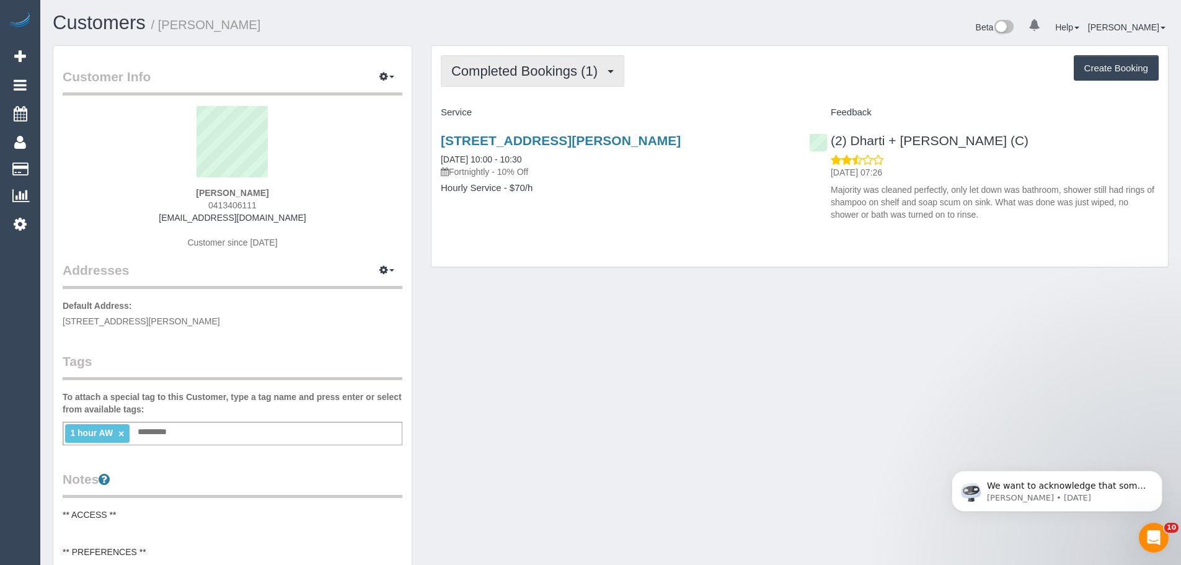
click at [547, 79] on button "Completed Bookings (1)" at bounding box center [532, 71] width 183 height 32
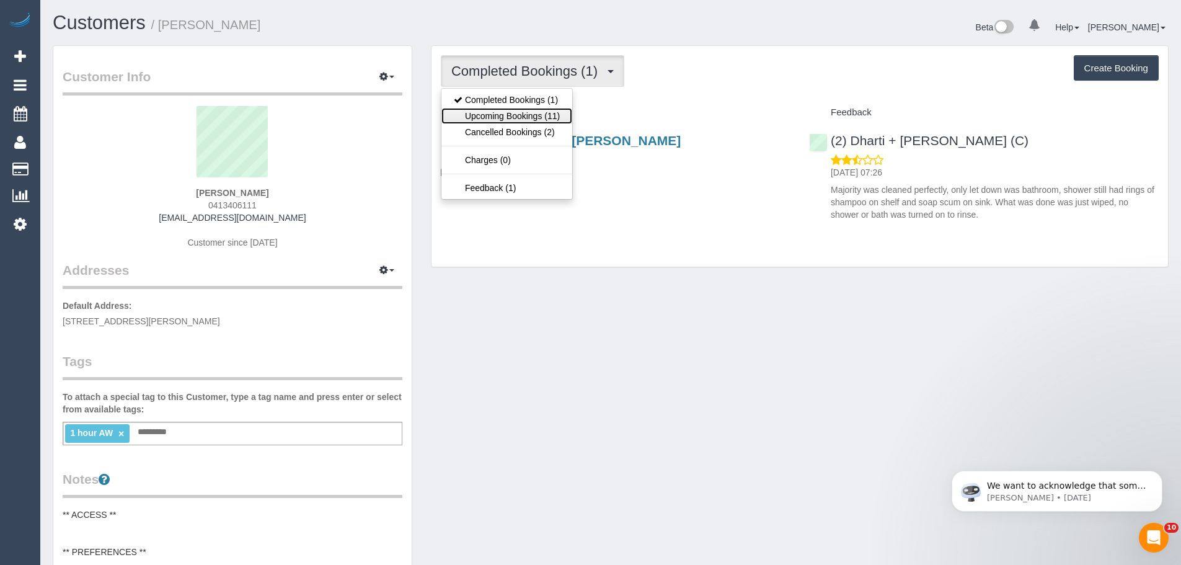
click at [539, 115] on link "Upcoming Bookings (11)" at bounding box center [506, 116] width 131 height 16
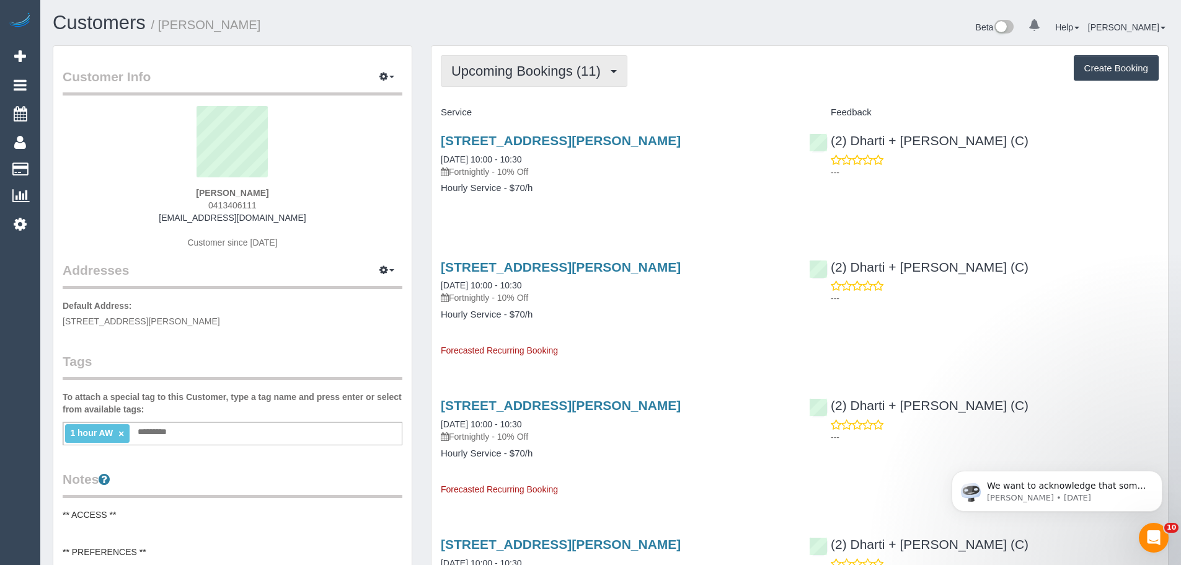
drag, startPoint x: 573, startPoint y: 47, endPoint x: 576, endPoint y: 64, distance: 17.0
click at [576, 66] on span "Upcoming Bookings (11)" at bounding box center [529, 70] width 156 height 15
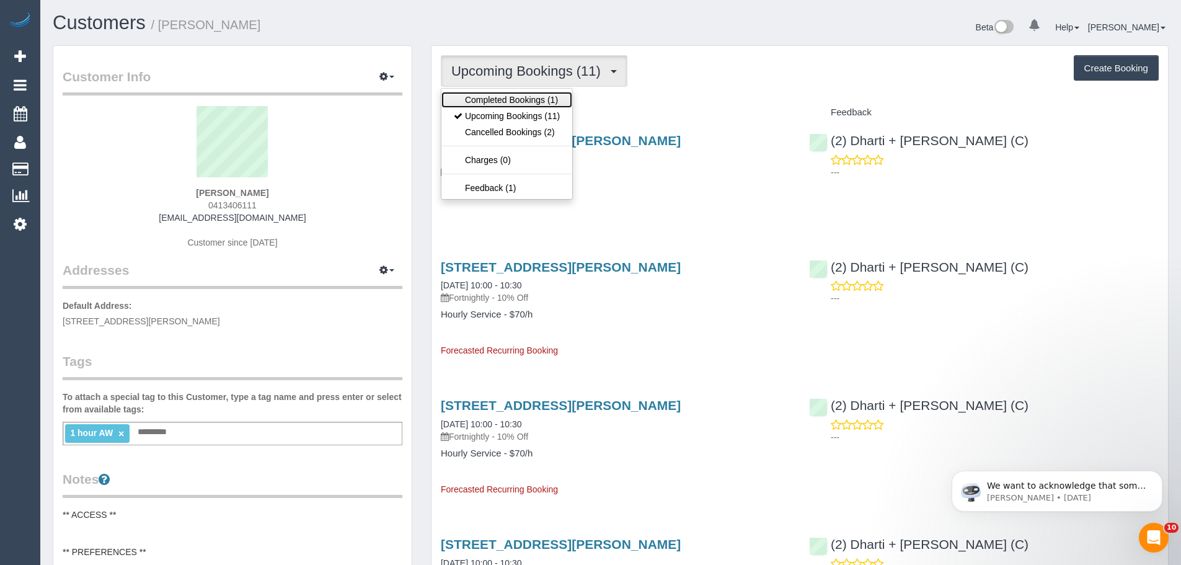
click at [552, 103] on link "Completed Bookings (1)" at bounding box center [506, 100] width 131 height 16
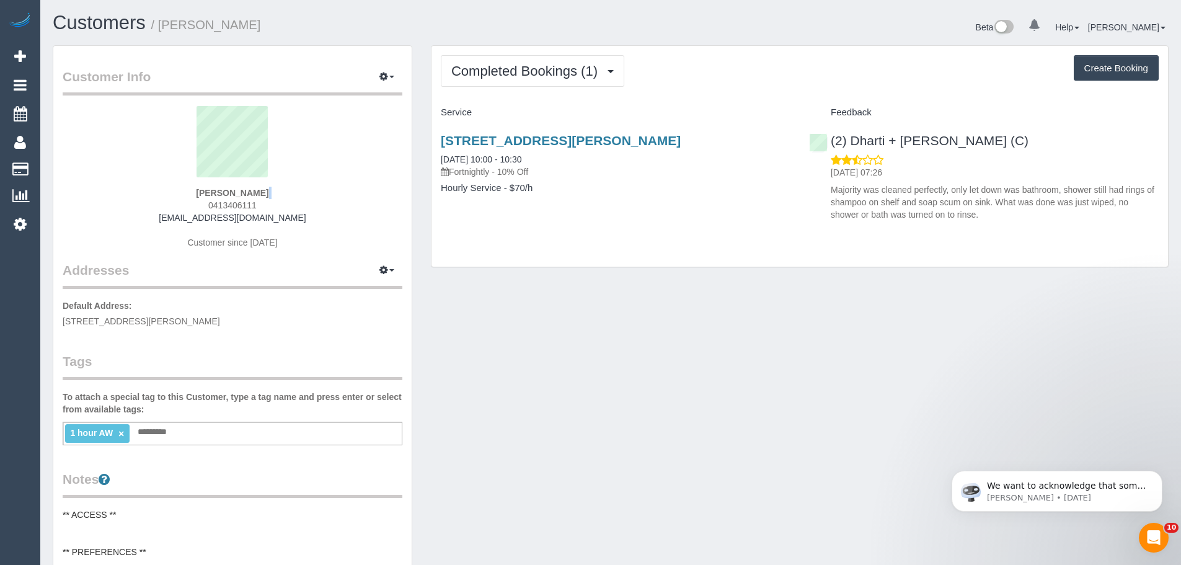
drag, startPoint x: 185, startPoint y: 198, endPoint x: 117, endPoint y: 198, distance: 68.8
click at [117, 198] on div "Heather Snook 0413406111 hasnook@icloud.com Customer since 2025" at bounding box center [233, 183] width 340 height 155
copy strong "Heather Snook"
click at [527, 73] on span "Completed Bookings (1)" at bounding box center [527, 70] width 152 height 15
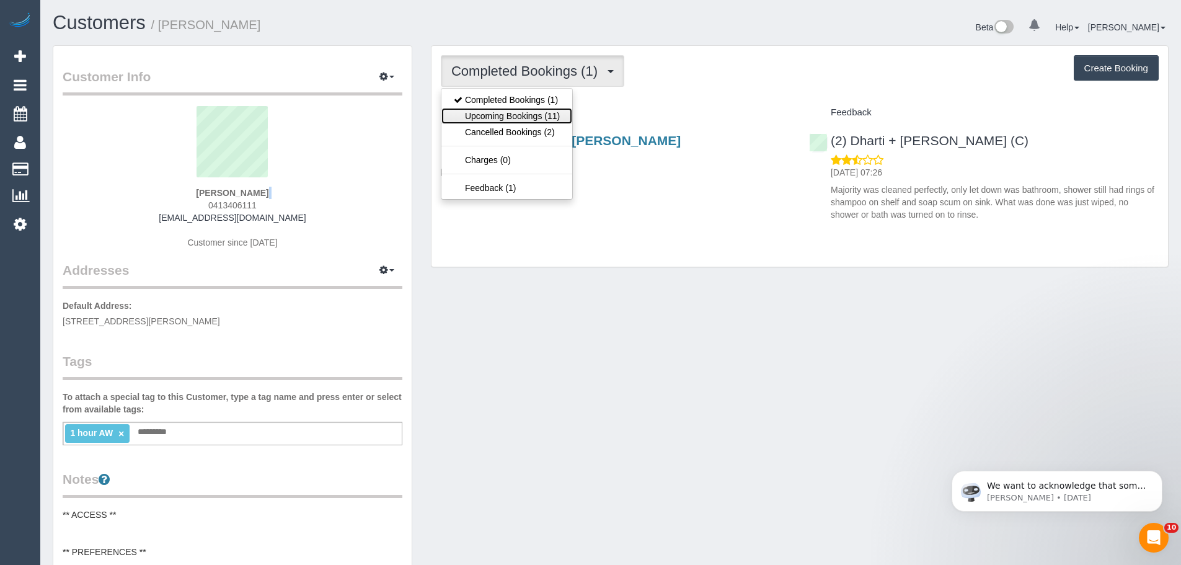
click at [532, 109] on link "Upcoming Bookings (11)" at bounding box center [506, 116] width 131 height 16
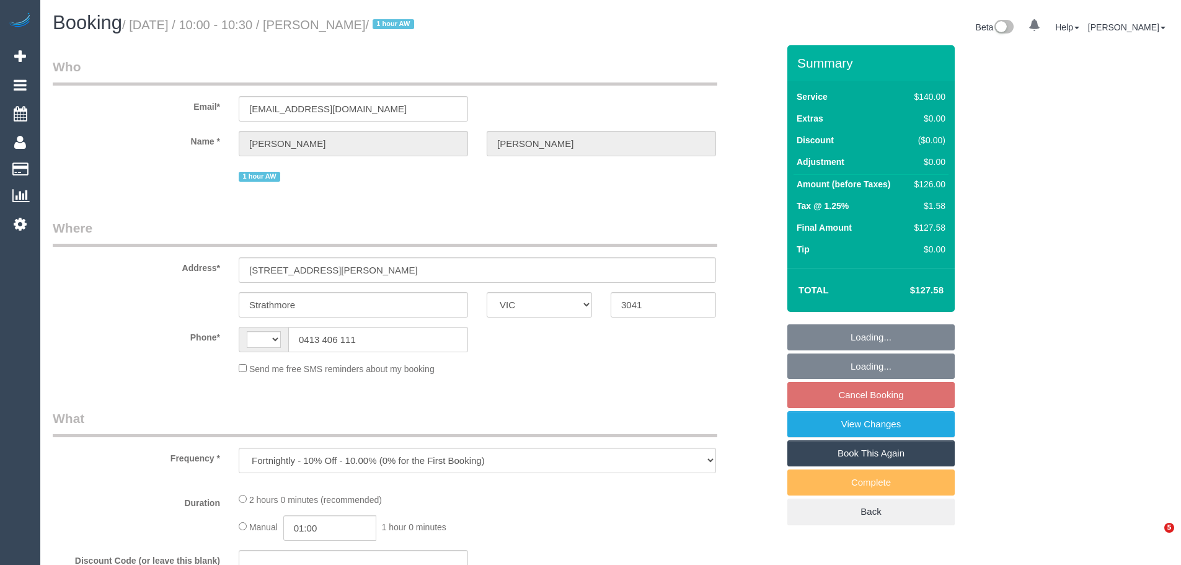
select select "VIC"
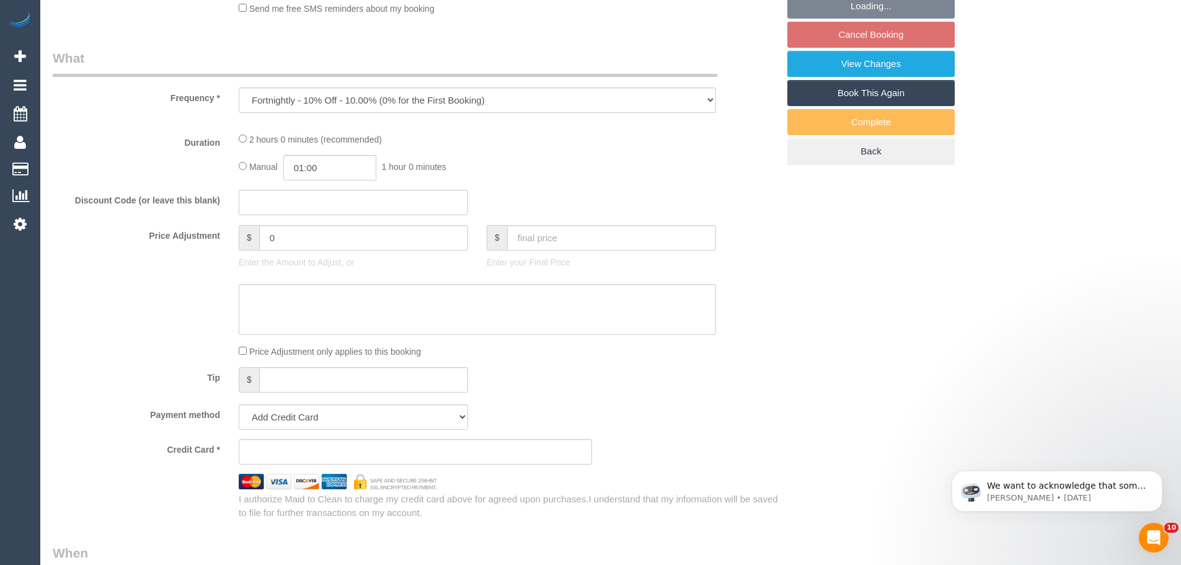
scroll to position [1142, 0]
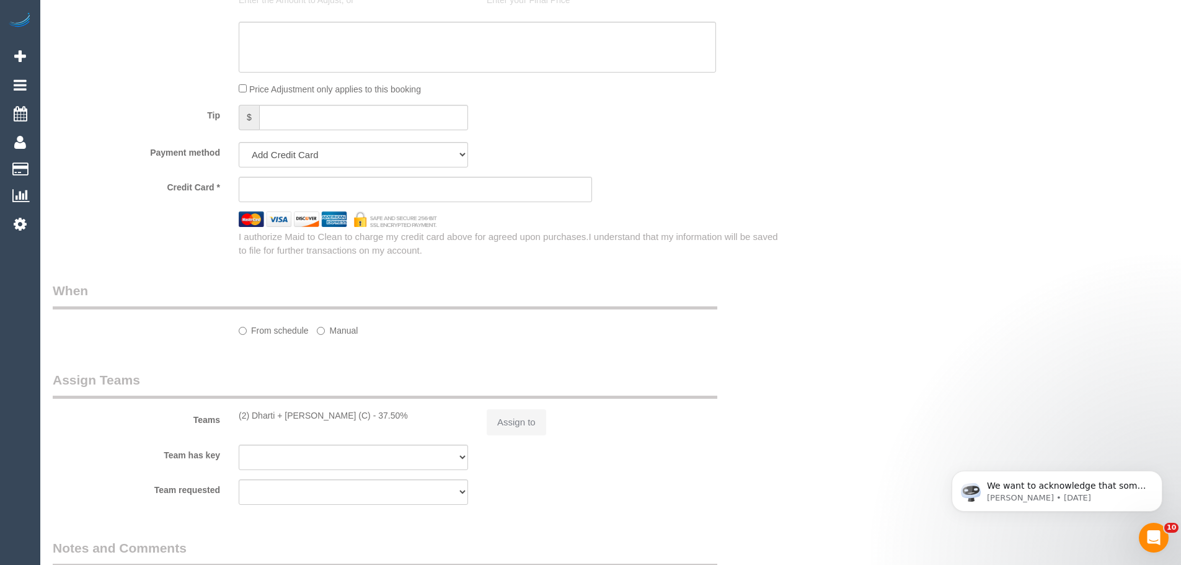
select select "object:461"
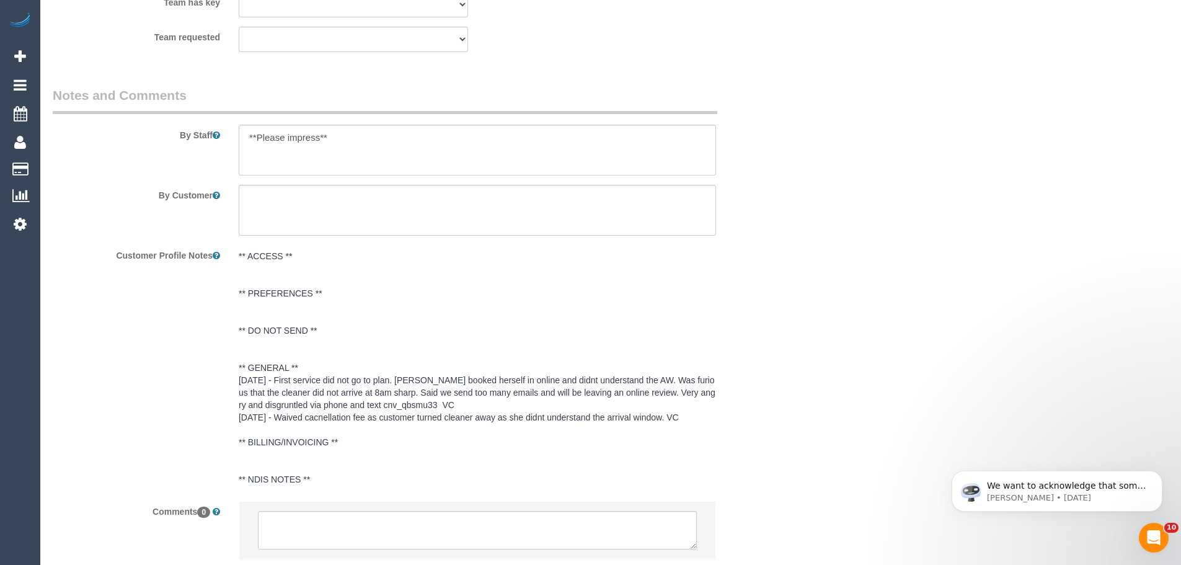
select select "string:AU"
select select "string:stripe-pm_1S2obR2GScqysDRVMk42kHuu"
select select "number:28"
select select "number:14"
select select "number:19"
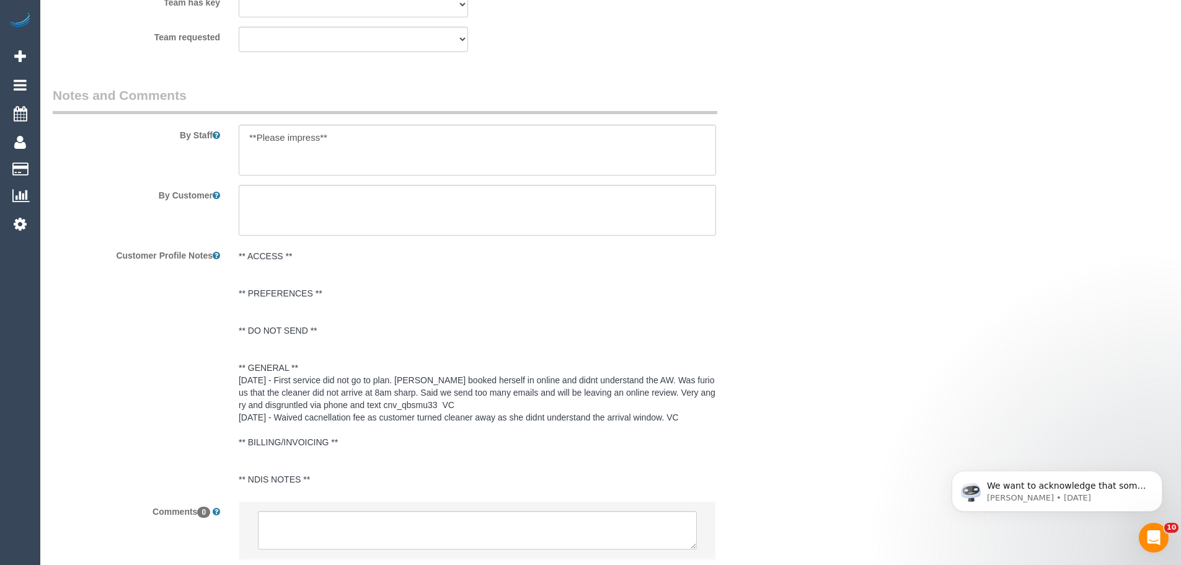
select select "number:24"
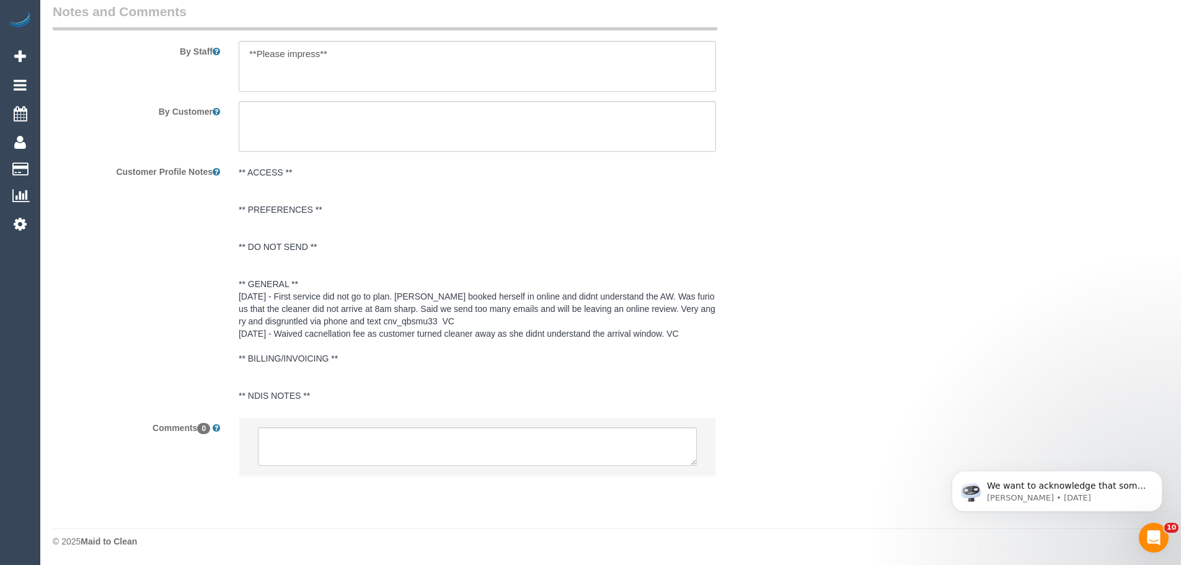
scroll to position [2096, 0]
click at [354, 54] on textarea at bounding box center [477, 65] width 477 height 51
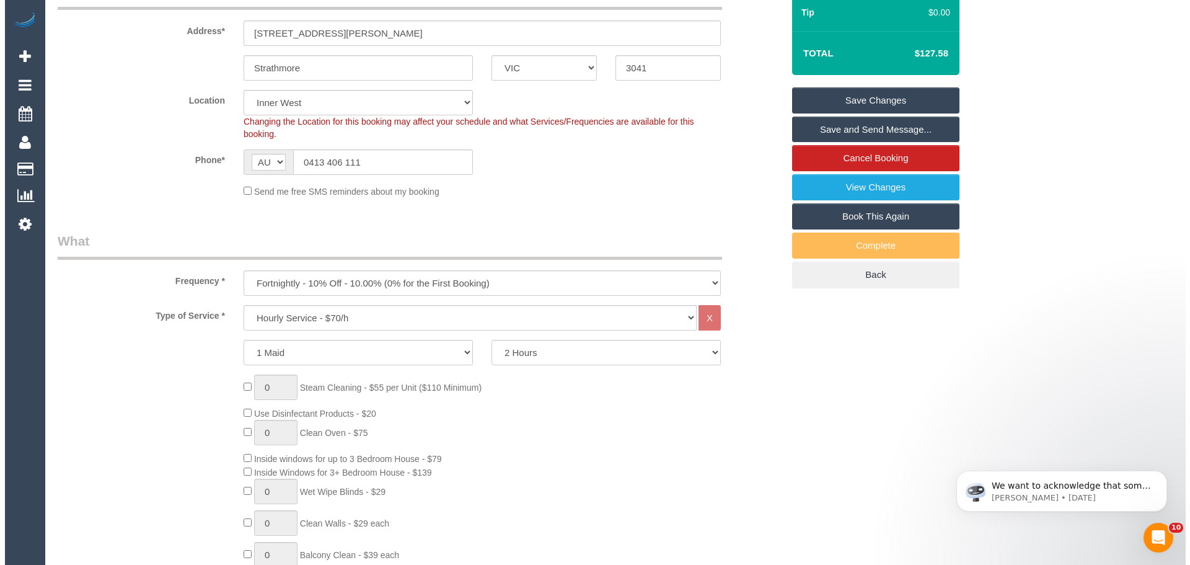
scroll to position [0, 0]
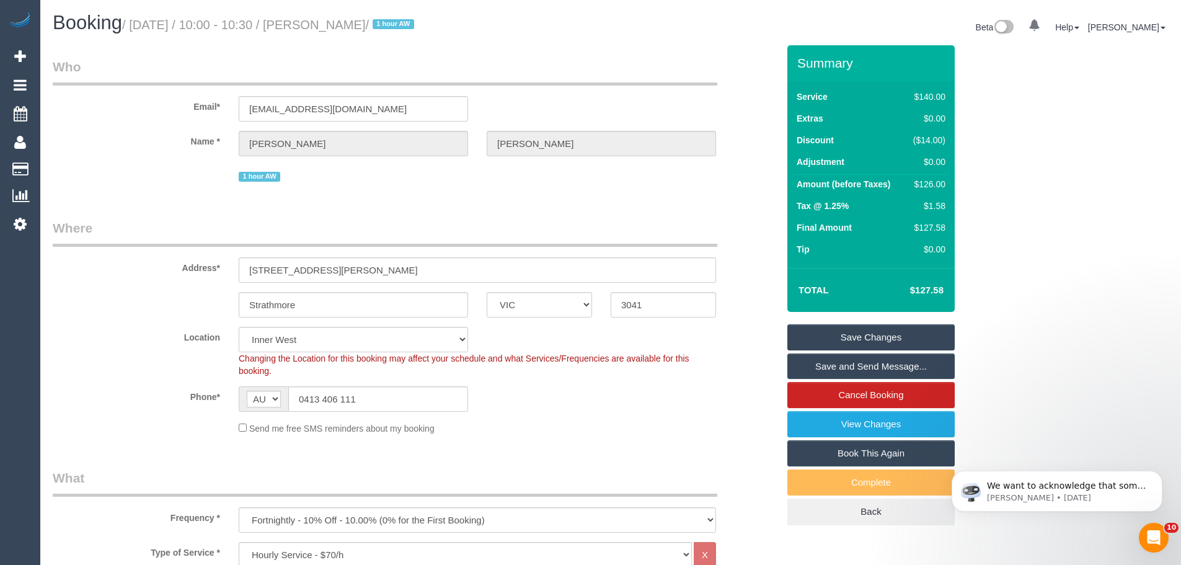
type textarea "**Please impress** Please ensure you wash the shower and bathtub with running w…"
click at [864, 337] on link "Save Changes" at bounding box center [870, 337] width 167 height 26
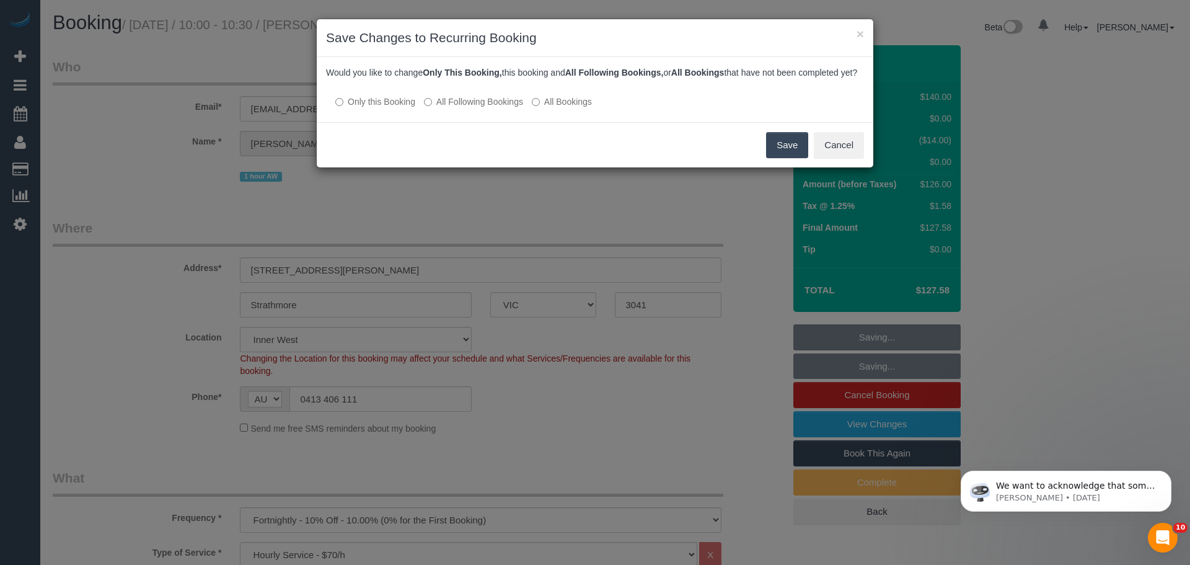
click at [786, 158] on button "Save" at bounding box center [787, 145] width 42 height 26
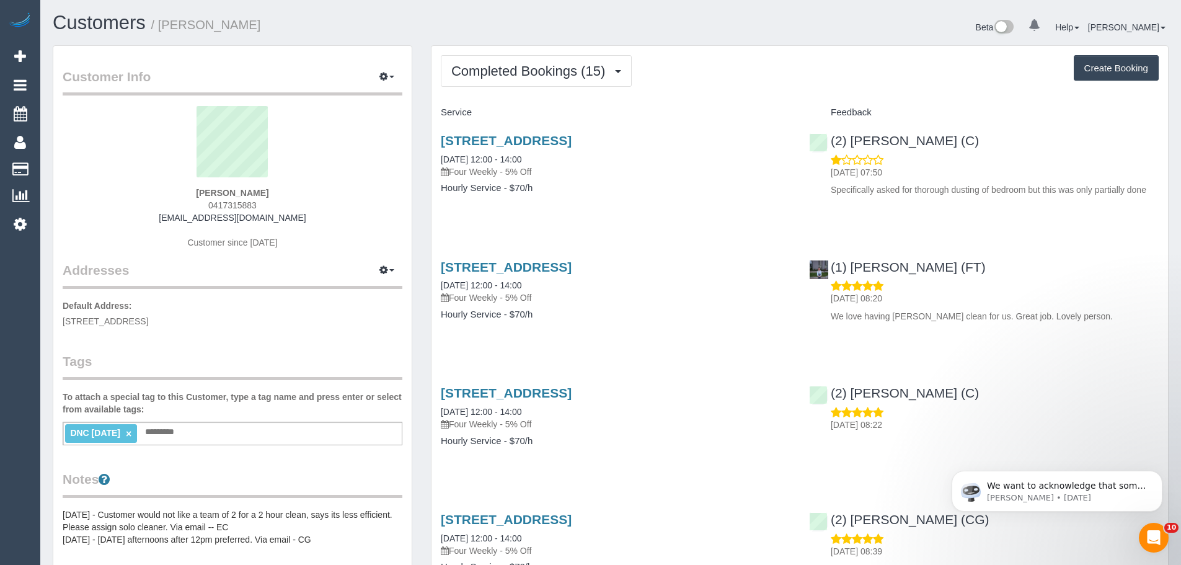
drag, startPoint x: 433, startPoint y: 156, endPoint x: 595, endPoint y: 191, distance: 165.7
click at [595, 191] on div "[STREET_ADDRESS] [DATE] 12:00 - 14:00 Four Weekly - 5% Off Hourly Service - $70…" at bounding box center [615, 170] width 368 height 95
copy div "[DATE] 12:00 - 14:00 Four Weekly - 5% Off Hourly Service - $70/h"
click at [17, 227] on icon at bounding box center [20, 223] width 13 height 15
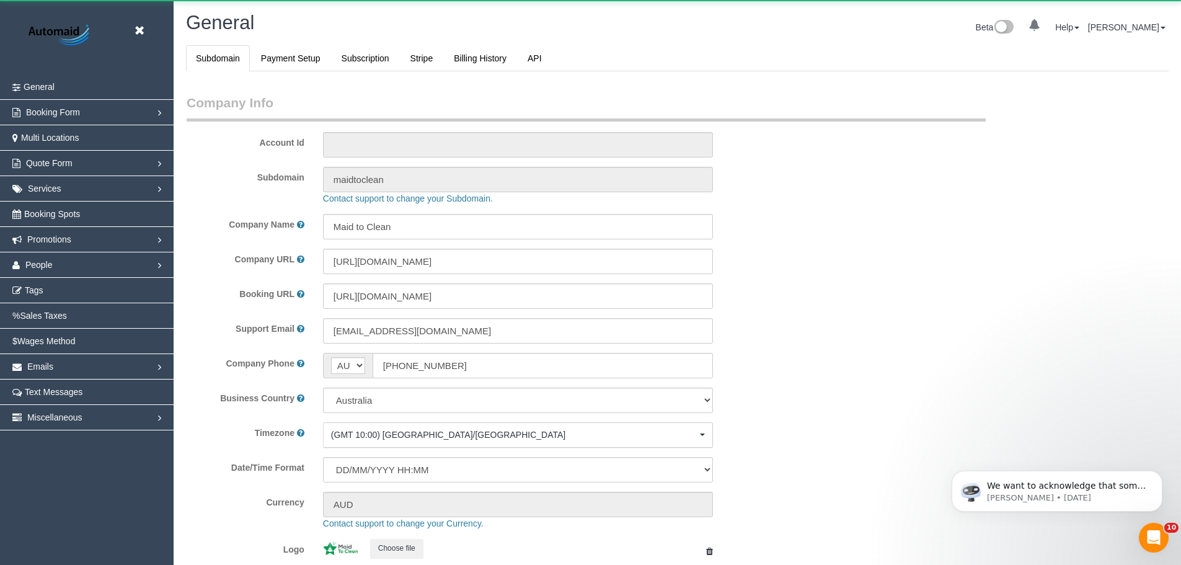
select select "string:AU"
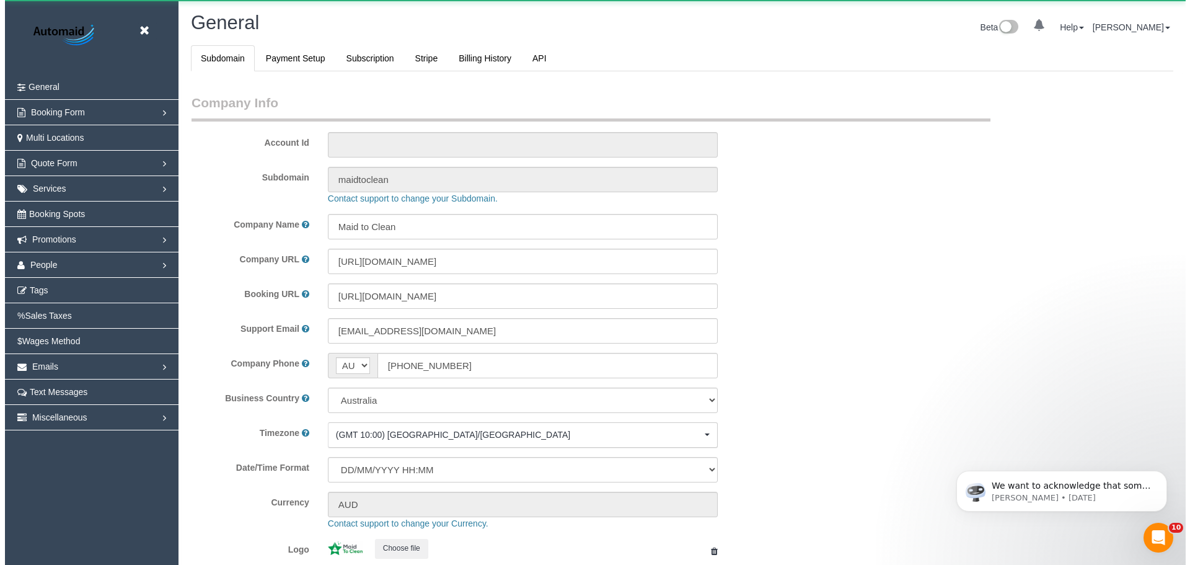
scroll to position [2808, 1181]
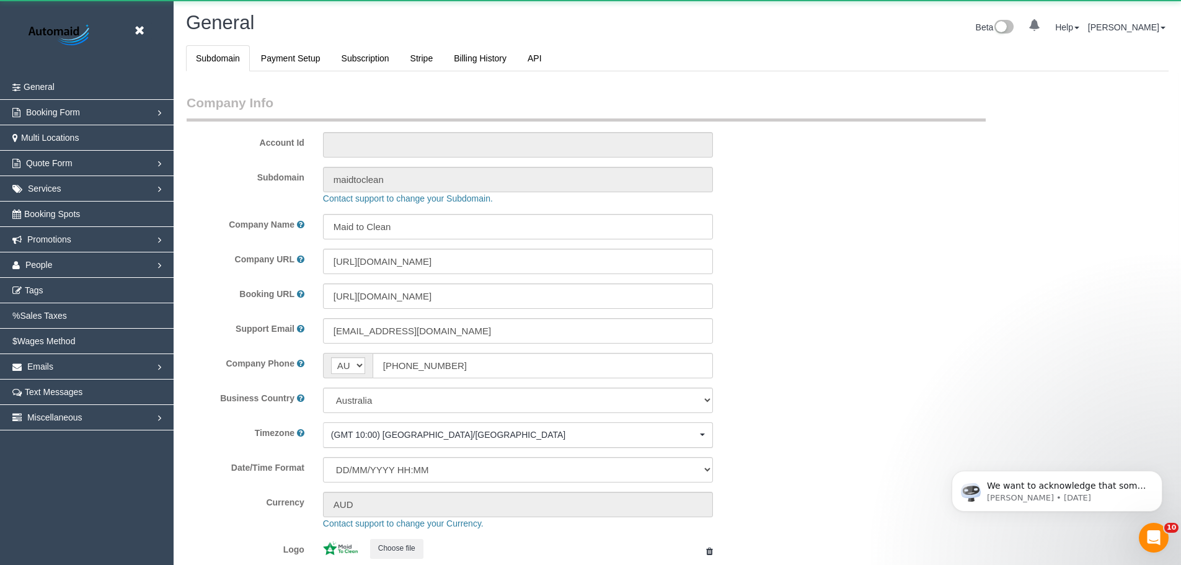
select select "1"
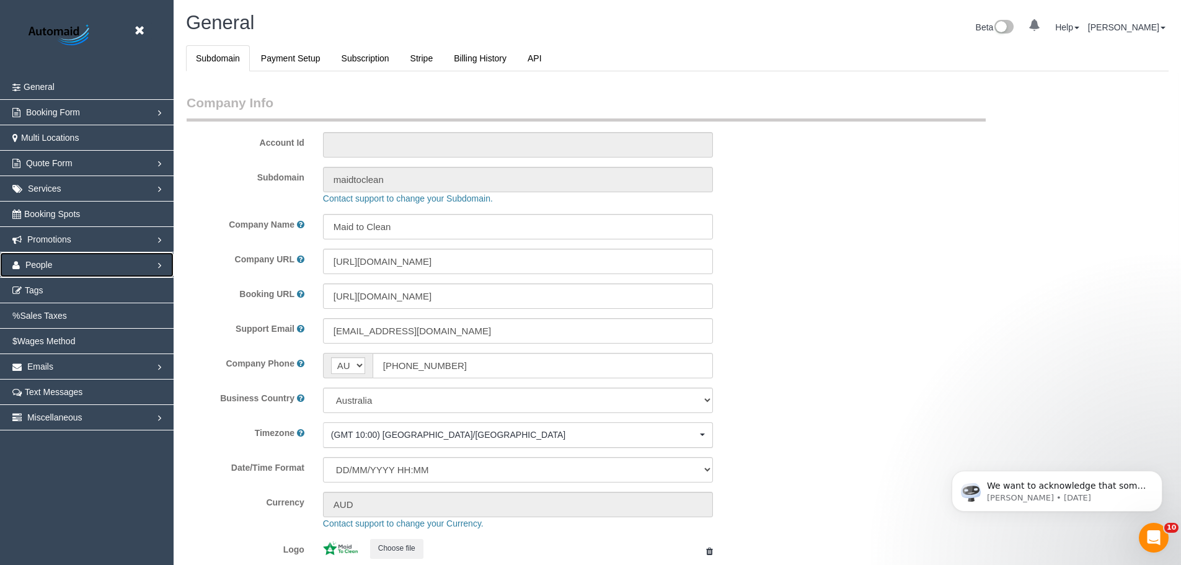
click at [61, 266] on link "People" at bounding box center [87, 264] width 174 height 25
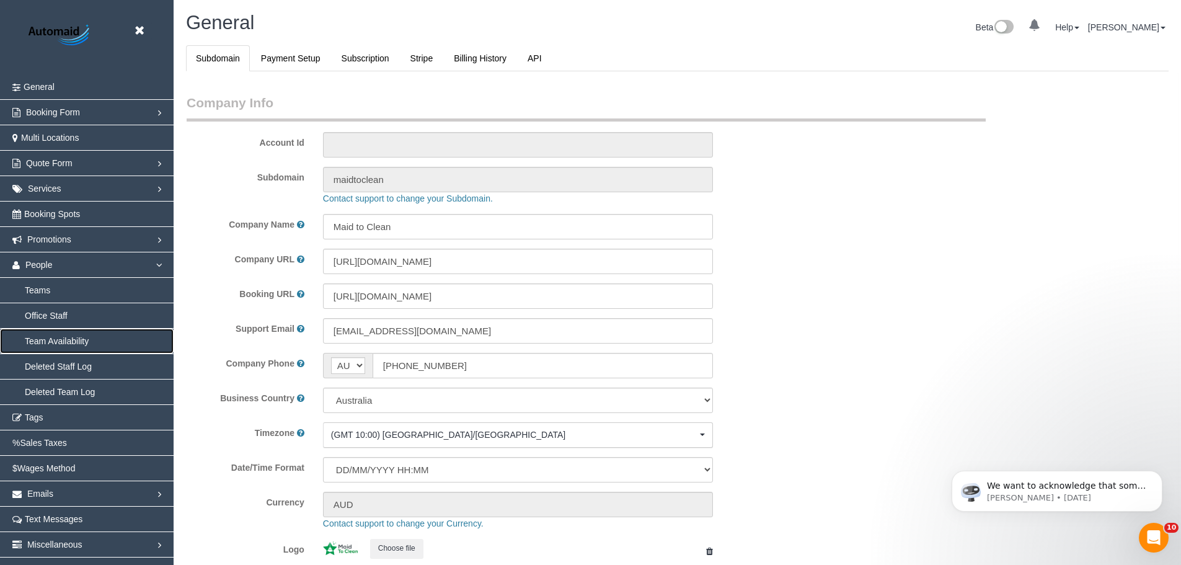
click at [51, 340] on link "Team Availability" at bounding box center [87, 340] width 174 height 25
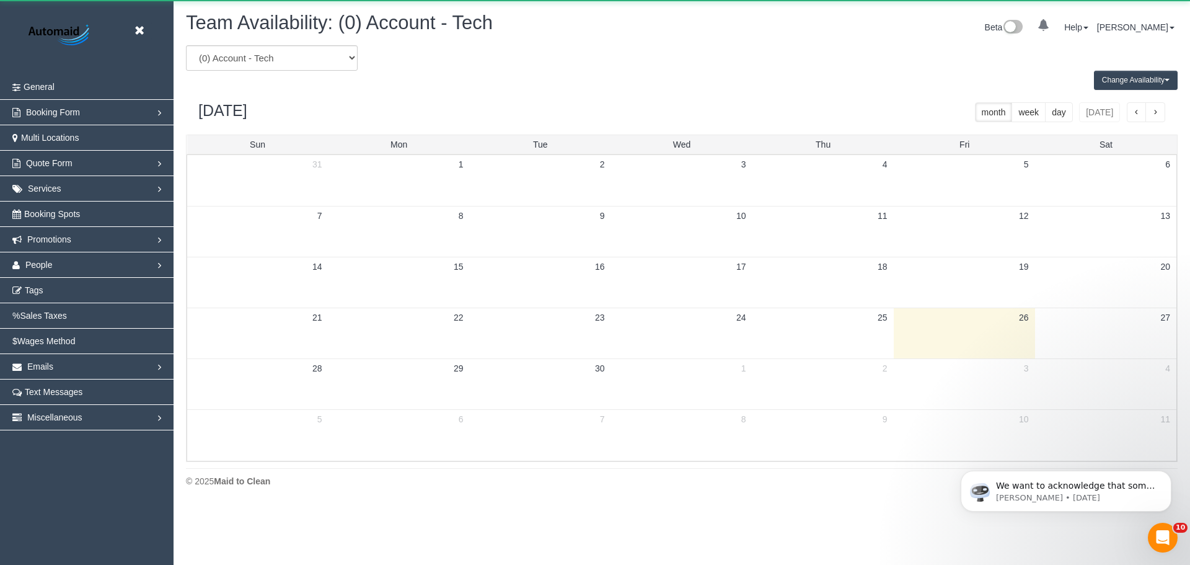
scroll to position [504, 1190]
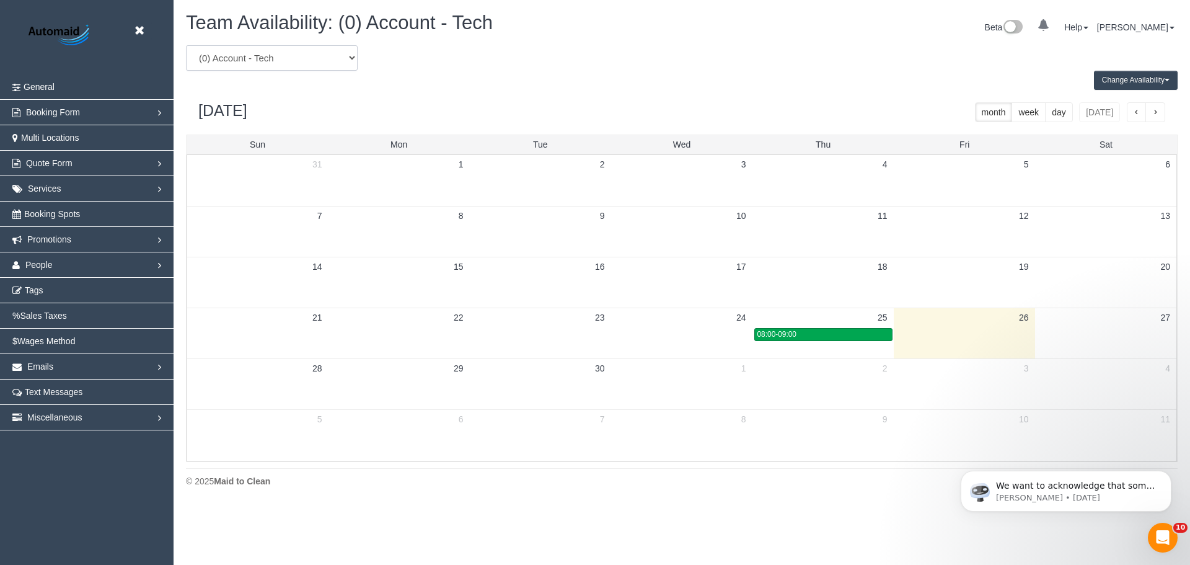
click at [284, 55] on select "(0) Account - Tech (0) Office (0) [PERSON_NAME] Test Account (1) [PERSON_NAME] …" at bounding box center [272, 57] width 172 height 25
select select "number:80371"
click at [186, 45] on select "(0) Account - Tech (0) Office (0) [PERSON_NAME] Test Account (1) [PERSON_NAME] …" at bounding box center [272, 57] width 172 height 25
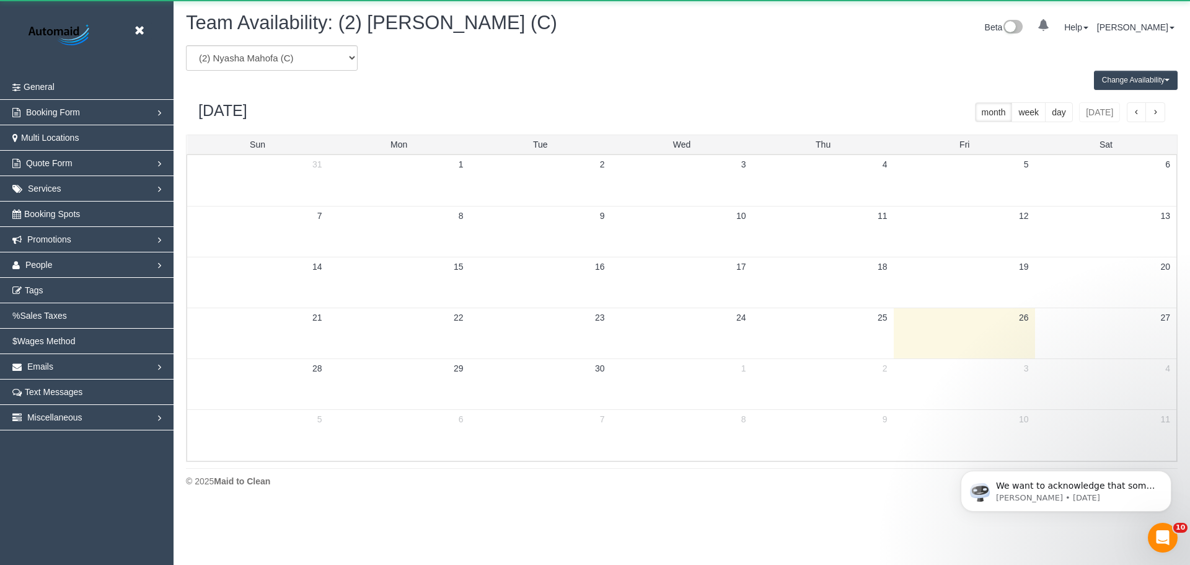
scroll to position [61466, 60781]
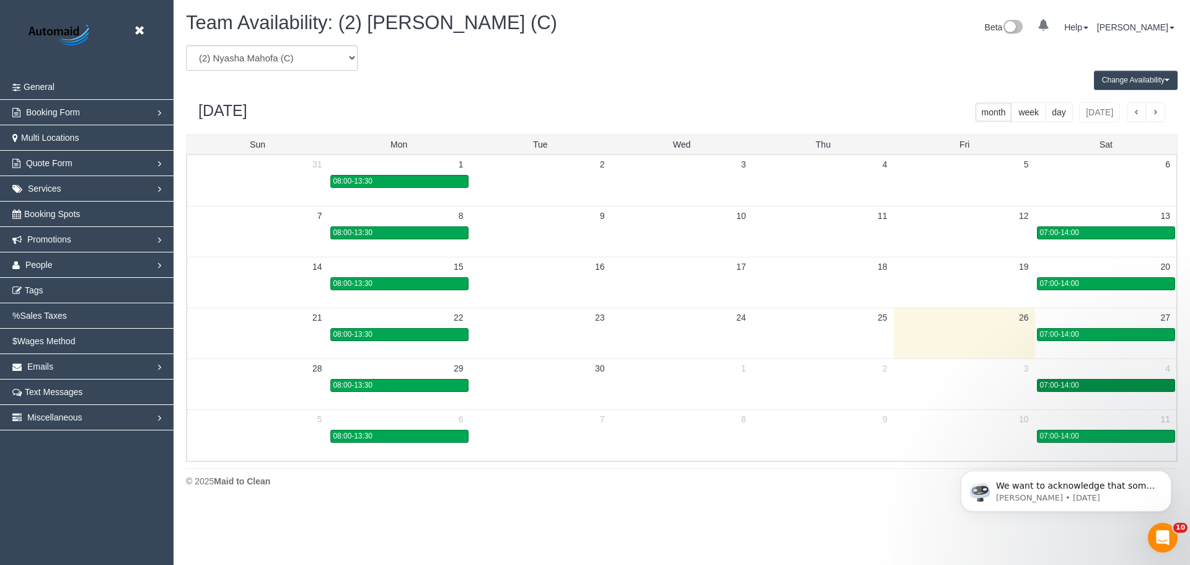
click at [1070, 384] on span "07:00-14:00" at bounding box center [1059, 385] width 39 height 9
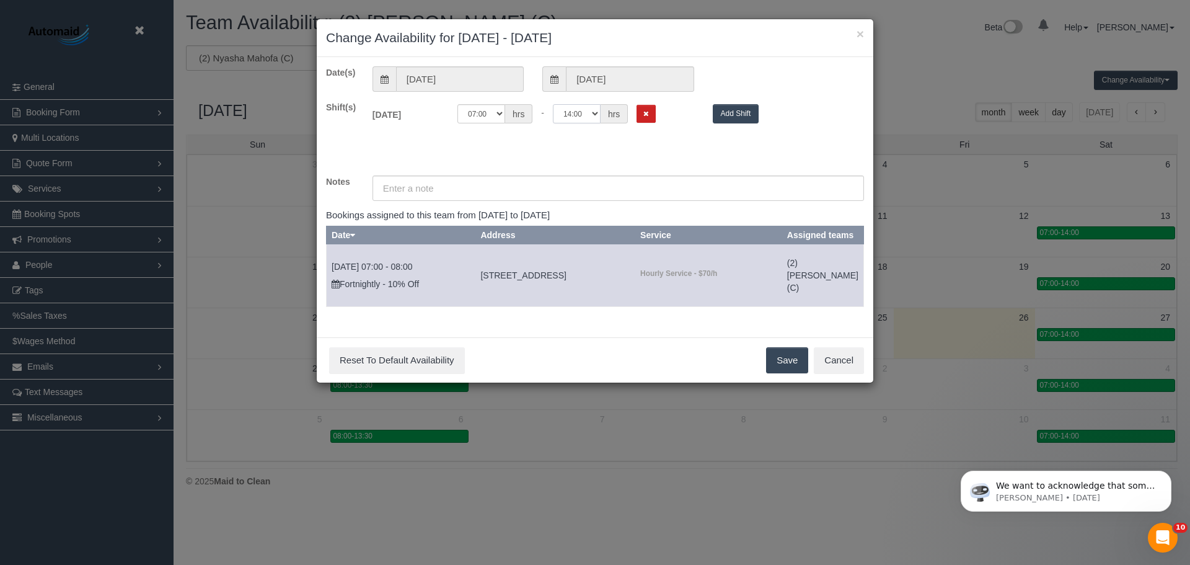
click at [585, 115] on select "00:00 00:05 00:10 00:15 00:20 00:25 00:30 00:35 00:40 00:45 00:50 00:55 01:00 0…" at bounding box center [577, 113] width 48 height 19
select select "string:09:00"
click at [553, 104] on select "00:00 00:05 00:10 00:15 00:20 00:25 00:30 00:35 00:40 00:45 00:50 00:55 01:00 0…" at bounding box center [577, 113] width 48 height 19
click at [484, 111] on select "00:00 00:05 00:10 00:15 00:20 00:25 00:30 00:35 00:40 00:45 00:50 00:55 01:00 0…" at bounding box center [481, 113] width 48 height 19
select select "string:08:00"
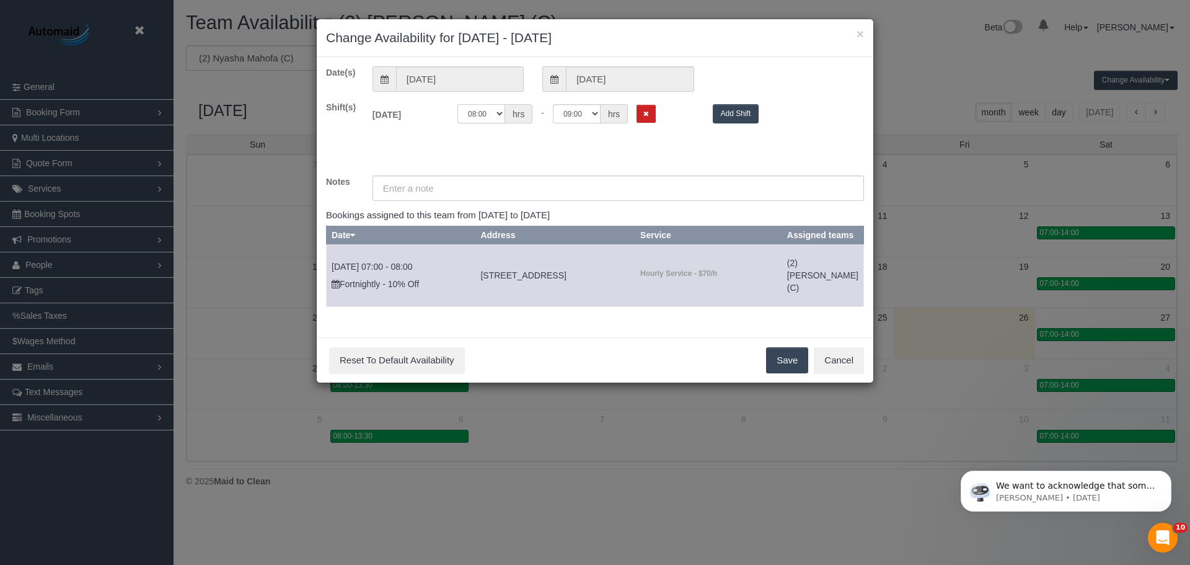
click at [457, 104] on select "00:00 00:05 00:10 00:15 00:20 00:25 00:30 00:35 00:40 00:45 00:50 00:55 01:00 0…" at bounding box center [481, 113] width 48 height 19
click at [786, 373] on button "Save" at bounding box center [787, 360] width 42 height 26
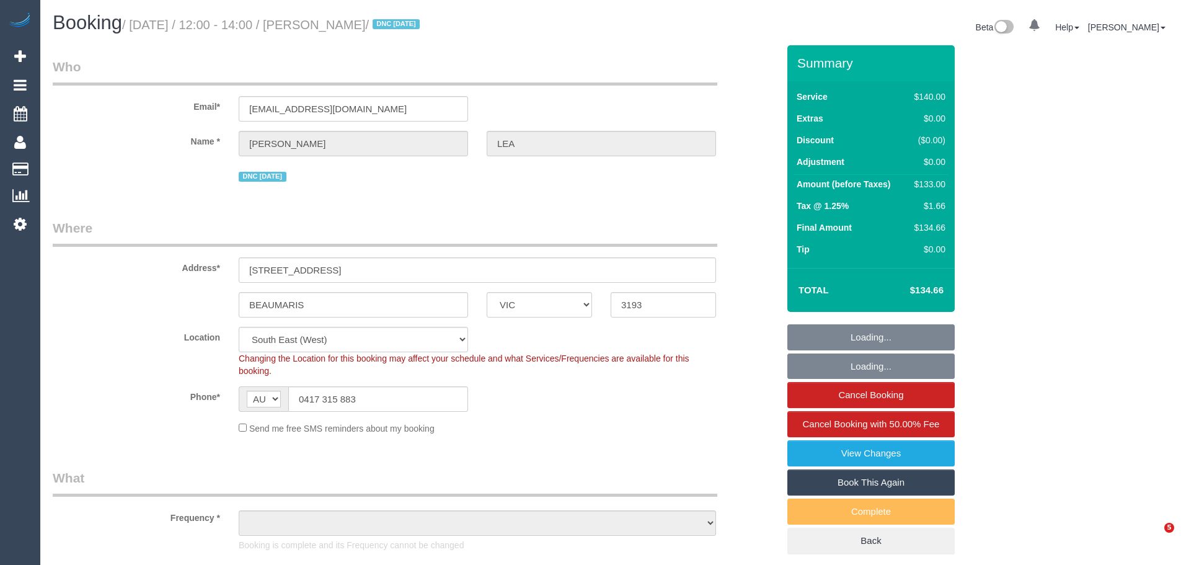
select select "VIC"
select select "object:721"
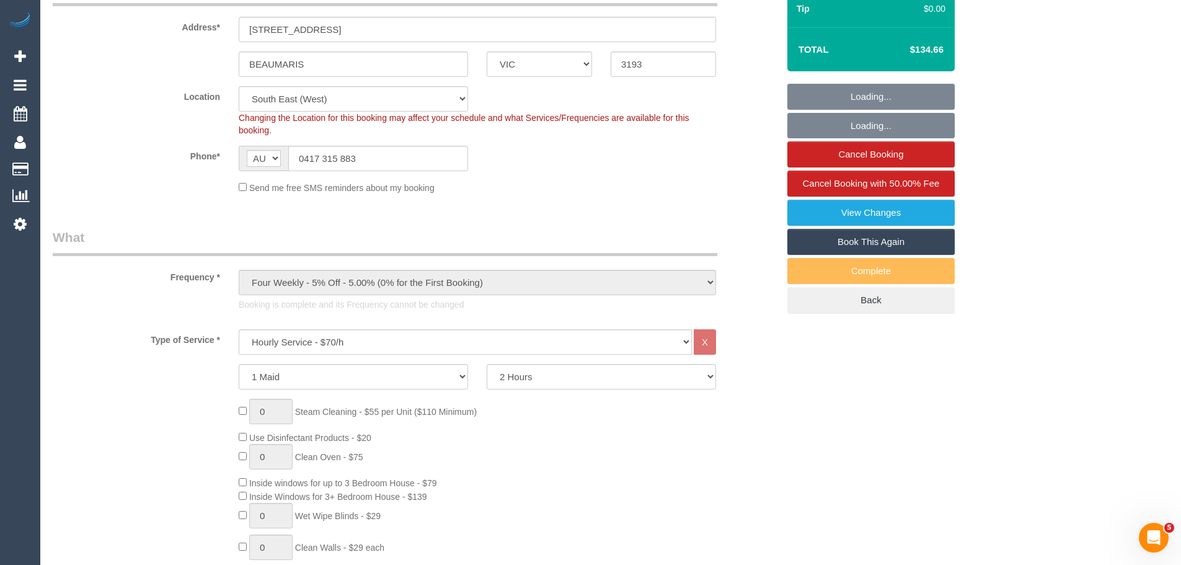
select select "spot1"
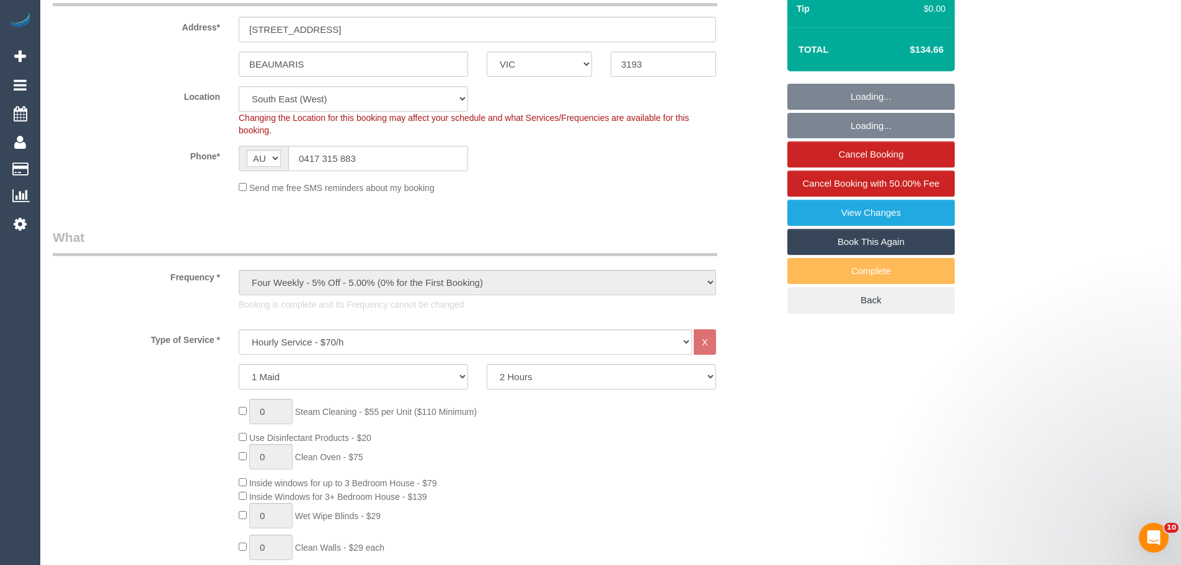
select select "string:stripe-pm_1QEhEJ2GScqysDRVR5v29pkQ"
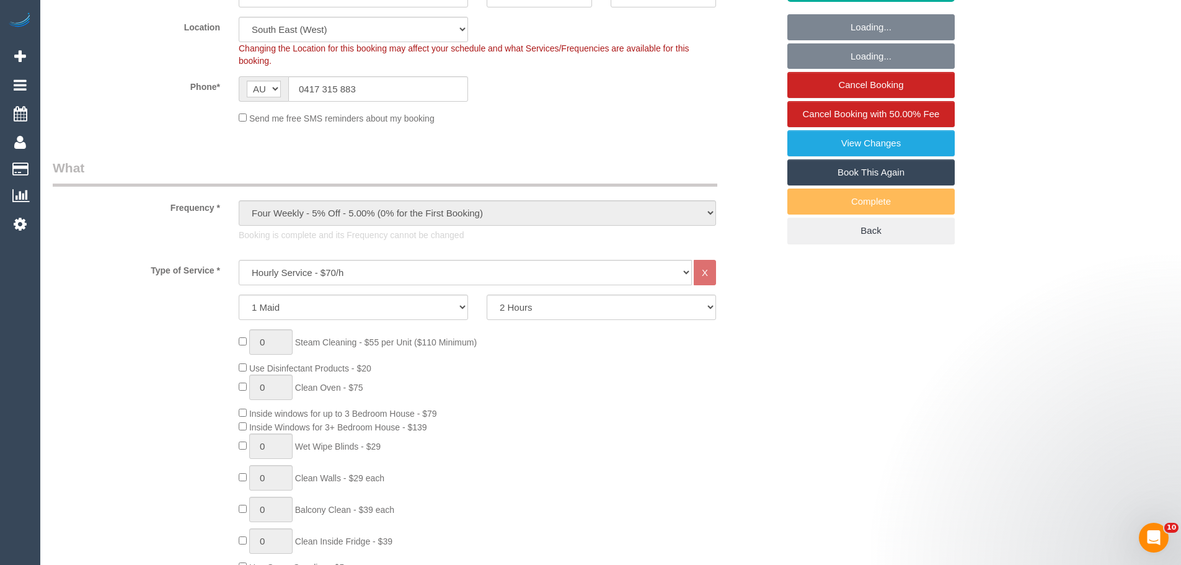
select select "number:28"
select select "number:14"
select select "number:19"
select select "number:25"
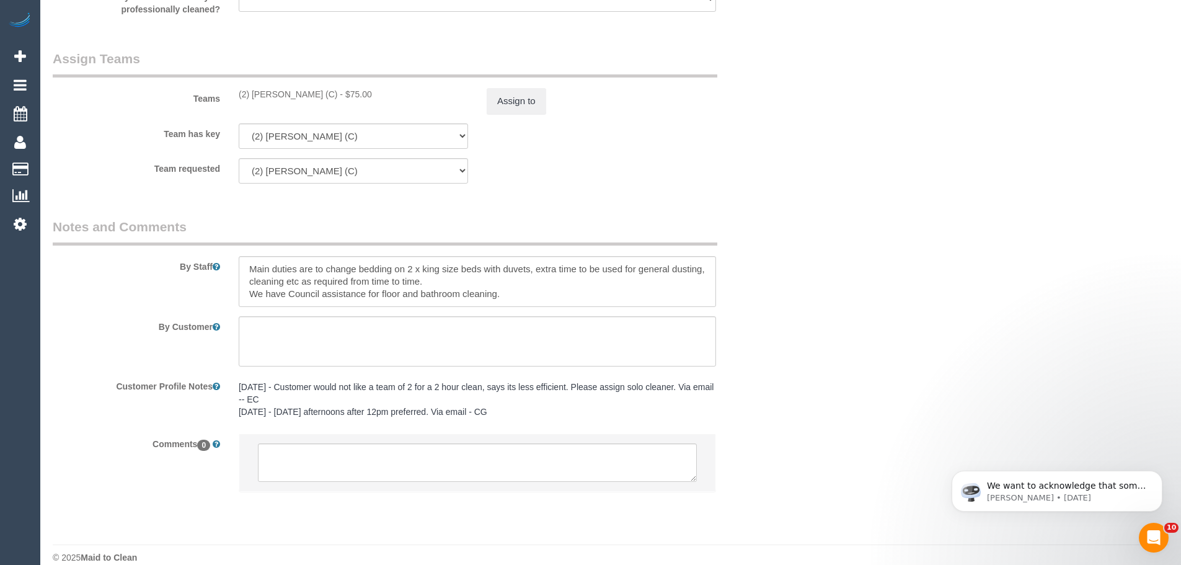
scroll to position [1901, 0]
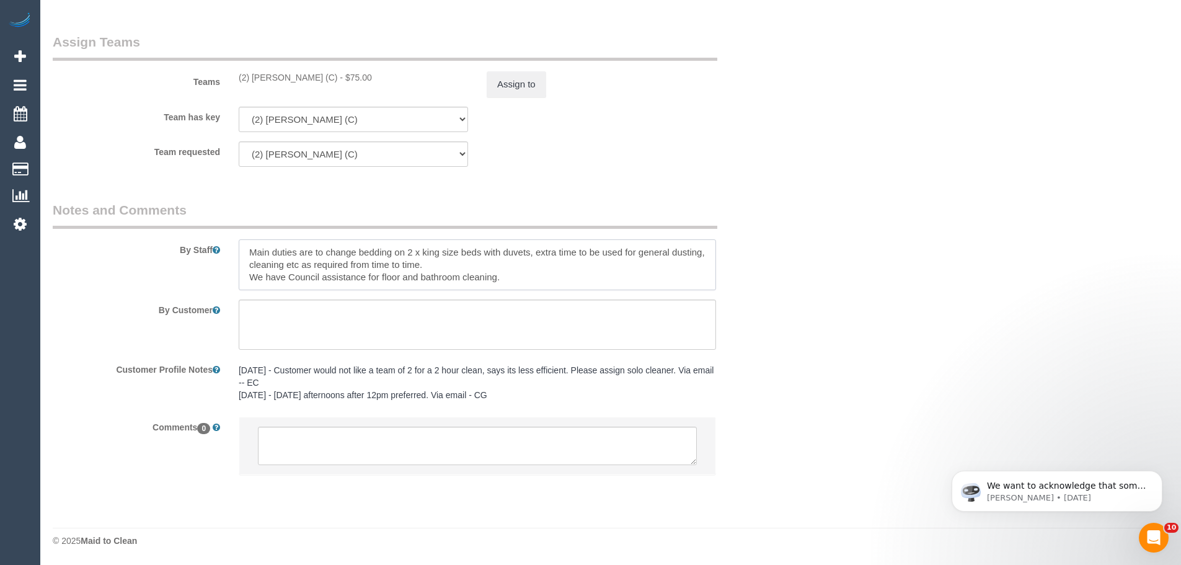
drag, startPoint x: 357, startPoint y: 250, endPoint x: 671, endPoint y: 249, distance: 313.6
click at [669, 249] on textarea at bounding box center [477, 264] width 477 height 51
click at [294, 261] on textarea at bounding box center [477, 264] width 477 height 51
drag, startPoint x: 259, startPoint y: 266, endPoint x: 458, endPoint y: 263, distance: 198.9
click at [458, 263] on textarea at bounding box center [477, 264] width 477 height 51
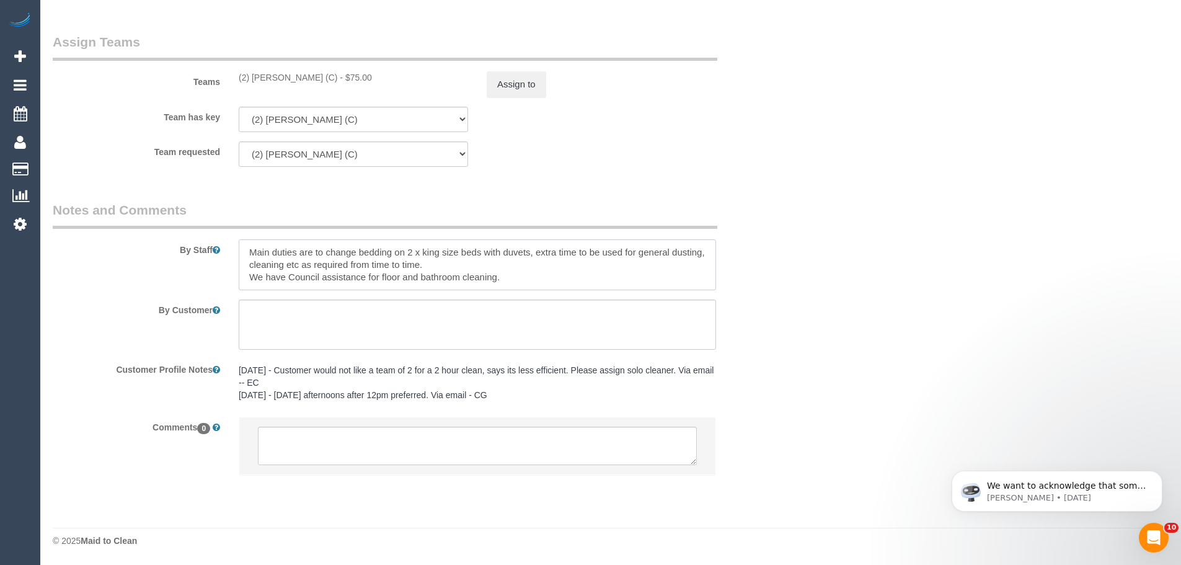
click at [458, 263] on textarea at bounding box center [477, 264] width 477 height 51
drag, startPoint x: 272, startPoint y: 263, endPoint x: 484, endPoint y: 265, distance: 212.0
click at [484, 265] on textarea at bounding box center [477, 264] width 477 height 51
drag, startPoint x: 250, startPoint y: 278, endPoint x: 506, endPoint y: 270, distance: 255.4
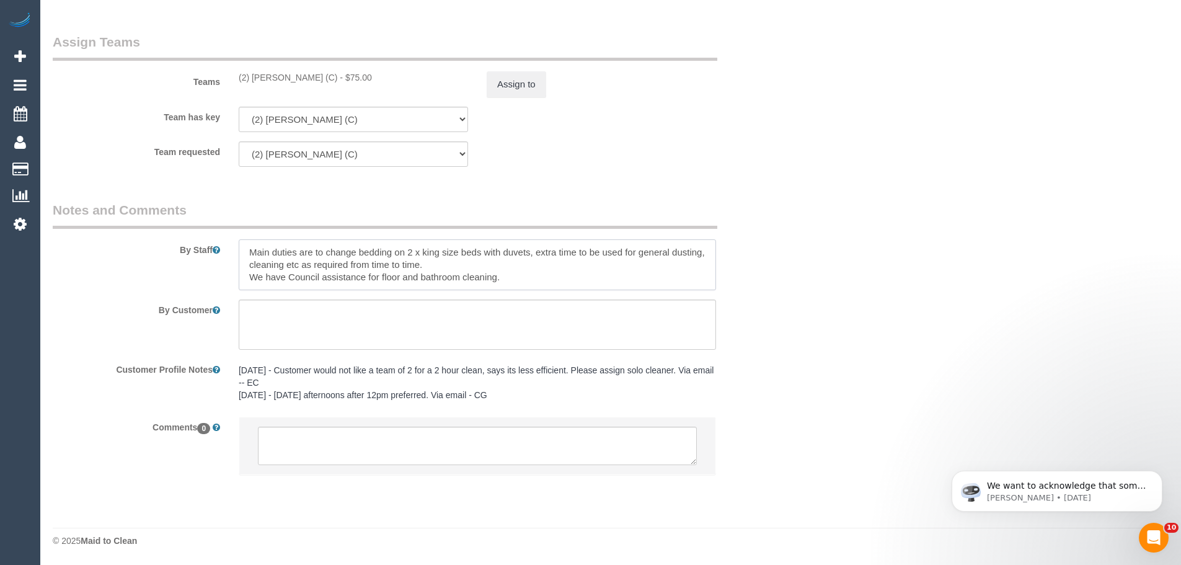
click at [503, 270] on textarea at bounding box center [477, 264] width 477 height 51
click at [511, 275] on textarea at bounding box center [477, 264] width 477 height 51
drag, startPoint x: 327, startPoint y: 276, endPoint x: 540, endPoint y: 274, distance: 212.6
click at [540, 274] on textarea at bounding box center [477, 264] width 477 height 51
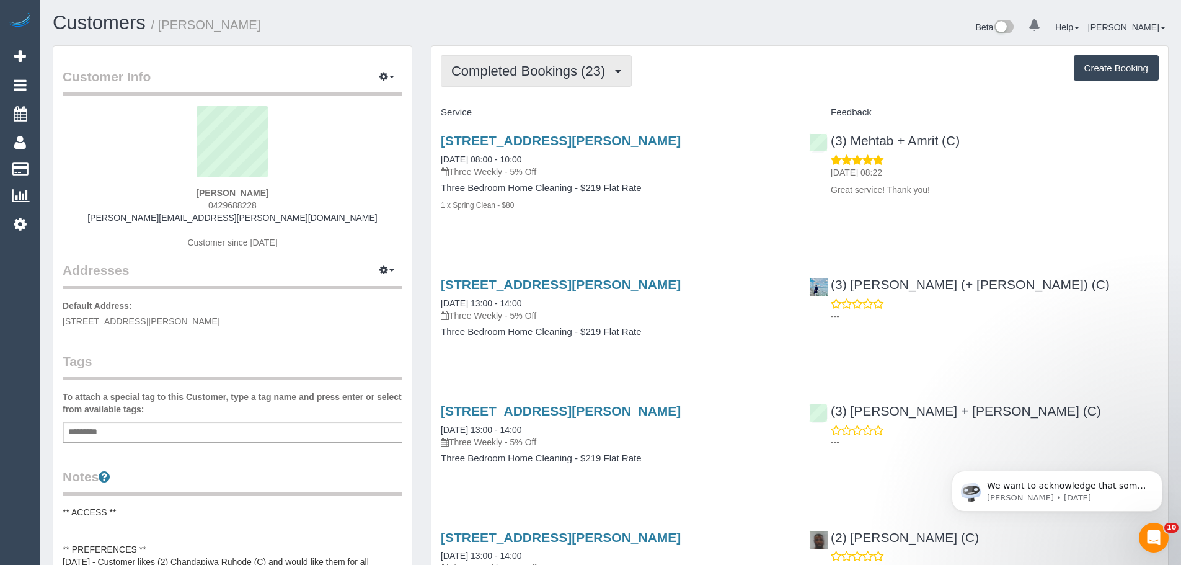
click at [520, 77] on span "Completed Bookings (23)" at bounding box center [531, 70] width 160 height 15
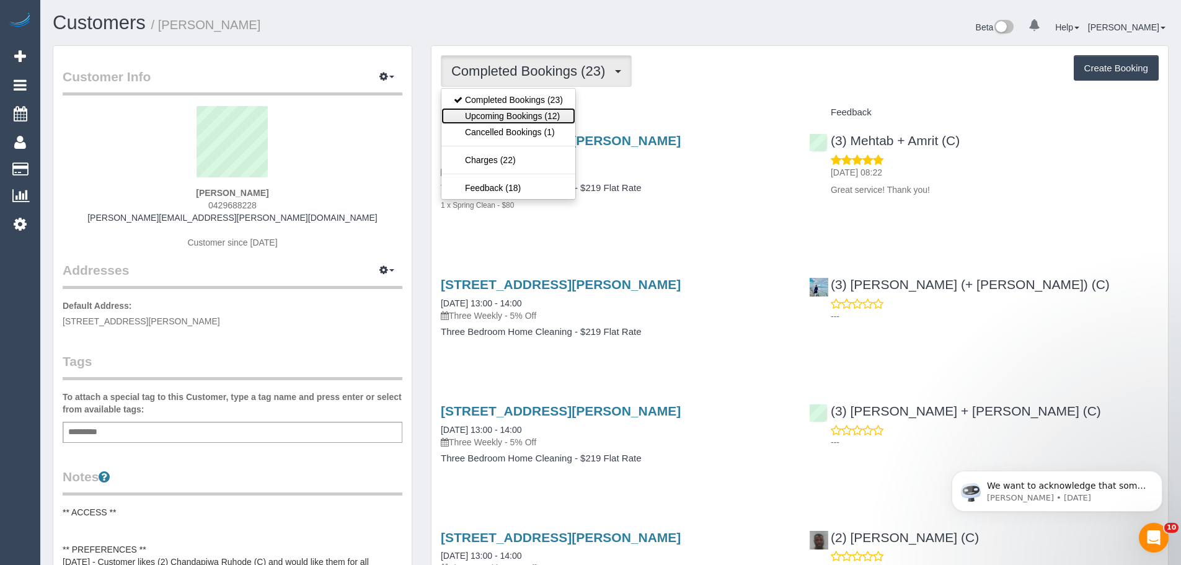
click at [526, 109] on link "Upcoming Bookings (12)" at bounding box center [508, 116] width 134 height 16
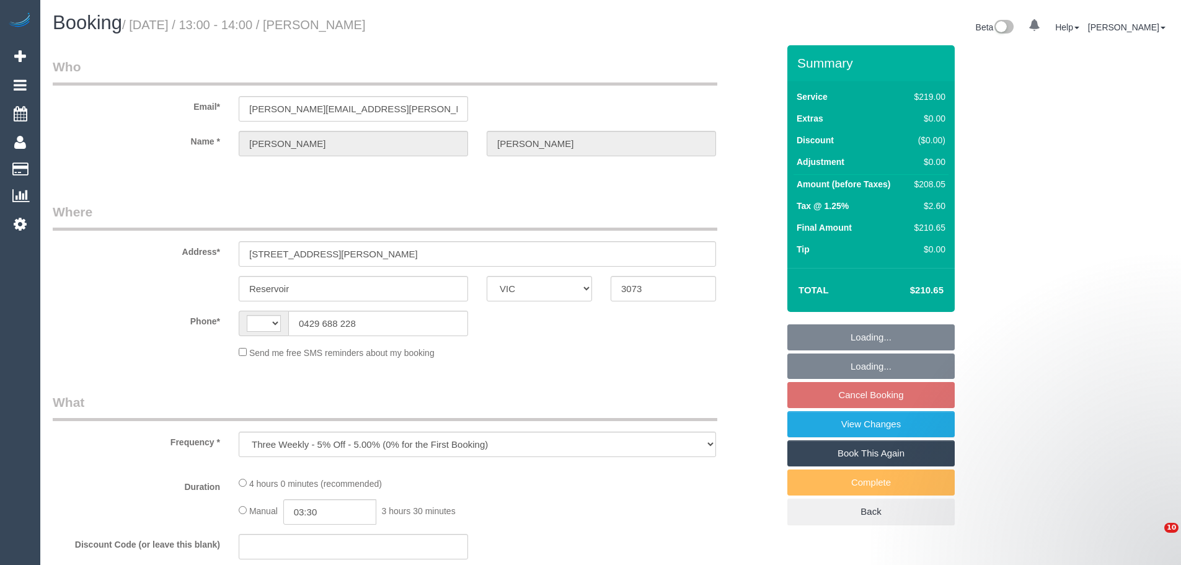
select select "VIC"
select select "string:AU"
select select "string:stripe-pm_1P5Gs92GScqysDRVcRzcUGDE"
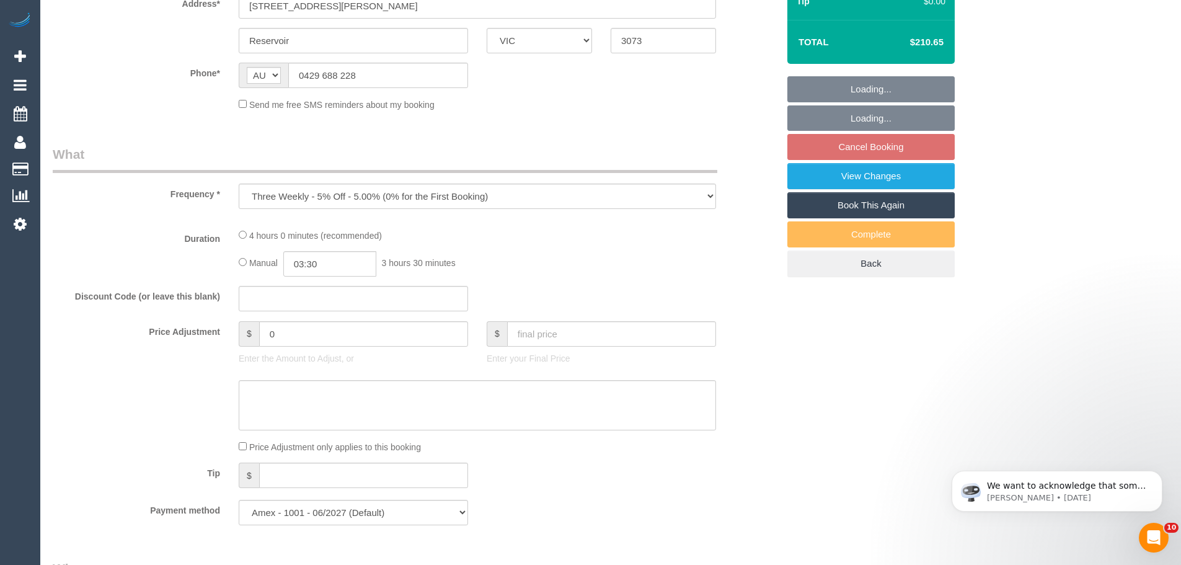
select select "number:28"
select select "number:14"
select select "number:18"
select select "number:22"
select select "number:35"
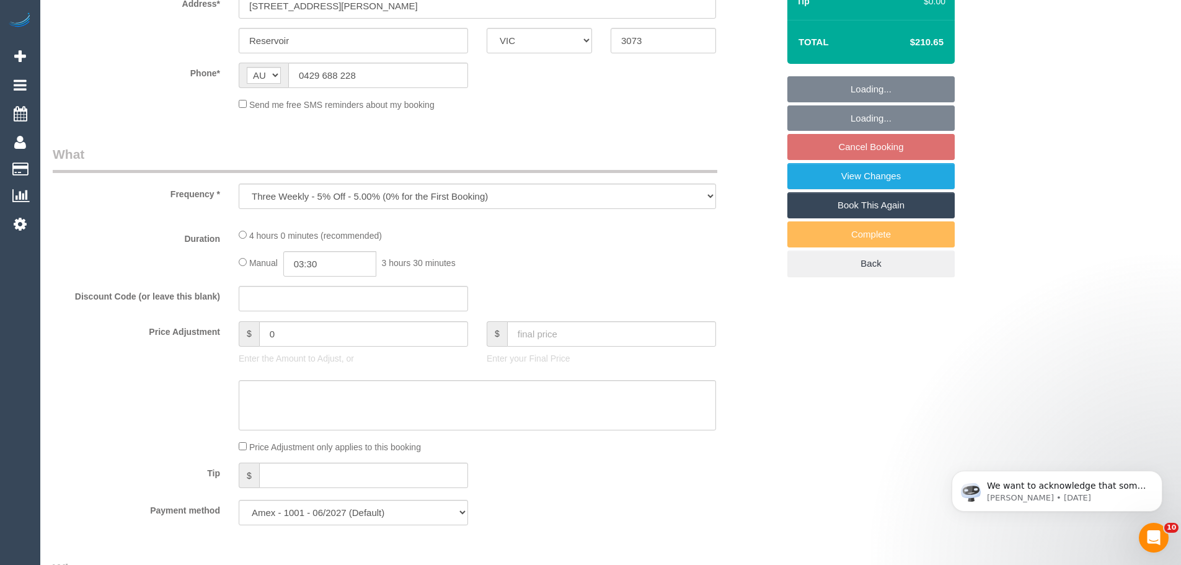
select select "number:12"
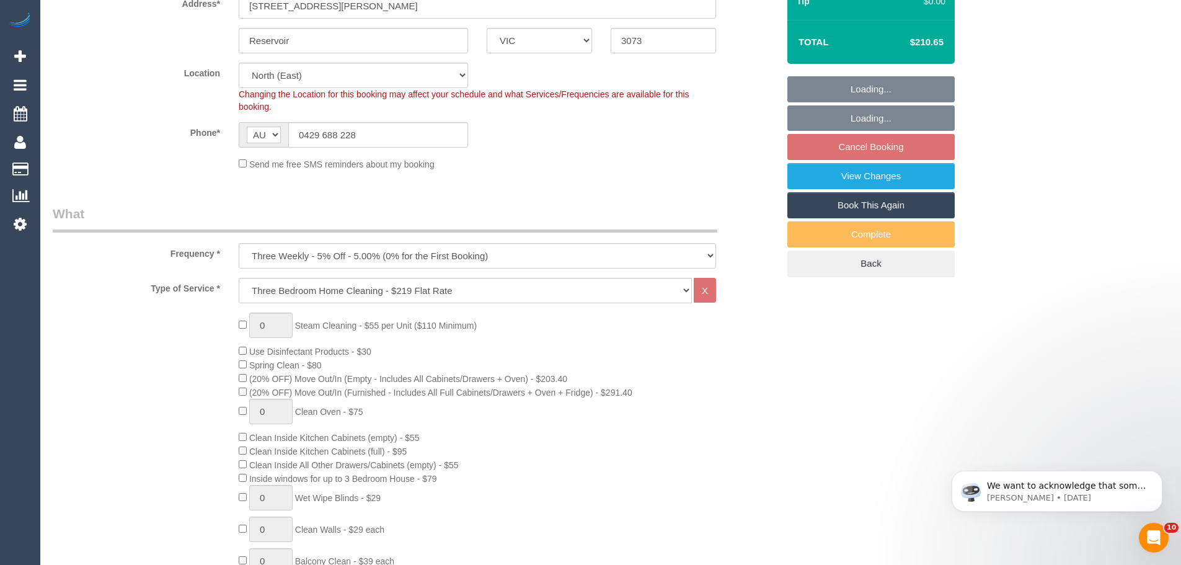
select select "object:1424"
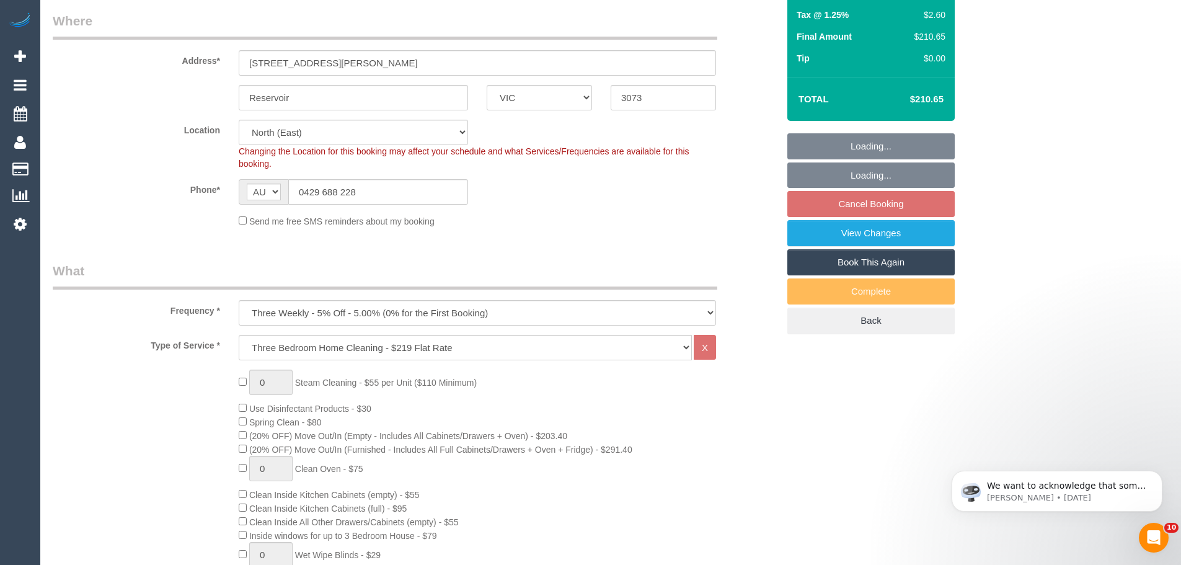
scroll to position [183, 0]
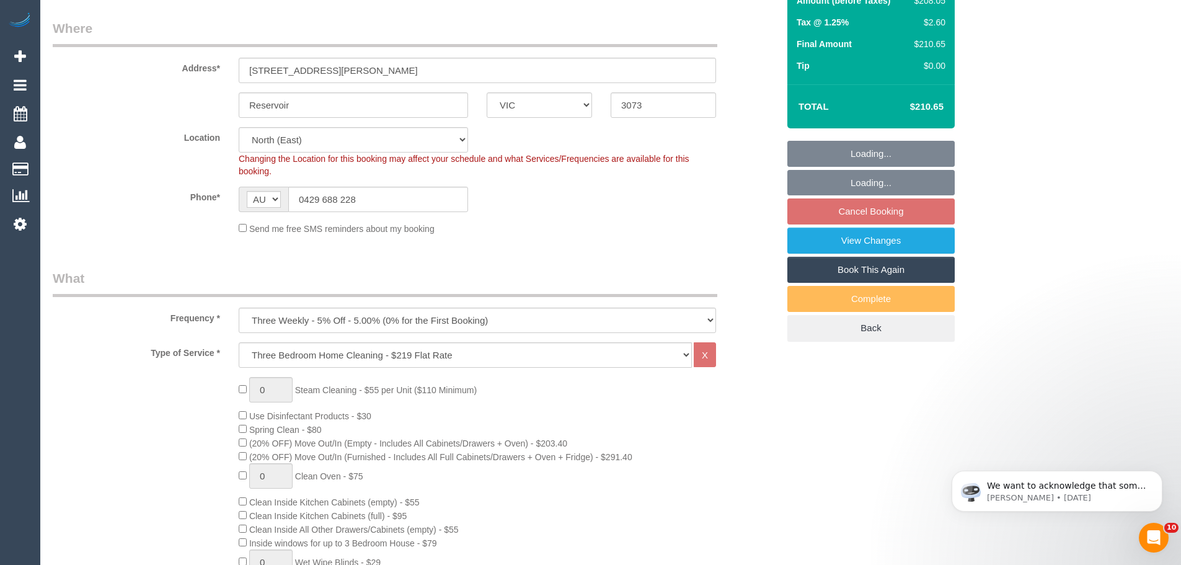
click at [849, 206] on fieldset "Loading... Loading... Cancel Booking View Changes Book This Again Complete Back" at bounding box center [870, 241] width 167 height 201
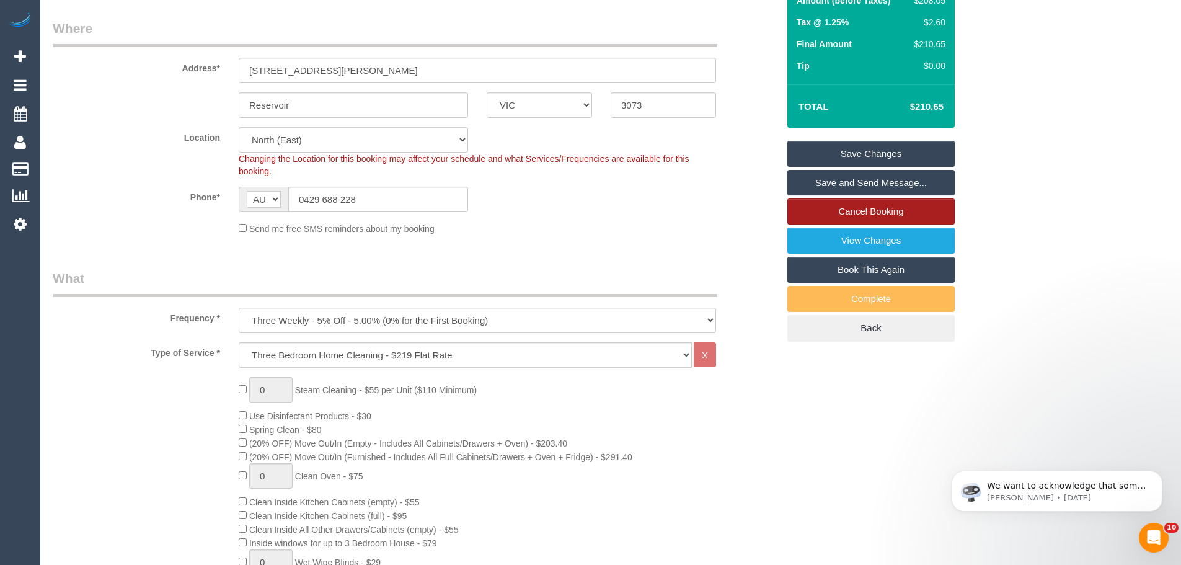
click at [880, 213] on link "Cancel Booking" at bounding box center [870, 211] width 167 height 26
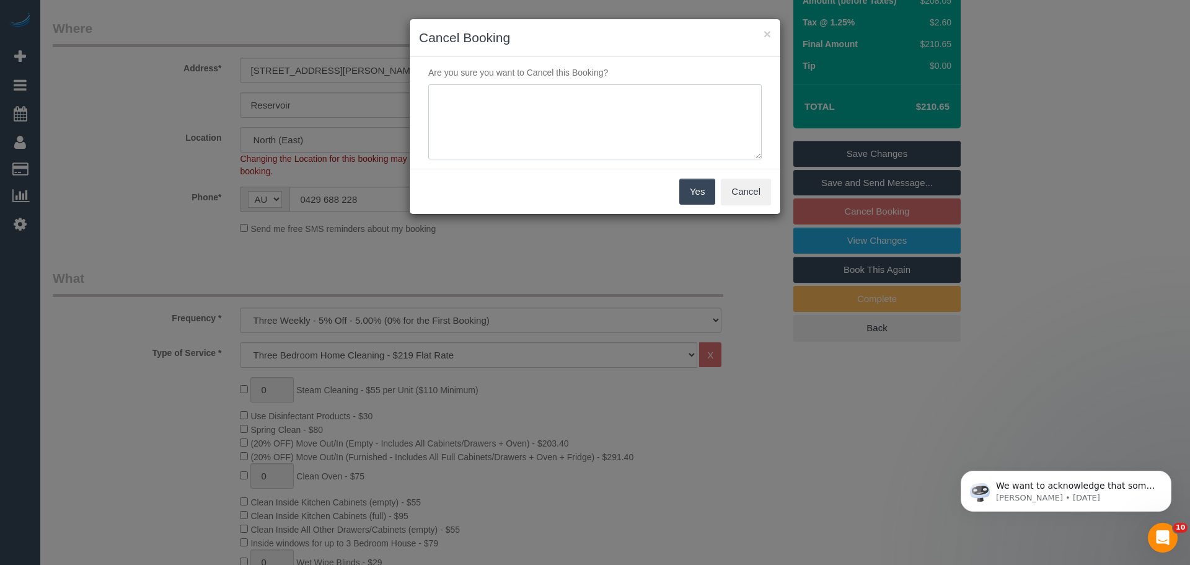
click at [492, 131] on textarea at bounding box center [594, 122] width 333 height 76
click at [602, 102] on textarea at bounding box center [594, 122] width 333 height 76
paste textarea "going to be away all week"
type textarea "going to be away all week - Via email - CE"
click at [692, 193] on button "Yes" at bounding box center [697, 191] width 36 height 26
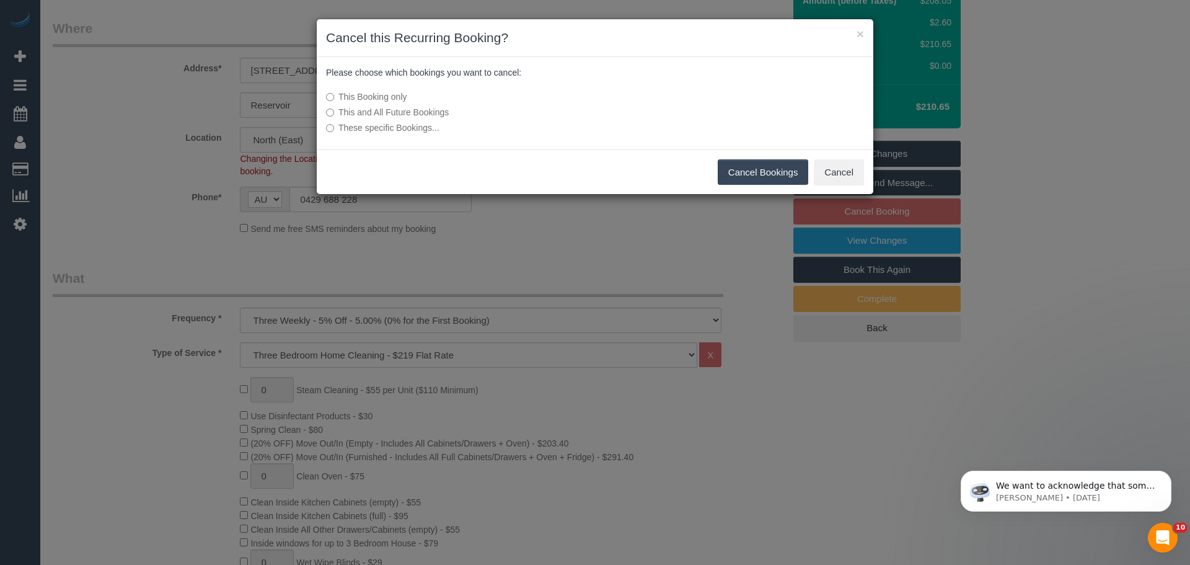
click at [746, 175] on button "Cancel Bookings" at bounding box center [763, 172] width 91 height 26
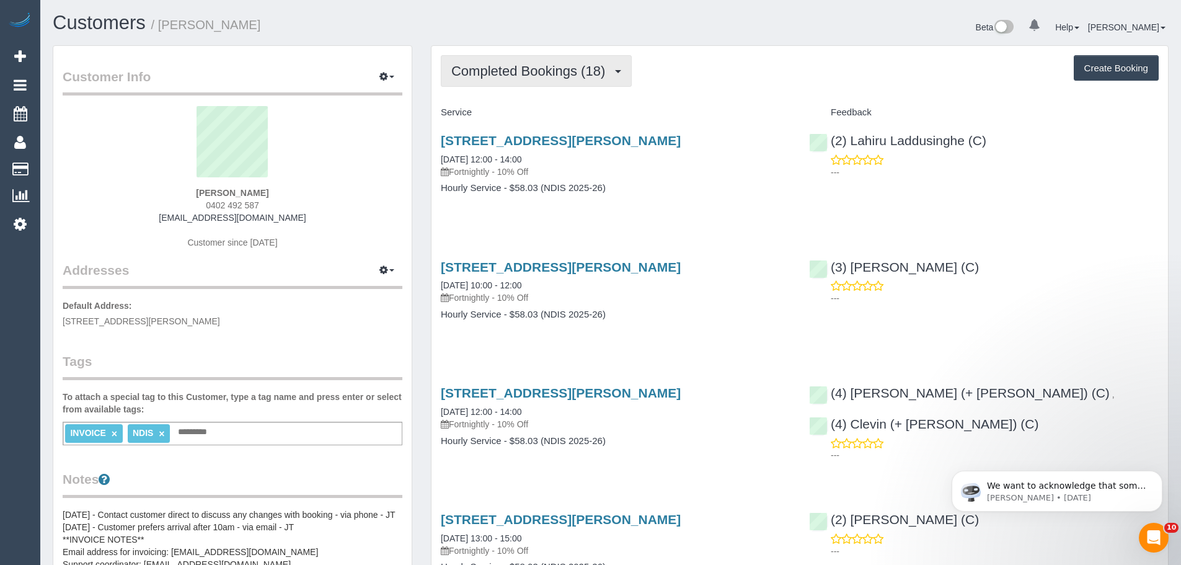
click at [573, 77] on span "Completed Bookings (18)" at bounding box center [531, 70] width 160 height 15
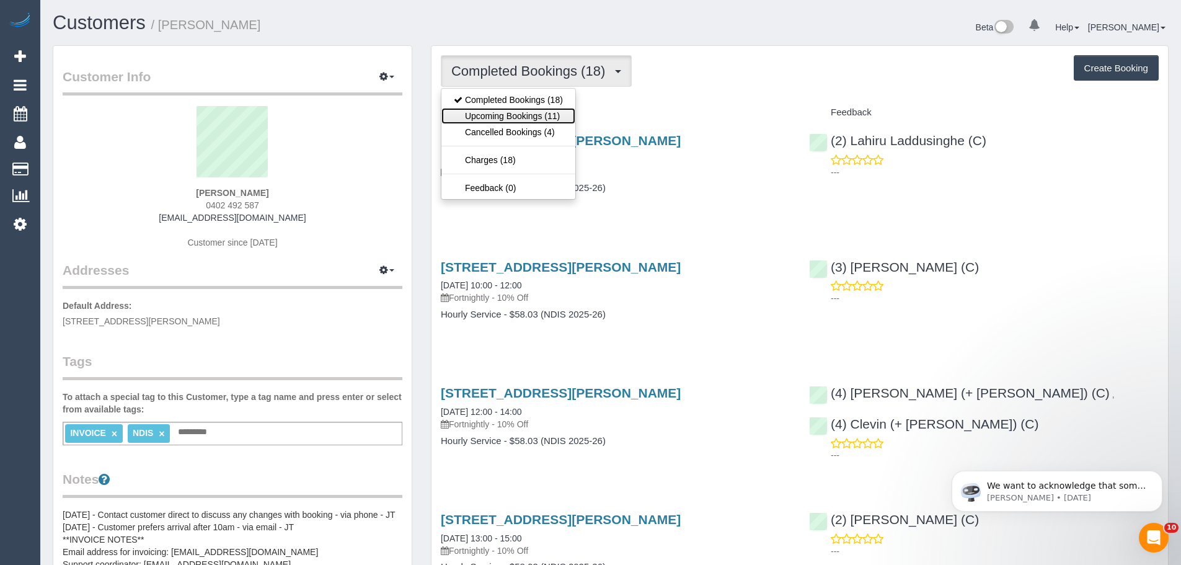
click at [557, 115] on link "Upcoming Bookings (11)" at bounding box center [508, 116] width 134 height 16
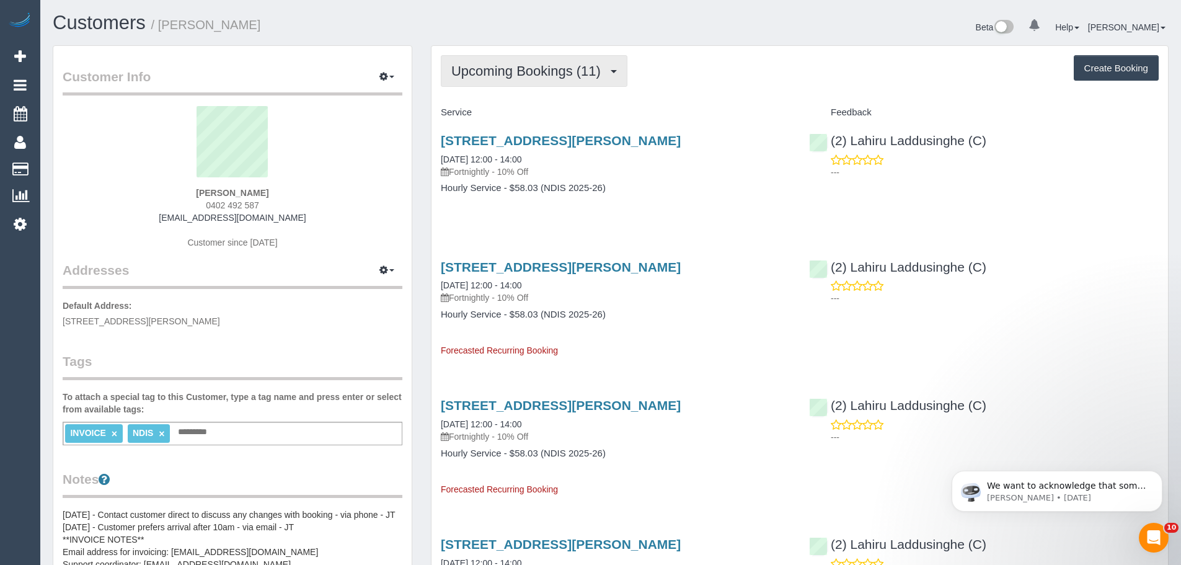
drag, startPoint x: 519, startPoint y: 67, endPoint x: 515, endPoint y: 84, distance: 17.9
click at [519, 67] on span "Upcoming Bookings (11)" at bounding box center [529, 70] width 156 height 15
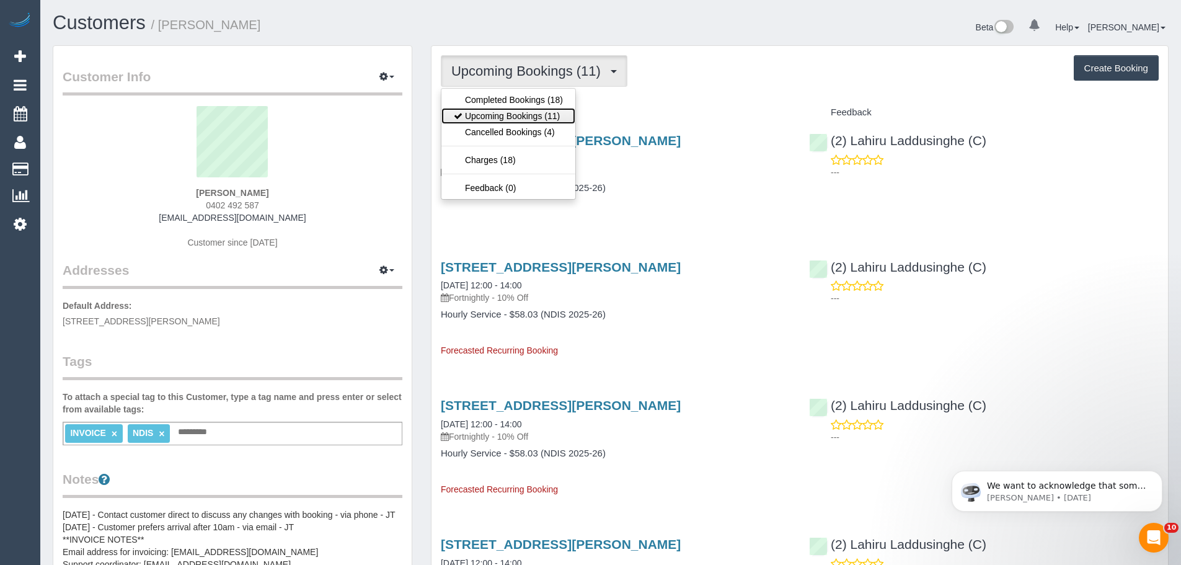
click at [521, 115] on link "Upcoming Bookings (11)" at bounding box center [508, 116] width 134 height 16
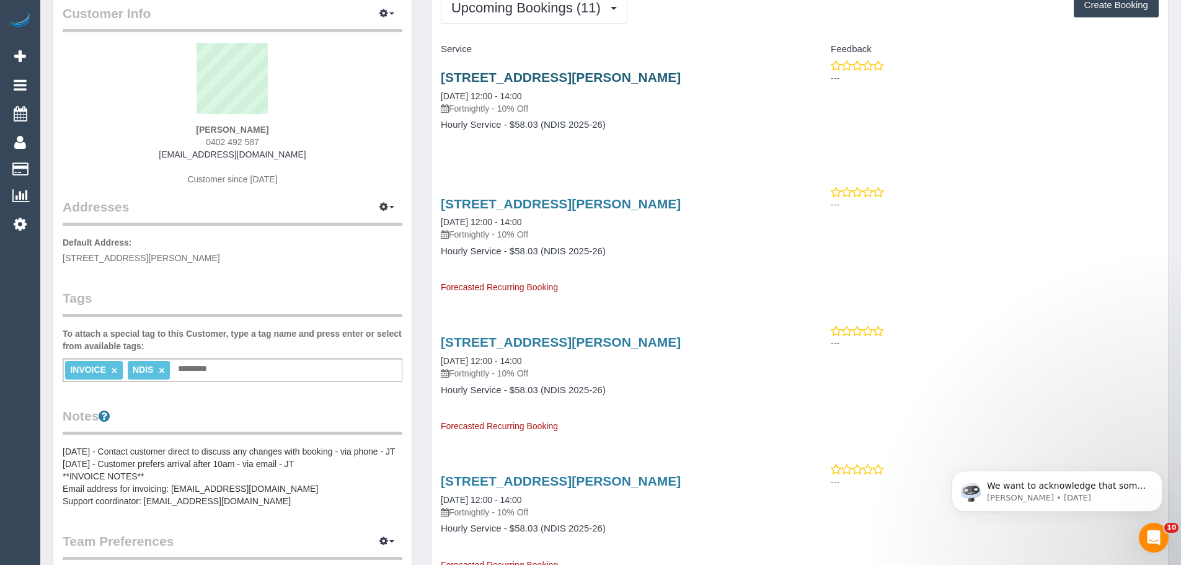
scroll to position [62, 0]
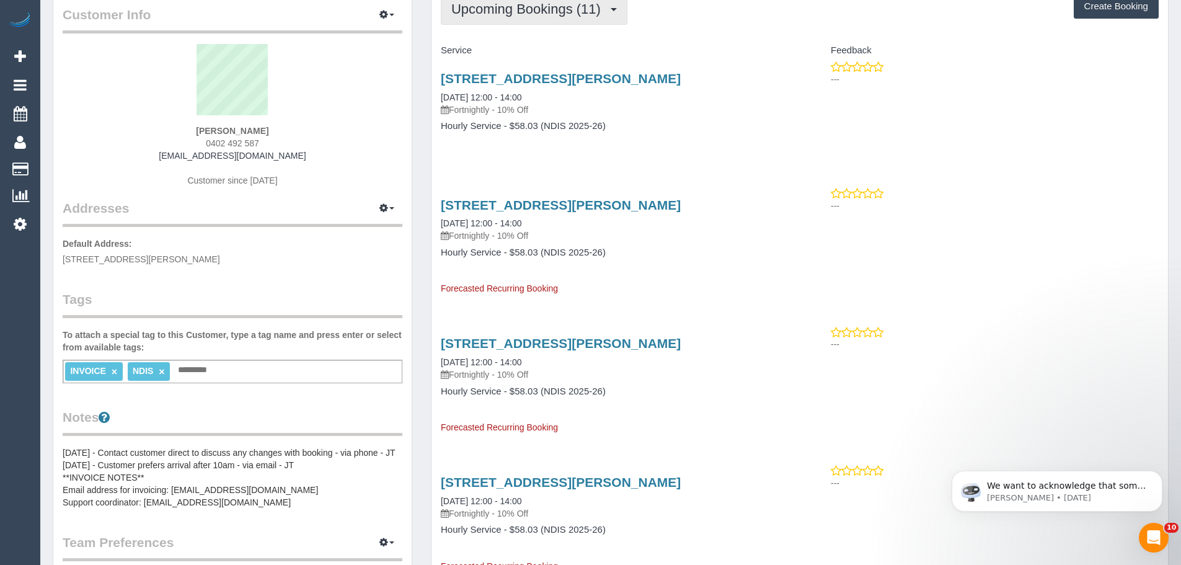
click at [518, 18] on button "Upcoming Bookings (11)" at bounding box center [534, 9] width 187 height 32
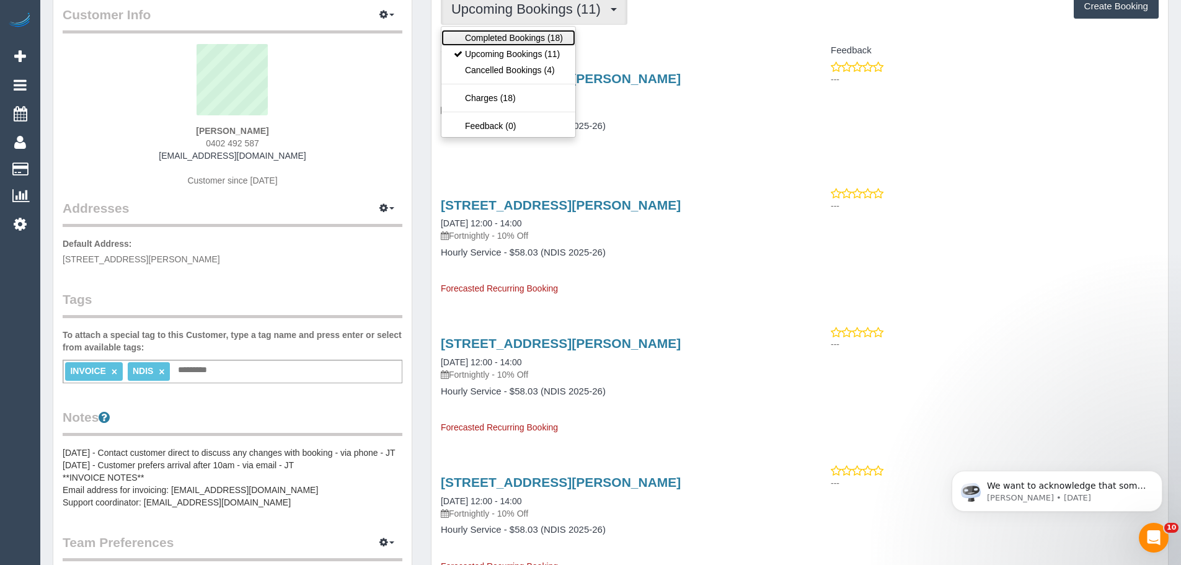
click at [510, 35] on link "Completed Bookings (18)" at bounding box center [508, 38] width 134 height 16
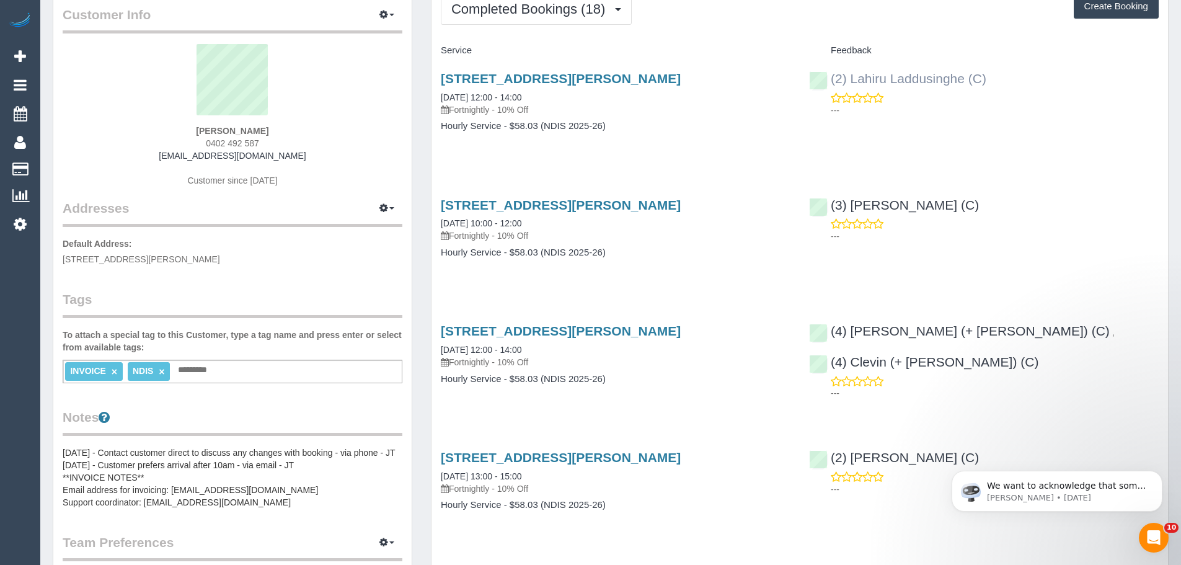
click at [826, 81] on div "(2) Lahiru Laddusinghe (C) ---" at bounding box center [983, 91] width 368 height 61
copy link "(2) Lahiru Laddusinghe (C)"
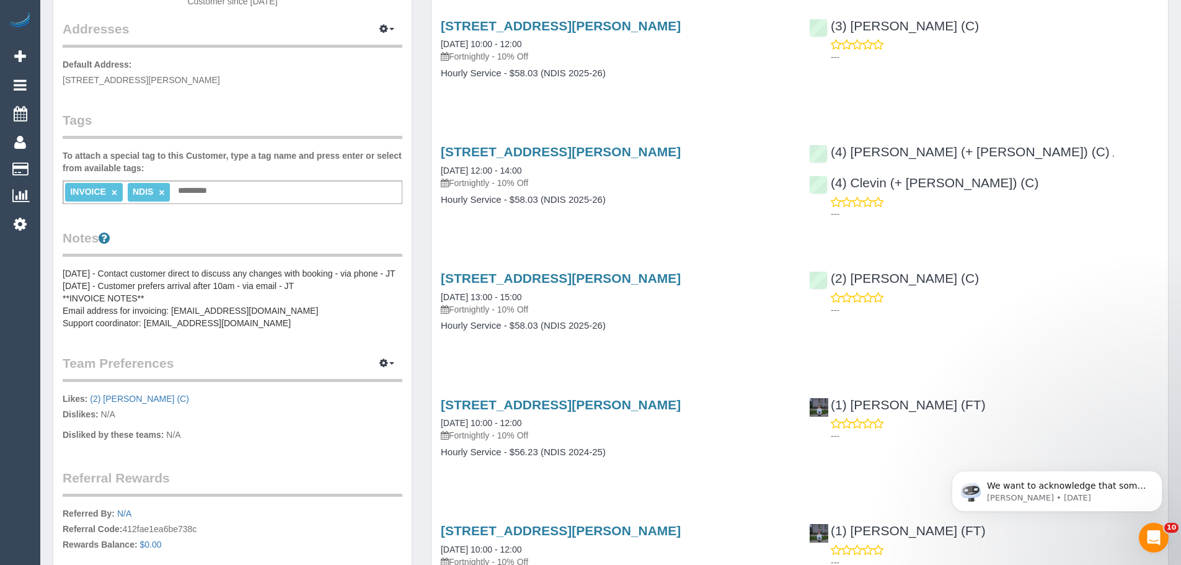
scroll to position [372, 0]
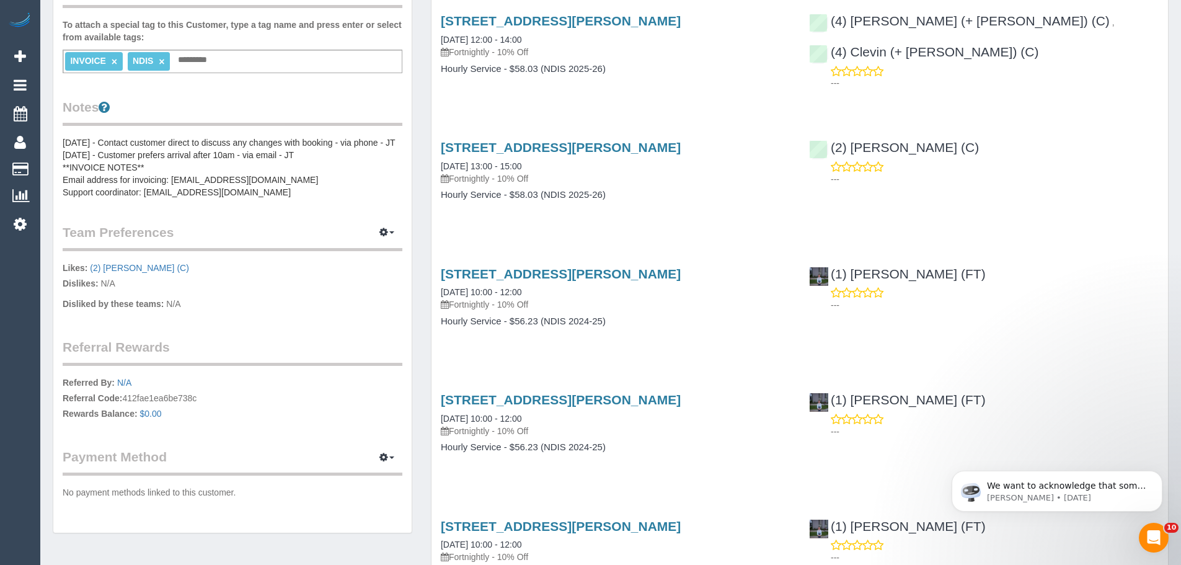
click at [149, 175] on pre "[DATE] - Contact customer direct to discuss any changes with booking - via phon…" at bounding box center [233, 167] width 340 height 62
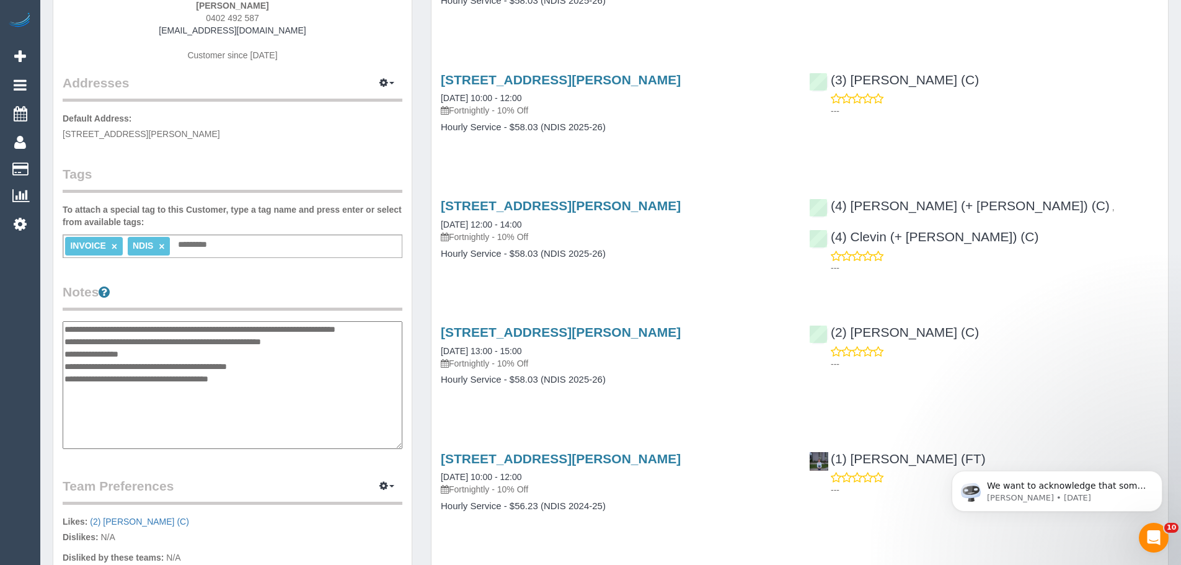
scroll to position [186, 0]
click at [64, 330] on textarea "**********" at bounding box center [233, 386] width 340 height 128
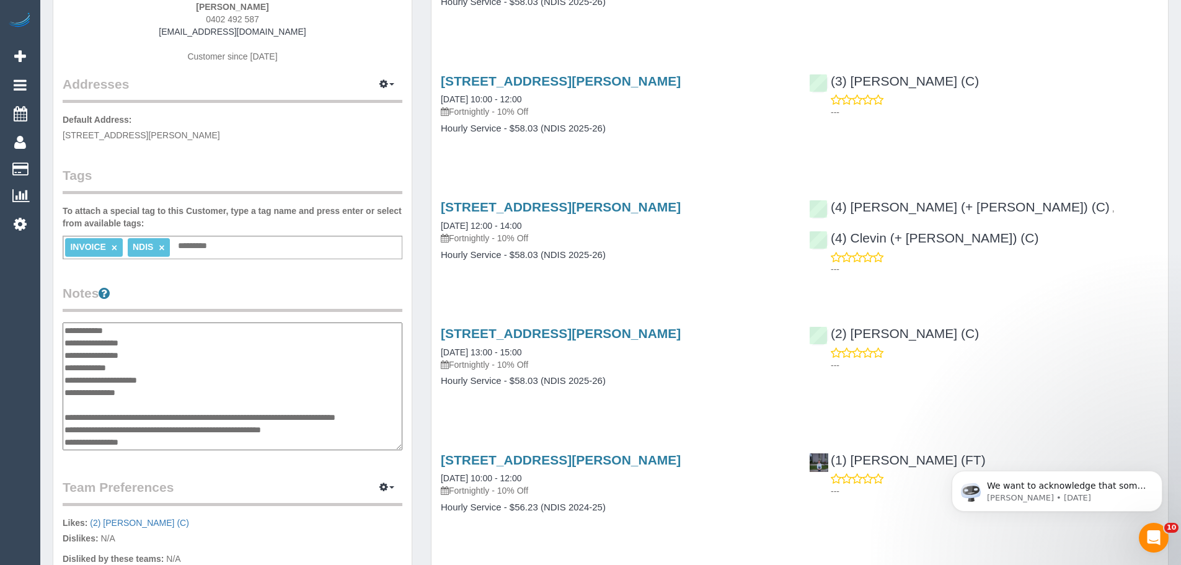
click at [177, 357] on textarea "**********" at bounding box center [233, 386] width 340 height 128
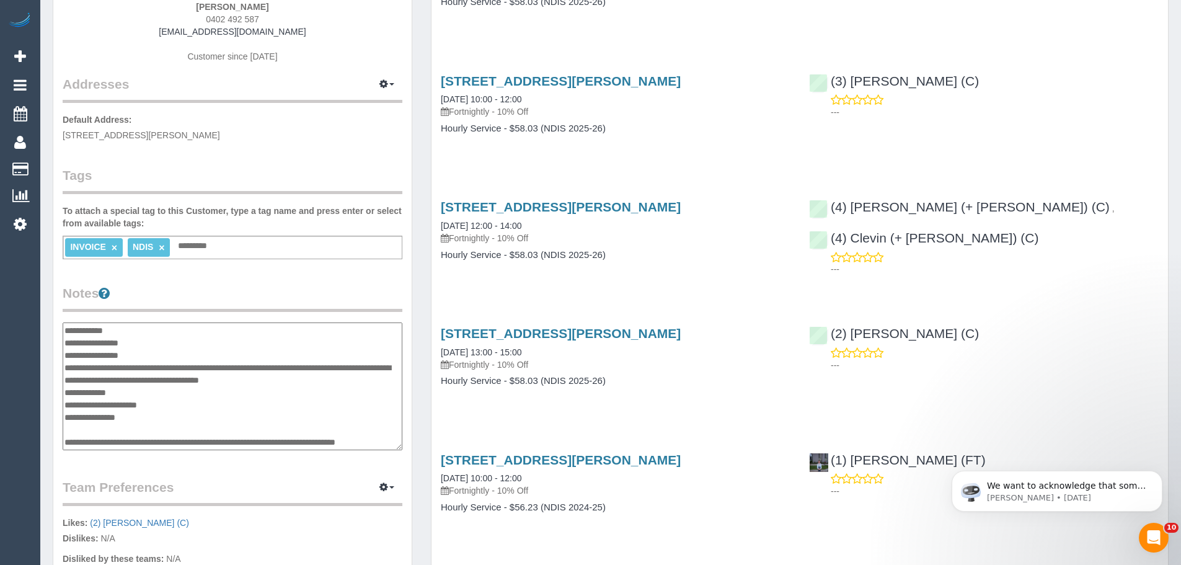
type textarea "**********"
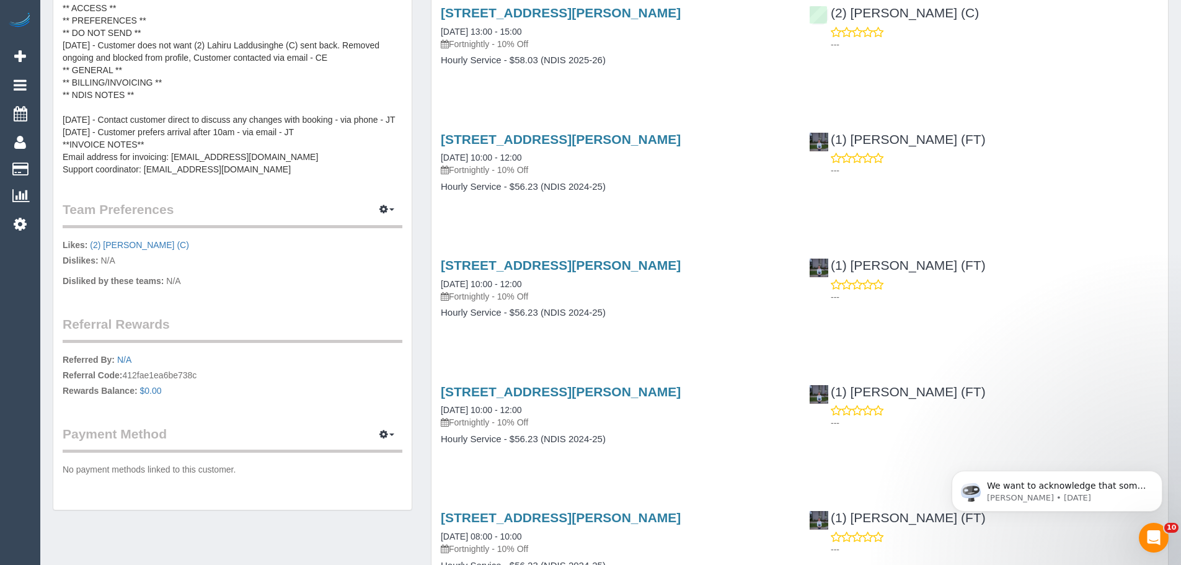
scroll to position [620, 0]
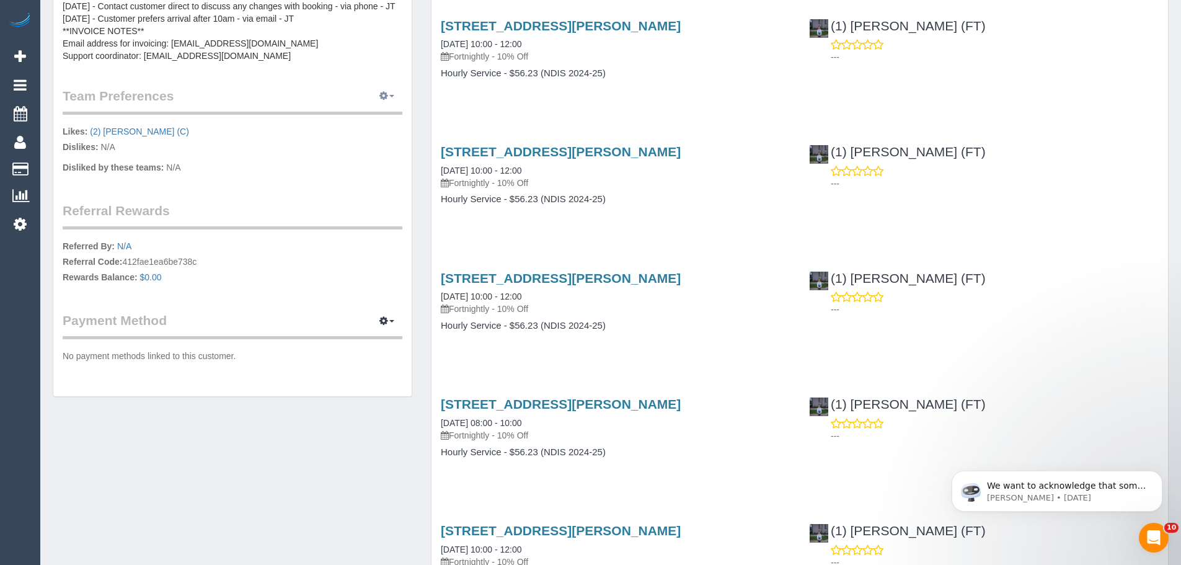
click at [384, 92] on icon "button" at bounding box center [383, 95] width 9 height 7
click at [385, 121] on link "Manage Preferences" at bounding box center [348, 119] width 105 height 16
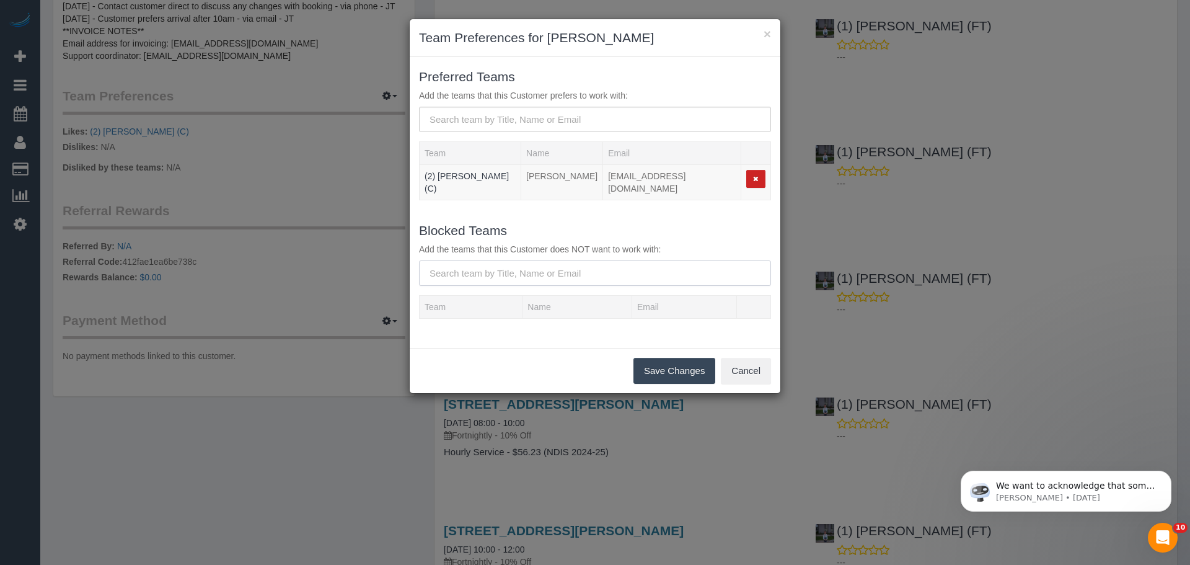
click at [517, 268] on input "text" at bounding box center [595, 272] width 352 height 25
paste input "(2) Lahiru Laddusinghe (C)"
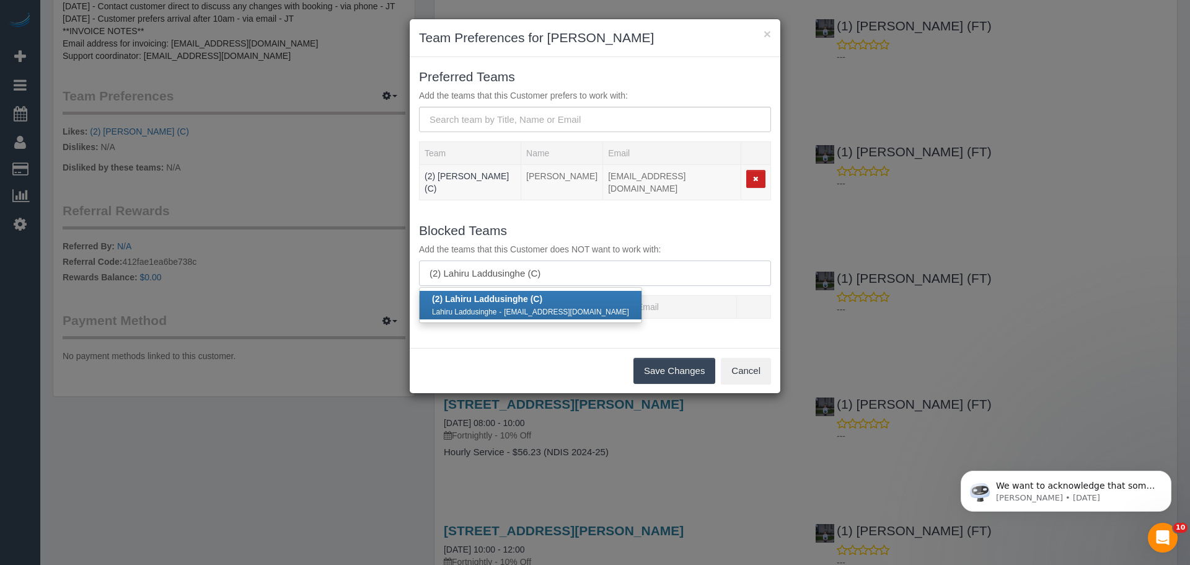
type input "(2) Lahiru Laddusinghe (C)"
click at [543, 307] on small "lhmadhushan@gmail.com" at bounding box center [566, 311] width 125 height 9
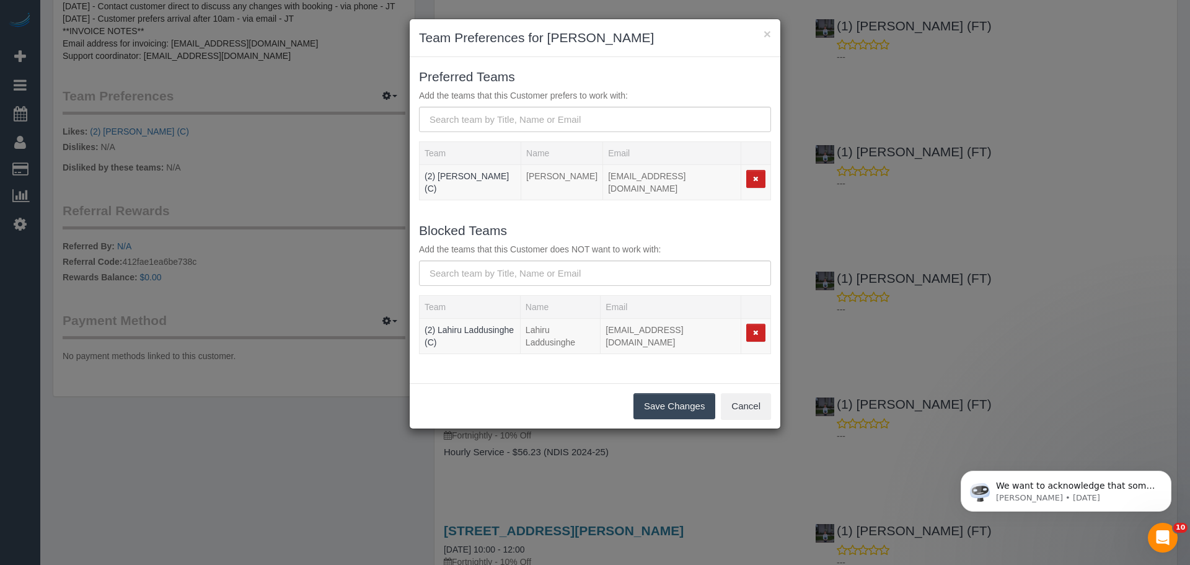
click at [658, 393] on button "Save Changes" at bounding box center [674, 406] width 82 height 26
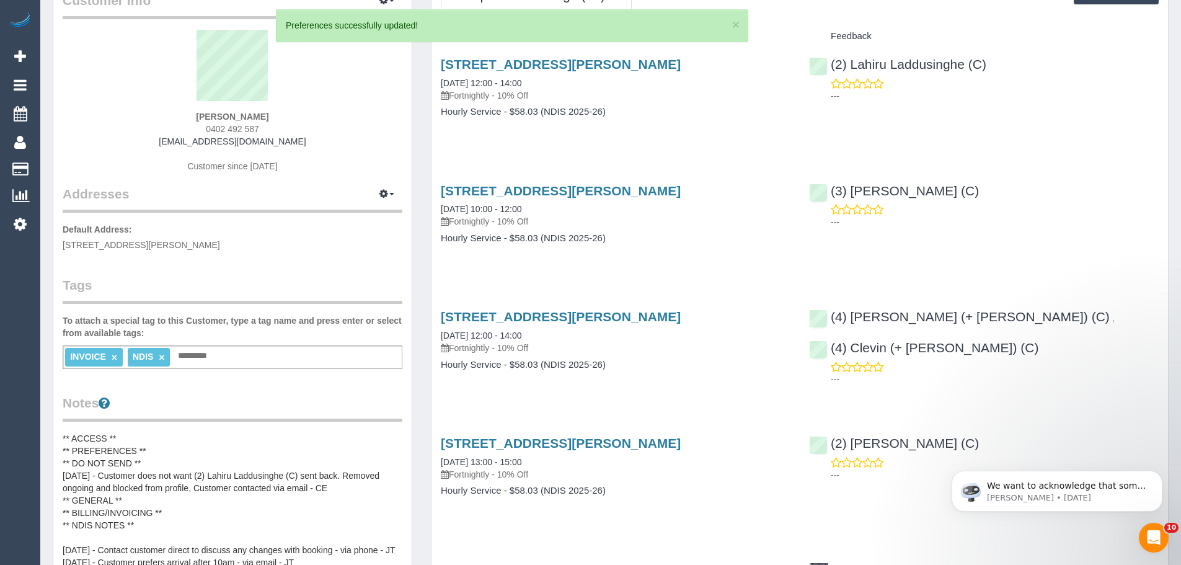
scroll to position [0, 0]
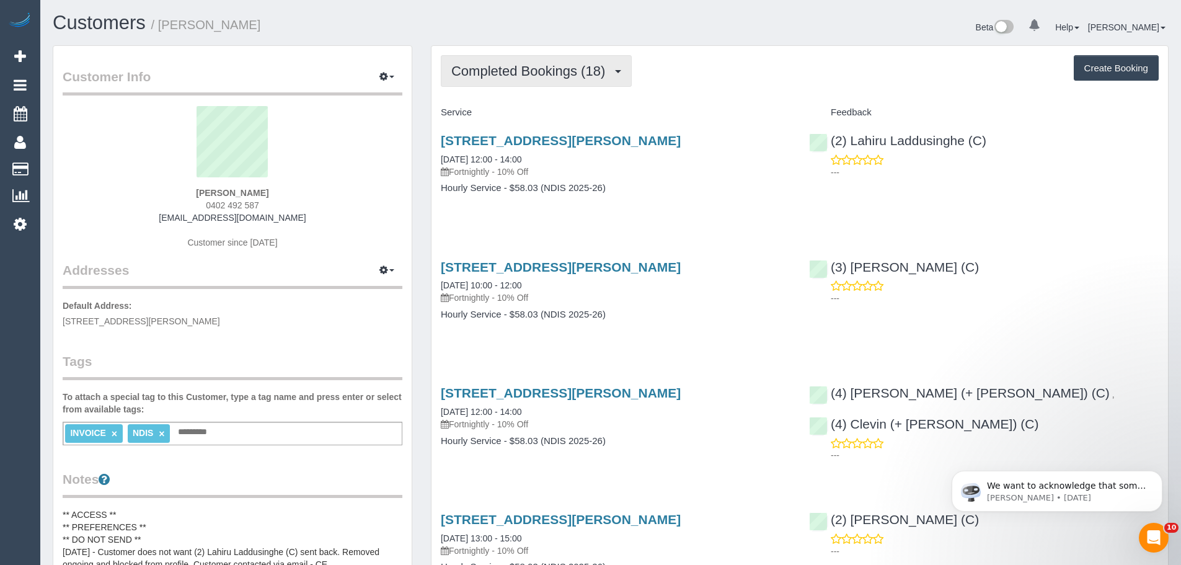
click at [502, 83] on button "Completed Bookings (18)" at bounding box center [536, 71] width 191 height 32
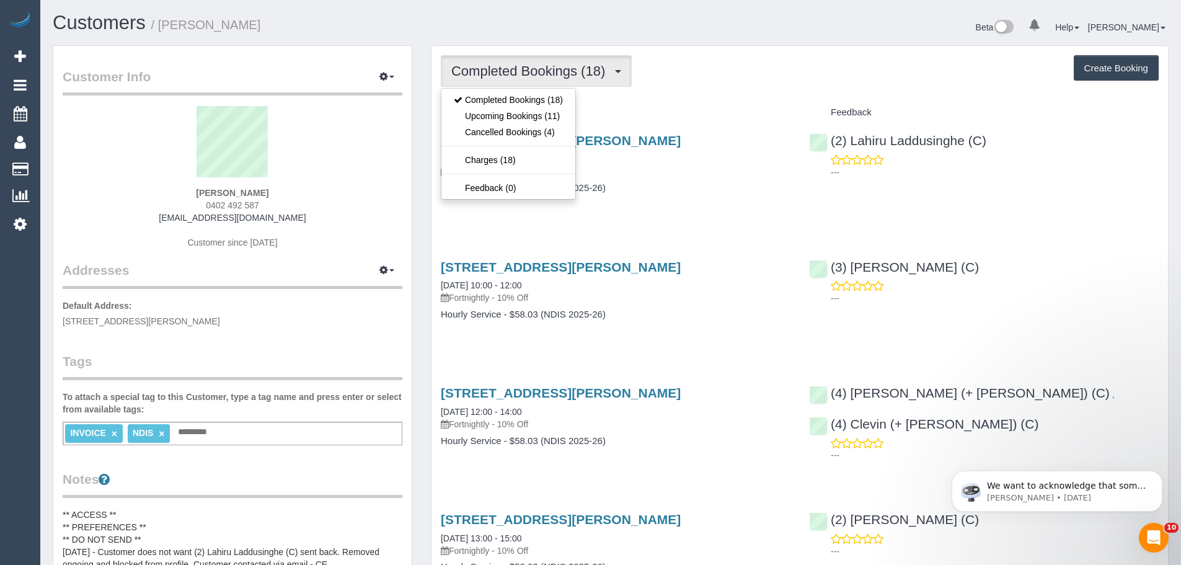
click at [687, 73] on div "Completed Bookings (18) Completed Bookings (18) Upcoming Bookings (11) Cancelle…" at bounding box center [800, 71] width 718 height 32
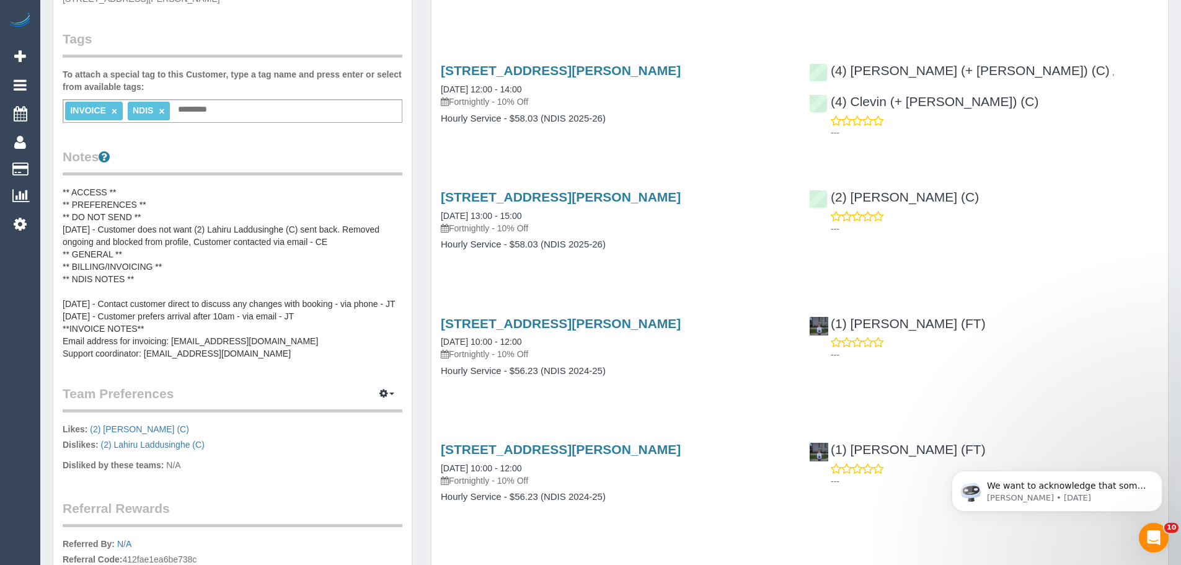
scroll to position [124, 0]
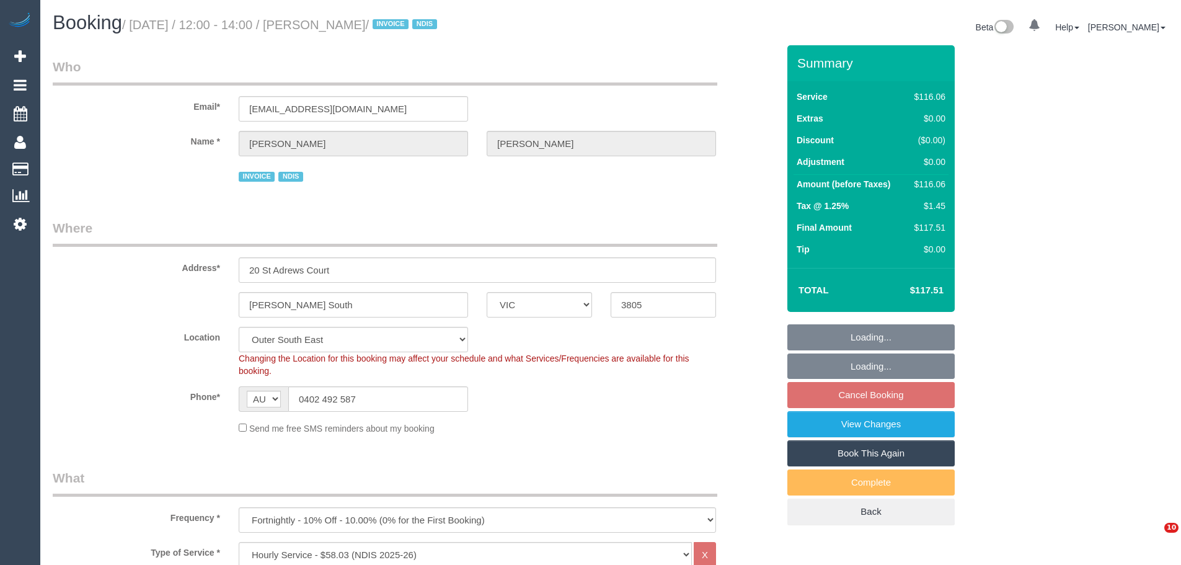
select select "VIC"
select select "object:591"
select select "number:27"
select select "number:14"
select select "number:18"
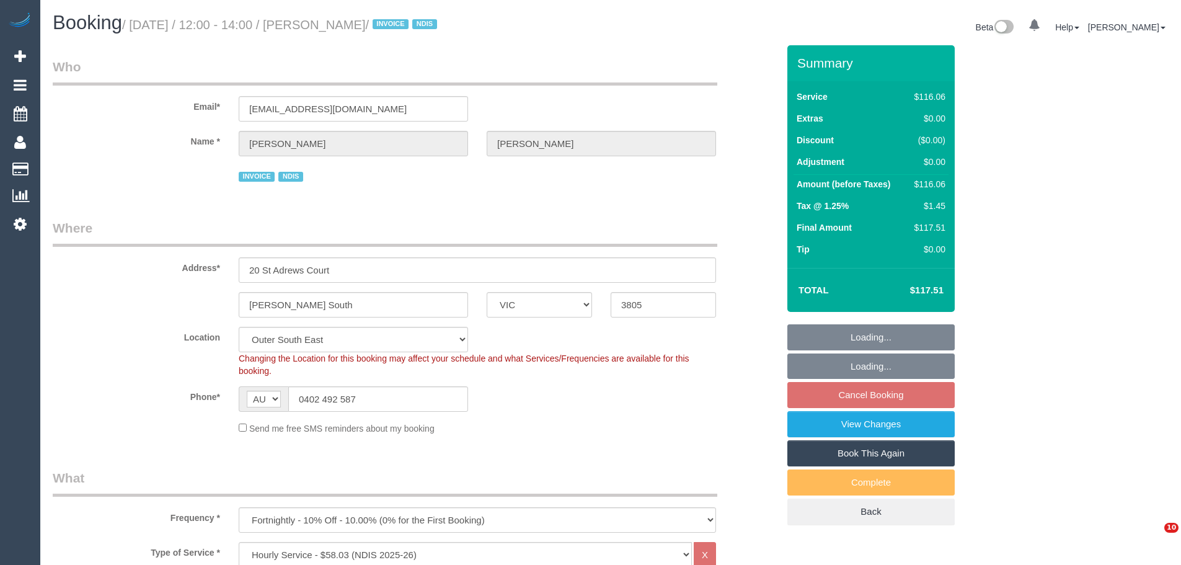
select select "number:22"
select select "spot4"
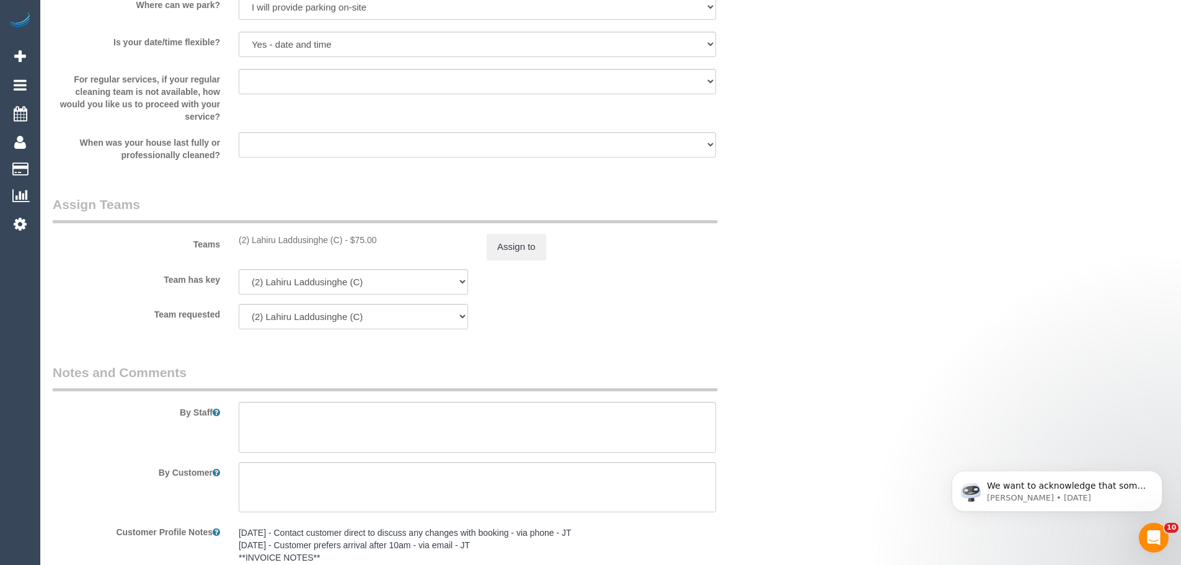
scroll to position [1489, 0]
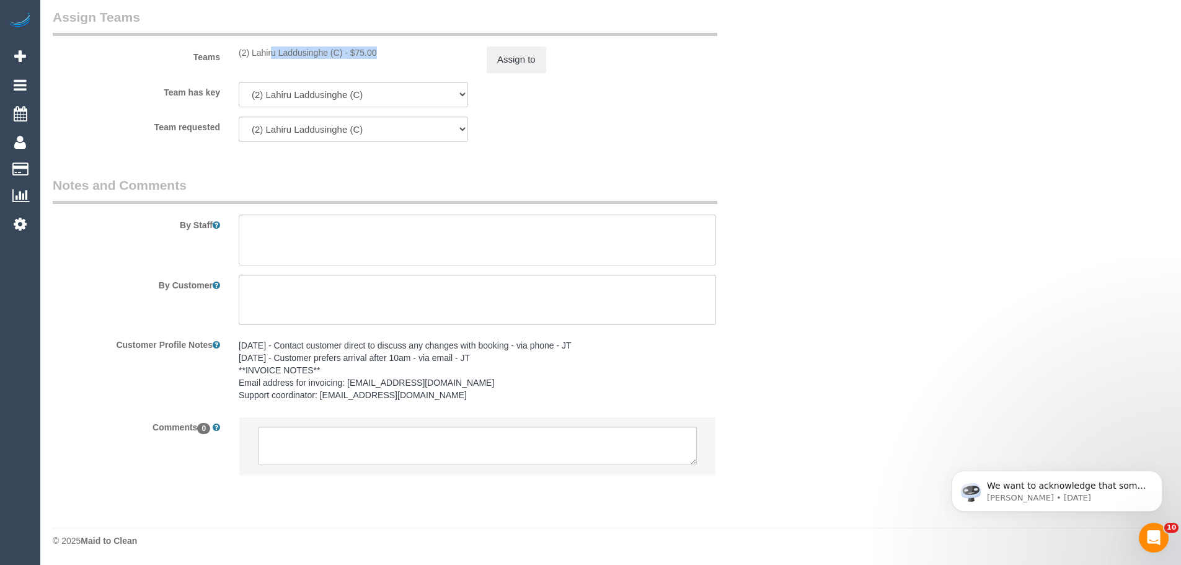
drag, startPoint x: 342, startPoint y: 52, endPoint x: 237, endPoint y: 54, distance: 105.4
click at [237, 54] on div "(2) Lahiru Laddusinghe (C) - $75.00" at bounding box center [353, 52] width 248 height 12
copy div "(2) Lahiru Laddusinghe (C)"
click at [517, 64] on button "Assign to" at bounding box center [515, 59] width 59 height 26
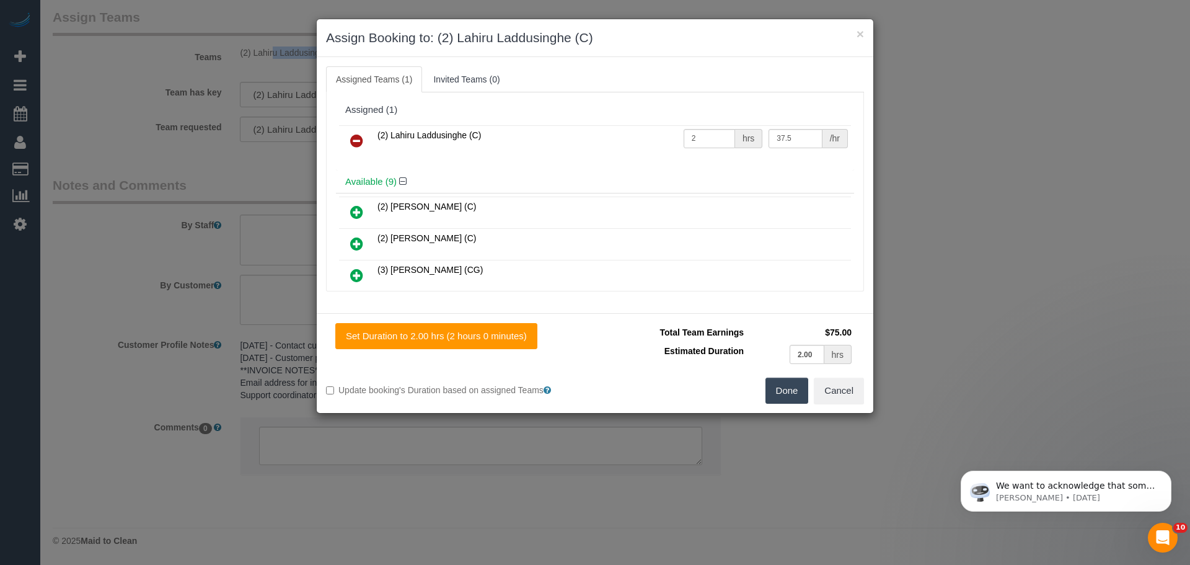
drag, startPoint x: 353, startPoint y: 147, endPoint x: 377, endPoint y: 146, distance: 23.6
click at [353, 147] on icon at bounding box center [356, 140] width 13 height 15
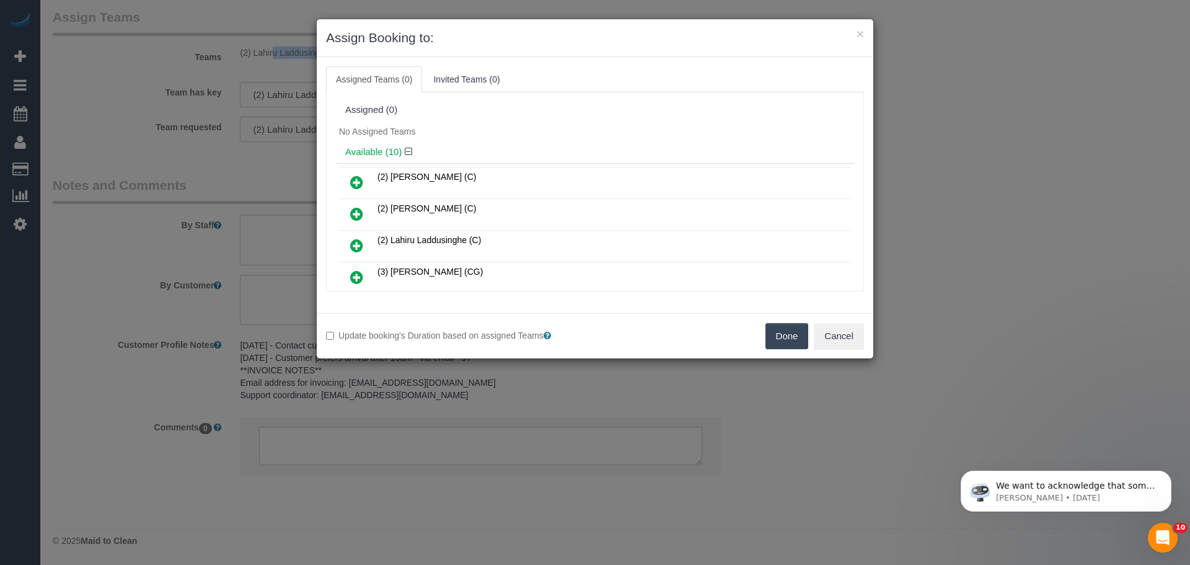
click at [778, 333] on button "Done" at bounding box center [786, 336] width 43 height 26
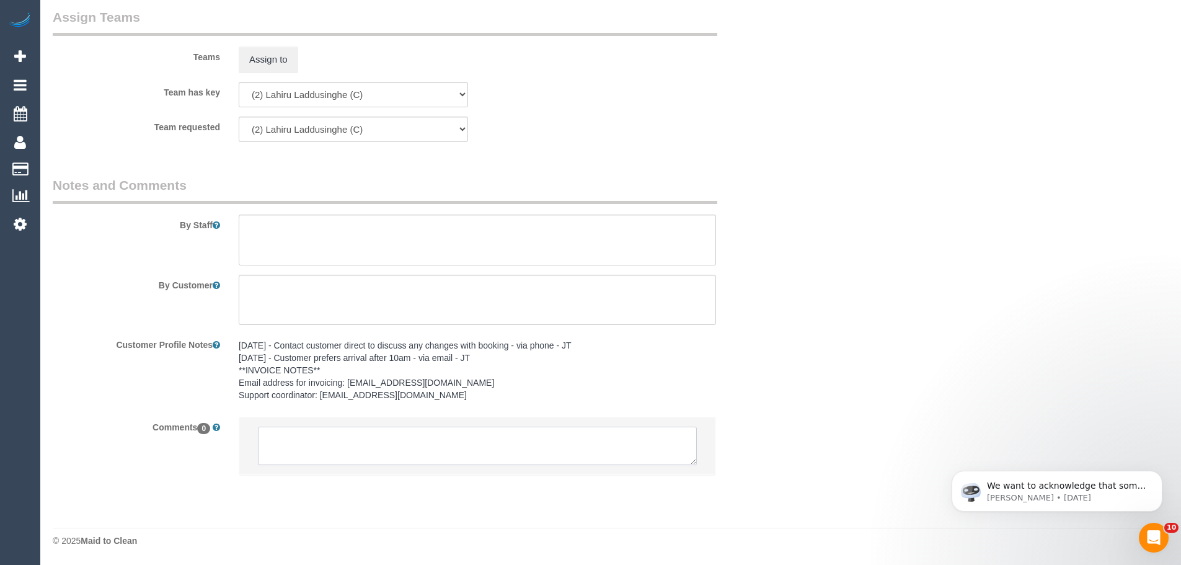
click at [416, 453] on textarea at bounding box center [477, 445] width 439 height 38
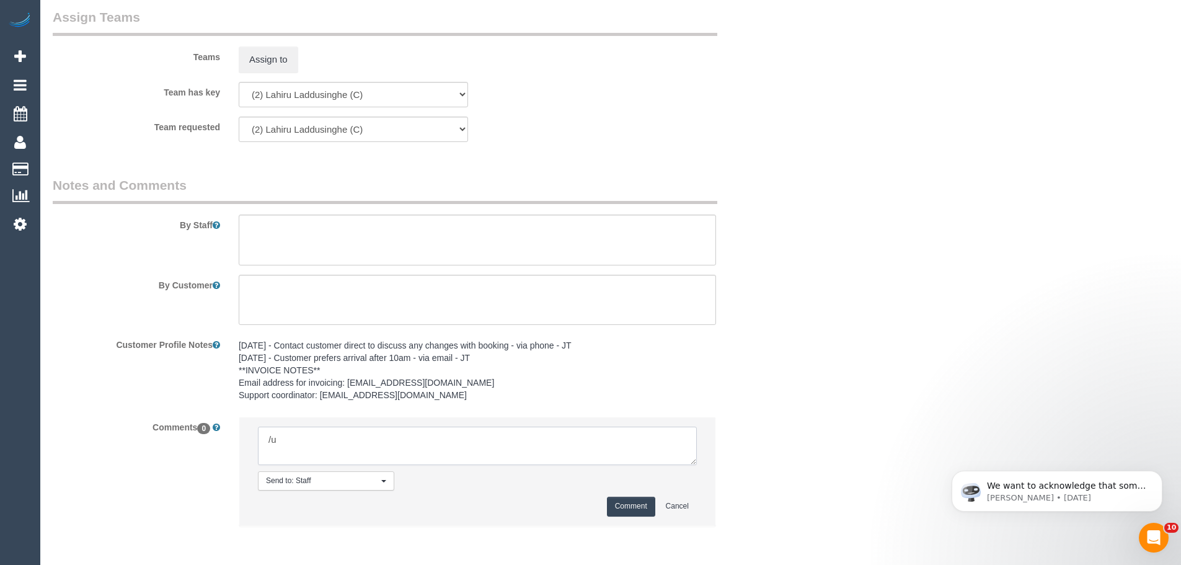
type textarea "/"
paste textarea "Cleaner(s) Unassigned: Reason Unassigned: One Off/Ongoing: Flexibility: Close a…"
drag, startPoint x: 692, startPoint y: 457, endPoint x: 764, endPoint y: 560, distance: 125.3
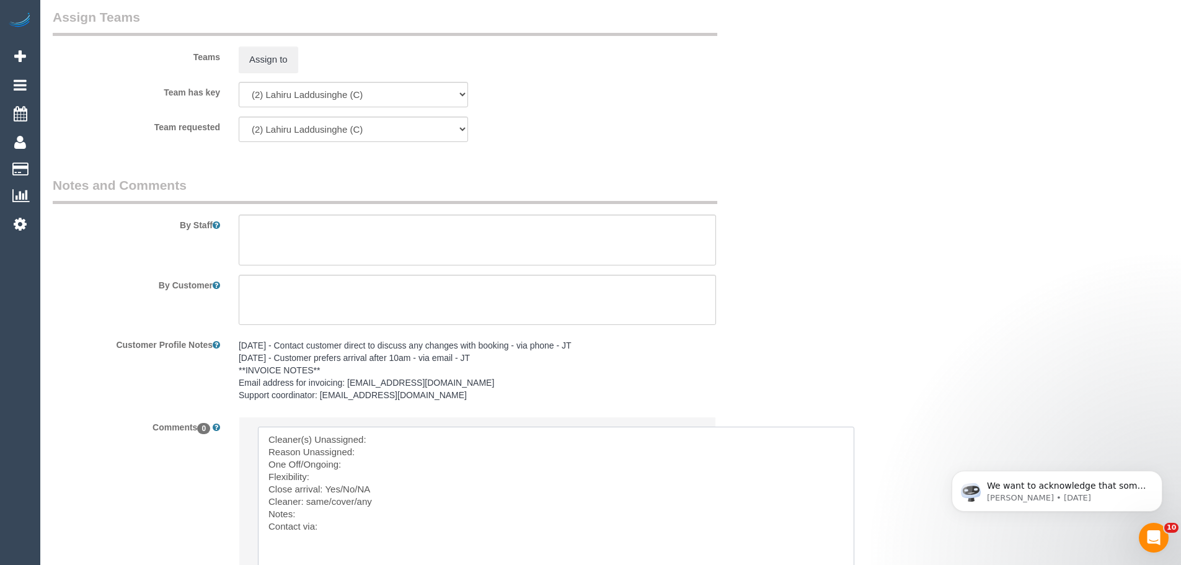
click at [409, 434] on textarea at bounding box center [556, 511] width 596 height 170
paste textarea "(2) Lahiru Laddusinghe (C)"
click at [330, 477] on textarea at bounding box center [556, 511] width 596 height 170
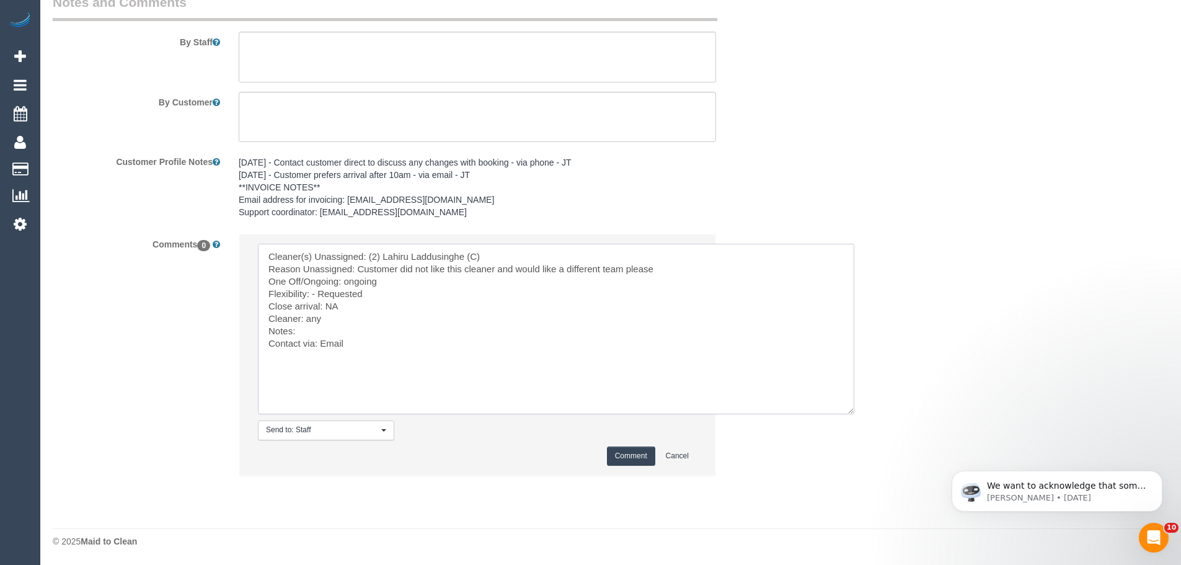
scroll to position [1672, 0]
type textarea "Cleaner(s) Unassigned: (2) Lahiru Laddusinghe (C) Reason Unassigned: Customer d…"
click at [628, 454] on button "Comment" at bounding box center [631, 455] width 48 height 19
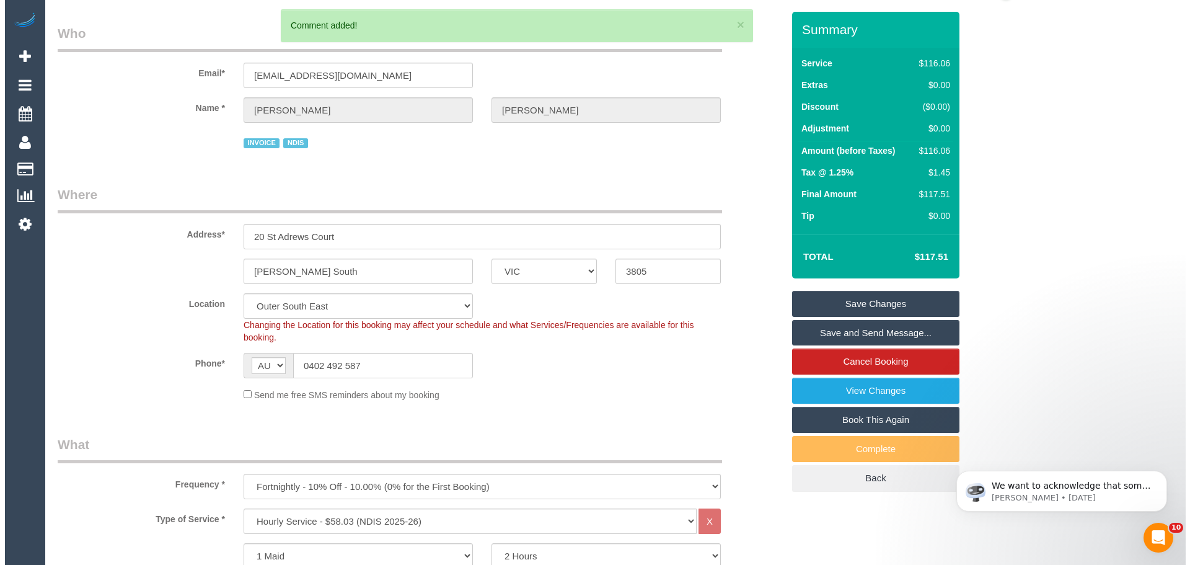
scroll to position [0, 0]
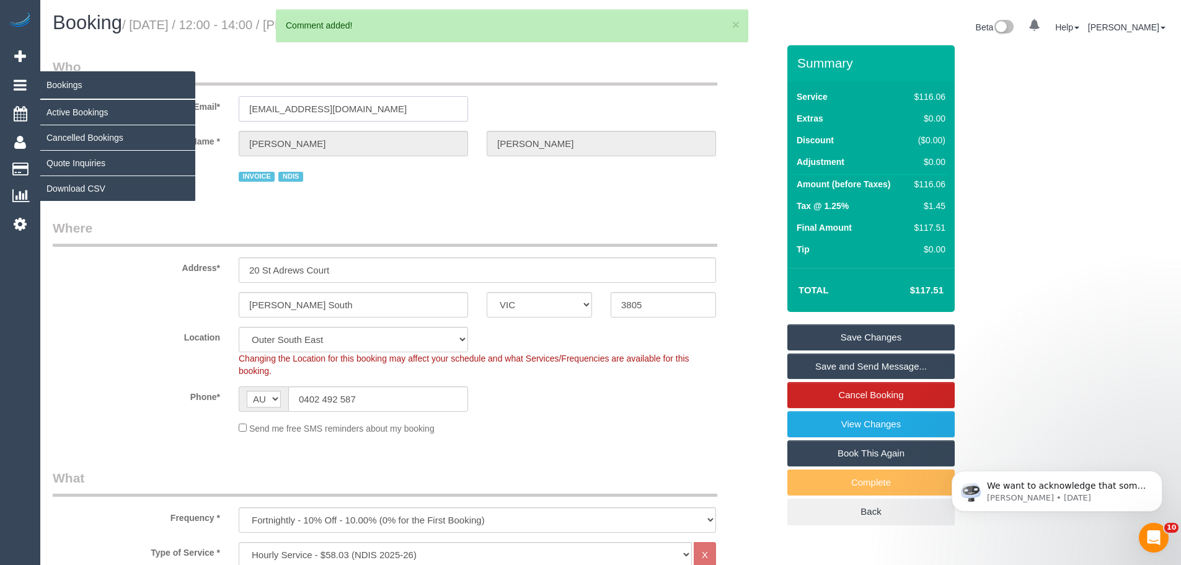
drag, startPoint x: 375, startPoint y: 106, endPoint x: 2, endPoint y: 95, distance: 373.2
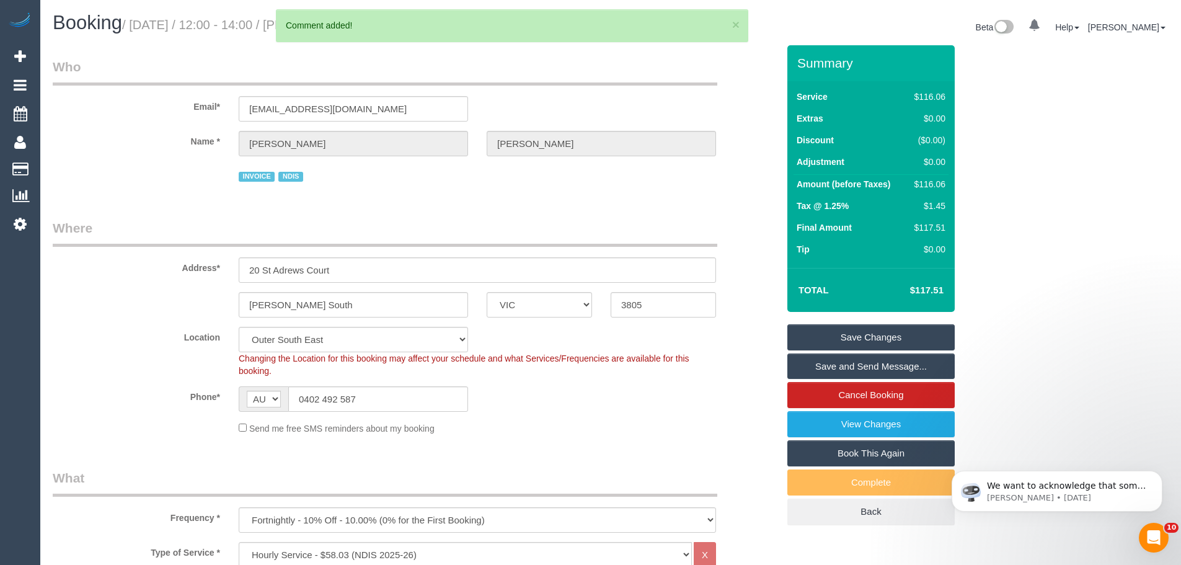
click at [859, 332] on link "Save Changes" at bounding box center [870, 337] width 167 height 26
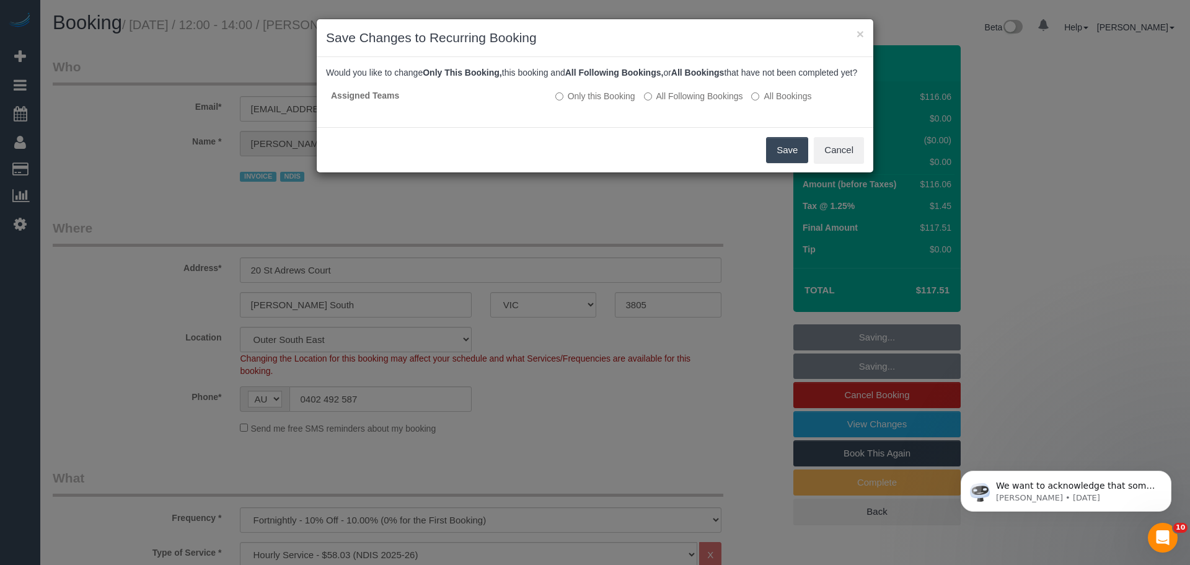
drag, startPoint x: 705, startPoint y: 110, endPoint x: 720, endPoint y: 134, distance: 28.7
click at [705, 102] on label "All Following Bookings" at bounding box center [693, 96] width 99 height 12
click at [784, 163] on button "Save" at bounding box center [787, 150] width 42 height 26
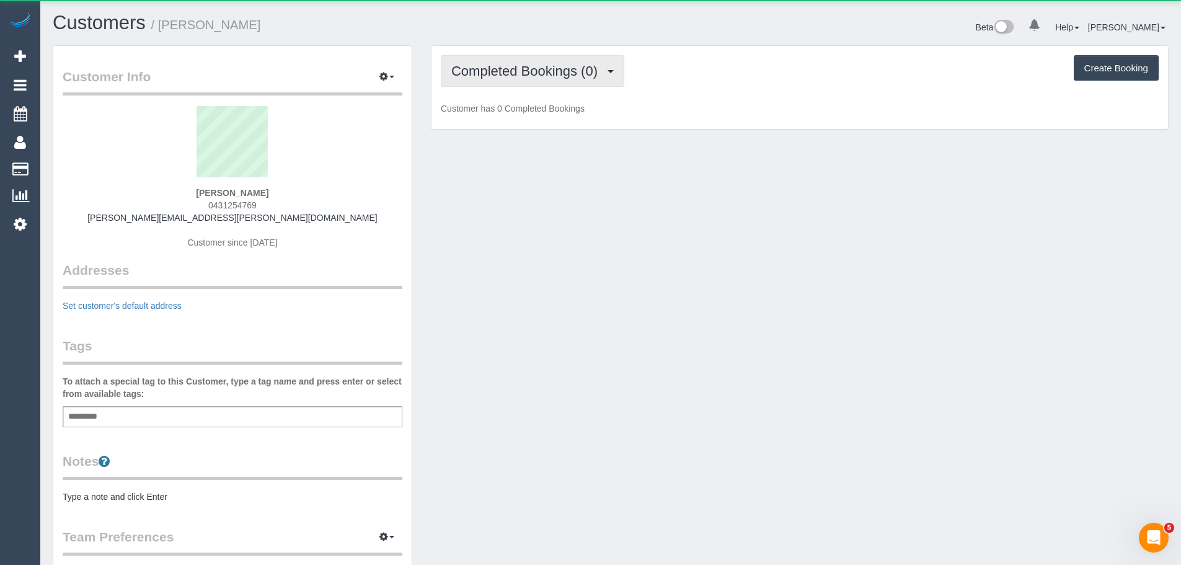
click at [546, 76] on span "Completed Bookings (0)" at bounding box center [527, 70] width 152 height 15
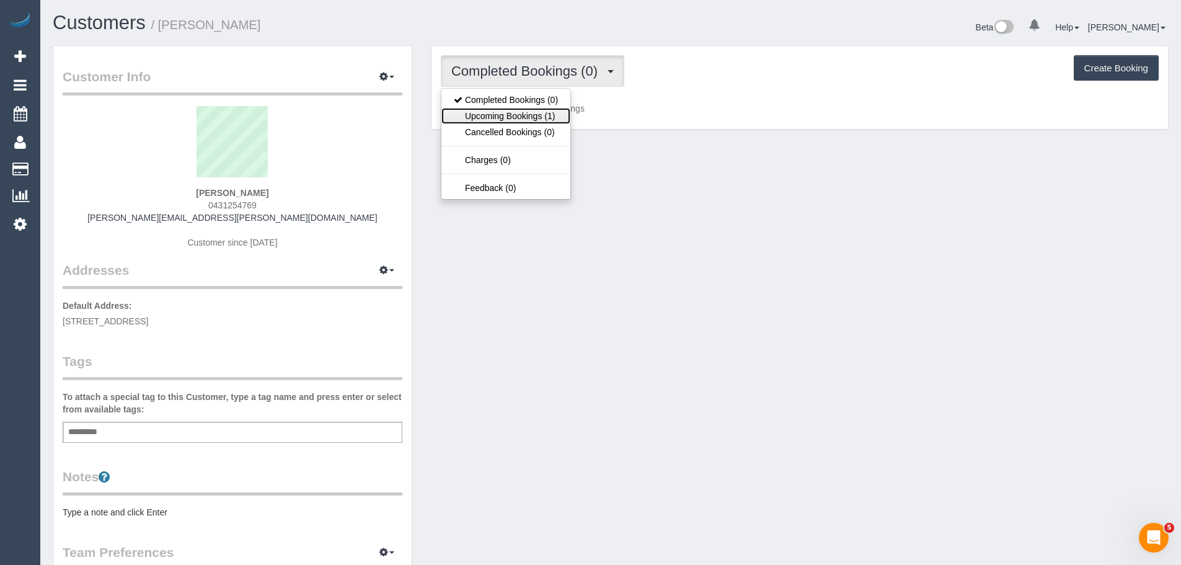
click at [545, 119] on link "Upcoming Bookings (1)" at bounding box center [505, 116] width 129 height 16
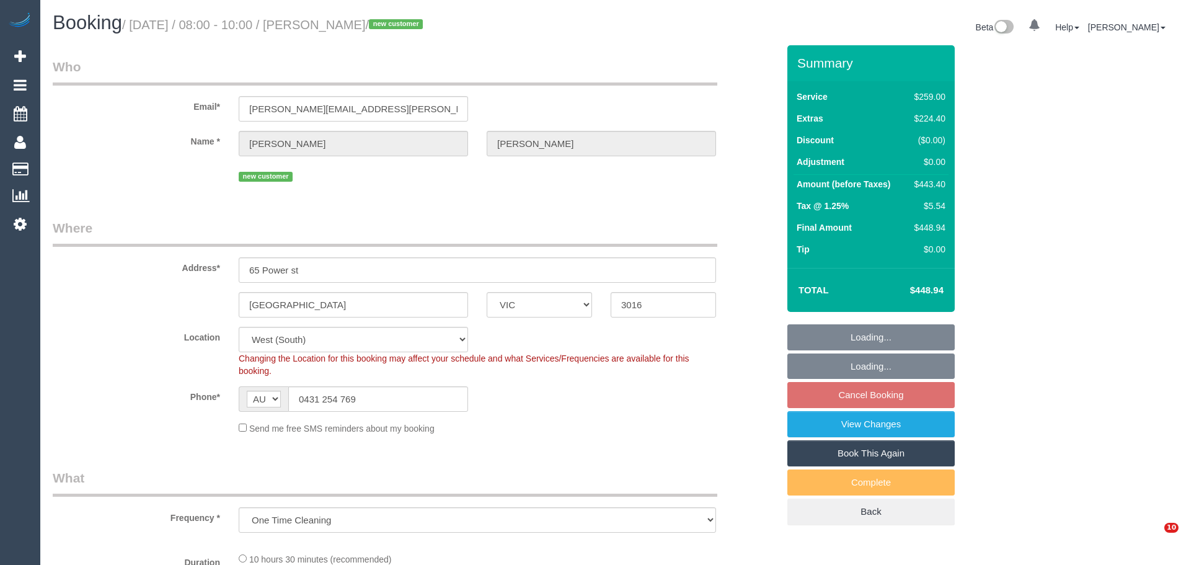
select select "VIC"
select select "number:28"
select select "number:16"
select select "number:18"
select select "number:22"
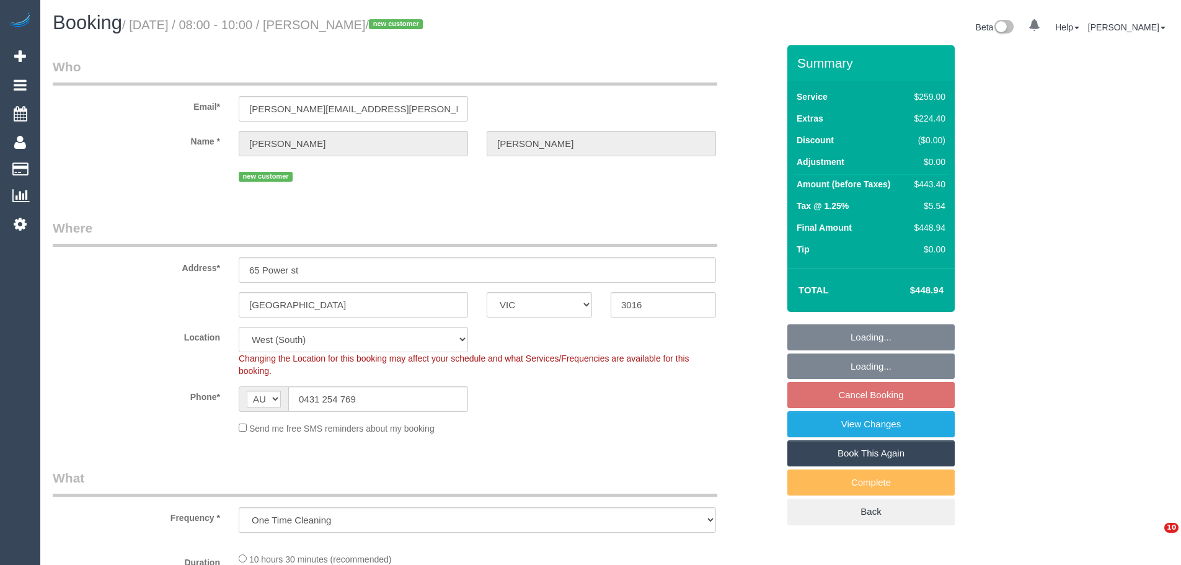
select select "number:11"
select select "object:1301"
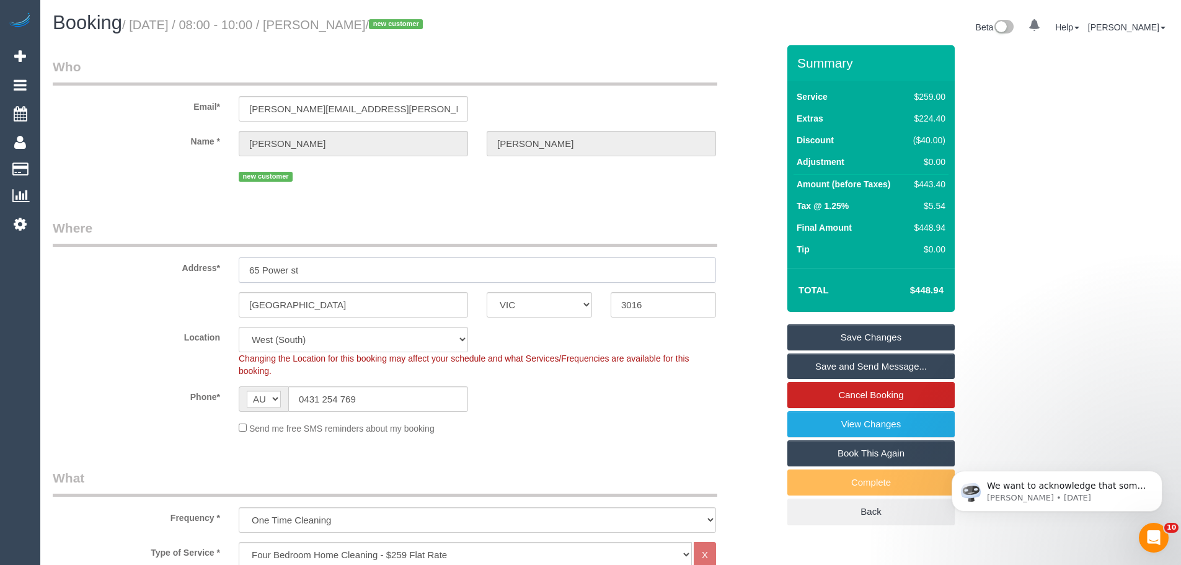
drag, startPoint x: 368, startPoint y: 263, endPoint x: 218, endPoint y: 218, distance: 157.2
click at [198, 239] on fieldset "Where Address* 65 Power st Williamstown ACT NSW NT QLD SA TAS VIC WA 3016 Locat…" at bounding box center [415, 331] width 725 height 225
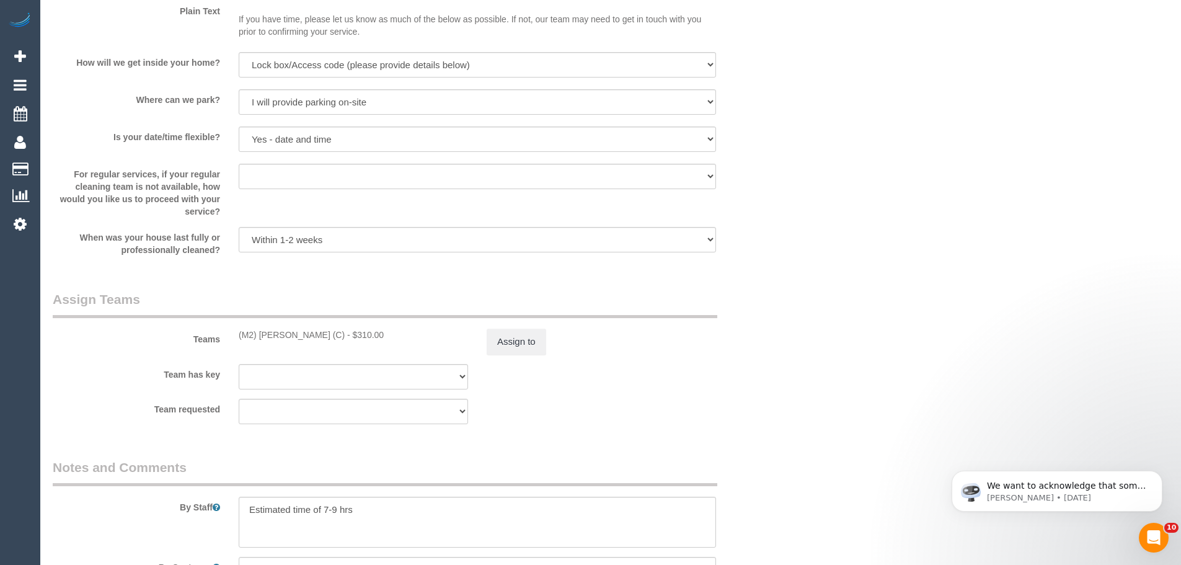
scroll to position [2045, 0]
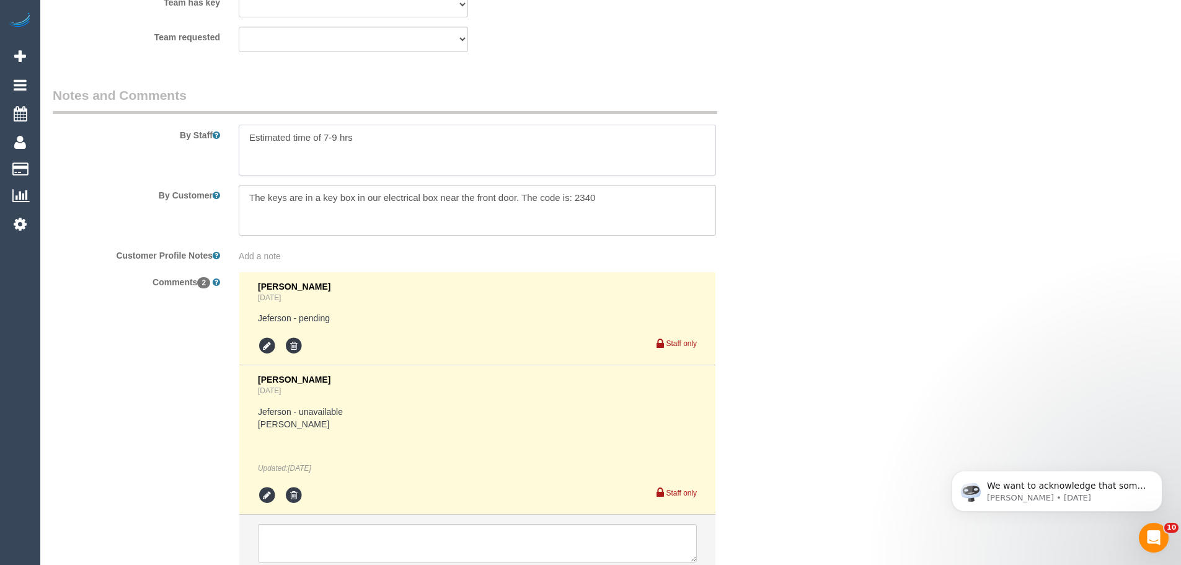
click at [428, 147] on textarea at bounding box center [477, 150] width 477 height 51
drag, startPoint x: 651, startPoint y: 156, endPoint x: 249, endPoint y: 153, distance: 402.8
click at [249, 153] on textarea at bounding box center [477, 150] width 477 height 51
paste textarea "there is a study and bathroom in the garage - you’ll just need to use the side …"
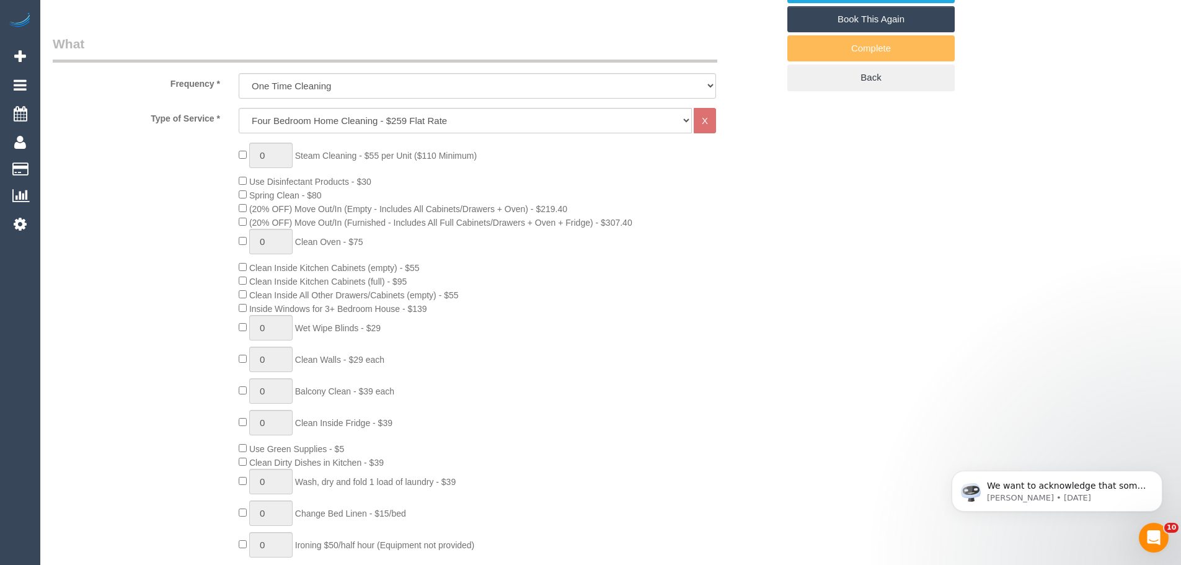
scroll to position [62, 0]
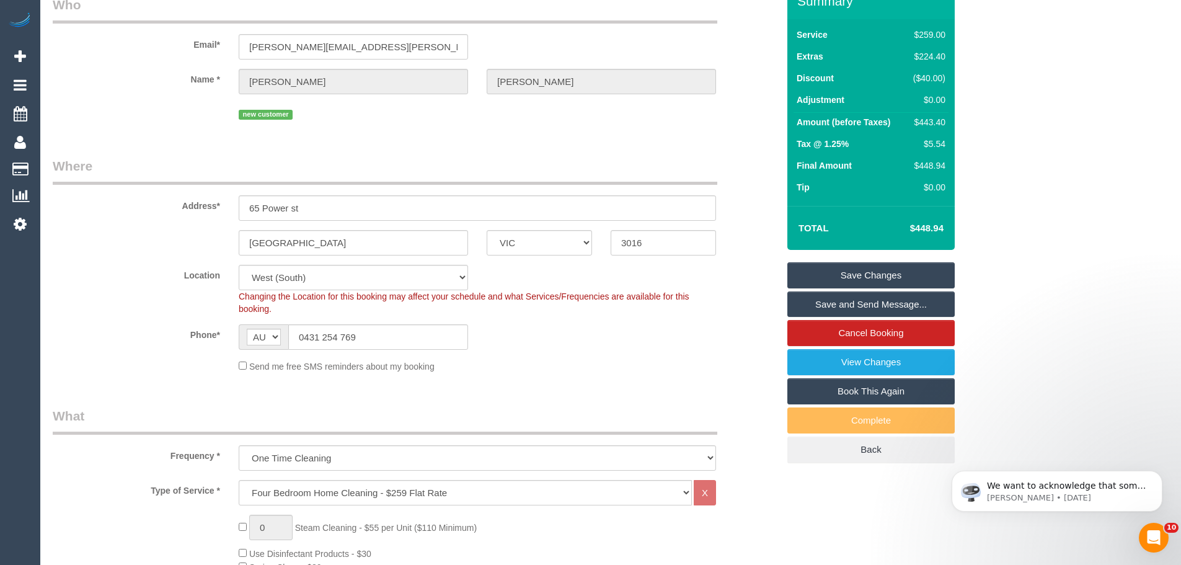
type textarea "Estimated time of 7-9 hrs there is a study and bathroom in the garage - you’ll …"
click at [887, 274] on link "Save Changes" at bounding box center [870, 275] width 167 height 26
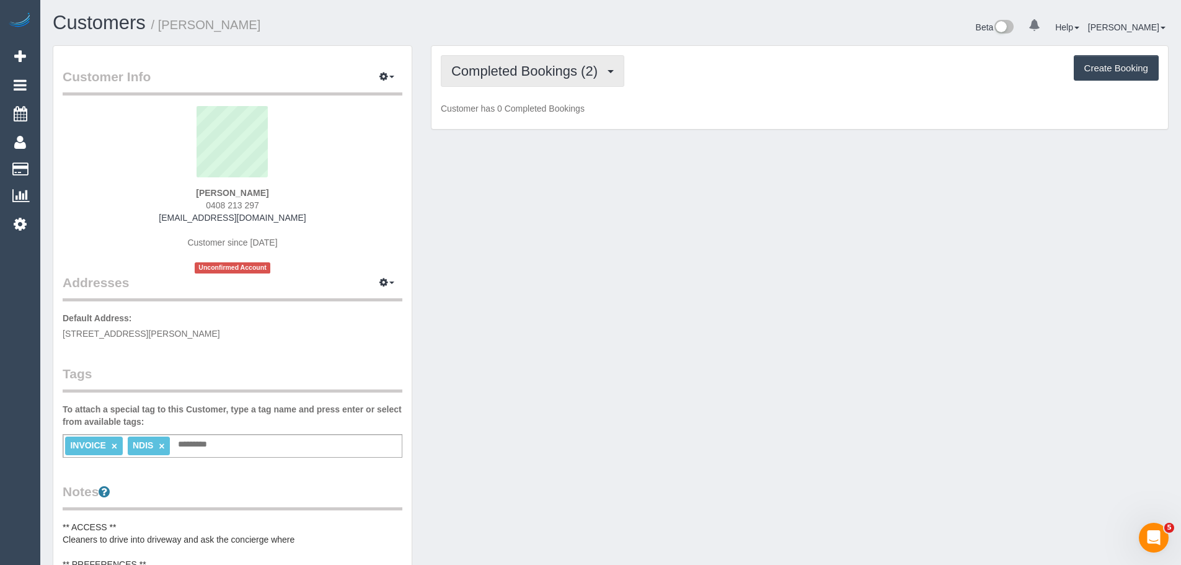
click at [557, 59] on button "Completed Bookings (2)" at bounding box center [532, 71] width 183 height 32
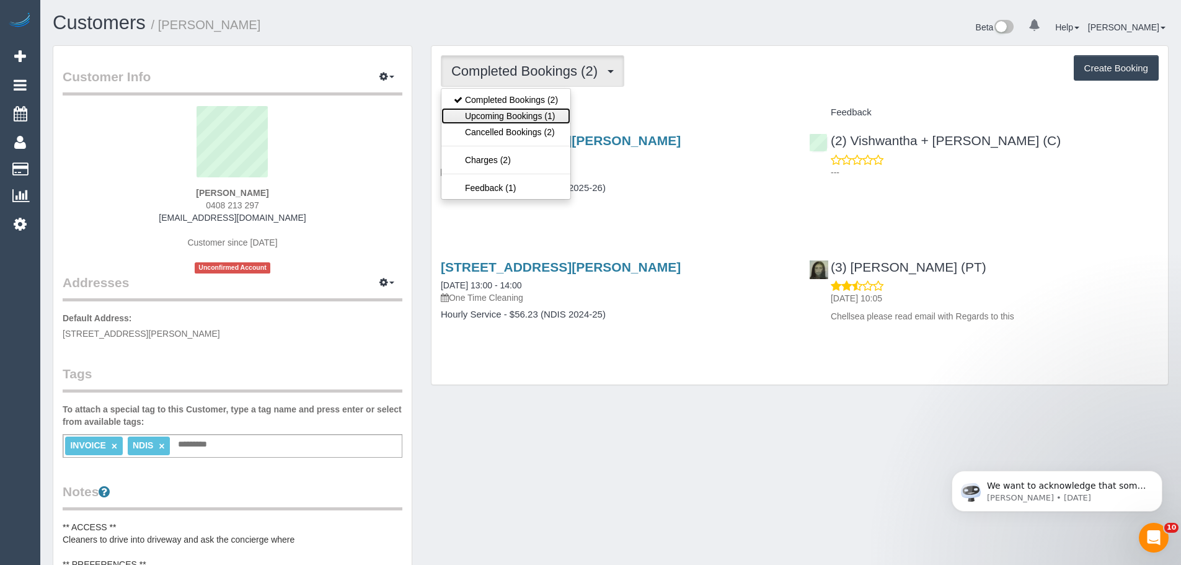
click at [542, 122] on link "Upcoming Bookings (1)" at bounding box center [505, 116] width 129 height 16
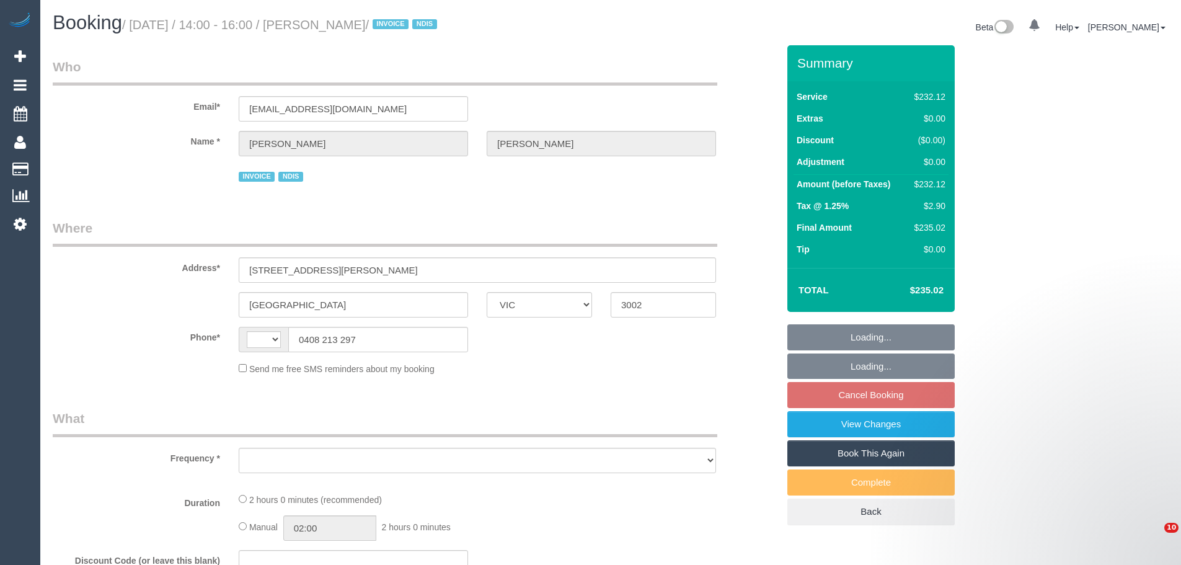
select select "VIC"
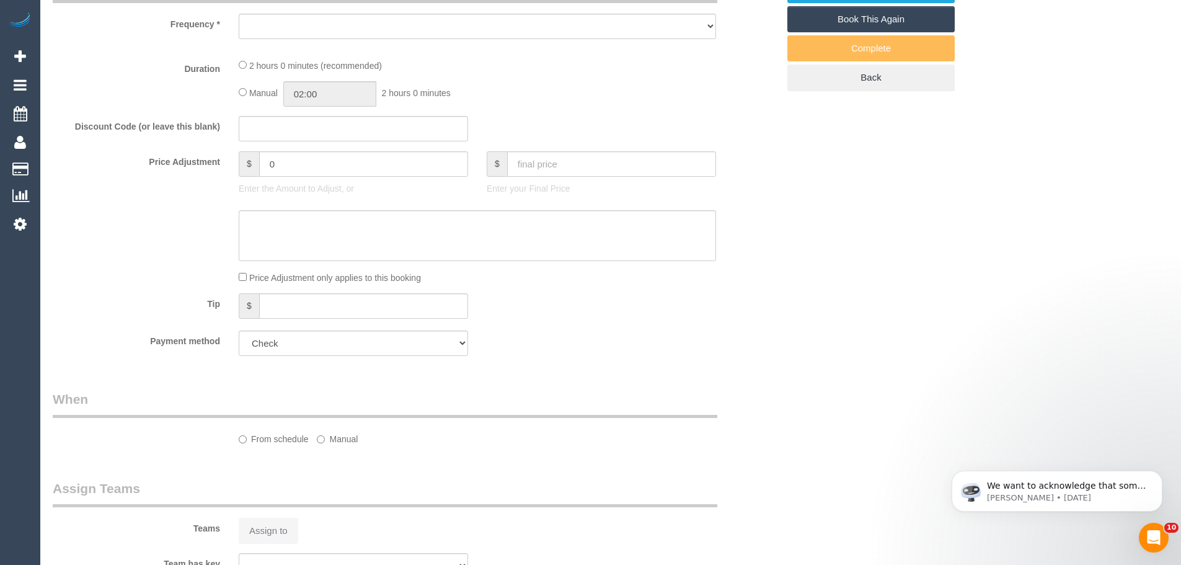
select select "object:272"
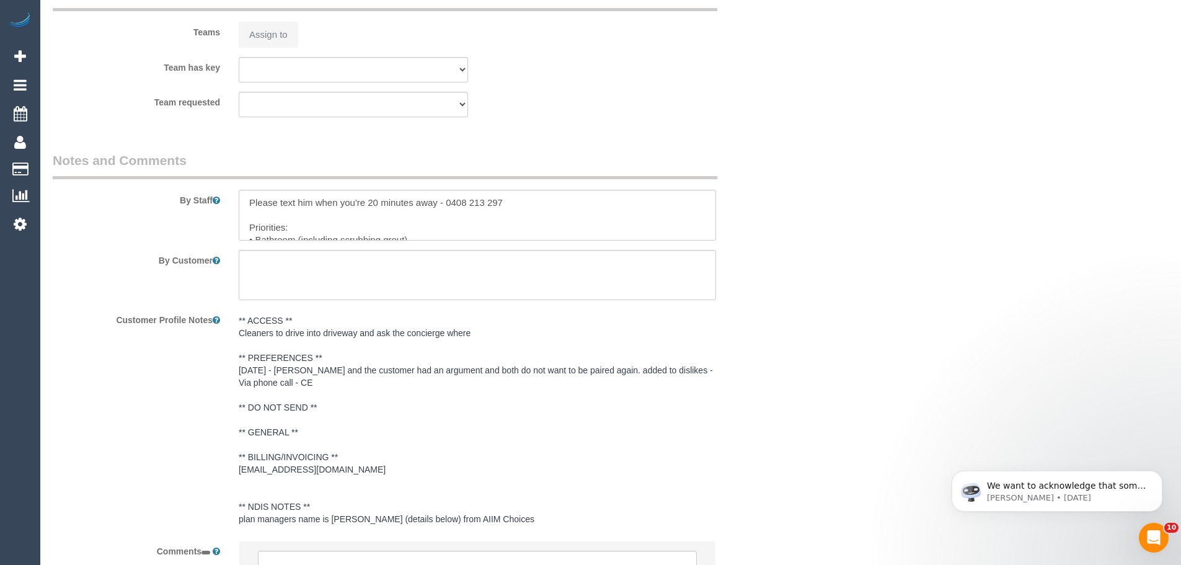
select select "string:AU"
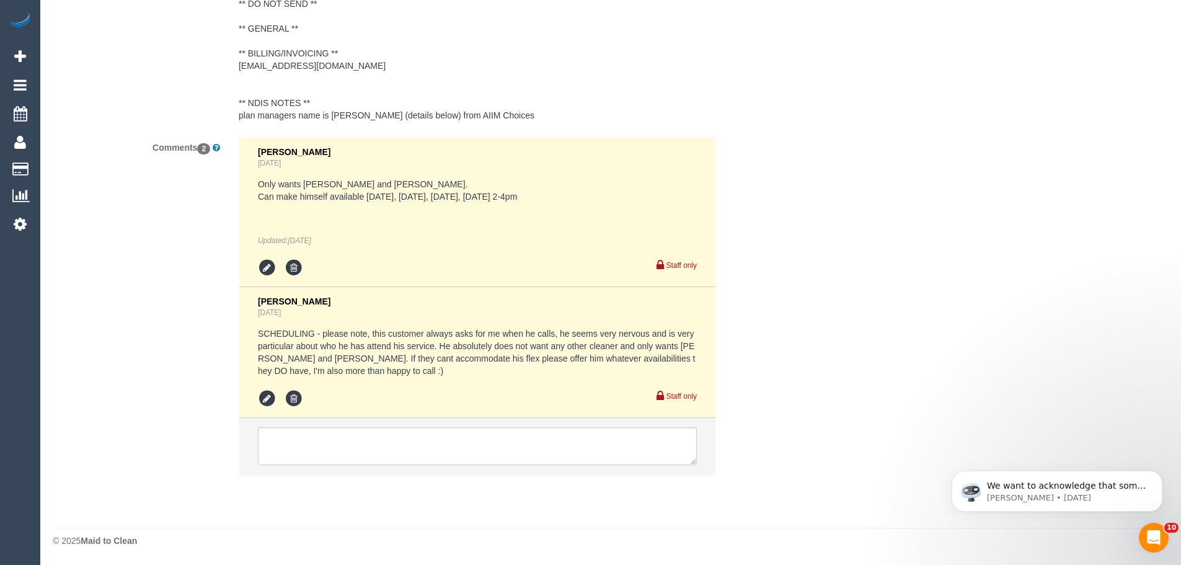
select select "number:28"
select select "number:14"
select select "number:19"
select select "number:23"
select select "2"
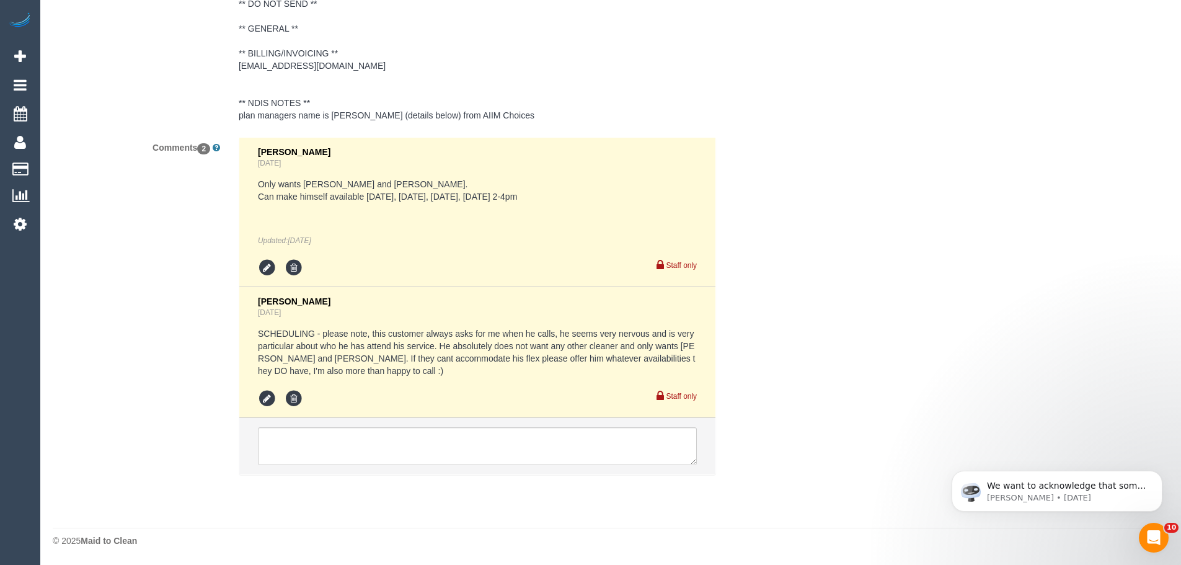
select select "object:773"
select select "spot5"
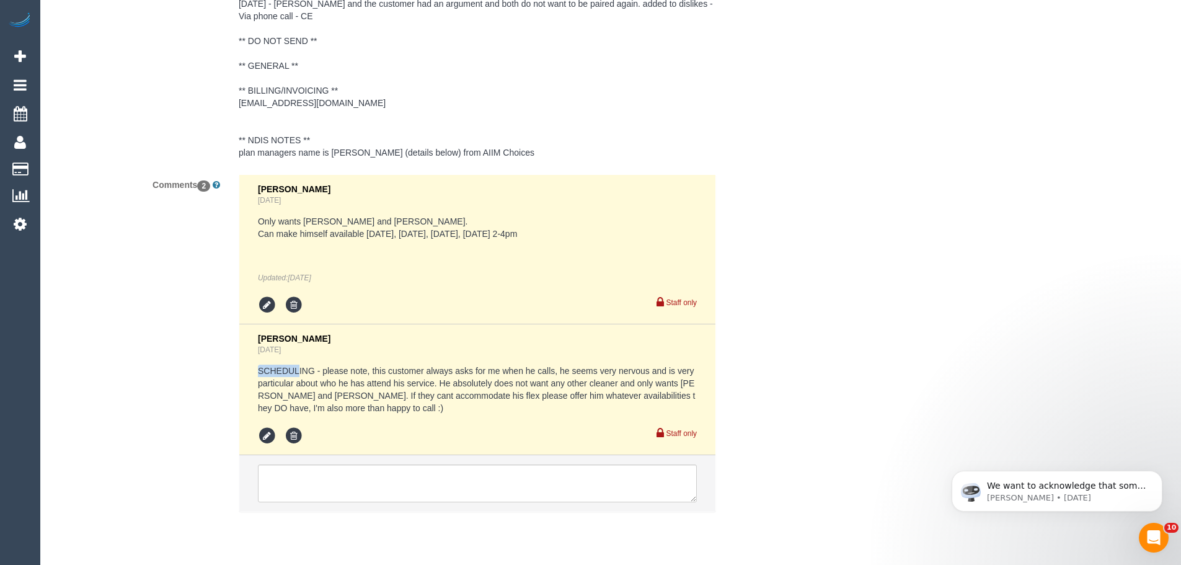
scroll to position [1917, 0]
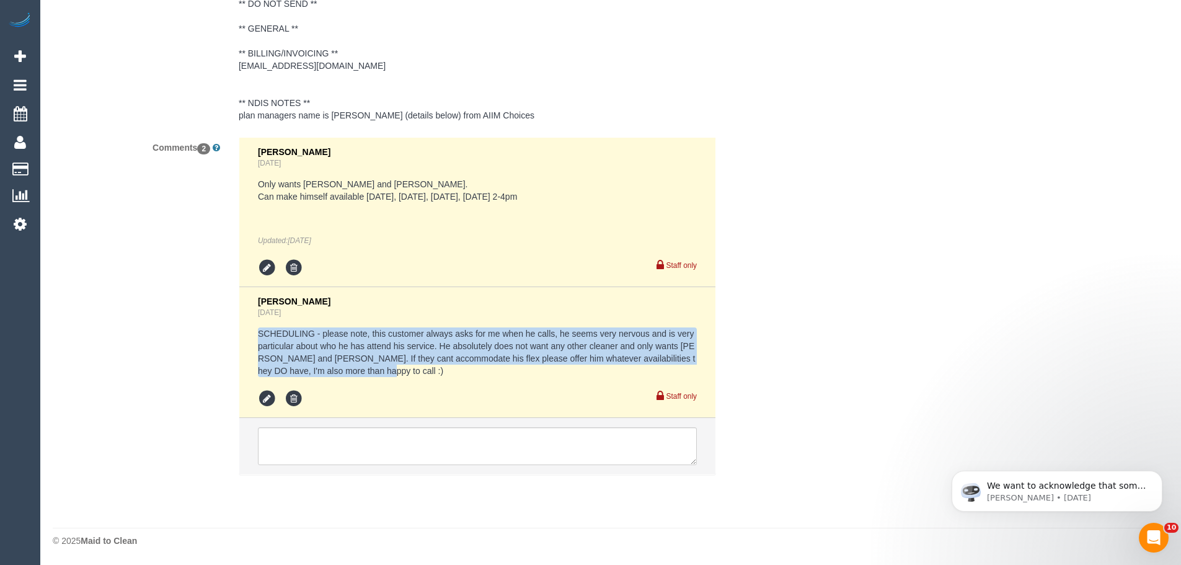
drag, startPoint x: 257, startPoint y: 330, endPoint x: 382, endPoint y: 369, distance: 131.3
click at [382, 369] on pre "SCHEDULING - please note, this customer always asks for me when he calls, he se…" at bounding box center [477, 352] width 439 height 50
copy pre "SCHEDULING - please note, this customer always asks for me when he calls, he se…"
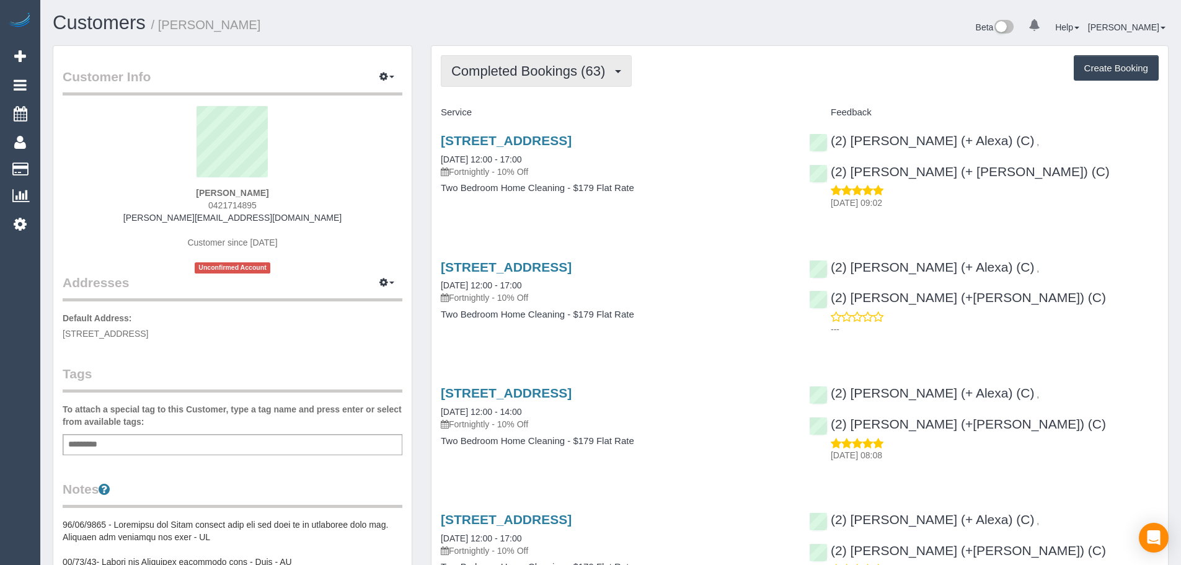
click at [558, 77] on span "Completed Bookings (63)" at bounding box center [531, 70] width 160 height 15
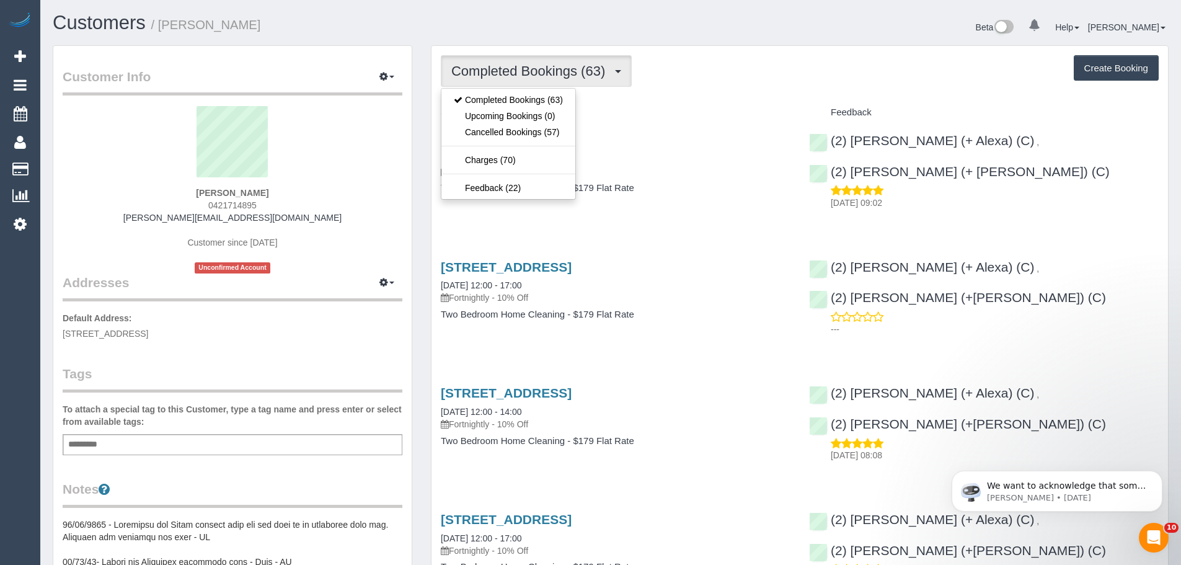
click at [713, 82] on div "Completed Bookings (63) Completed Bookings (63) Upcoming Bookings (0) Cancelled…" at bounding box center [800, 71] width 718 height 32
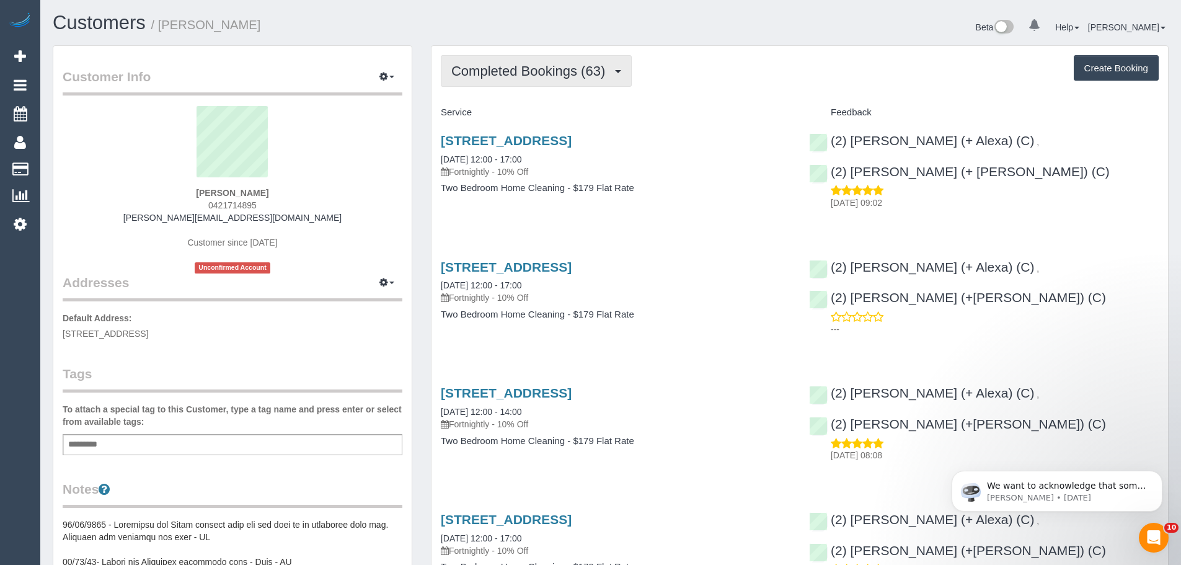
click at [573, 78] on span "Completed Bookings (63)" at bounding box center [531, 70] width 160 height 15
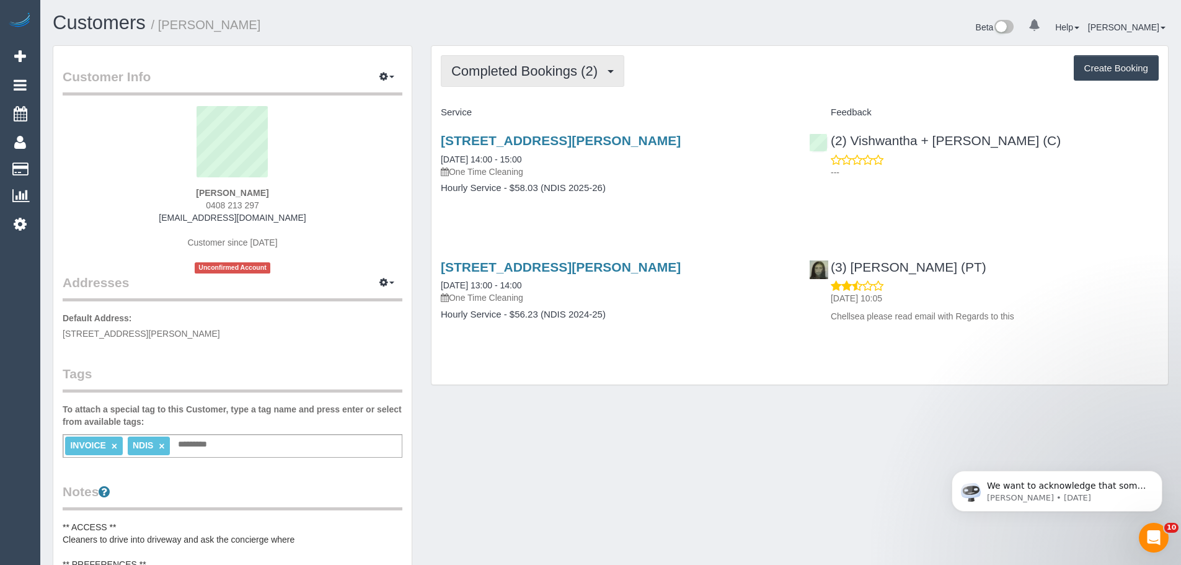
click at [546, 74] on span "Completed Bookings (2)" at bounding box center [527, 70] width 152 height 15
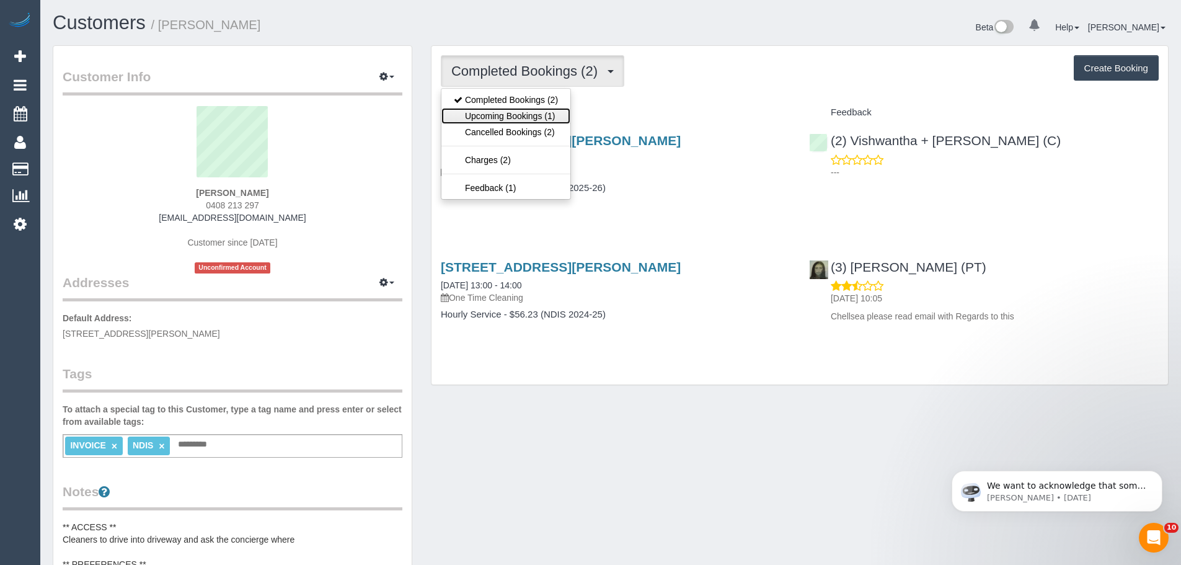
click at [539, 117] on link "Upcoming Bookings (1)" at bounding box center [505, 116] width 129 height 16
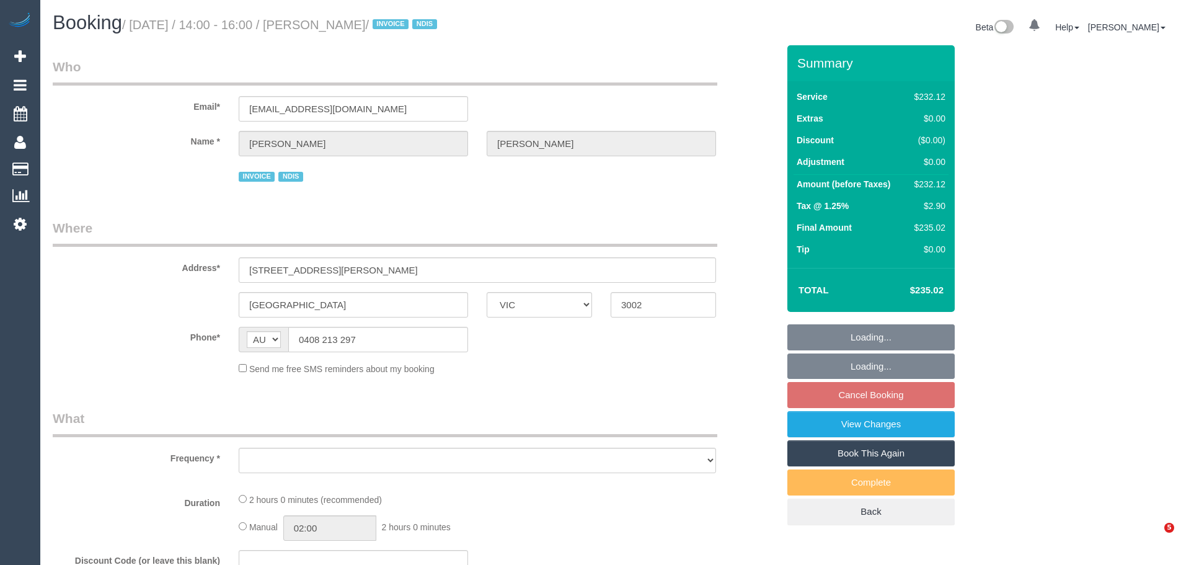
select select "VIC"
select select "2"
select select "number:28"
select select "number:14"
select select "number:19"
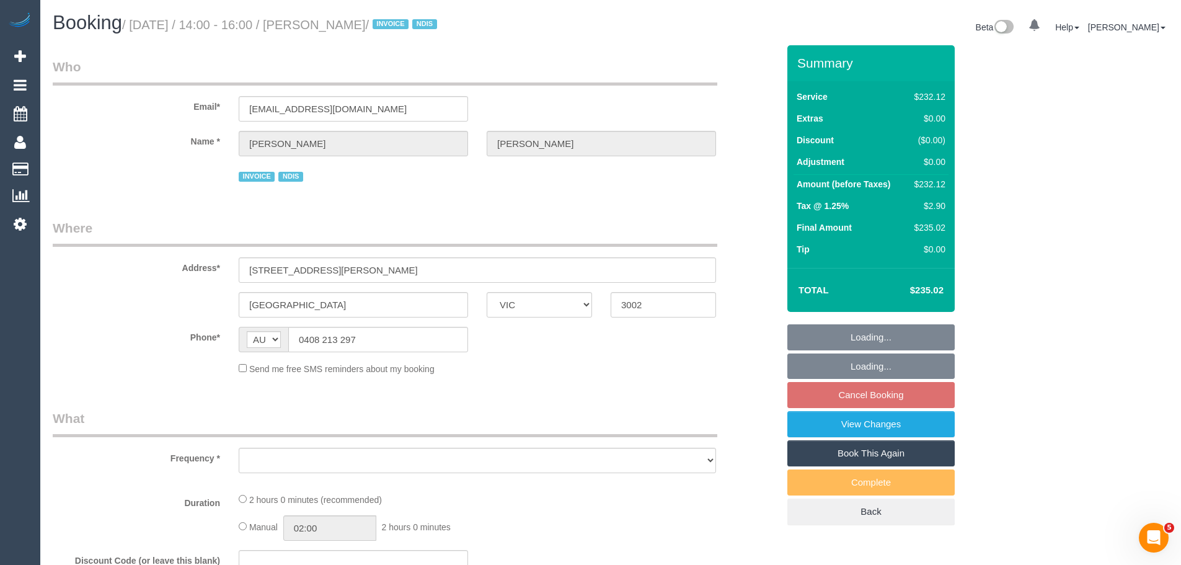
select select "number:23"
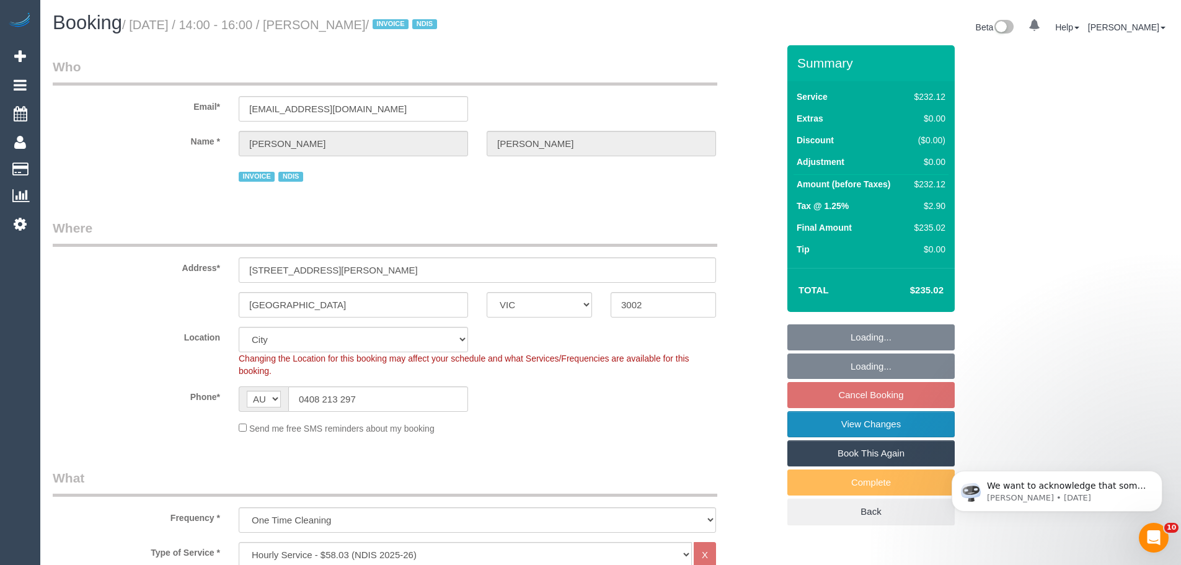
select select "object:773"
select select "spot5"
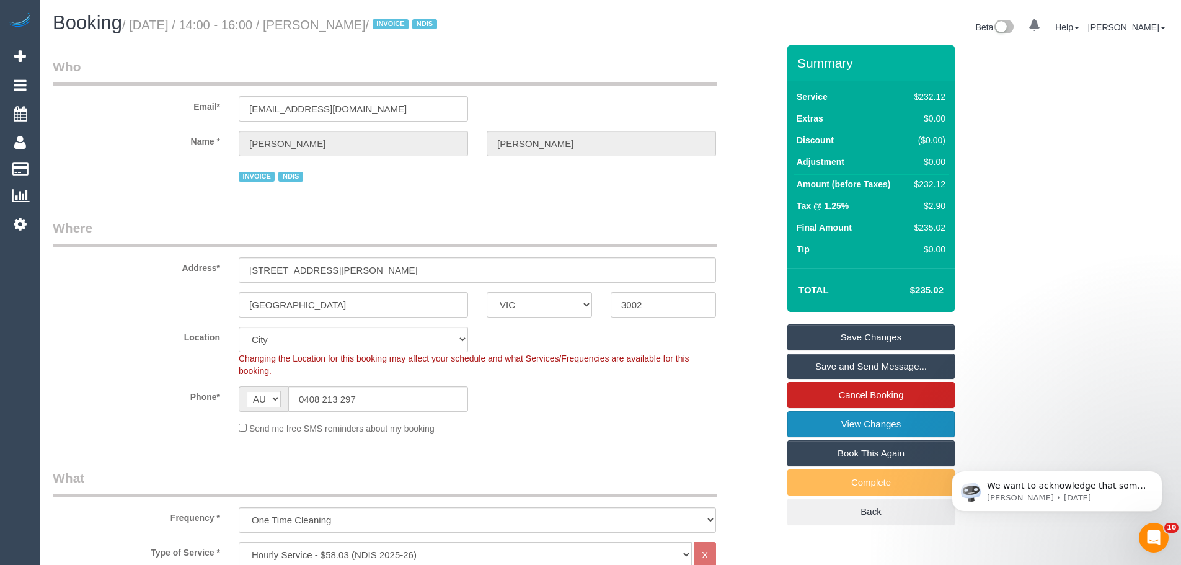
click at [861, 423] on link "View Changes" at bounding box center [870, 424] width 167 height 26
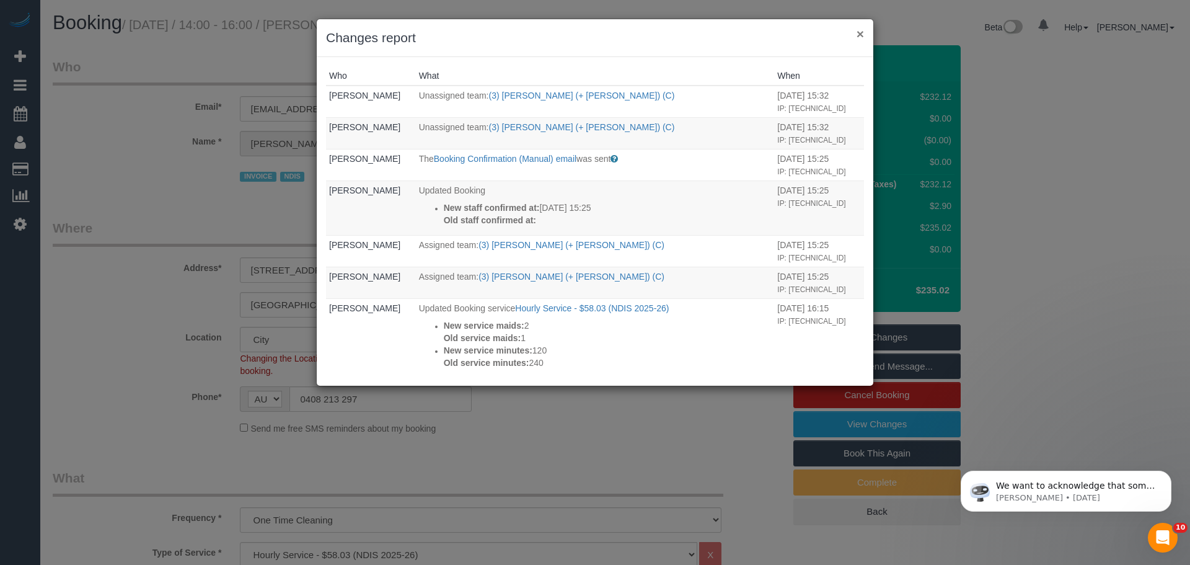
drag, startPoint x: 859, startPoint y: 30, endPoint x: 850, endPoint y: 35, distance: 9.7
click at [859, 30] on button "×" at bounding box center [859, 33] width 7 height 13
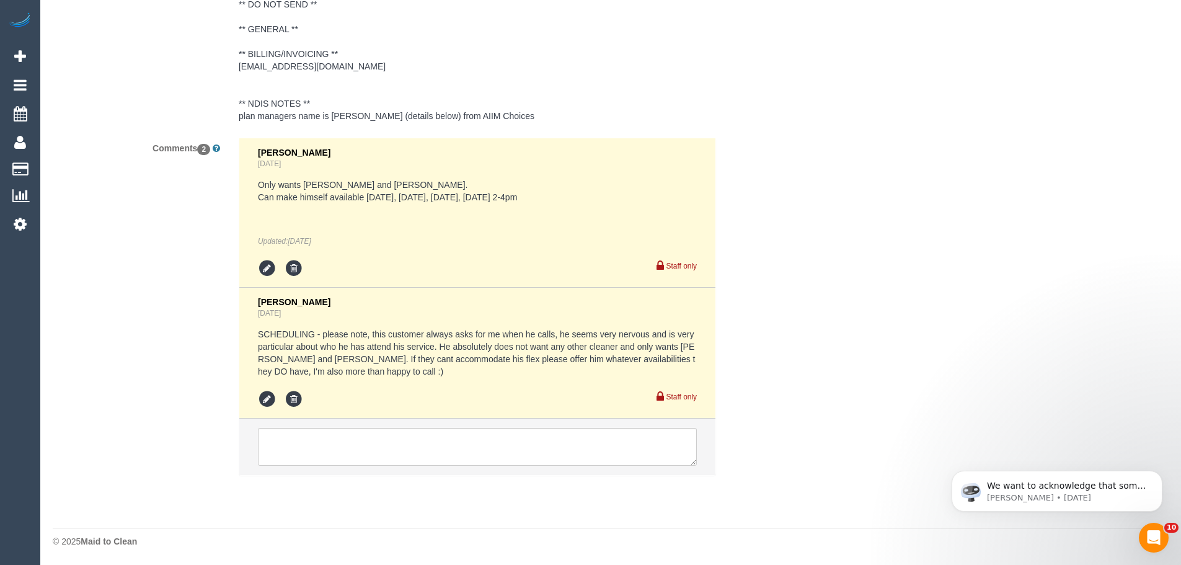
scroll to position [1917, 0]
click at [268, 399] on icon at bounding box center [267, 398] width 19 height 19
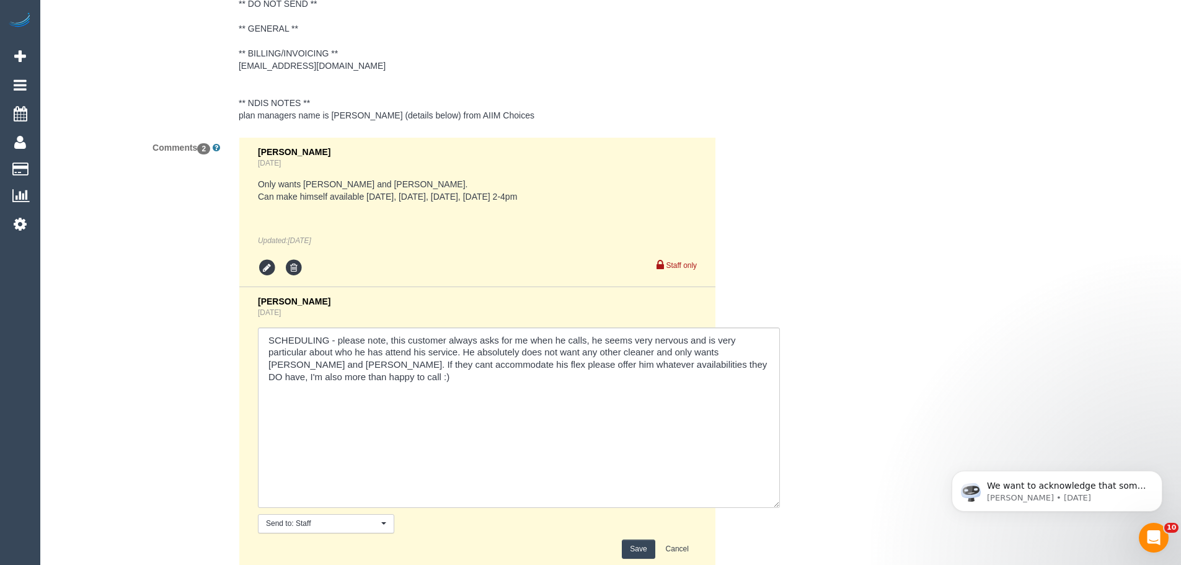
drag, startPoint x: 688, startPoint y: 361, endPoint x: 771, endPoint y: 503, distance: 164.4
click at [771, 503] on textarea at bounding box center [519, 417] width 522 height 180
click at [386, 397] on textarea at bounding box center [519, 417] width 522 height 180
click at [611, 398] on textarea at bounding box center [519, 417] width 522 height 180
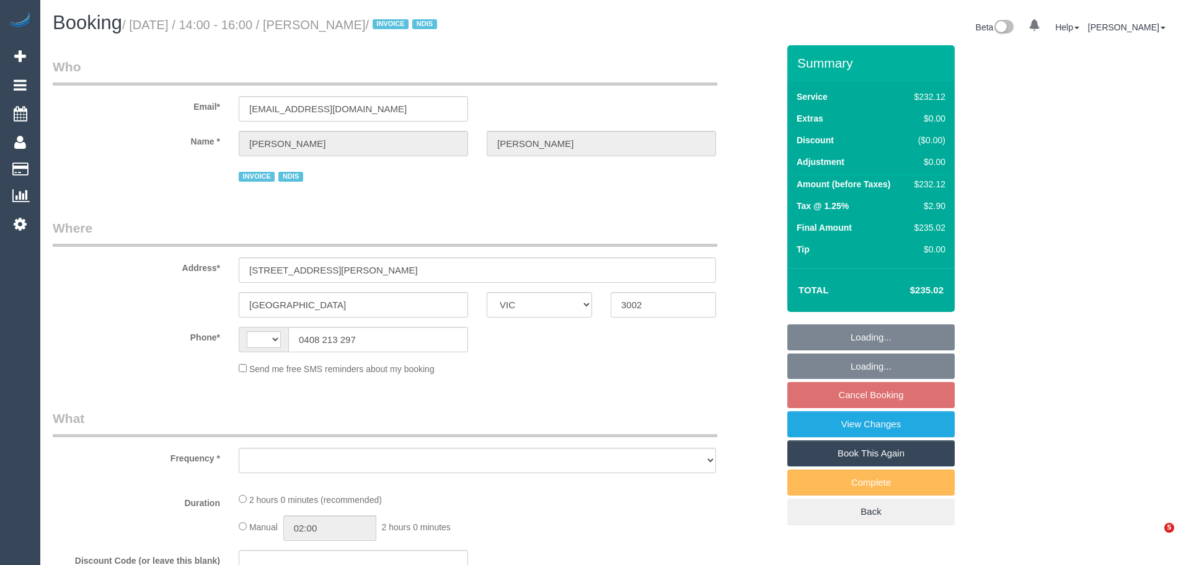
select select "VIC"
select select "string:AU"
select select "object:589"
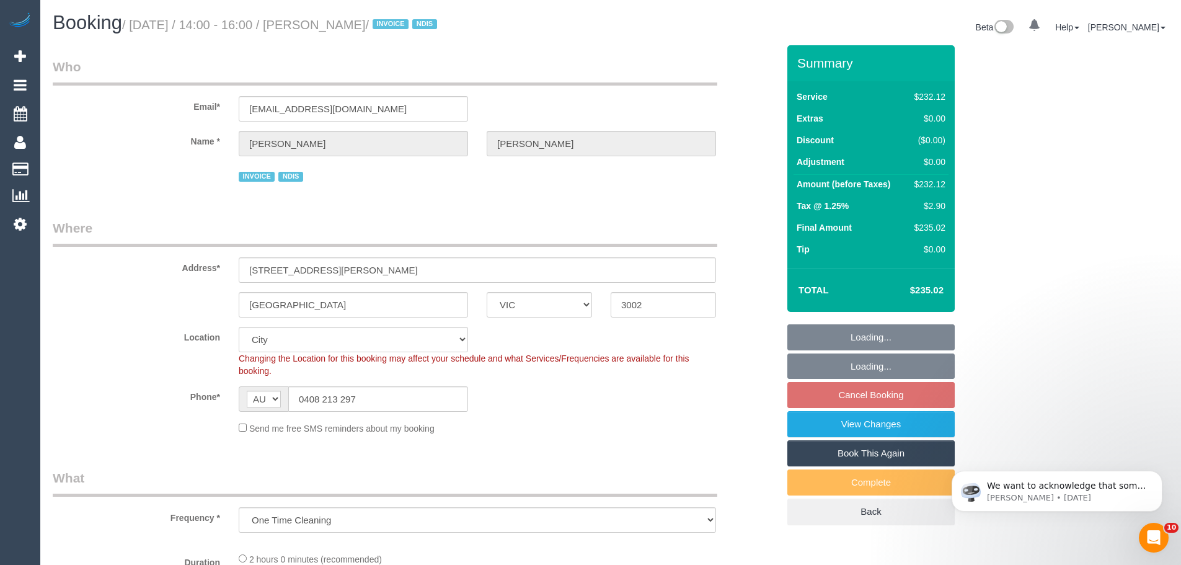
select select "2"
select select "number:28"
select select "number:14"
select select "number:19"
select select "number:23"
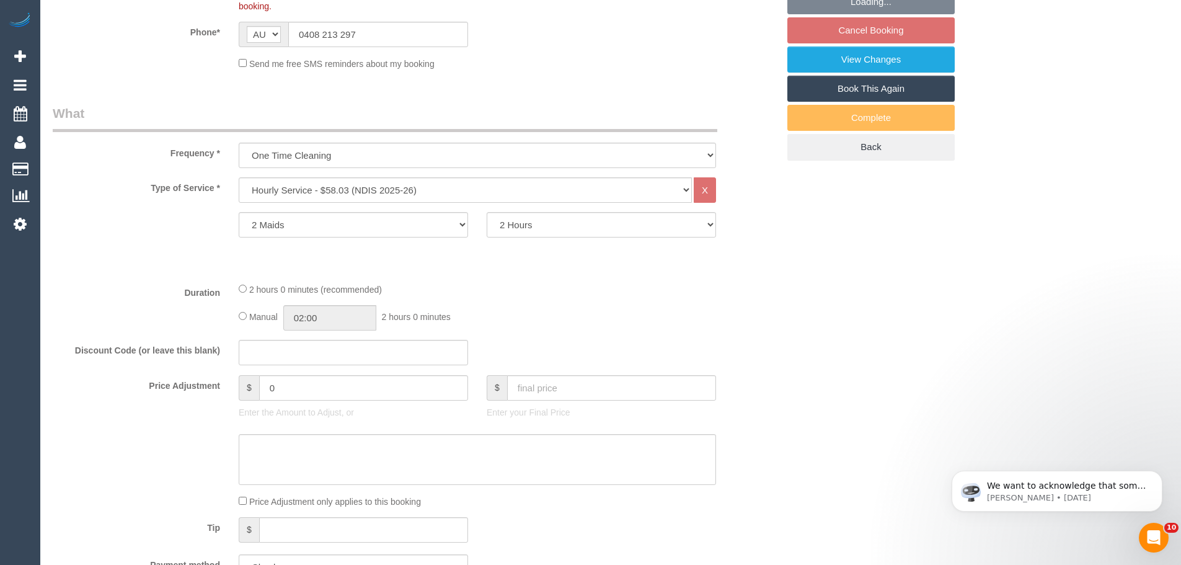
select select "object:801"
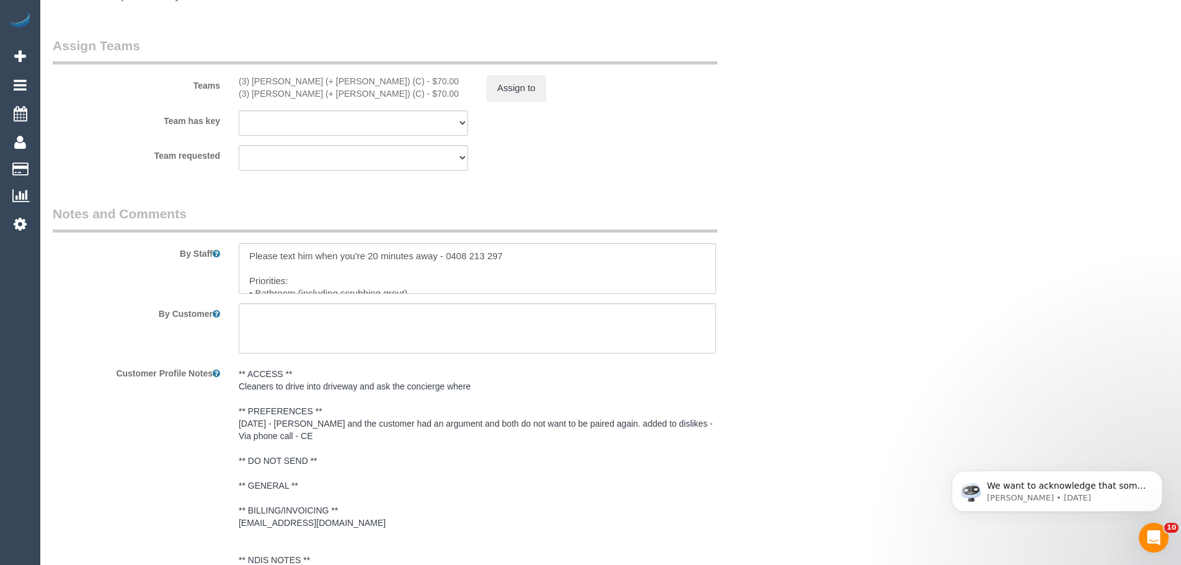
select select "spot5"
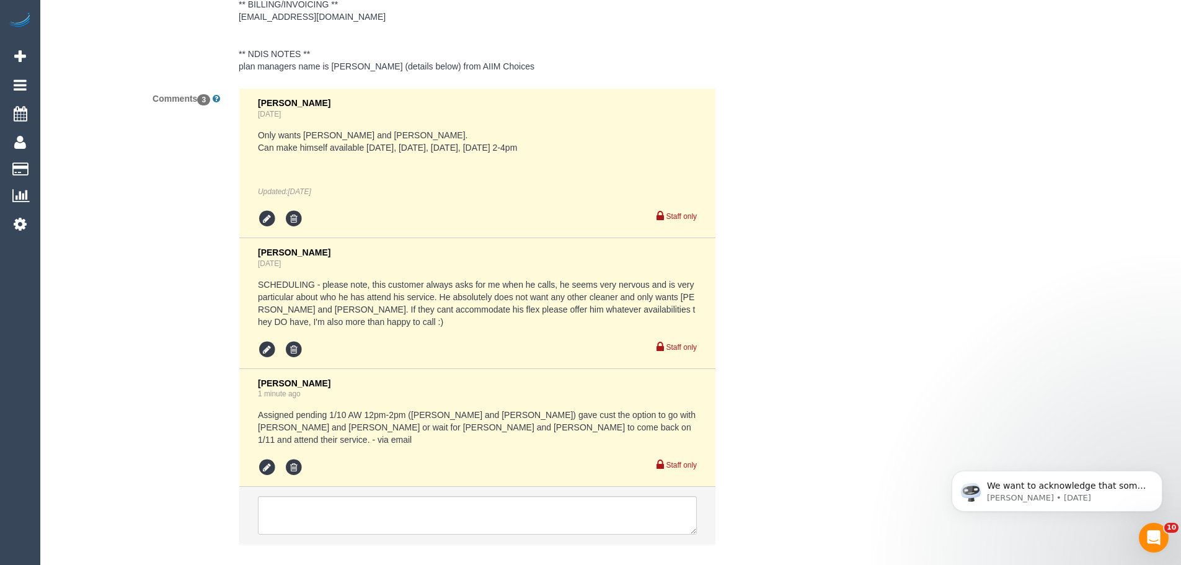
scroll to position [2023, 0]
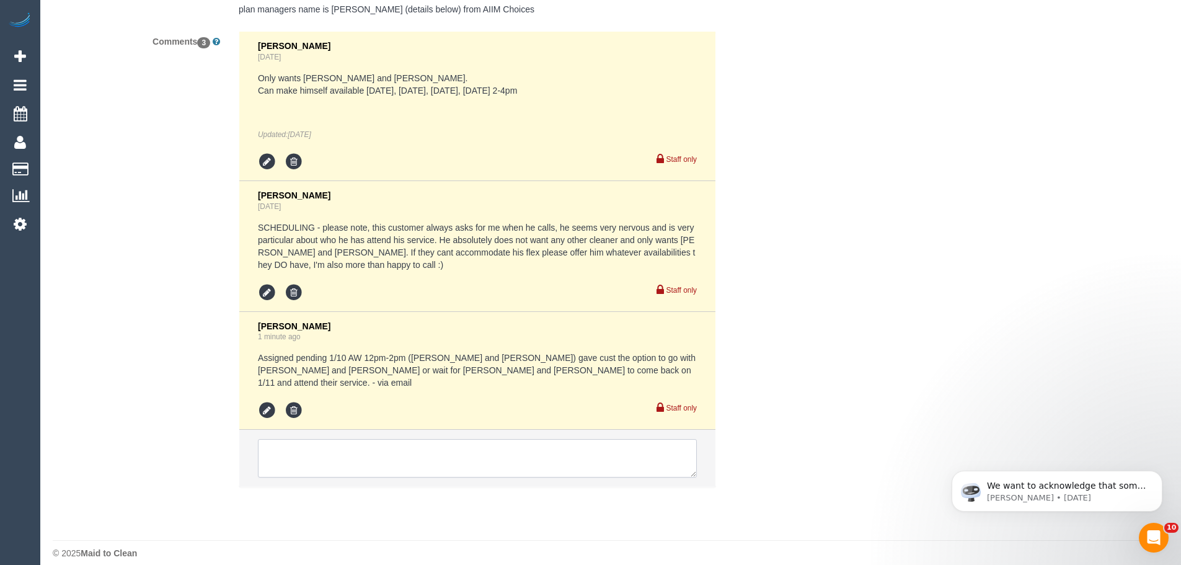
click at [516, 442] on textarea at bounding box center [477, 458] width 439 height 38
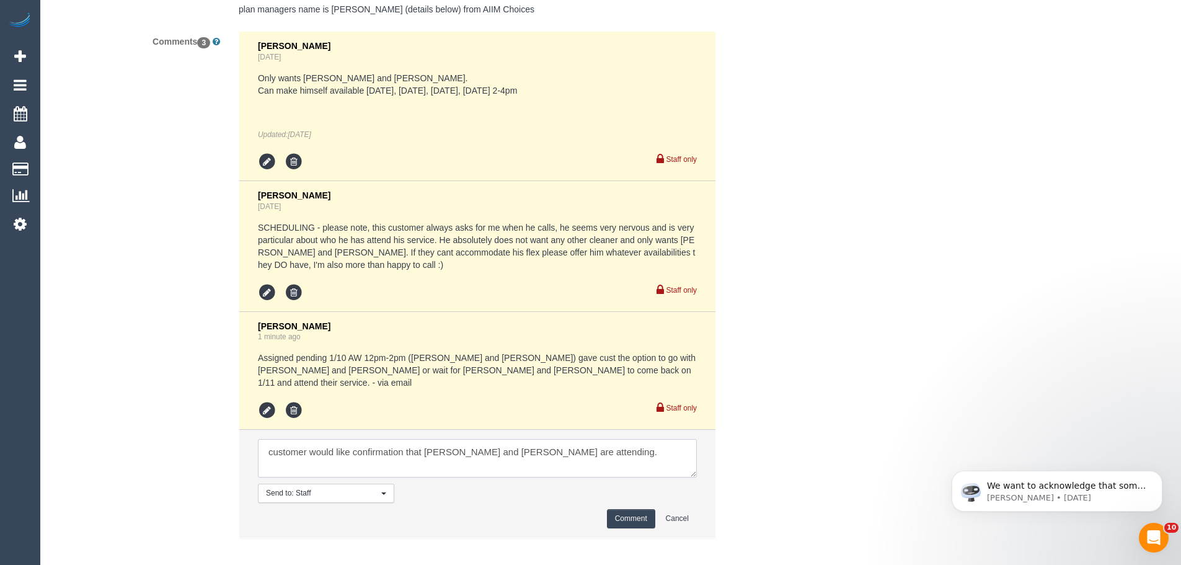
type textarea "customer would like confirmation that [PERSON_NAME] and [PERSON_NAME] are atten…"
click at [619, 509] on button "Comment" at bounding box center [631, 518] width 48 height 19
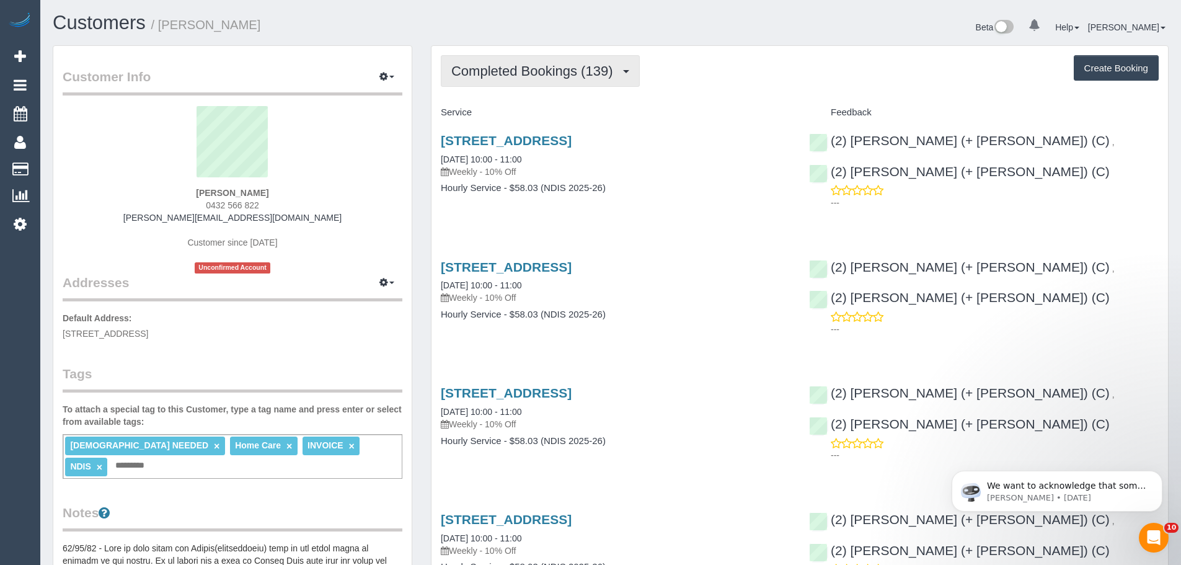
click at [581, 72] on span "Completed Bookings (139)" at bounding box center [534, 70] width 167 height 15
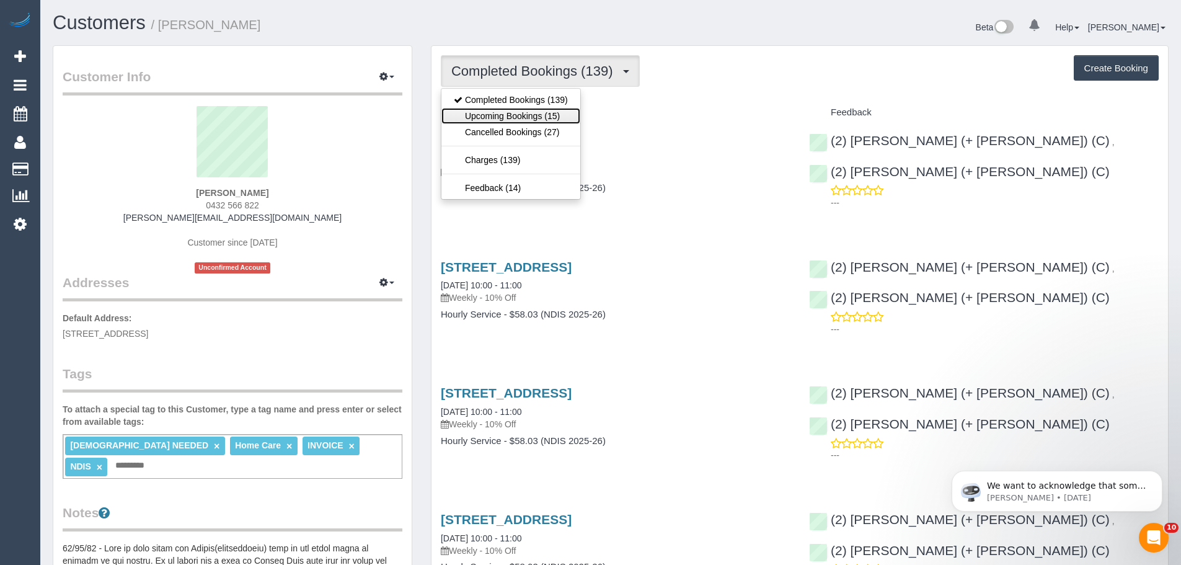
click at [565, 110] on link "Upcoming Bookings (15)" at bounding box center [510, 116] width 139 height 16
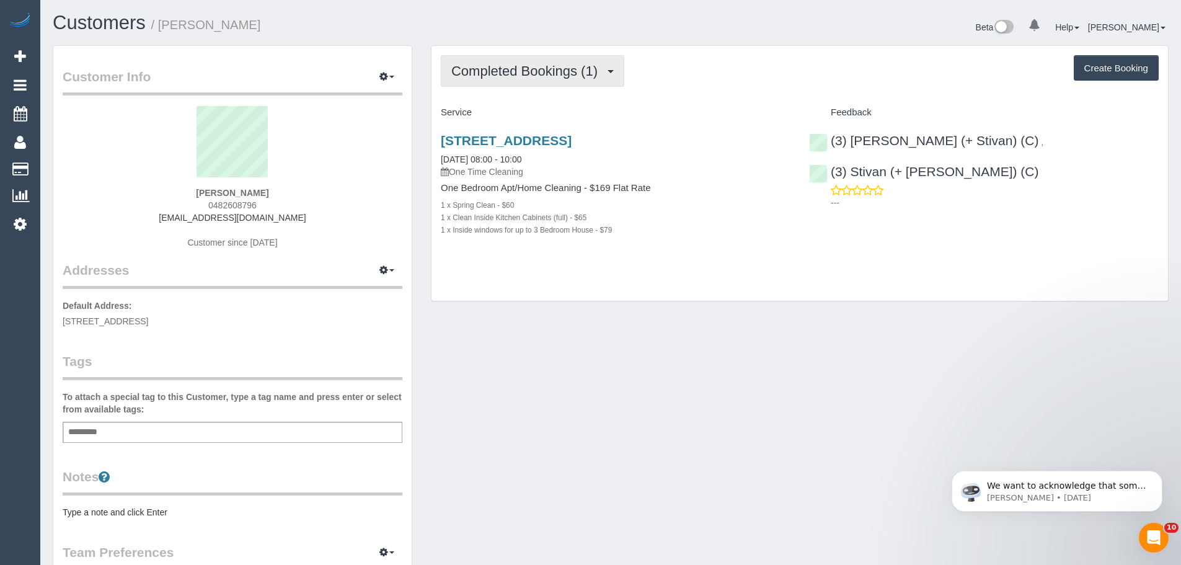
drag, startPoint x: 483, startPoint y: 72, endPoint x: 486, endPoint y: 84, distance: 12.9
click at [483, 72] on span "Completed Bookings (1)" at bounding box center [527, 70] width 152 height 15
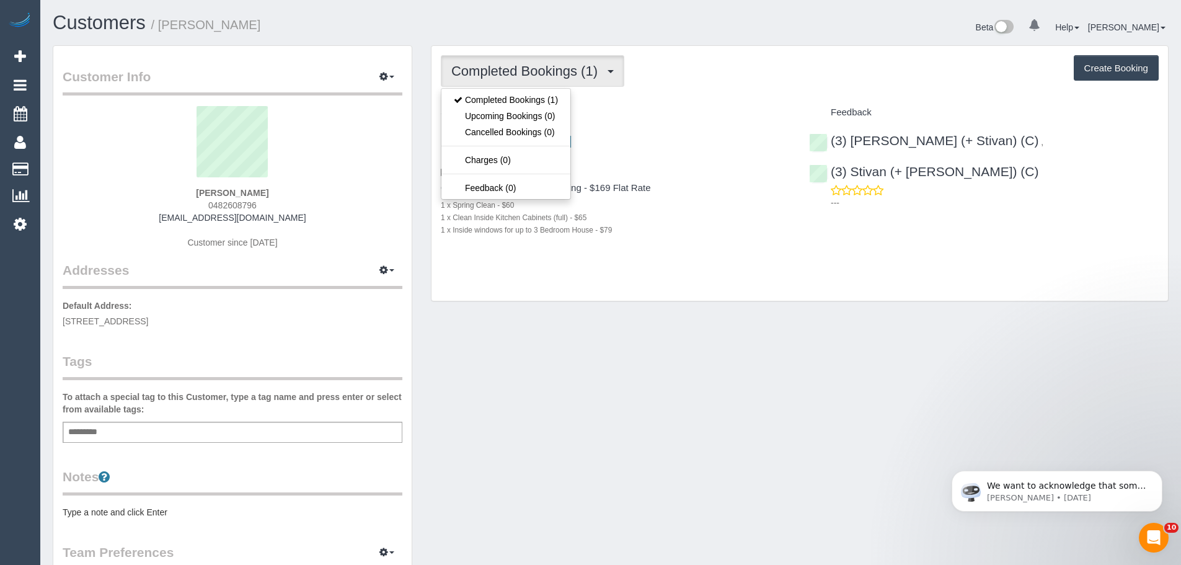
click at [617, 115] on h4 "Service" at bounding box center [616, 112] width 350 height 11
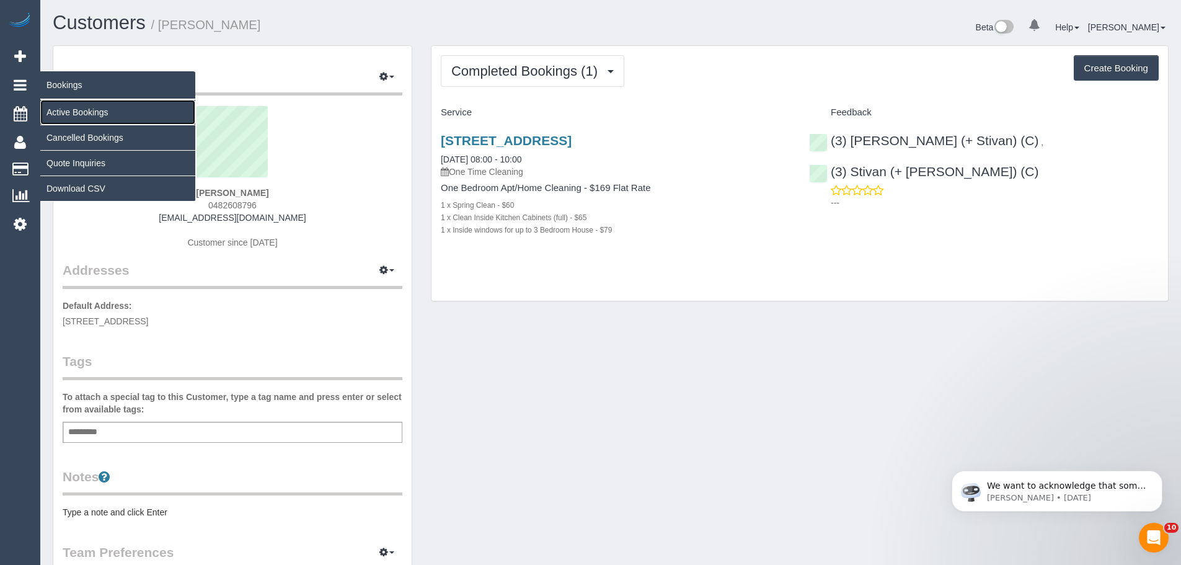
click at [66, 105] on link "Active Bookings" at bounding box center [117, 112] width 155 height 25
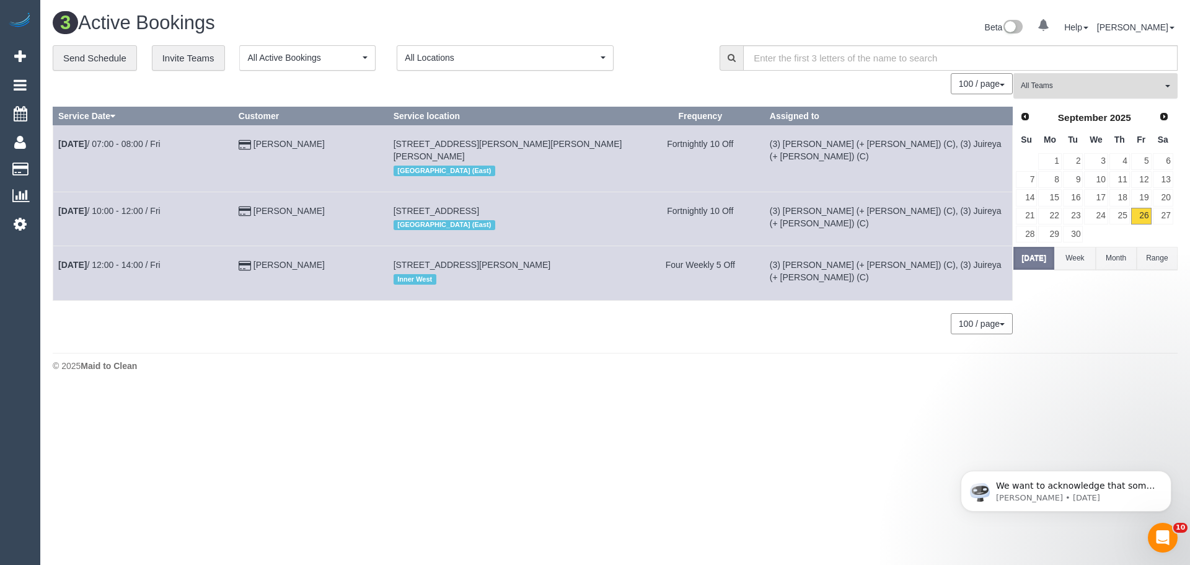
click at [1081, 87] on span "All Teams" at bounding box center [1091, 86] width 141 height 11
click at [1076, 107] on link "Remove Team Filters" at bounding box center [1095, 105] width 163 height 16
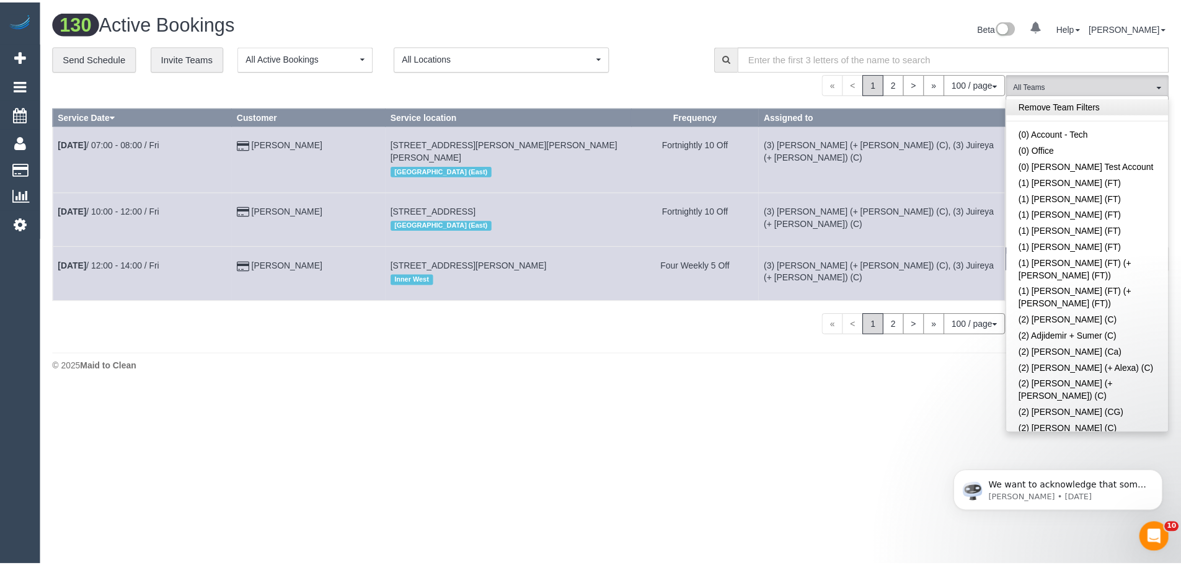
scroll to position [2722, 0]
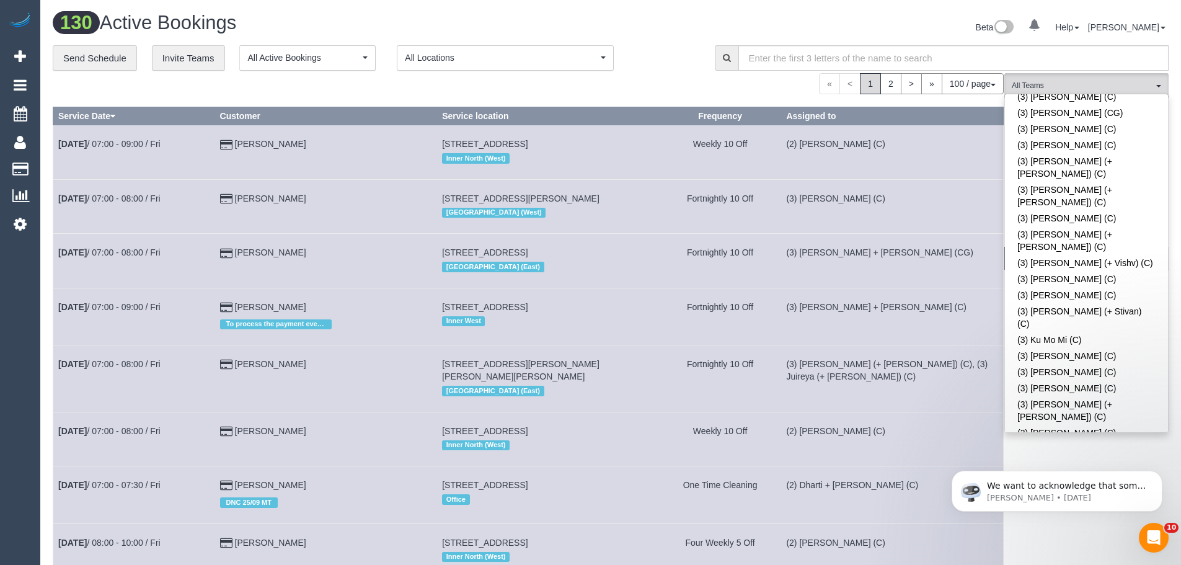
click at [1080, 79] on button "(3) Rowan Walia (C) All Teams" at bounding box center [1086, 85] width 164 height 25
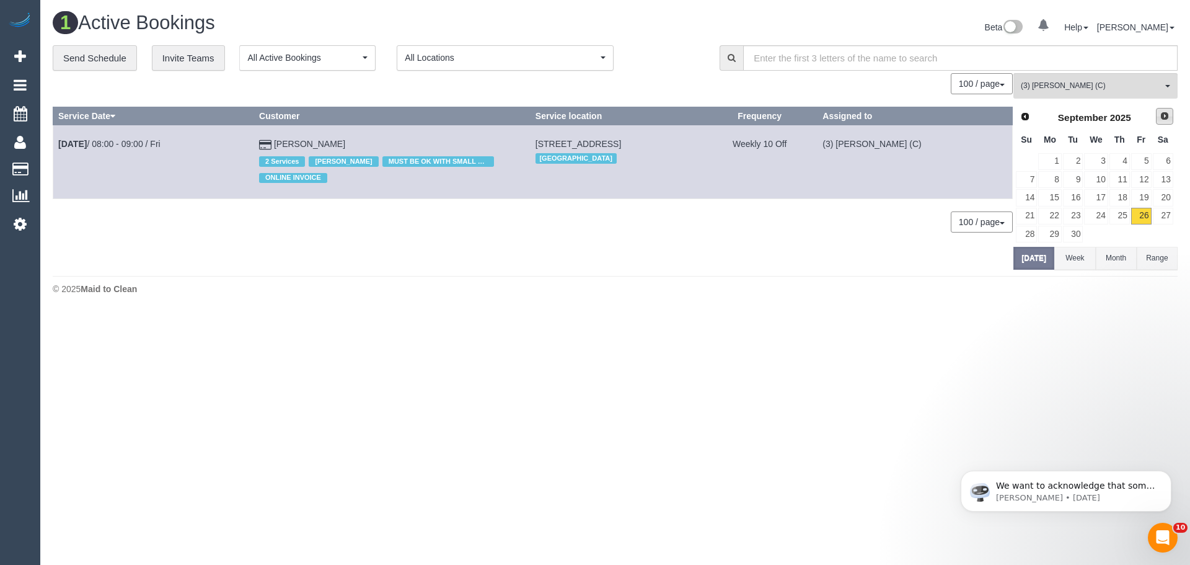
click at [1168, 113] on span "Next" at bounding box center [1164, 116] width 10 height 10
click at [1122, 157] on link "2" at bounding box center [1119, 161] width 20 height 17
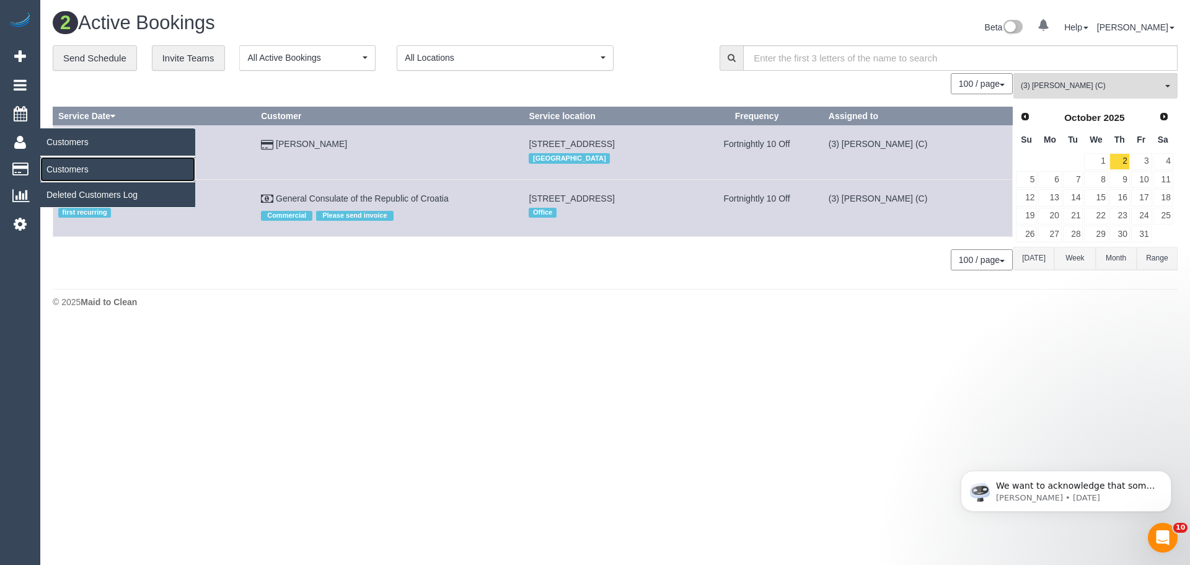
drag, startPoint x: 64, startPoint y: 171, endPoint x: 110, endPoint y: 151, distance: 50.2
click at [64, 171] on link "Customers" at bounding box center [117, 169] width 155 height 25
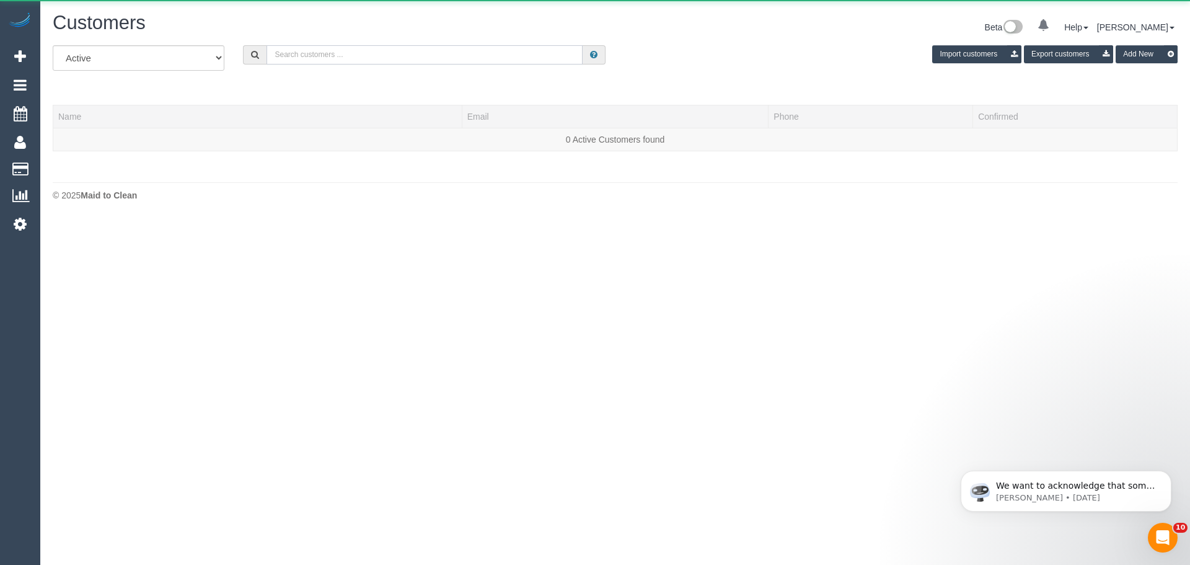
click at [407, 51] on input "text" at bounding box center [424, 54] width 316 height 19
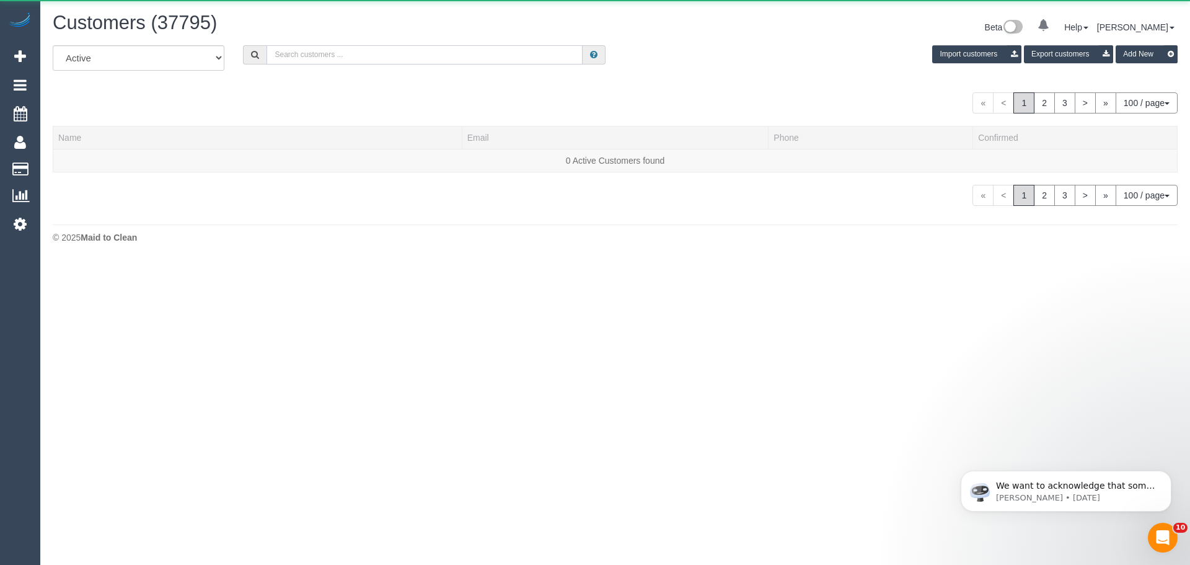
paste input "hmlewis73@gmail.com"
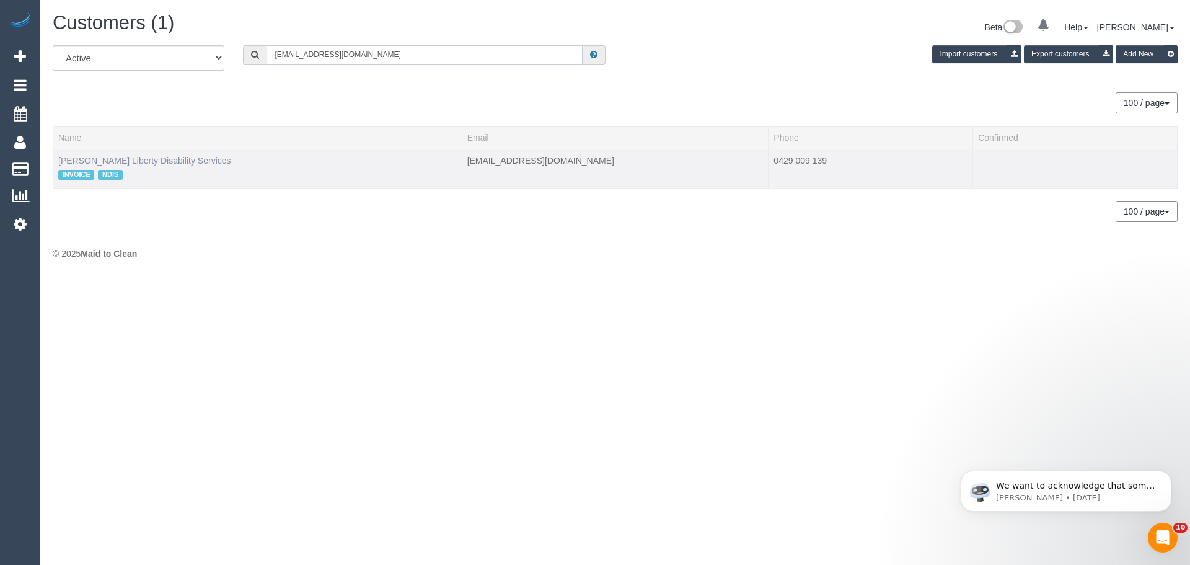
type input "hmlewis73@gmail.com"
click at [170, 162] on link "Heather Lewis Liberty Disability Services" at bounding box center [144, 161] width 173 height 10
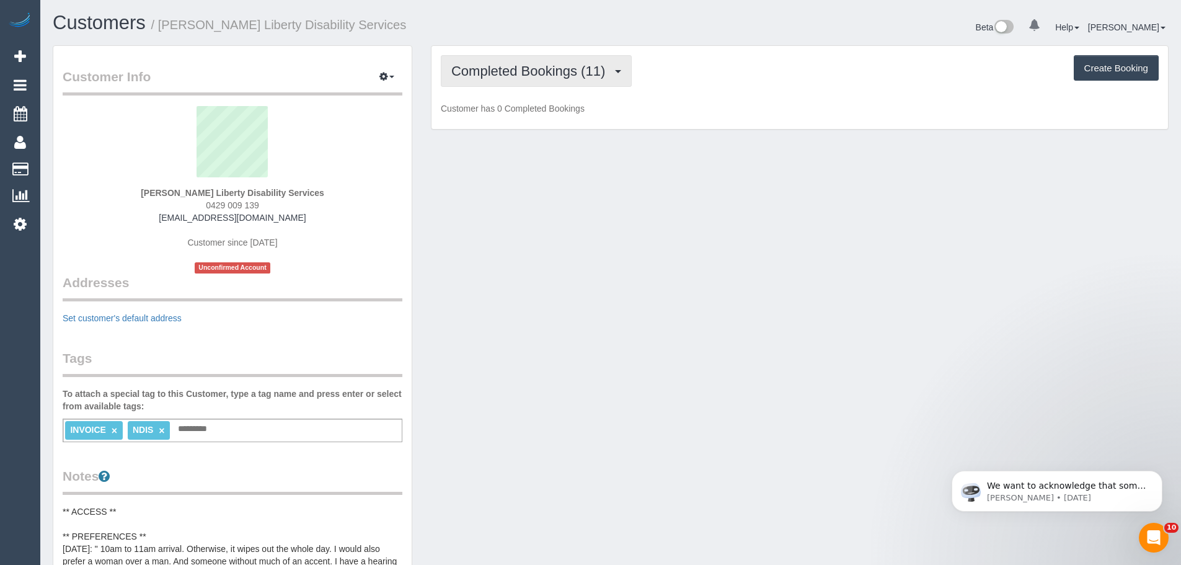
click at [530, 73] on span "Completed Bookings (11)" at bounding box center [531, 70] width 160 height 15
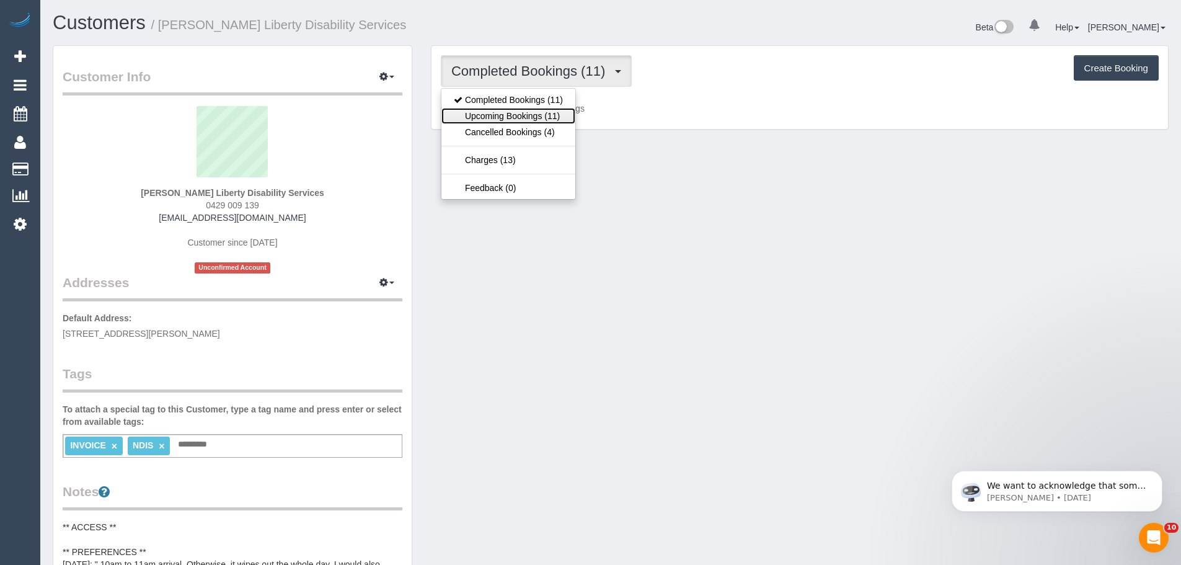
click at [532, 119] on link "Upcoming Bookings (11)" at bounding box center [508, 116] width 134 height 16
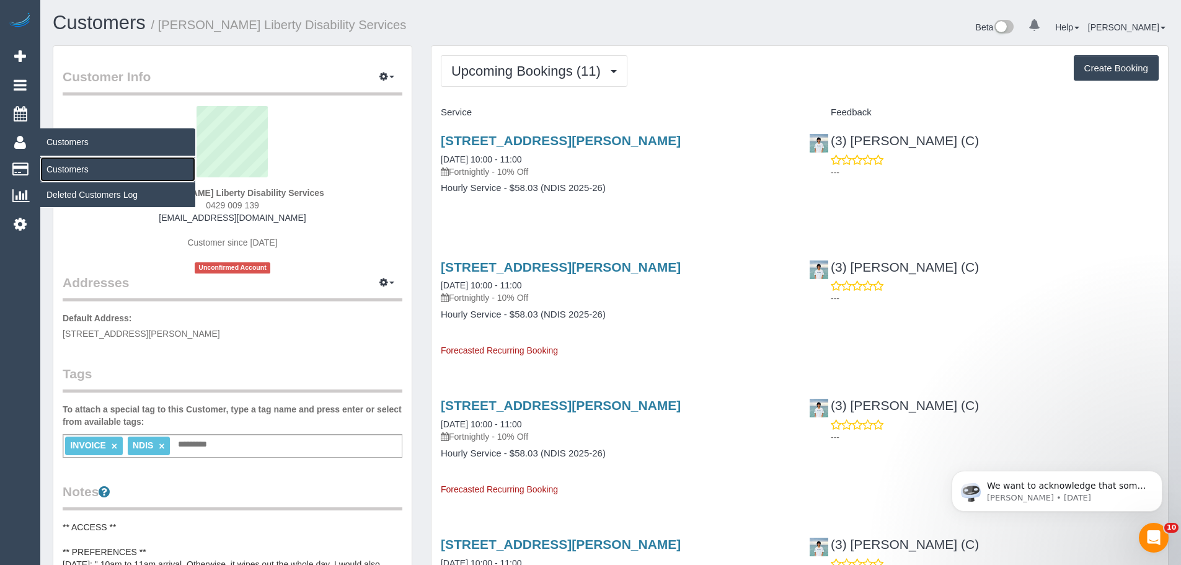
drag, startPoint x: 65, startPoint y: 167, endPoint x: 97, endPoint y: 151, distance: 35.8
click at [65, 167] on link "Customers" at bounding box center [117, 169] width 155 height 25
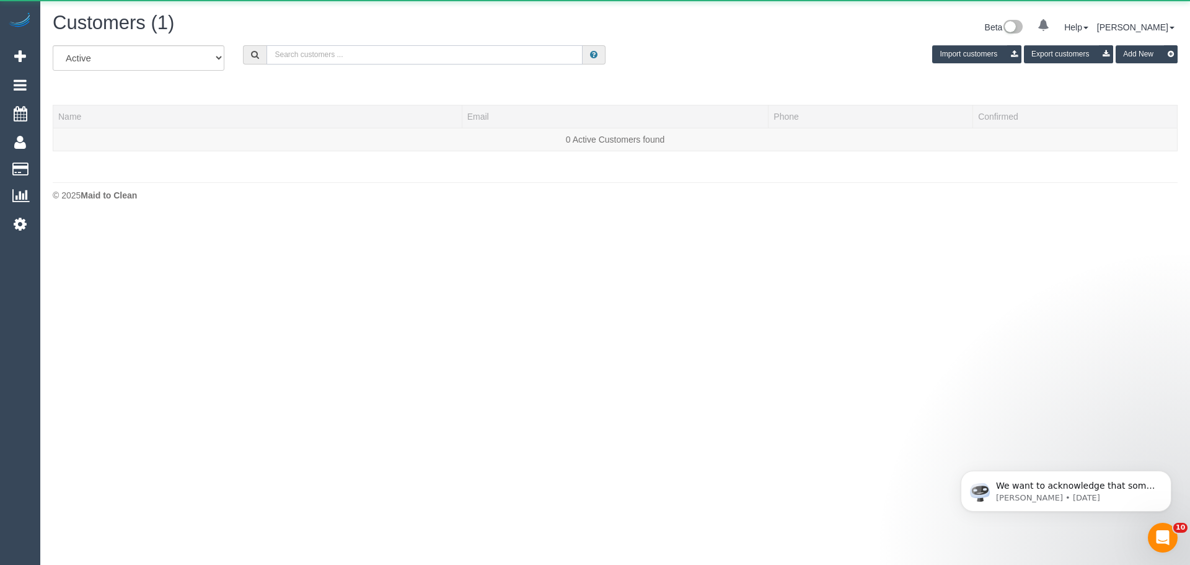
click at [397, 51] on input "text" at bounding box center [424, 54] width 316 height 19
paste input "[EMAIL_ADDRESS][DOMAIN_NAME]"
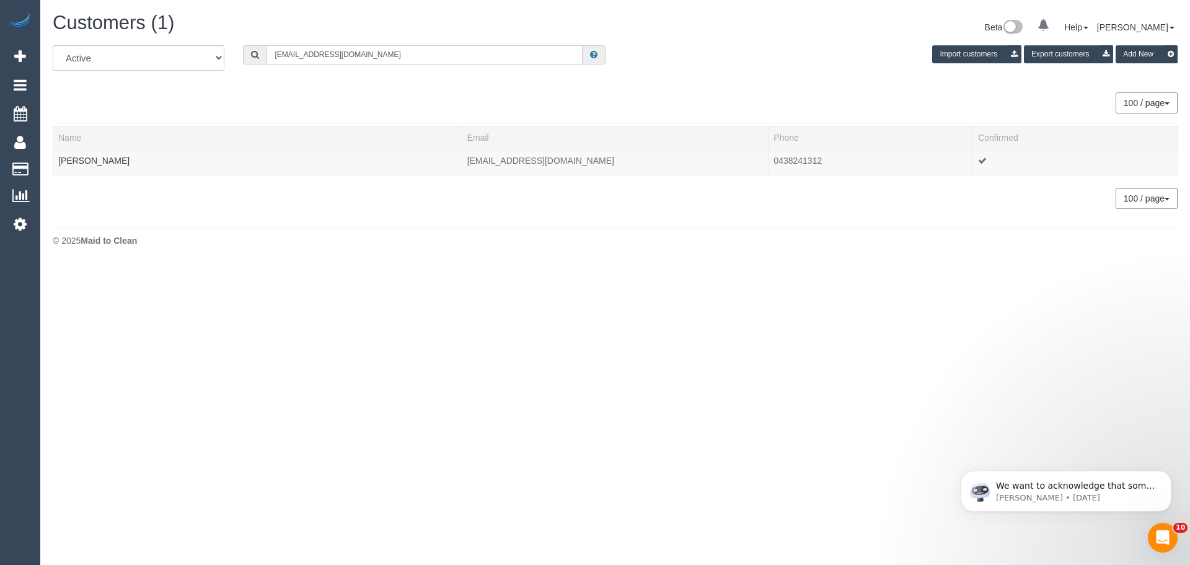
type input "[EMAIL_ADDRESS][DOMAIN_NAME]"
click at [74, 161] on link "Caitlin List" at bounding box center [93, 161] width 71 height 10
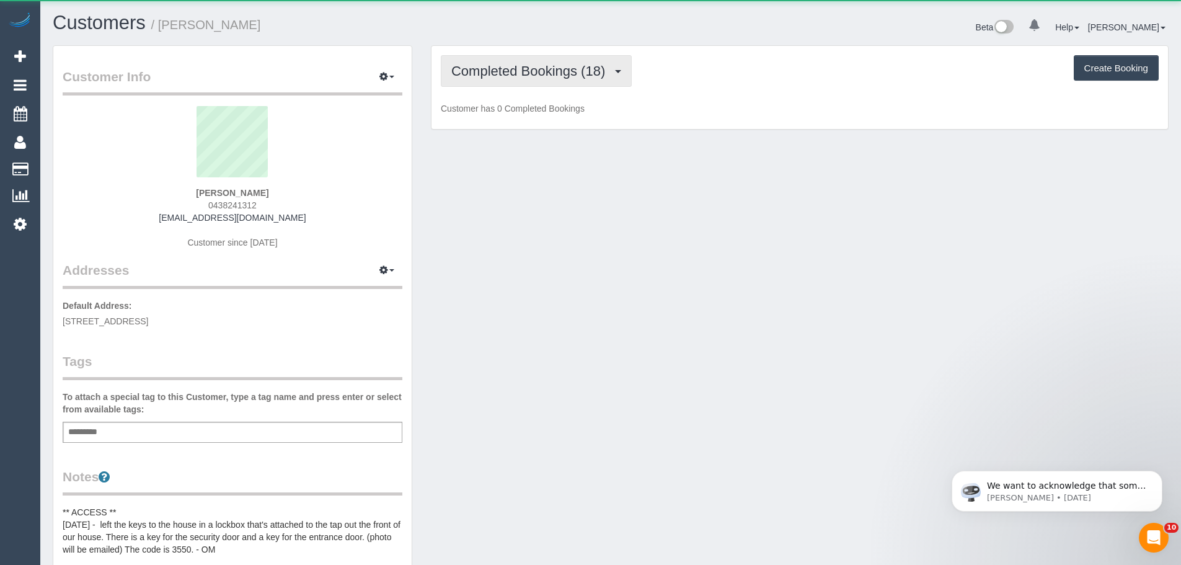
click at [509, 65] on span "Completed Bookings (18)" at bounding box center [531, 70] width 160 height 15
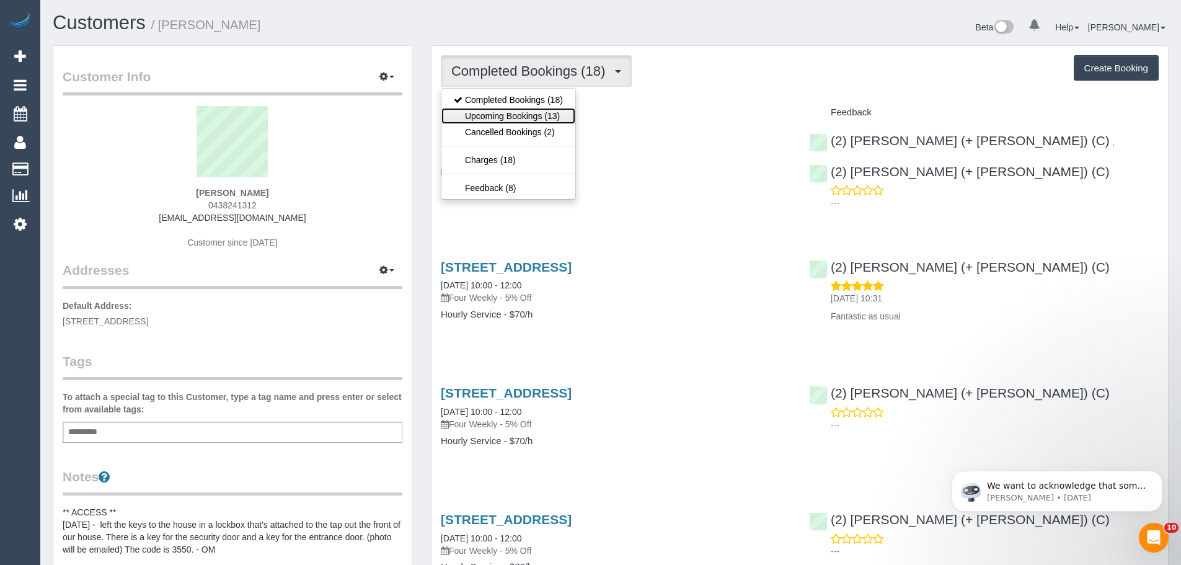
click at [508, 118] on link "Upcoming Bookings (13)" at bounding box center [508, 116] width 134 height 16
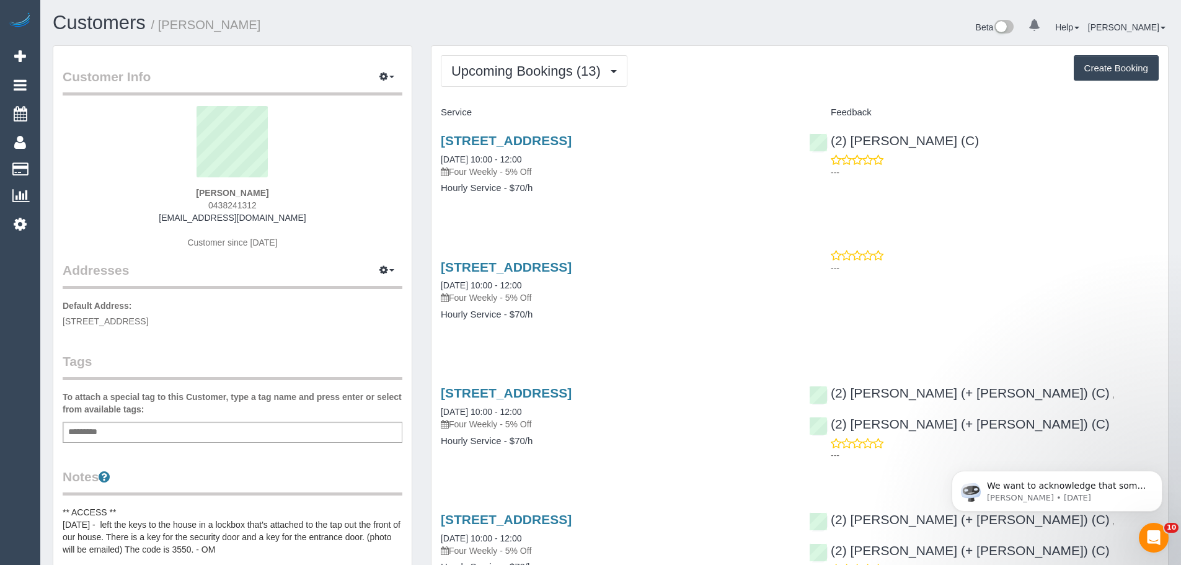
drag, startPoint x: 201, startPoint y: 190, endPoint x: 289, endPoint y: 201, distance: 88.6
click at [283, 195] on div "Caitlin List 0438241312 caitlinrlist@gmail.com Customer since 2024" at bounding box center [233, 183] width 340 height 155
copy strong "Caitlin List"
drag, startPoint x: 260, startPoint y: 329, endPoint x: 69, endPoint y: 325, distance: 190.9
click at [69, 325] on div "Customer Info Edit Contact Info Send Message Email Preferences Special Sales Ta…" at bounding box center [232, 535] width 358 height 978
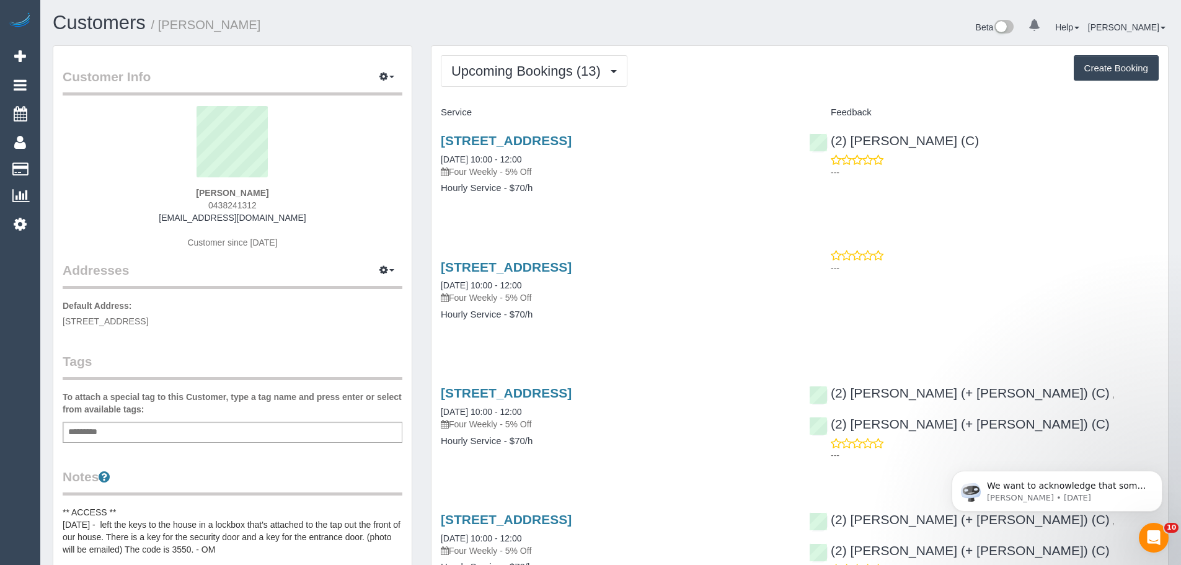
click at [58, 324] on div "Customer Info Edit Contact Info Send Message Email Preferences Special Sales Ta…" at bounding box center [232, 535] width 358 height 978
drag, startPoint x: 61, startPoint y: 321, endPoint x: 239, endPoint y: 326, distance: 177.3
click at [239, 326] on div "Customer Info Edit Contact Info Send Message Email Preferences Special Sales Ta…" at bounding box center [232, 535] width 358 height 978
copy span "221A Rathmines St, Fairfield, VIC 3078"
drag, startPoint x: 512, startPoint y: 164, endPoint x: 547, endPoint y: 138, distance: 43.0
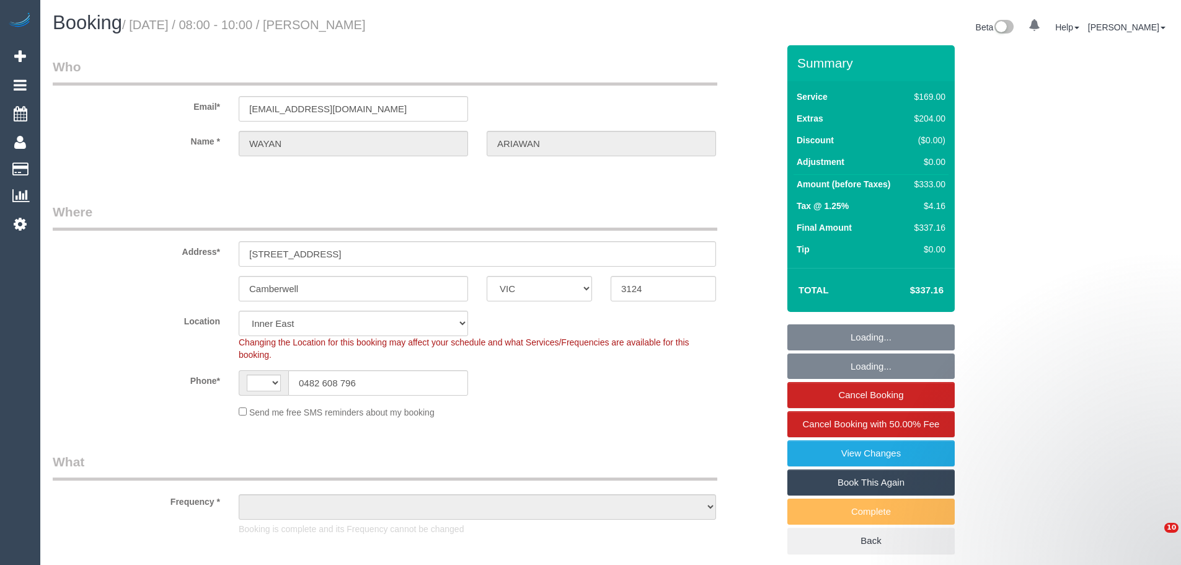
select select "VIC"
select select "object:442"
select select "number:28"
select select "number:14"
select select "number:21"
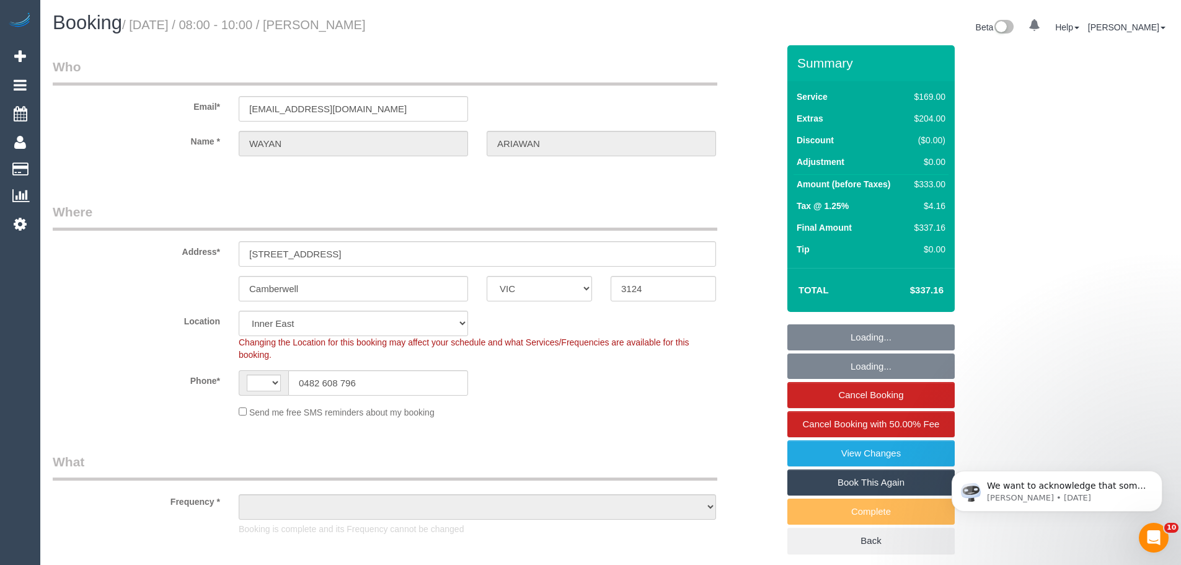
select select "number:24"
select select "number:33"
select select "number:26"
select select "string:AU"
select select "object:790"
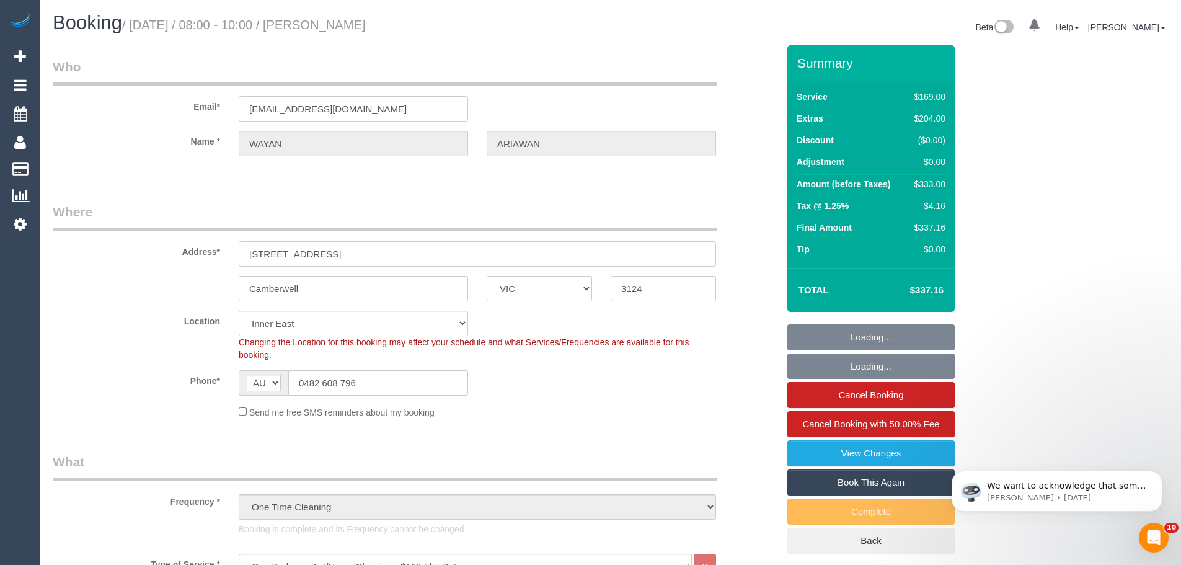
select select "spot1"
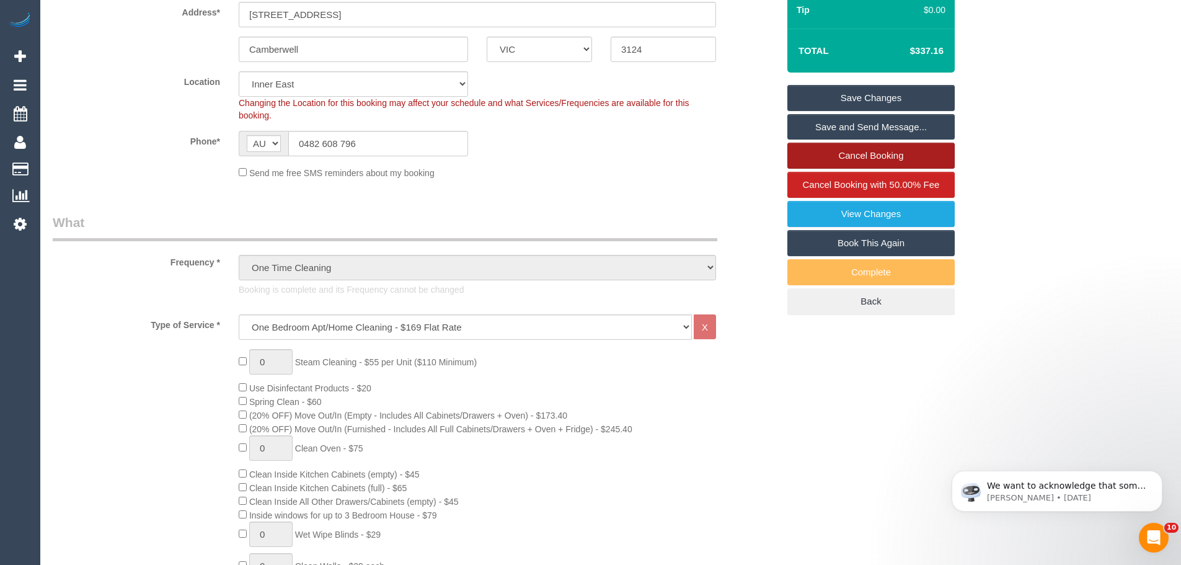
scroll to position [124, 0]
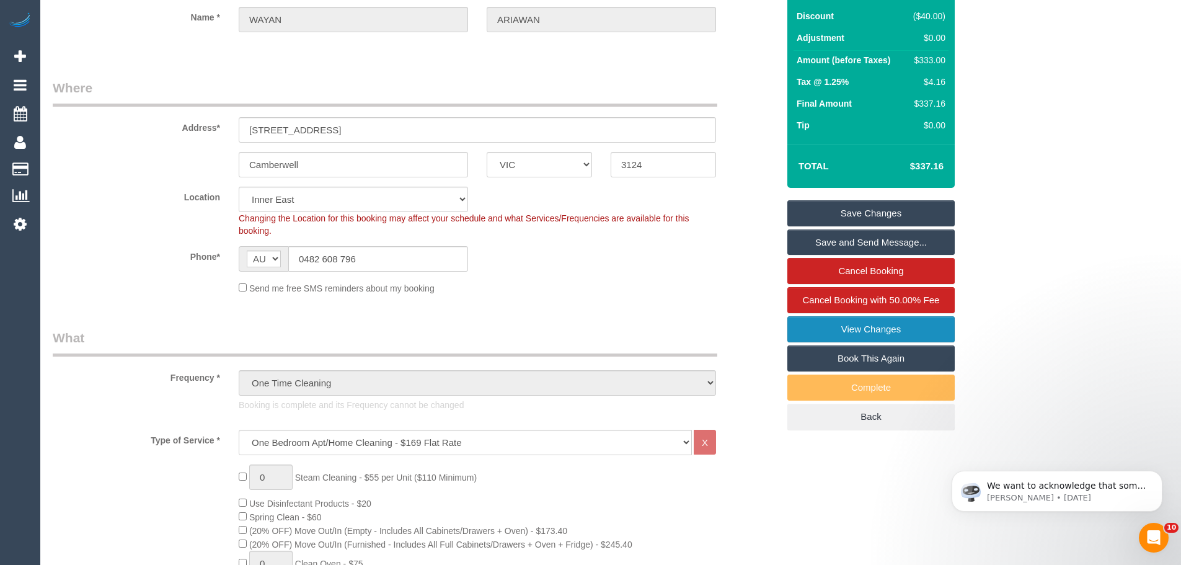
click at [887, 327] on link "View Changes" at bounding box center [870, 329] width 167 height 26
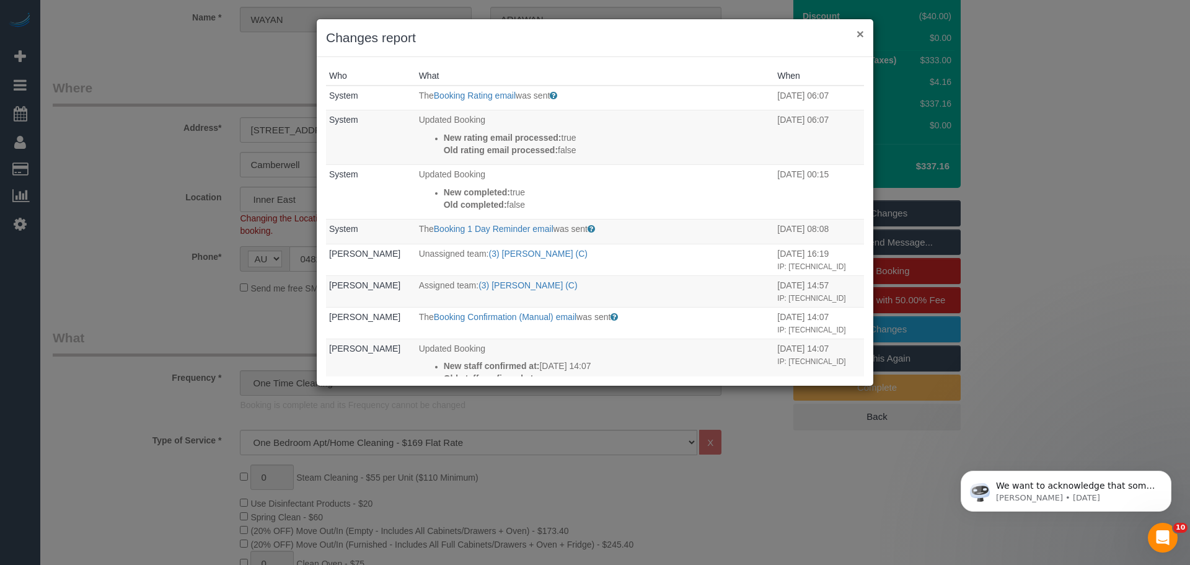
click at [862, 33] on button "×" at bounding box center [859, 33] width 7 height 13
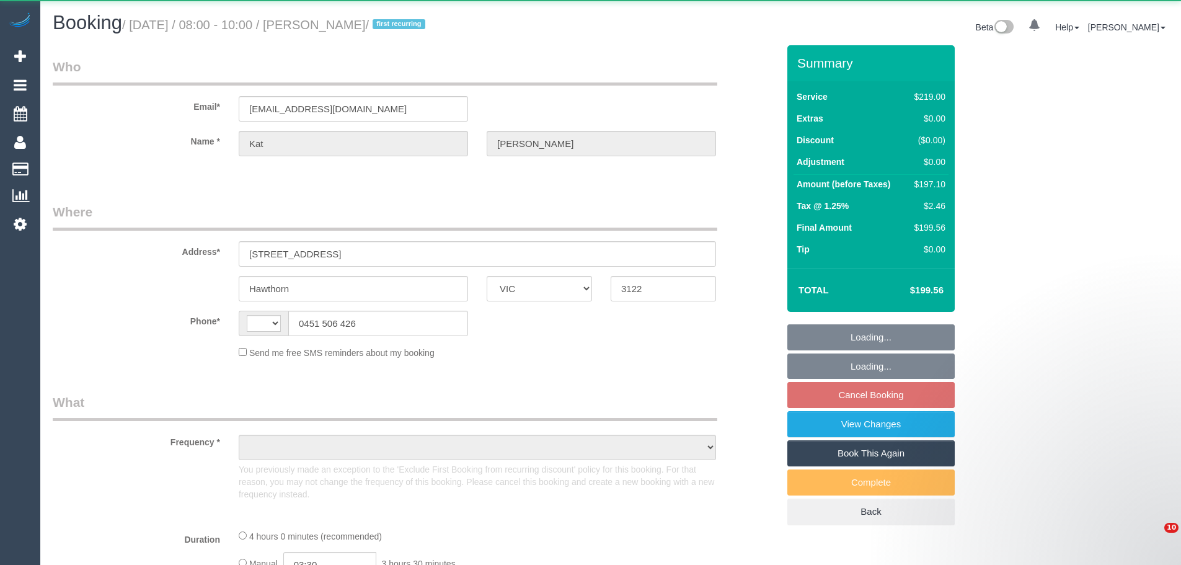
select select "VIC"
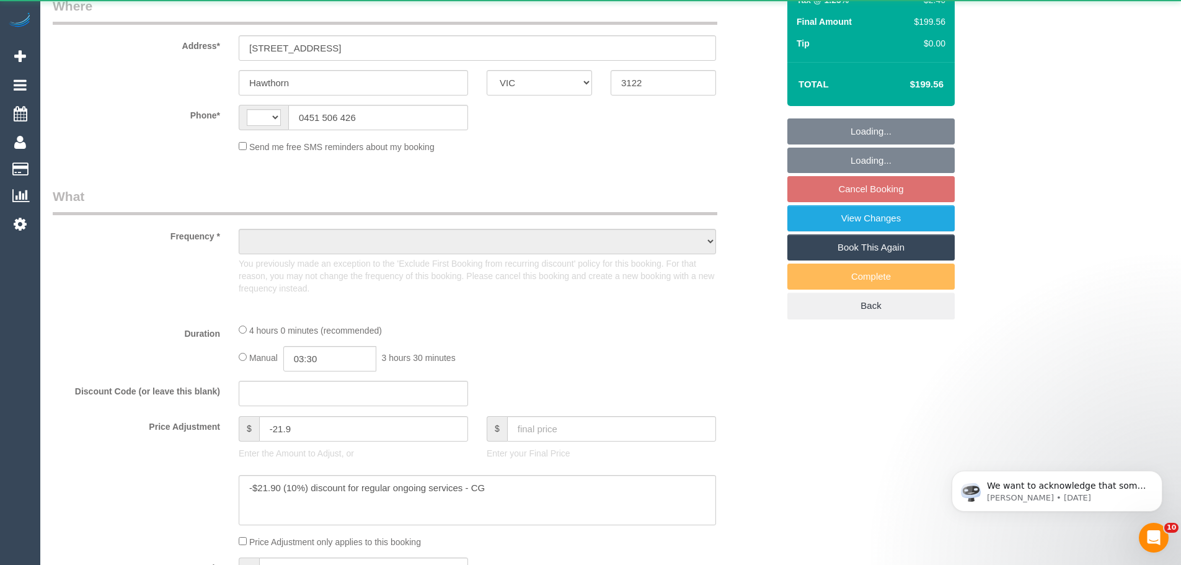
scroll to position [434, 0]
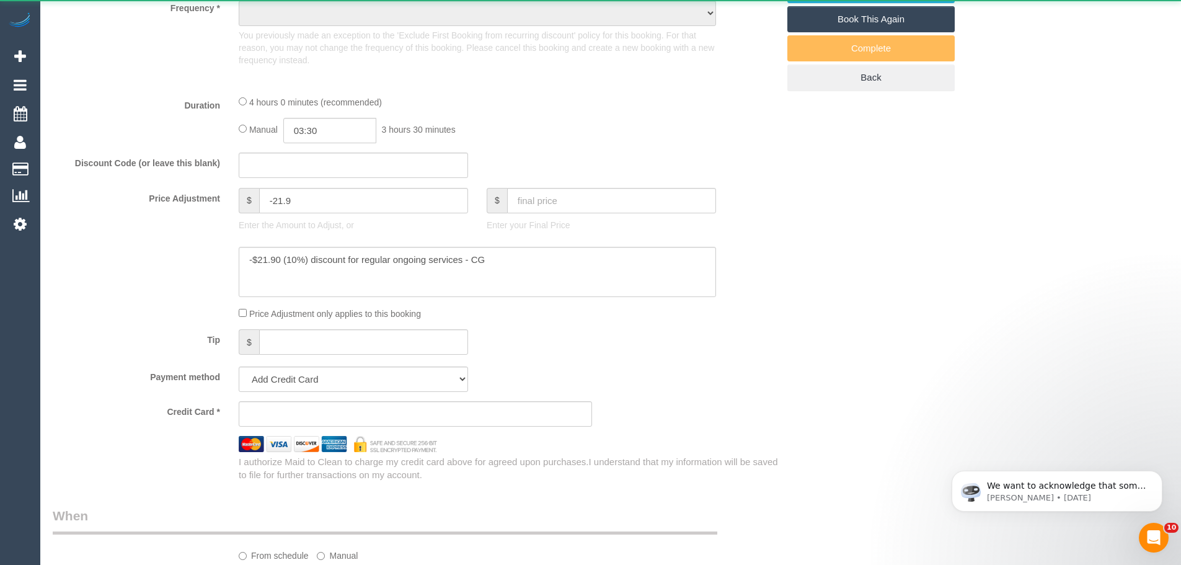
select select "string:AU"
select select "object:540"
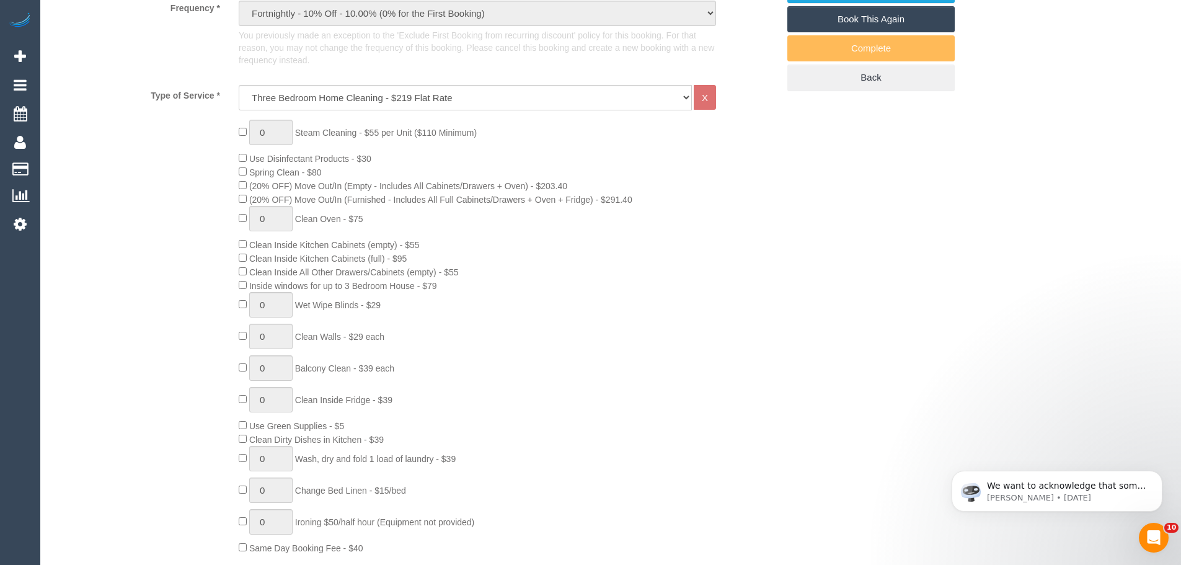
select select "number:28"
select select "number:14"
select select "number:19"
select select "number:36"
select select "number:34"
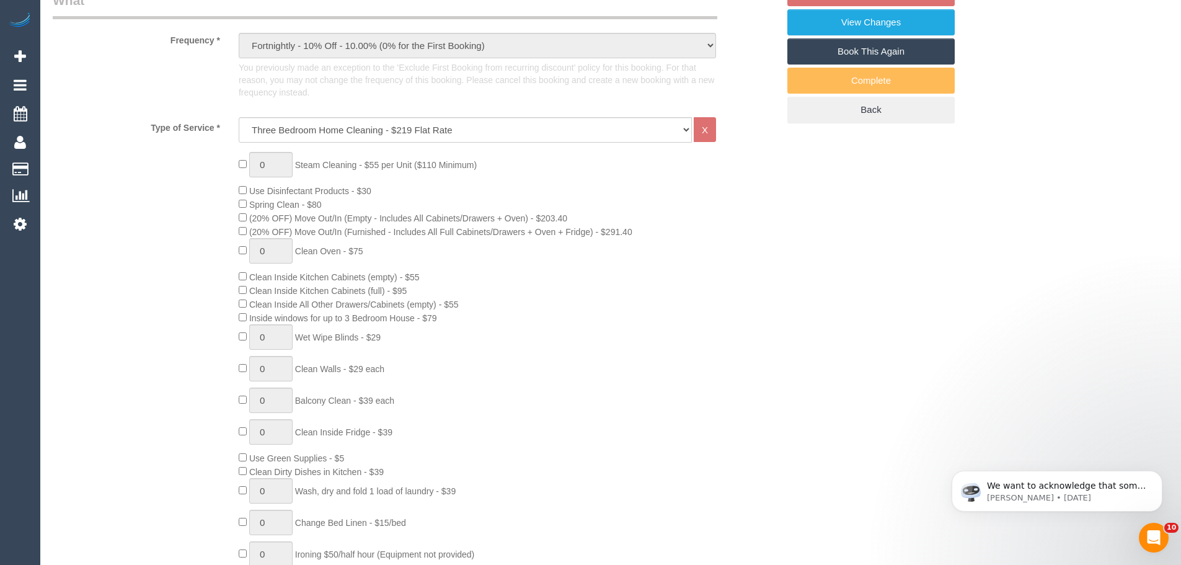
select select "string:stripe-pm_1RvSDt2GScqysDRVQCnpcIoG"
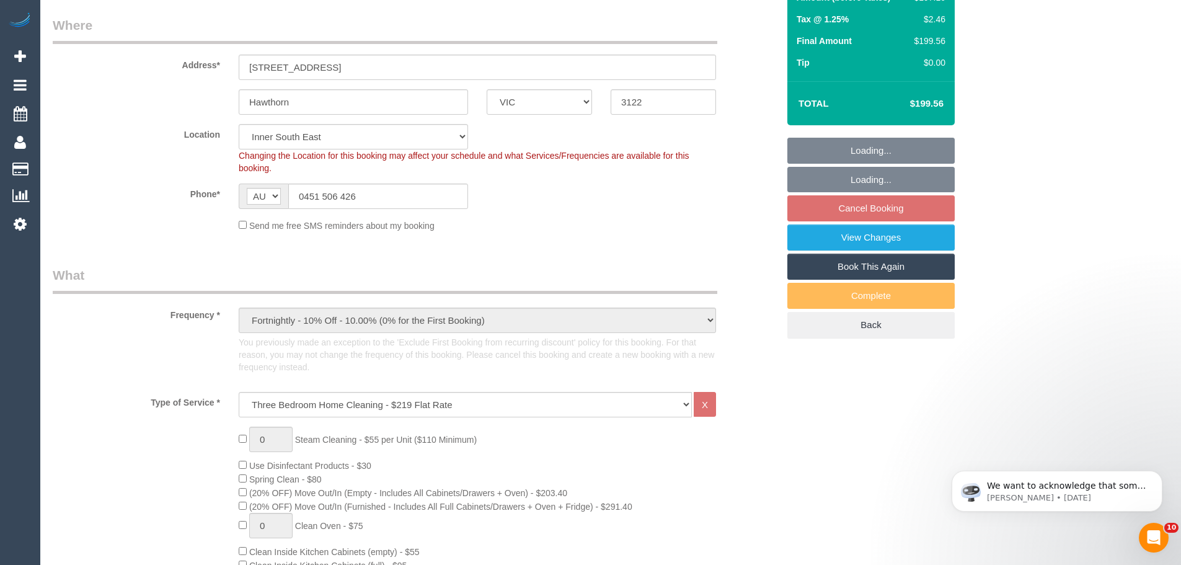
select select "spot2"
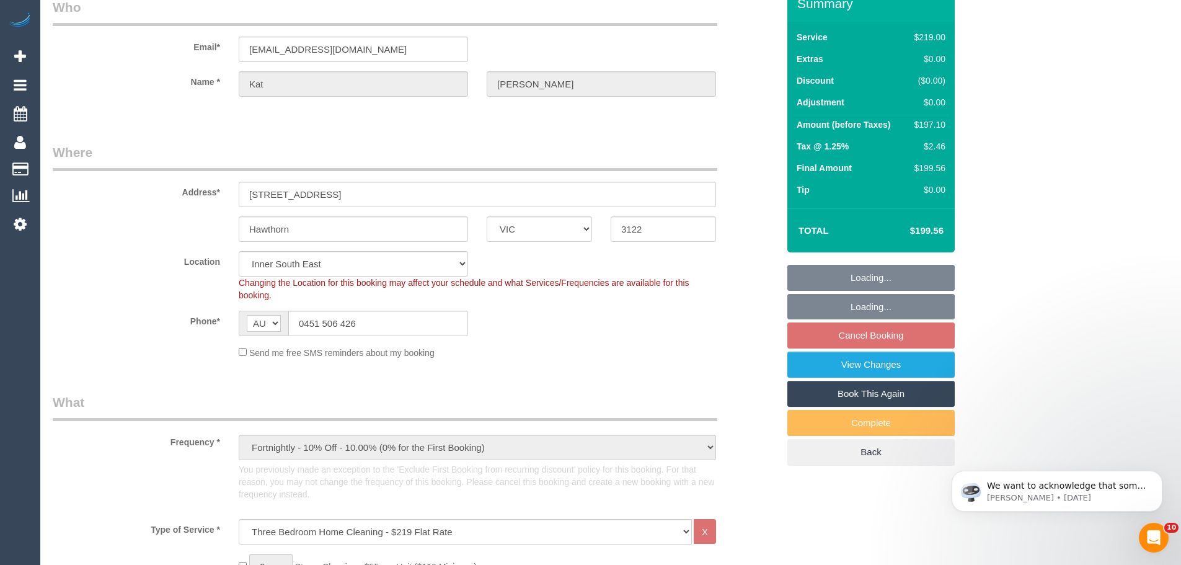
scroll to position [0, 0]
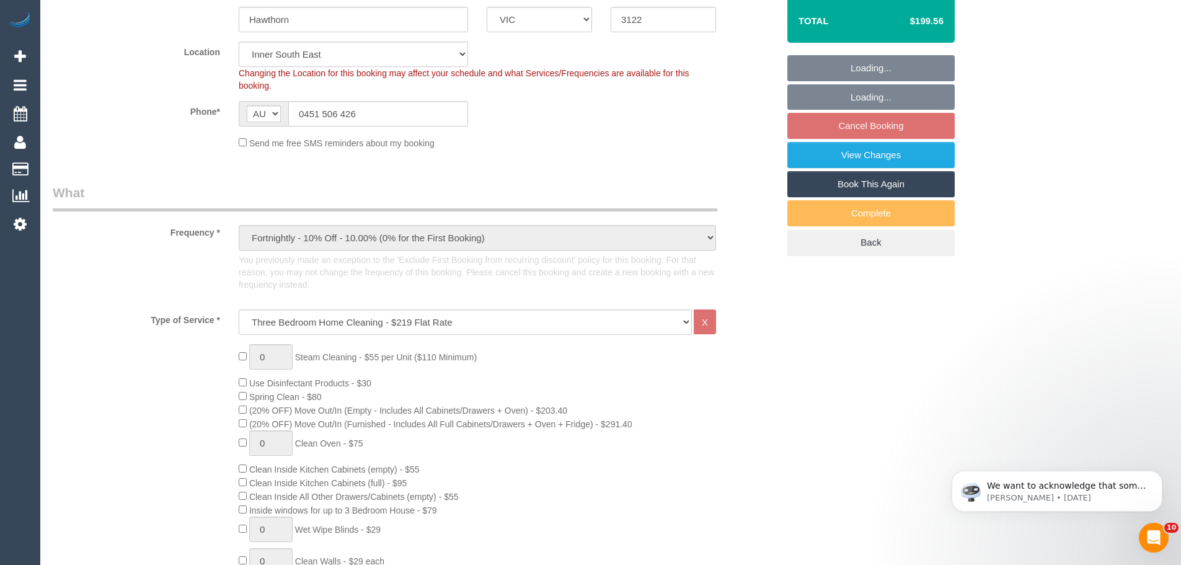
select select "object:1423"
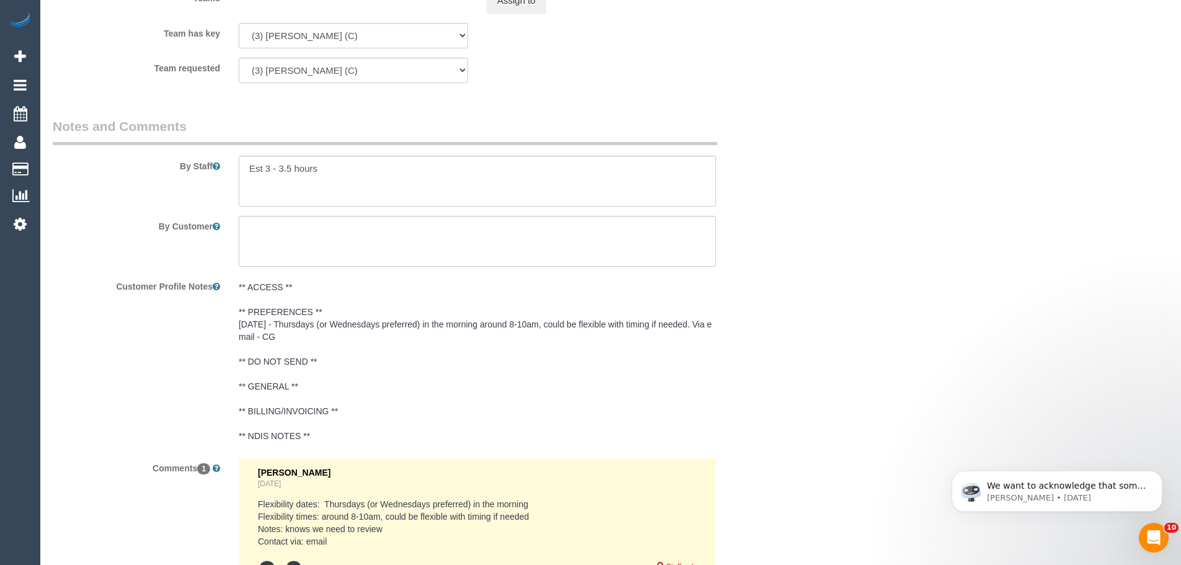
scroll to position [2045, 0]
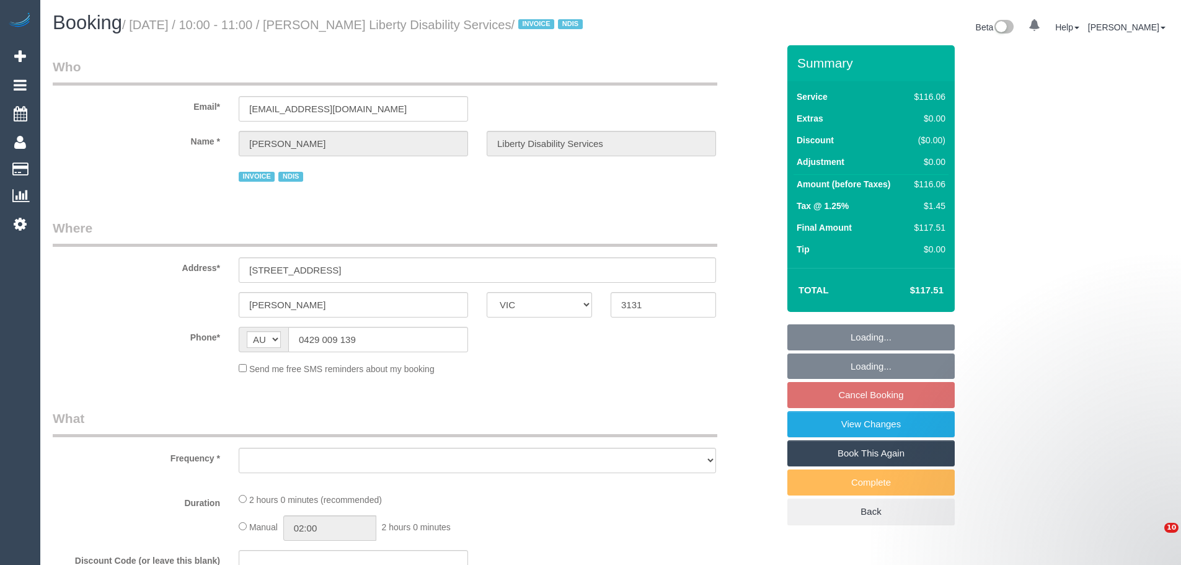
select select "VIC"
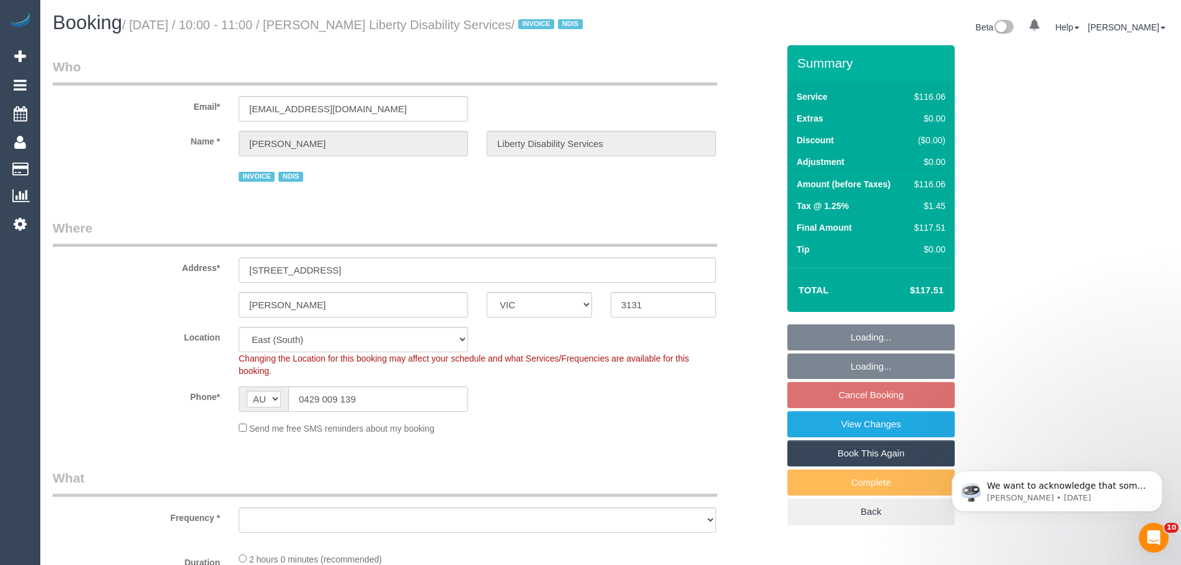
select select "object:673"
select select "number:28"
select select "number:14"
select select "number:19"
select select "number:25"
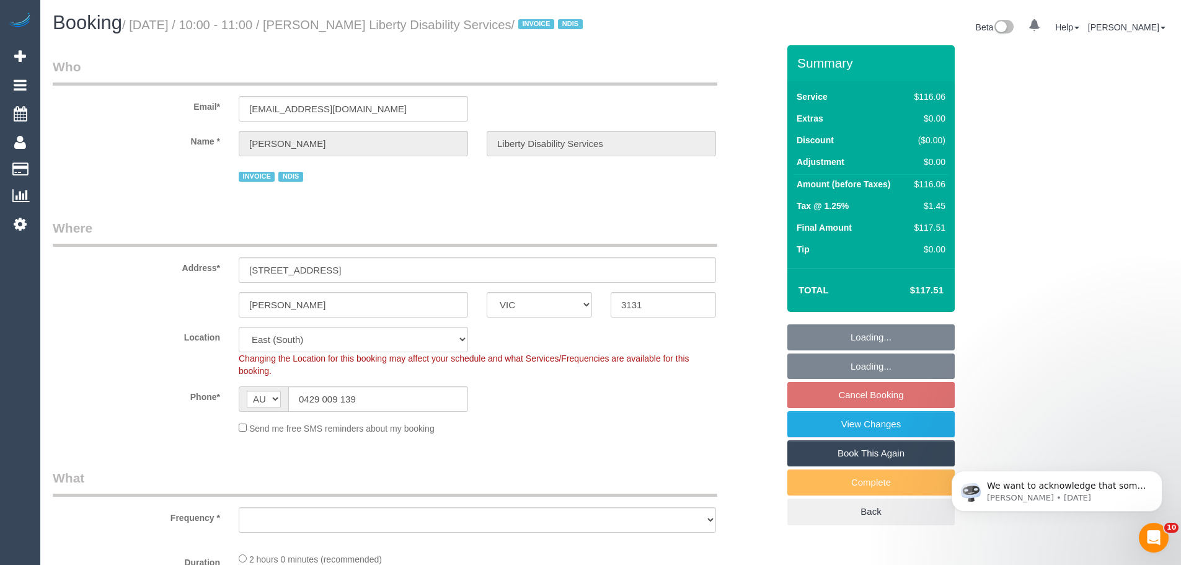
select select "number:35"
select select "object:1204"
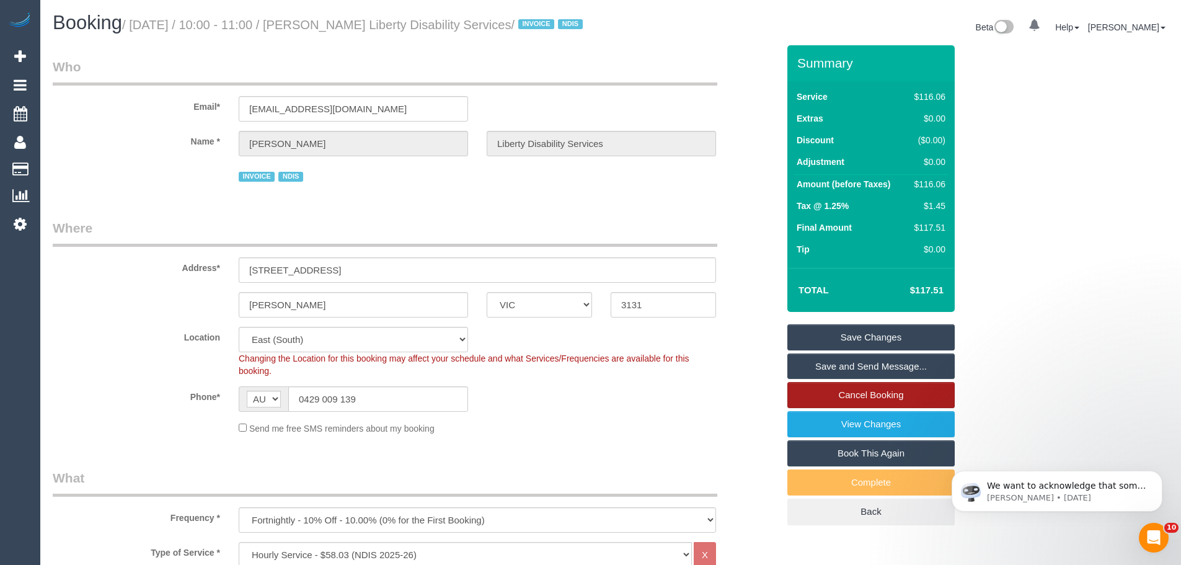
click at [824, 405] on link "Cancel Booking" at bounding box center [870, 395] width 167 height 26
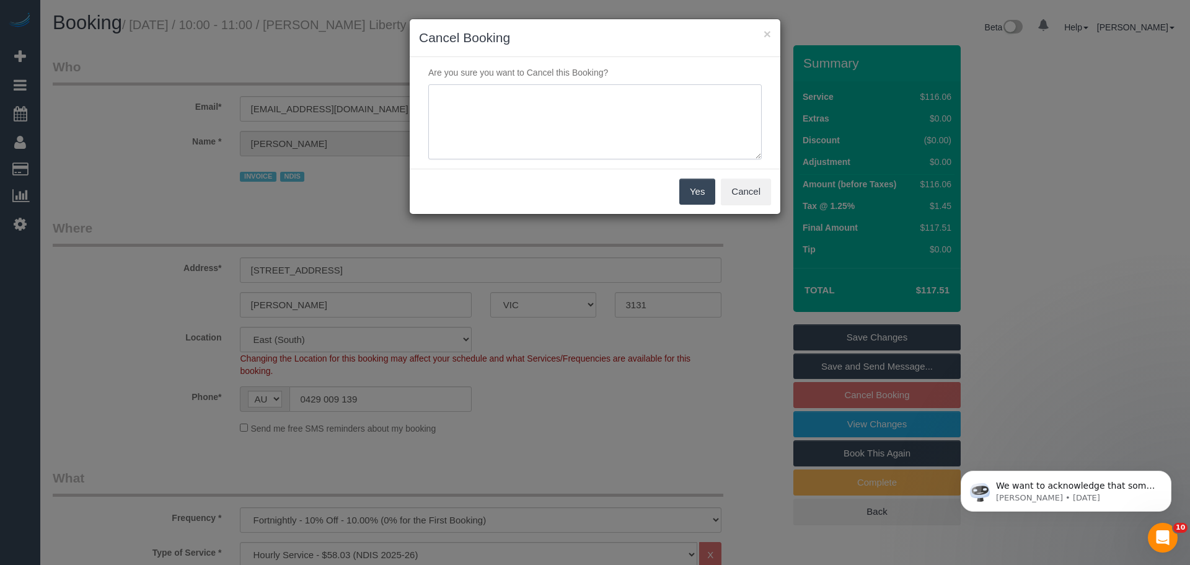
click at [657, 112] on textarea at bounding box center [594, 122] width 333 height 76
paste textarea "I have to have a Procedure"
type textarea "I have to have a Procedure - Via email CE"
click at [687, 184] on button "Yes" at bounding box center [697, 191] width 36 height 26
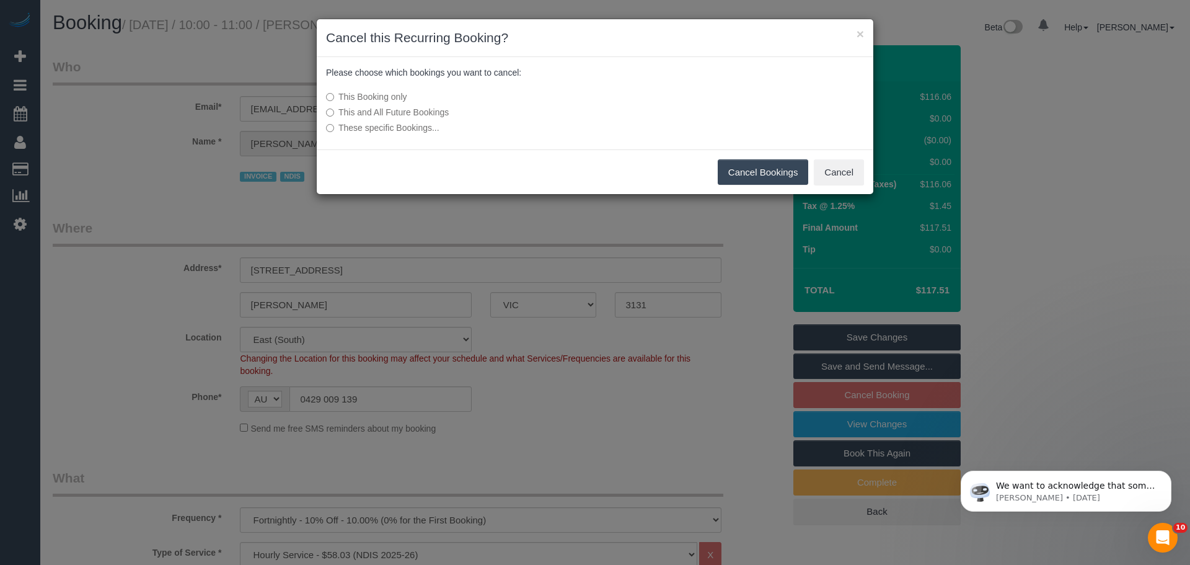
click at [755, 169] on button "Cancel Bookings" at bounding box center [763, 172] width 91 height 26
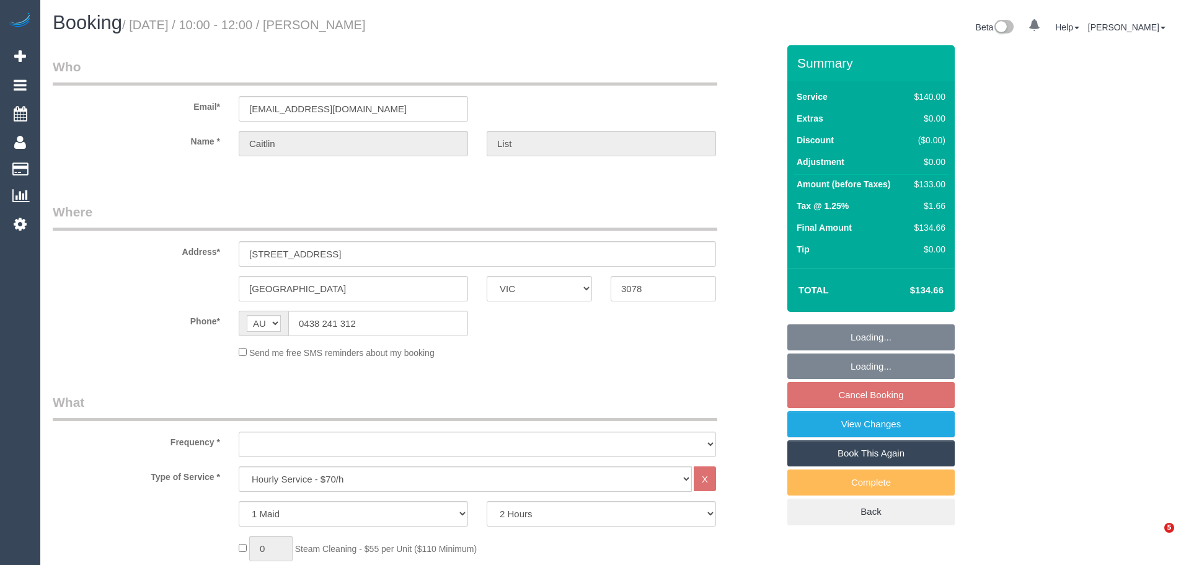
select select "VIC"
select select "string:stripe-pm_1OxPbM2GScqysDRV5Vvq4hkQ"
select select "object:859"
select select "number:28"
select select "number:14"
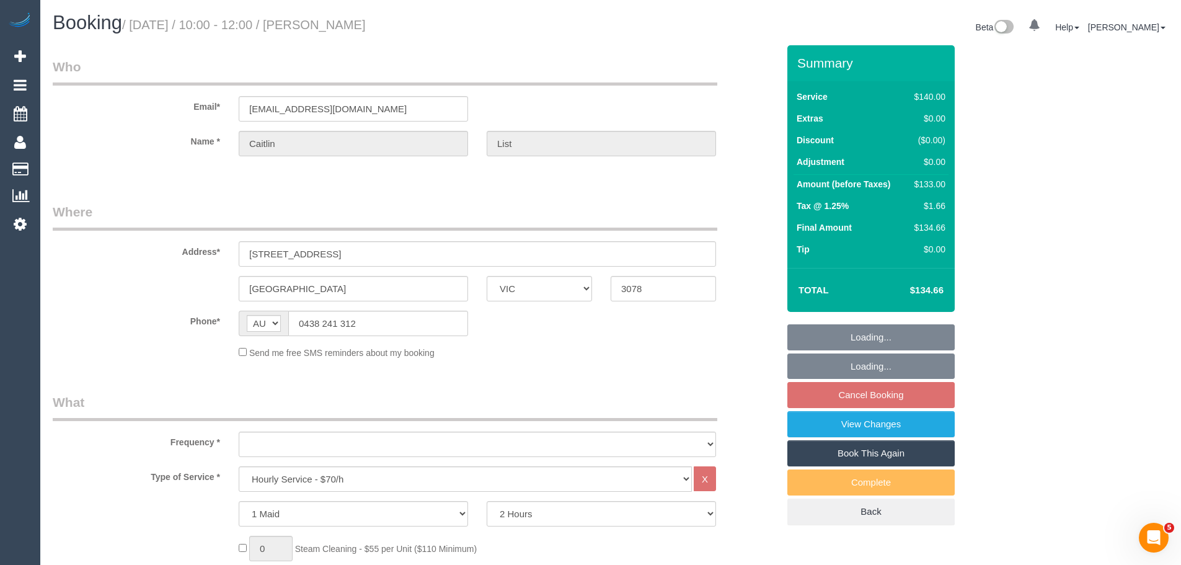
select select "number:19"
select select "number:22"
select select "number:35"
select select "number:13"
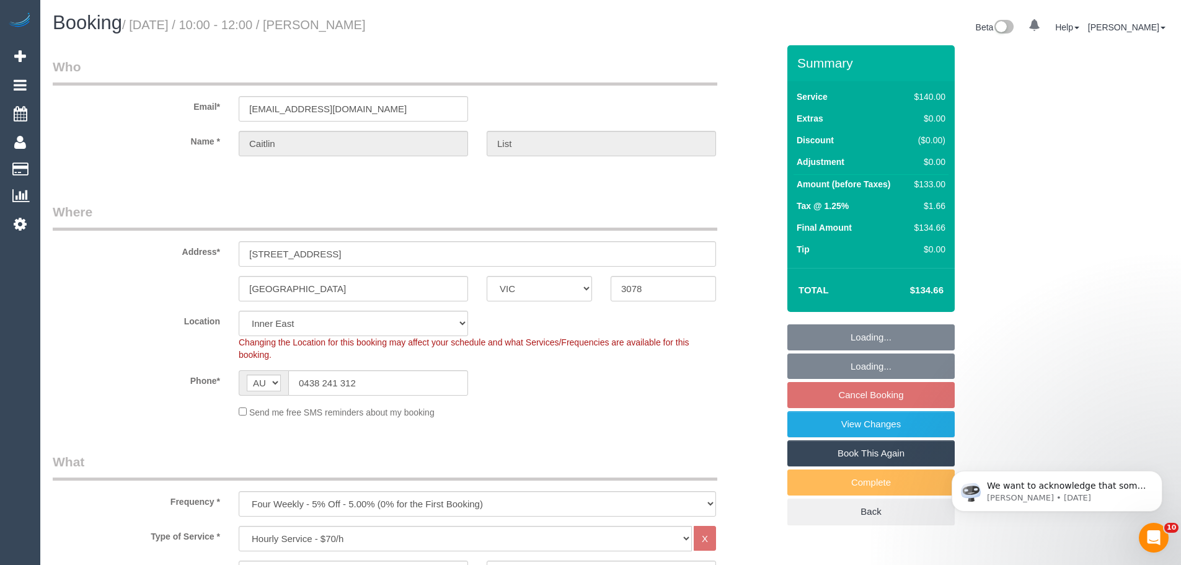
select select "object:1536"
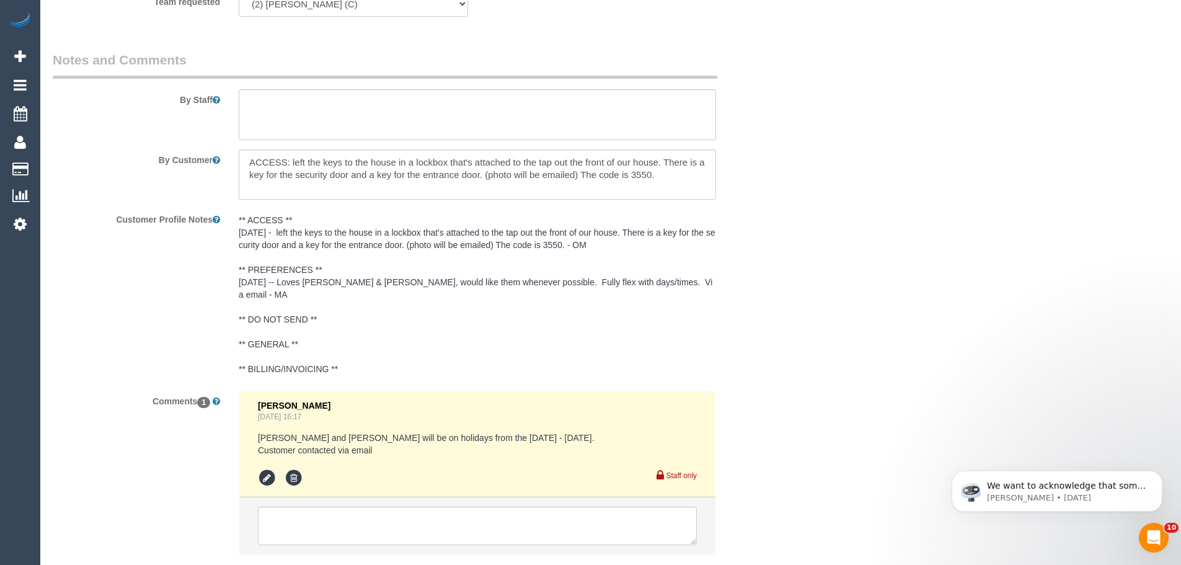
scroll to position [1934, 0]
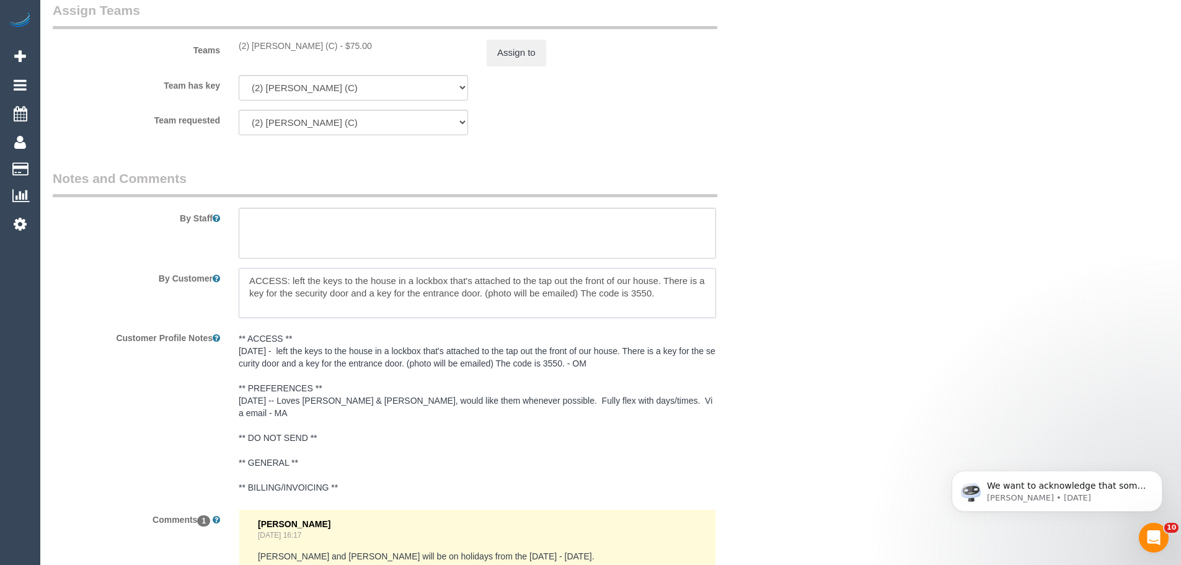
click at [347, 285] on textarea at bounding box center [477, 293] width 477 height 51
